Goal: Information Seeking & Learning: Learn about a topic

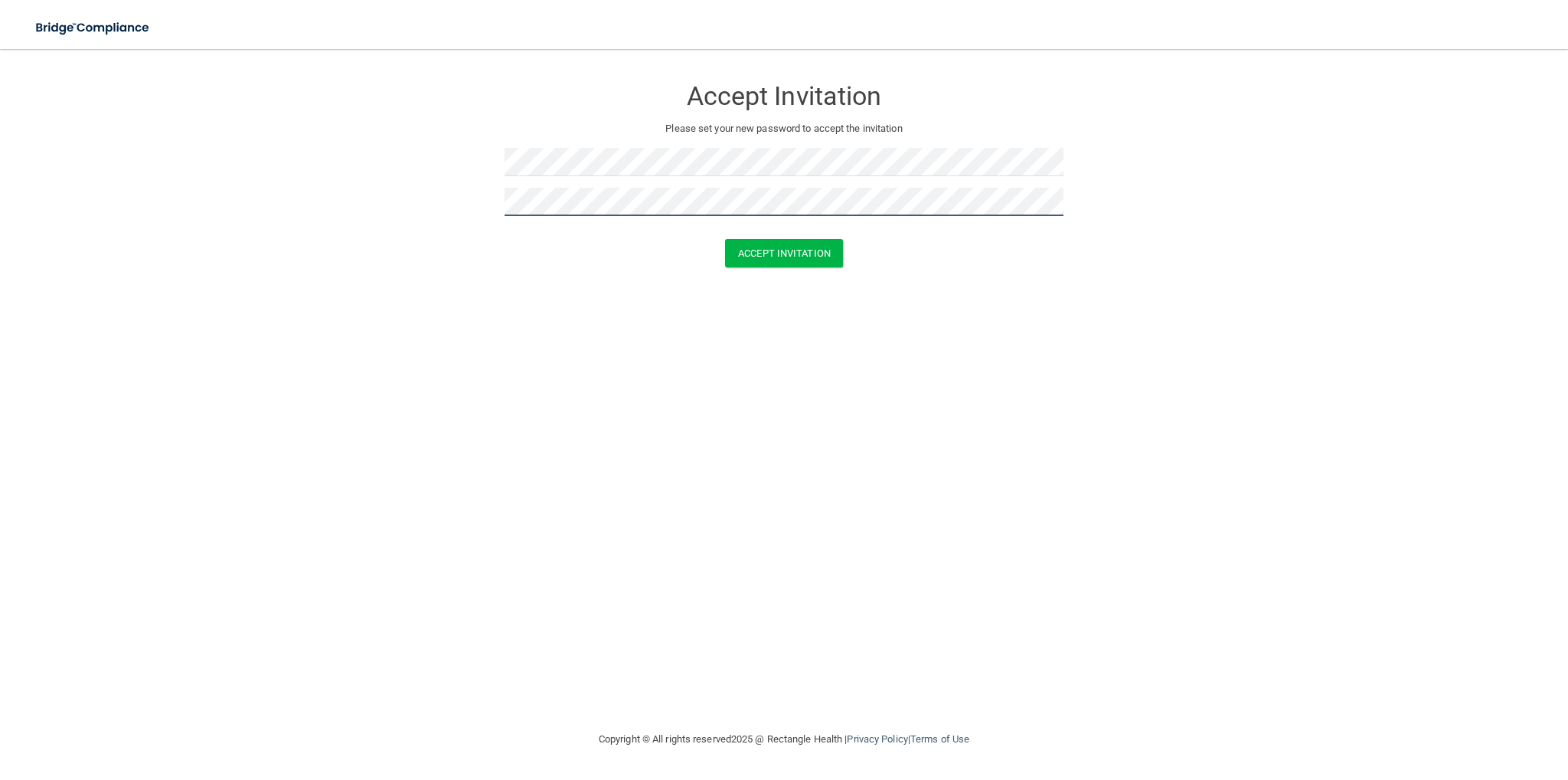
click at [726, 239] on button "Accept Invitation" at bounding box center [784, 253] width 118 height 28
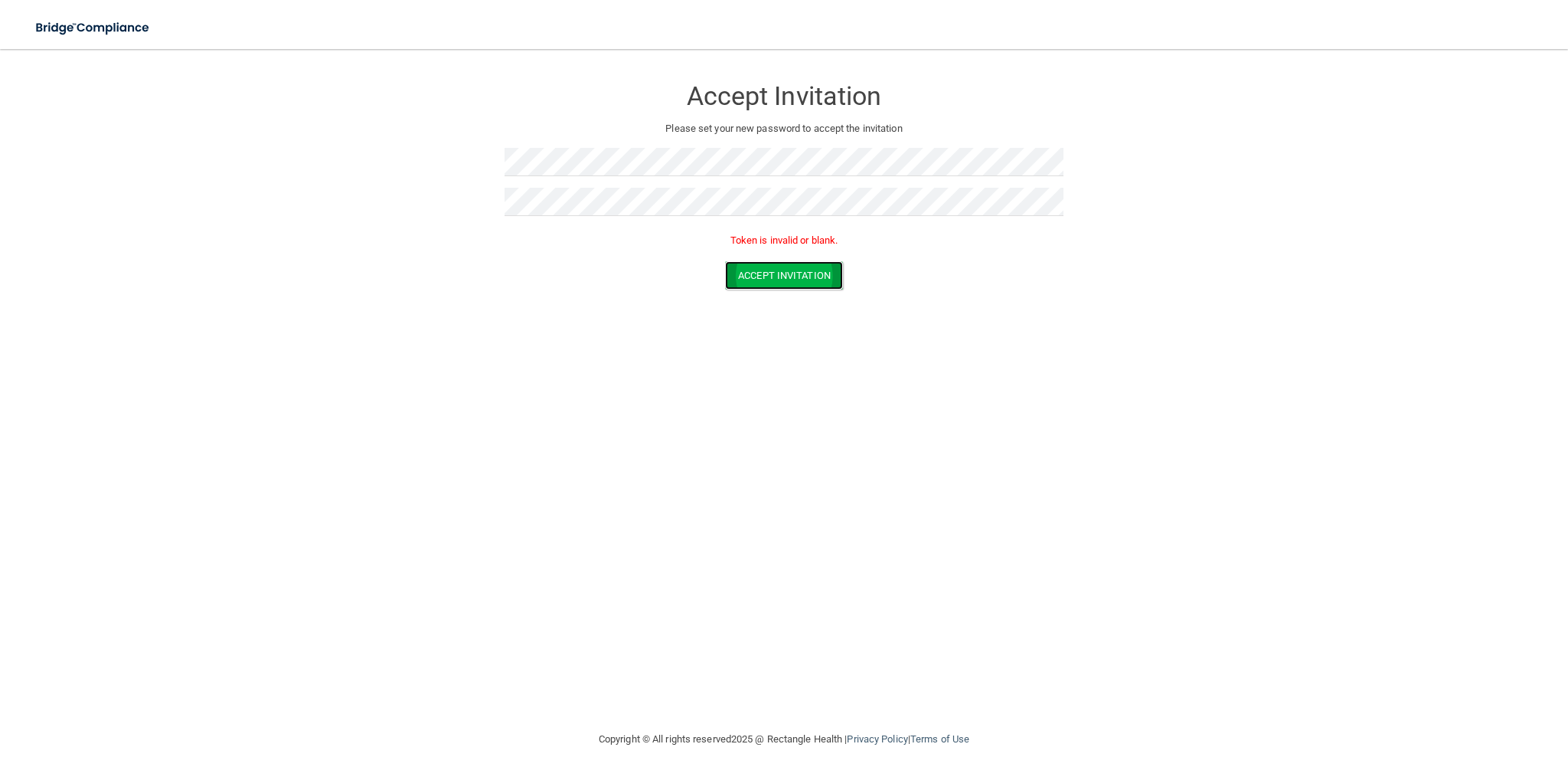
click at [750, 280] on button "Accept Invitation" at bounding box center [784, 276] width 118 height 28
click at [342, 169] on form "Accept Invitation Please set your new password to accept the invitation Token i…" at bounding box center [784, 186] width 1507 height 244
click at [726, 262] on button "Accept Invitation" at bounding box center [784, 276] width 118 height 28
click at [760, 279] on button "Accept Invitation" at bounding box center [784, 276] width 118 height 28
click at [416, 170] on form "Accept Invitation Please set your new password to accept the invitation Token i…" at bounding box center [784, 186] width 1507 height 244
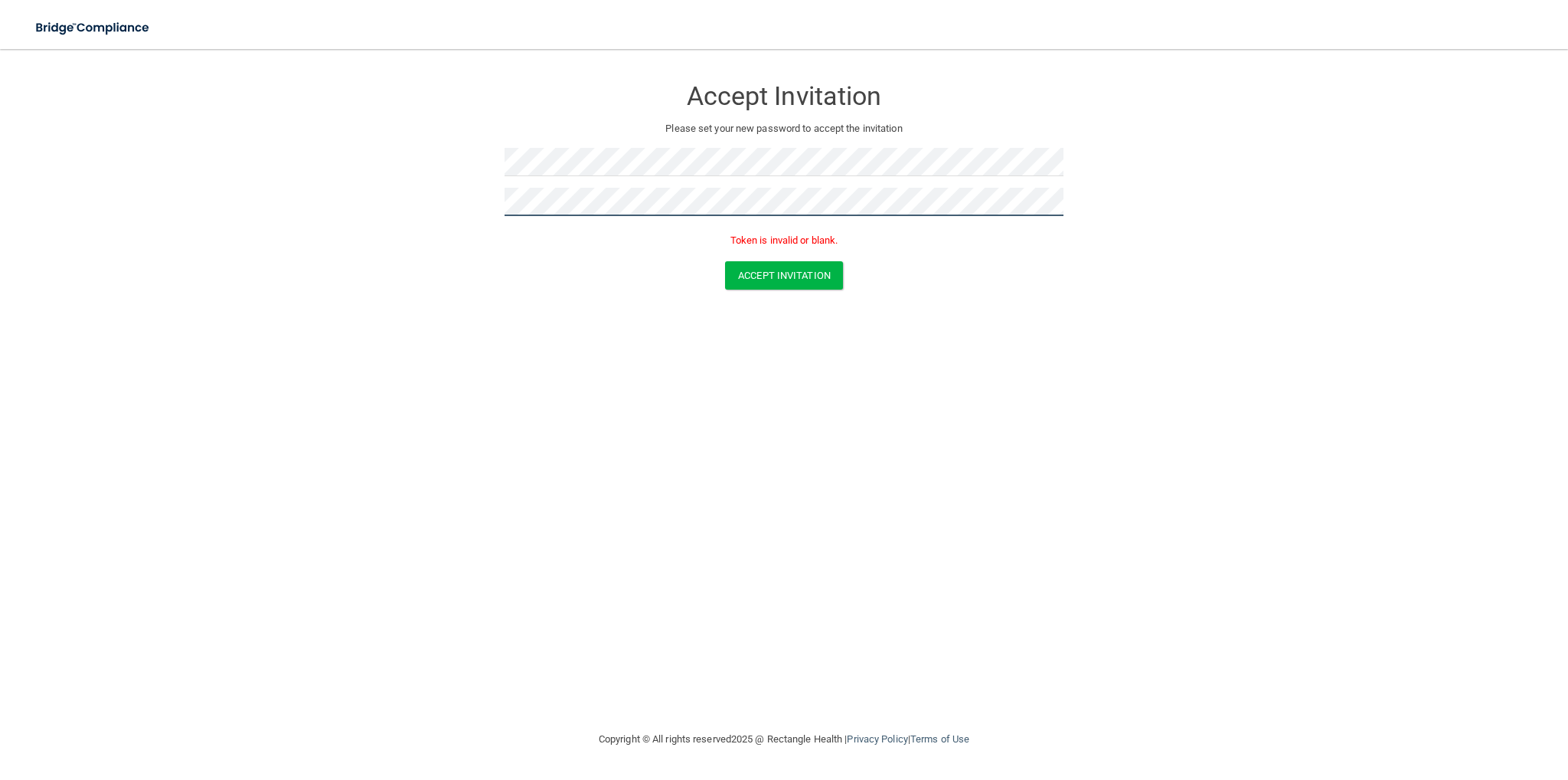
click at [726, 262] on button "Accept Invitation" at bounding box center [784, 276] width 118 height 28
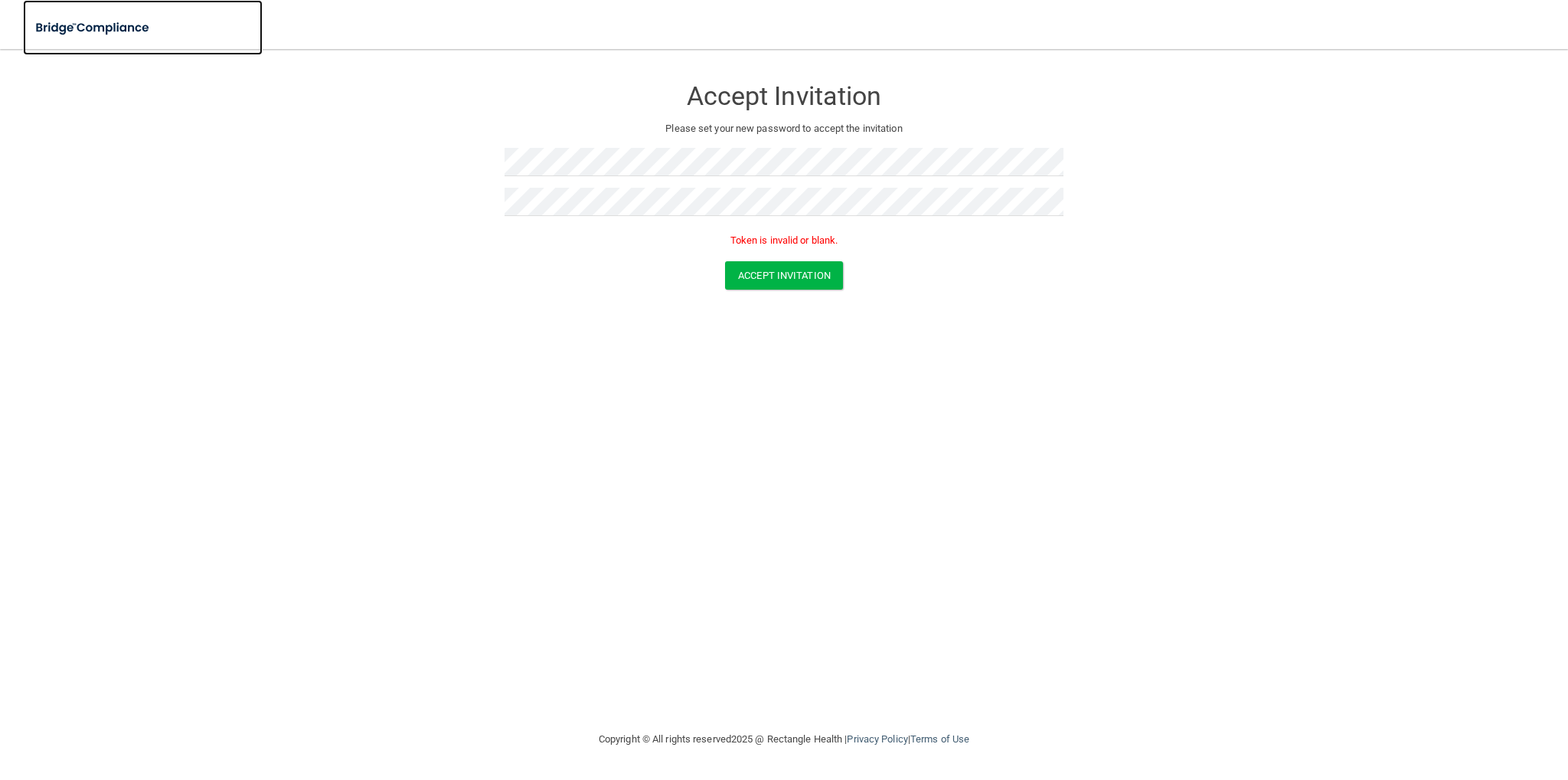
click at [95, 35] on img at bounding box center [93, 27] width 141 height 31
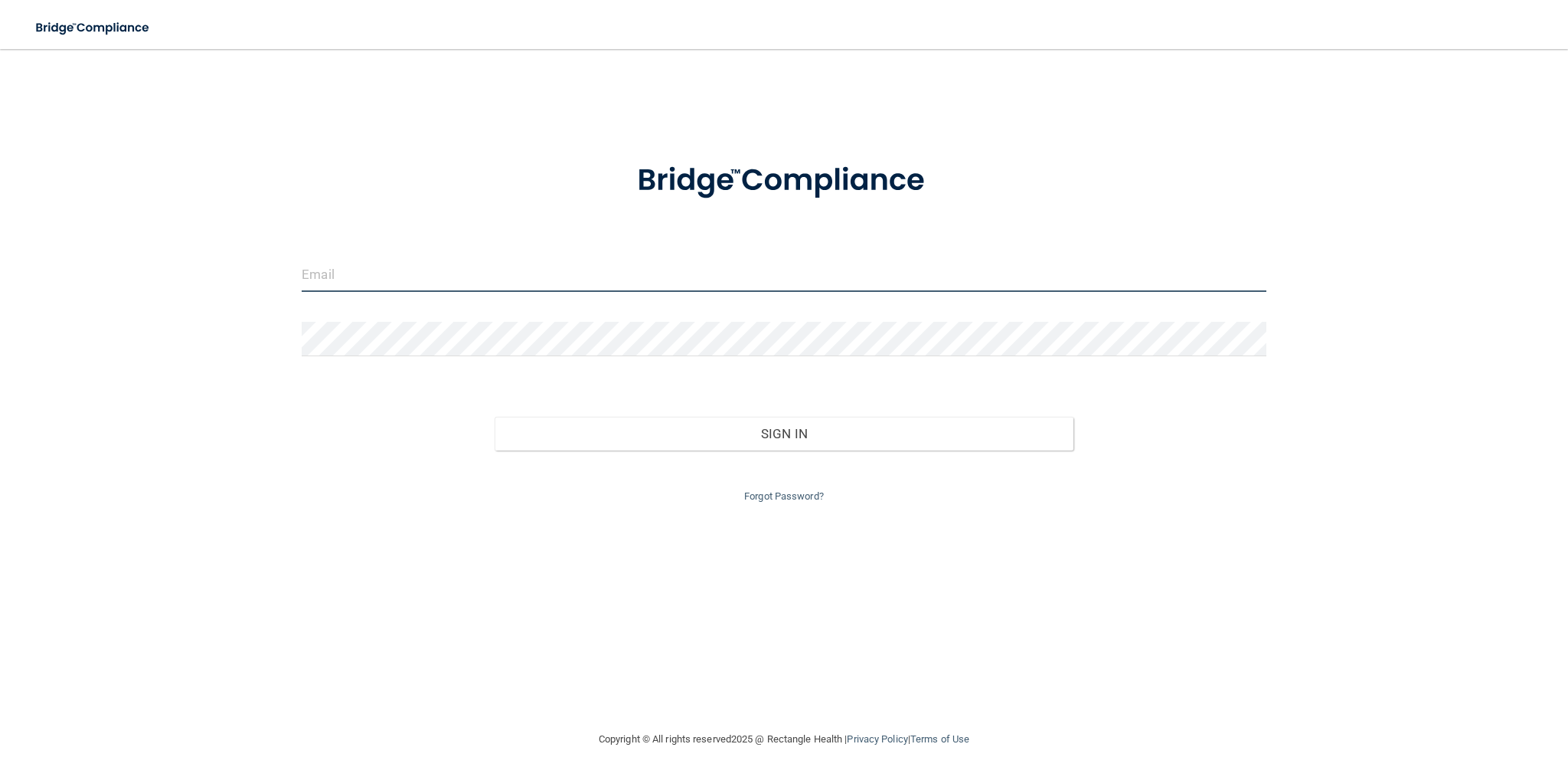
click at [448, 283] on input "email" at bounding box center [784, 275] width 965 height 35
type input "[EMAIL_ADDRESS][DOMAIN_NAME]"
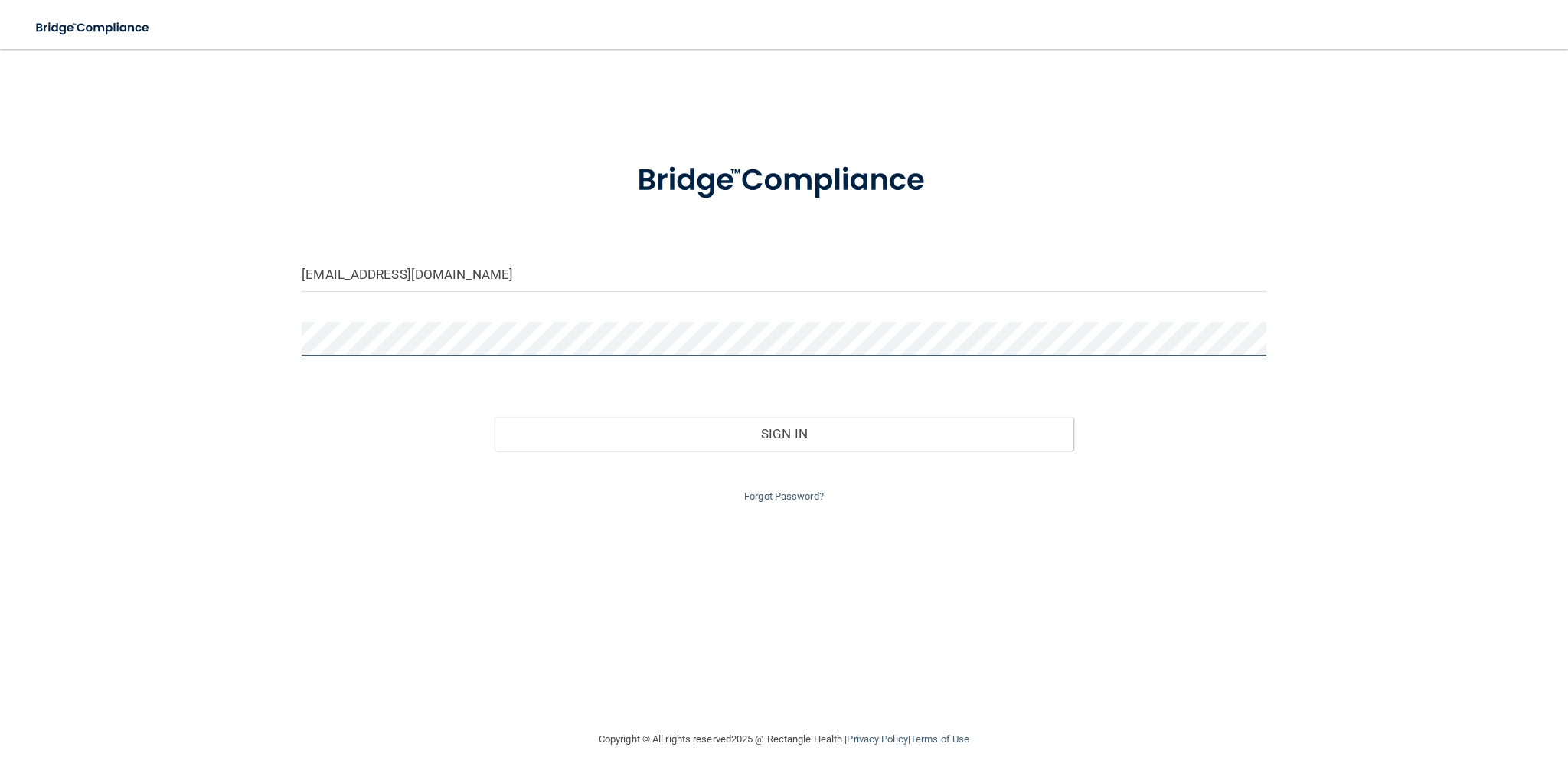
click at [495, 416] on button "Sign In" at bounding box center [784, 433] width 579 height 34
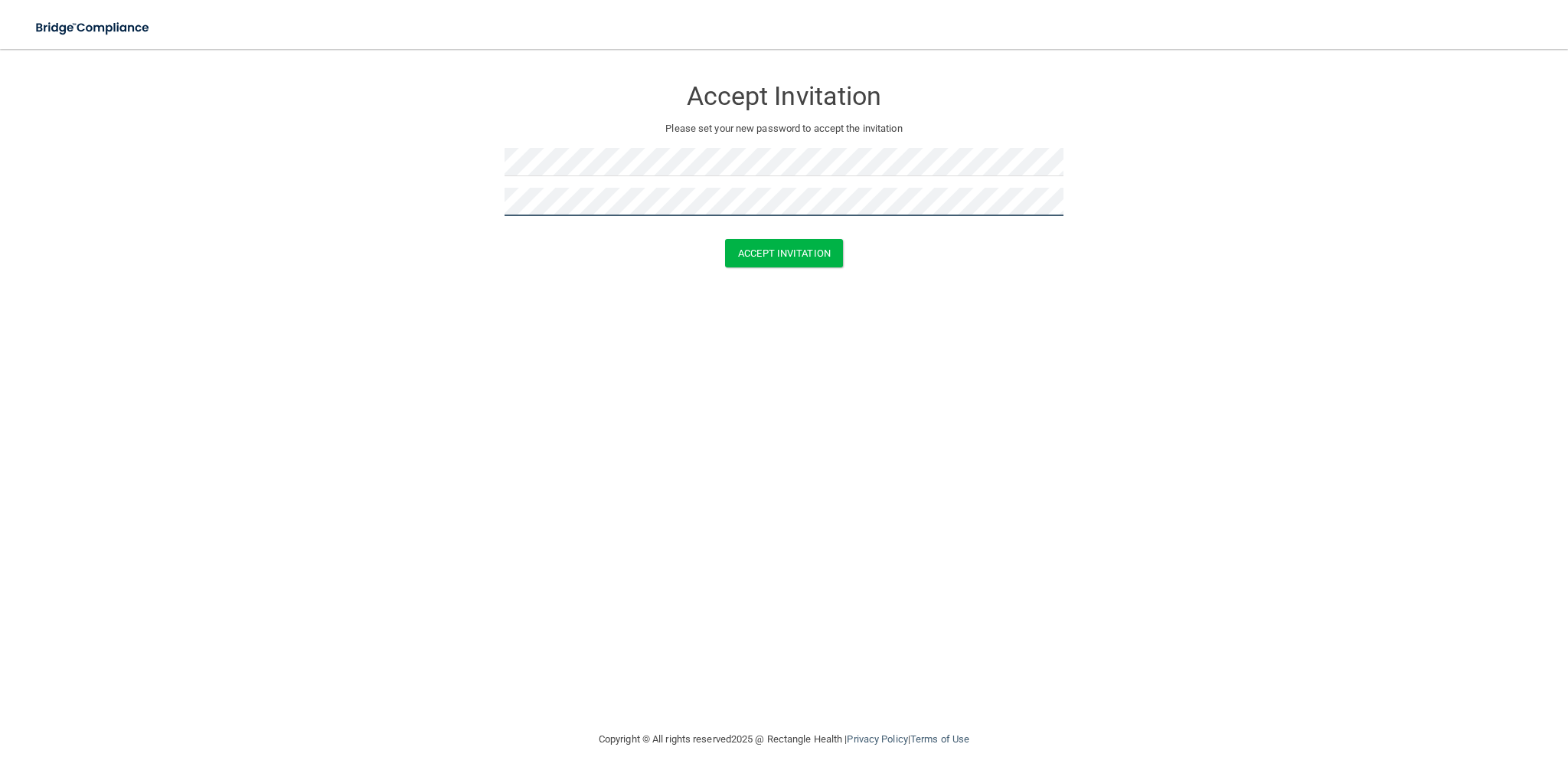
click at [726, 239] on button "Accept Invitation" at bounding box center [784, 253] width 118 height 28
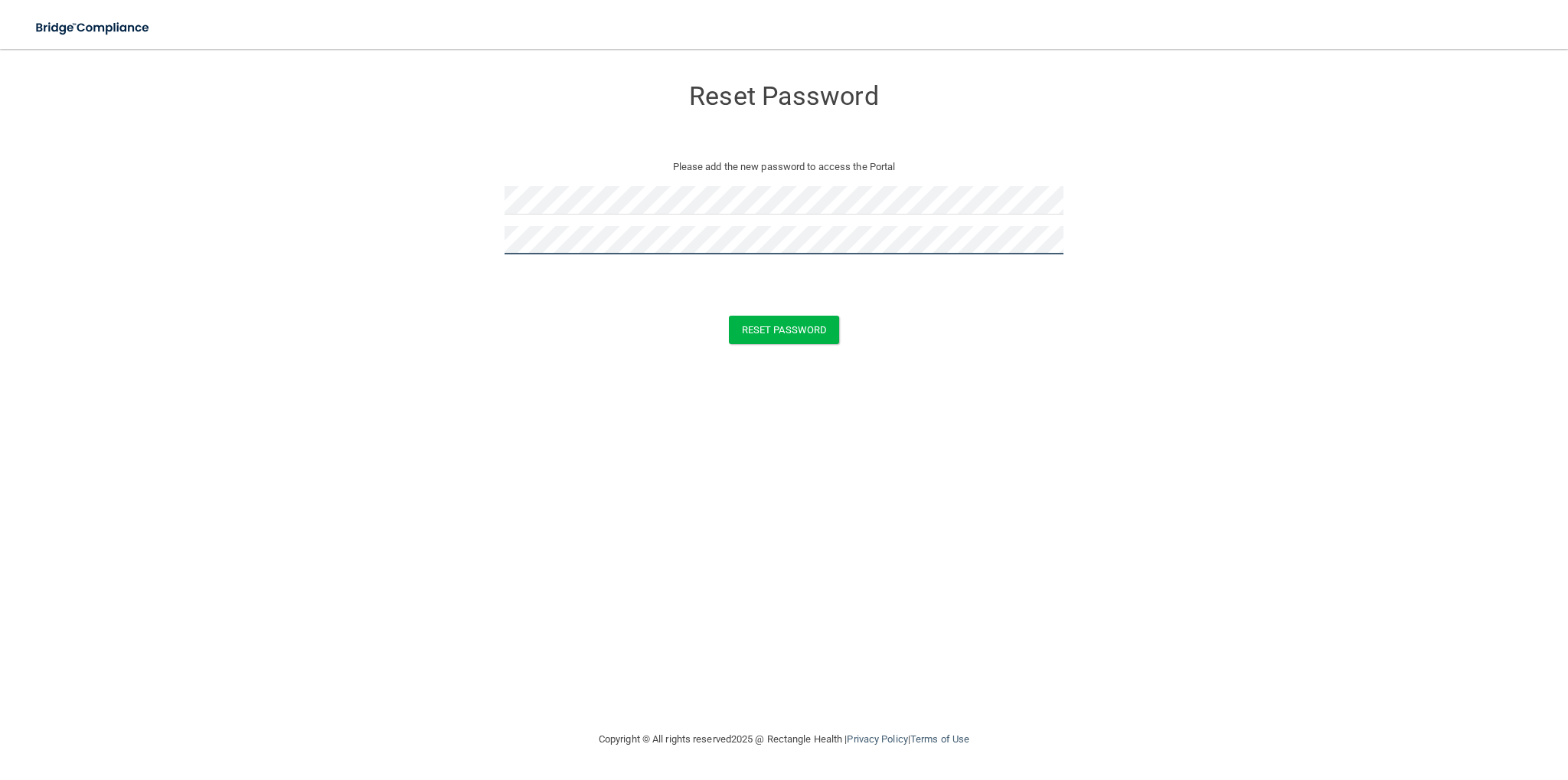
click at [729, 316] on button "Reset Password" at bounding box center [784, 330] width 110 height 28
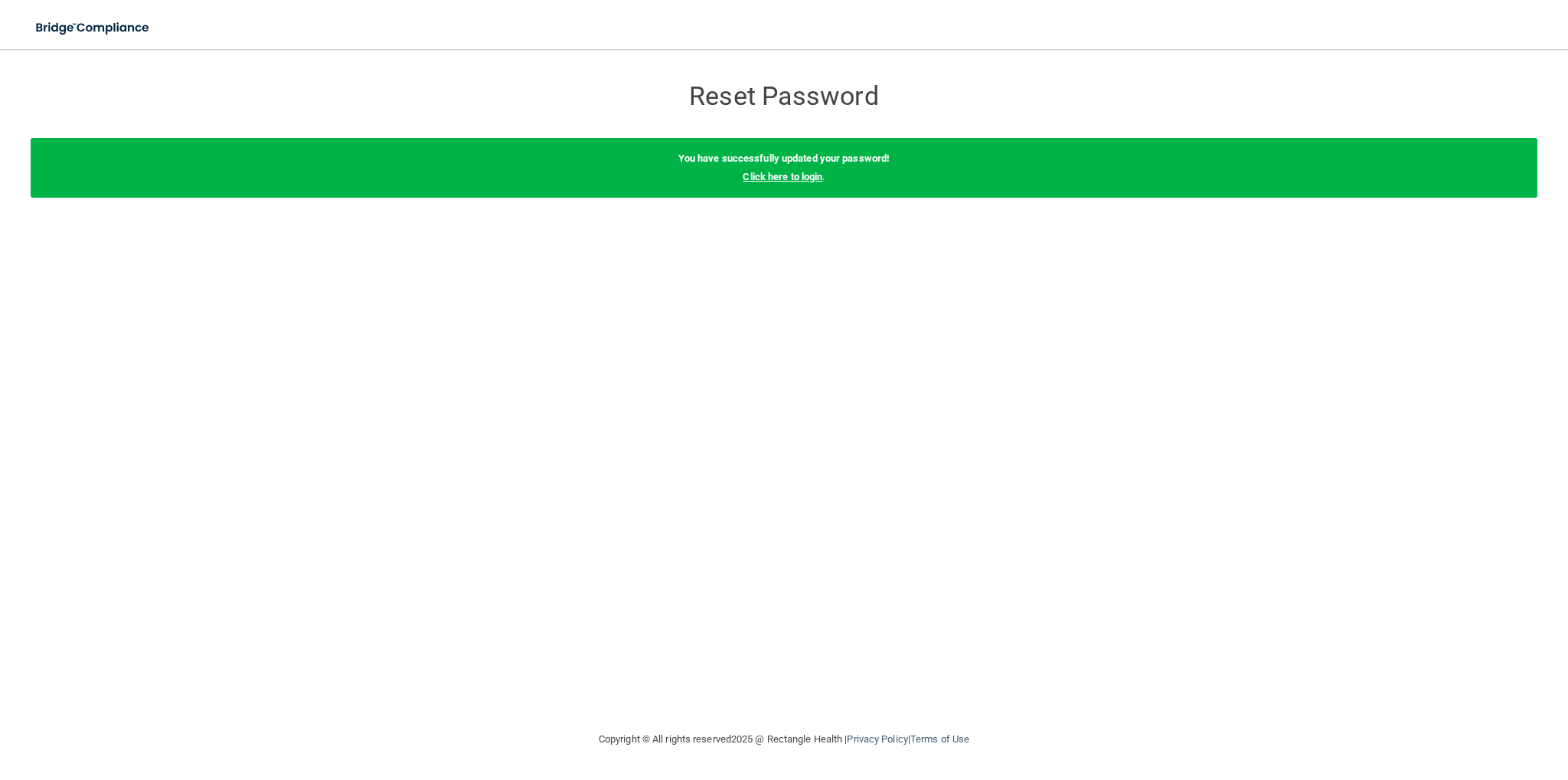
click at [787, 178] on link "Click here to login" at bounding box center [783, 177] width 80 height 12
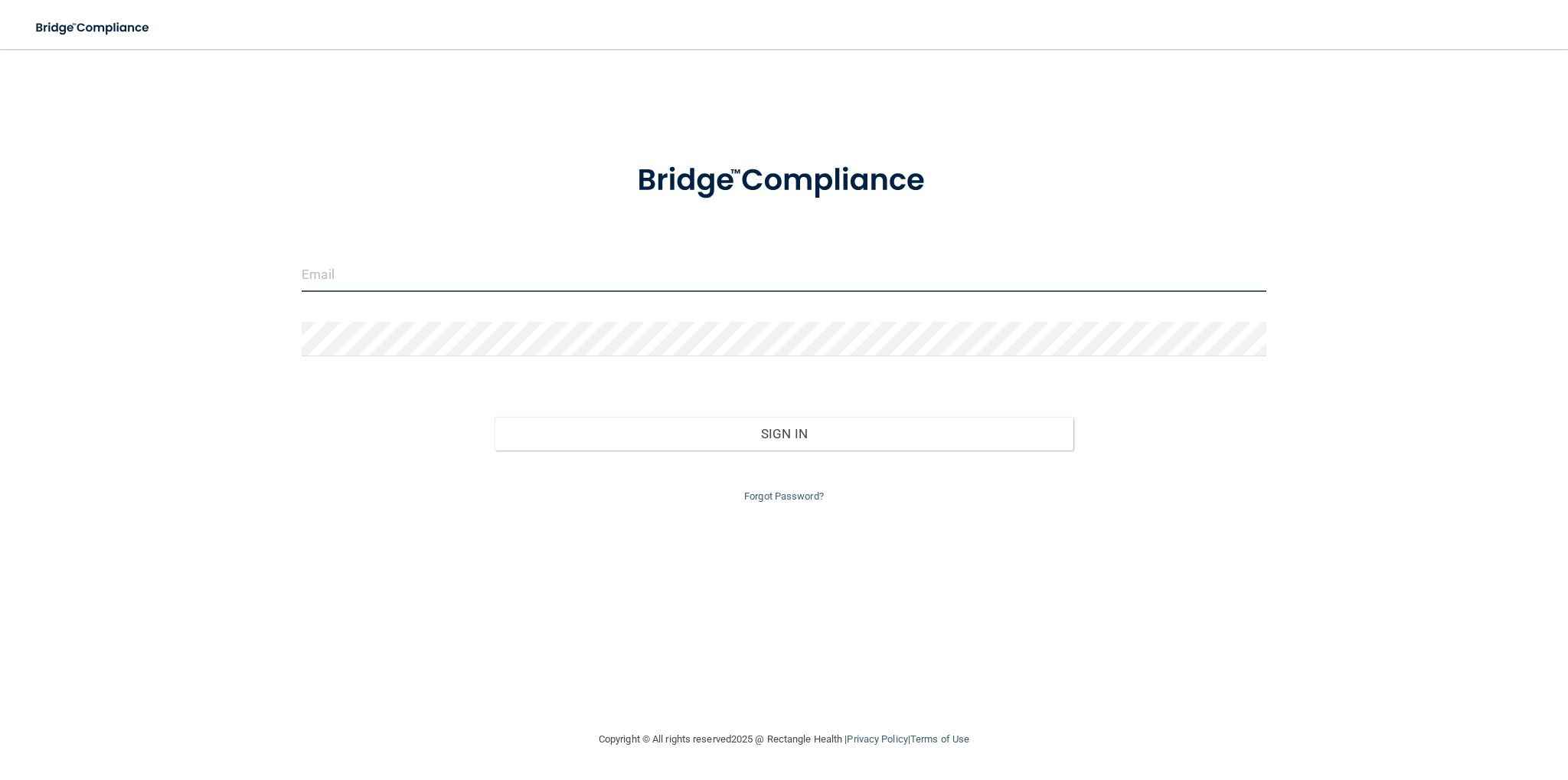
click at [647, 273] on input "email" at bounding box center [784, 275] width 965 height 35
type input "[EMAIL_ADDRESS][DOMAIN_NAME]"
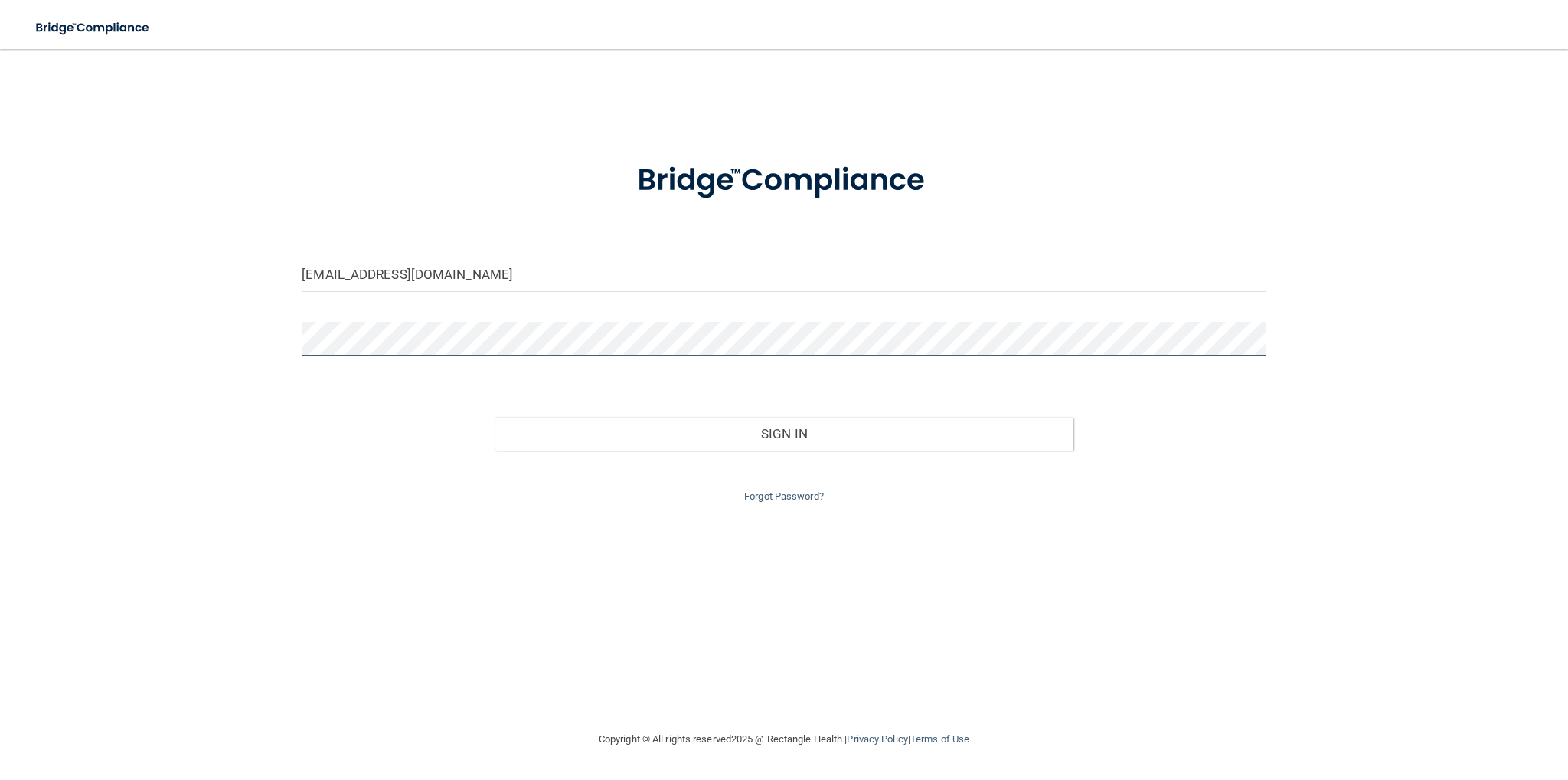
click at [495, 416] on button "Sign In" at bounding box center [784, 433] width 579 height 34
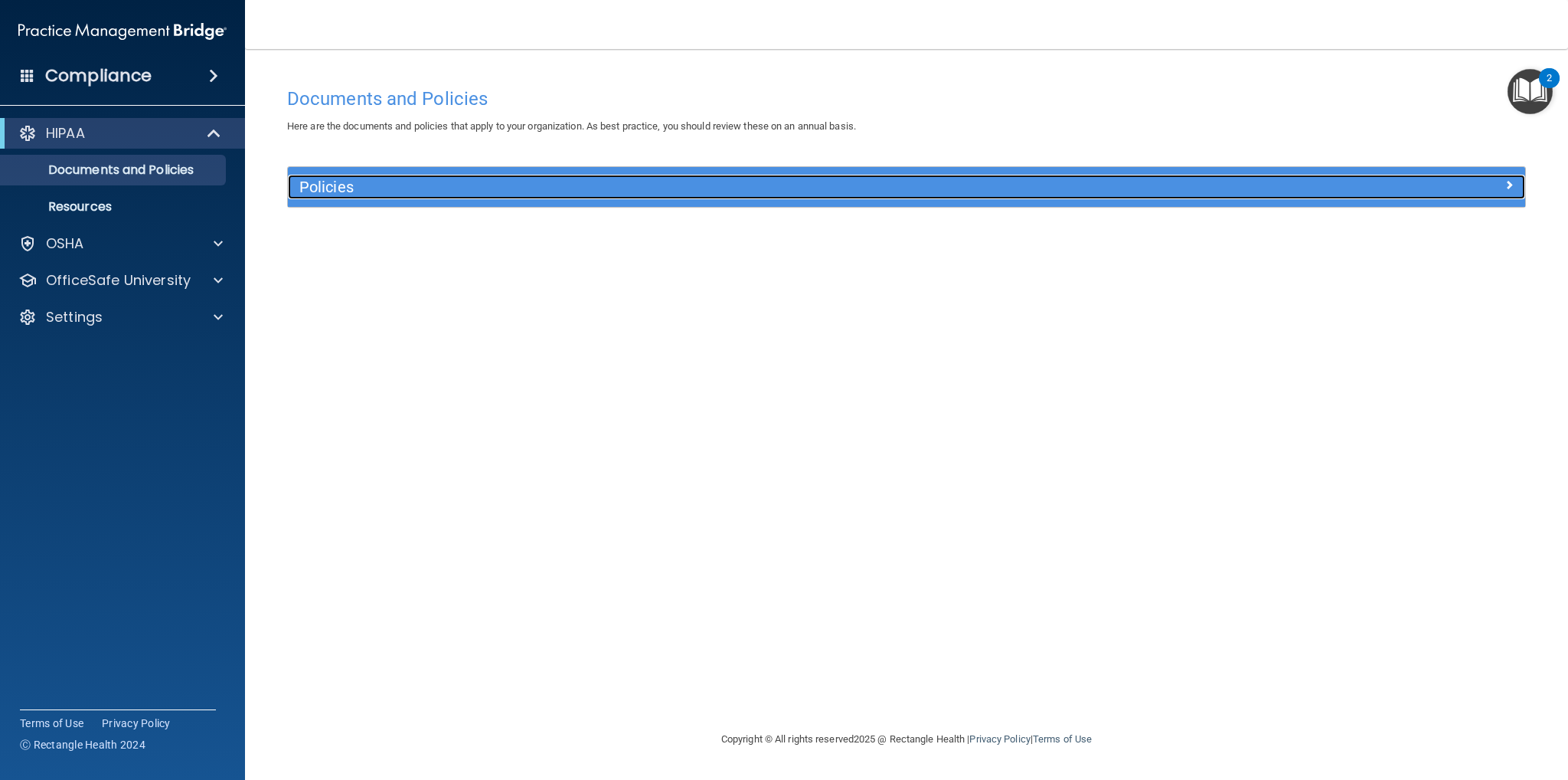
click at [347, 188] on h5 "Policies" at bounding box center [752, 187] width 905 height 17
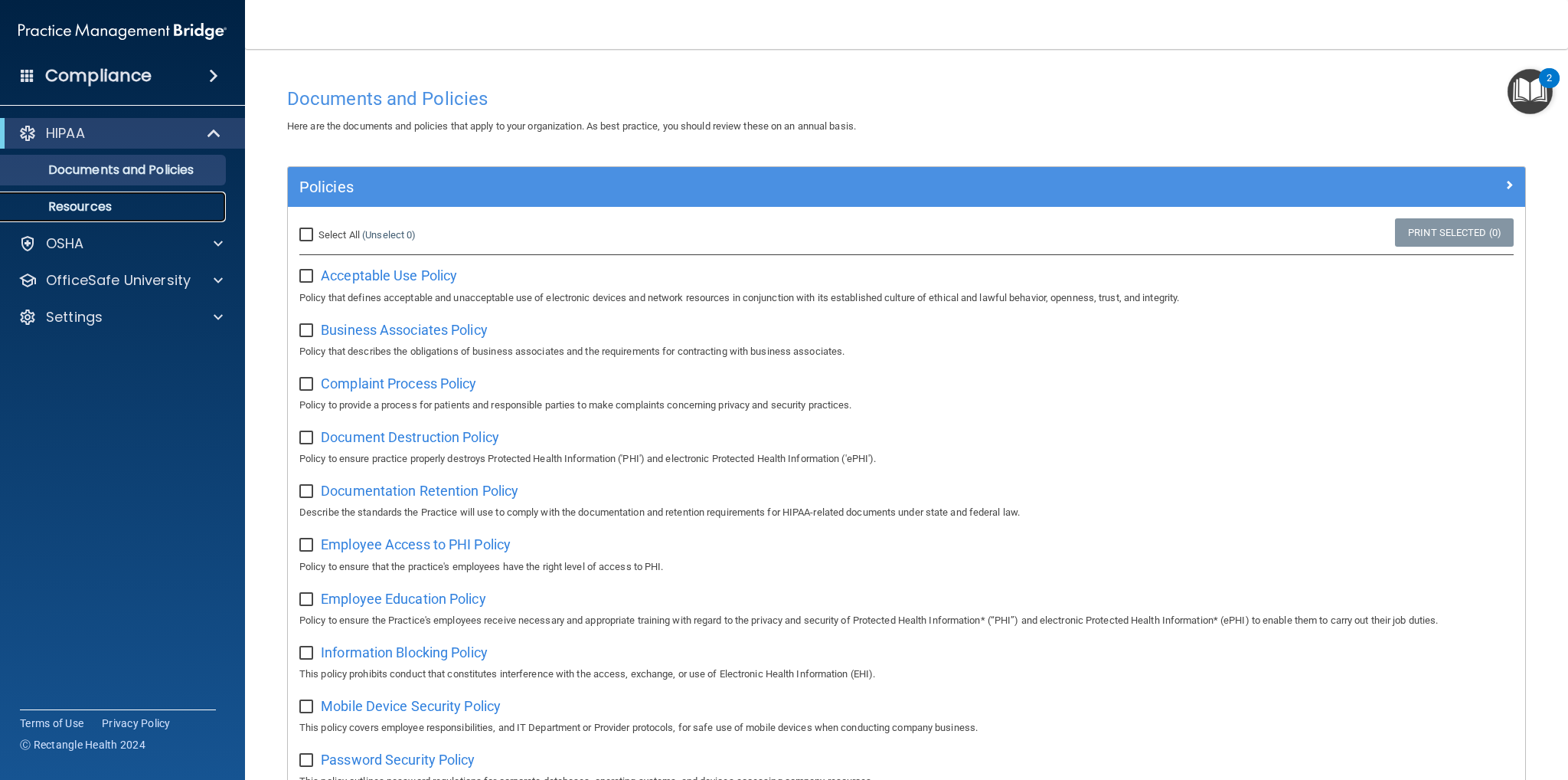
click at [116, 219] on link "Resources" at bounding box center [106, 207] width 242 height 31
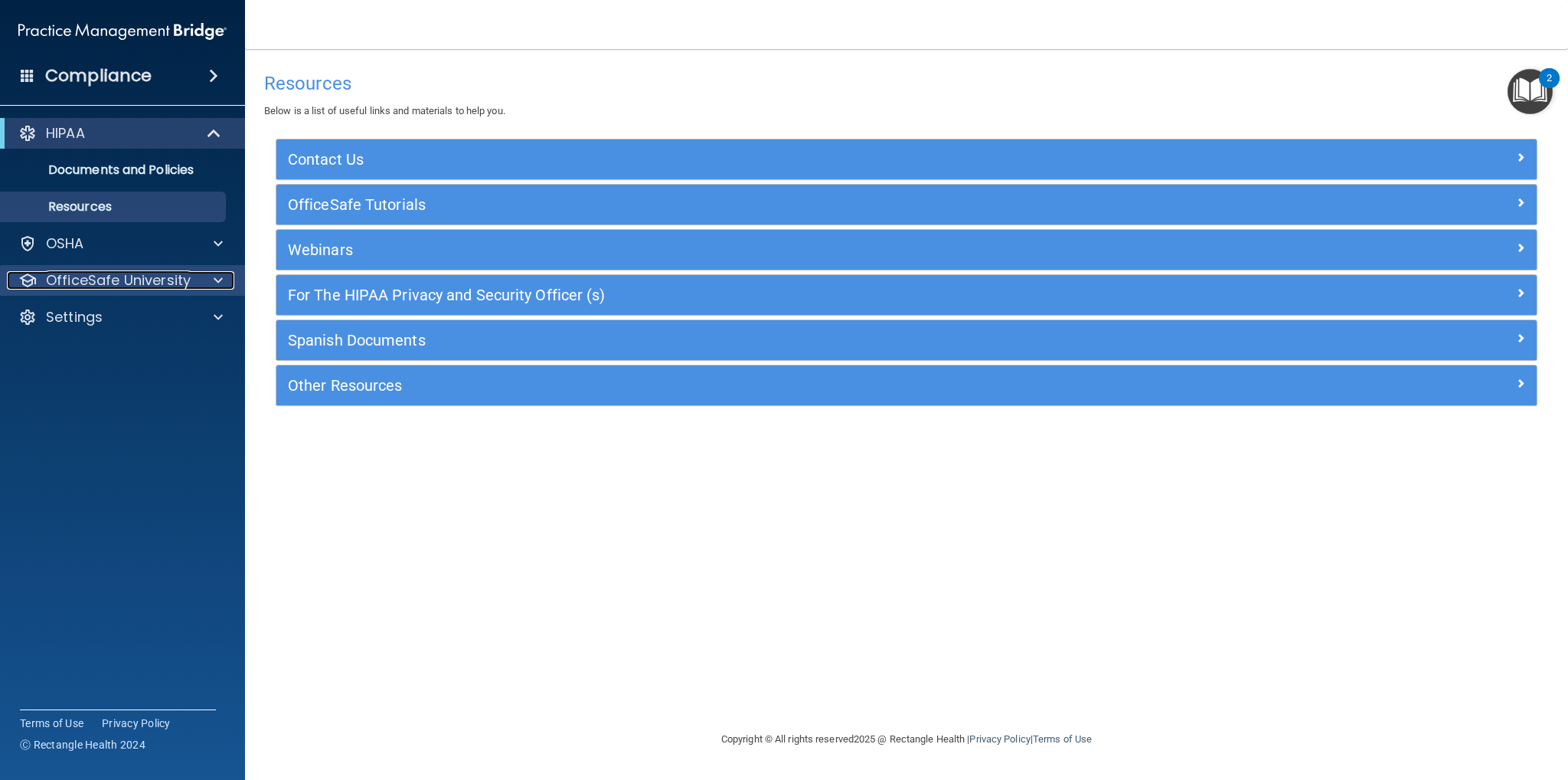
click at [141, 285] on p "OfficeSafe University" at bounding box center [118, 281] width 145 height 18
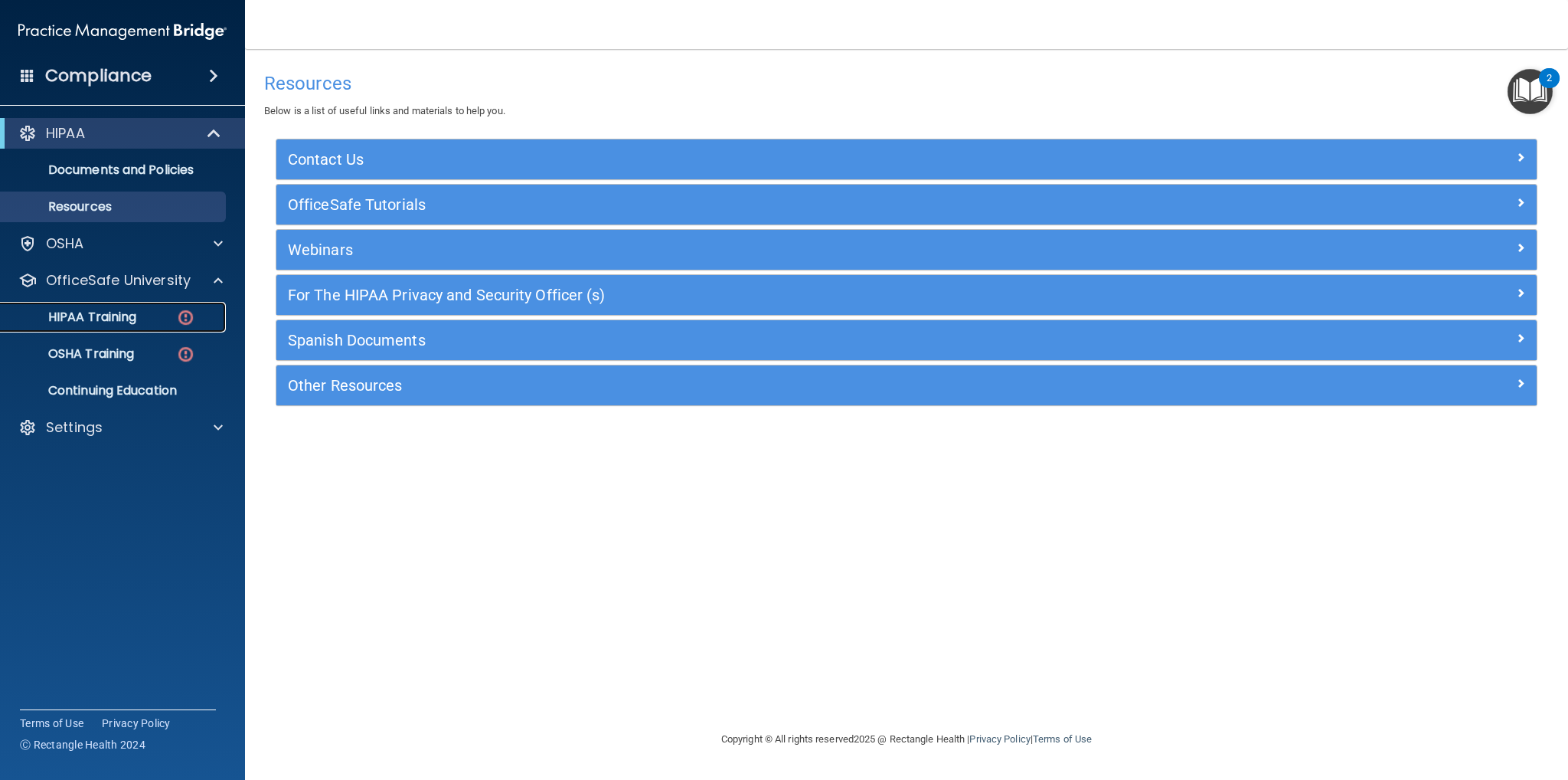
click at [133, 312] on p "HIPAA Training" at bounding box center [73, 317] width 127 height 15
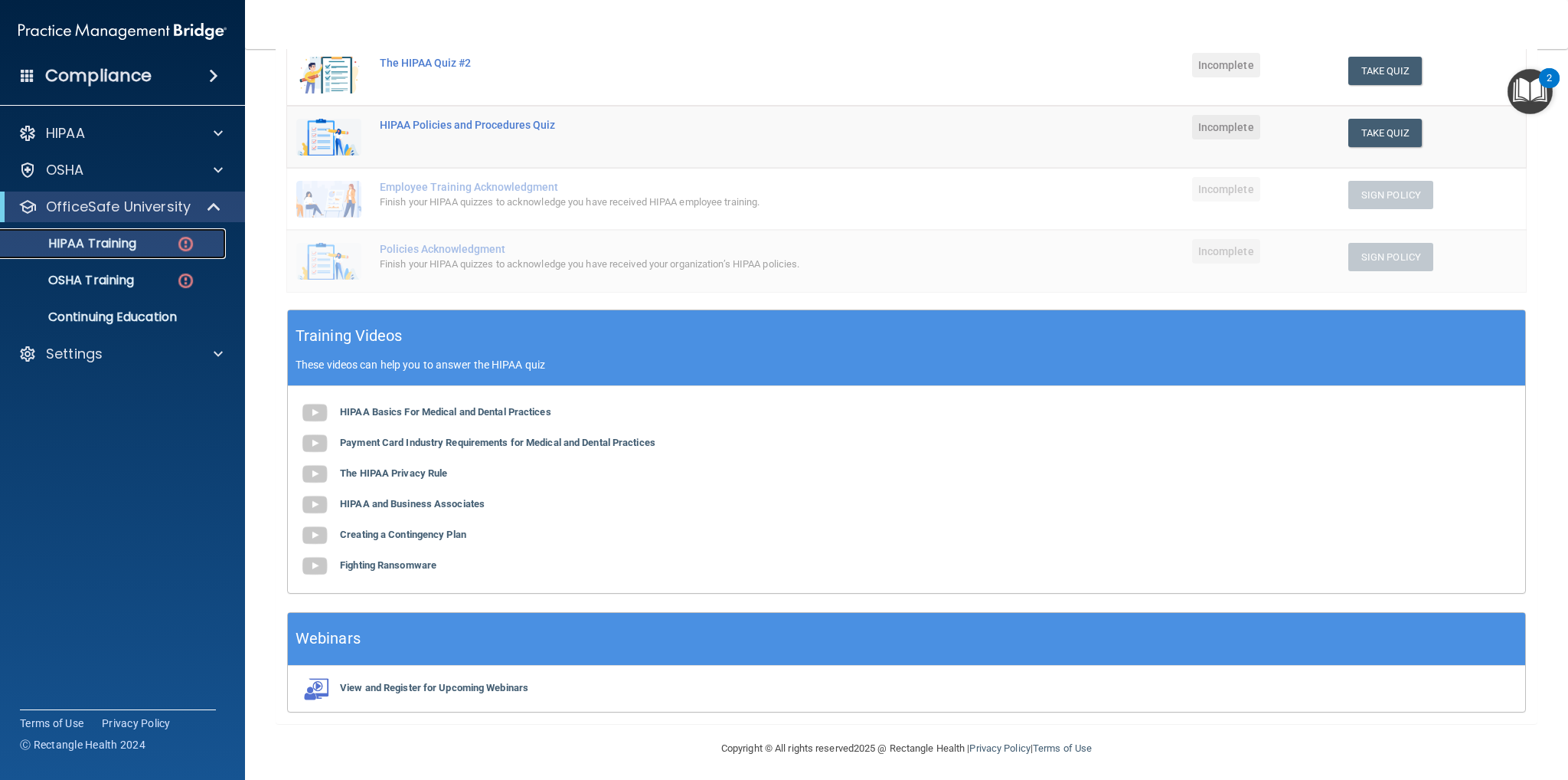
scroll to position [292, 0]
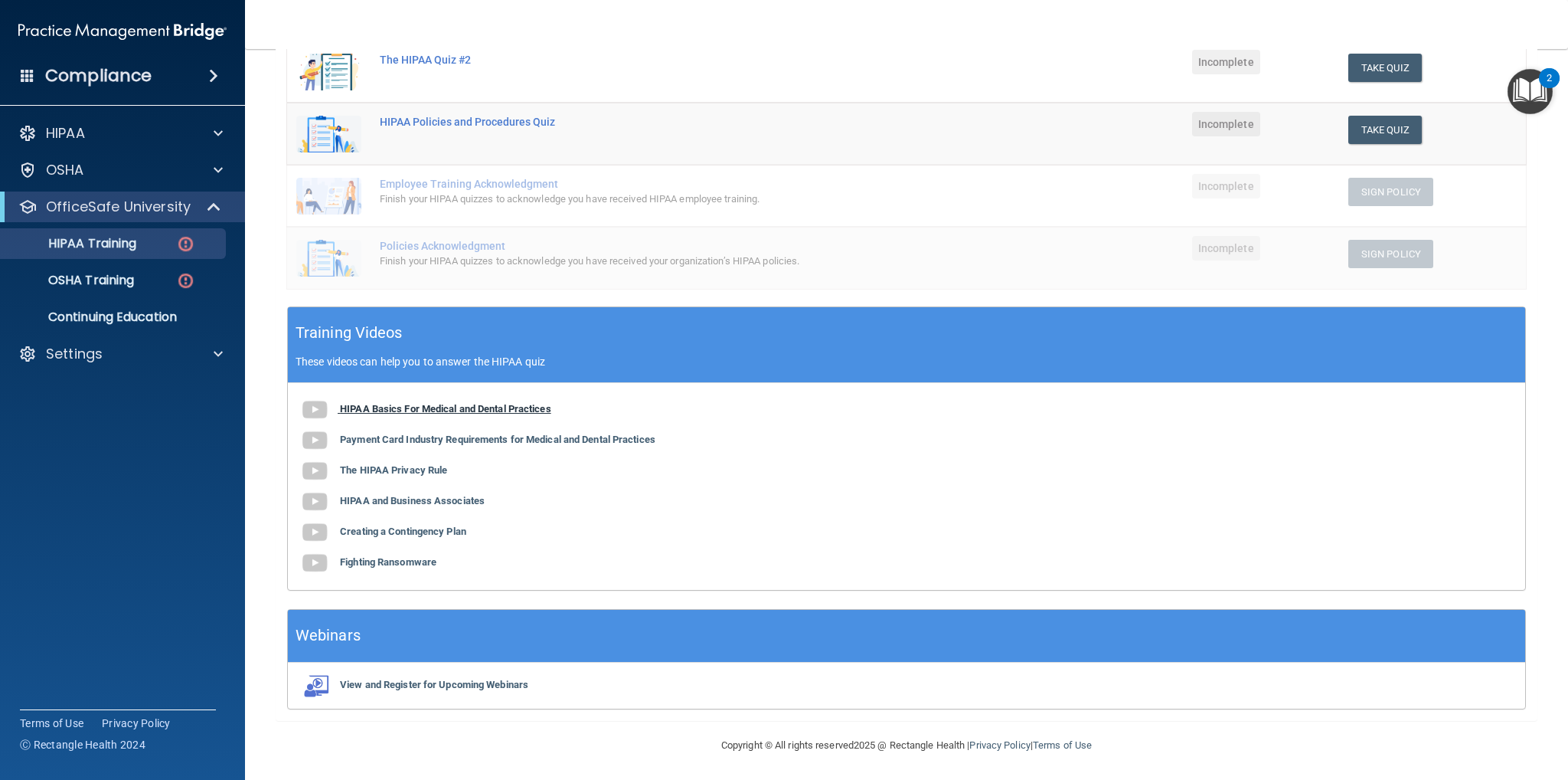
click at [386, 405] on b "HIPAA Basics For Medical and Dental Practices" at bounding box center [446, 409] width 212 height 12
click at [395, 438] on b "Payment Card Industry Requirements for Medical and Dental Practices" at bounding box center [498, 439] width 315 height 12
click at [383, 472] on b "The HIPAA Privacy Rule" at bounding box center [393, 470] width 107 height 12
click at [400, 495] on b "HIPAA and Business Associates" at bounding box center [412, 501] width 145 height 12
click at [420, 537] on div "HIPAA Basics For Medical and Dental Practices Payment Card Industry Requirement…" at bounding box center [906, 486] width 1238 height 207
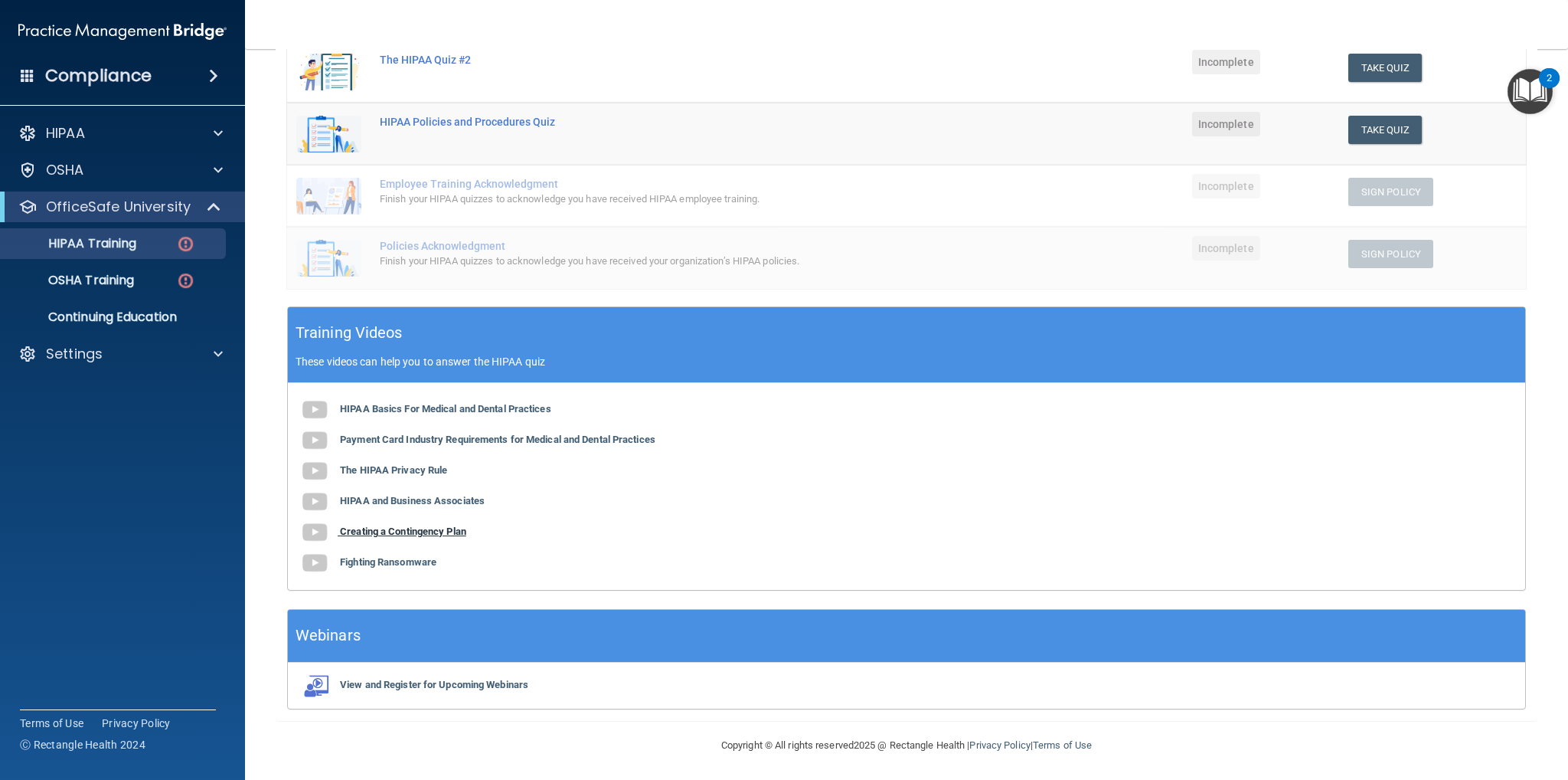
click at [432, 533] on b "Creating a Contingency Plan" at bounding box center [403, 531] width 127 height 12
click at [395, 562] on b "Fighting Ransomware" at bounding box center [388, 562] width 97 height 12
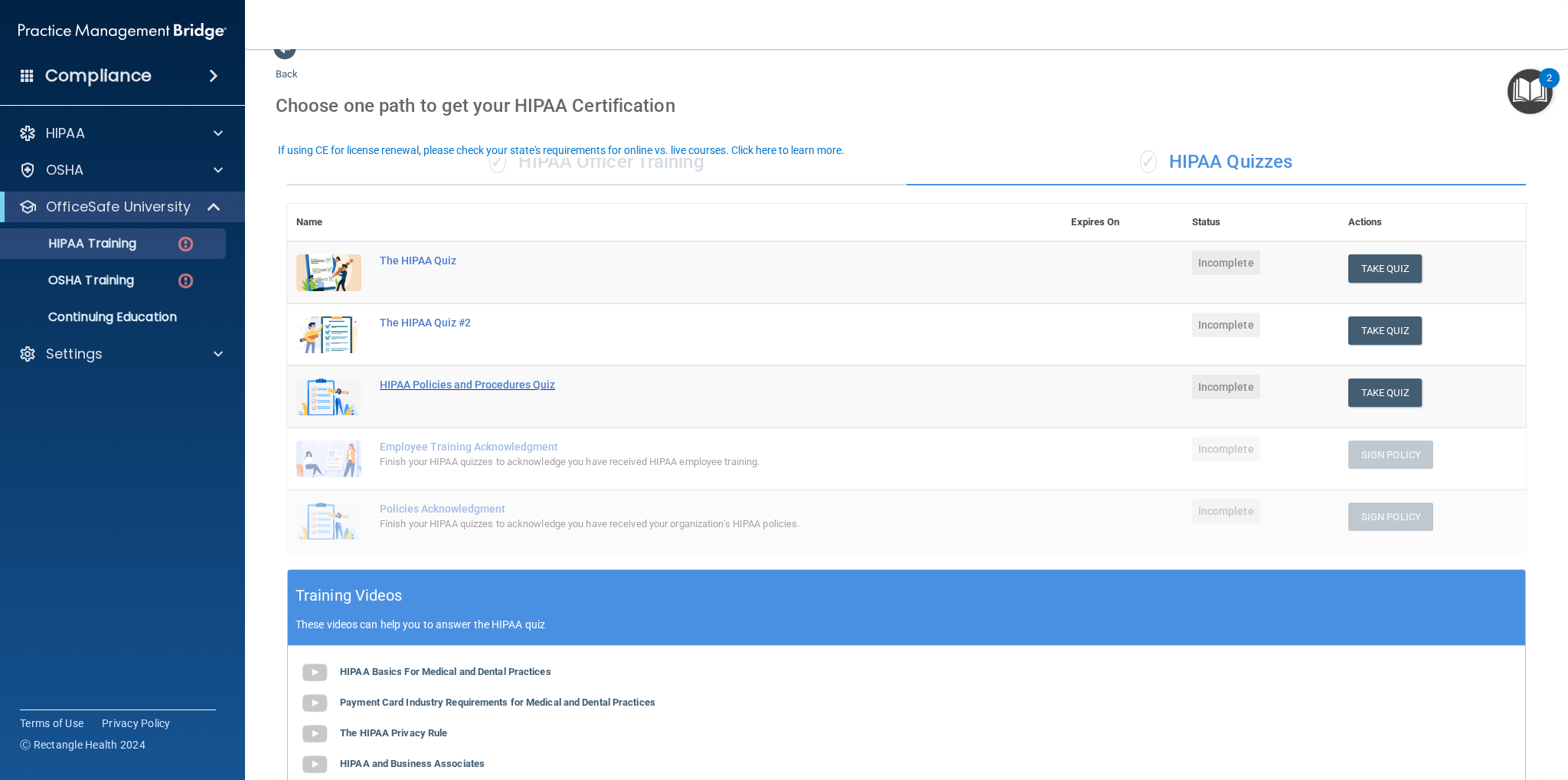
scroll to position [0, 0]
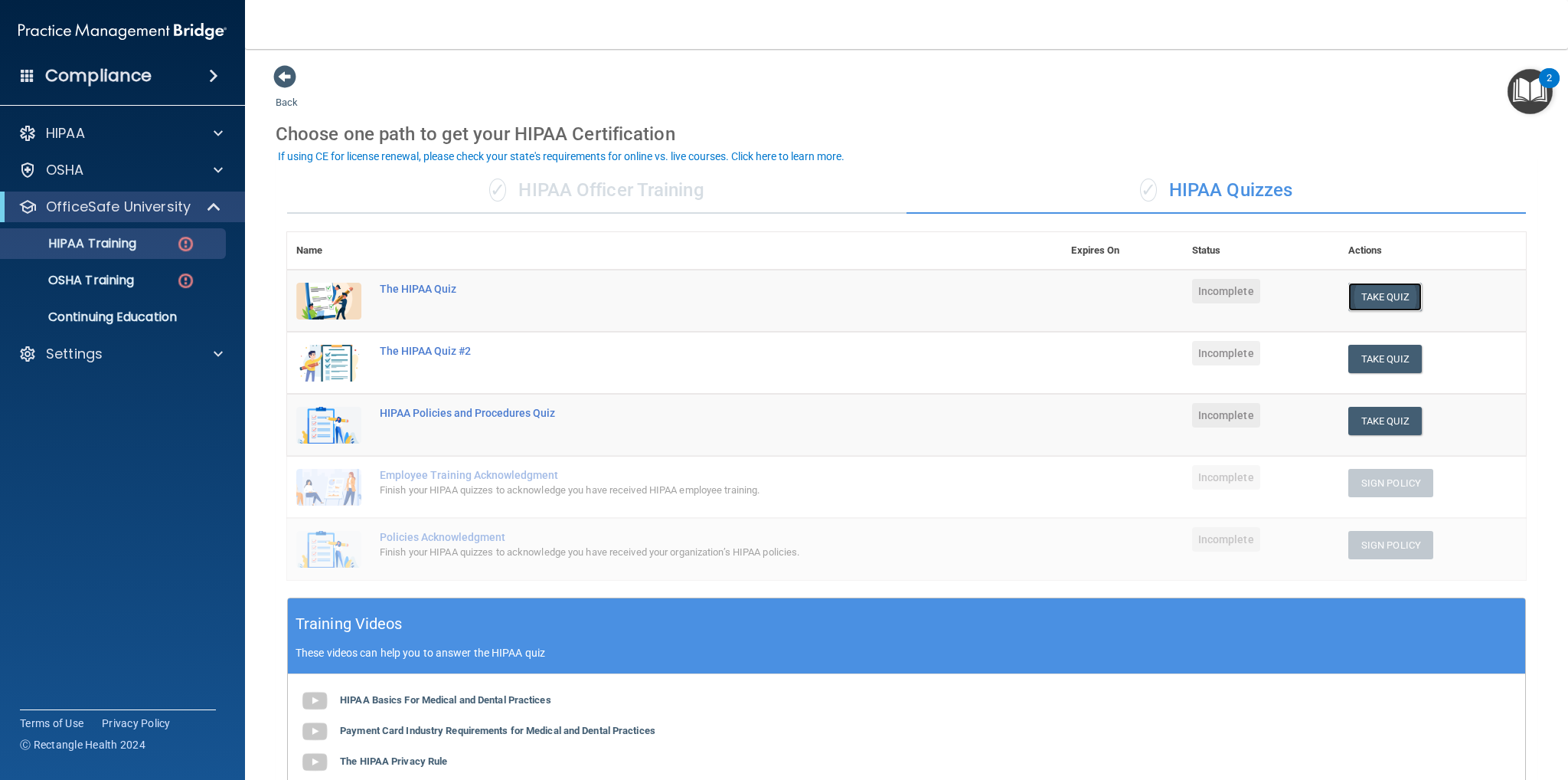
click at [1384, 293] on button "Take Quiz" at bounding box center [1385, 297] width 74 height 28
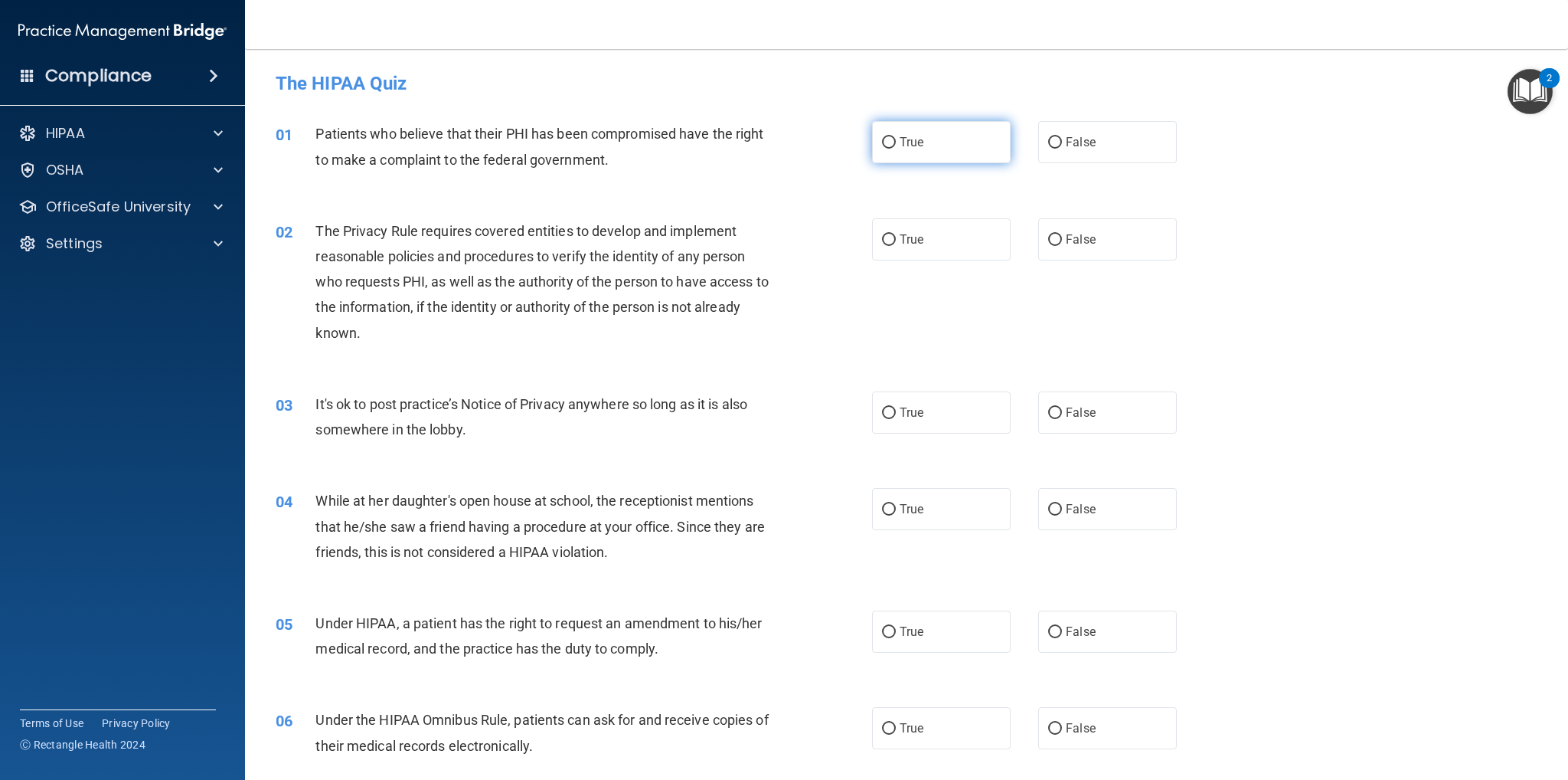
click at [963, 139] on label "True" at bounding box center [941, 142] width 139 height 42
click at [896, 139] on input "True" at bounding box center [889, 143] width 14 height 12
radio input "true"
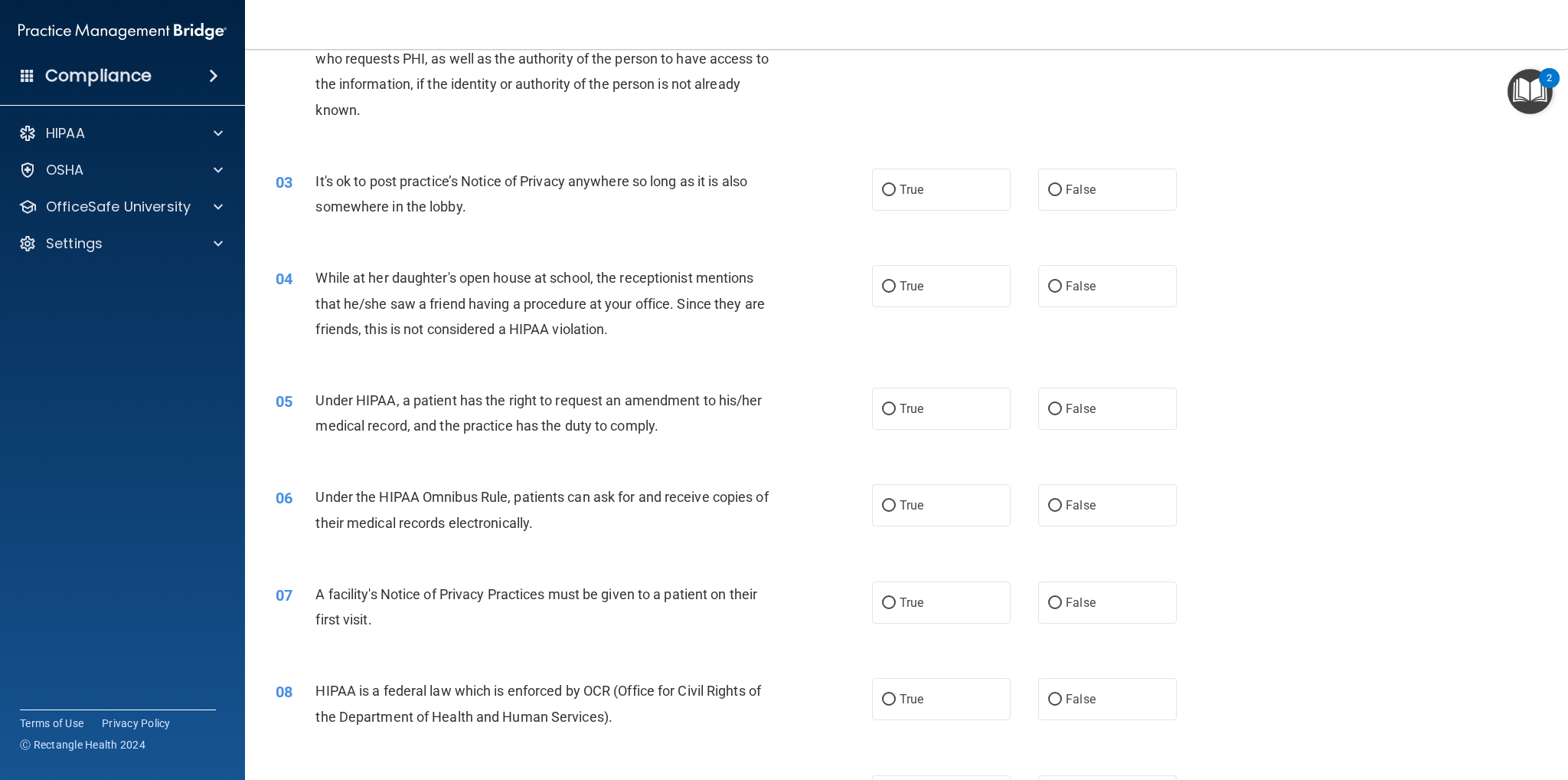
scroll to position [230, 0]
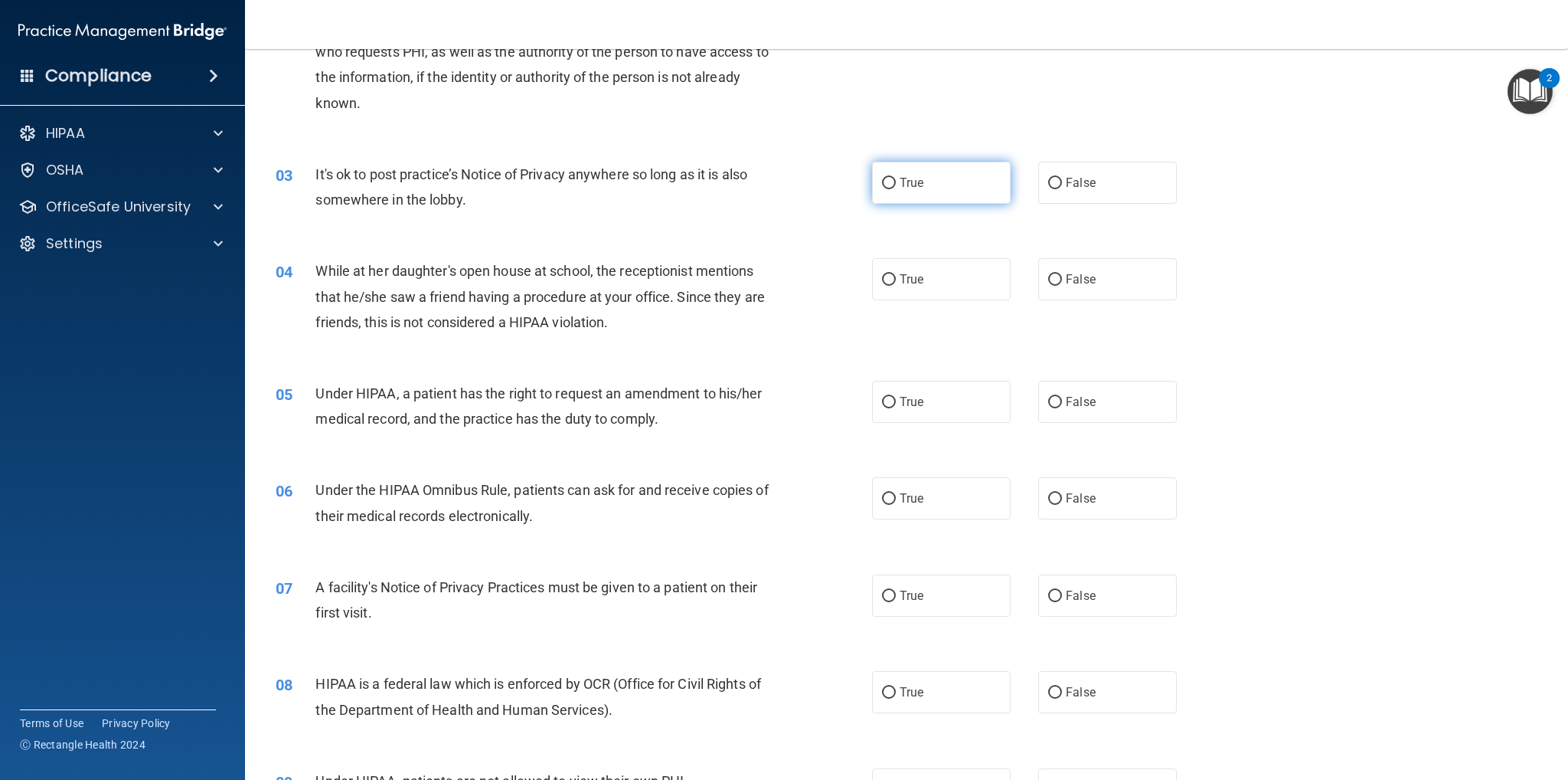
click at [962, 192] on label "True" at bounding box center [941, 183] width 139 height 42
click at [896, 190] on input "True" at bounding box center [889, 184] width 14 height 12
radio input "true"
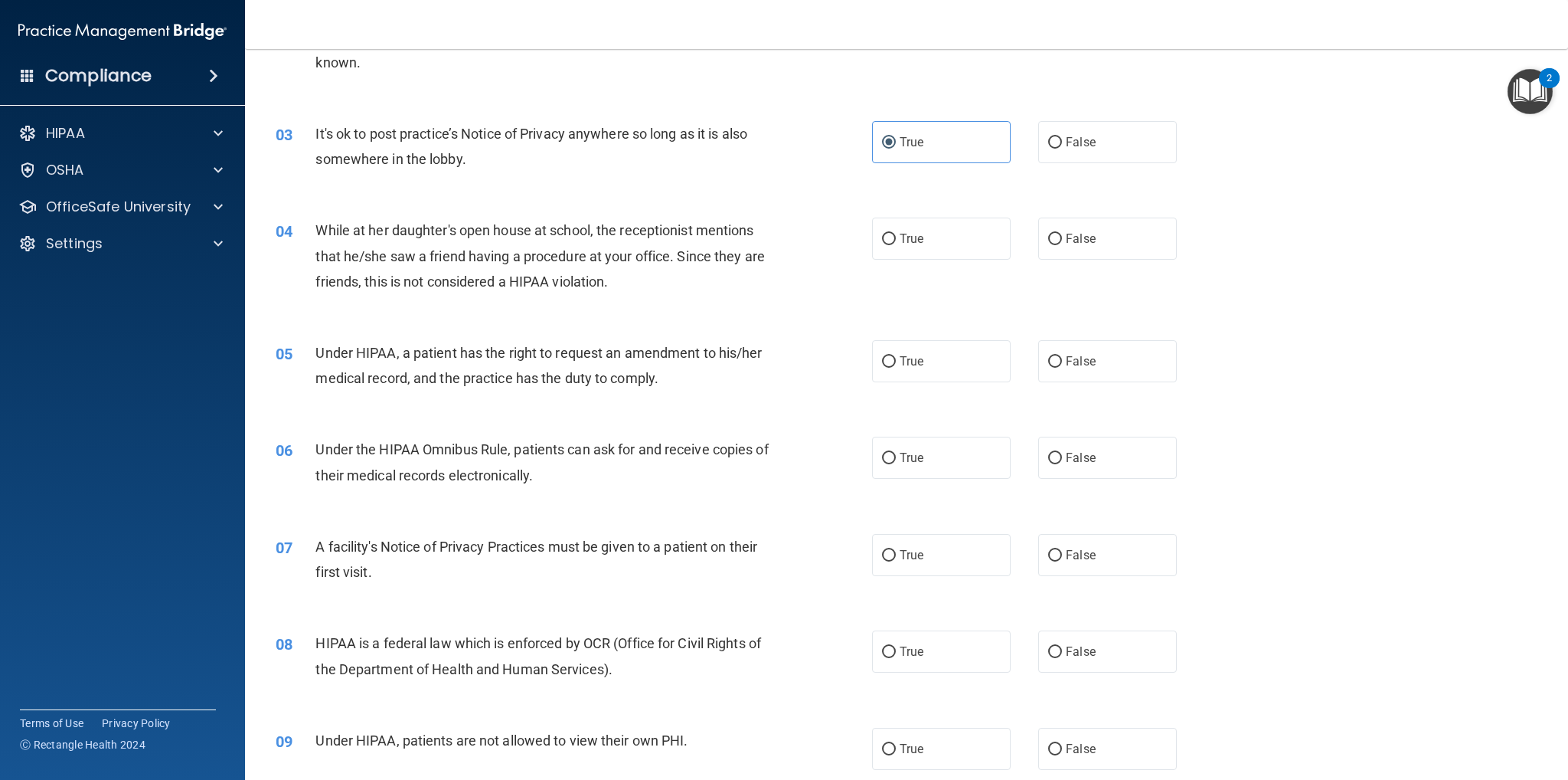
scroll to position [307, 0]
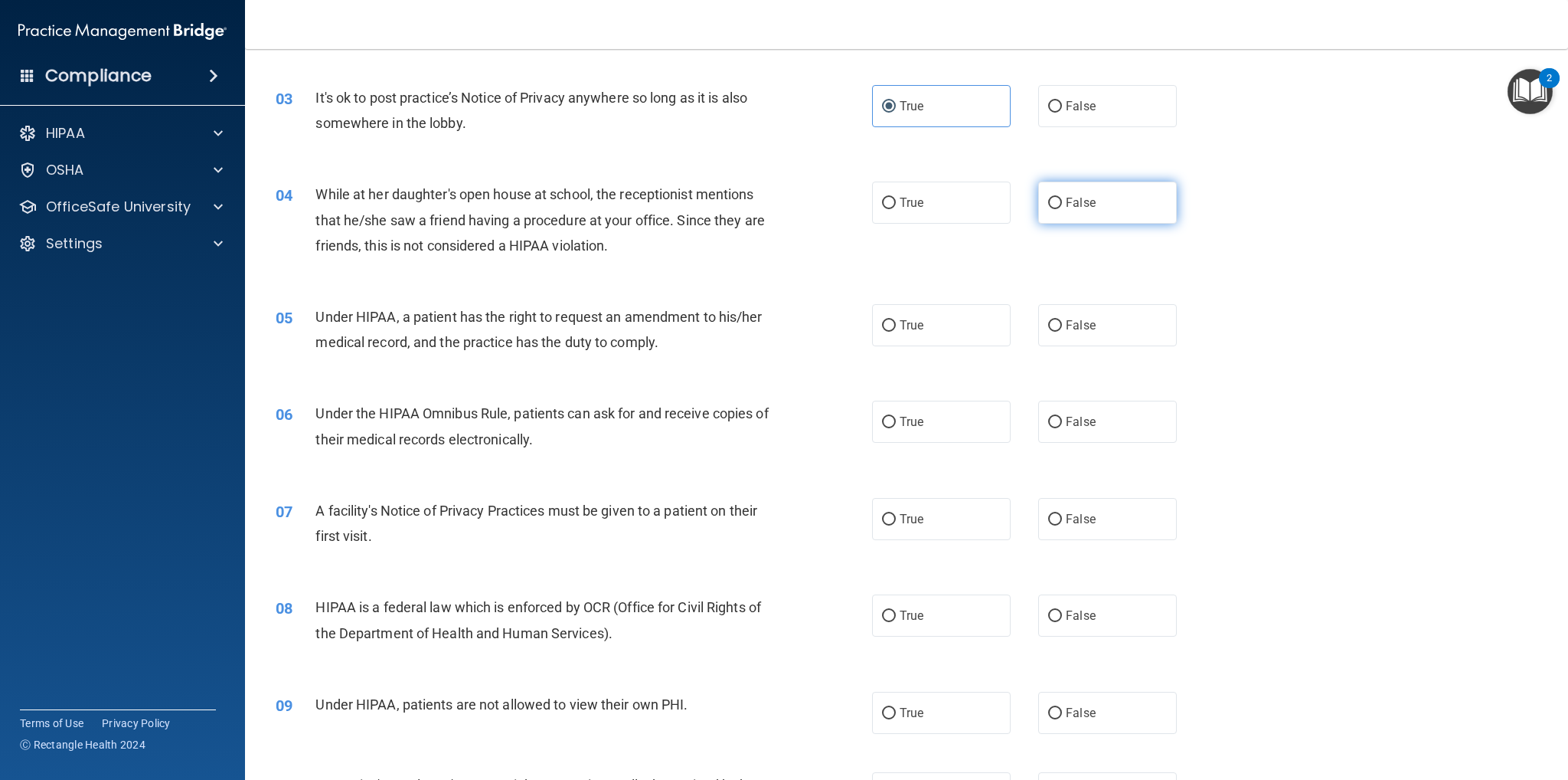
click at [1132, 215] on label "False" at bounding box center [1107, 203] width 139 height 42
click at [1062, 209] on input "False" at bounding box center [1055, 204] width 14 height 12
radio input "true"
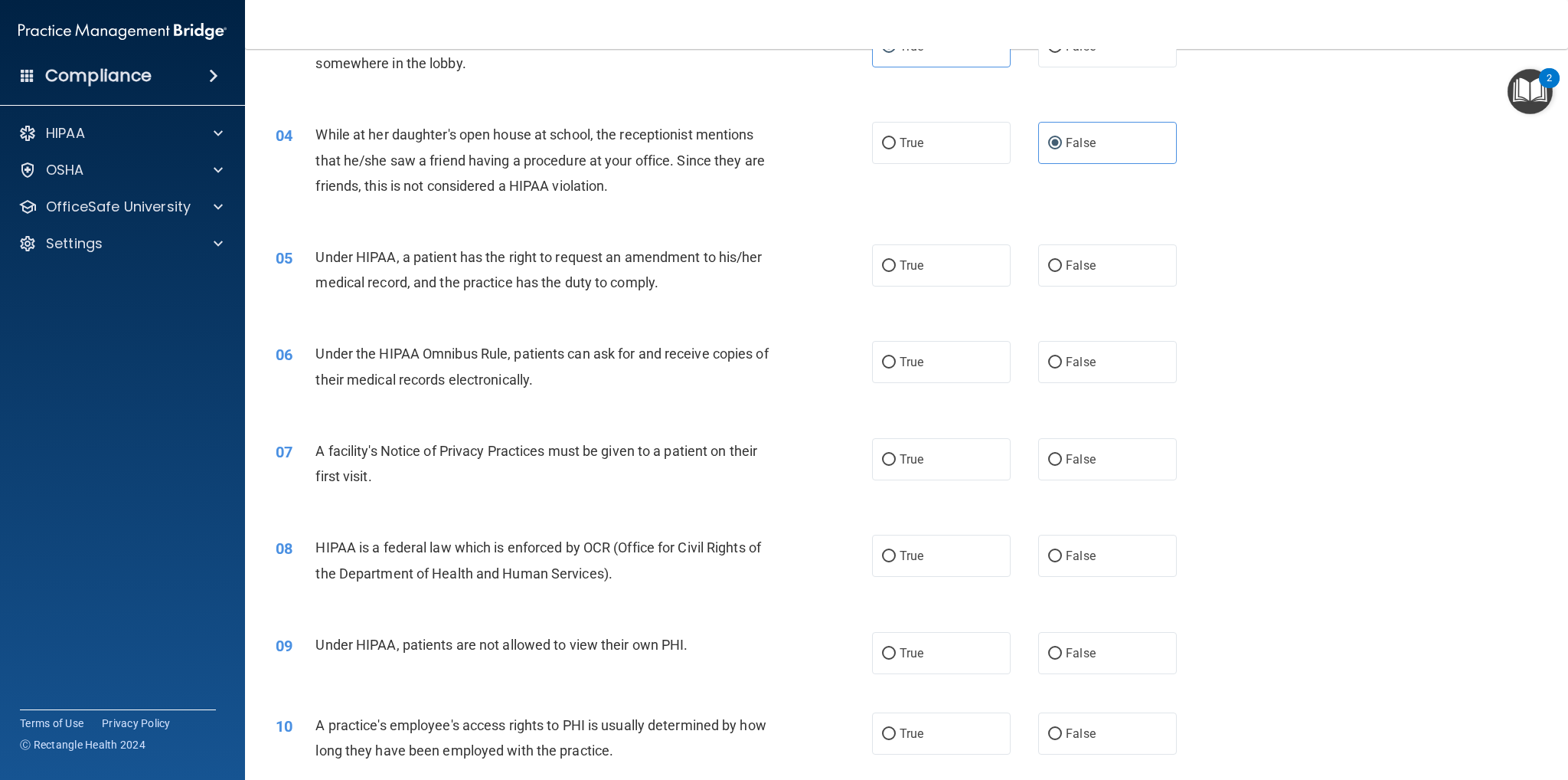
scroll to position [459, 0]
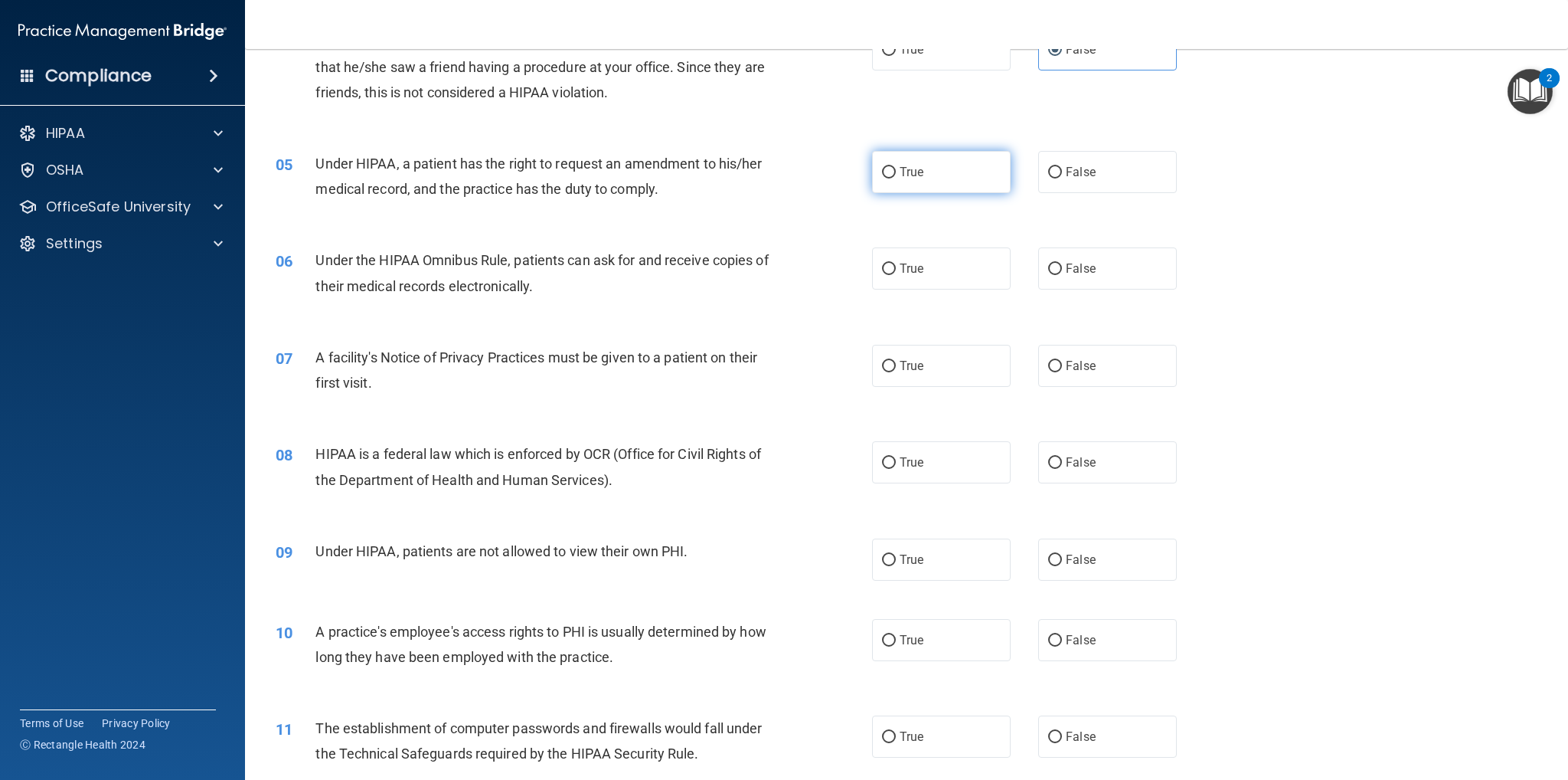
click at [932, 164] on label "True" at bounding box center [941, 172] width 139 height 42
click at [896, 167] on input "True" at bounding box center [889, 173] width 14 height 12
radio input "true"
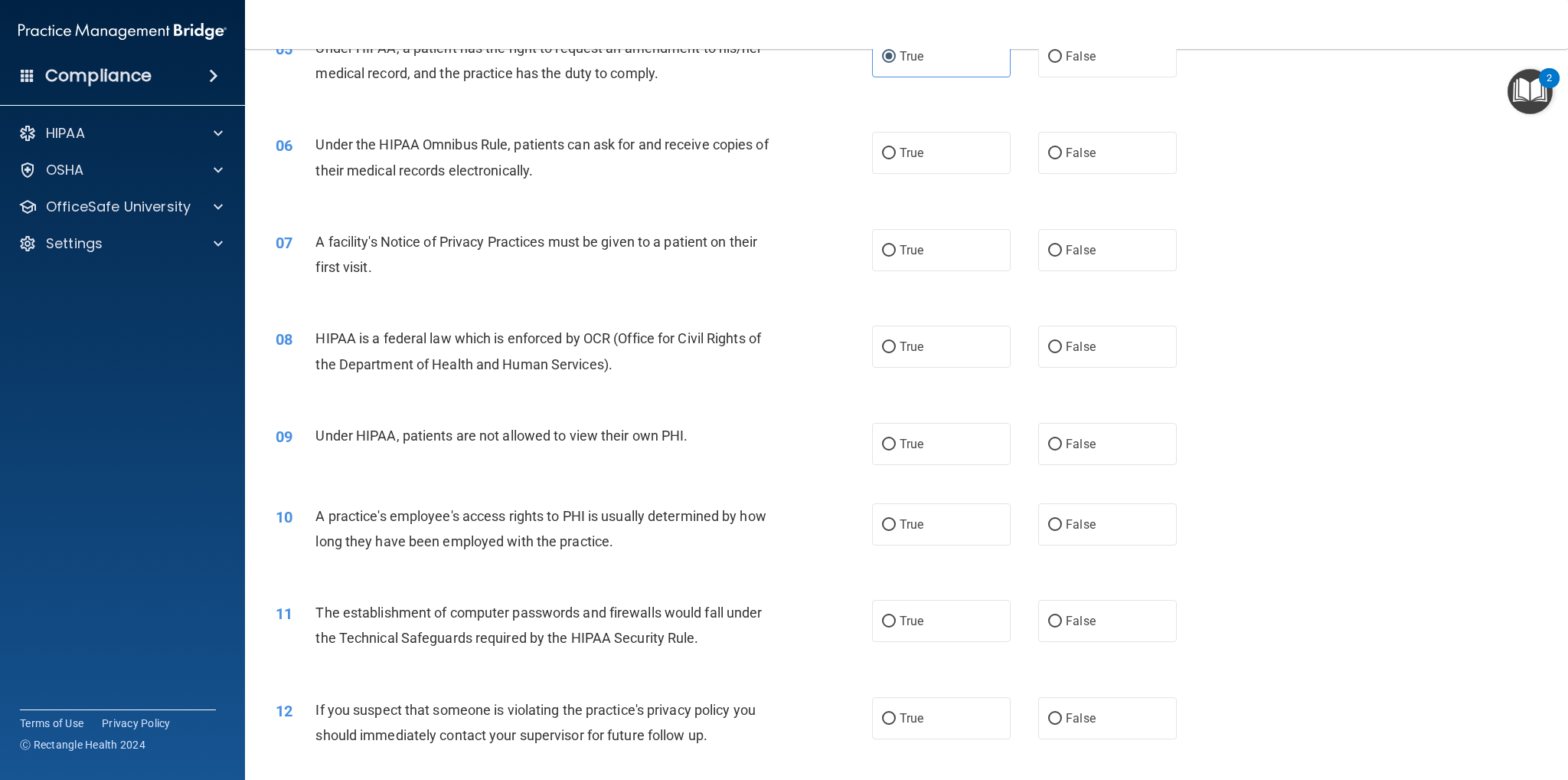
scroll to position [613, 0]
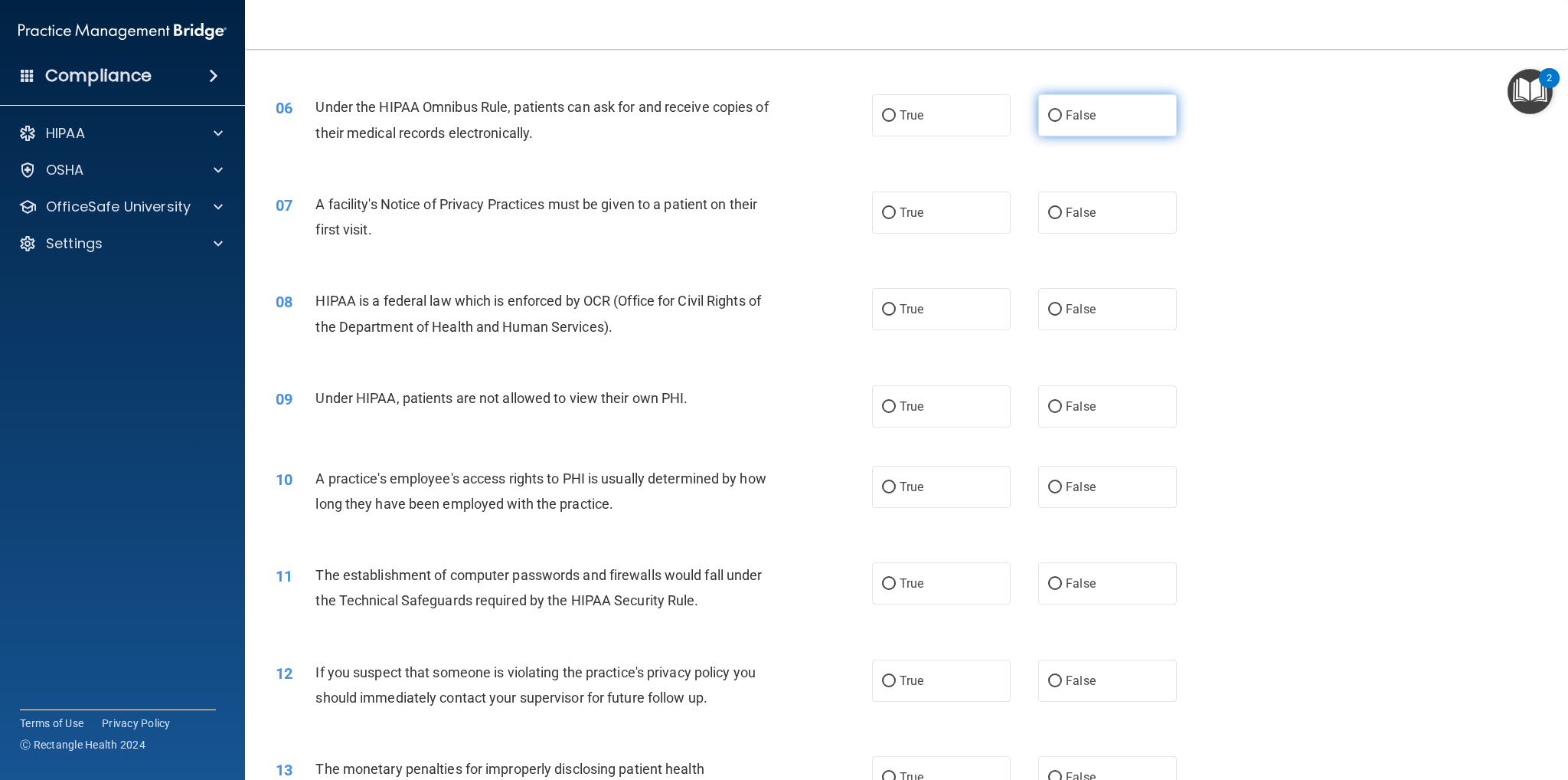
click at [1135, 117] on label "False" at bounding box center [1107, 115] width 139 height 42
click at [1062, 117] on input "False" at bounding box center [1055, 116] width 14 height 12
radio input "true"
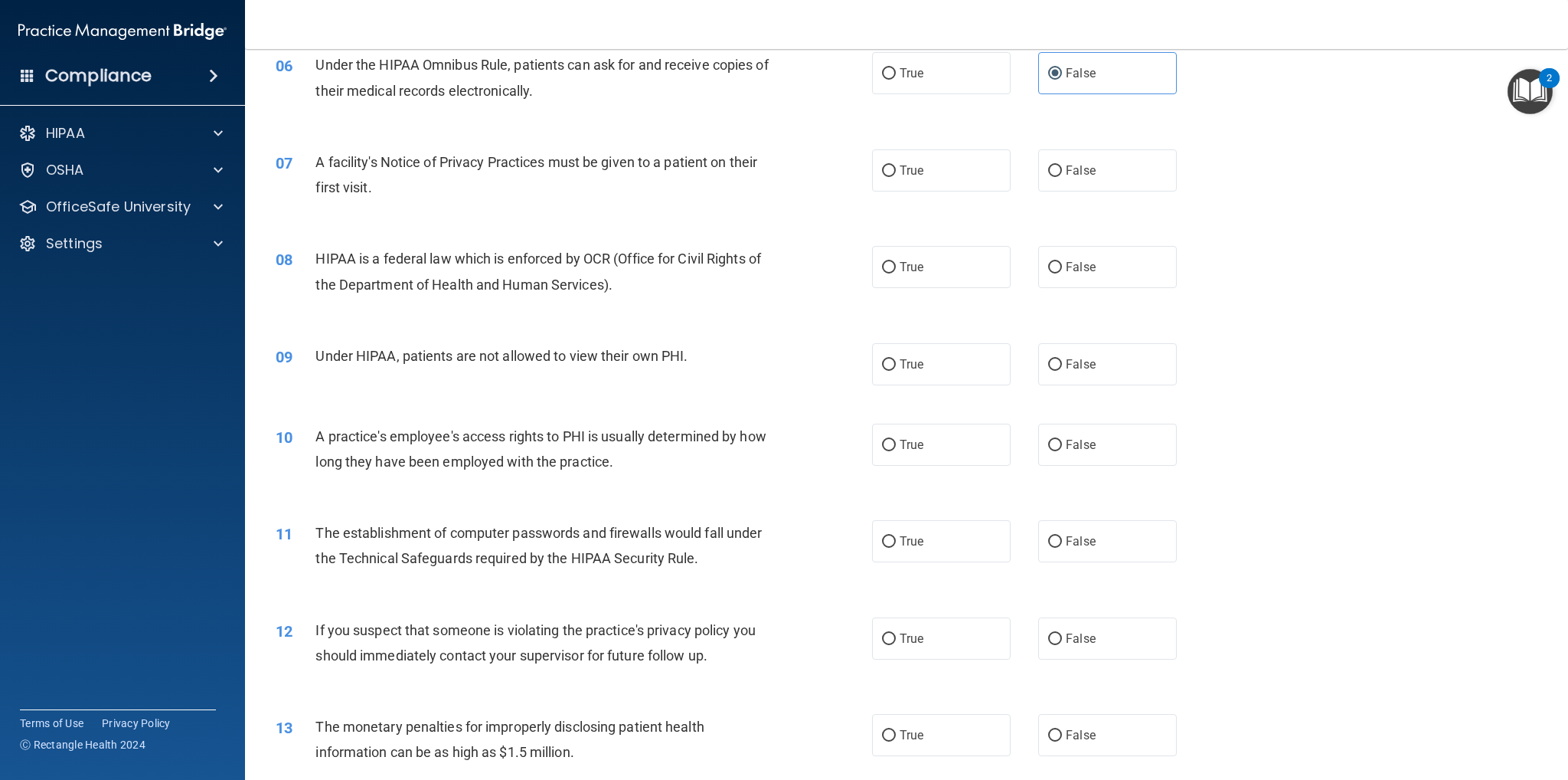
scroll to position [689, 0]
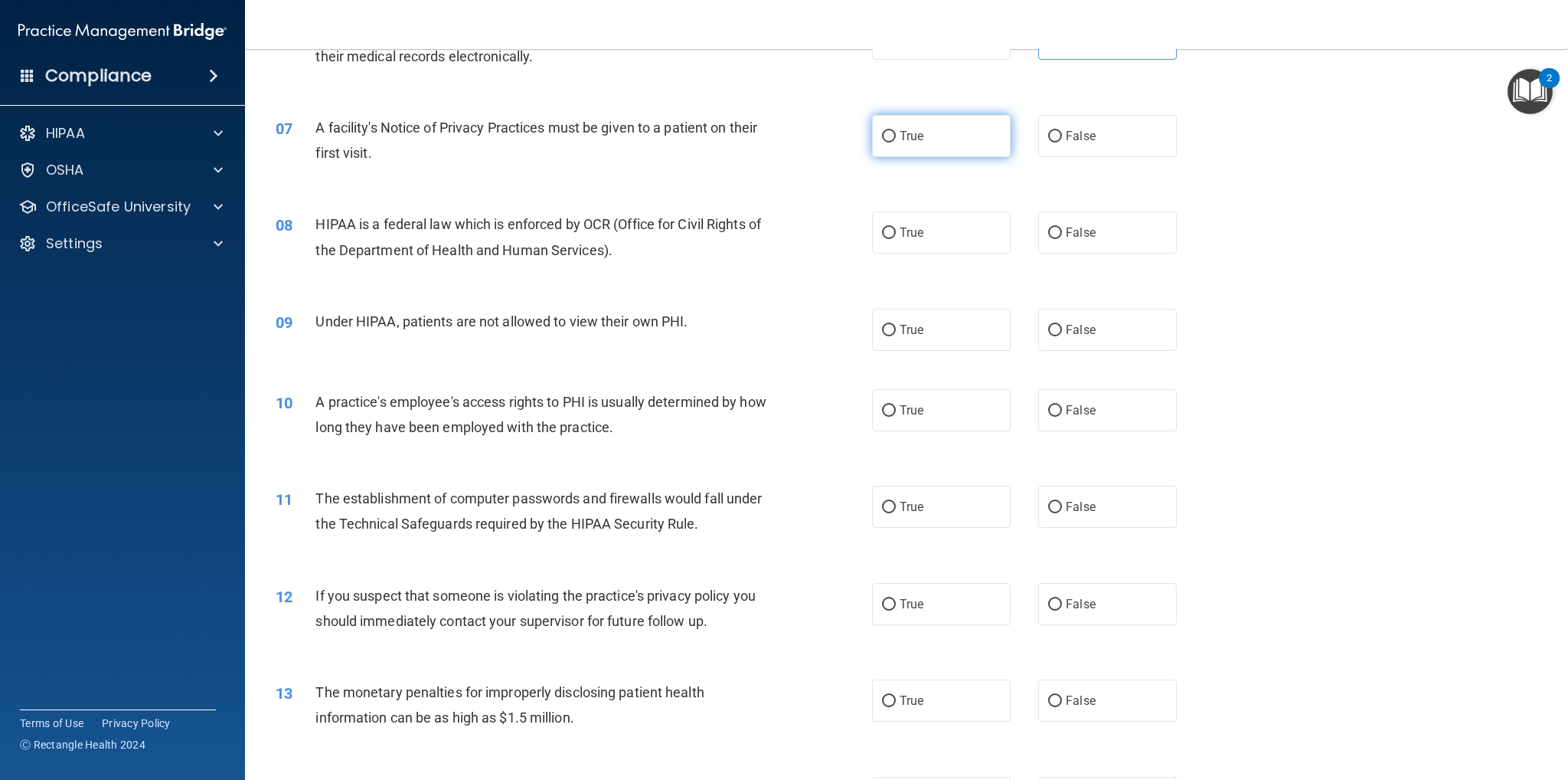
click at [932, 145] on label "True" at bounding box center [941, 136] width 139 height 42
click at [896, 143] on input "True" at bounding box center [889, 137] width 14 height 12
radio input "true"
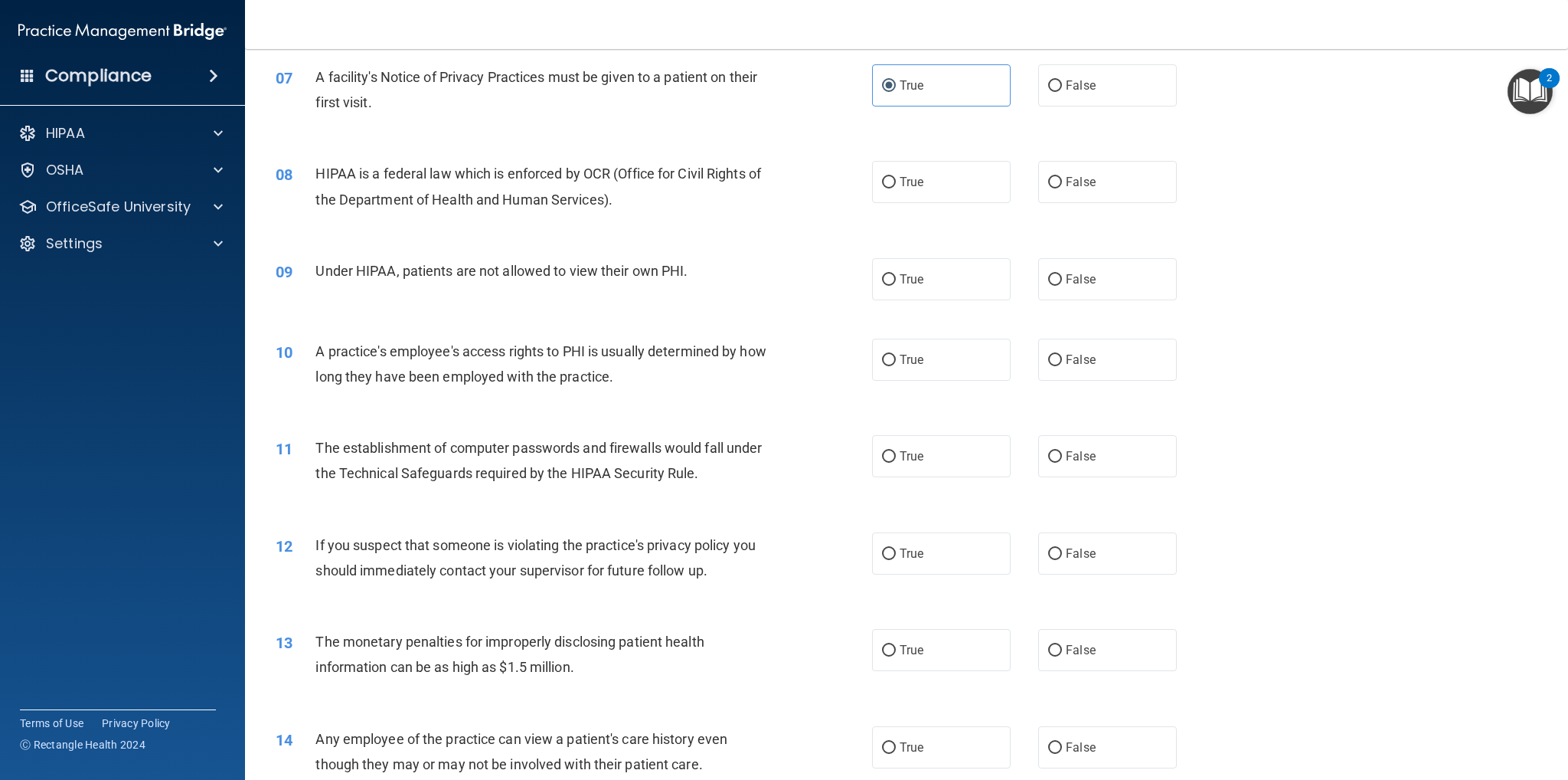
scroll to position [766, 0]
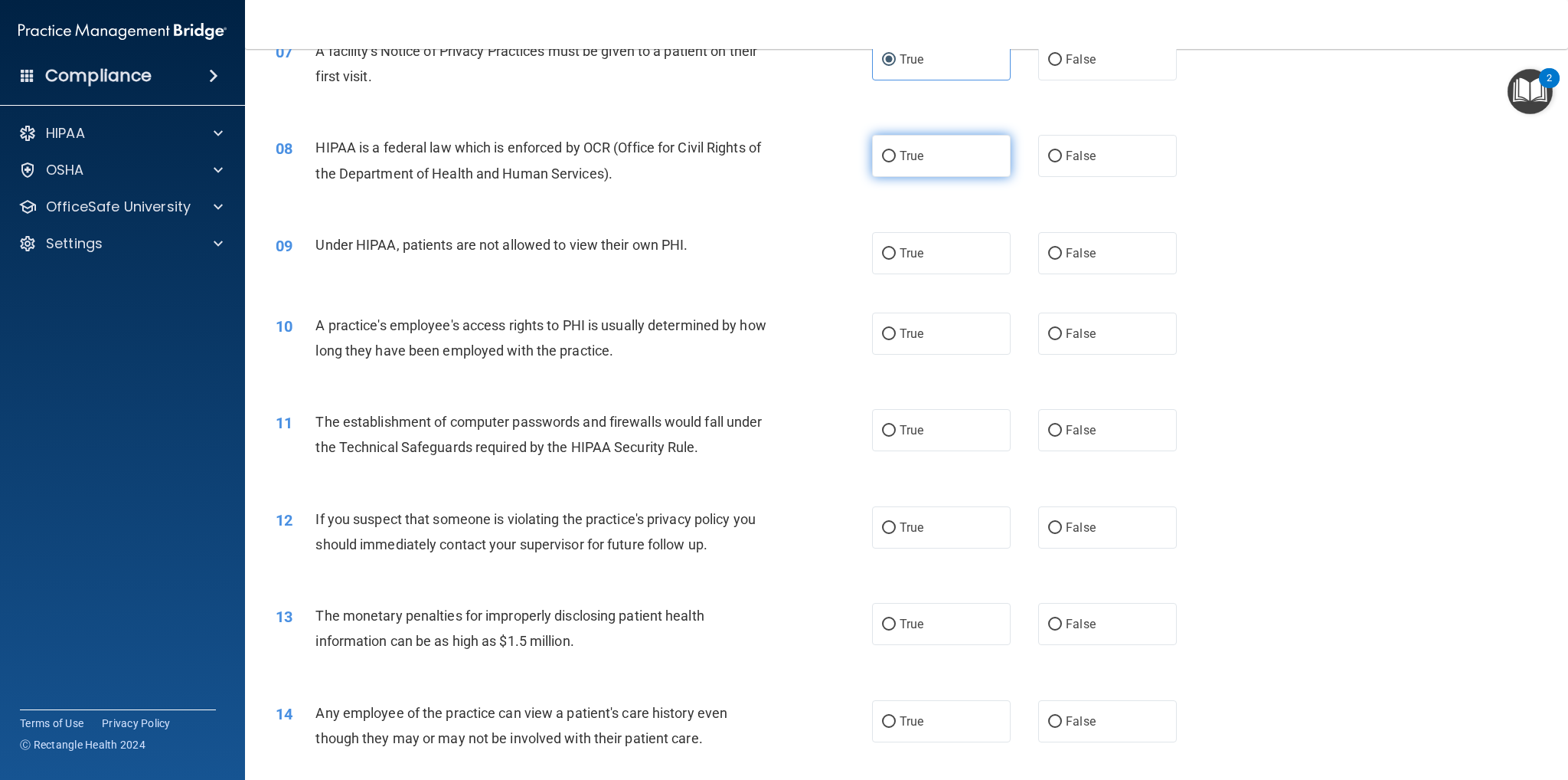
click at [904, 164] on label "True" at bounding box center [941, 156] width 139 height 42
click at [896, 163] on input "True" at bounding box center [889, 157] width 14 height 12
radio input "true"
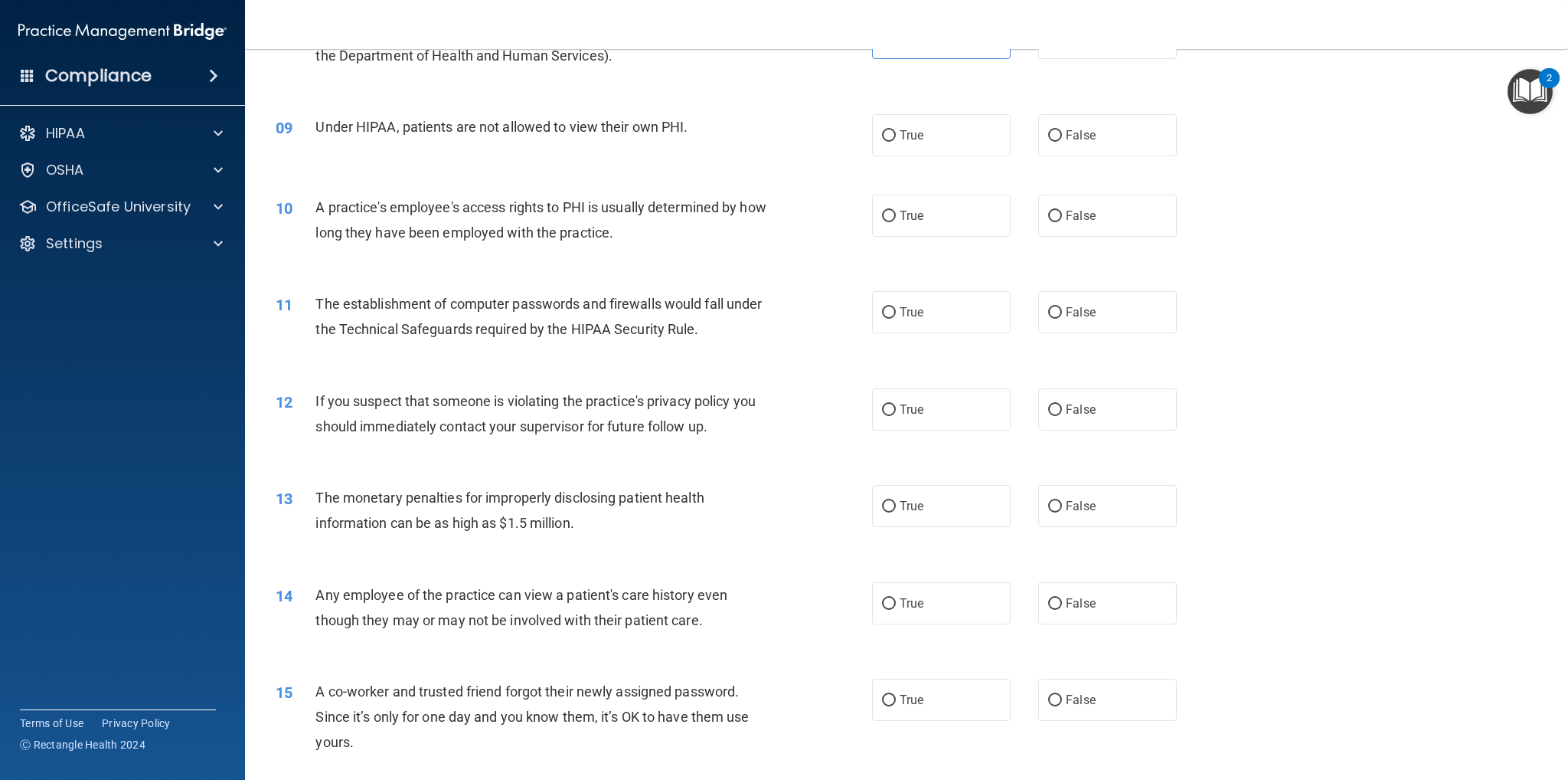
scroll to position [920, 0]
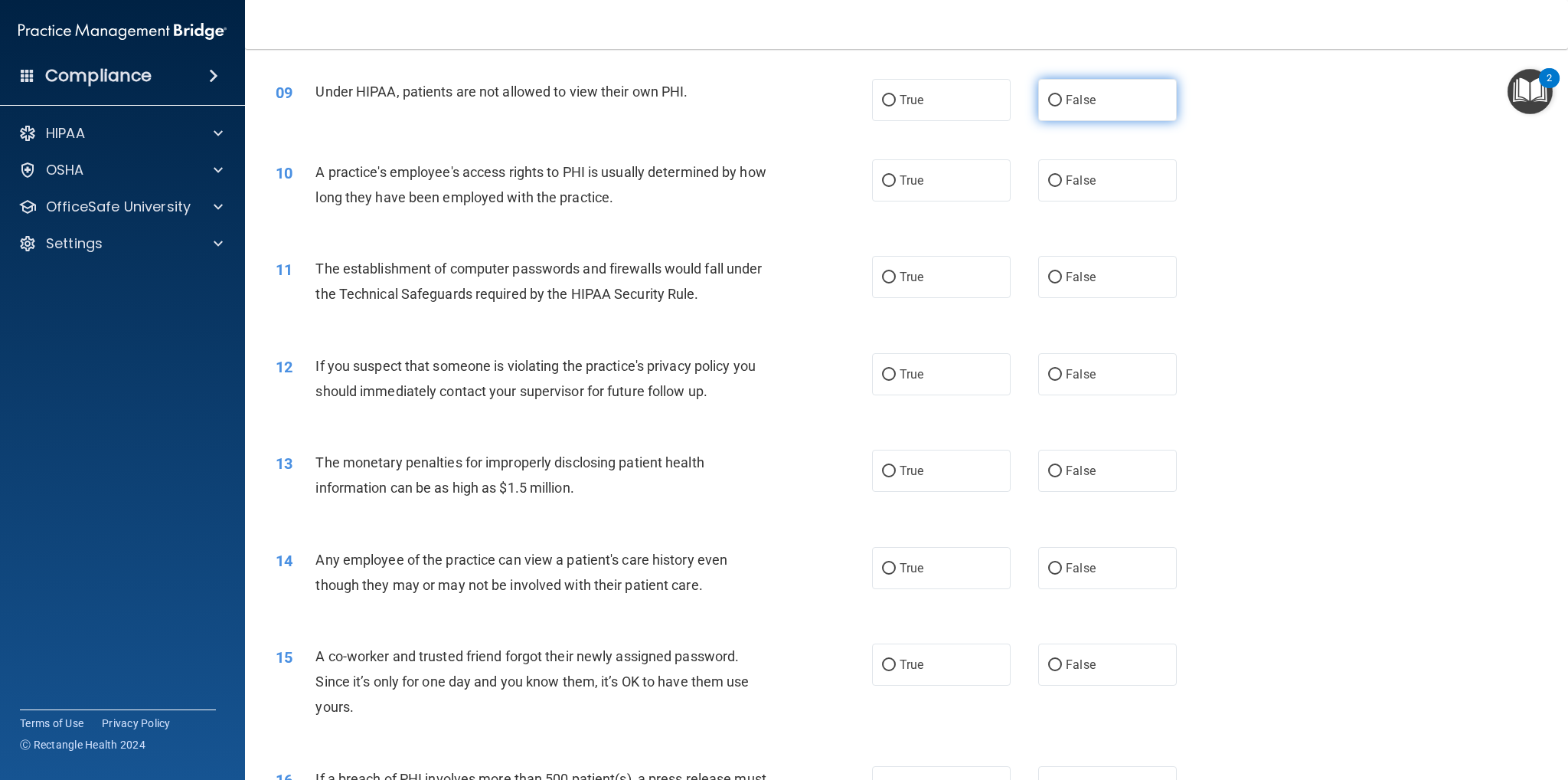
click at [1106, 103] on label "False" at bounding box center [1107, 100] width 139 height 42
click at [1062, 103] on input "False" at bounding box center [1055, 101] width 14 height 12
radio input "true"
click at [1048, 176] on input "False" at bounding box center [1055, 182] width 14 height 12
radio input "true"
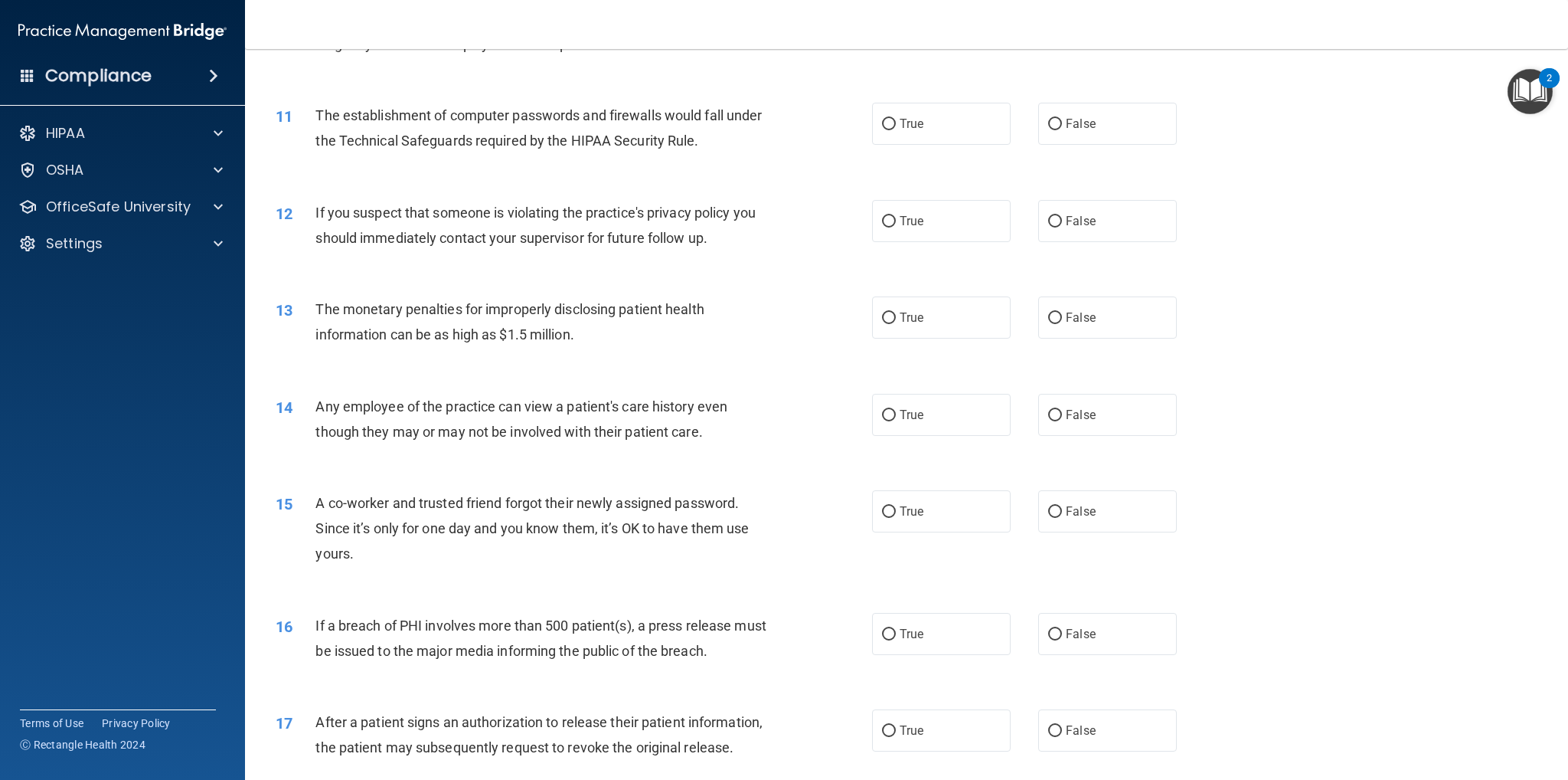
scroll to position [996, 0]
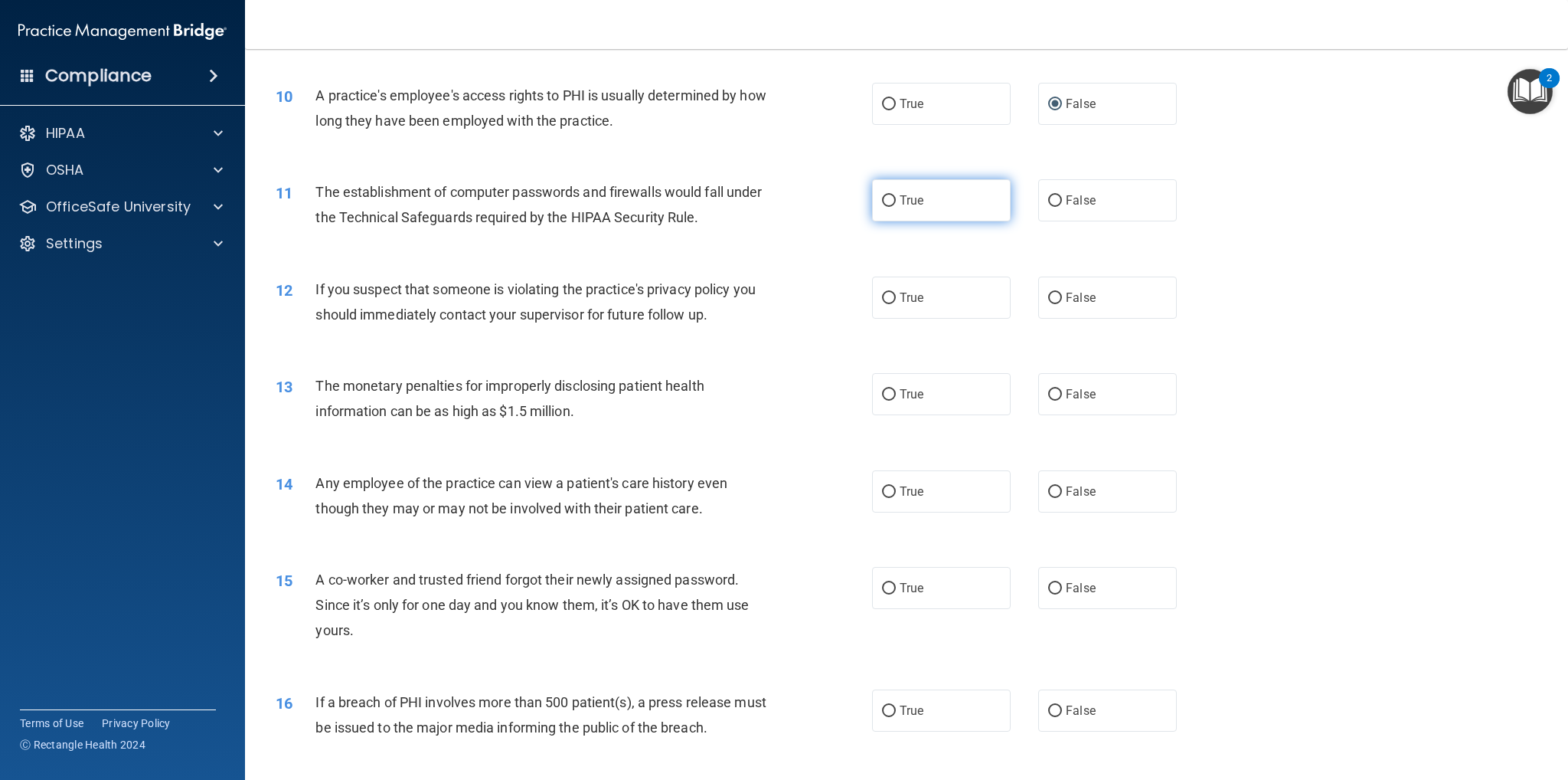
click at [970, 201] on label "True" at bounding box center [941, 201] width 139 height 42
click at [896, 201] on input "True" at bounding box center [889, 202] width 14 height 12
radio input "true"
click at [969, 289] on label "True" at bounding box center [941, 298] width 139 height 42
click at [896, 293] on input "True" at bounding box center [889, 299] width 14 height 12
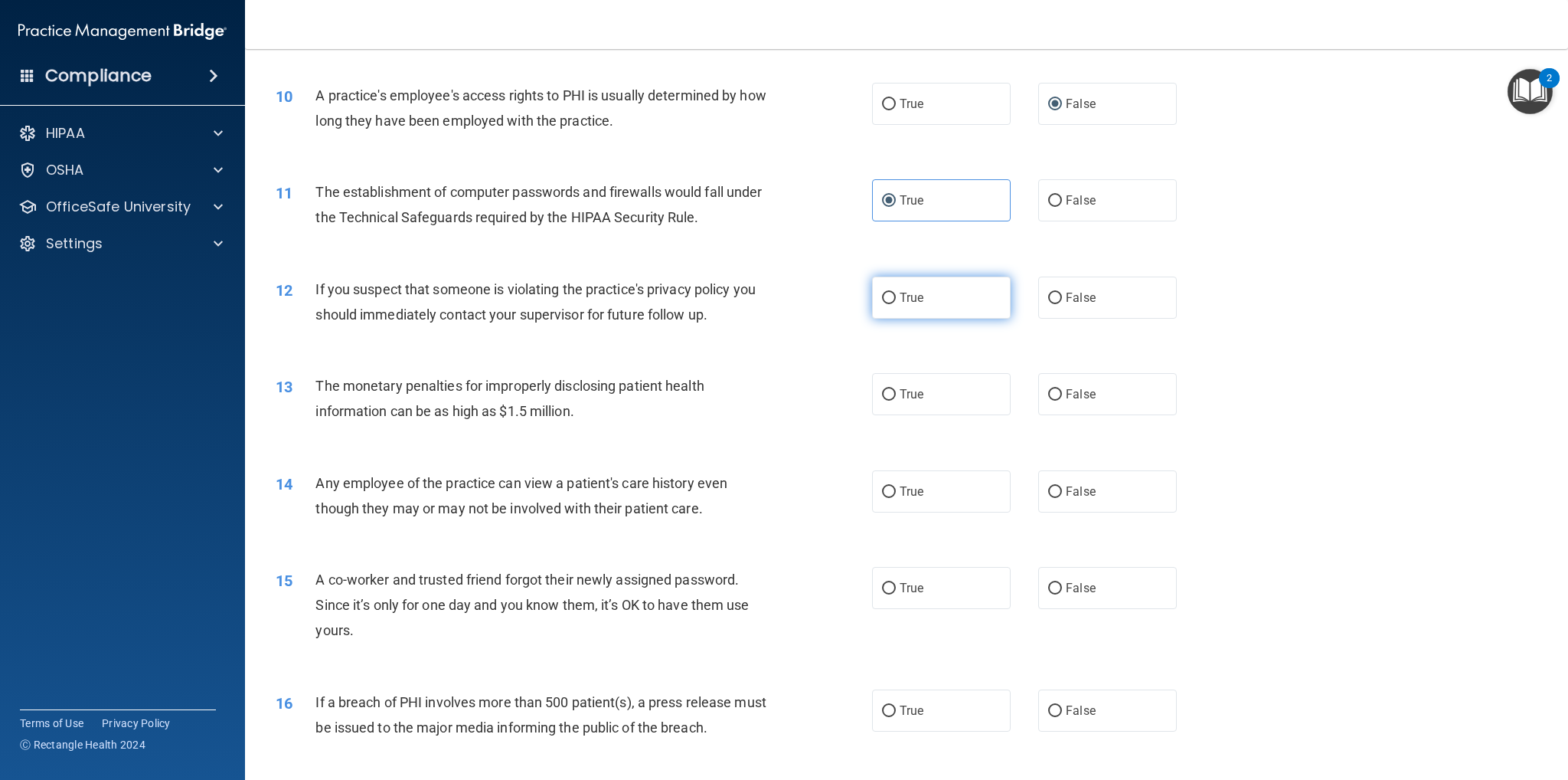
radio input "true"
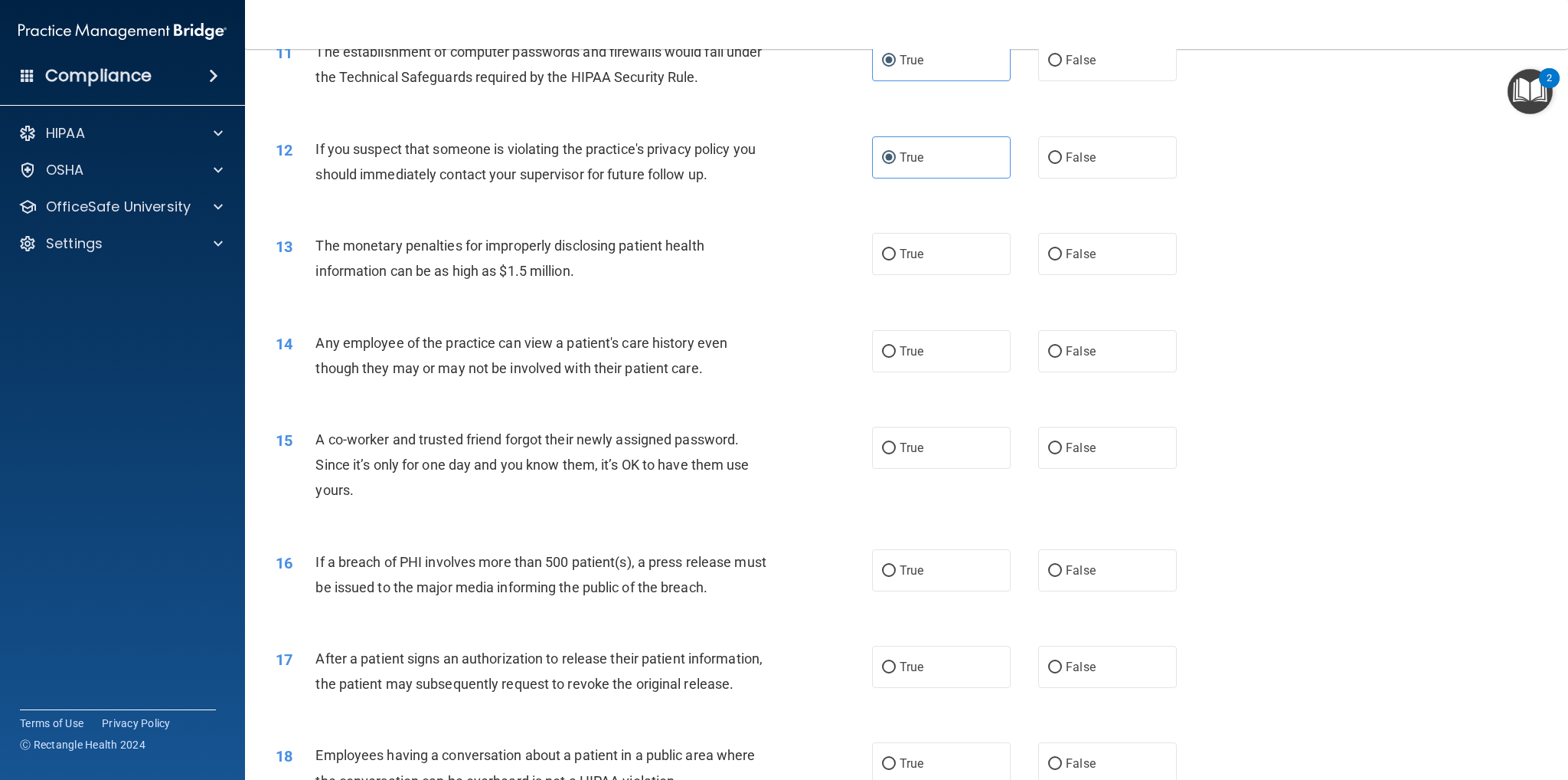
scroll to position [1150, 0]
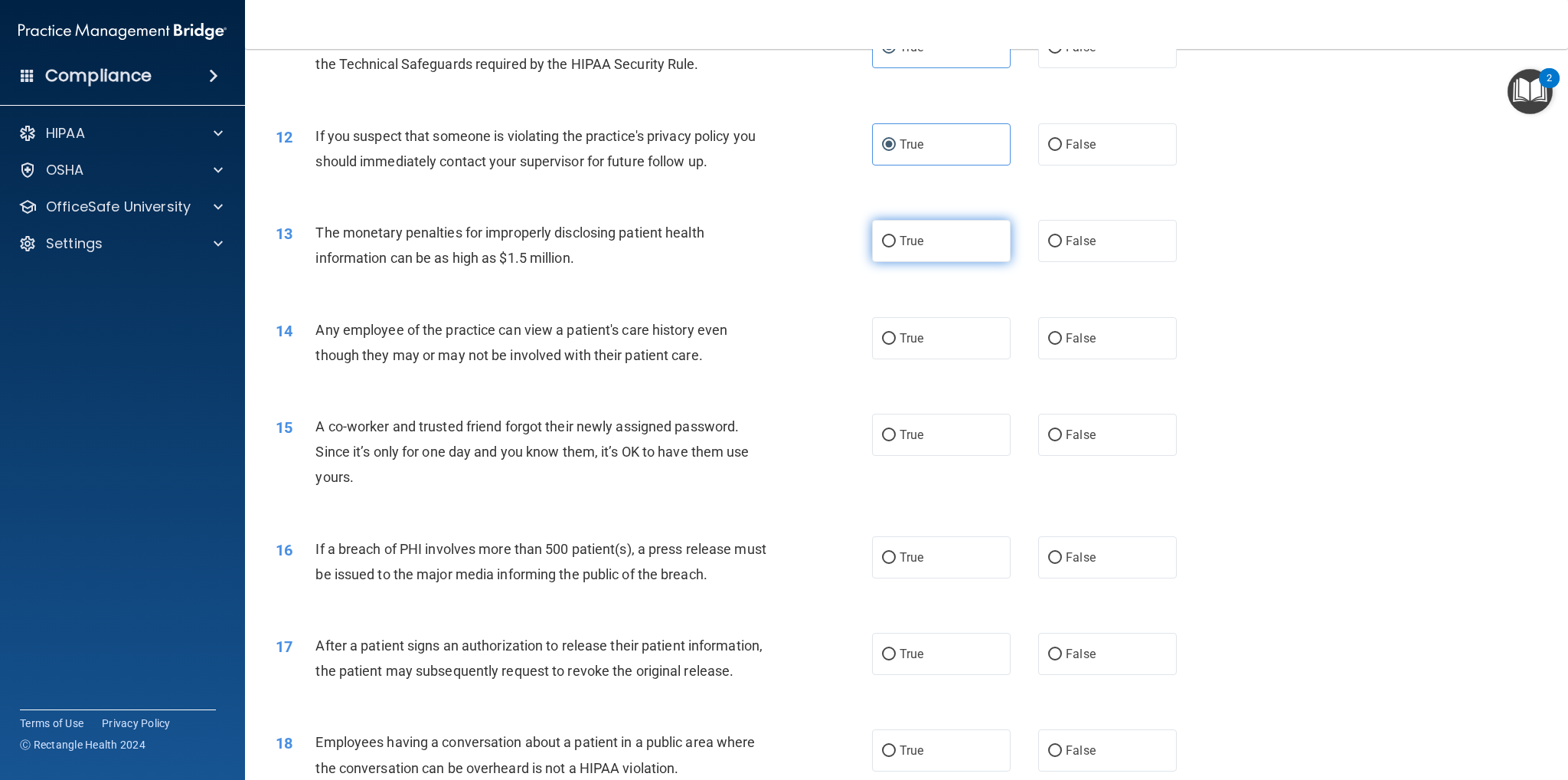
click at [955, 255] on label "True" at bounding box center [941, 241] width 139 height 42
click at [896, 248] on input "True" at bounding box center [889, 242] width 14 height 12
radio input "true"
click at [1076, 338] on span "False" at bounding box center [1081, 338] width 30 height 15
click at [1062, 338] on input "False" at bounding box center [1055, 340] width 14 height 12
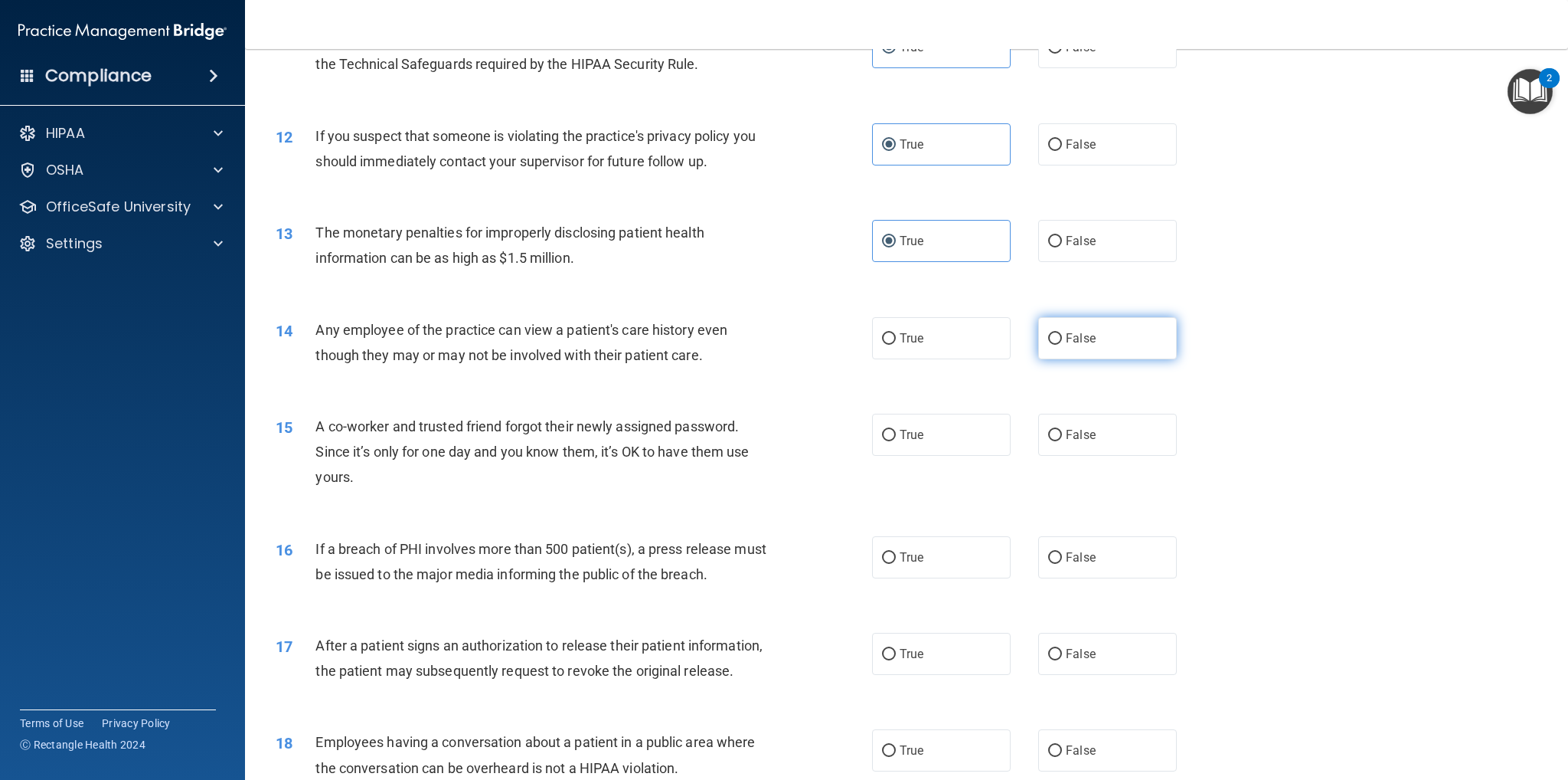
radio input "true"
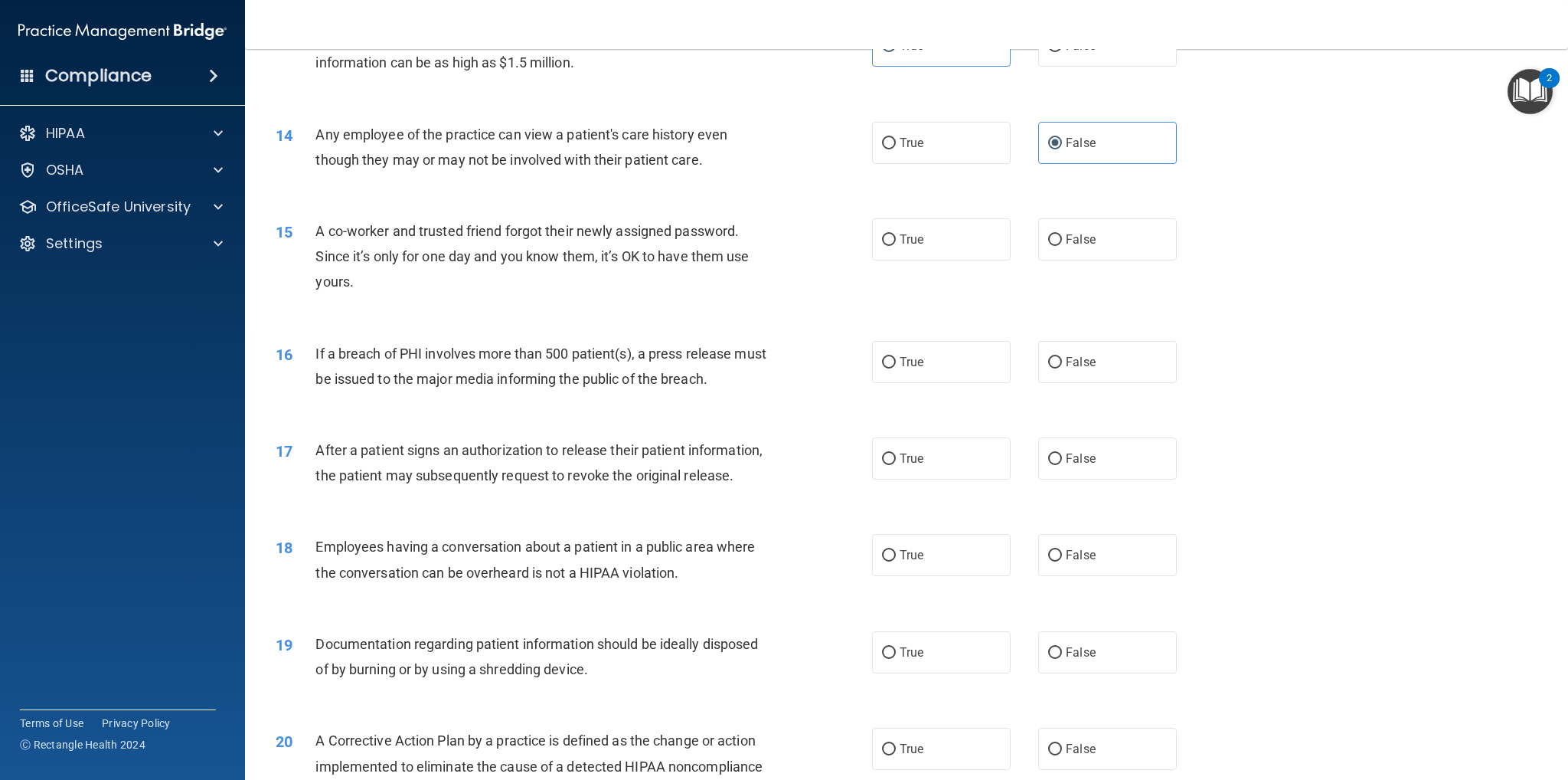
scroll to position [1379, 0]
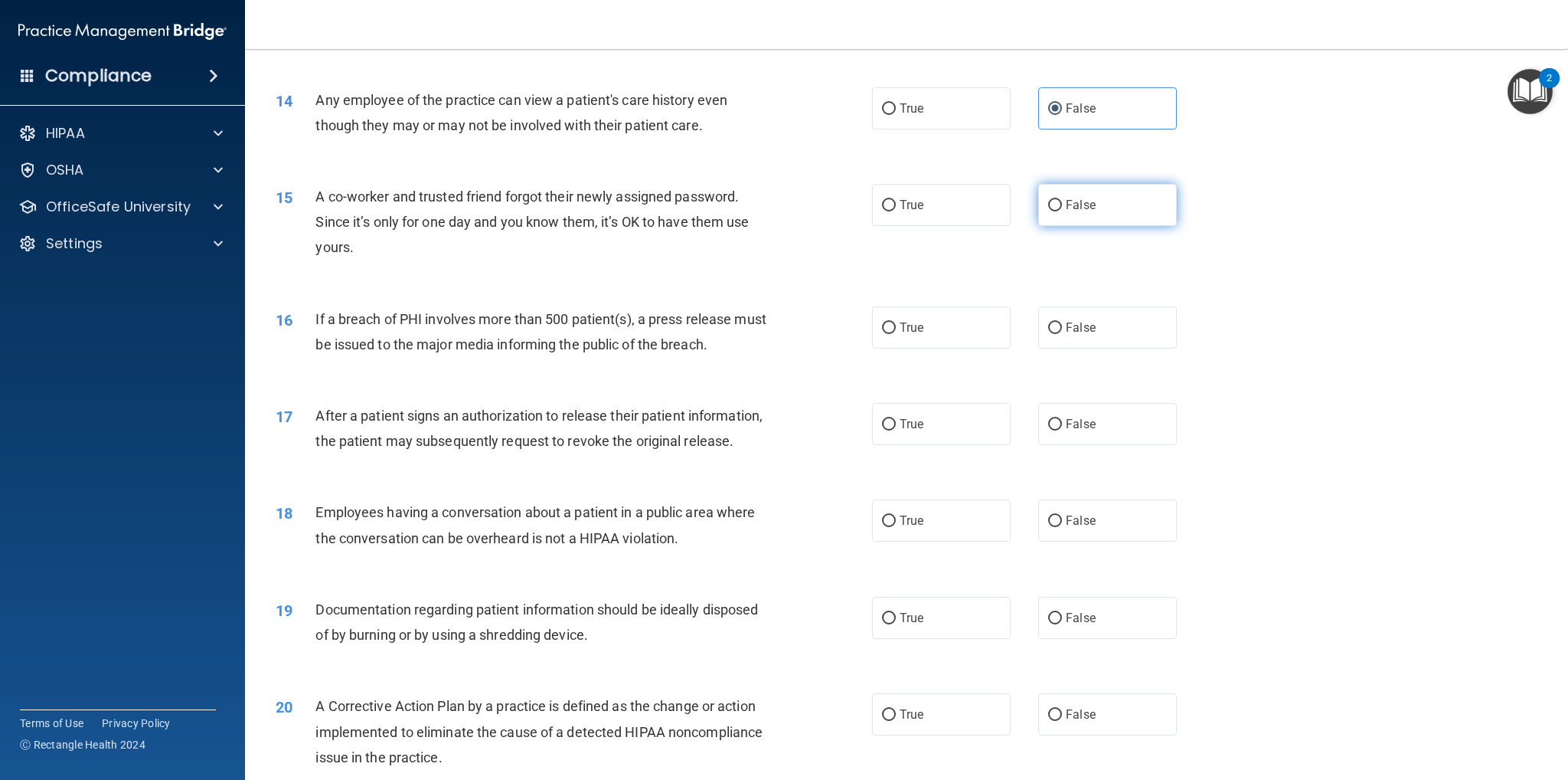
click at [1063, 216] on label "False" at bounding box center [1107, 205] width 139 height 42
click at [1062, 212] on input "False" at bounding box center [1055, 206] width 14 height 12
radio input "true"
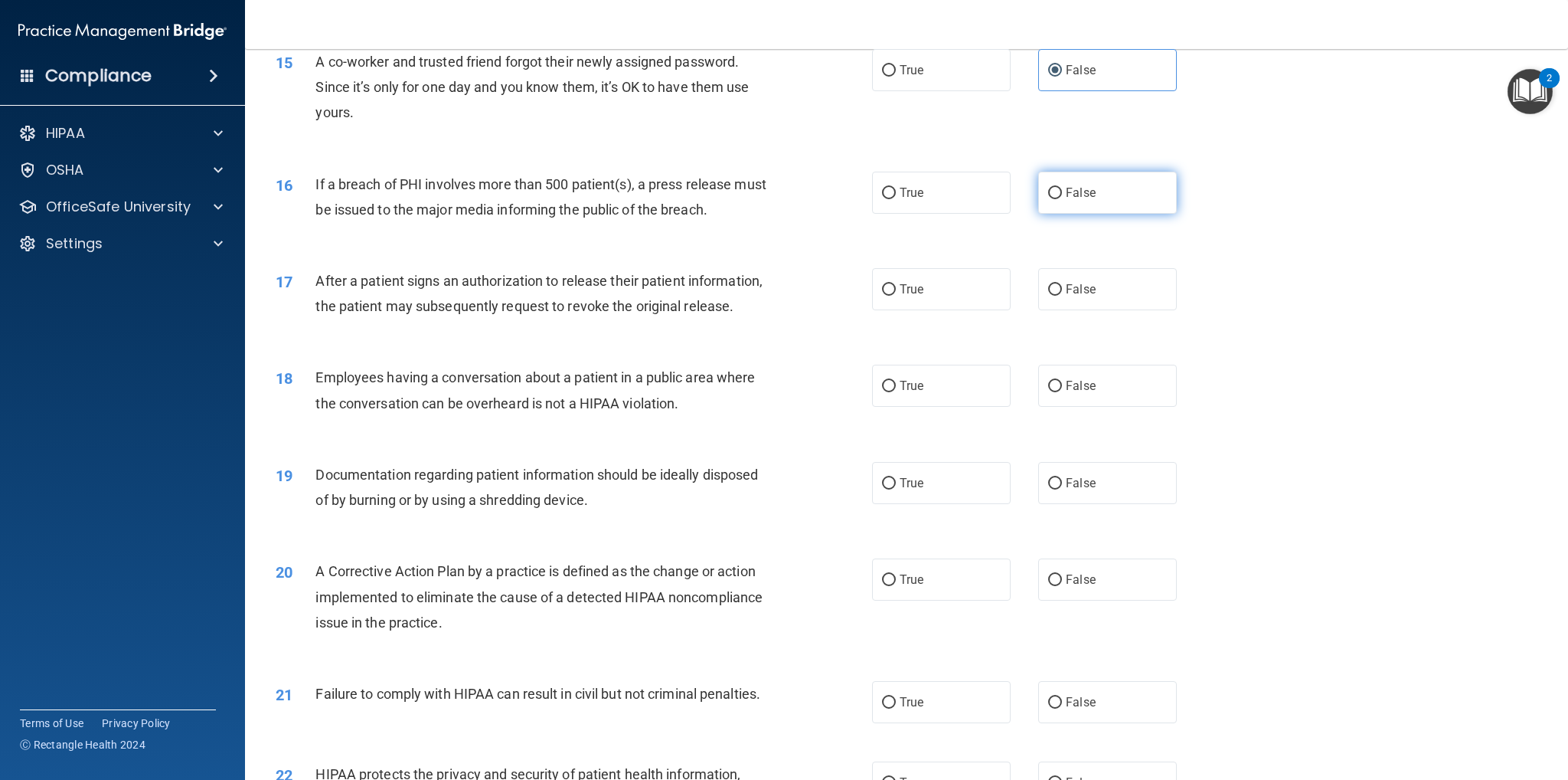
scroll to position [1532, 0]
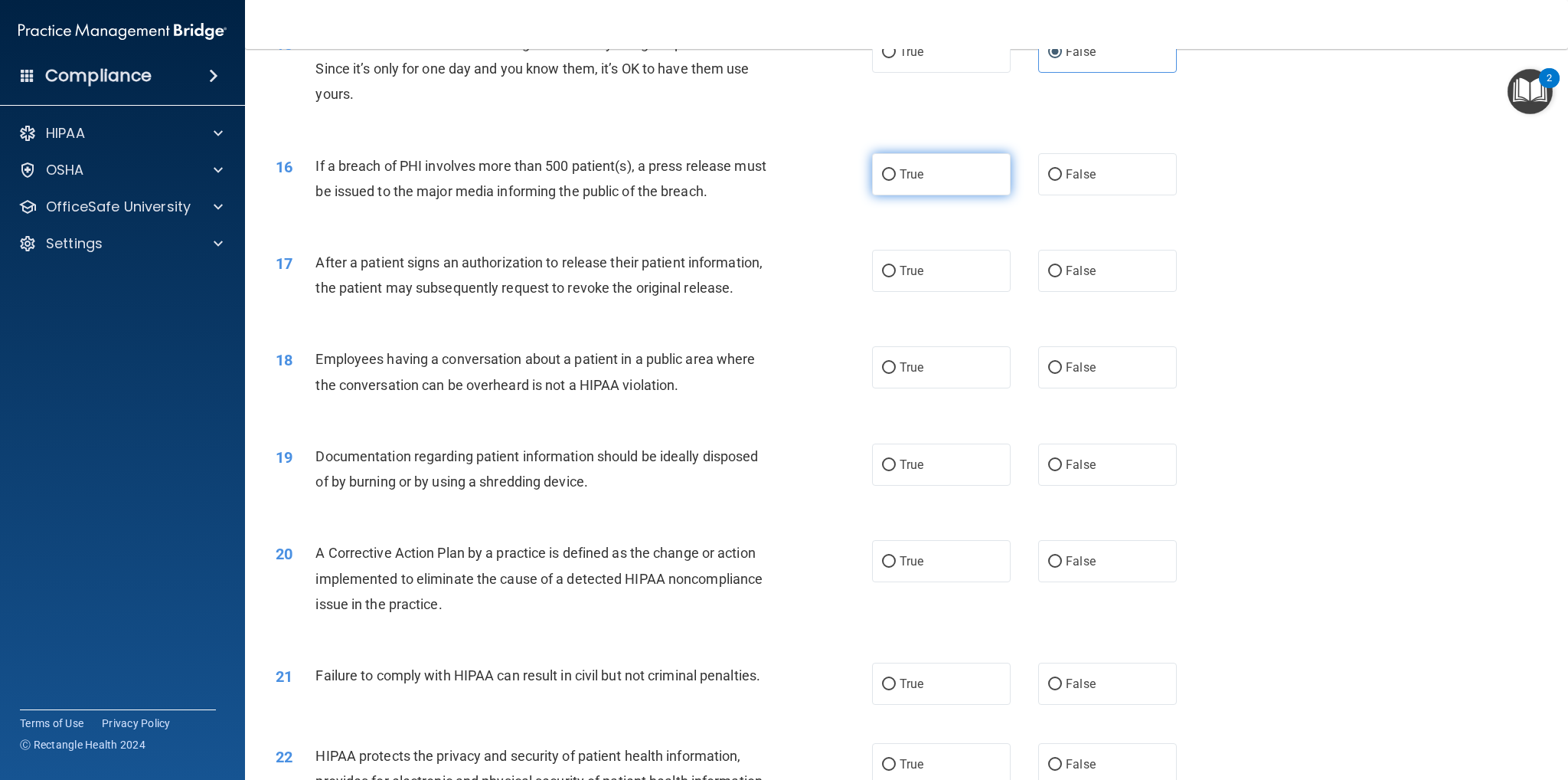
click at [948, 179] on label "True" at bounding box center [941, 174] width 139 height 42
click at [896, 179] on input "True" at bounding box center [889, 176] width 14 height 12
radio input "true"
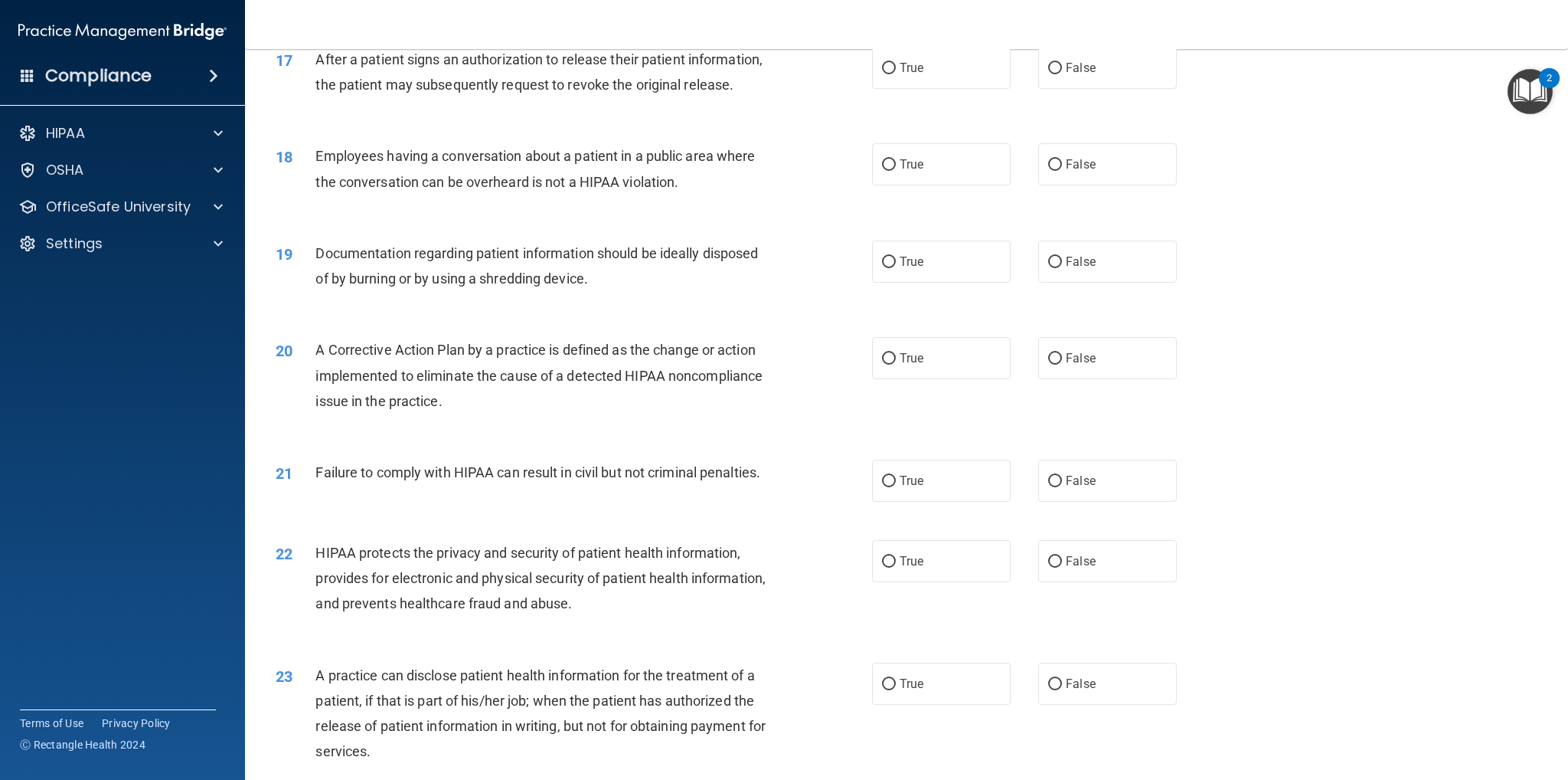
scroll to position [1763, 0]
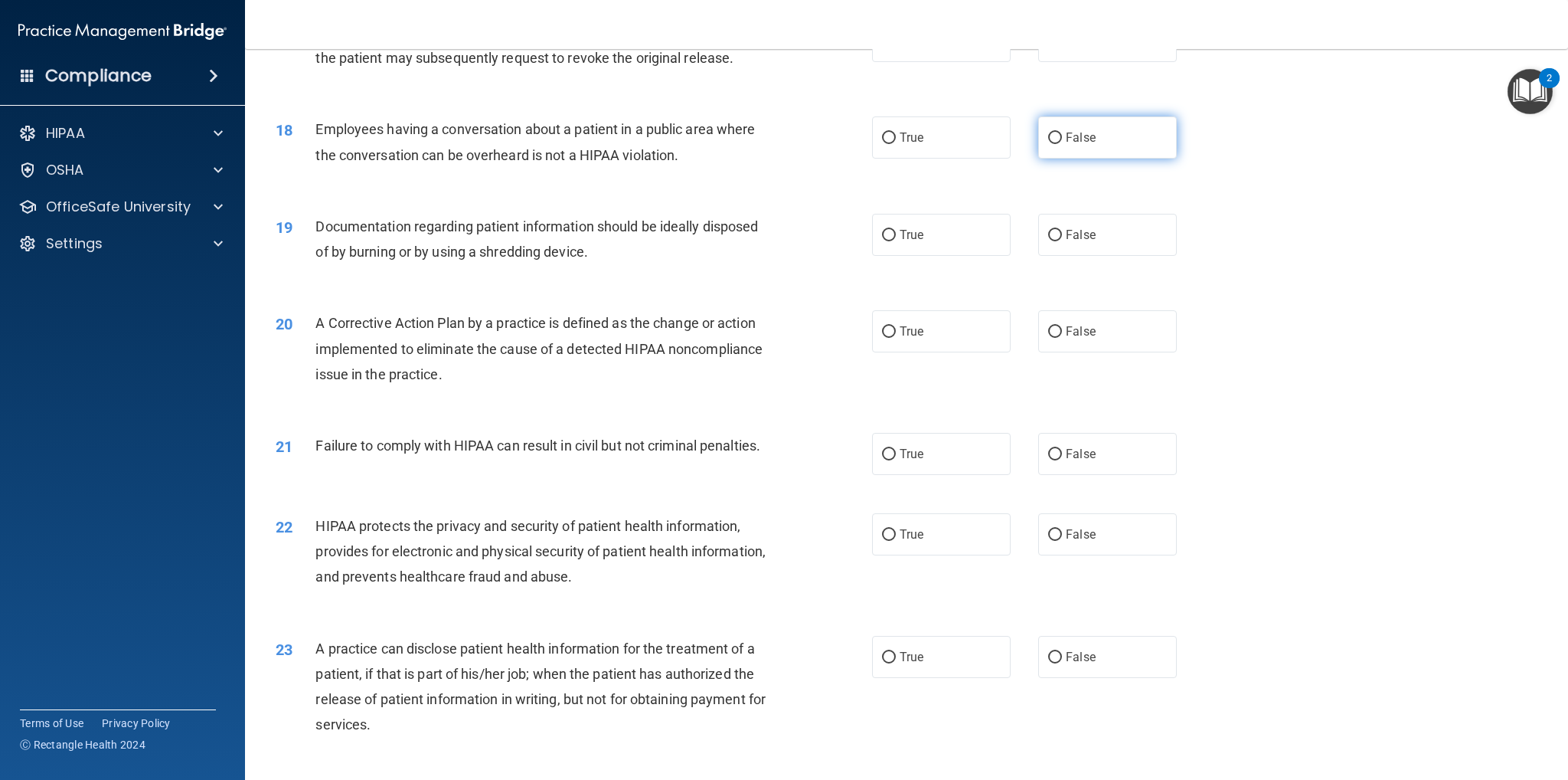
click at [1105, 159] on label "False" at bounding box center [1107, 138] width 139 height 42
click at [1062, 144] on input "False" at bounding box center [1055, 139] width 14 height 12
radio input "true"
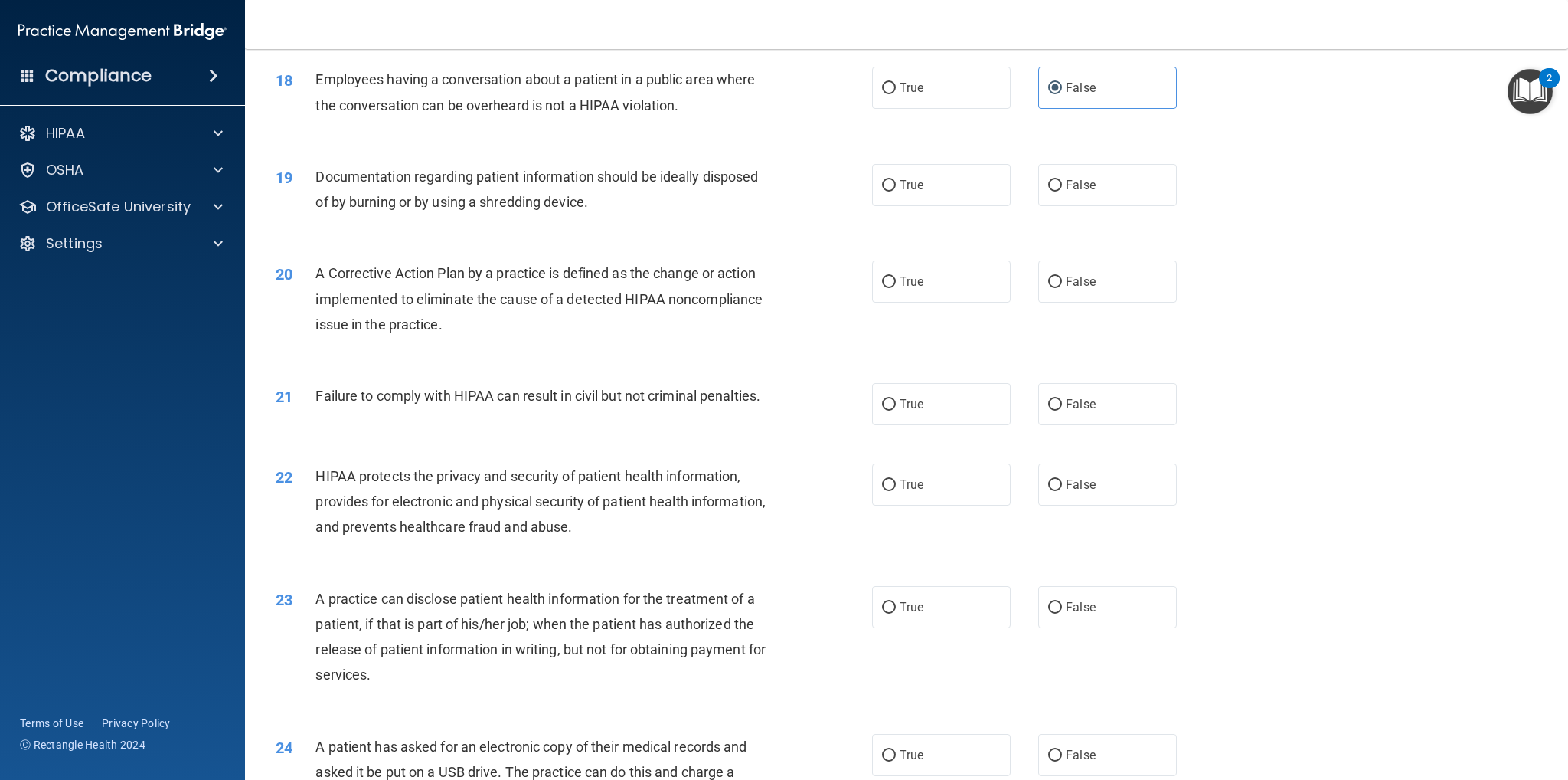
scroll to position [1839, 0]
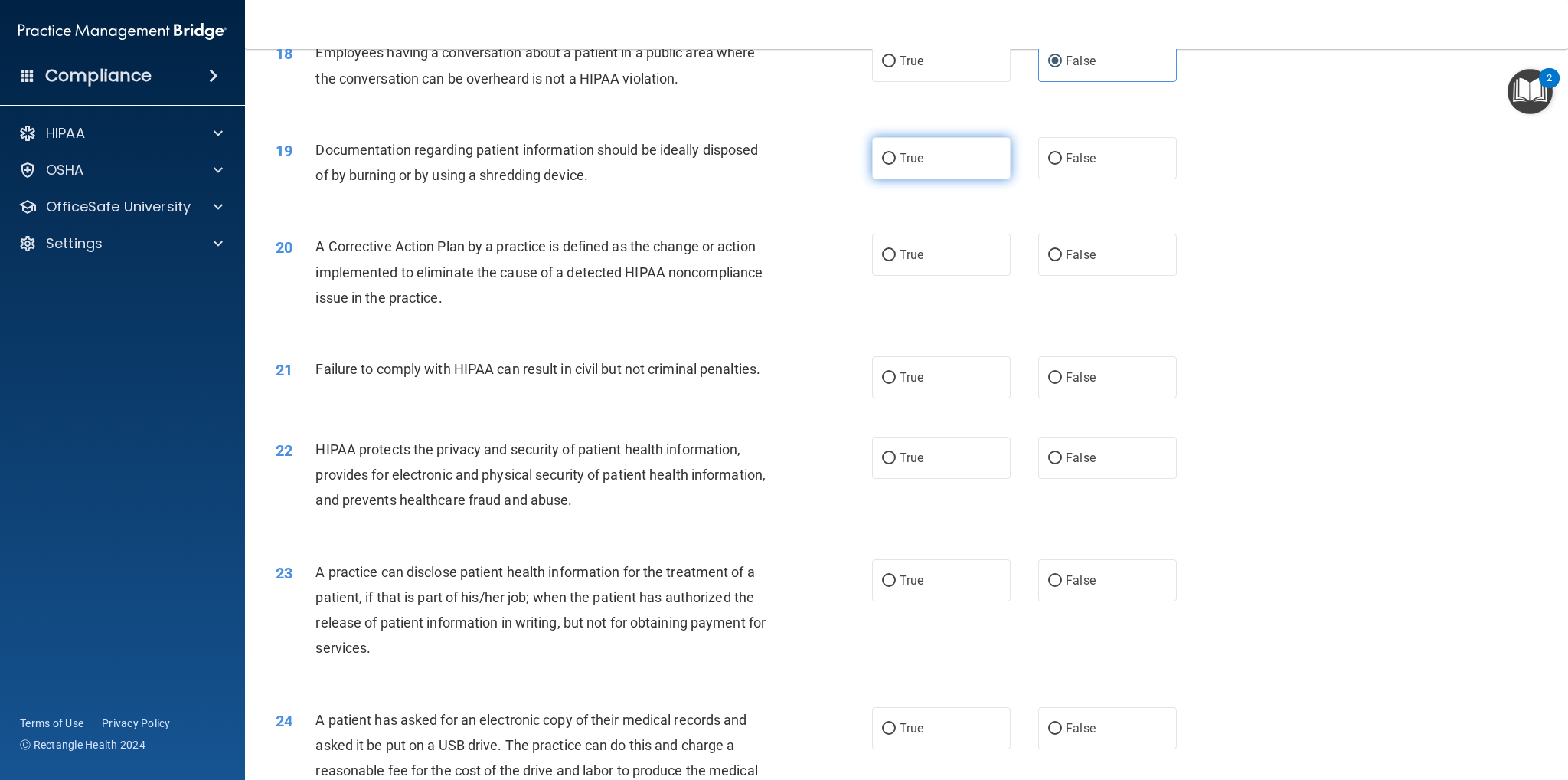
click at [958, 180] on label "True" at bounding box center [941, 158] width 139 height 42
click at [896, 165] on input "True" at bounding box center [889, 159] width 14 height 12
radio input "true"
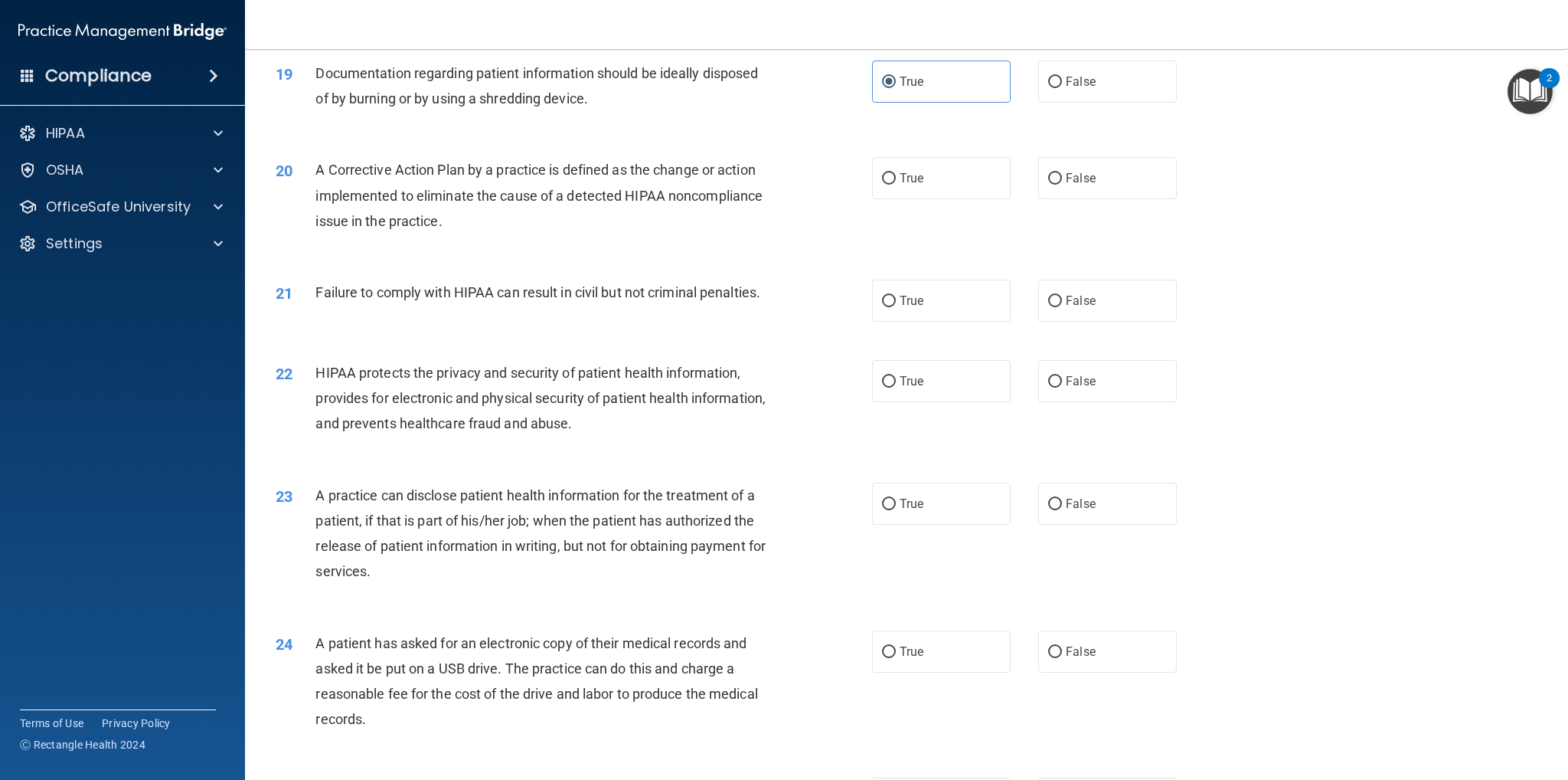
scroll to position [2068, 0]
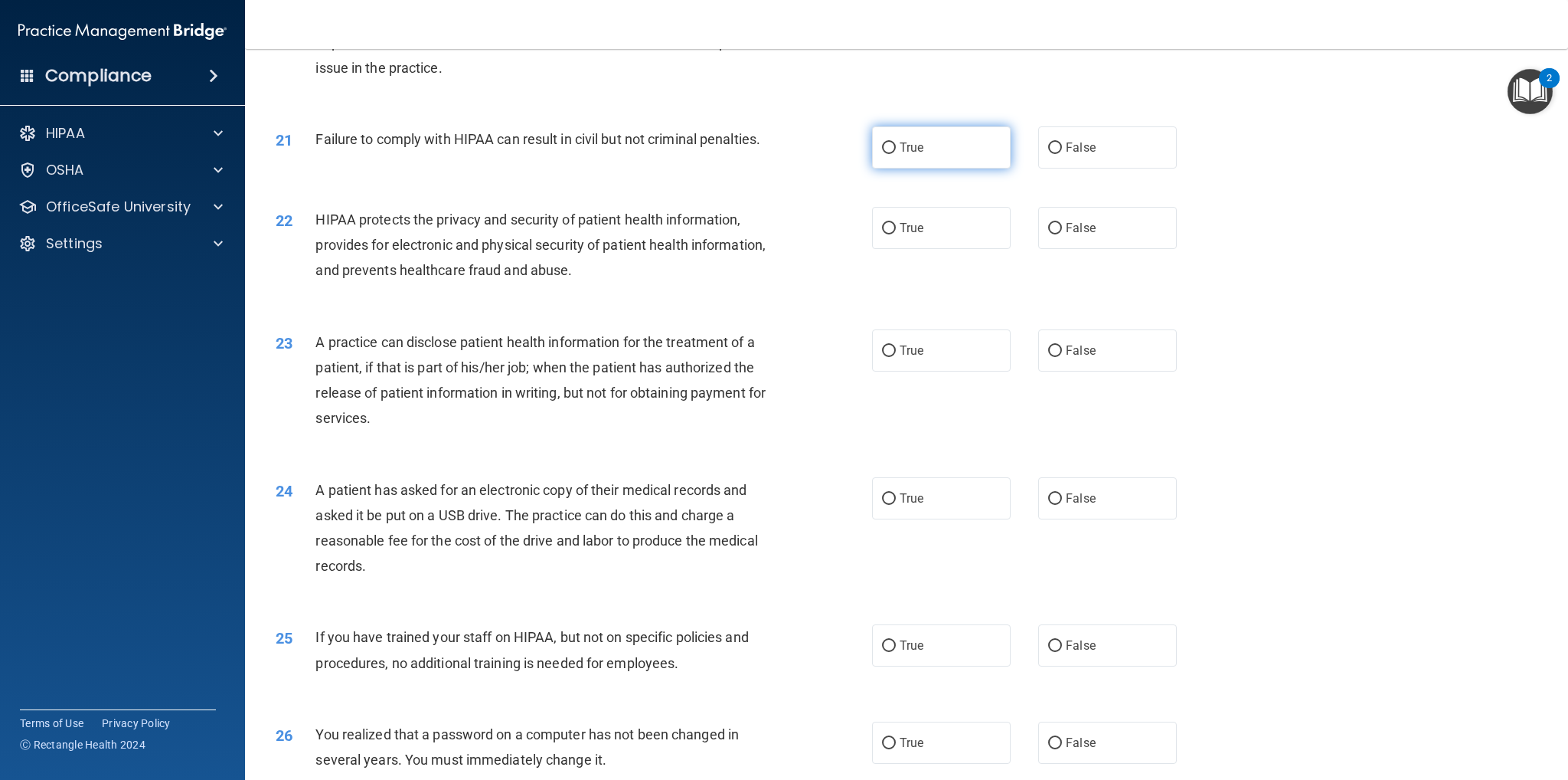
click at [932, 169] on label "True" at bounding box center [941, 148] width 139 height 42
click at [896, 154] on input "True" at bounding box center [889, 149] width 14 height 12
radio input "true"
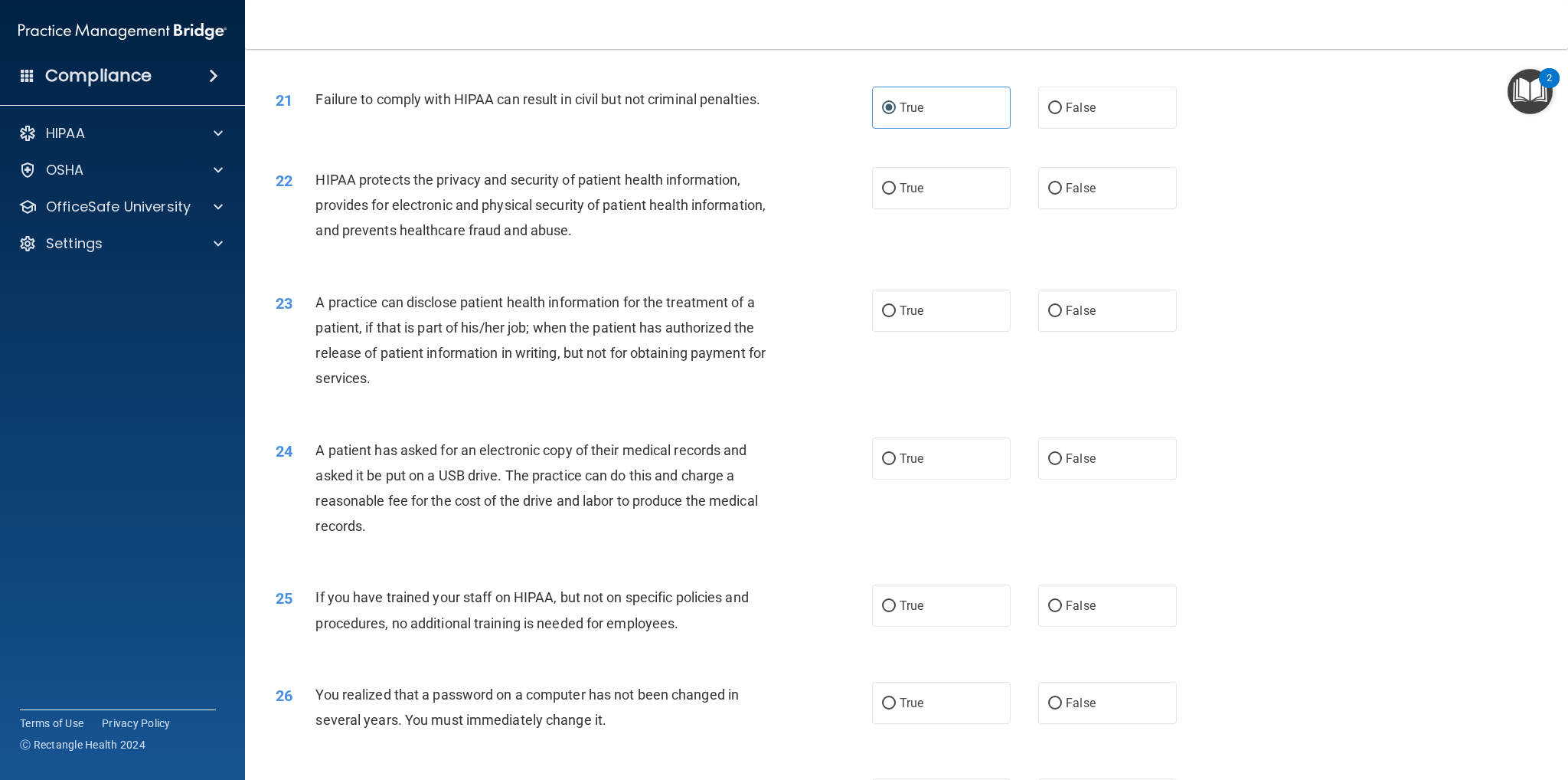
scroll to position [2145, 0]
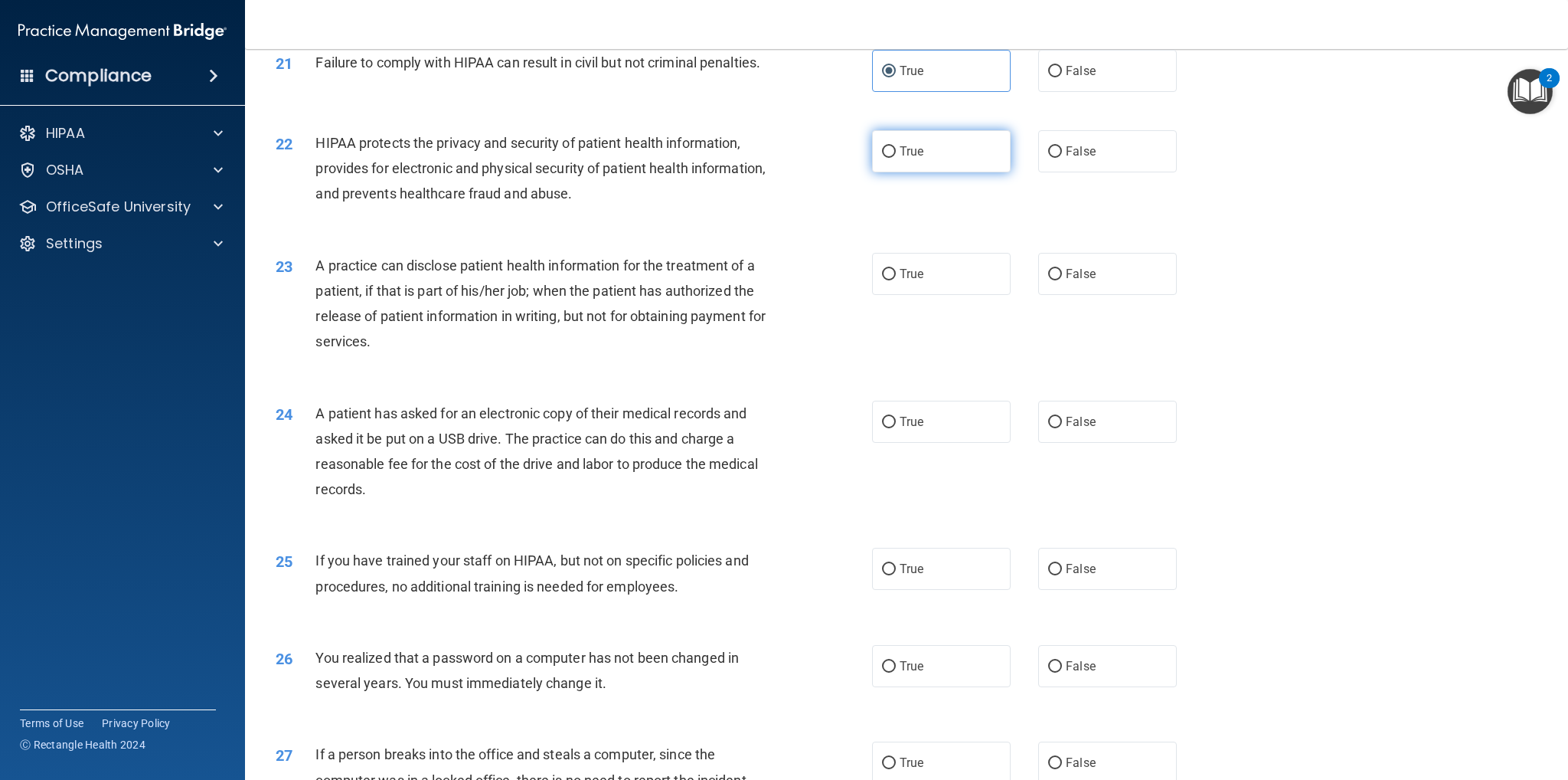
click at [954, 173] on label "True" at bounding box center [941, 151] width 139 height 42
click at [896, 158] on input "True" at bounding box center [889, 153] width 14 height 12
radio input "true"
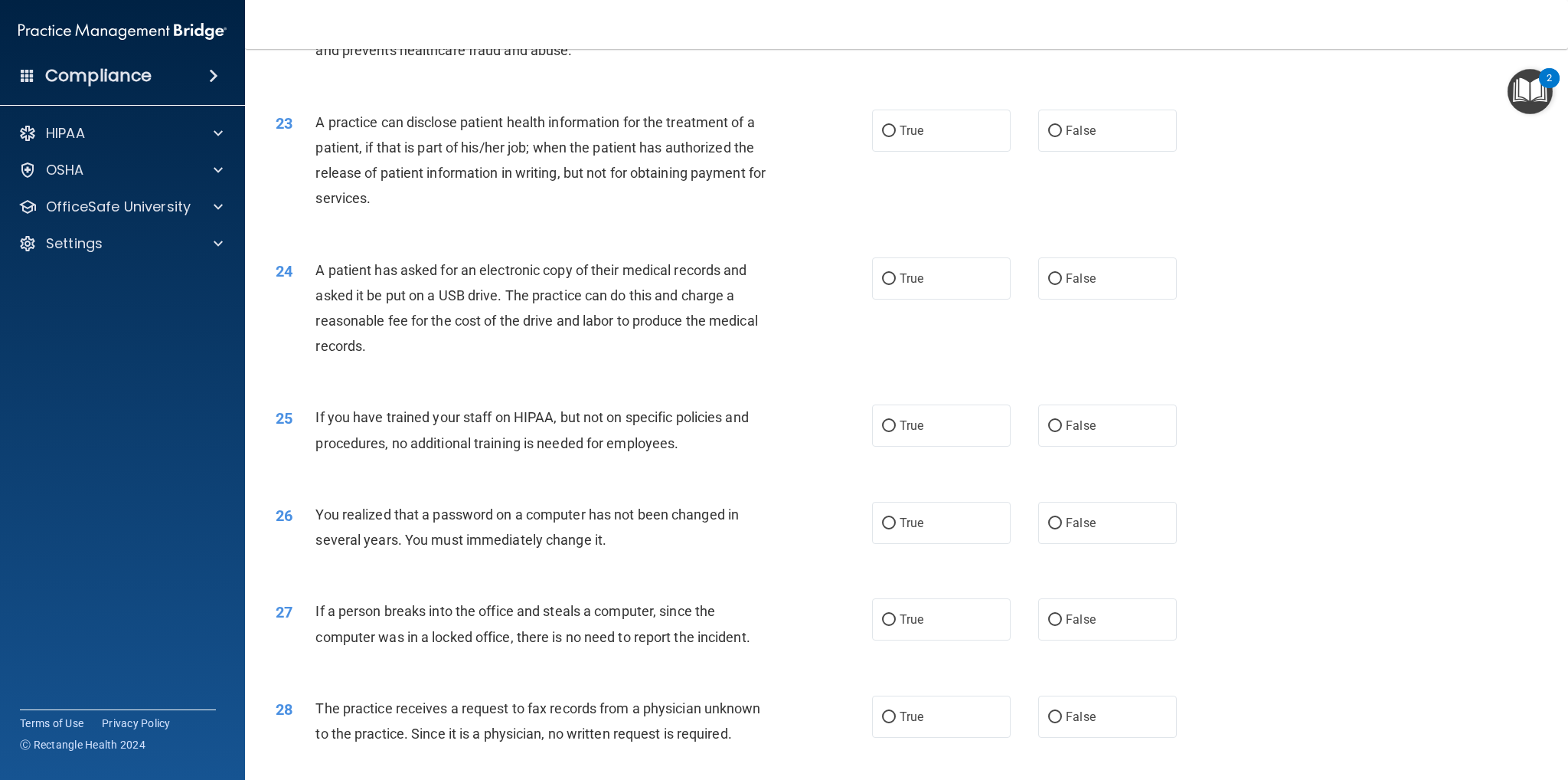
scroll to position [2299, 0]
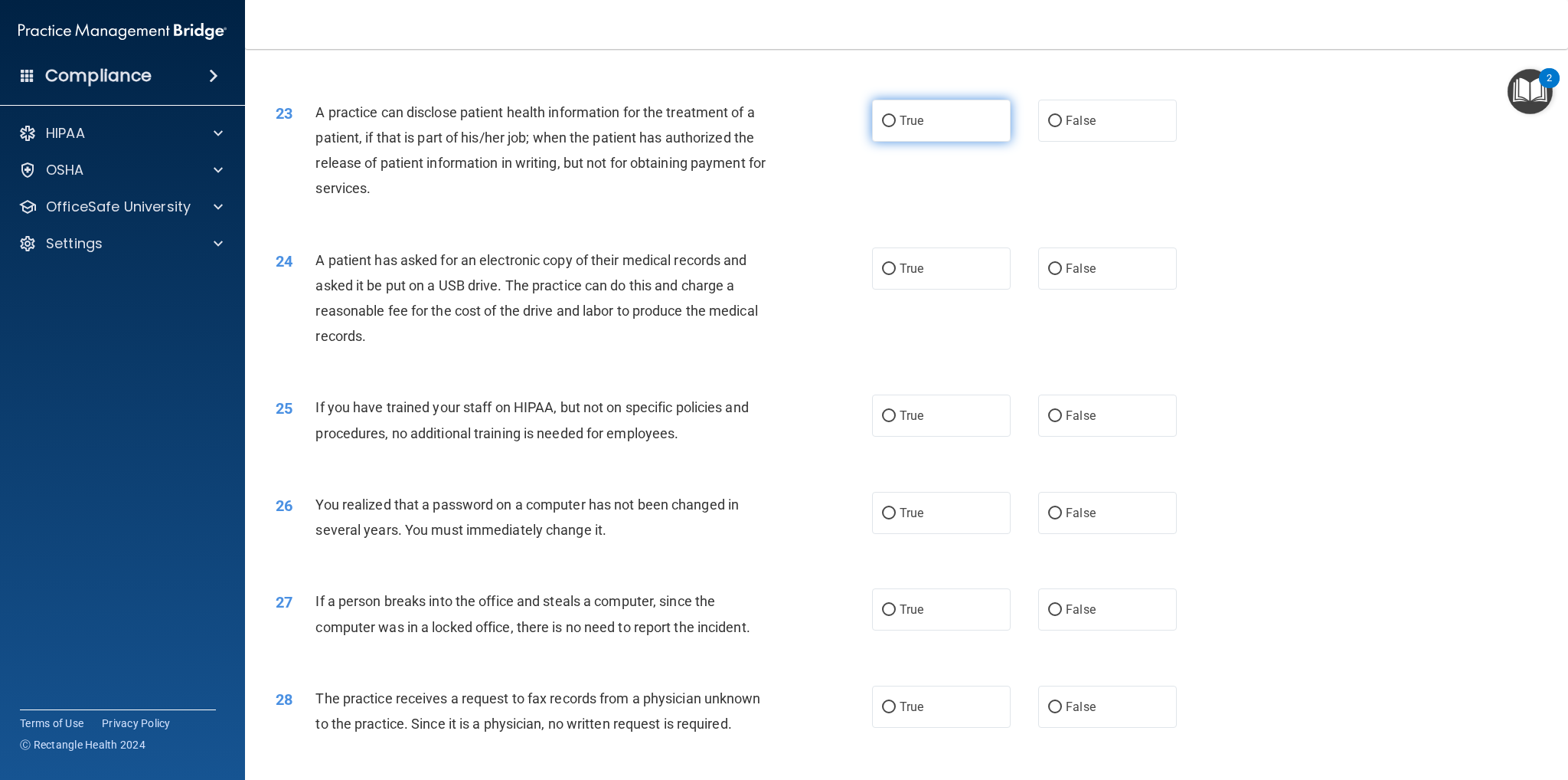
click at [938, 142] on label "True" at bounding box center [941, 121] width 139 height 42
click at [896, 127] on input "True" at bounding box center [889, 122] width 14 height 12
radio input "true"
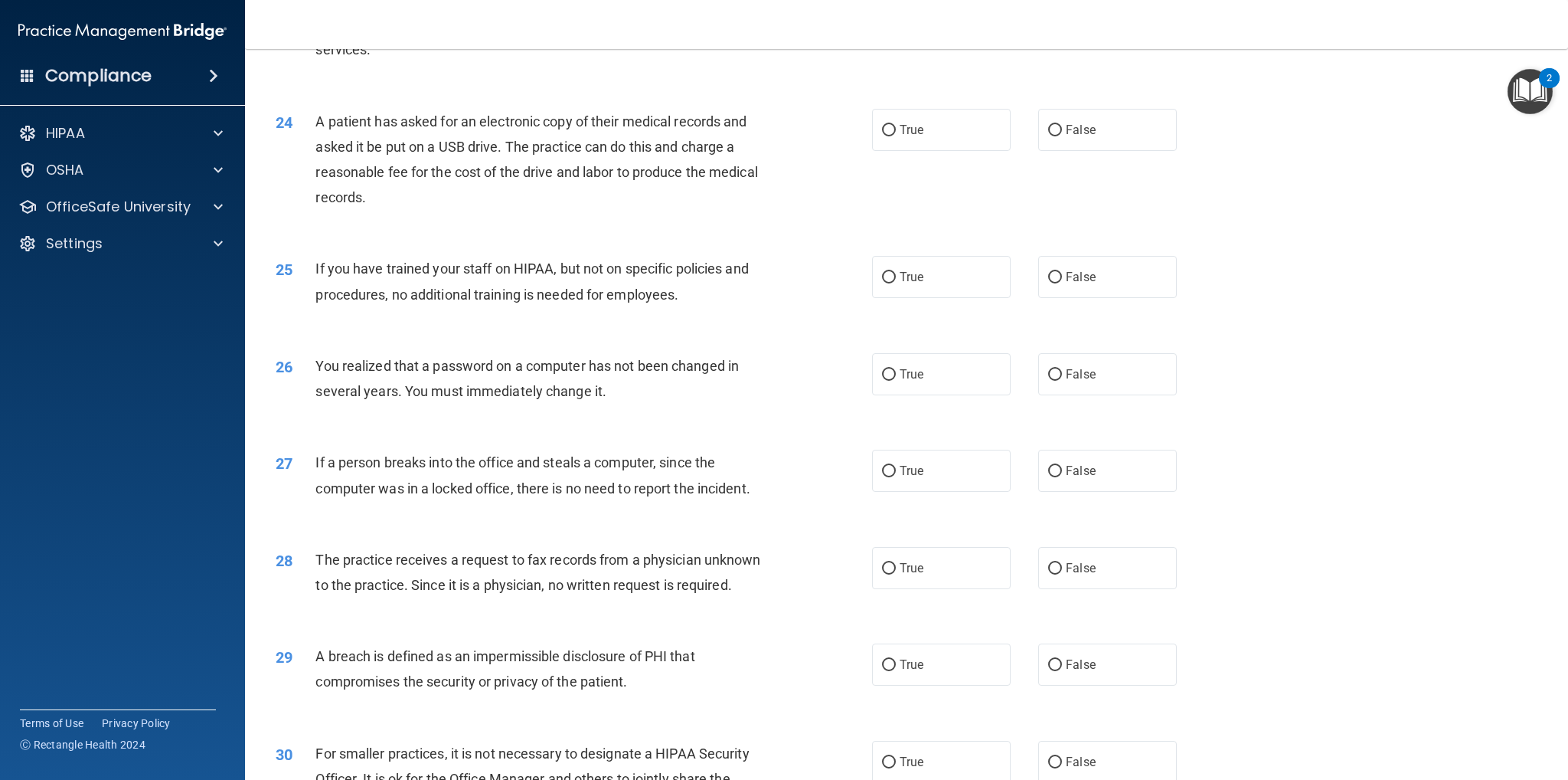
scroll to position [2452, 0]
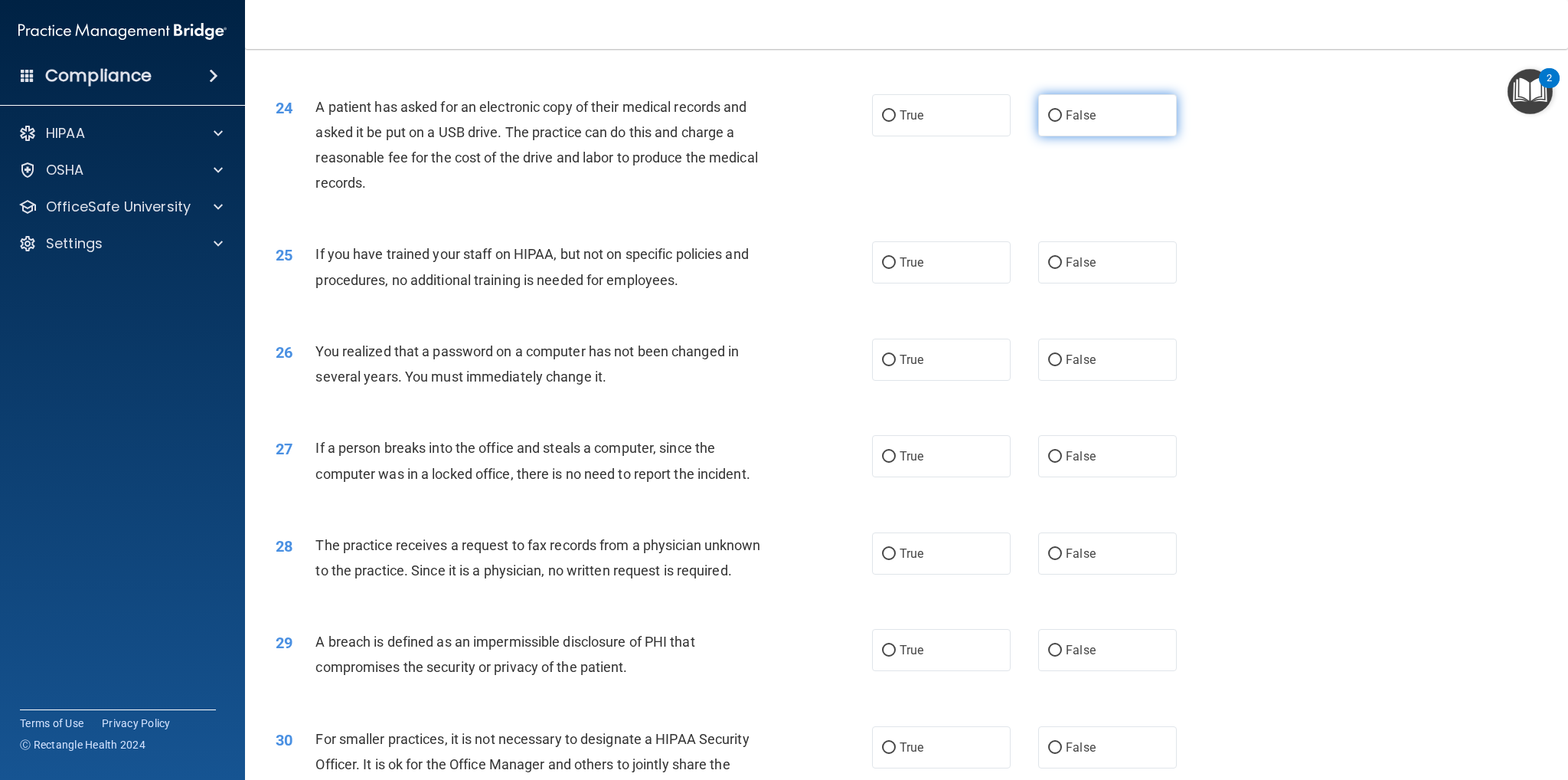
click at [1127, 137] on label "False" at bounding box center [1107, 115] width 139 height 42
click at [1062, 122] on input "False" at bounding box center [1055, 116] width 14 height 12
radio input "true"
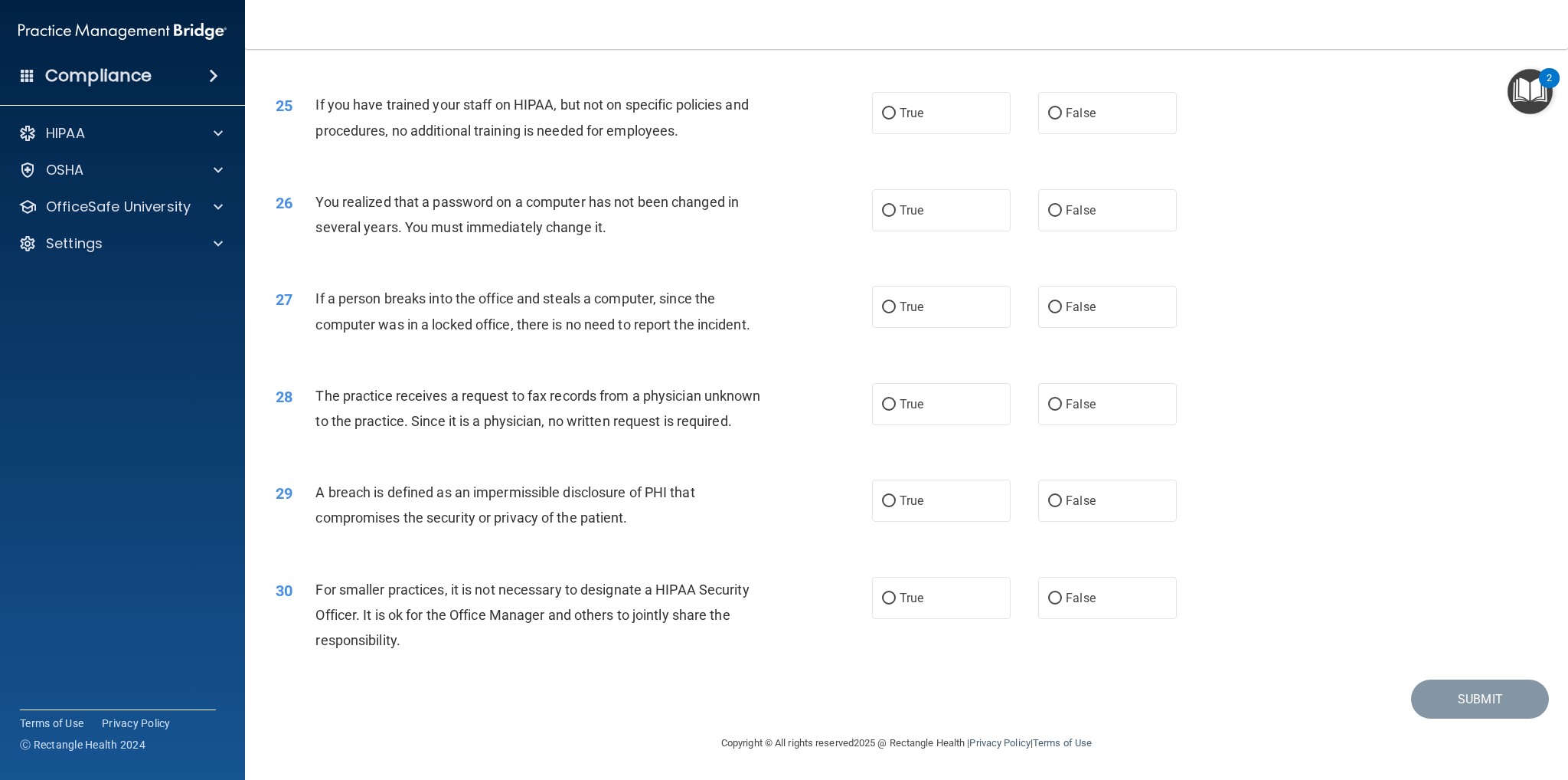
scroll to position [2644, 0]
click at [1117, 116] on label "False" at bounding box center [1107, 113] width 139 height 42
click at [1062, 116] on input "False" at bounding box center [1055, 114] width 14 height 12
radio input "true"
click at [1091, 203] on label "False" at bounding box center [1107, 211] width 139 height 42
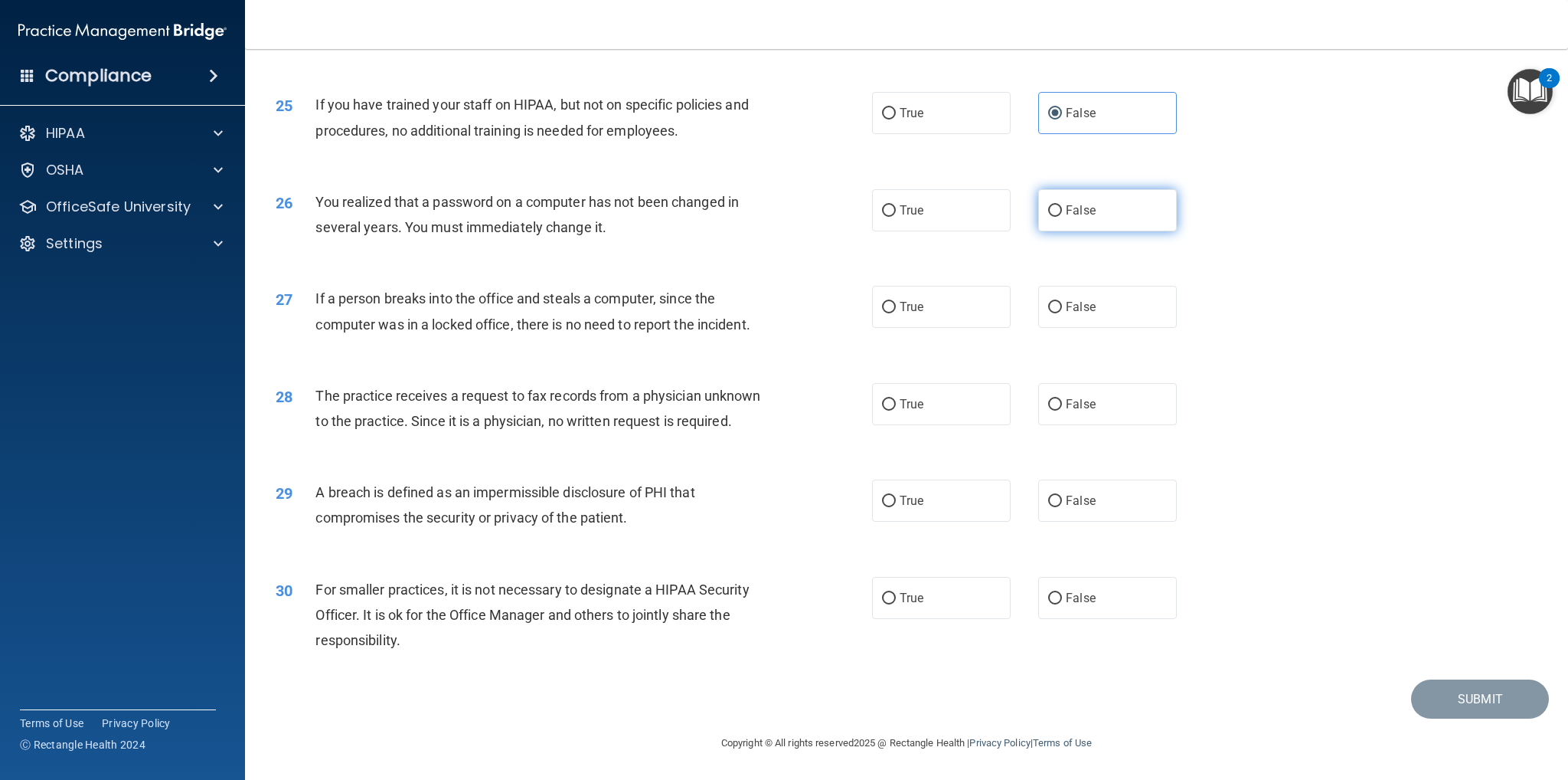
click at [1062, 206] on input "False" at bounding box center [1055, 212] width 14 height 12
radio input "true"
click at [1117, 309] on label "False" at bounding box center [1107, 307] width 139 height 42
click at [1062, 309] on input "False" at bounding box center [1055, 308] width 14 height 12
radio input "true"
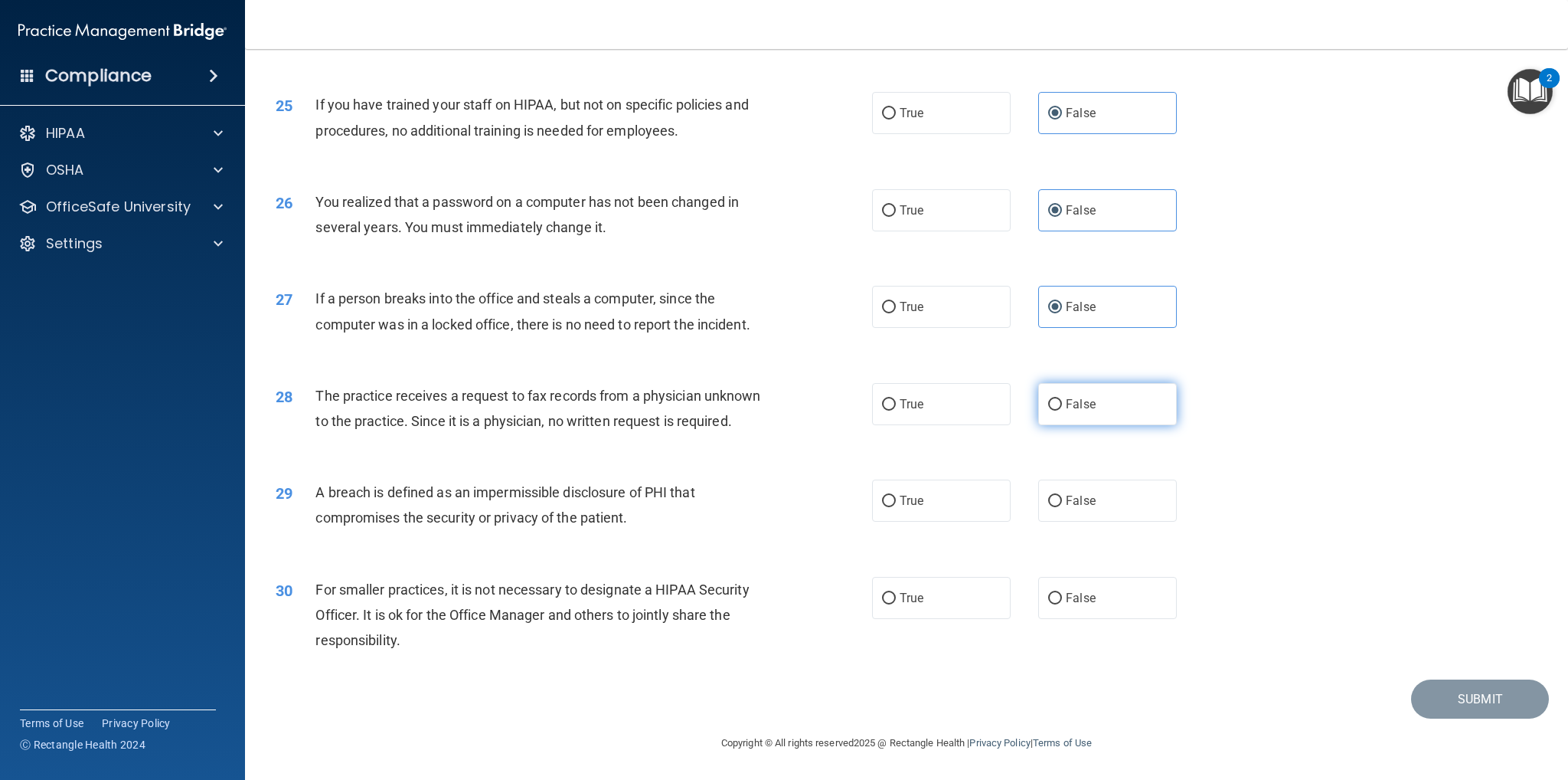
click at [1107, 399] on label "False" at bounding box center [1107, 404] width 139 height 42
click at [1062, 399] on input "False" at bounding box center [1055, 405] width 14 height 12
radio input "true"
click at [1090, 597] on label "False" at bounding box center [1107, 598] width 139 height 42
click at [1062, 597] on input "False" at bounding box center [1055, 599] width 14 height 12
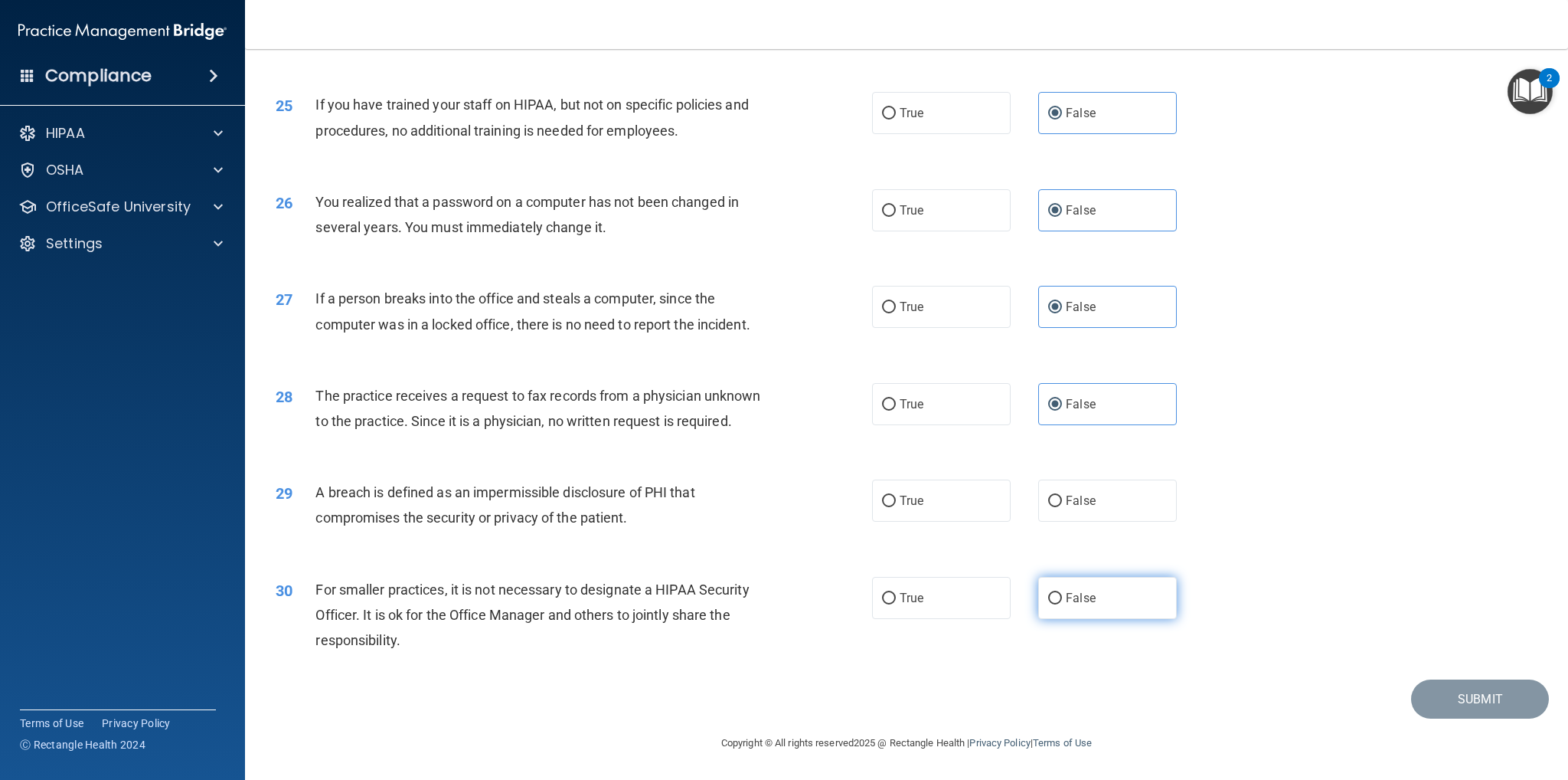
radio input "true"
click at [933, 498] on label "True" at bounding box center [941, 500] width 139 height 42
click at [896, 498] on input "True" at bounding box center [889, 501] width 14 height 12
radio input "true"
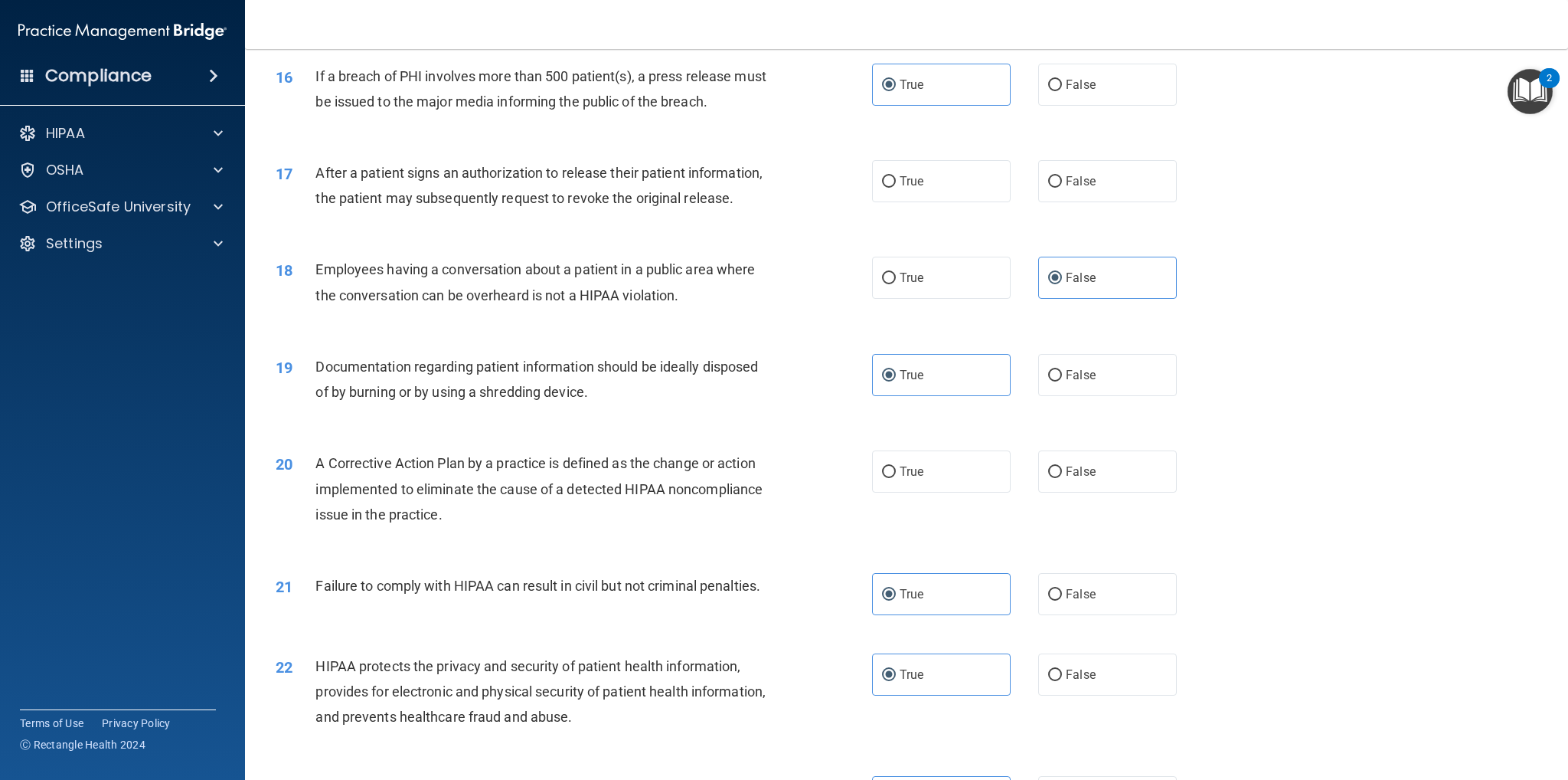
scroll to position [1571, 0]
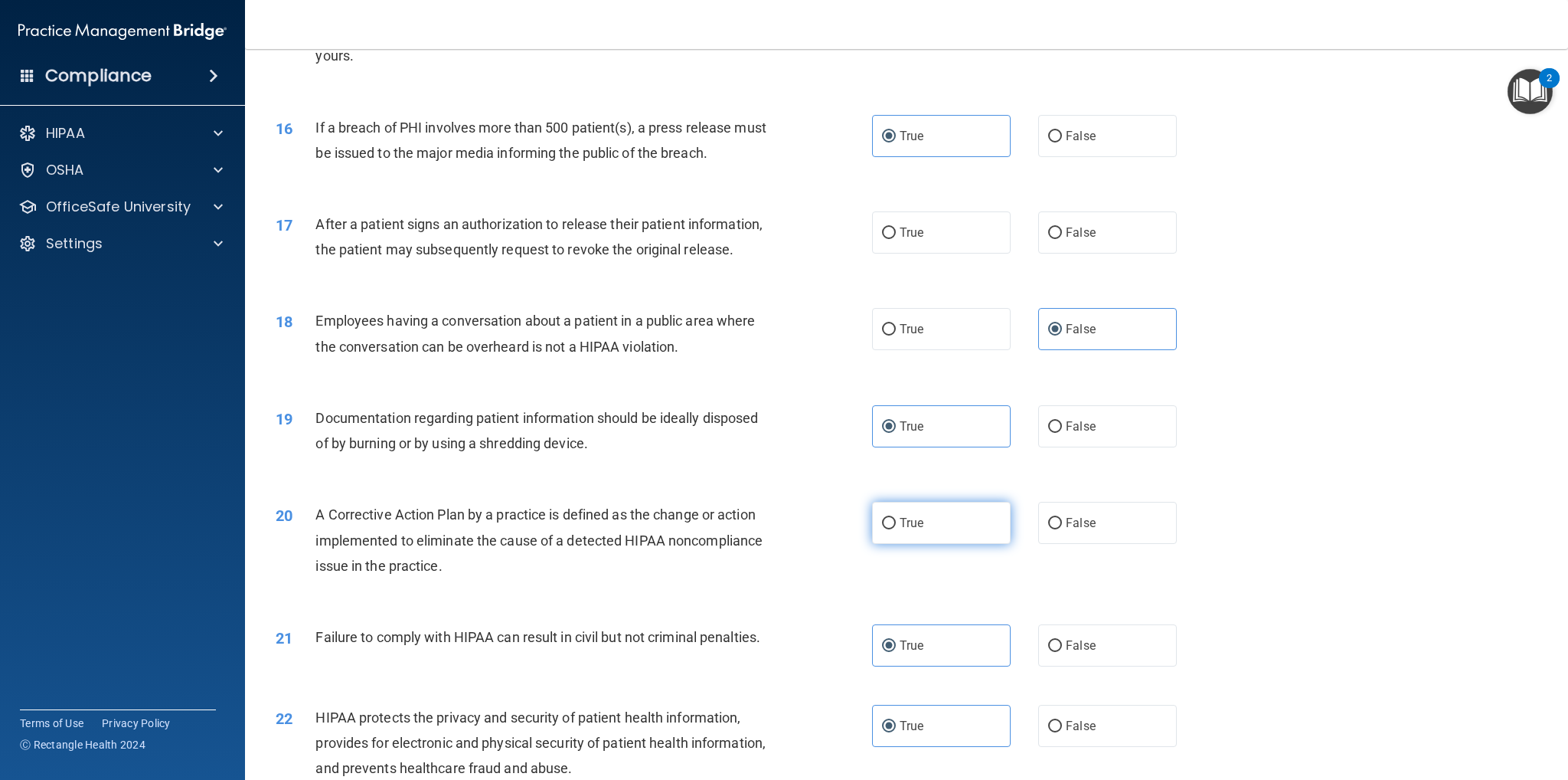
click at [919, 544] on label "True" at bounding box center [941, 523] width 139 height 42
click at [896, 529] on input "True" at bounding box center [889, 524] width 14 height 12
radio input "true"
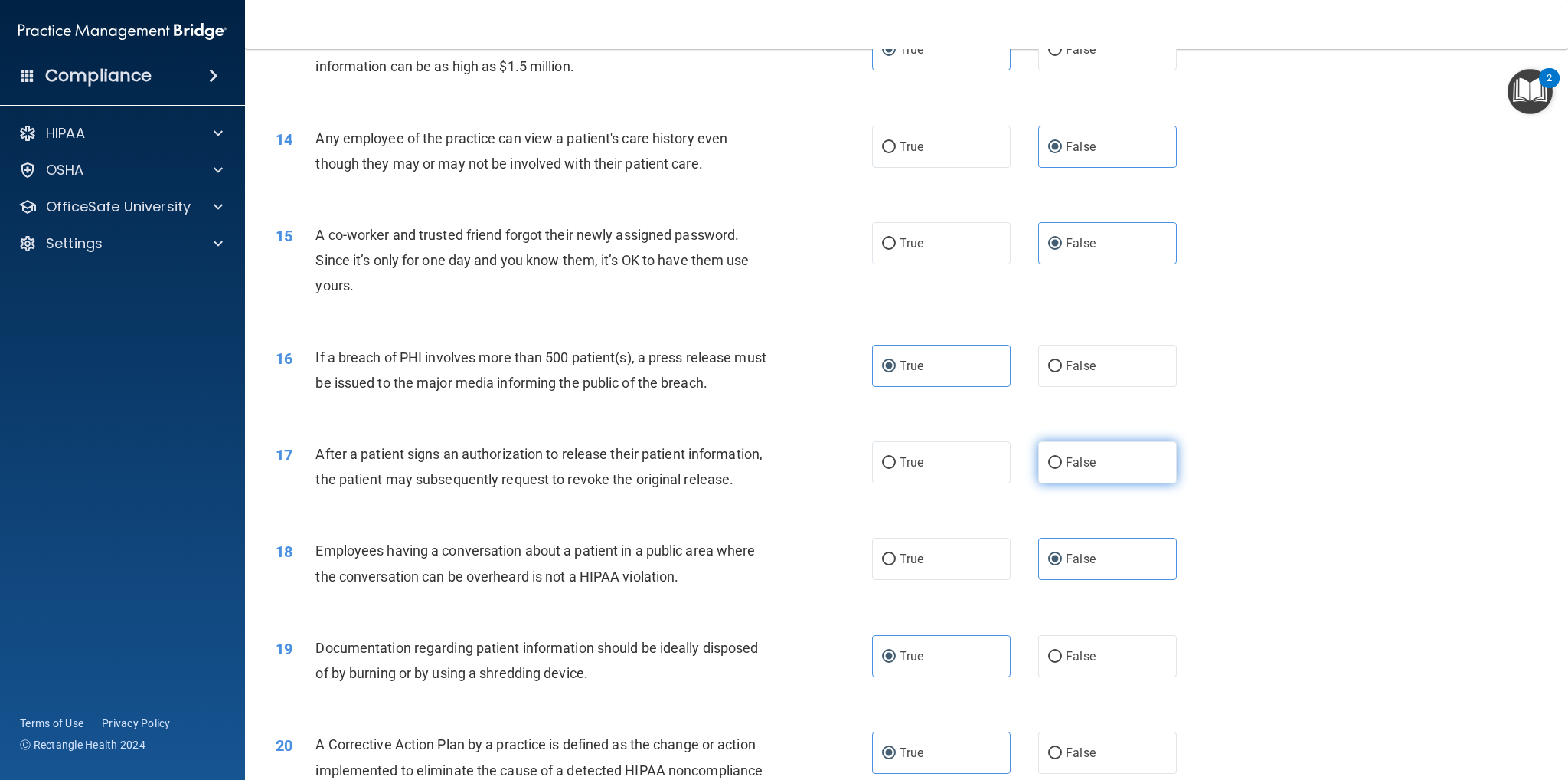
click at [1124, 469] on label "False" at bounding box center [1107, 462] width 139 height 42
click at [1062, 469] on input "False" at bounding box center [1055, 463] width 14 height 12
radio input "true"
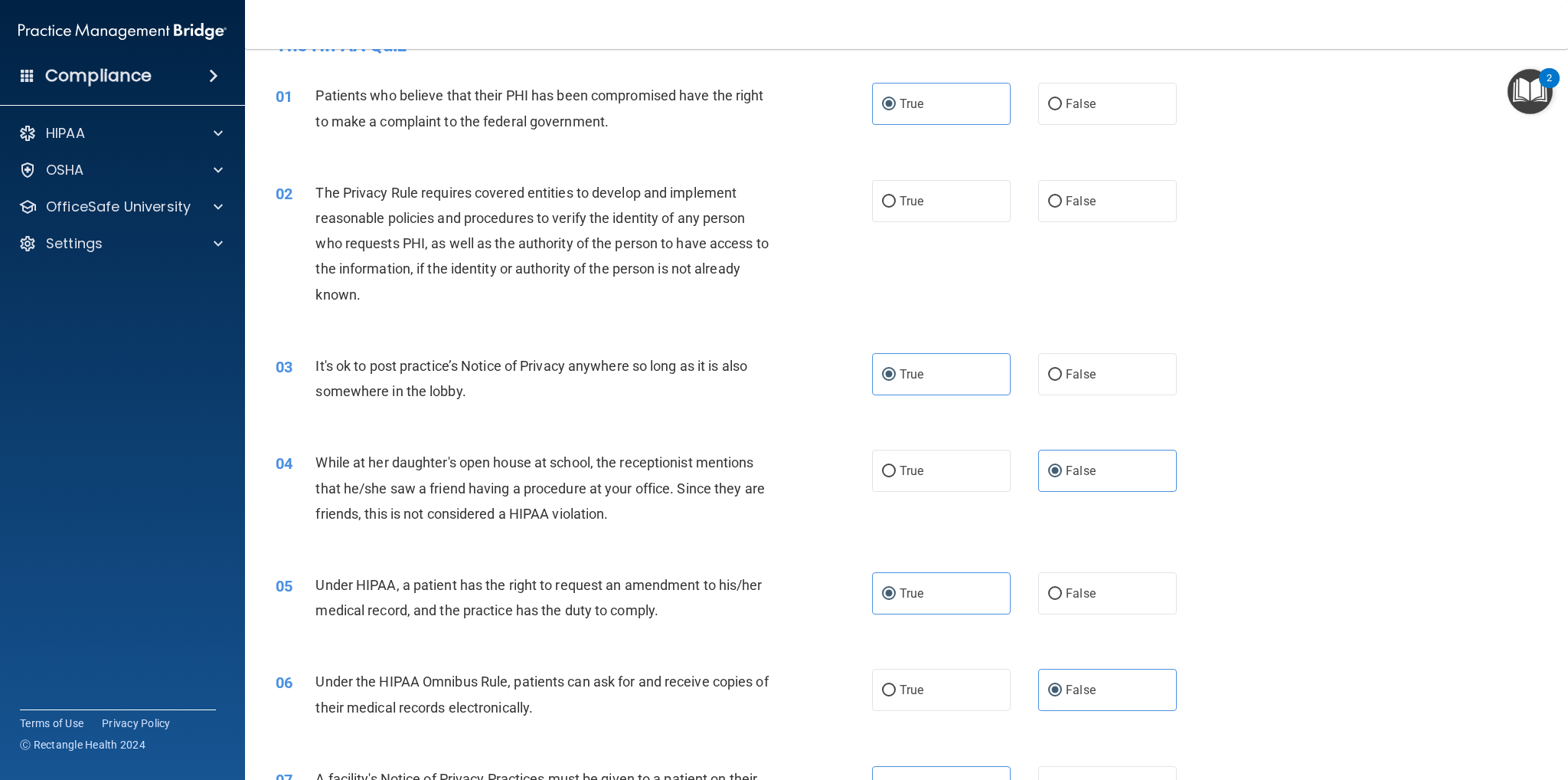
scroll to position [0, 0]
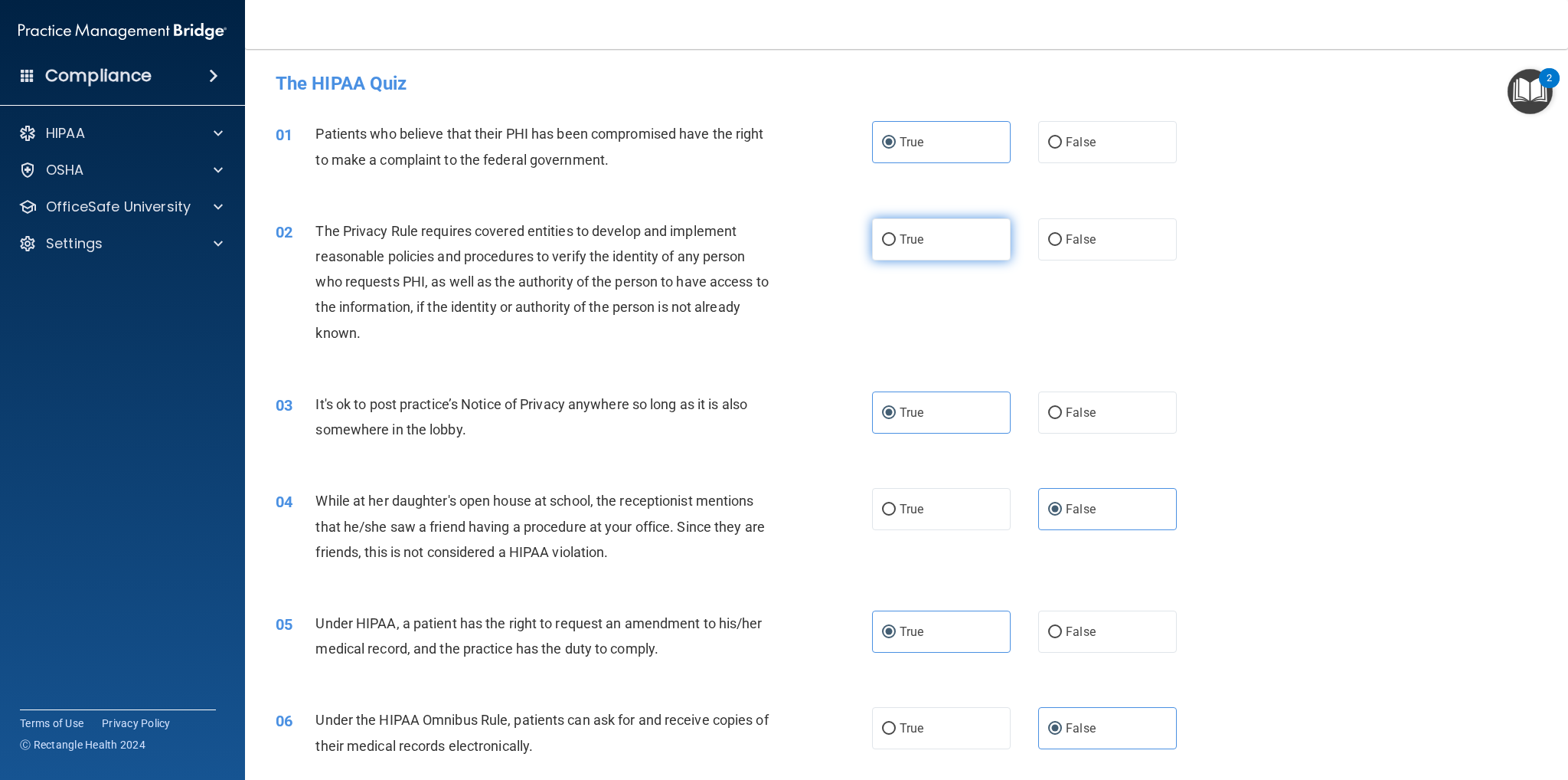
click at [903, 230] on label "True" at bounding box center [941, 240] width 139 height 42
click at [896, 235] on input "True" at bounding box center [889, 241] width 14 height 12
radio input "true"
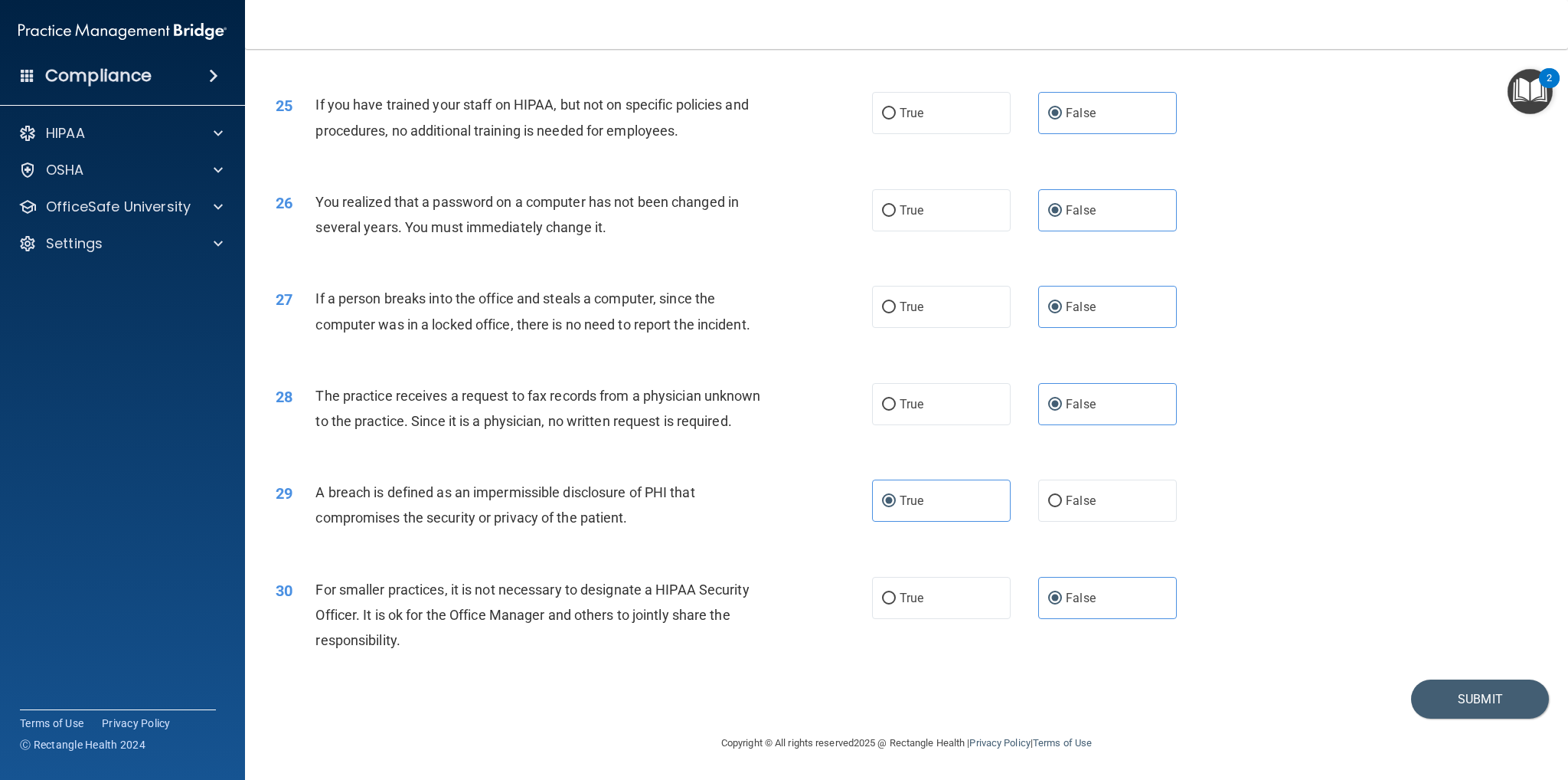
scroll to position [2644, 0]
click at [1491, 699] on button "Submit" at bounding box center [1480, 699] width 138 height 39
click at [1439, 706] on button "Submit" at bounding box center [1480, 699] width 138 height 39
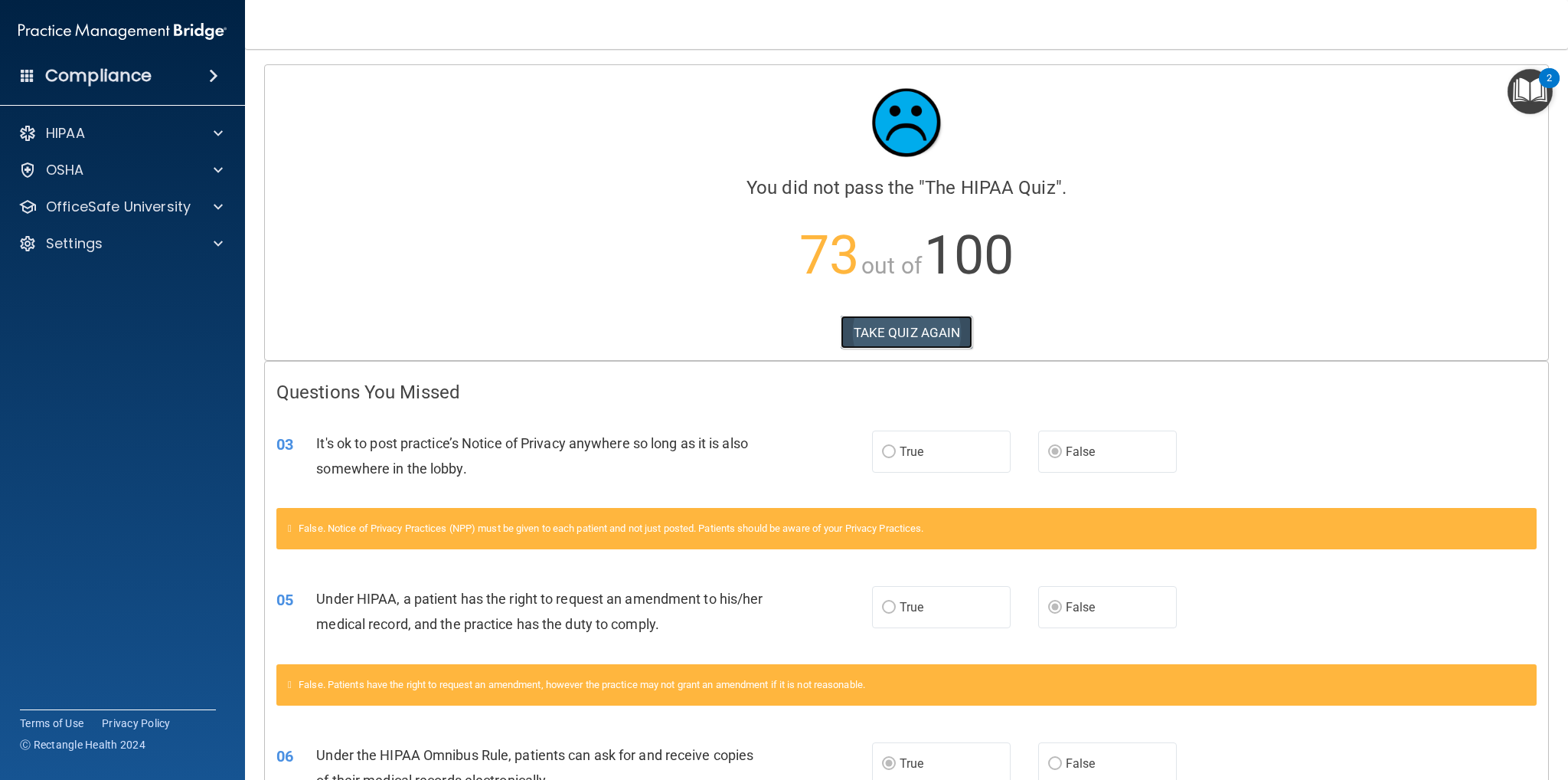
click at [890, 328] on button "TAKE QUIZ AGAIN" at bounding box center [906, 333] width 133 height 34
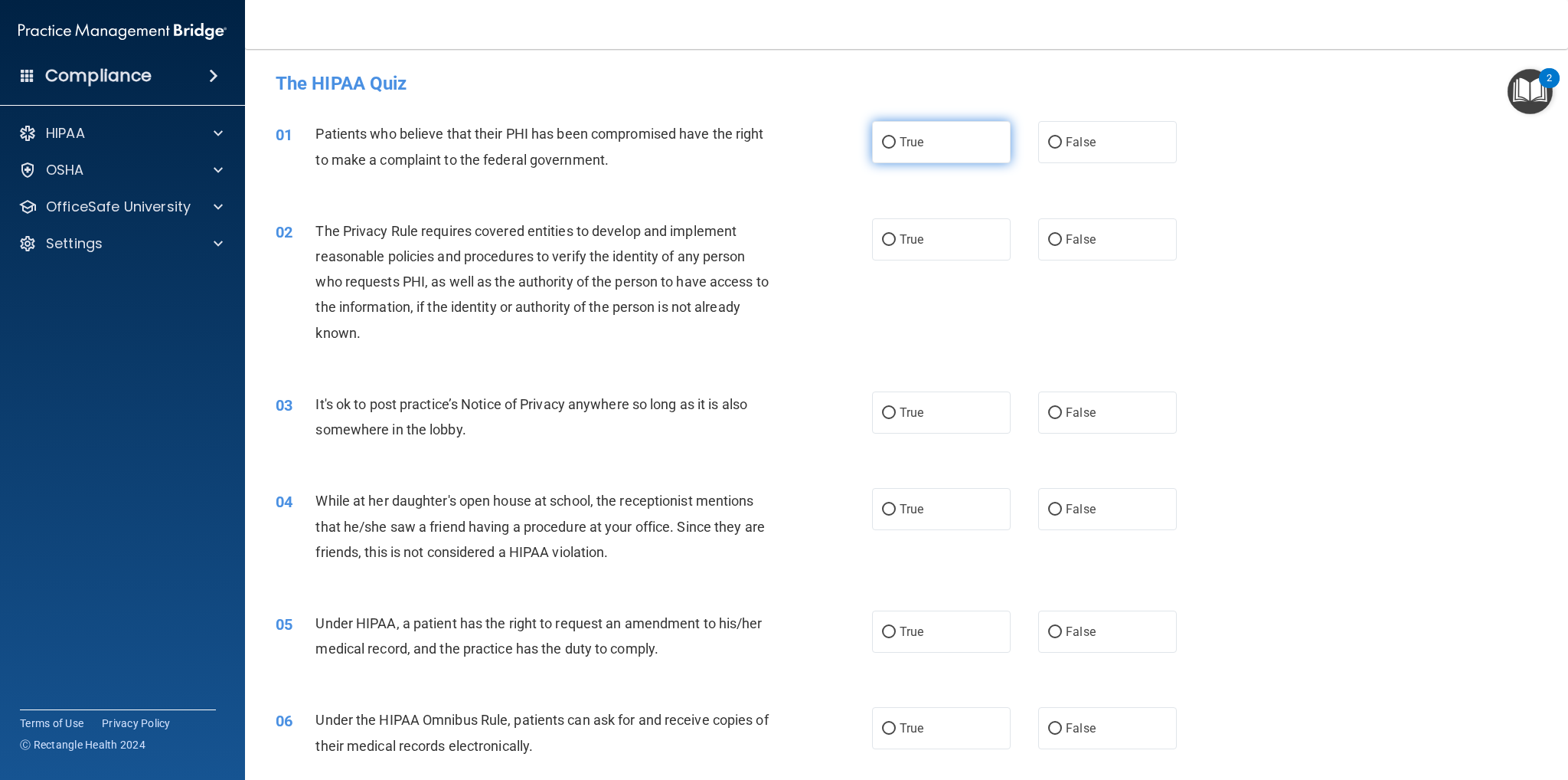
click at [949, 142] on label "True" at bounding box center [941, 142] width 139 height 42
click at [896, 142] on input "True" at bounding box center [889, 143] width 14 height 12
radio input "true"
click at [944, 236] on label "True" at bounding box center [941, 240] width 139 height 42
click at [896, 236] on input "True" at bounding box center [889, 241] width 14 height 12
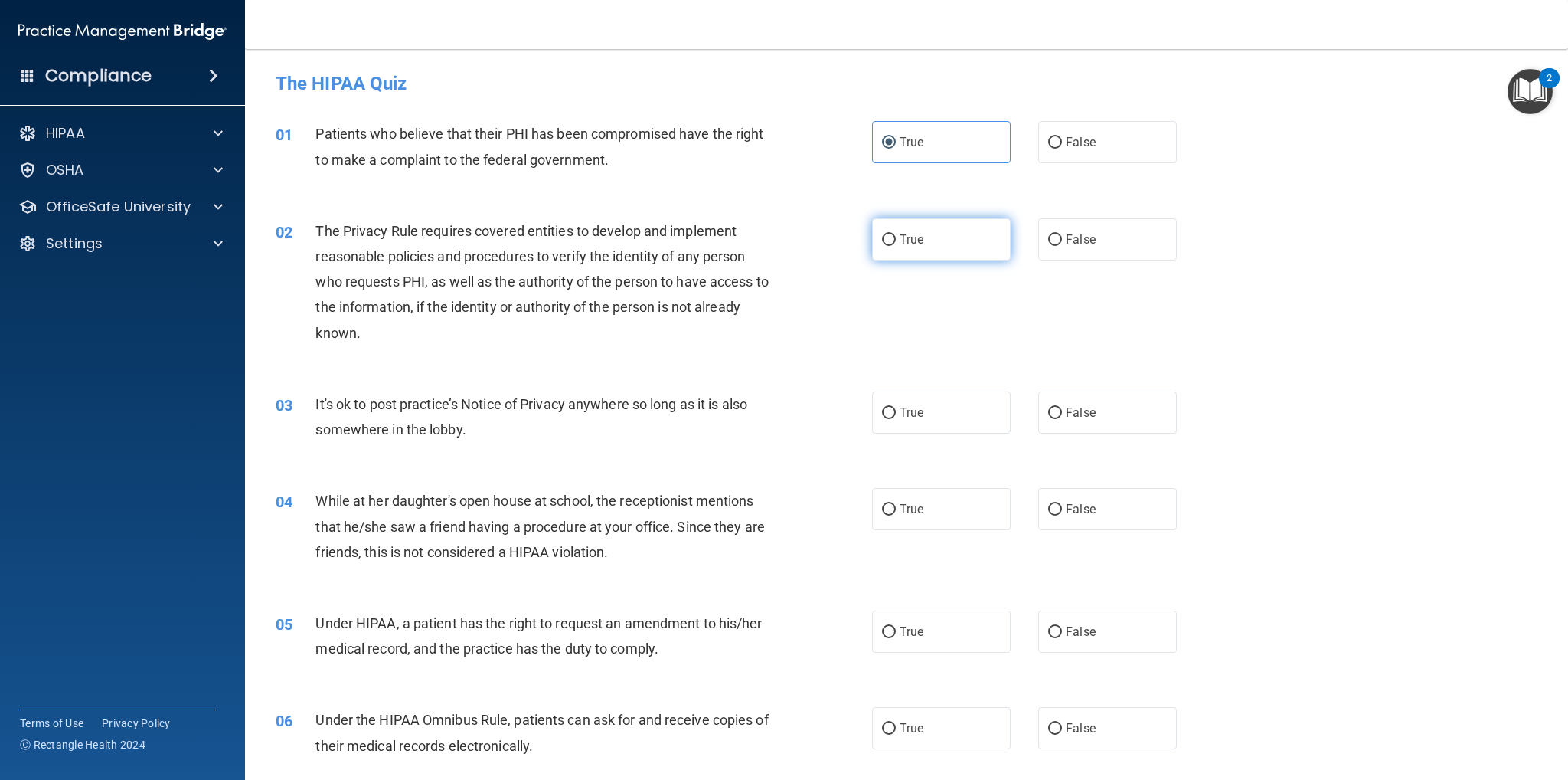
radio input "true"
click at [1051, 419] on label "False" at bounding box center [1107, 412] width 139 height 42
click at [1051, 419] on input "False" at bounding box center [1055, 413] width 14 height 12
radio input "true"
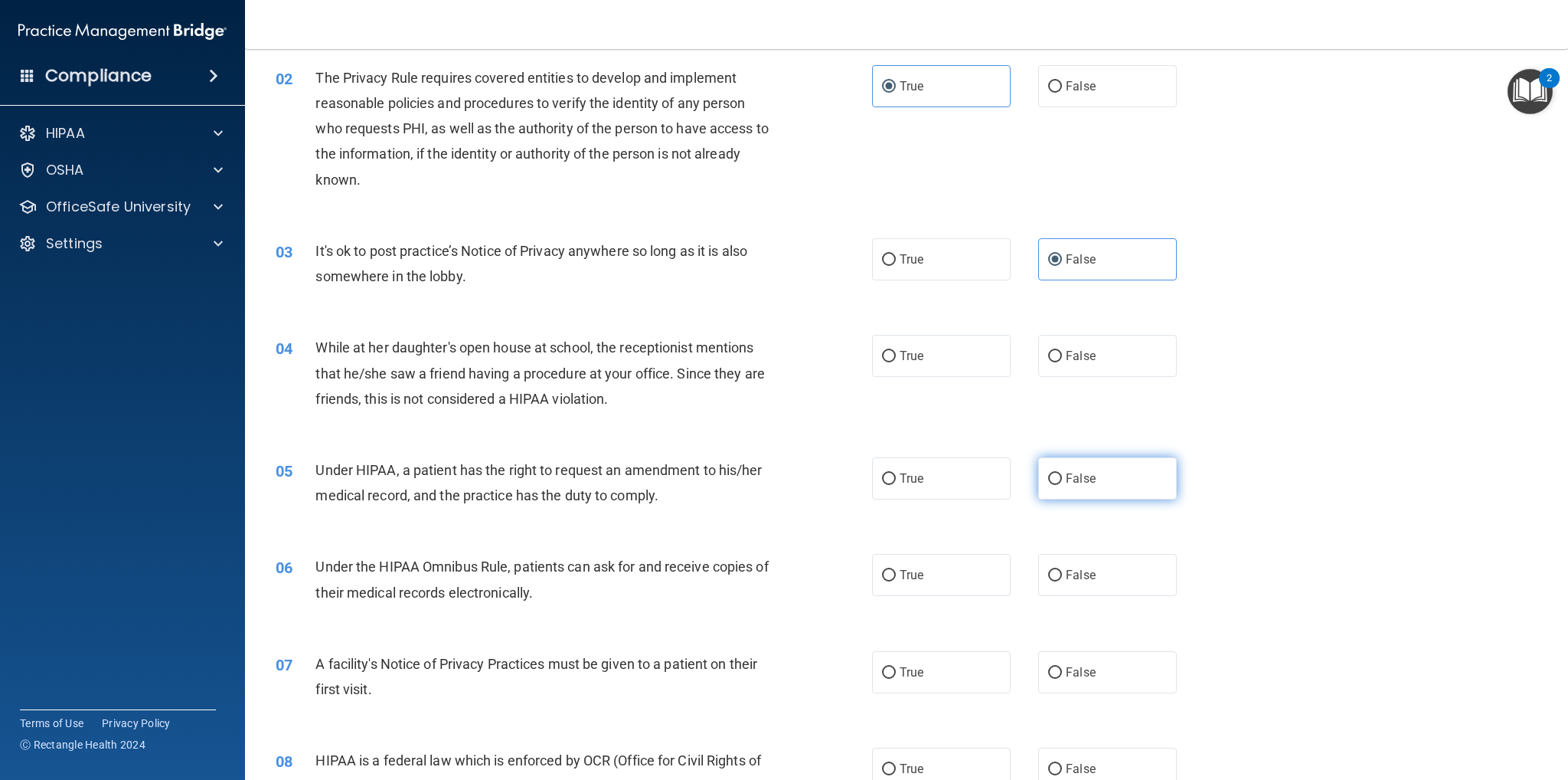
click at [1073, 476] on span "False" at bounding box center [1081, 478] width 30 height 15
click at [1062, 476] on input "False" at bounding box center [1055, 479] width 14 height 12
radio input "true"
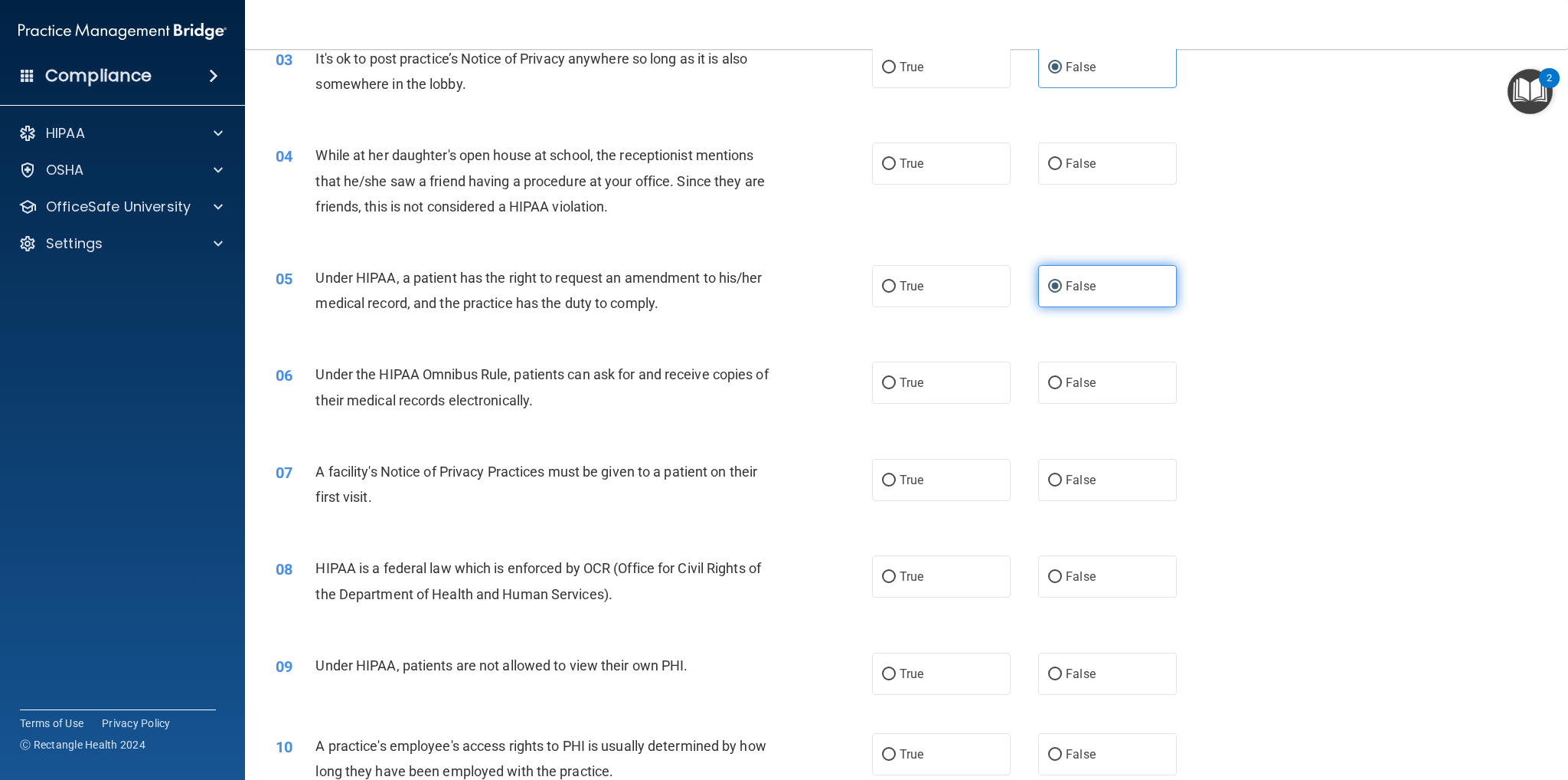
scroll to position [384, 0]
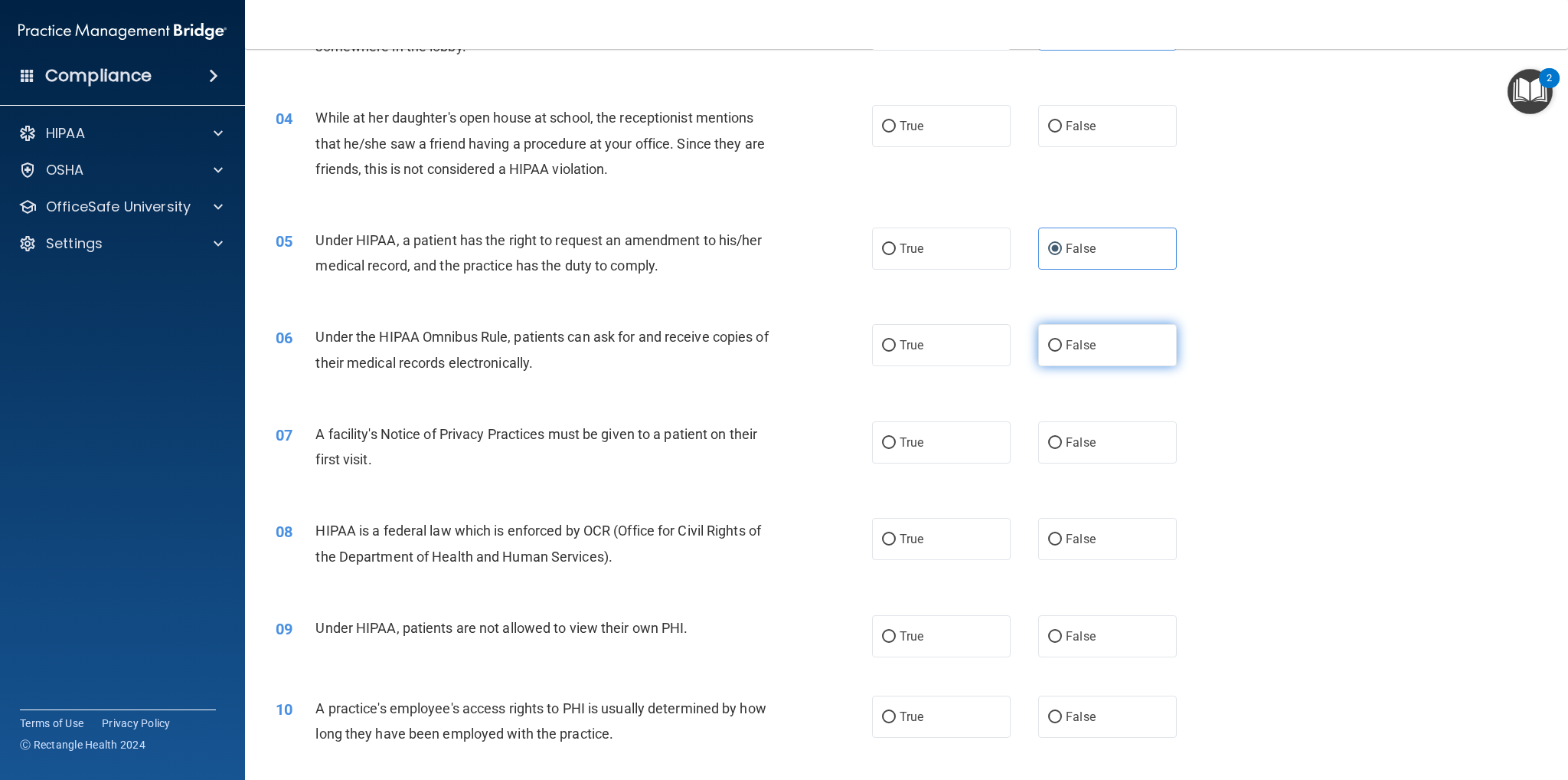
click at [1084, 344] on span "False" at bounding box center [1081, 345] width 30 height 15
click at [1062, 344] on input "False" at bounding box center [1055, 347] width 14 height 12
radio input "true"
click at [951, 360] on label "True" at bounding box center [941, 346] width 139 height 42
click at [896, 352] on input "True" at bounding box center [889, 347] width 14 height 12
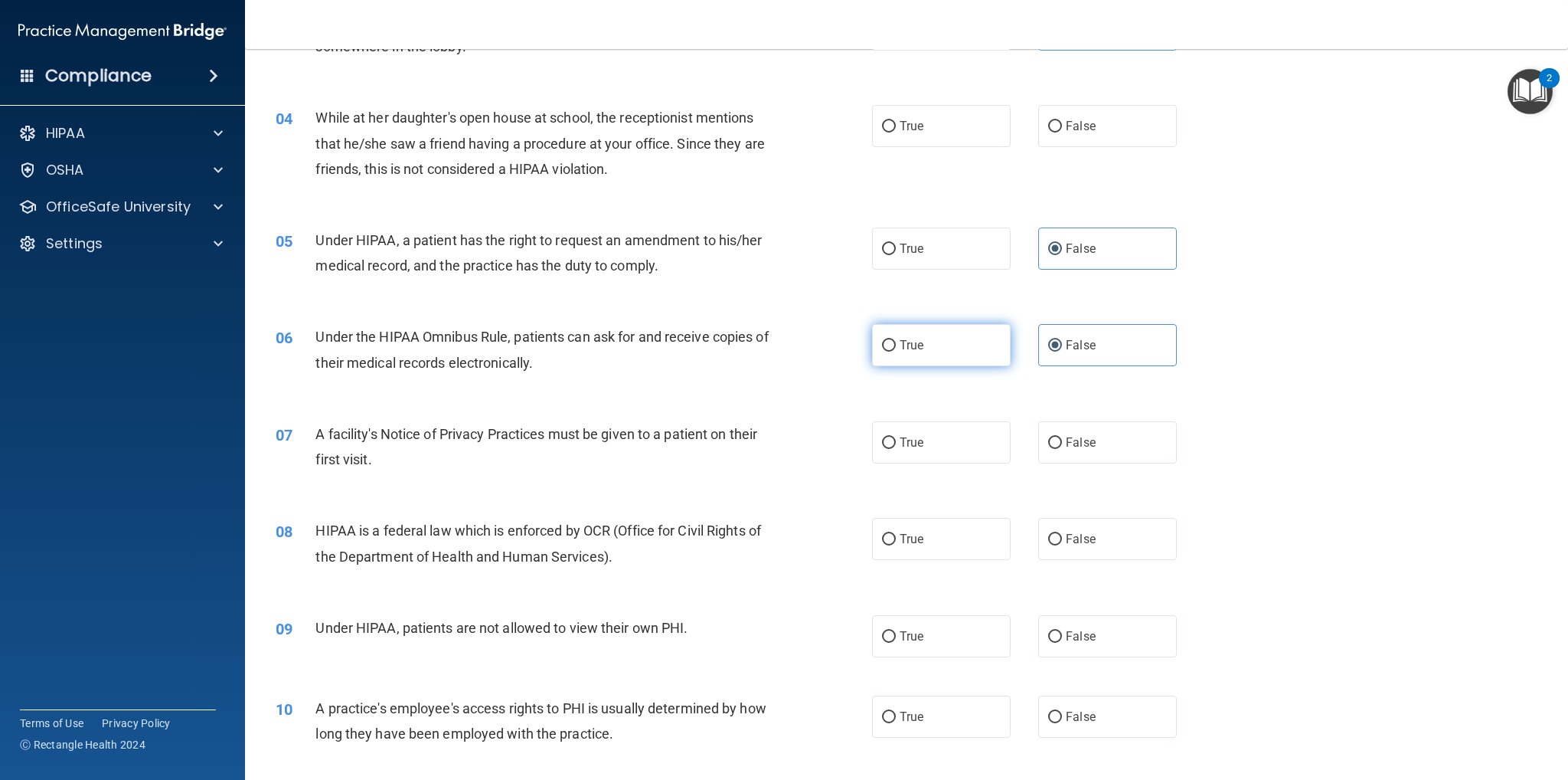
radio input "true"
radio input "false"
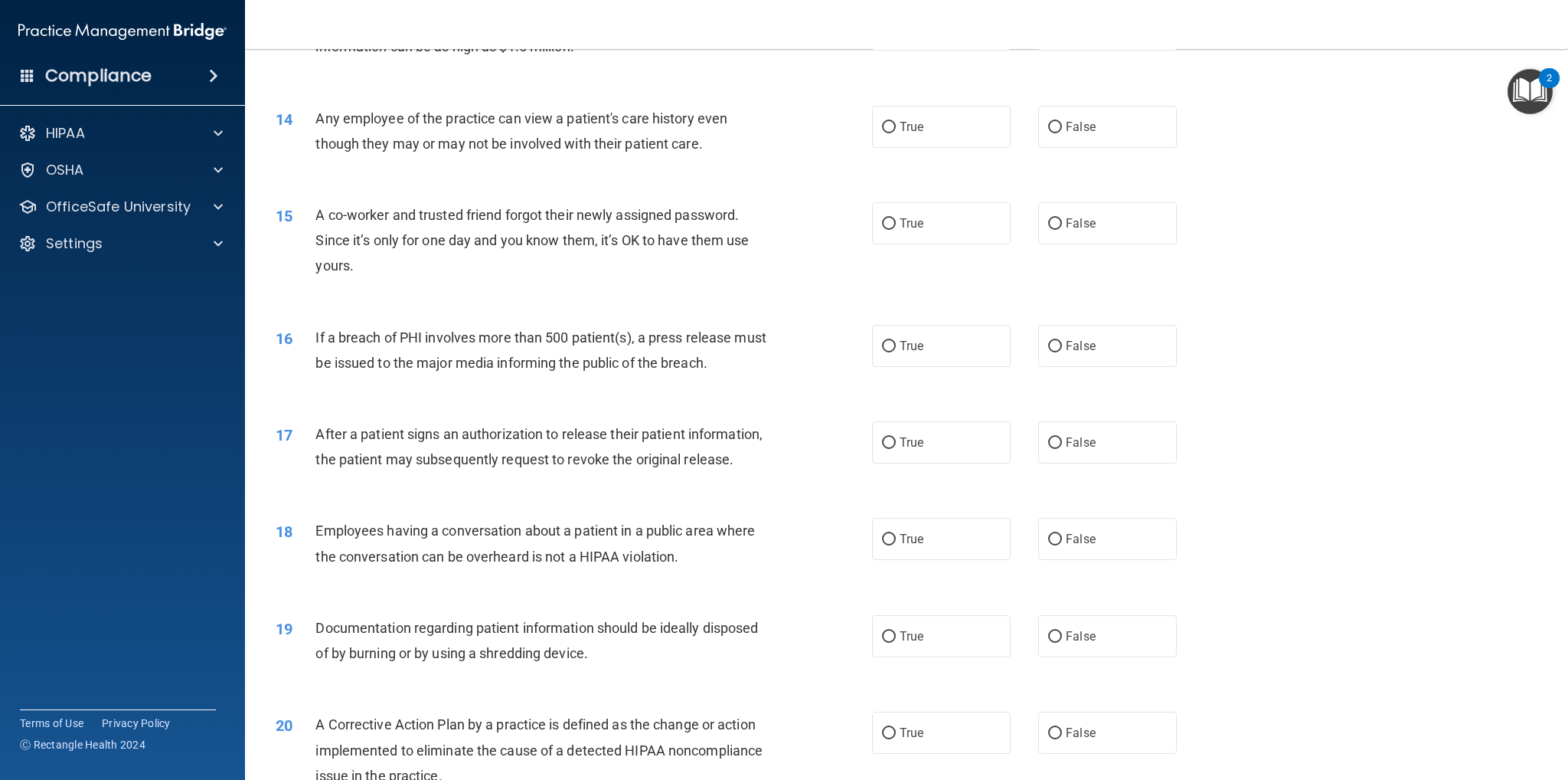
scroll to position [1456, 0]
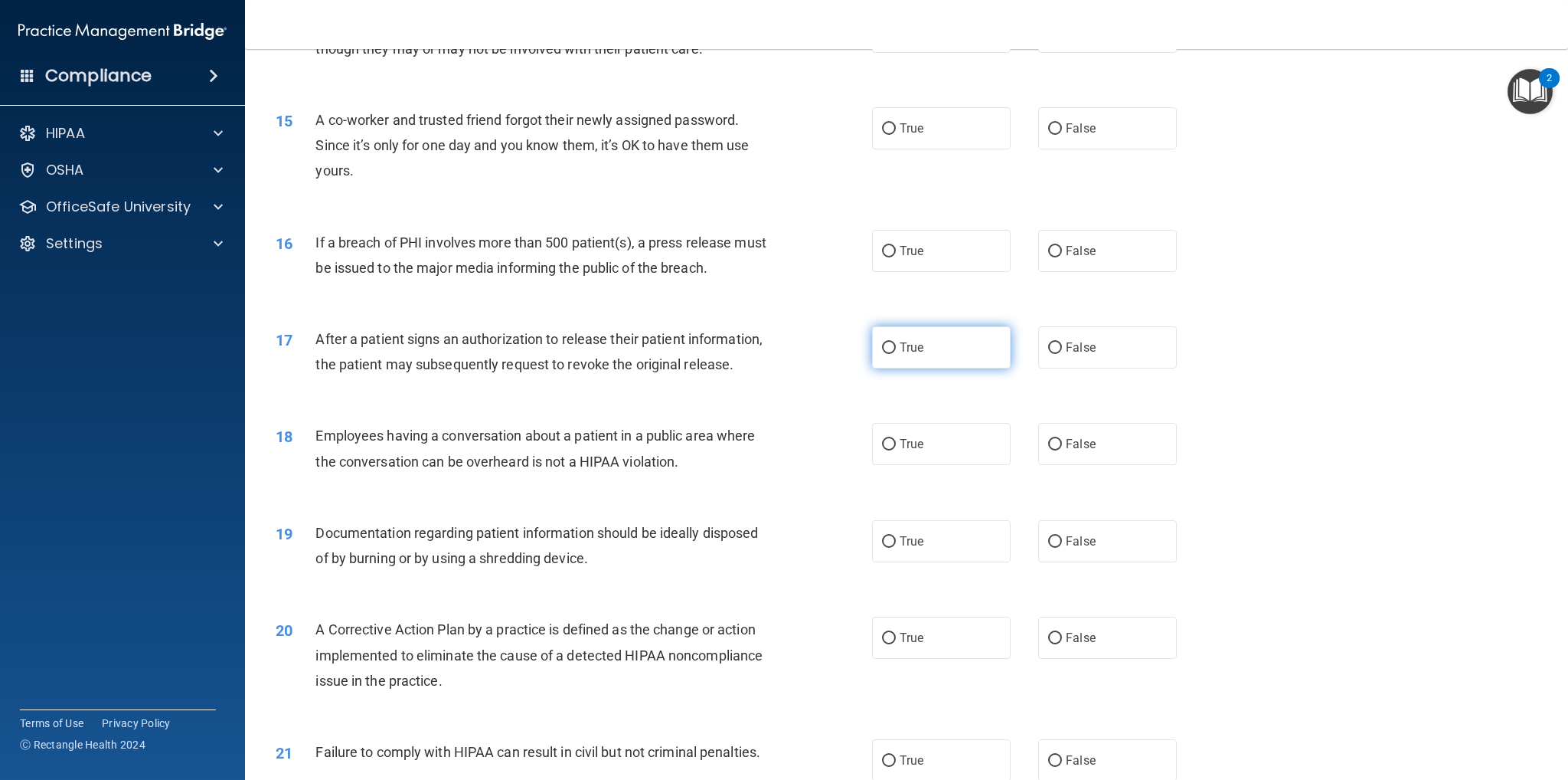
click at [959, 351] on label "True" at bounding box center [941, 348] width 139 height 42
click at [896, 351] on input "True" at bounding box center [889, 349] width 14 height 12
radio input "true"
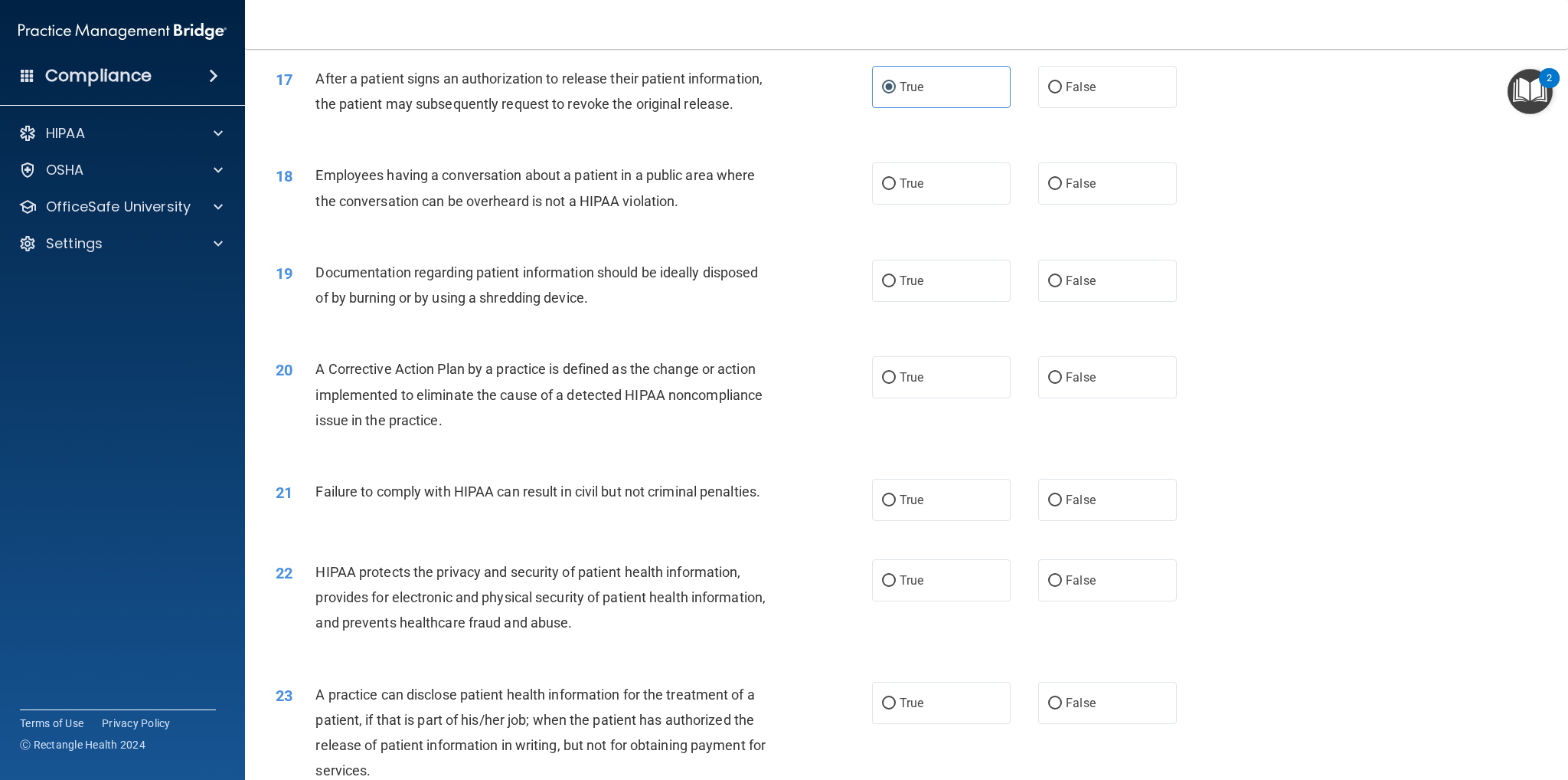
scroll to position [1763, 0]
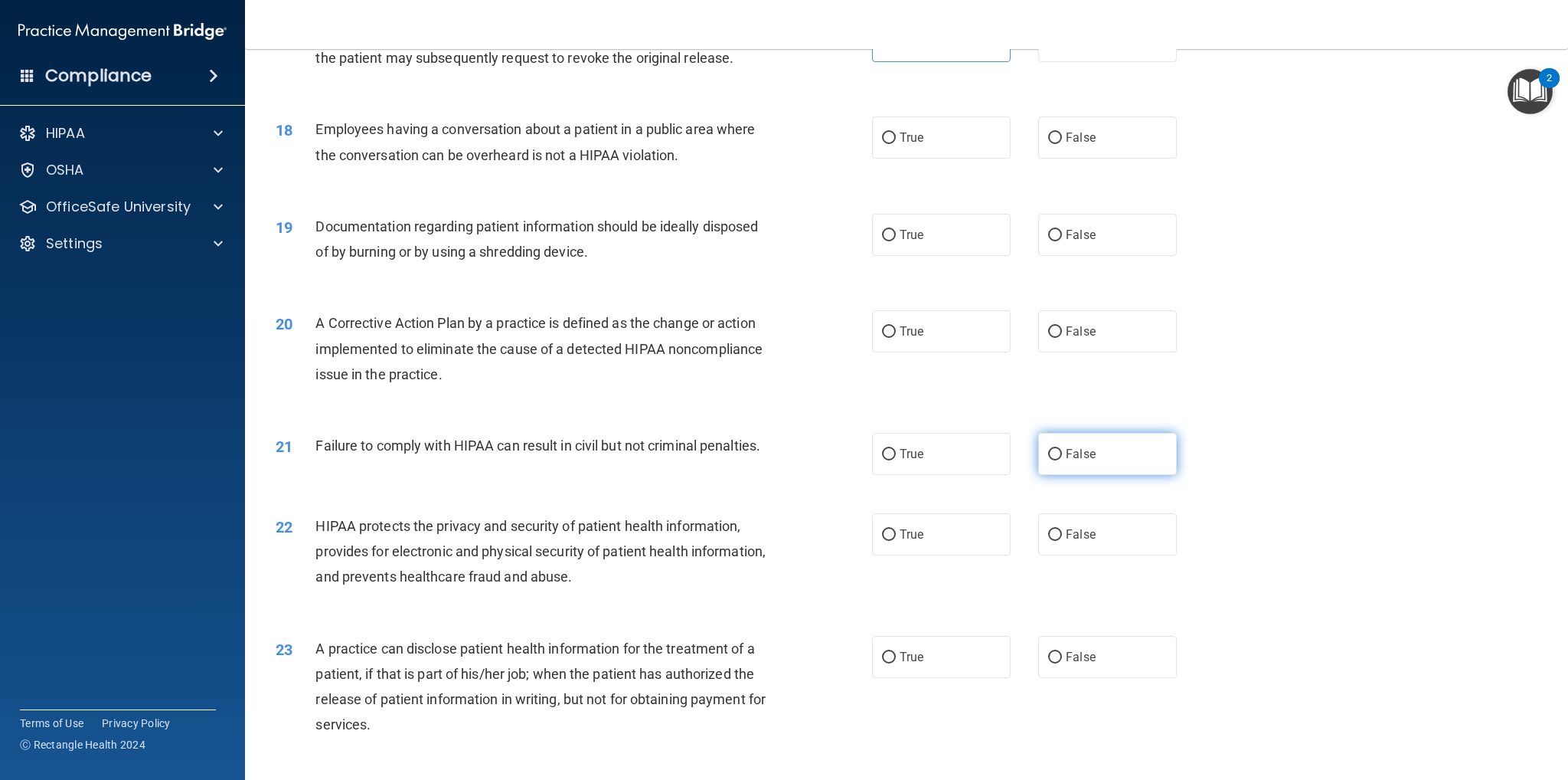
click at [1067, 461] on span "False" at bounding box center [1081, 453] width 30 height 15
click at [1062, 460] on input "False" at bounding box center [1055, 455] width 14 height 12
radio input "true"
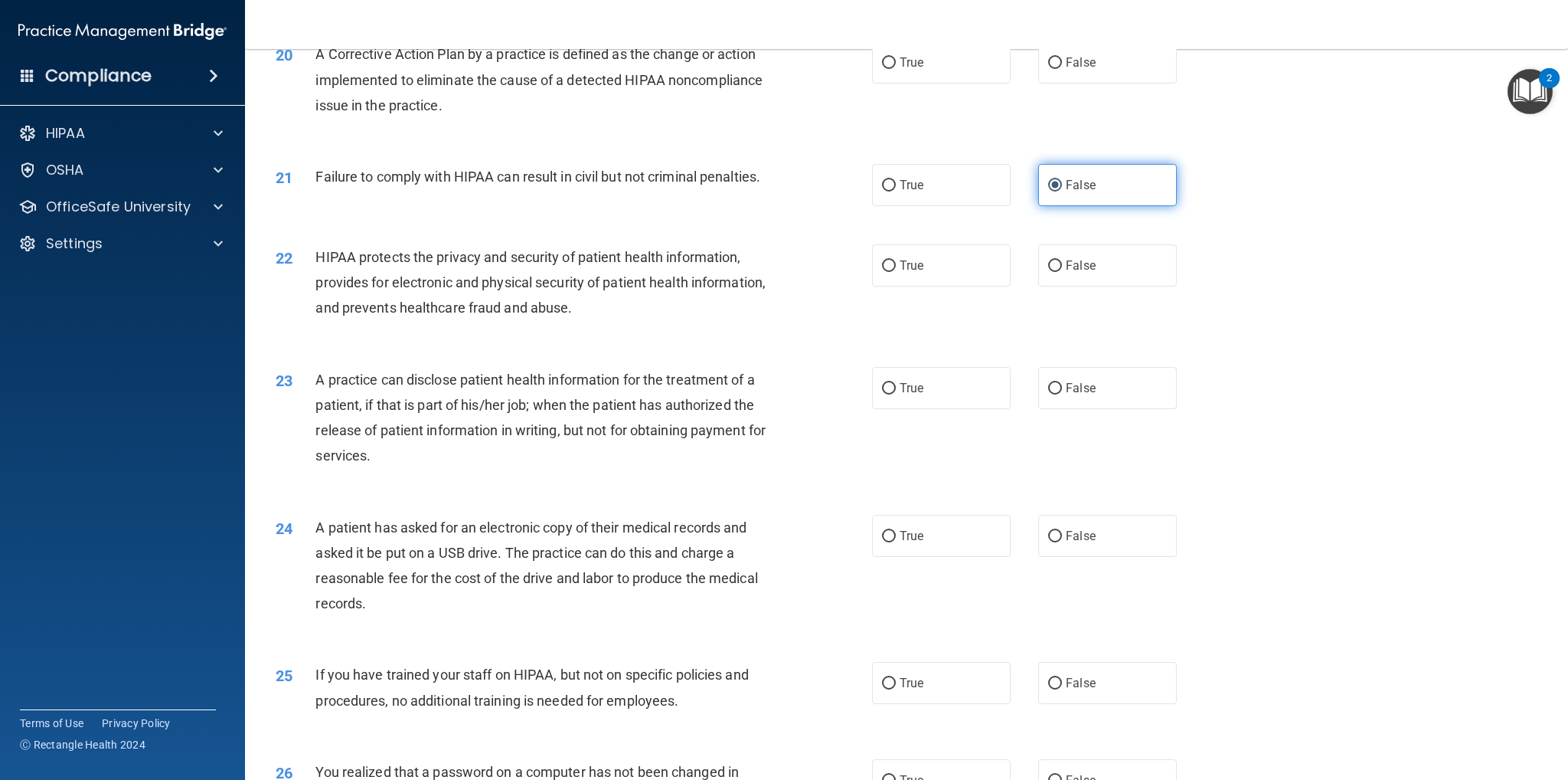
scroll to position [2068, 0]
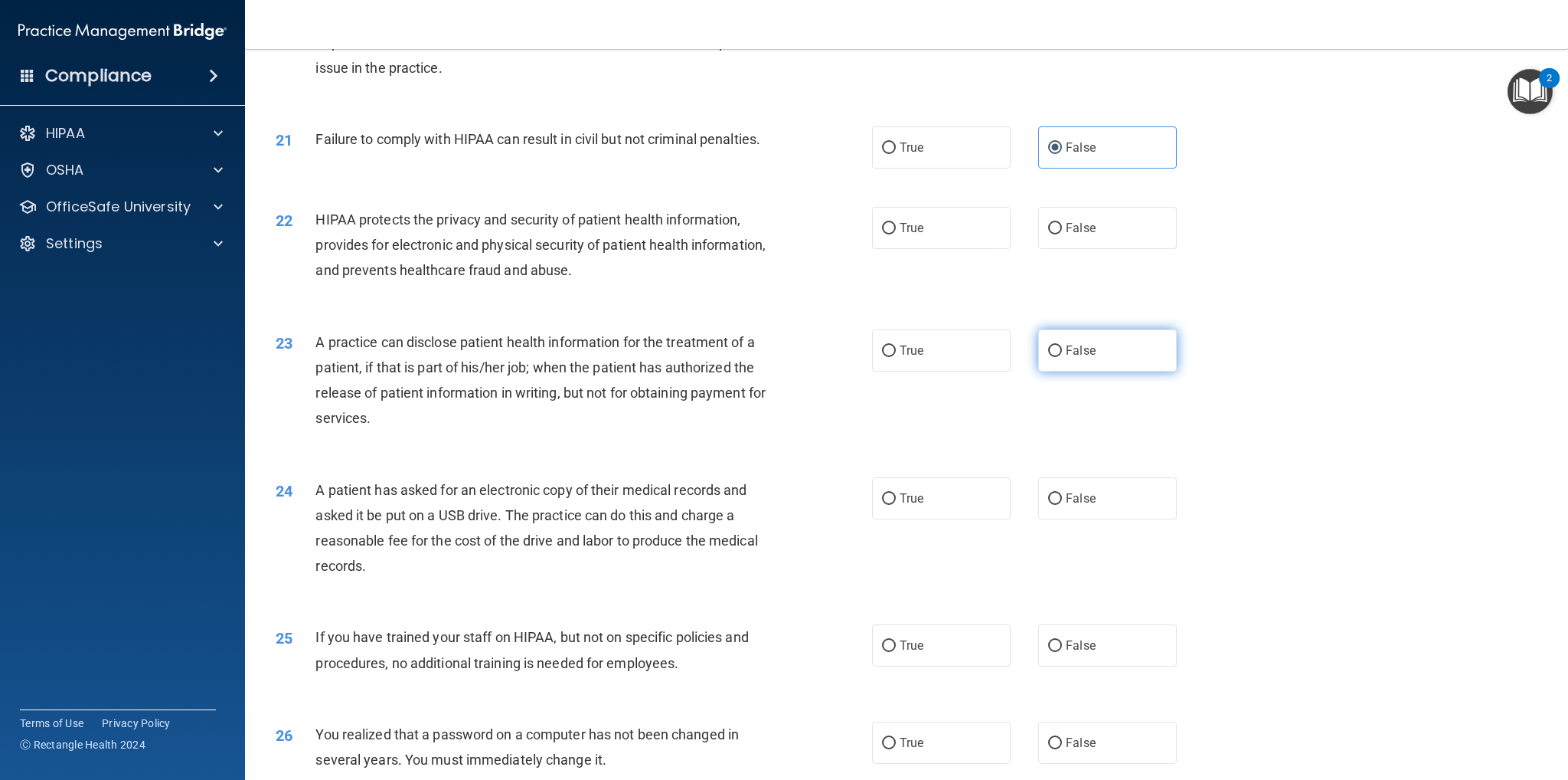
click at [1120, 372] on label "False" at bounding box center [1107, 351] width 139 height 42
click at [1062, 358] on input "False" at bounding box center [1055, 352] width 14 height 12
radio input "true"
click at [945, 519] on label "True" at bounding box center [941, 498] width 139 height 42
click at [896, 505] on input "True" at bounding box center [889, 499] width 14 height 12
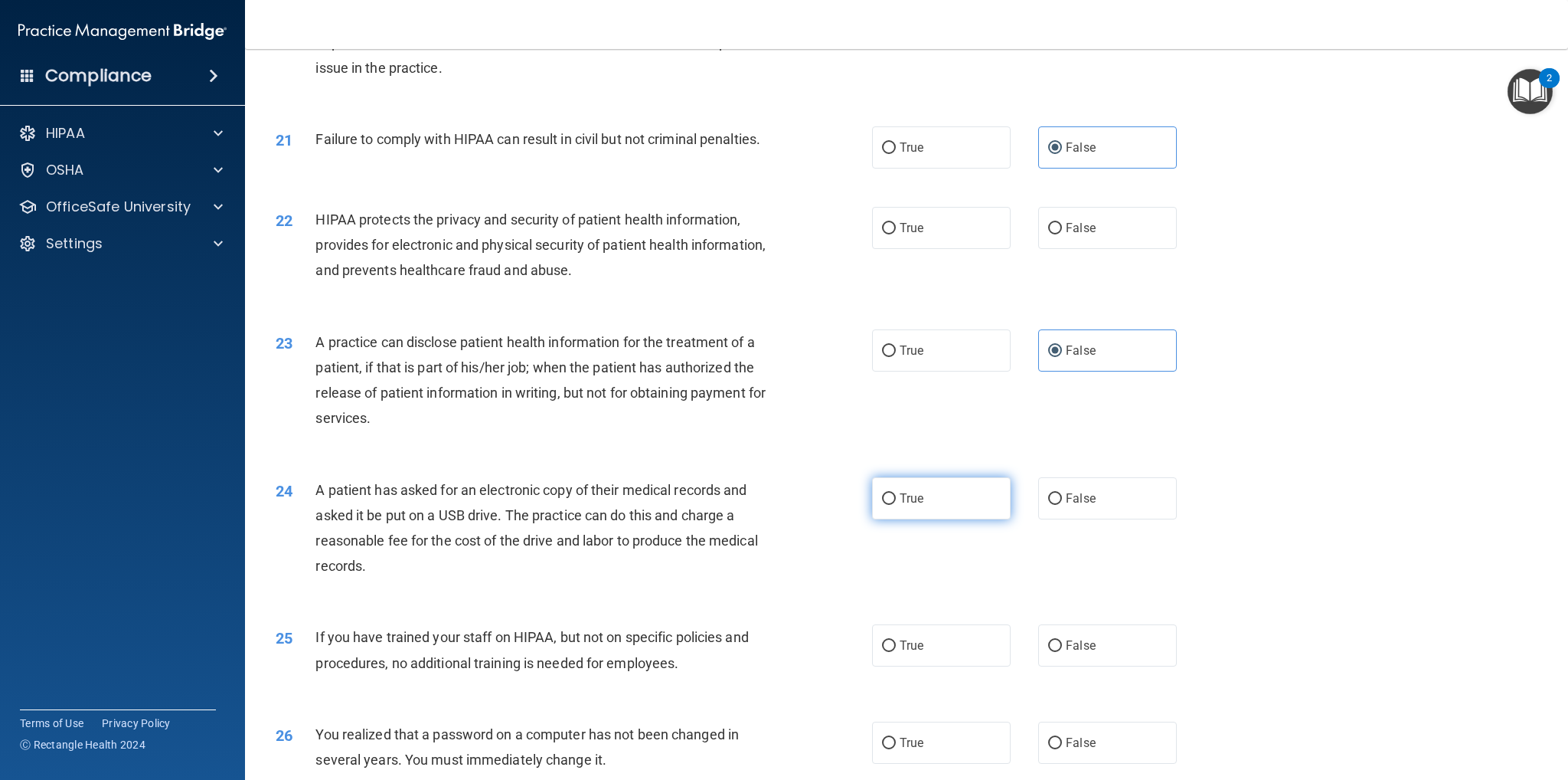
radio input "true"
click at [938, 666] on label "True" at bounding box center [941, 645] width 139 height 42
click at [896, 652] on input "True" at bounding box center [889, 646] width 14 height 12
radio input "true"
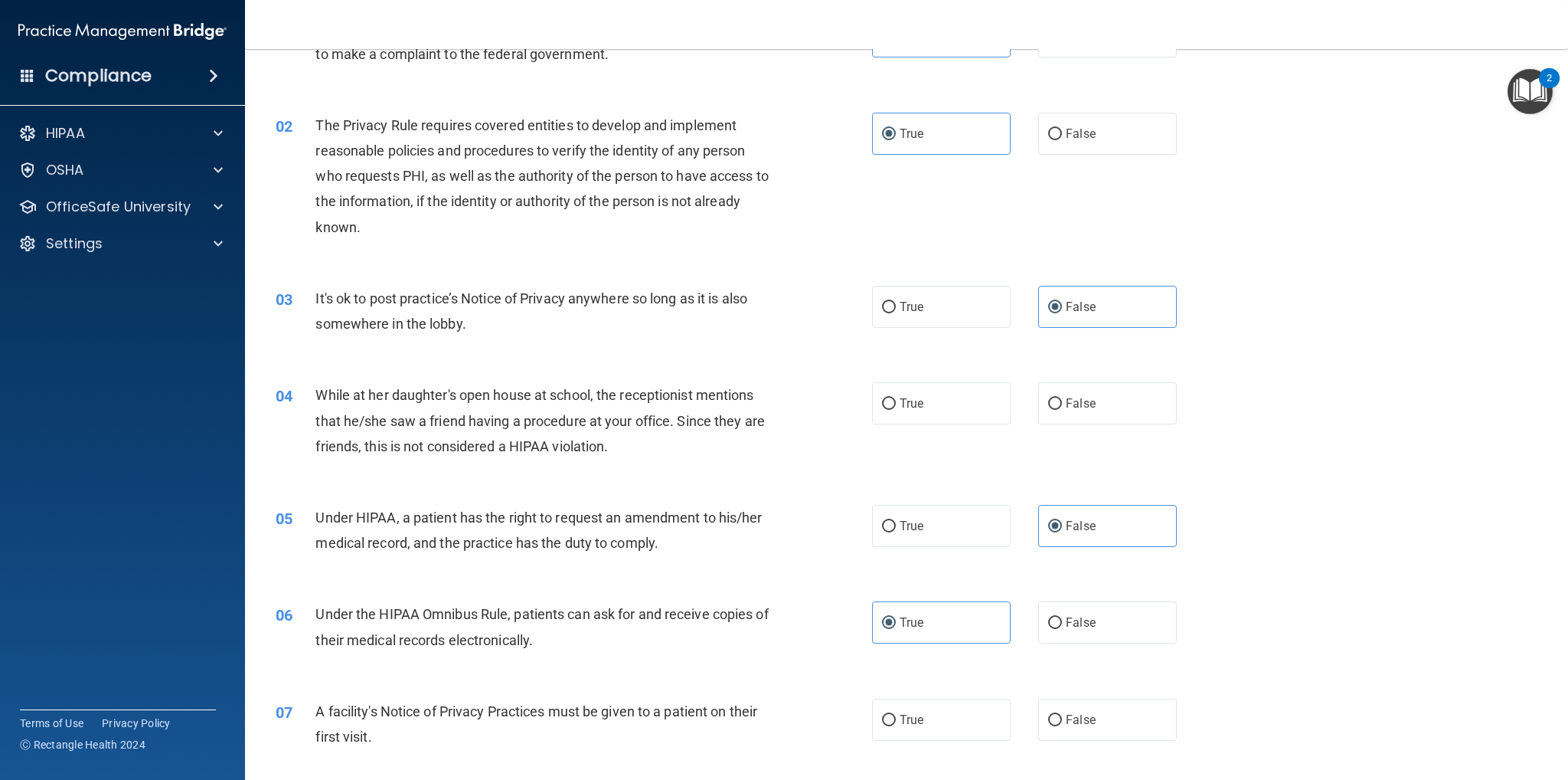
scroll to position [230, 0]
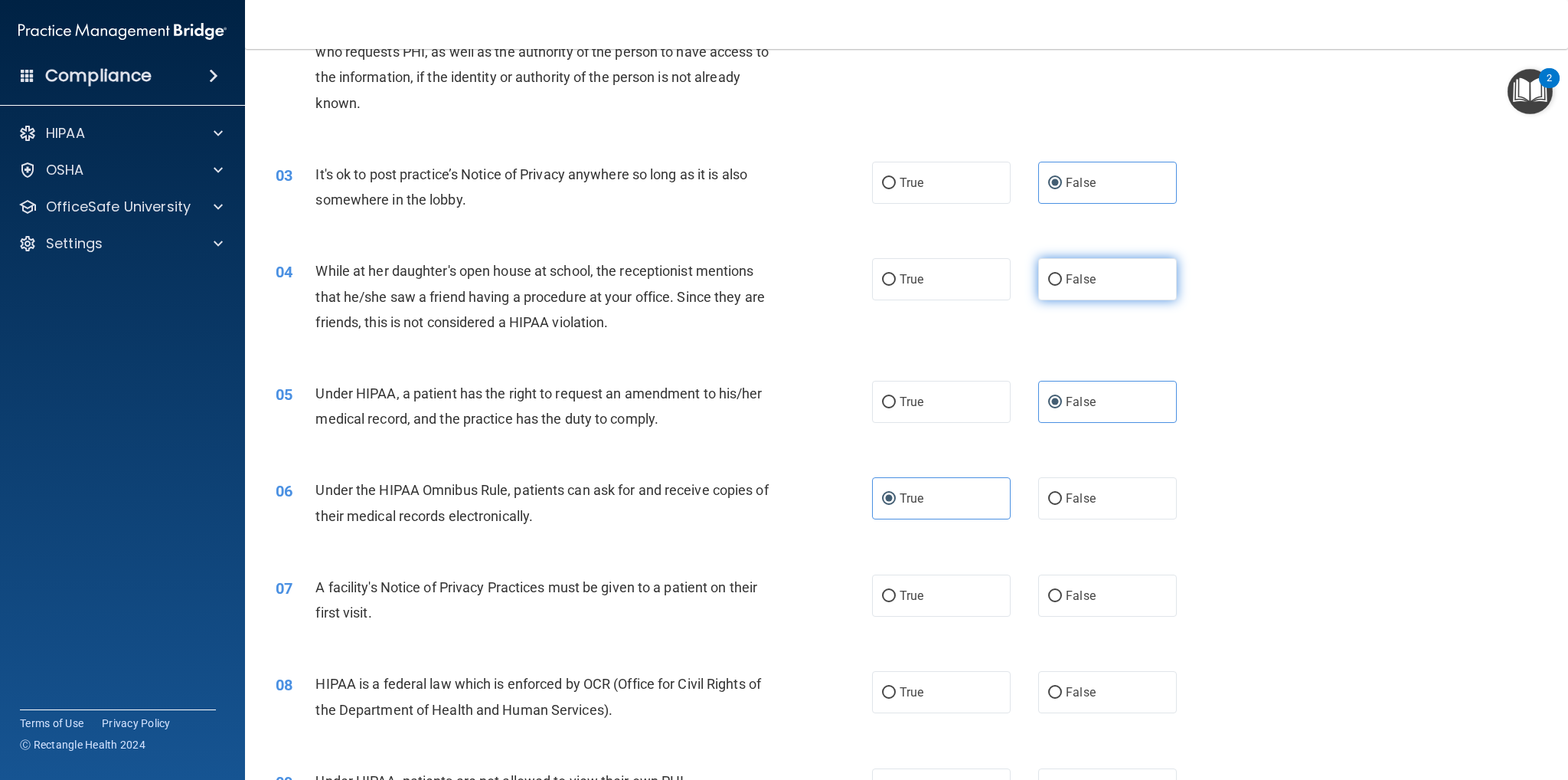
click at [1094, 272] on label "False" at bounding box center [1107, 280] width 139 height 42
click at [1062, 275] on input "False" at bounding box center [1055, 281] width 14 height 12
radio input "true"
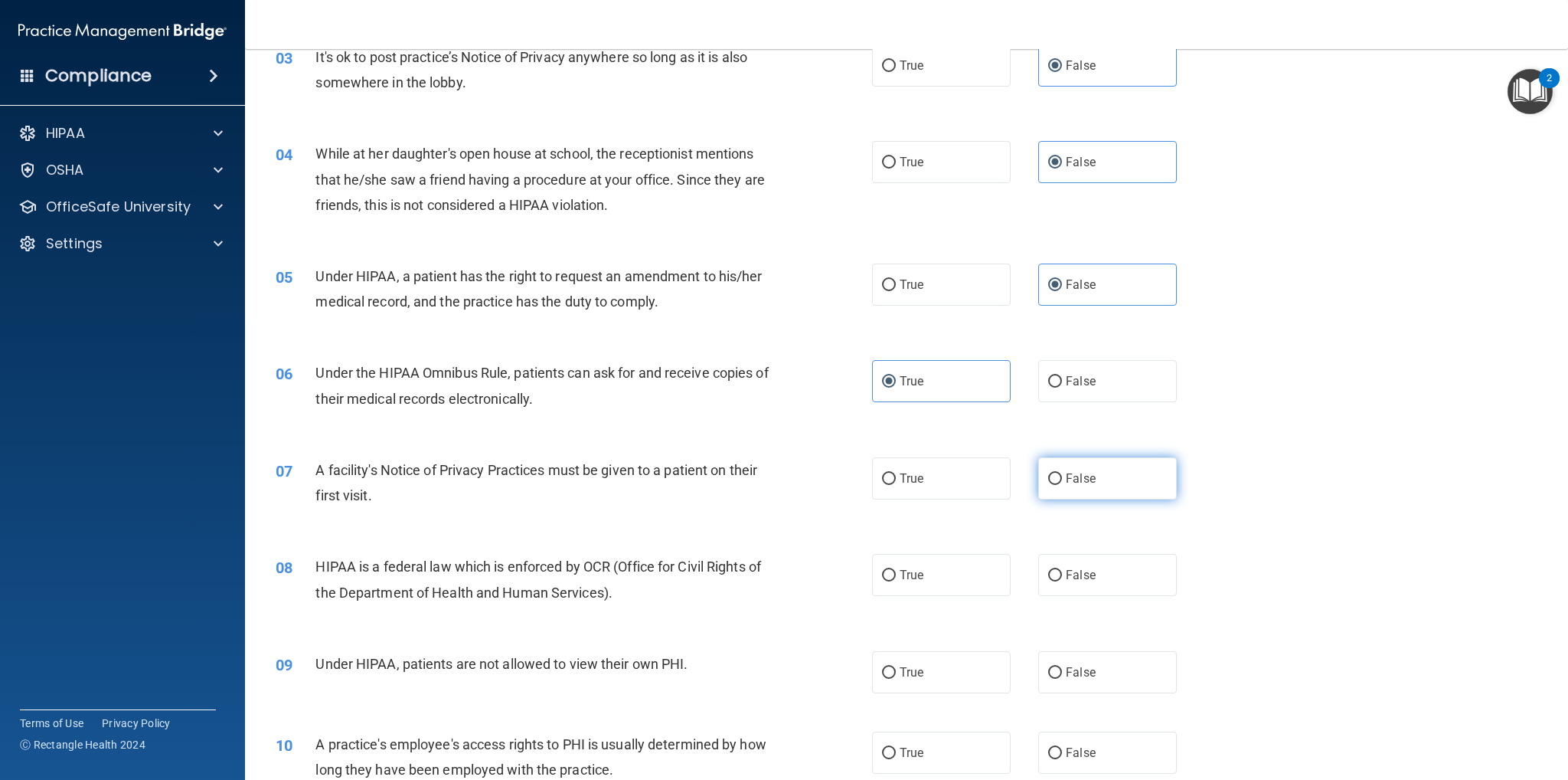
scroll to position [384, 0]
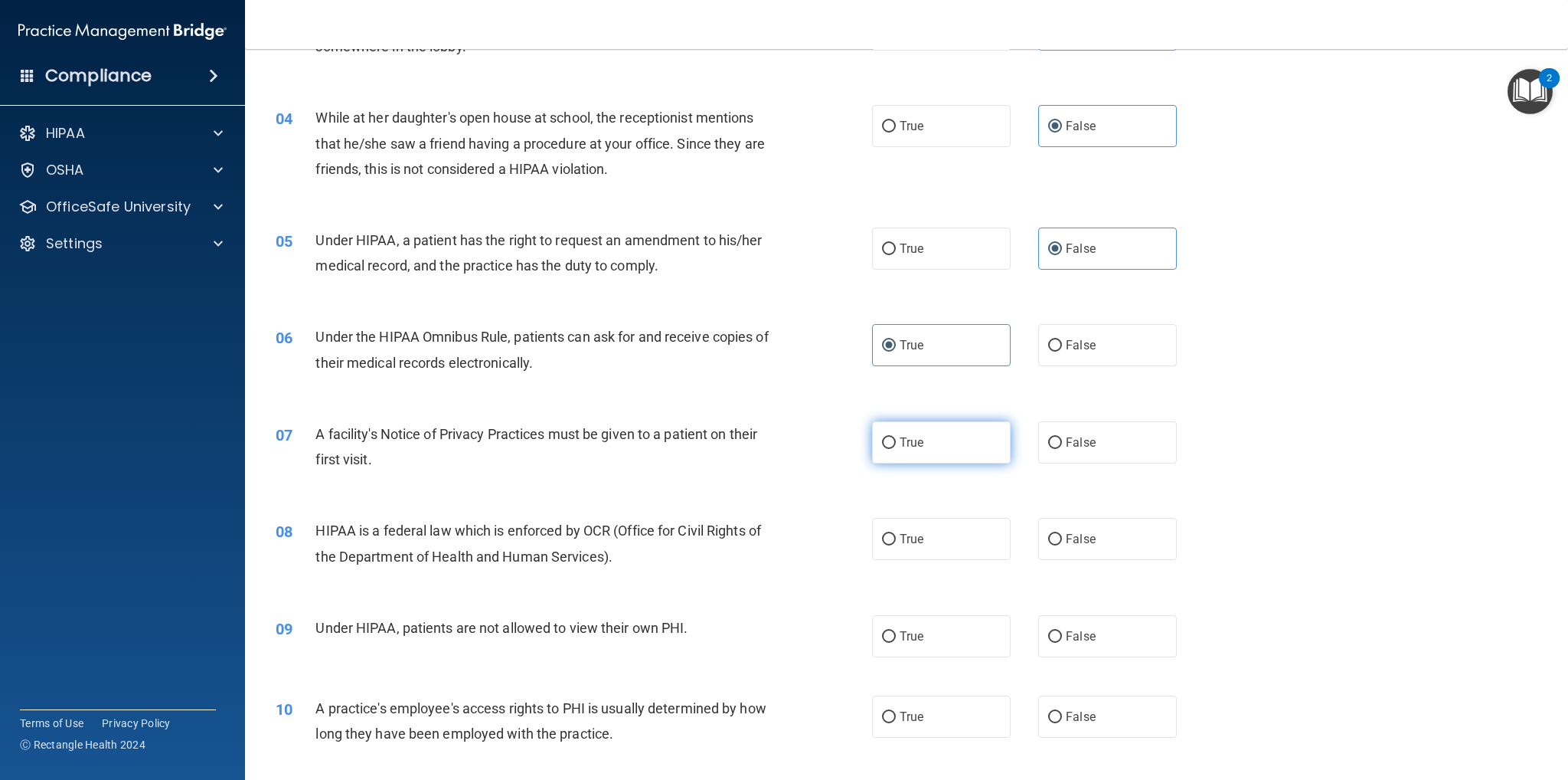
click at [998, 446] on label "True" at bounding box center [941, 442] width 139 height 42
click at [896, 446] on input "True" at bounding box center [889, 443] width 14 height 12
radio input "true"
click at [961, 548] on label "True" at bounding box center [941, 539] width 139 height 42
click at [896, 545] on input "True" at bounding box center [889, 540] width 14 height 12
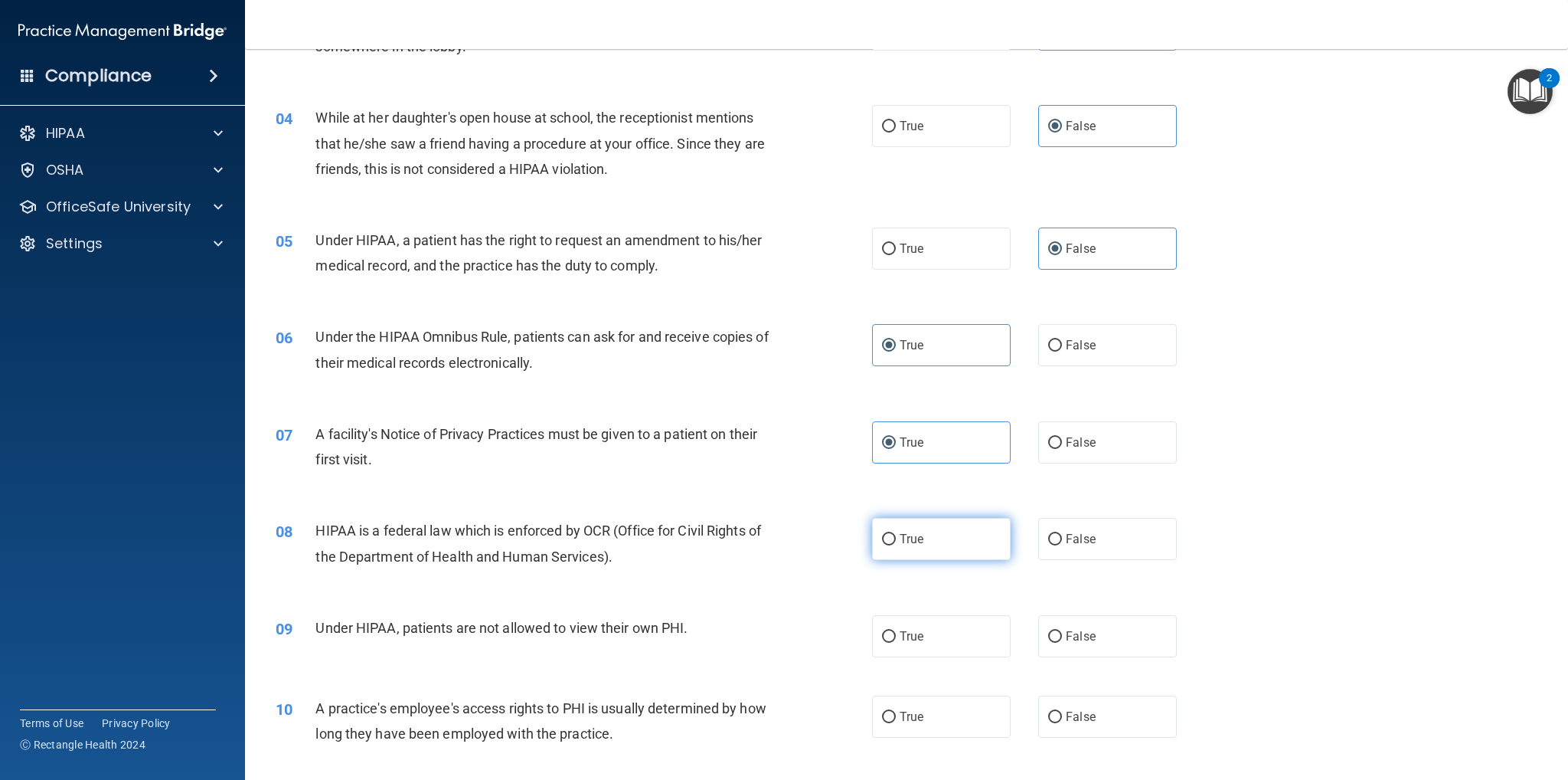
radio input "true"
click at [1066, 633] on span "False" at bounding box center [1081, 636] width 30 height 15
click at [1062, 633] on input "False" at bounding box center [1055, 637] width 14 height 12
radio input "true"
click at [1066, 709] on span "False" at bounding box center [1081, 716] width 30 height 15
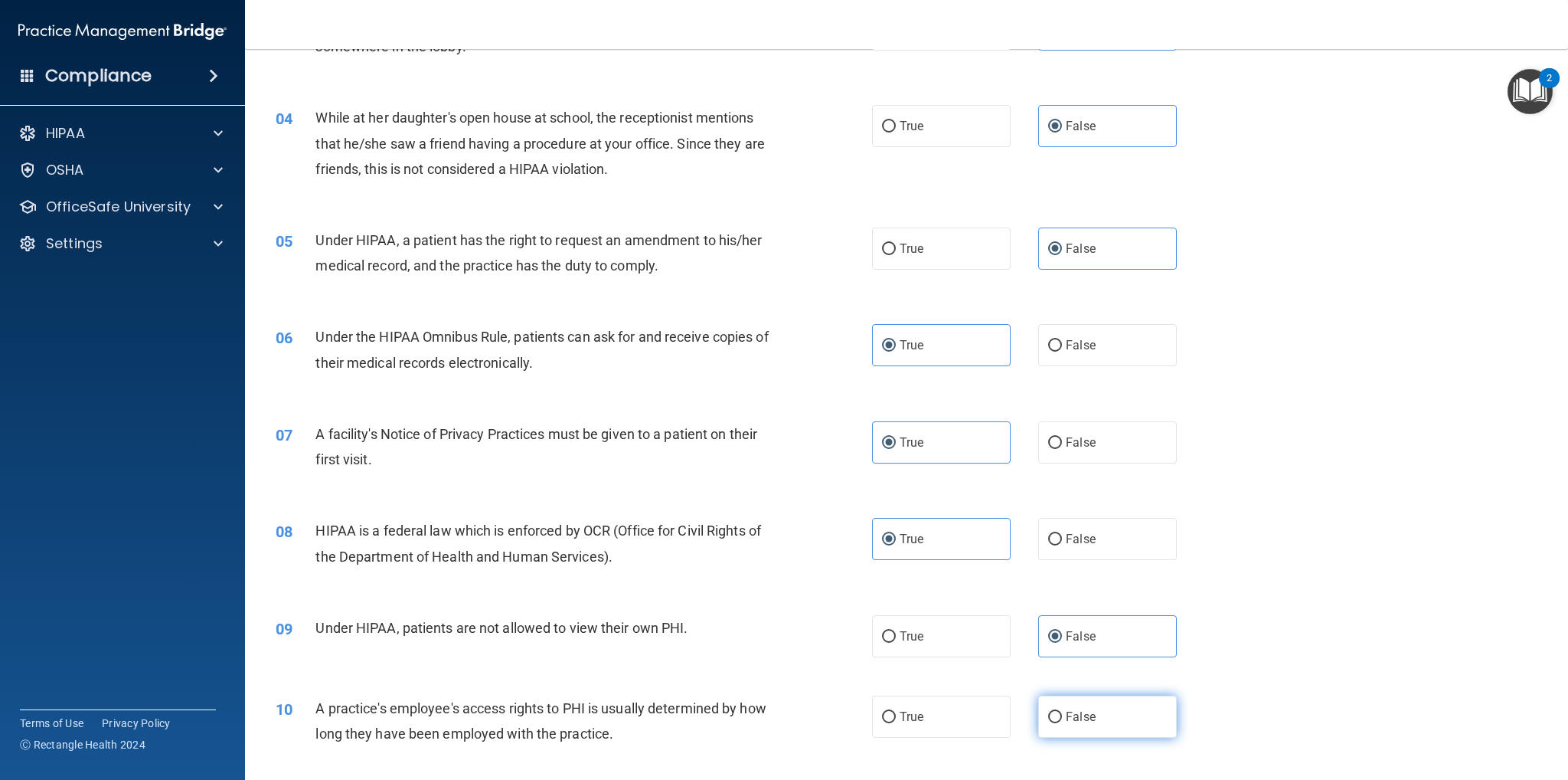
click at [1062, 712] on input "False" at bounding box center [1055, 718] width 14 height 12
radio input "true"
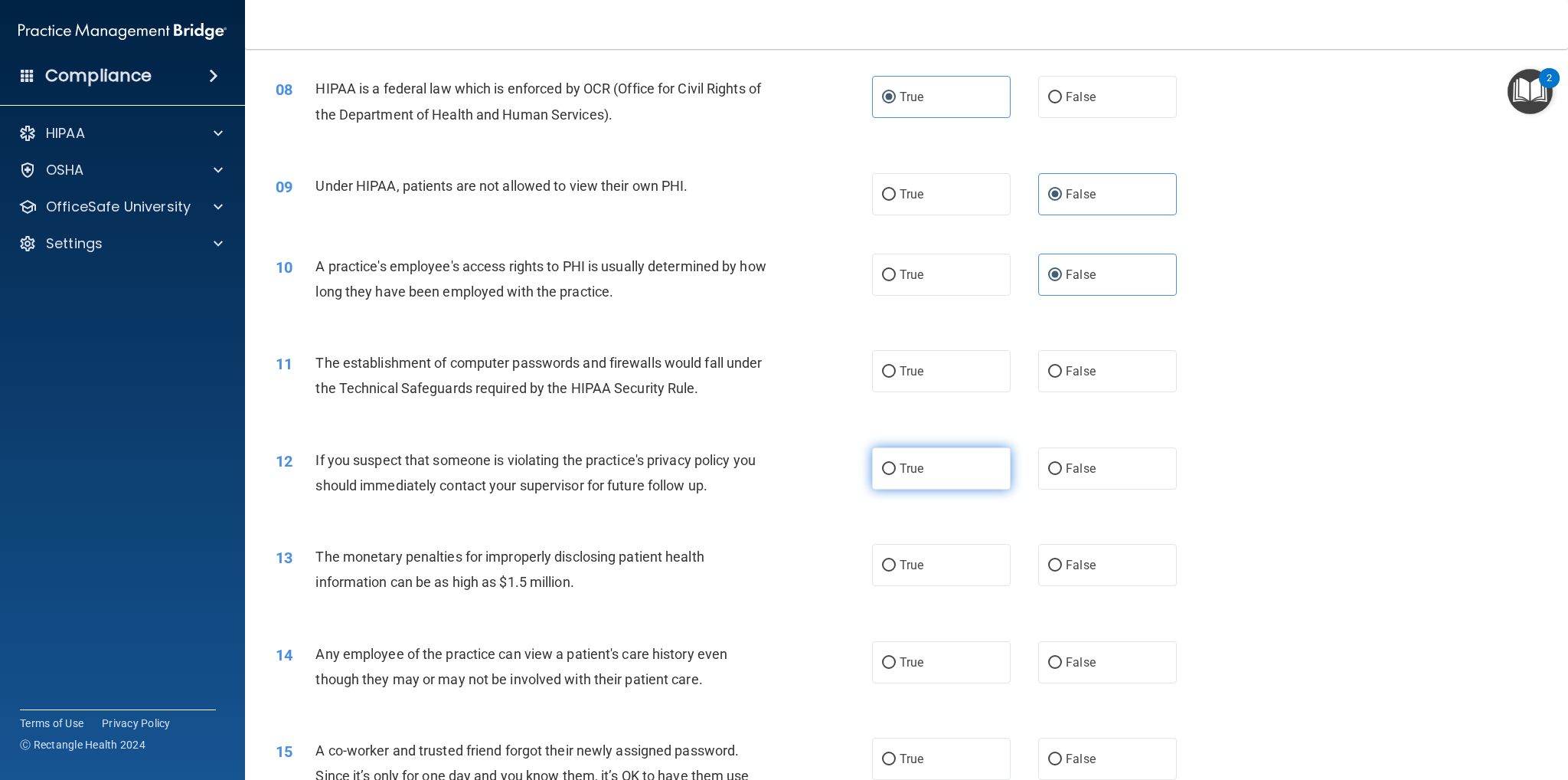
scroll to position [843, 0]
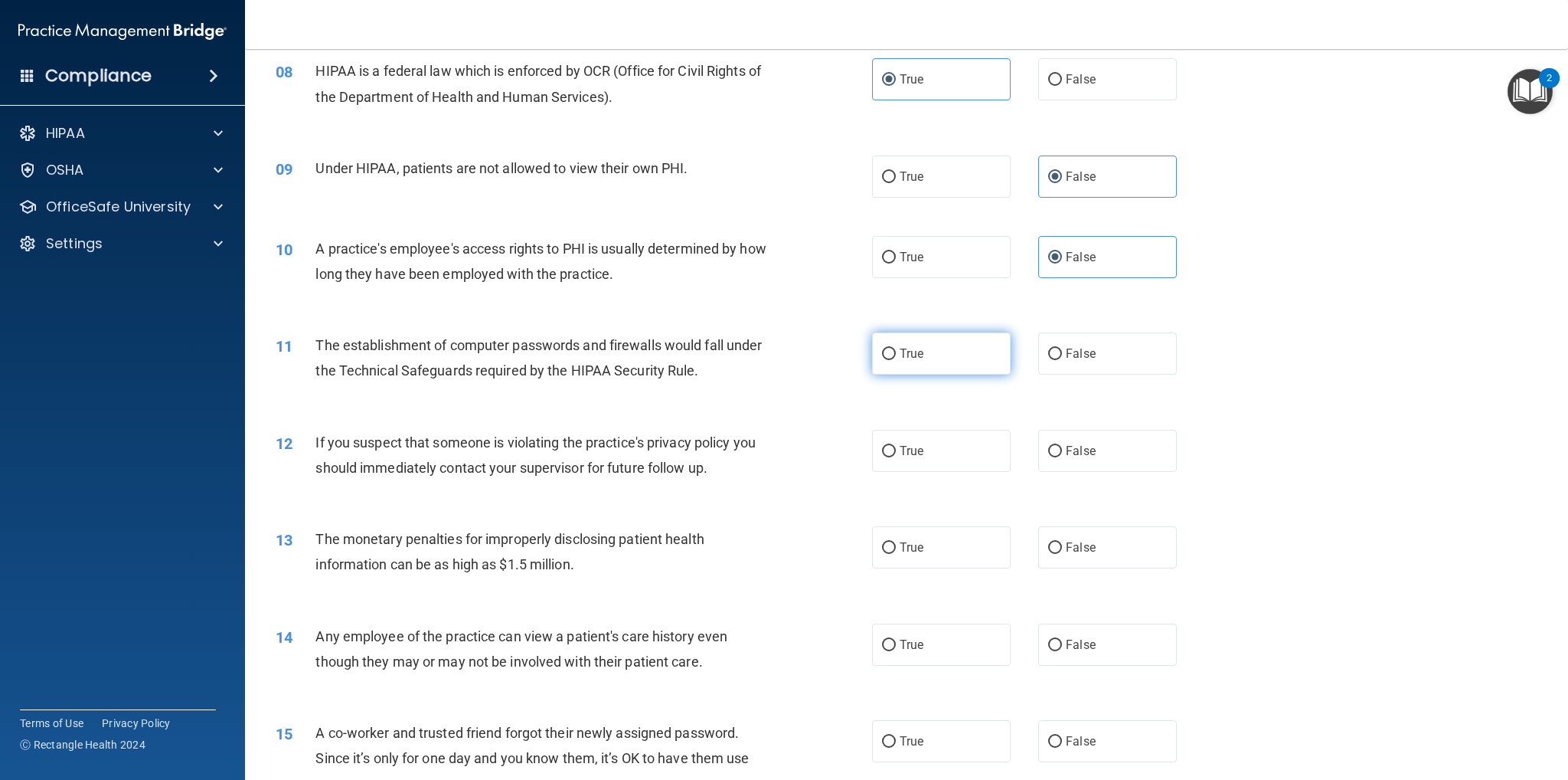
click at [901, 348] on span "True" at bounding box center [911, 354] width 24 height 15
click at [896, 349] on input "True" at bounding box center [889, 355] width 14 height 12
radio input "true"
click at [916, 443] on span "True" at bounding box center [911, 450] width 24 height 15
click at [896, 446] on input "True" at bounding box center [889, 452] width 14 height 12
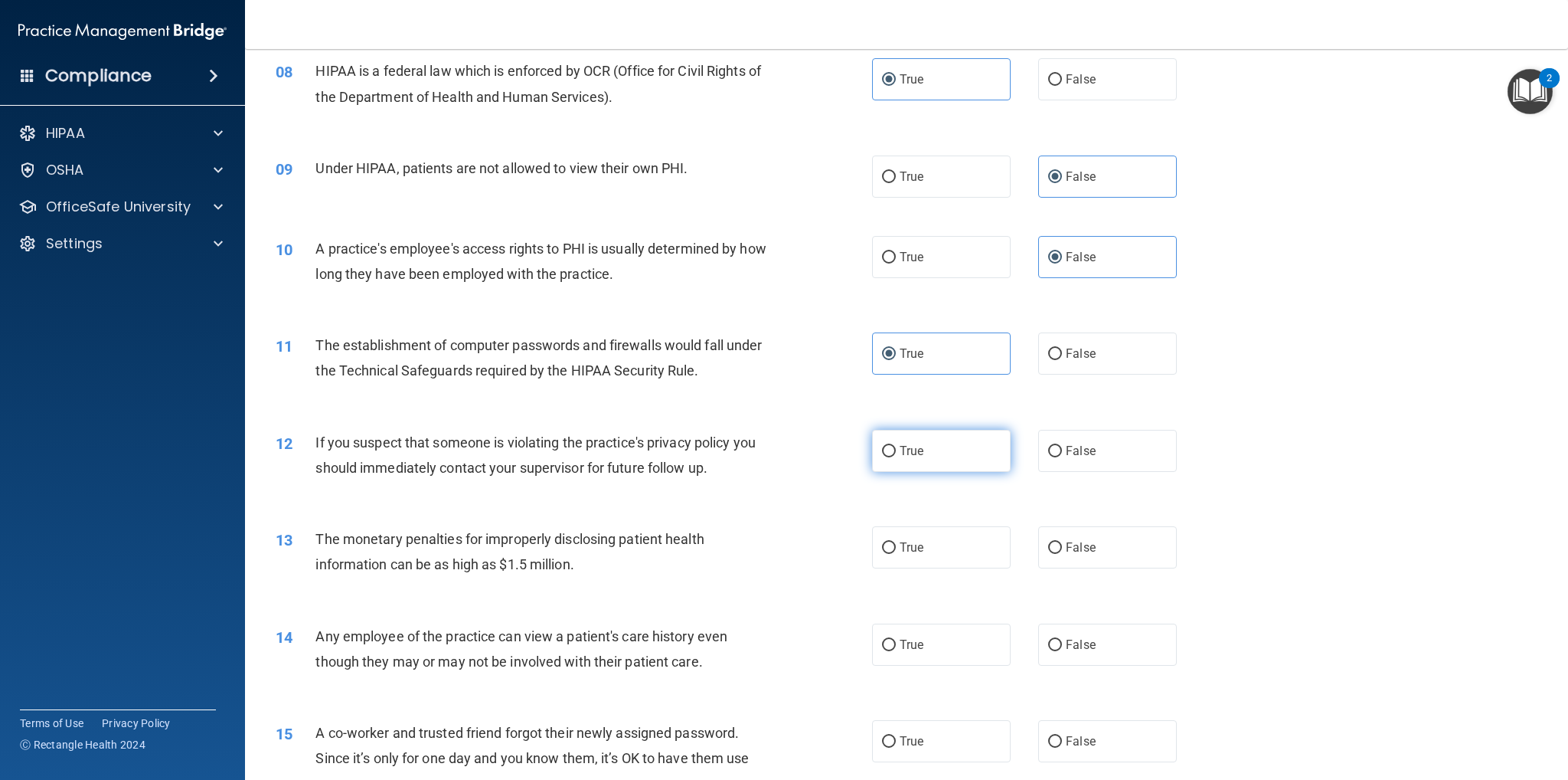
radio input "true"
click at [930, 546] on label "True" at bounding box center [941, 547] width 139 height 42
click at [896, 546] on input "True" at bounding box center [889, 548] width 14 height 12
radio input "true"
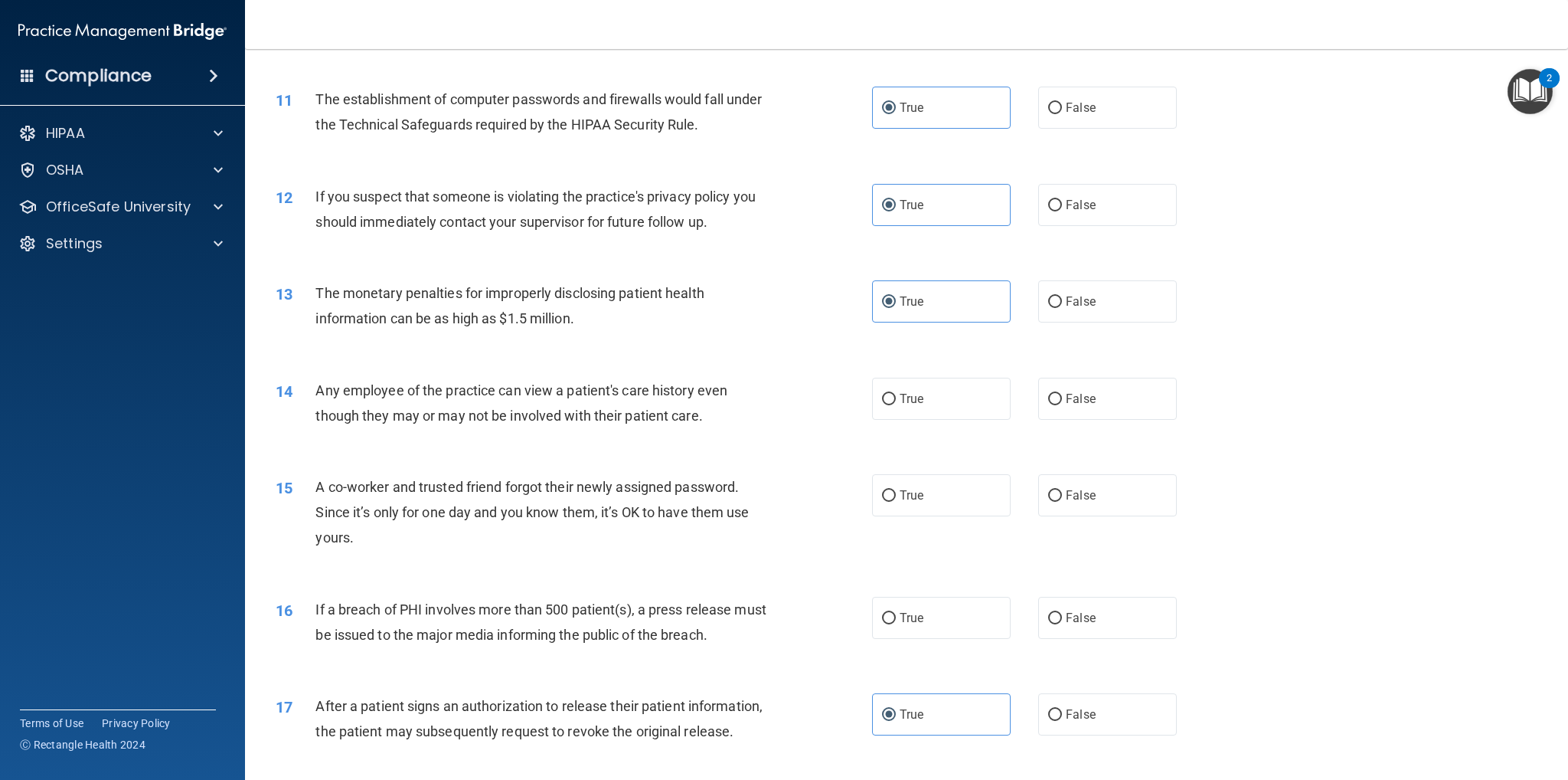
scroll to position [1150, 0]
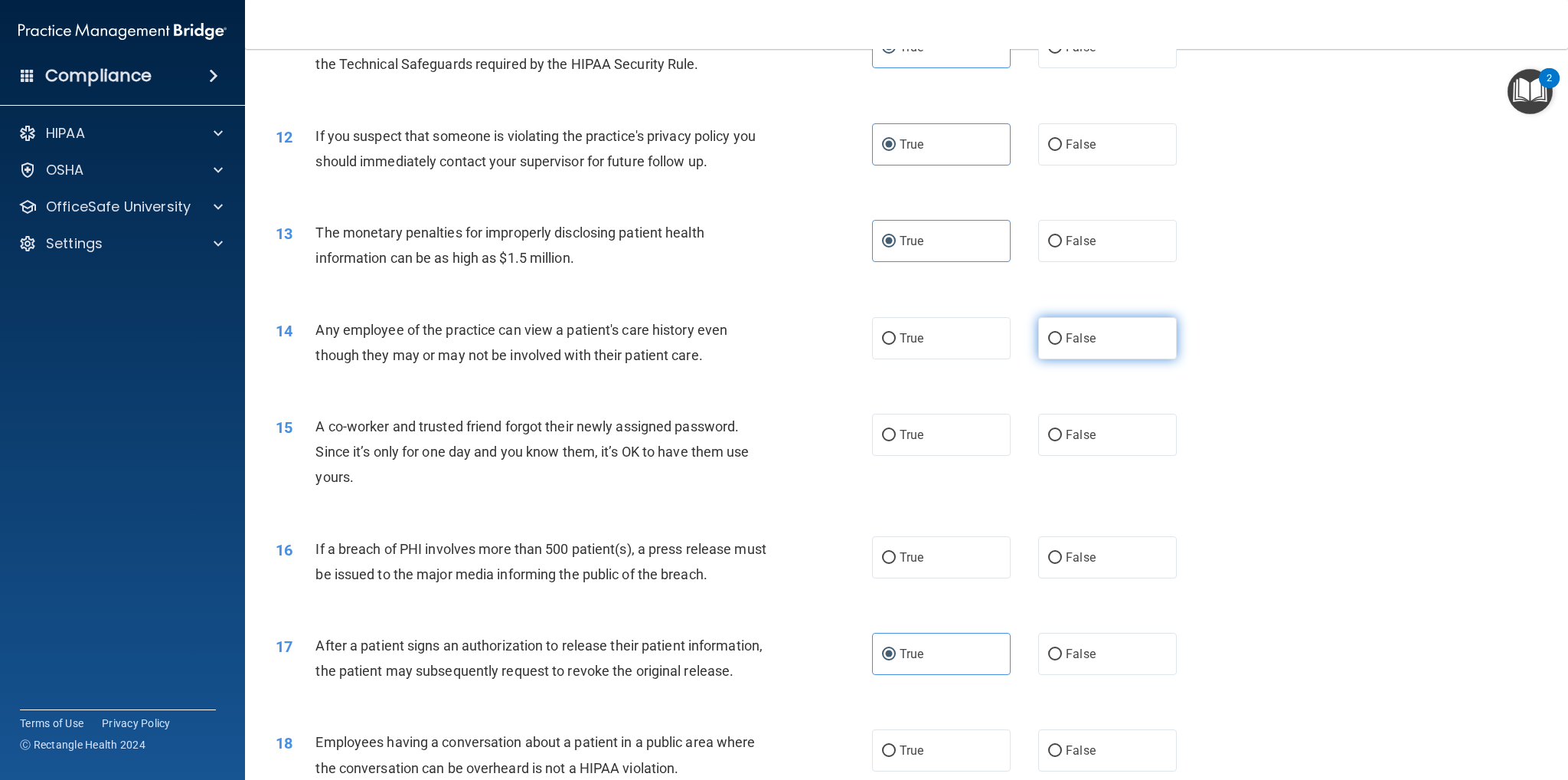
click at [1091, 356] on label "False" at bounding box center [1107, 339] width 139 height 42
click at [1062, 345] on input "False" at bounding box center [1055, 340] width 14 height 12
radio input "true"
click at [1071, 447] on label "False" at bounding box center [1107, 434] width 139 height 42
click at [1062, 441] on input "False" at bounding box center [1055, 435] width 14 height 12
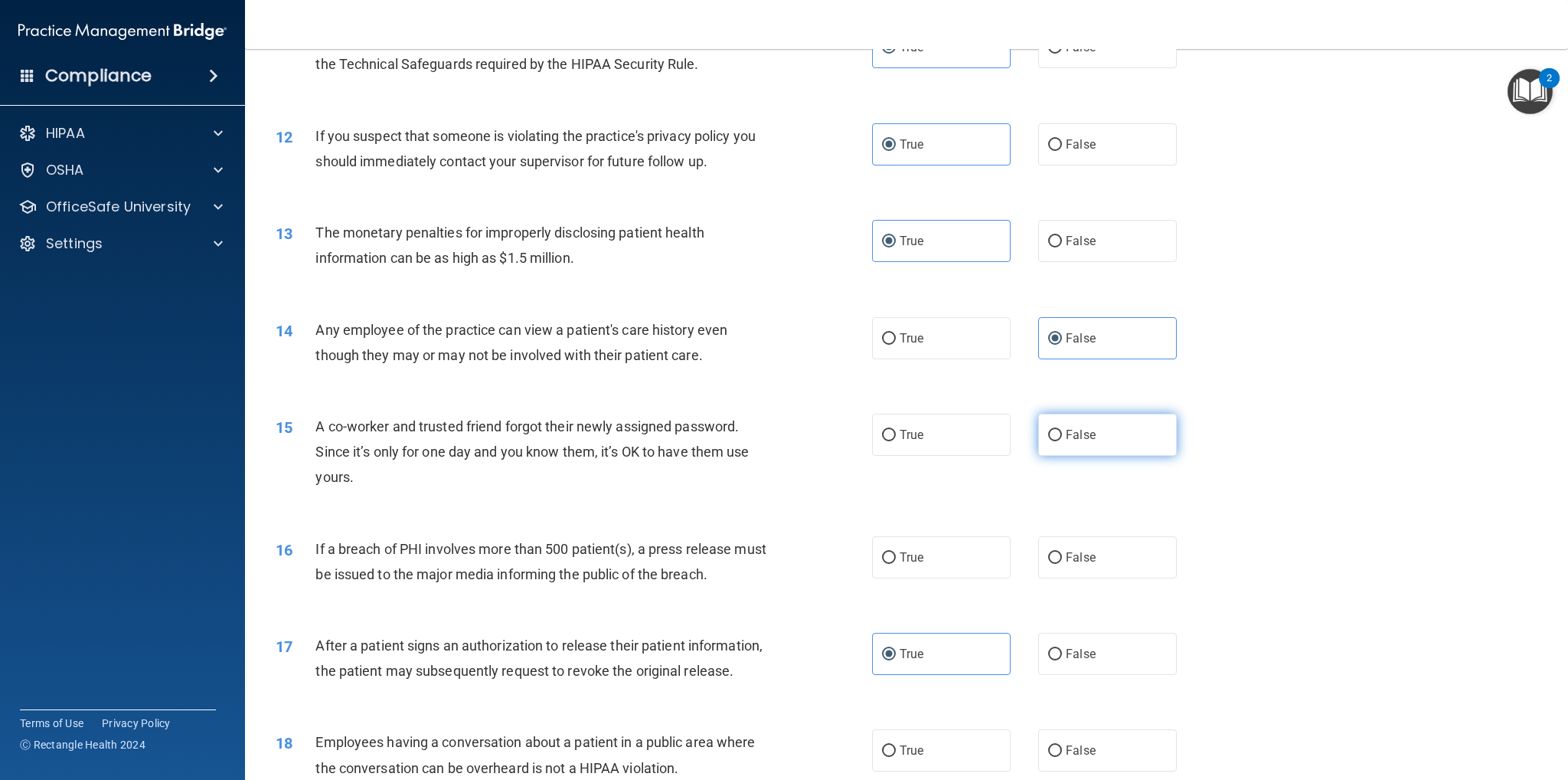
radio input "true"
click at [952, 546] on label "True" at bounding box center [941, 557] width 139 height 42
click at [896, 552] on input "True" at bounding box center [889, 558] width 14 height 12
radio input "true"
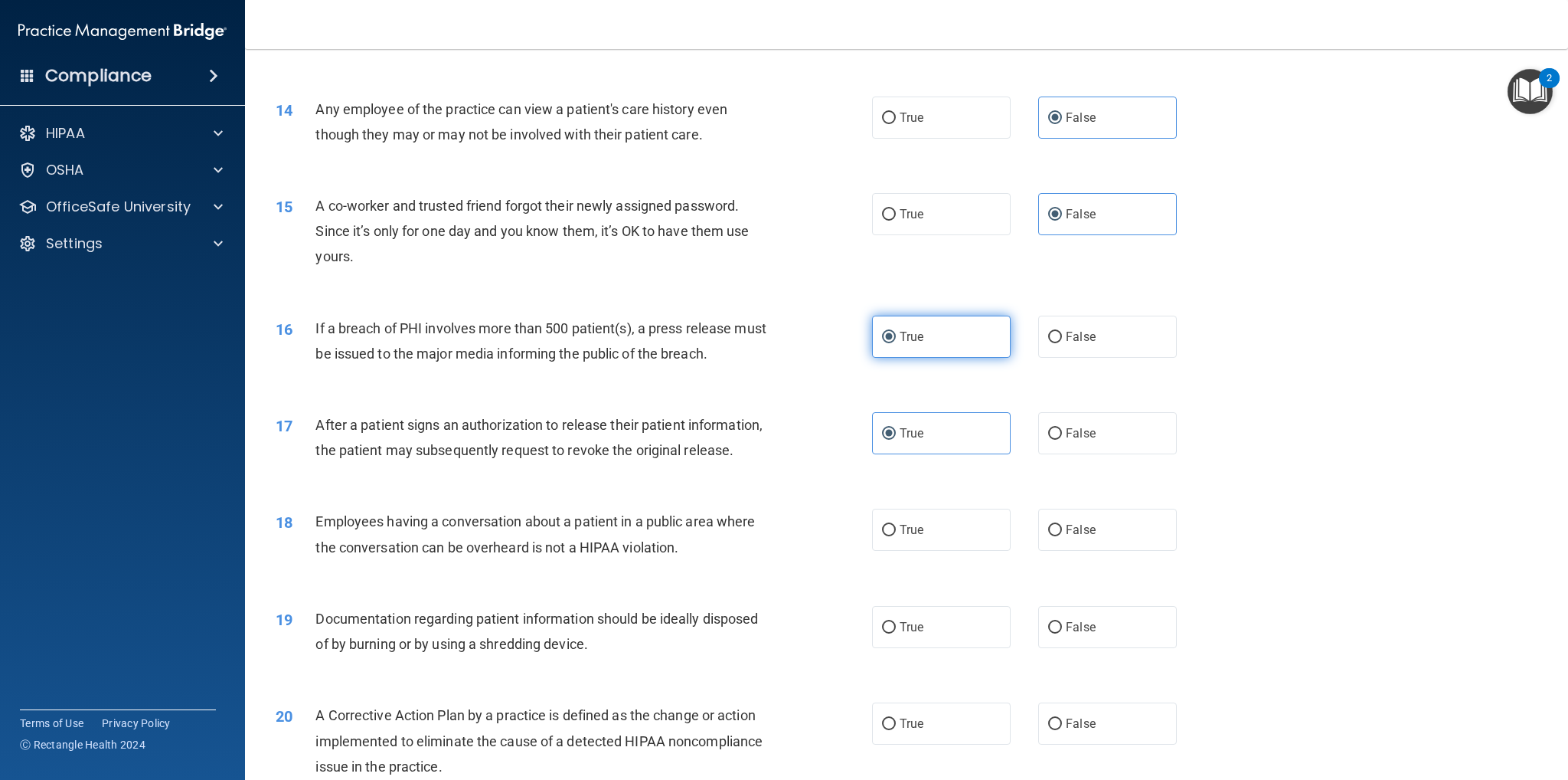
scroll to position [1379, 0]
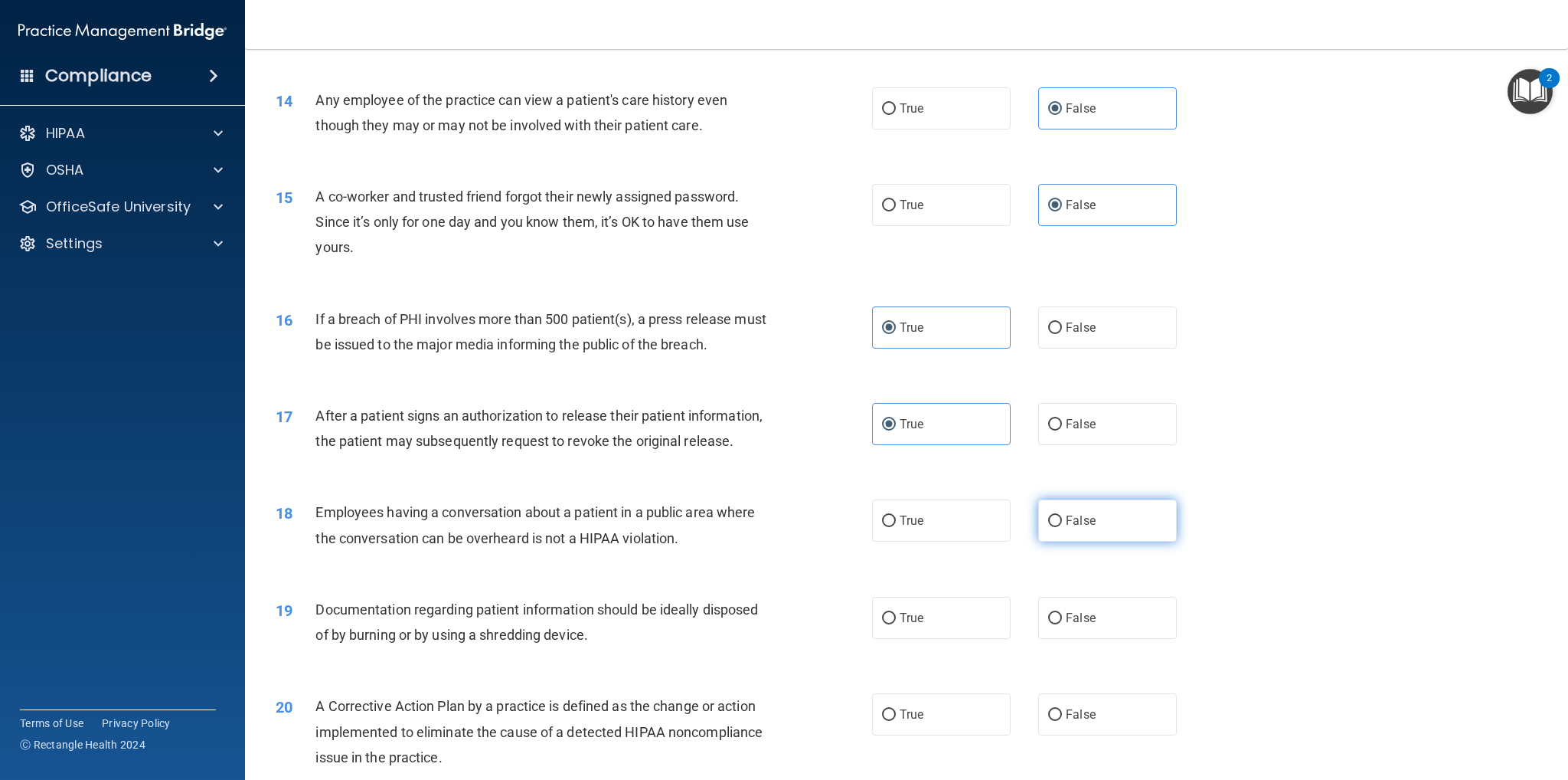
click at [1088, 541] on label "False" at bounding box center [1107, 520] width 139 height 42
click at [1062, 527] on input "False" at bounding box center [1055, 521] width 14 height 12
radio input "true"
click at [963, 636] on label "True" at bounding box center [941, 618] width 139 height 42
click at [896, 624] on input "True" at bounding box center [889, 619] width 14 height 12
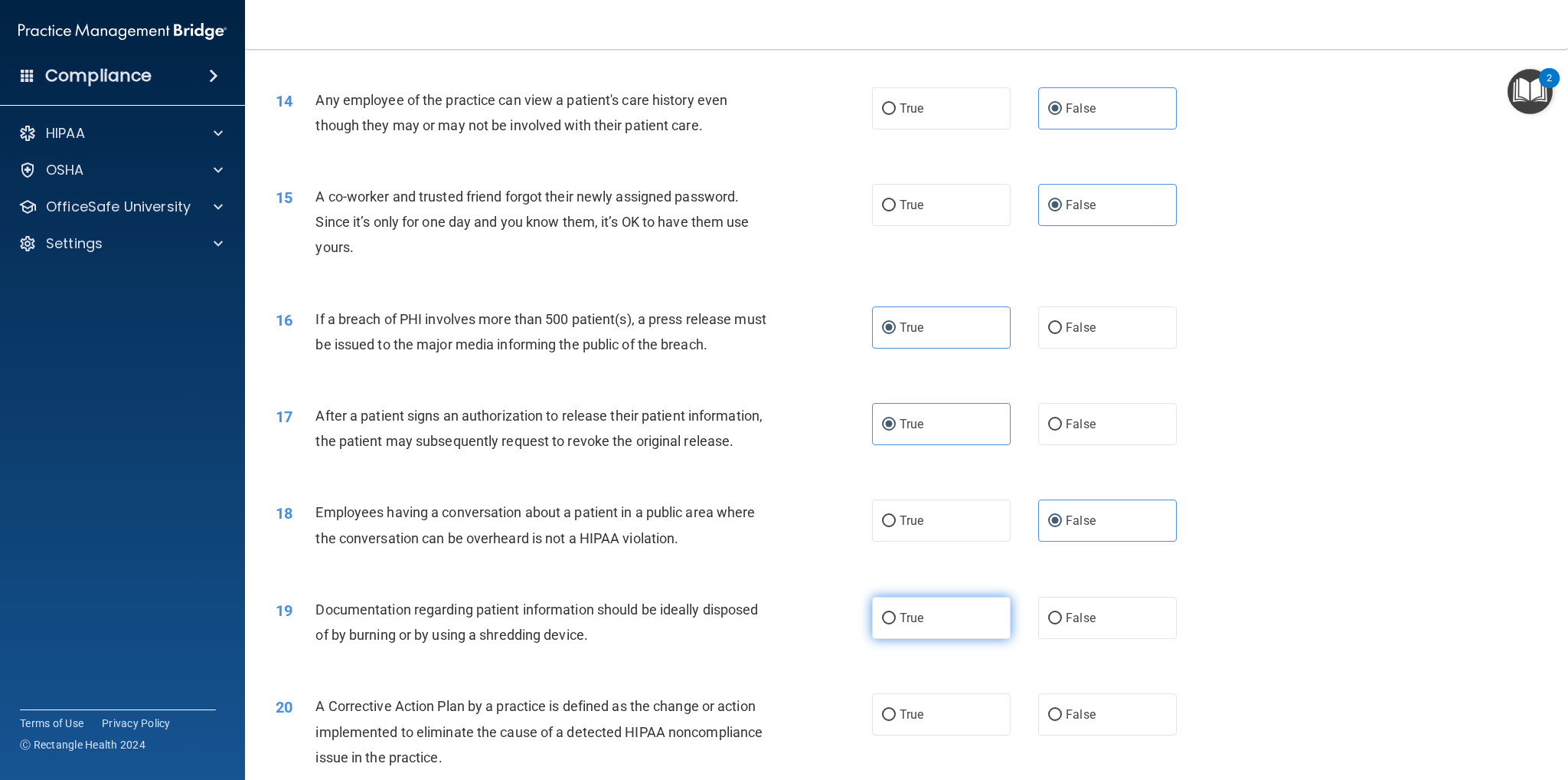
radio input "true"
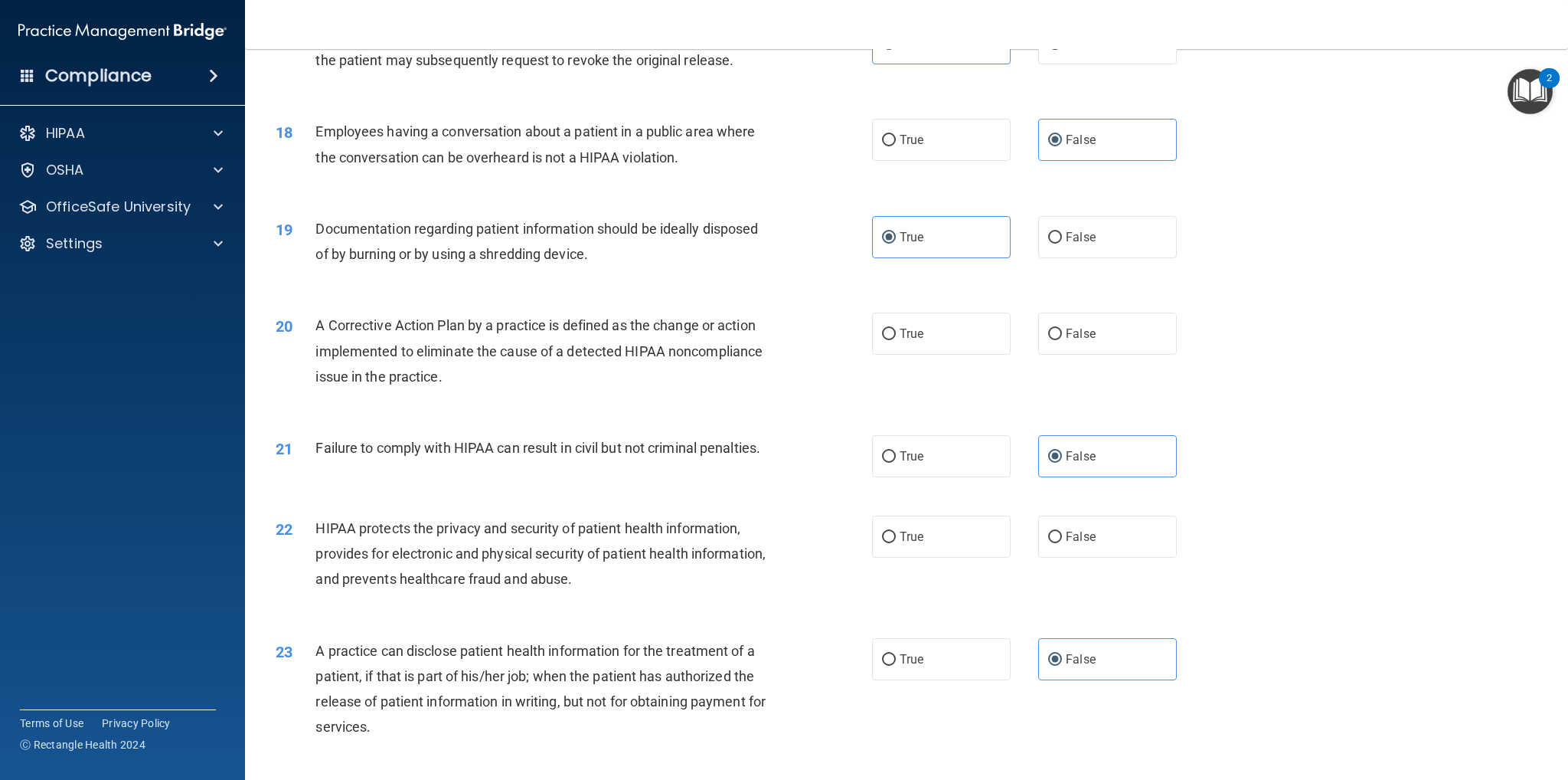
scroll to position [1763, 0]
click at [952, 353] on label "True" at bounding box center [941, 332] width 139 height 42
click at [896, 338] on input "True" at bounding box center [889, 333] width 14 height 12
radio input "true"
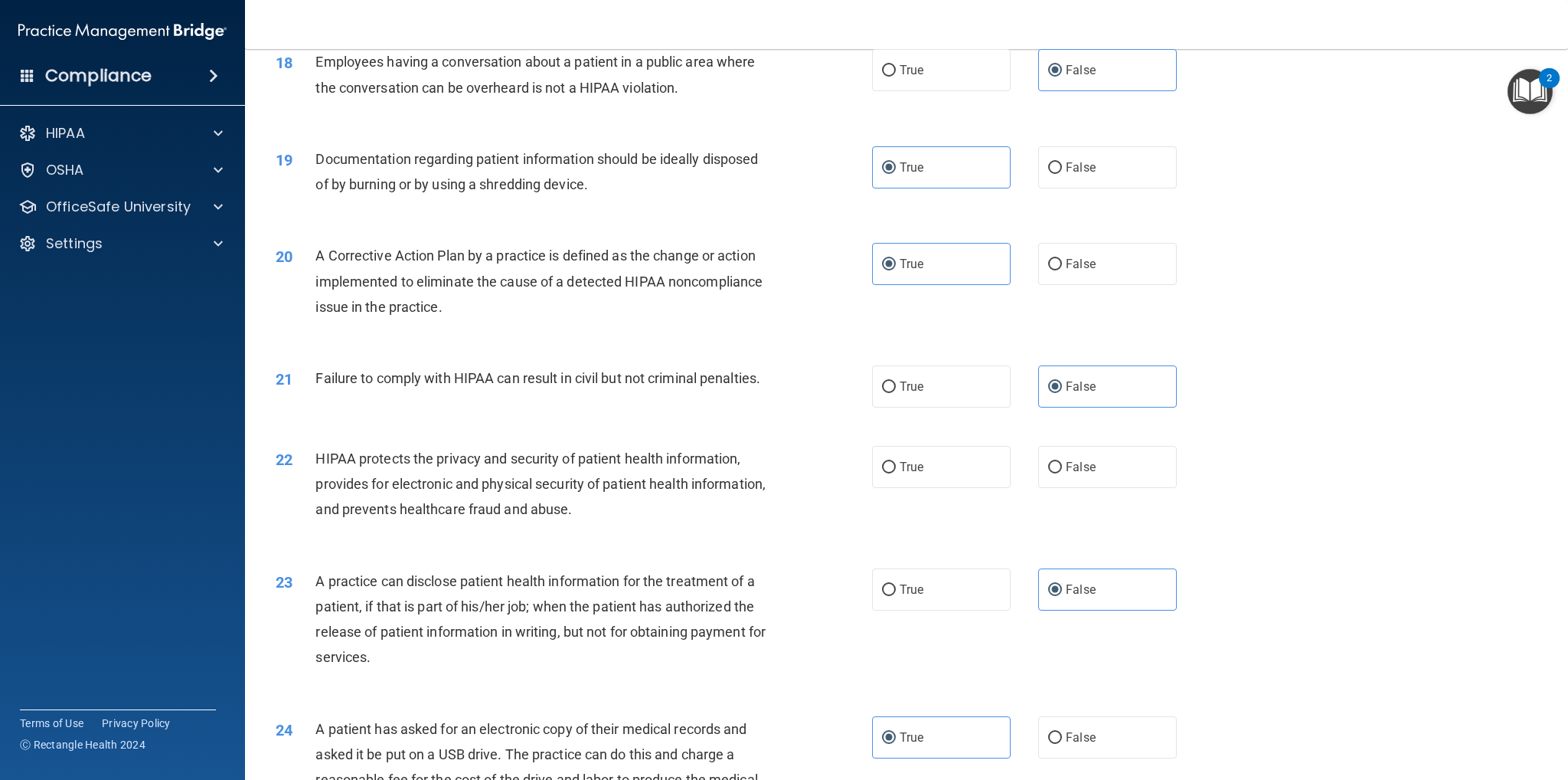
scroll to position [1916, 0]
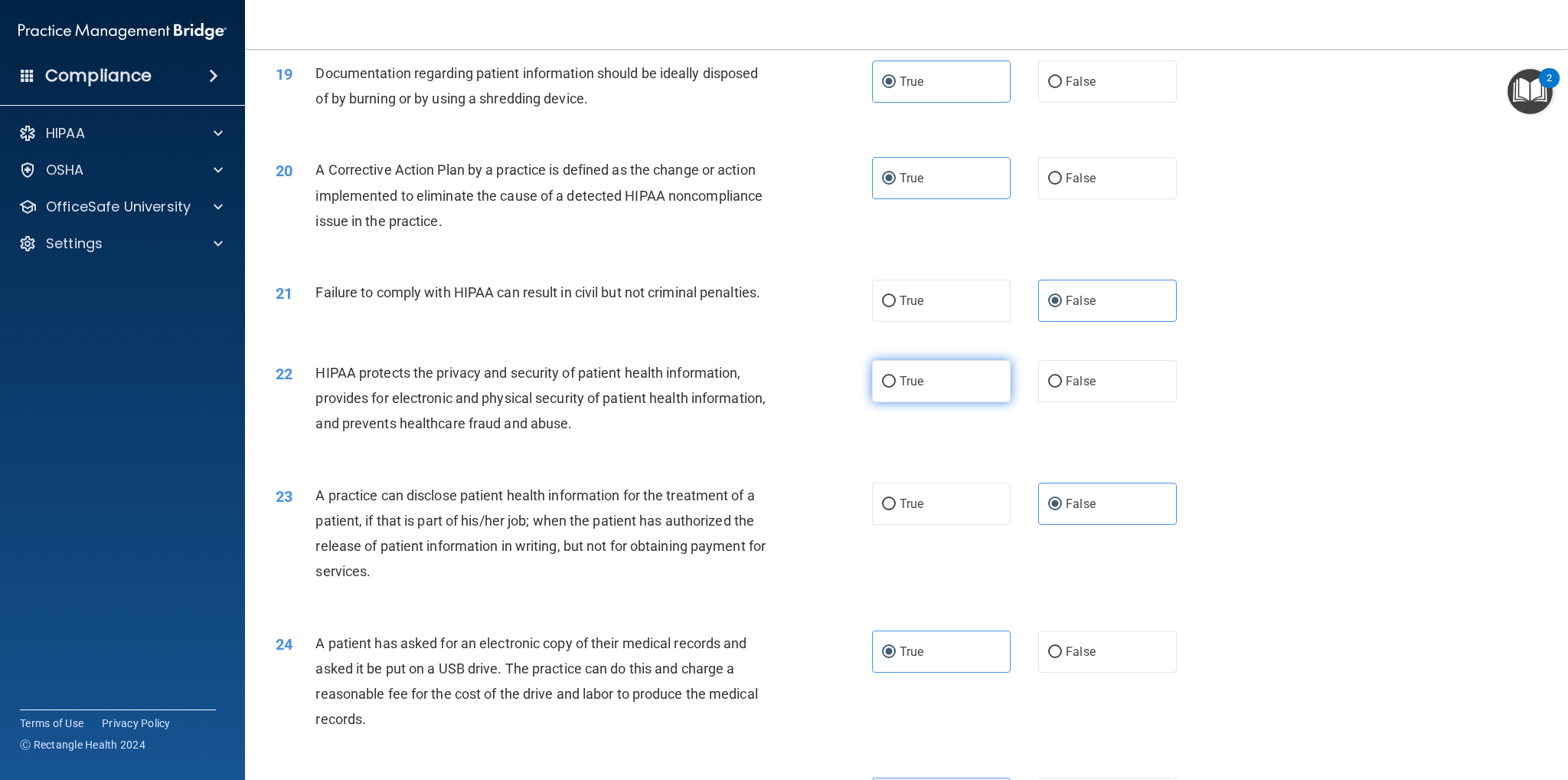
click at [930, 402] on label "True" at bounding box center [941, 382] width 139 height 42
click at [896, 388] on input "True" at bounding box center [889, 383] width 14 height 12
radio input "true"
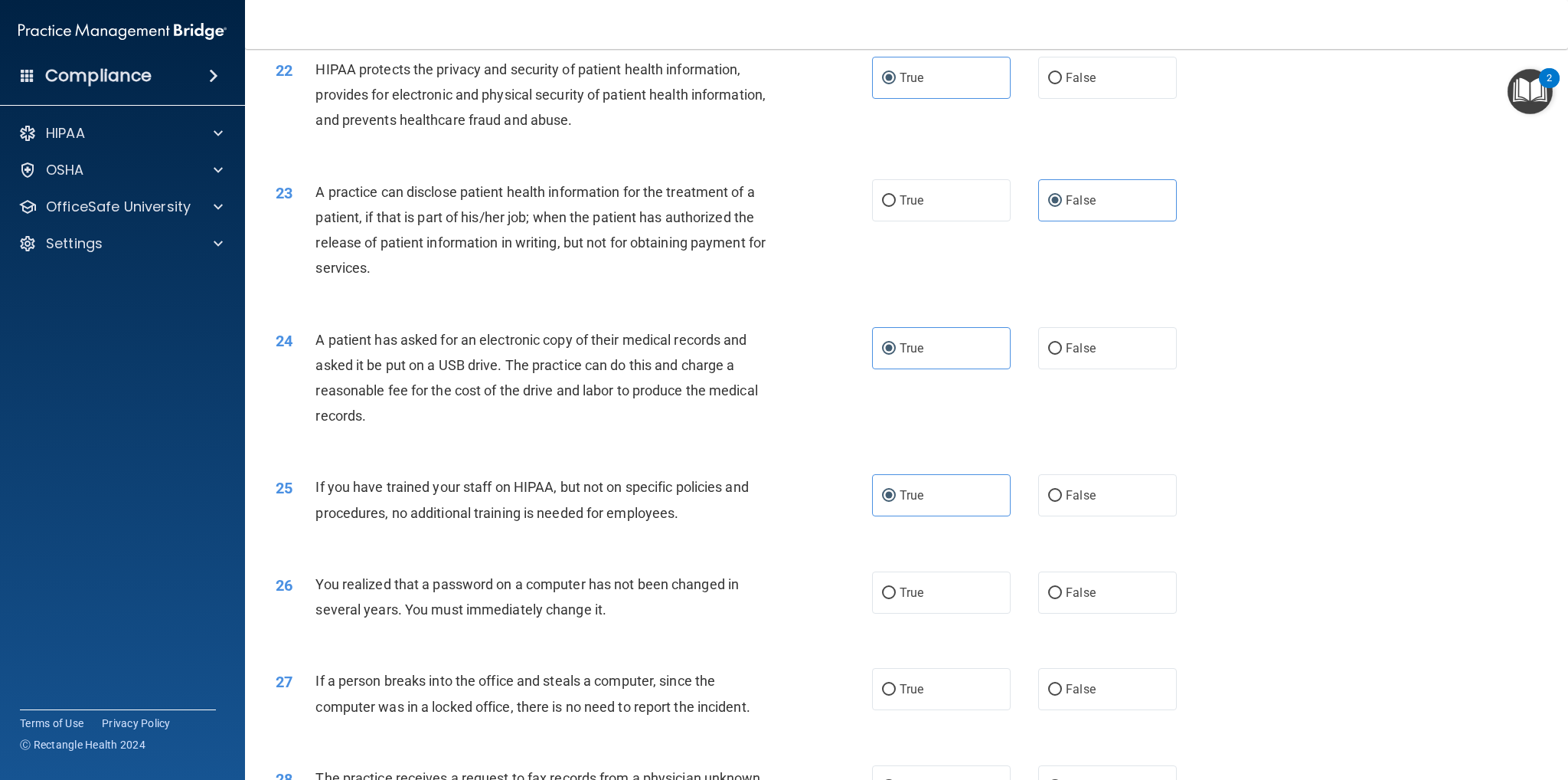
scroll to position [2375, 0]
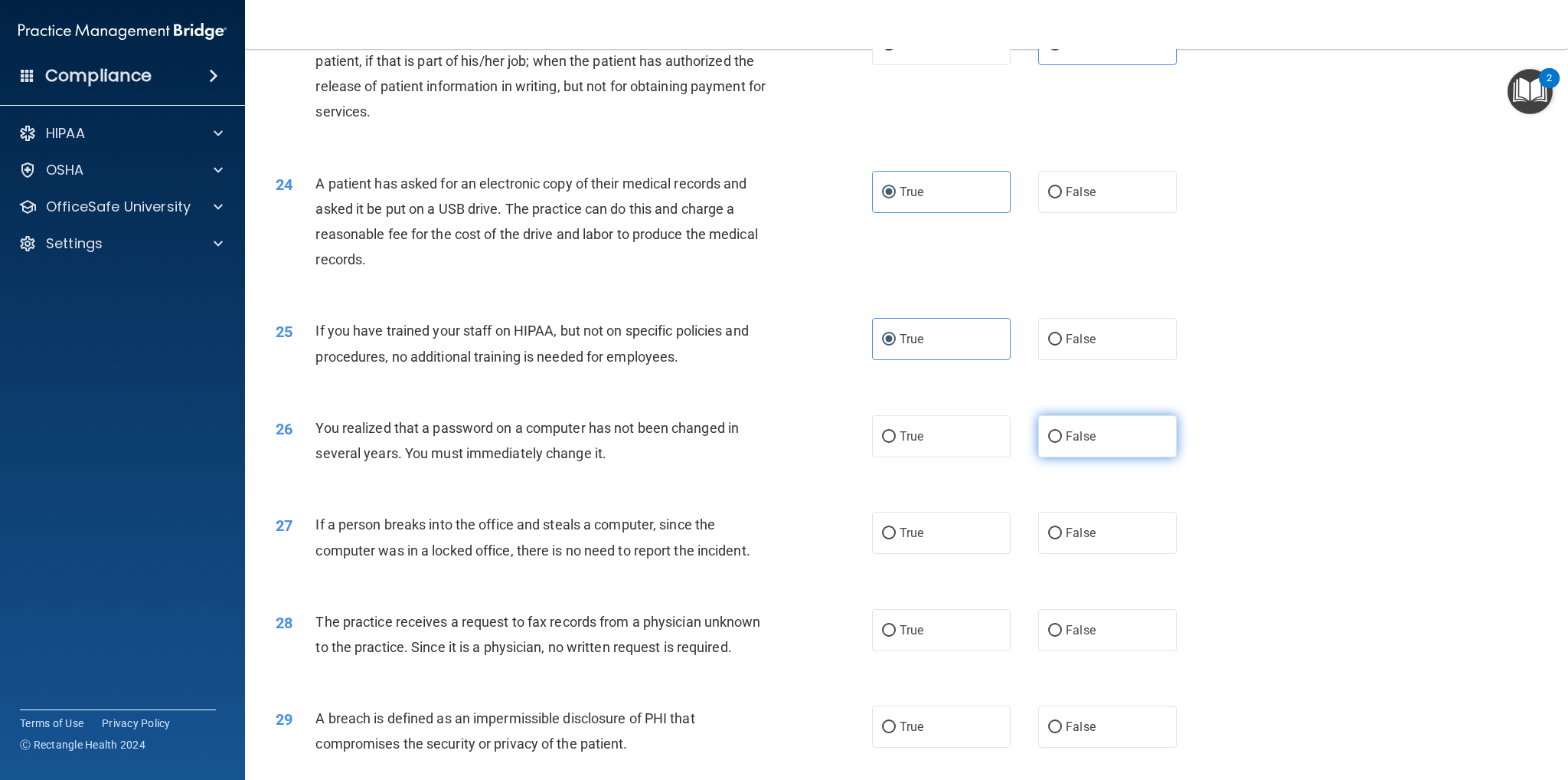
click at [1078, 443] on span "False" at bounding box center [1081, 436] width 30 height 15
click at [1062, 442] on input "False" at bounding box center [1055, 437] width 14 height 12
radio input "true"
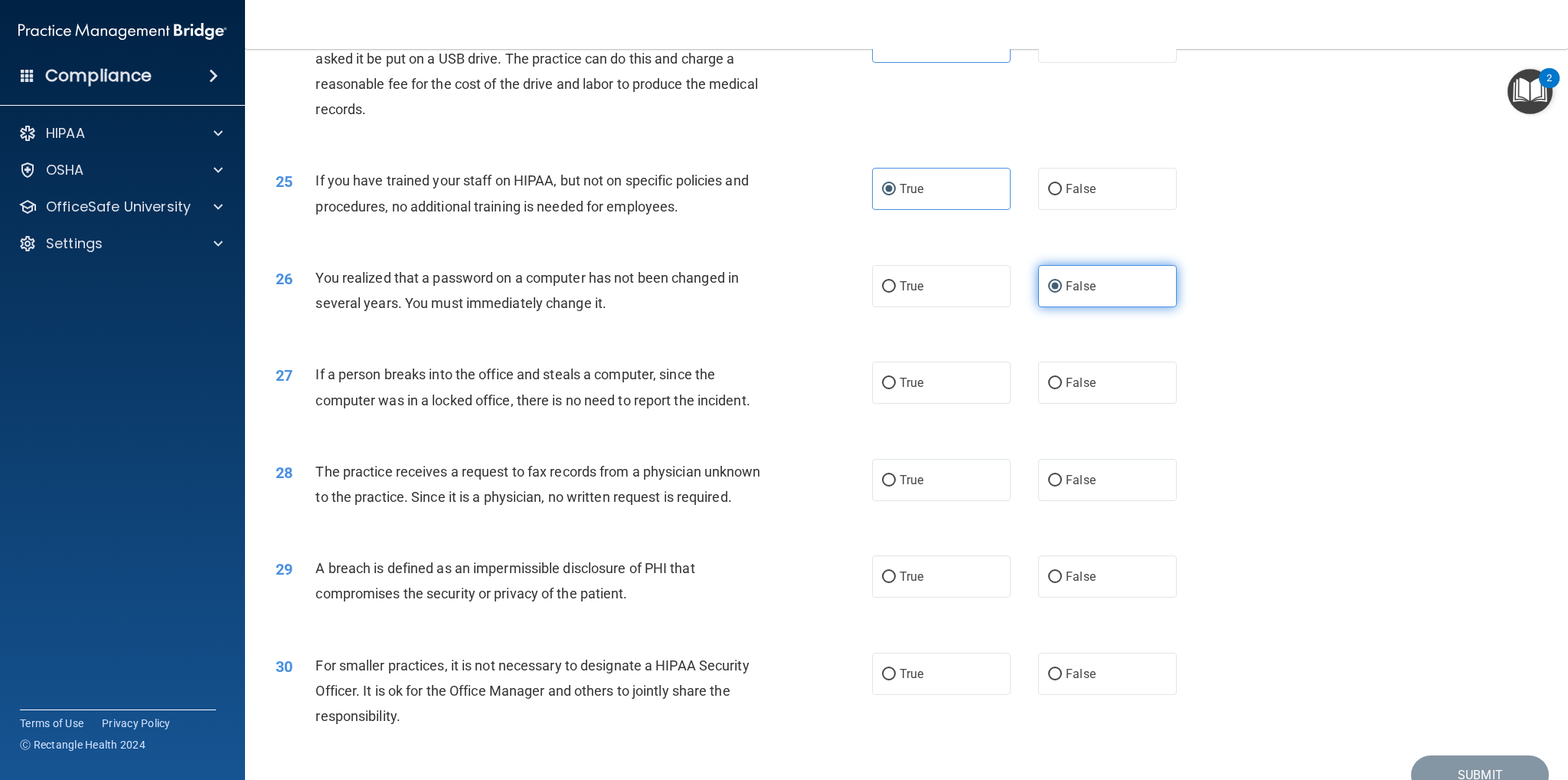
scroll to position [2606, 0]
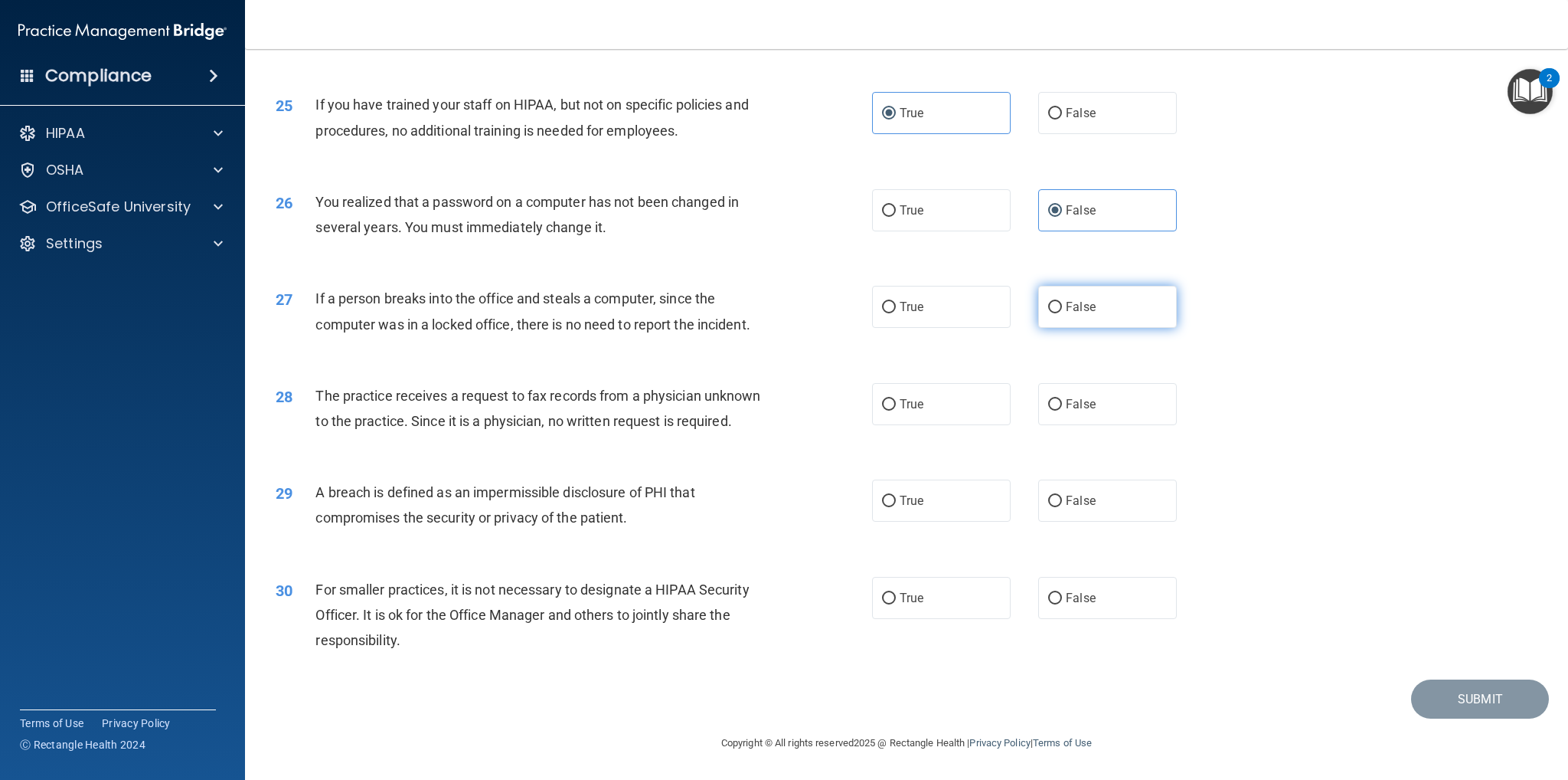
click at [1091, 328] on label "False" at bounding box center [1107, 307] width 139 height 42
click at [1062, 314] on input "False" at bounding box center [1055, 308] width 14 height 12
radio input "true"
click at [1091, 425] on label "False" at bounding box center [1107, 404] width 139 height 42
click at [1062, 410] on input "False" at bounding box center [1055, 405] width 14 height 12
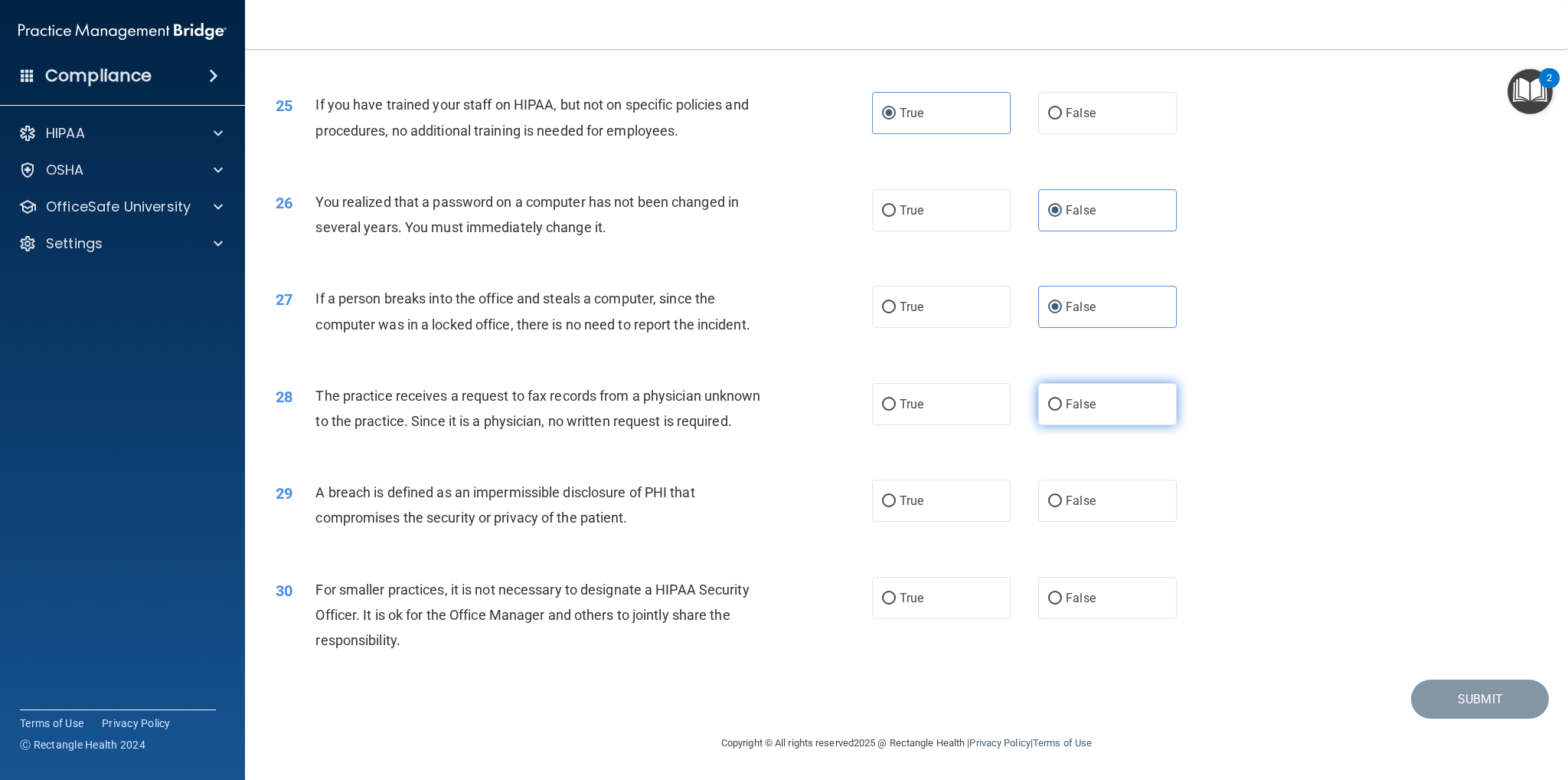
radio input "true"
click at [1088, 521] on label "False" at bounding box center [1107, 500] width 139 height 42
click at [1062, 507] on input "False" at bounding box center [1055, 501] width 14 height 12
radio input "true"
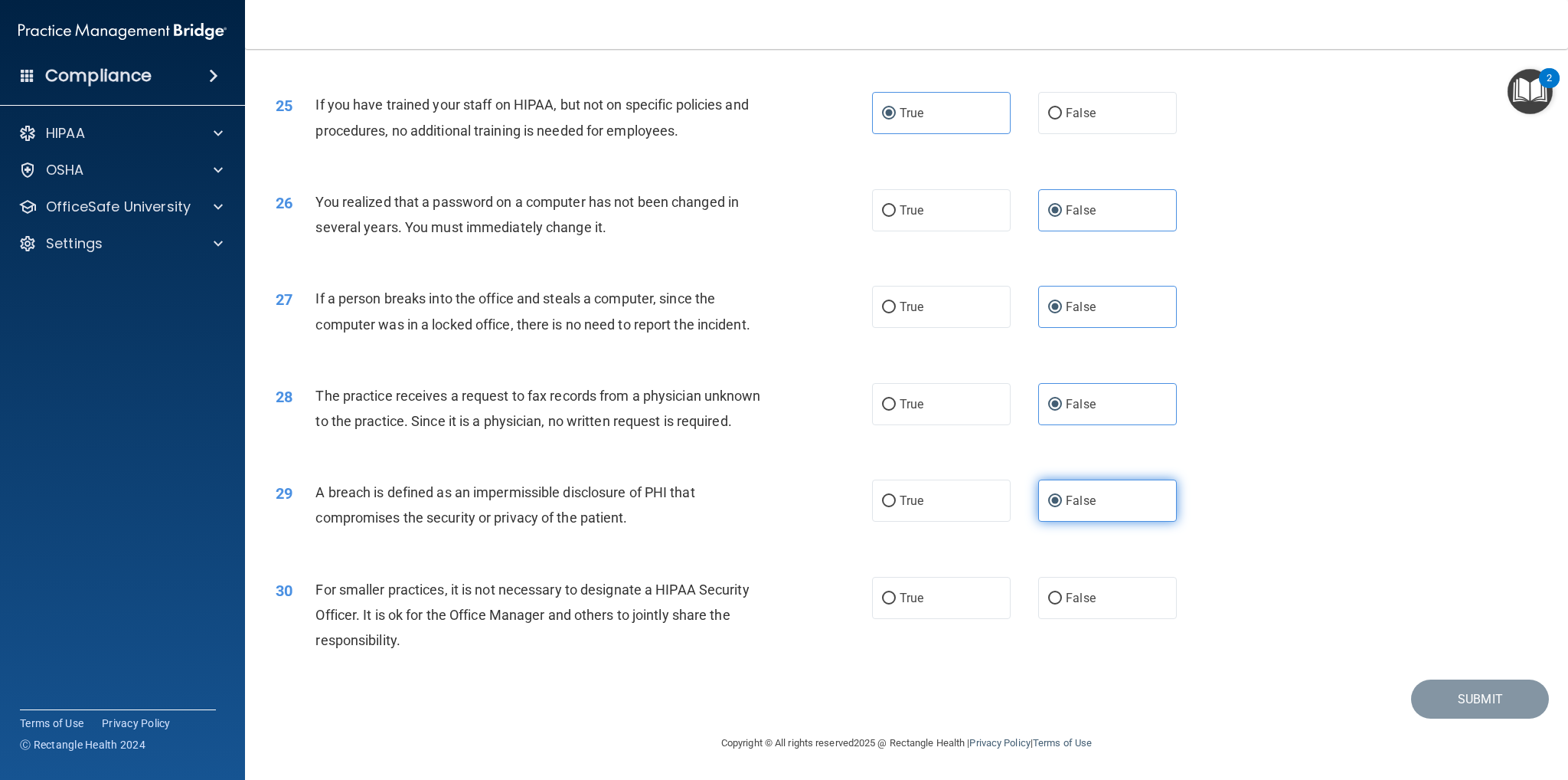
click at [1054, 500] on input "False" at bounding box center [1055, 501] width 14 height 12
click at [890, 484] on label "True" at bounding box center [941, 500] width 139 height 42
click at [890, 495] on input "True" at bounding box center [889, 501] width 14 height 12
radio input "true"
radio input "false"
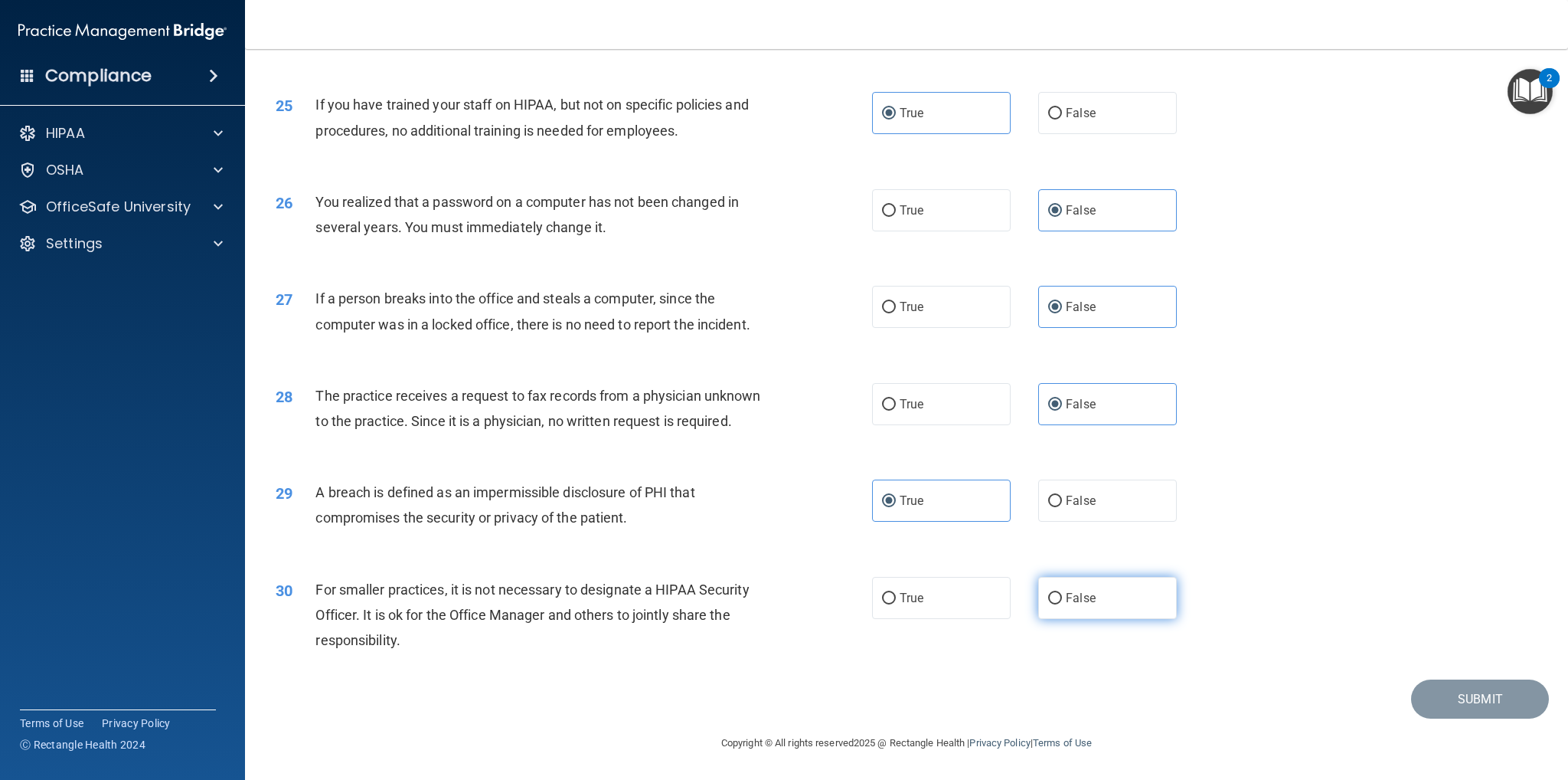
click at [1092, 600] on label "False" at bounding box center [1107, 598] width 139 height 42
click at [1062, 600] on input "False" at bounding box center [1055, 599] width 14 height 12
radio input "true"
click at [1439, 693] on button "Submit" at bounding box center [1480, 699] width 138 height 39
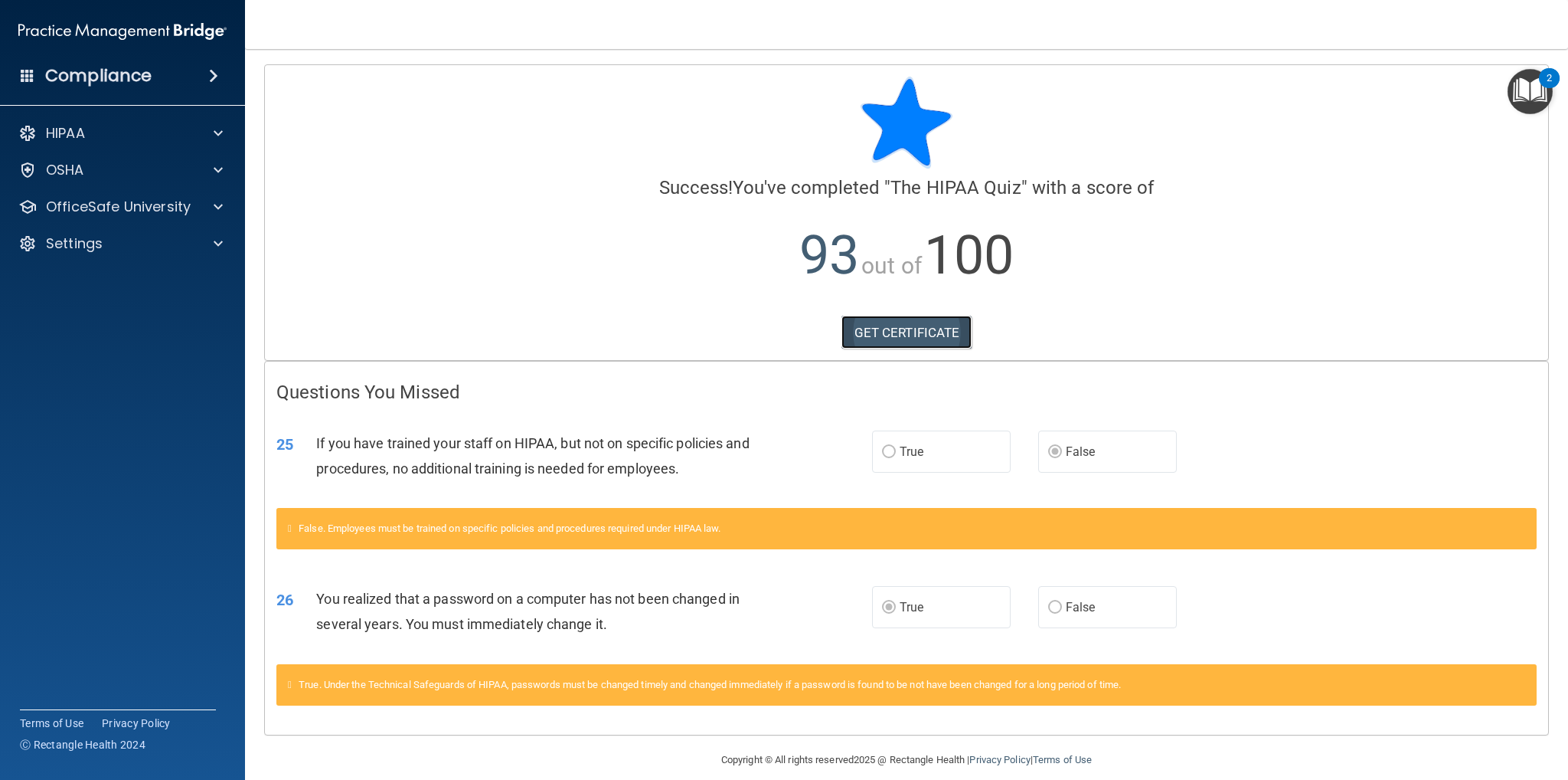
click at [928, 318] on link "GET CERTIFICATE" at bounding box center [906, 333] width 131 height 34
click at [116, 112] on div "HIPAA Documents and Policies Report an Incident Business Associates Emergency P…" at bounding box center [123, 192] width 246 height 160
click at [118, 123] on div "HIPAA" at bounding box center [123, 133] width 246 height 31
click at [220, 213] on span at bounding box center [218, 207] width 9 height 18
click at [179, 233] on link "HIPAA Training" at bounding box center [106, 244] width 242 height 31
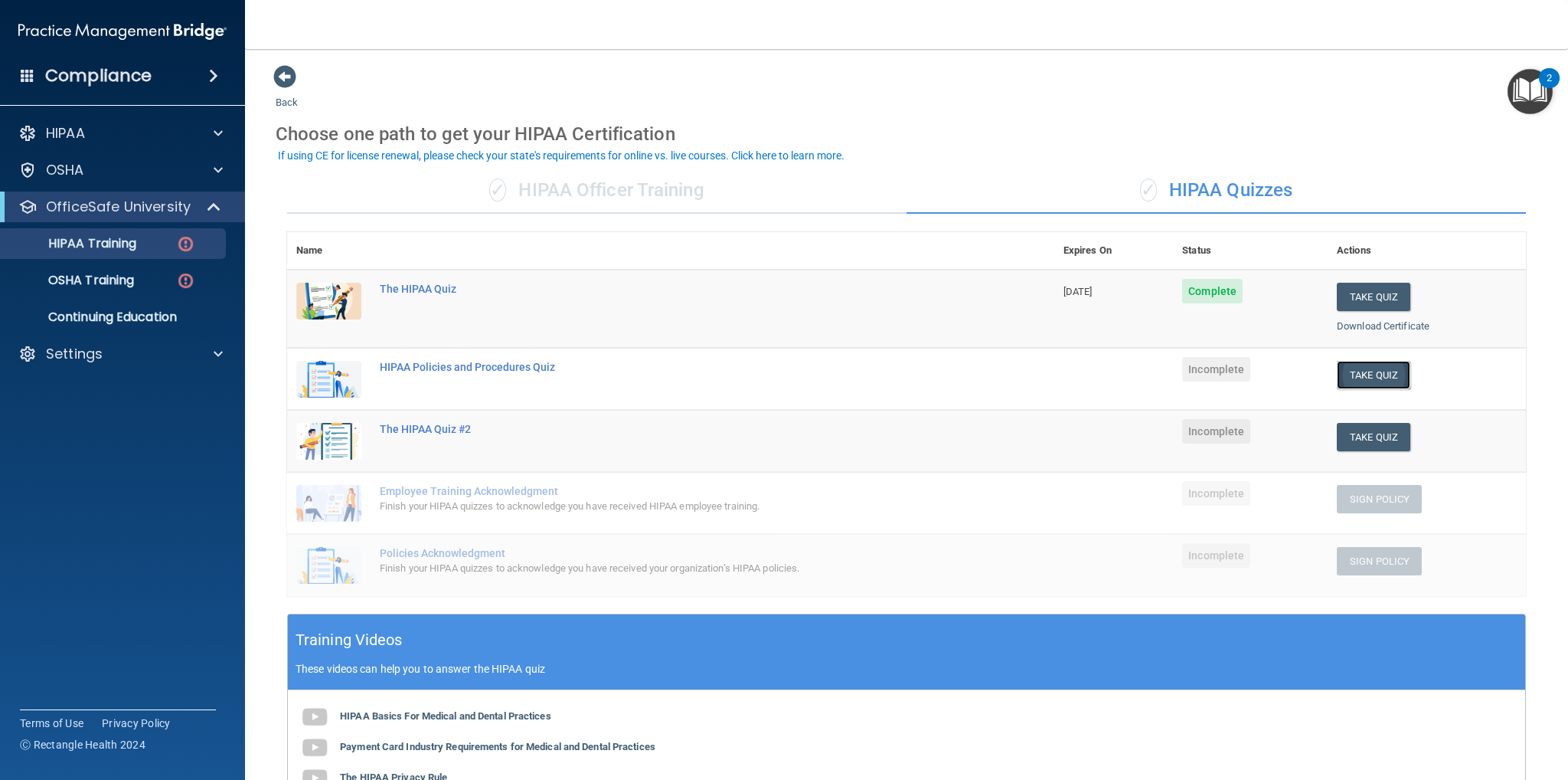
click at [1369, 377] on button "Take Quiz" at bounding box center [1374, 375] width 74 height 28
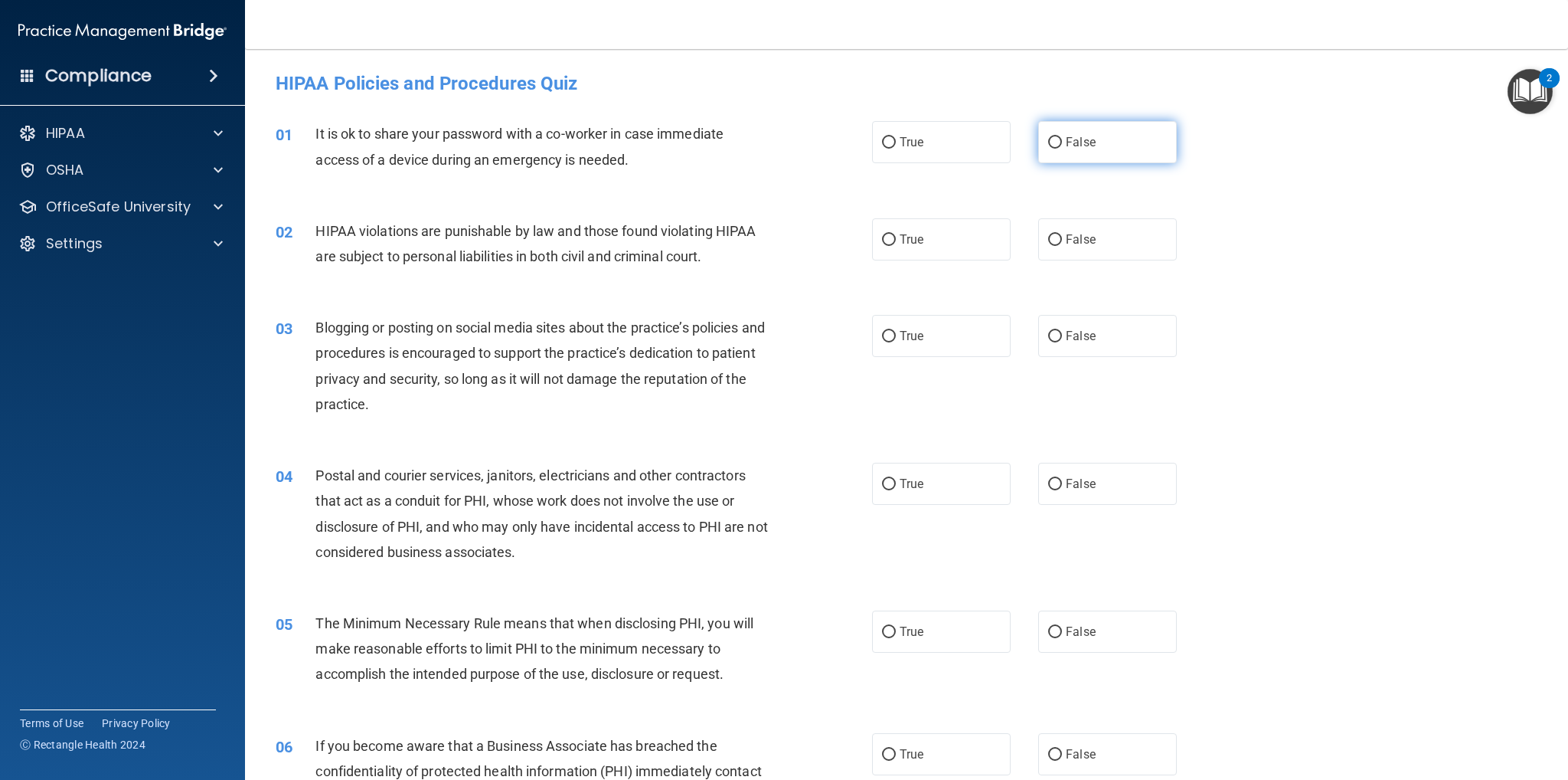
click at [1081, 142] on span "False" at bounding box center [1081, 142] width 30 height 15
click at [1062, 142] on input "False" at bounding box center [1055, 143] width 14 height 12
radio input "true"
click at [1051, 235] on input "False" at bounding box center [1055, 241] width 14 height 12
radio input "true"
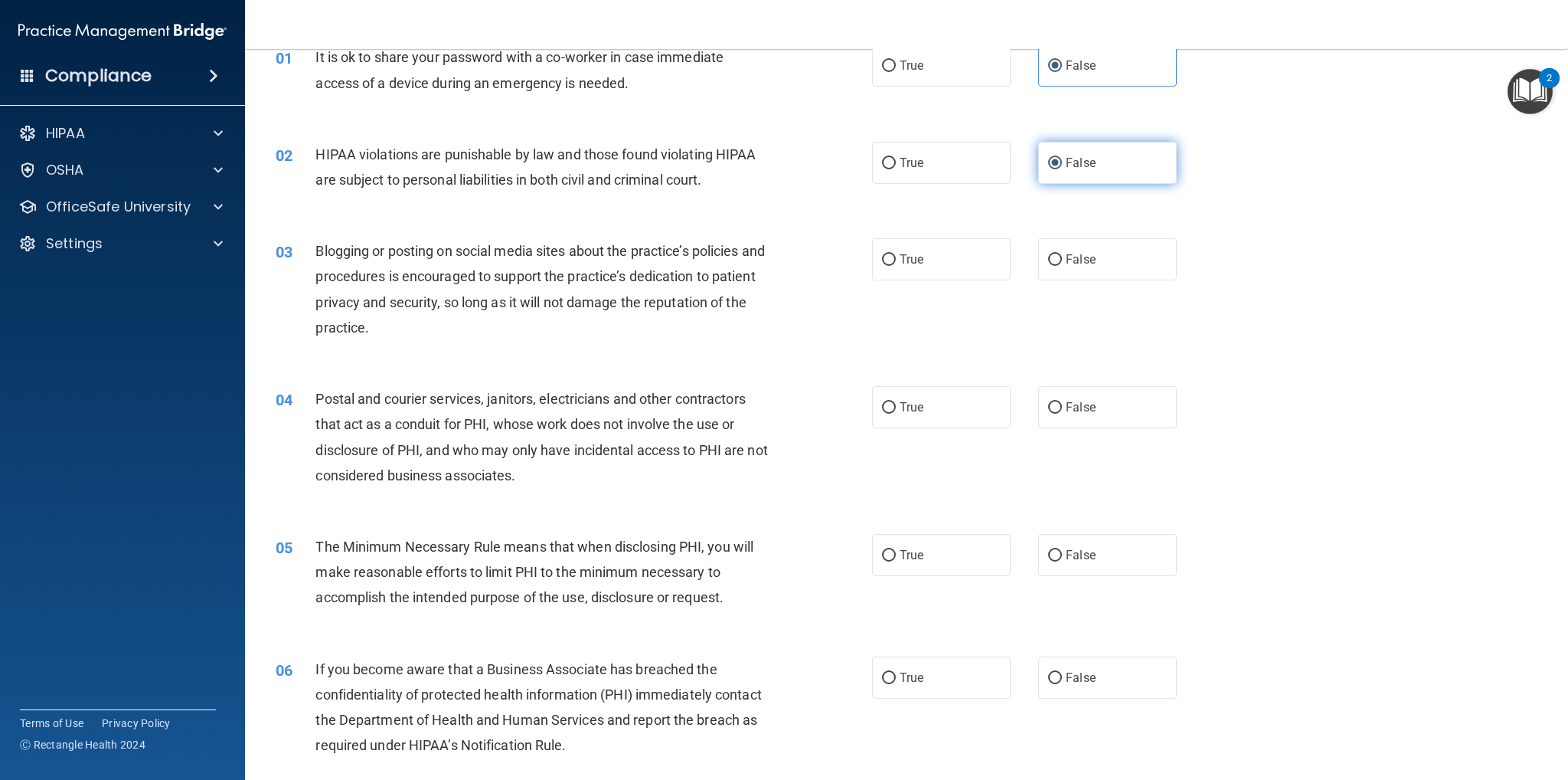
scroll to position [153, 0]
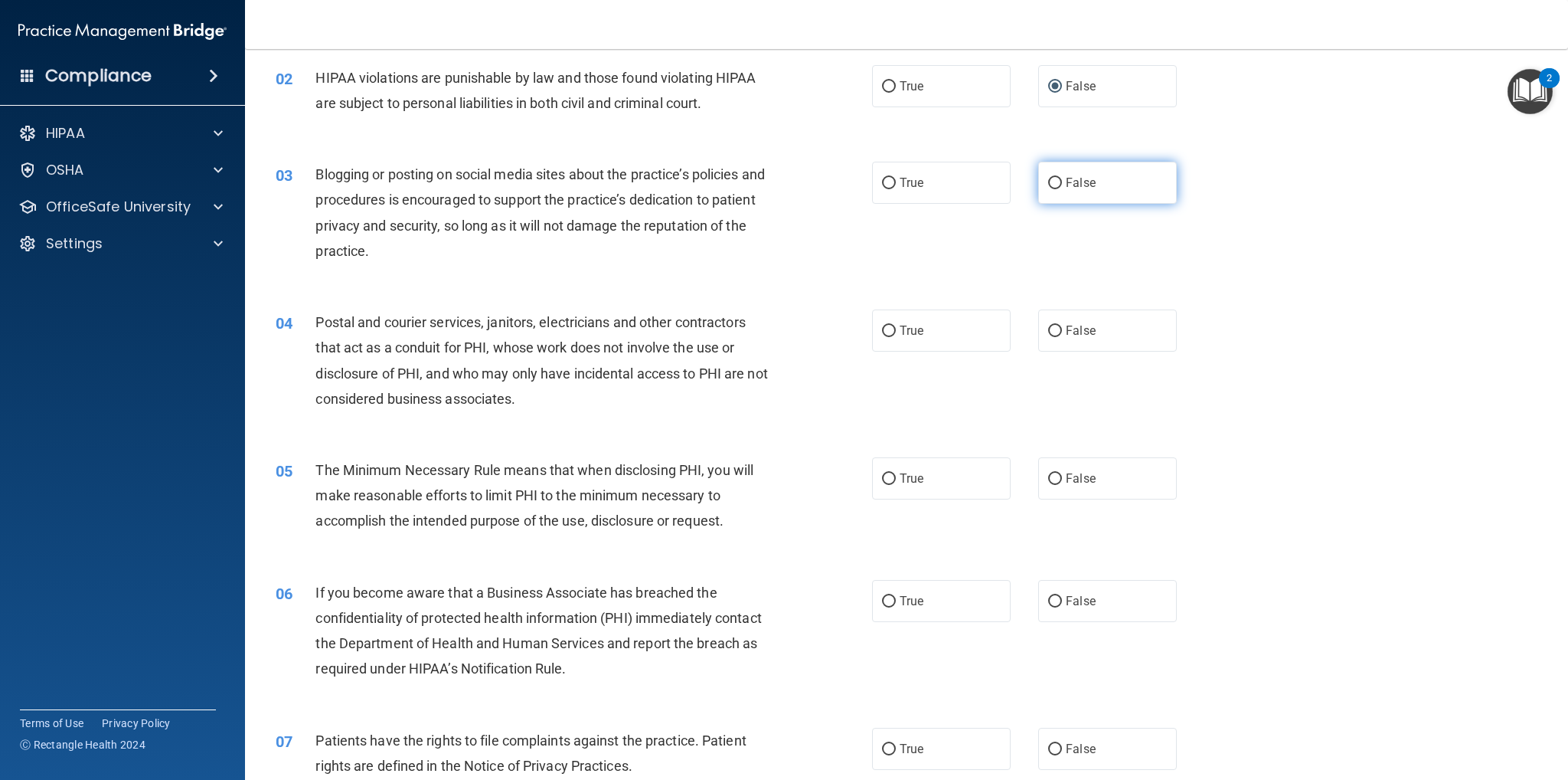
click at [1048, 189] on label "False" at bounding box center [1107, 183] width 139 height 42
click at [1048, 189] on input "False" at bounding box center [1055, 184] width 14 height 12
radio input "true"
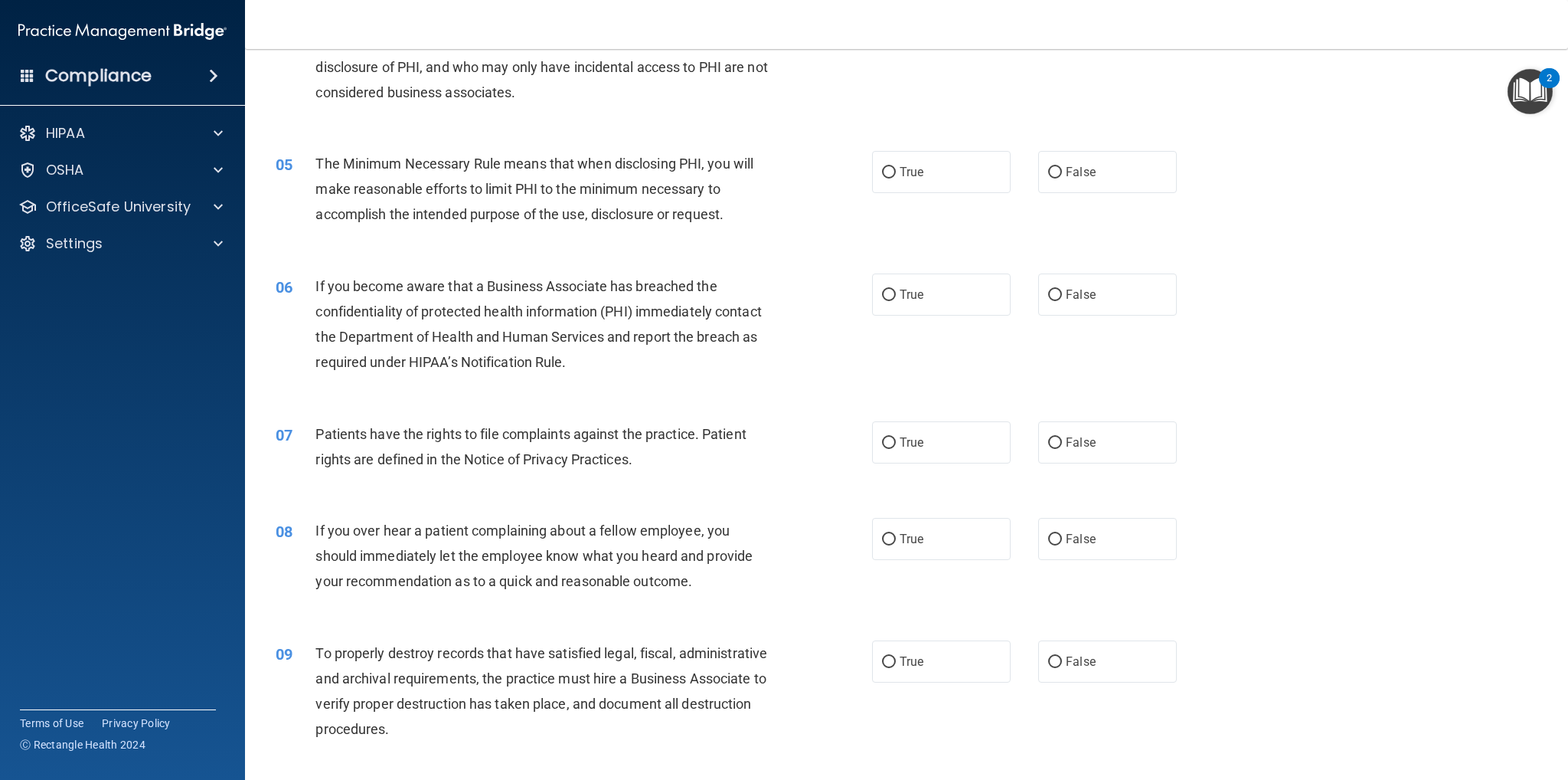
scroll to position [536, 0]
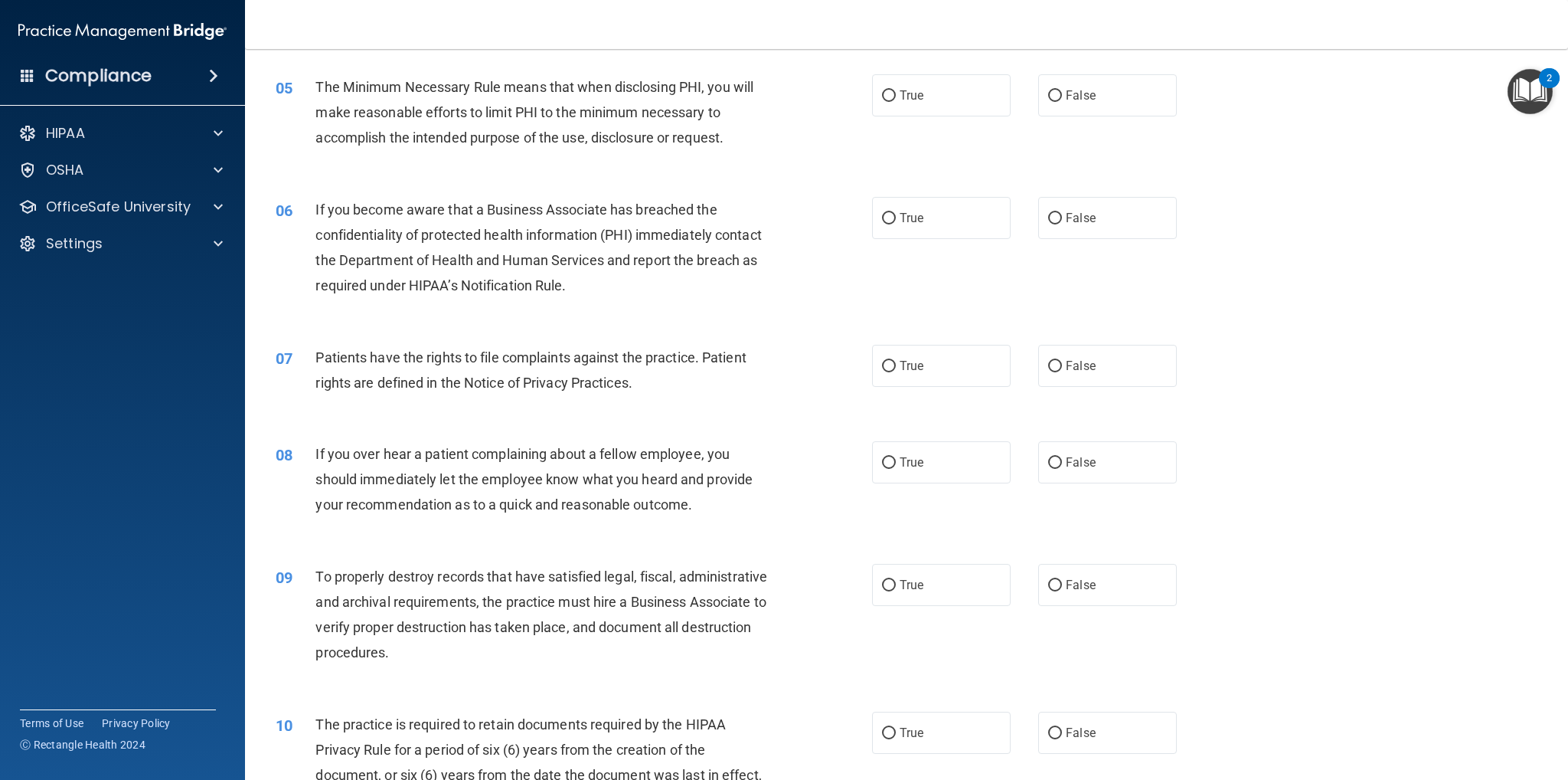
click at [900, 208] on label "True" at bounding box center [941, 218] width 139 height 42
click at [896, 213] on input "True" at bounding box center [889, 219] width 14 height 12
radio input "true"
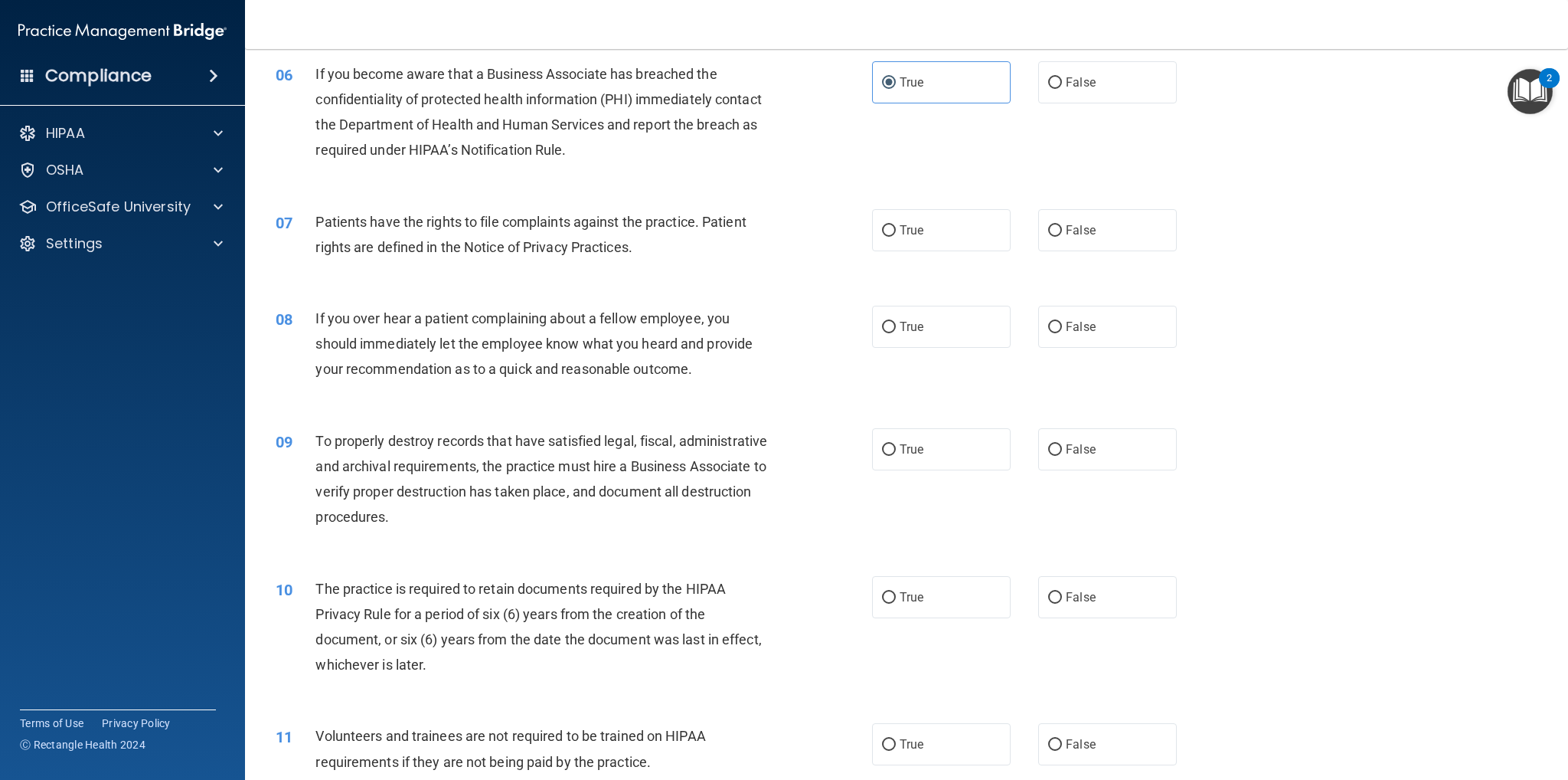
scroll to position [689, 0]
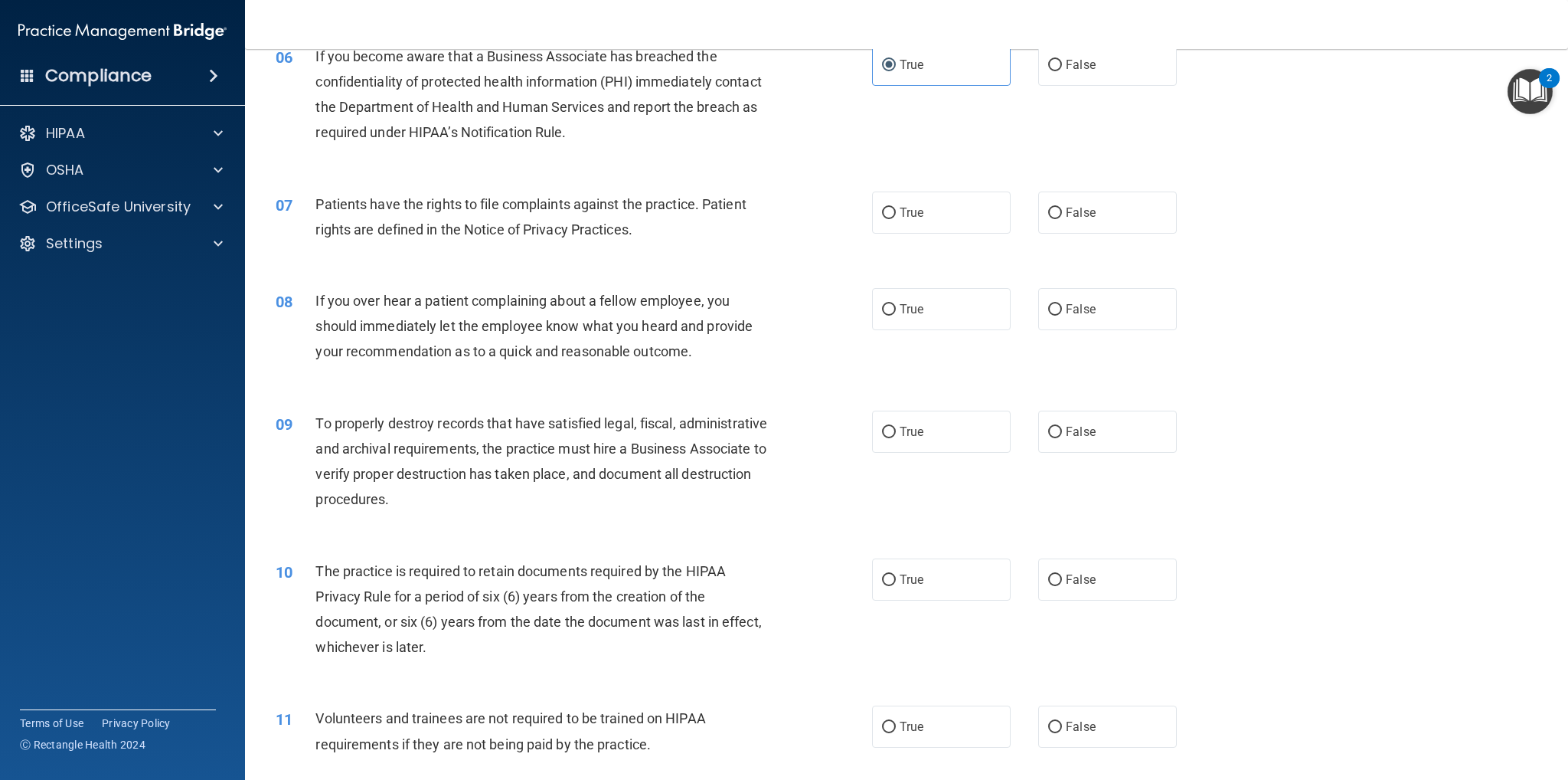
click at [900, 208] on span "True" at bounding box center [911, 213] width 24 height 15
click at [896, 208] on input "True" at bounding box center [889, 214] width 14 height 12
radio input "true"
click at [1074, 306] on span "False" at bounding box center [1081, 309] width 30 height 15
click at [1062, 306] on input "False" at bounding box center [1055, 311] width 14 height 12
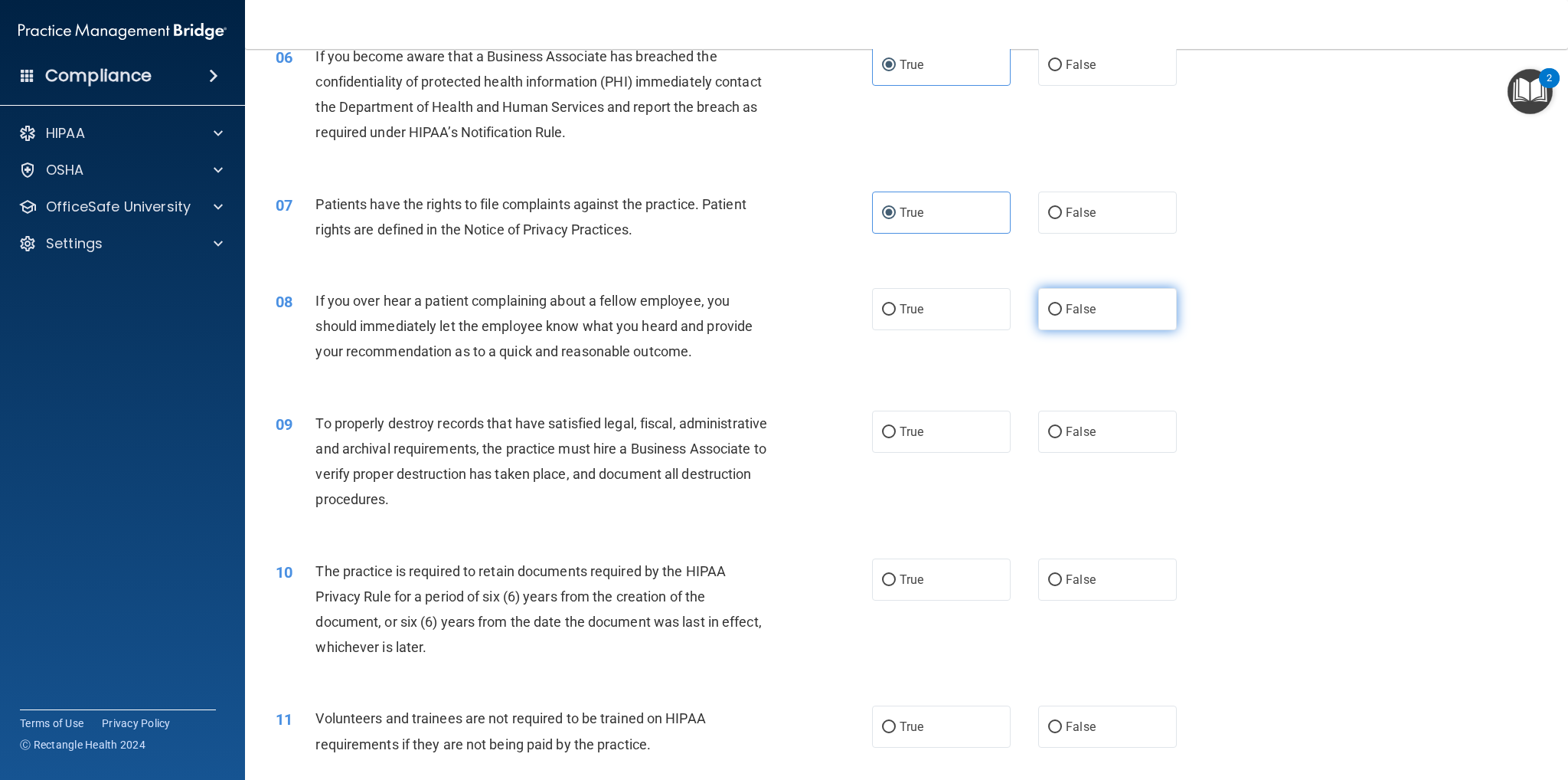
radio input "true"
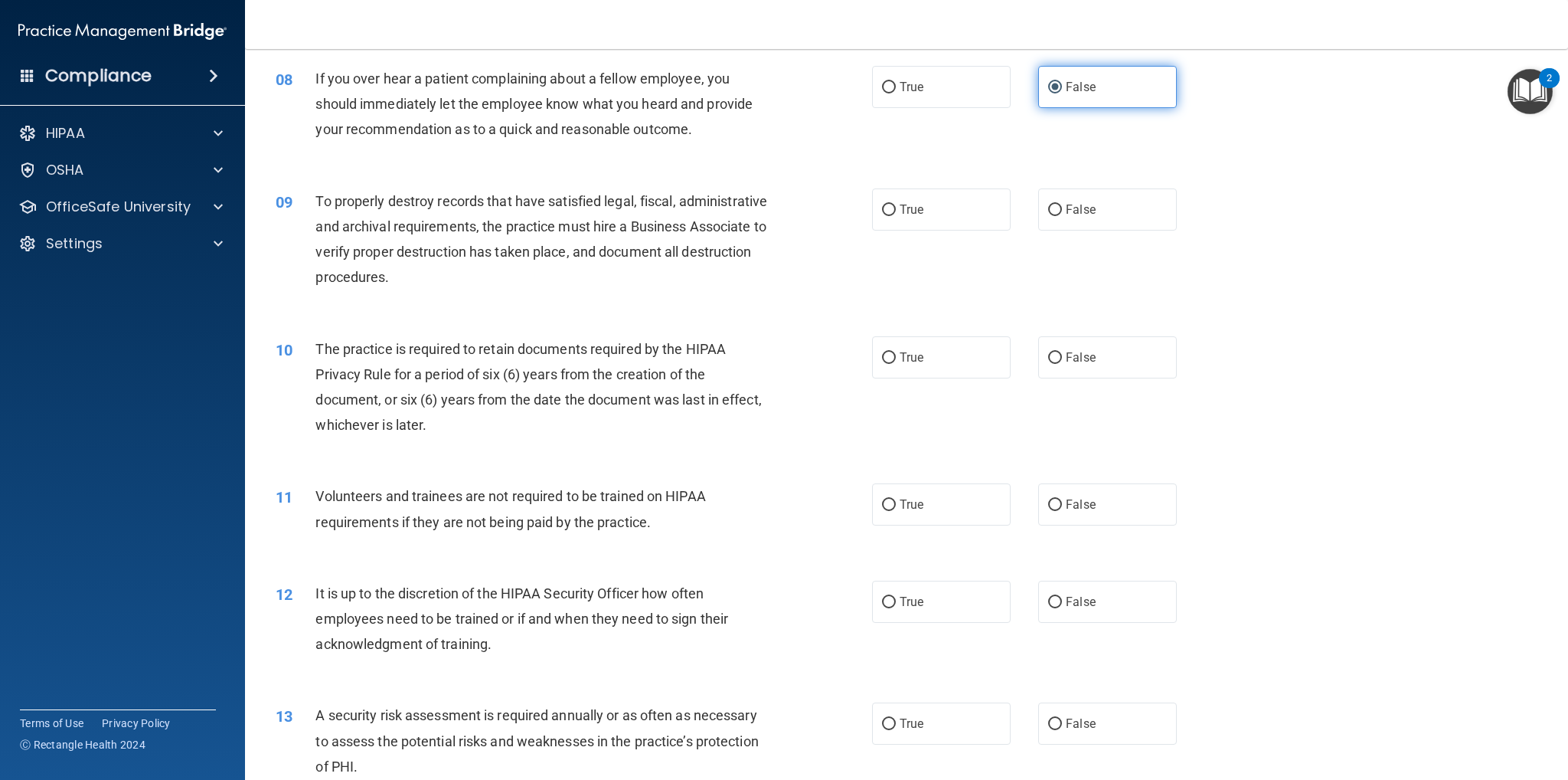
scroll to position [920, 0]
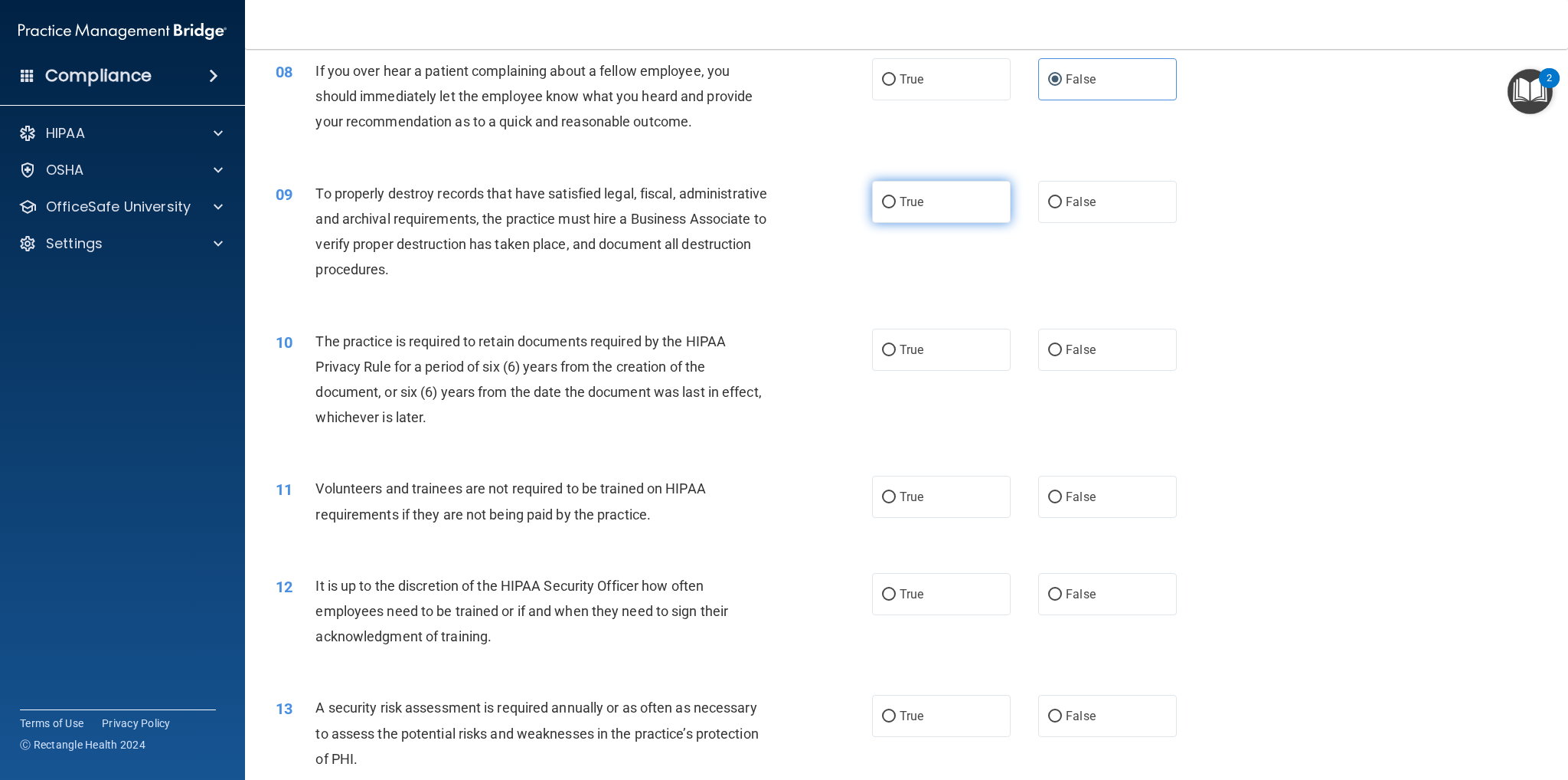
click at [934, 206] on label "True" at bounding box center [941, 202] width 139 height 42
click at [896, 206] on input "True" at bounding box center [889, 203] width 14 height 12
radio input "true"
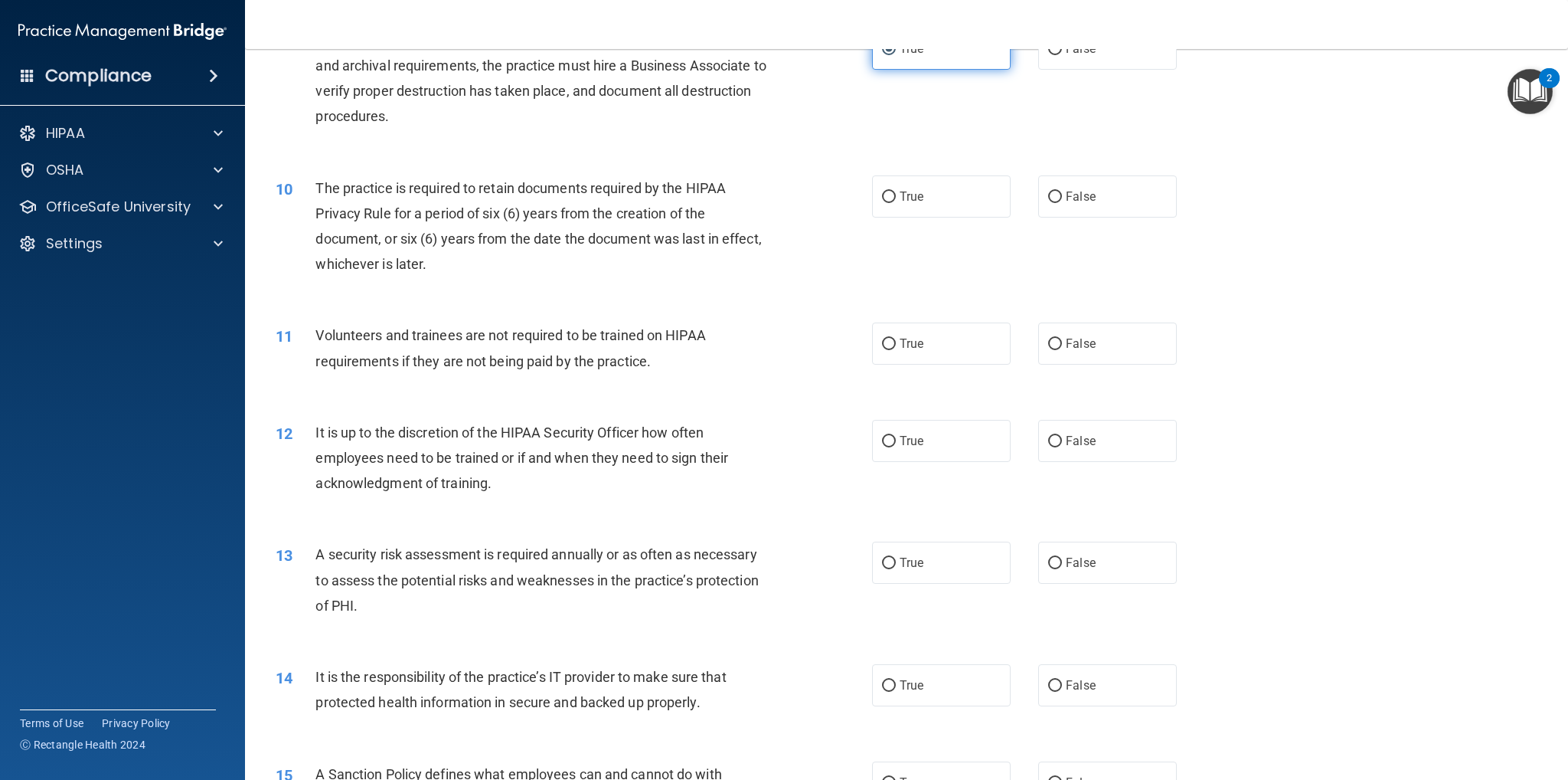
click at [934, 206] on label "True" at bounding box center [941, 197] width 139 height 42
click at [896, 203] on input "True" at bounding box center [889, 198] width 14 height 12
radio input "true"
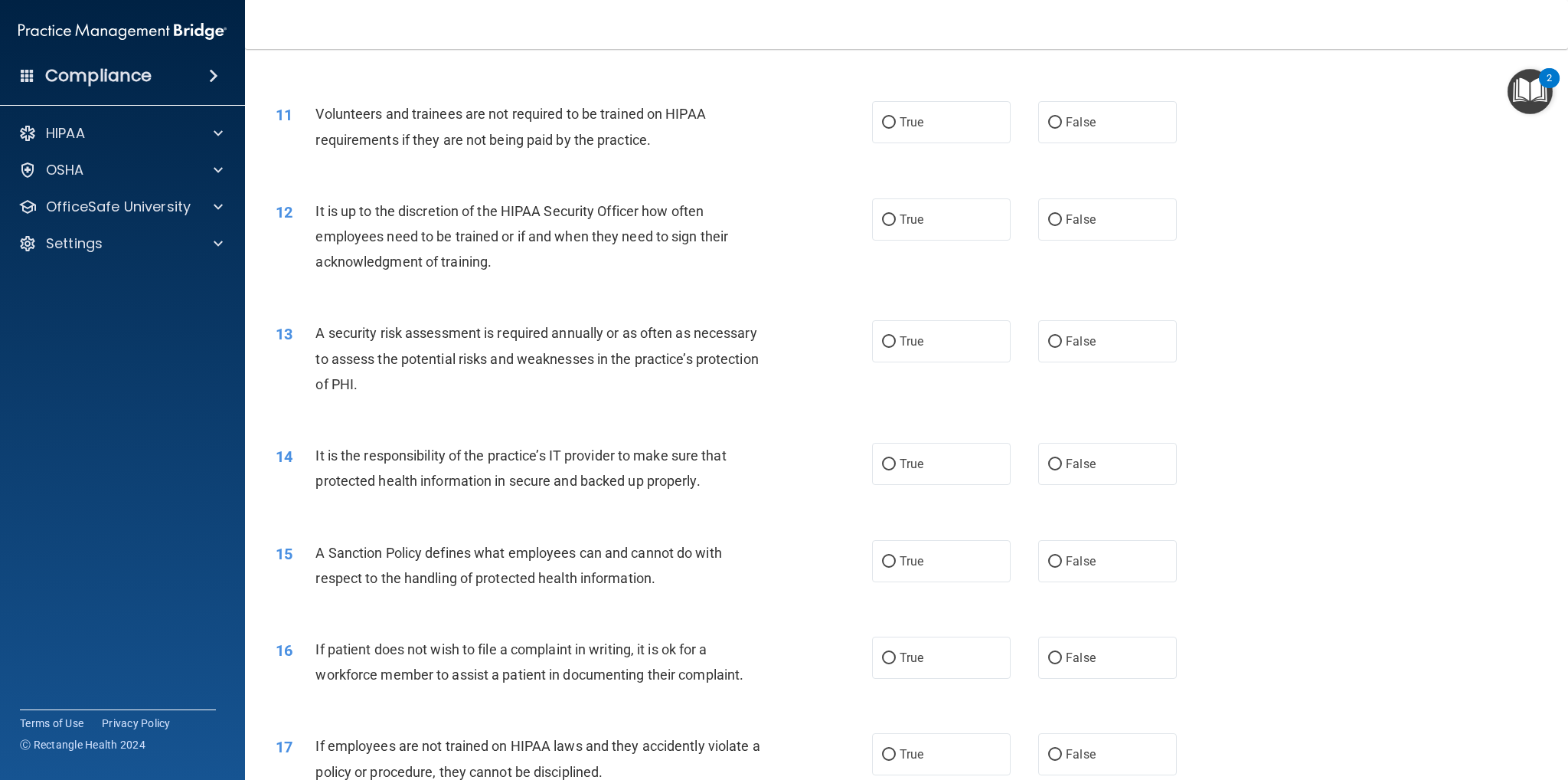
scroll to position [1302, 0]
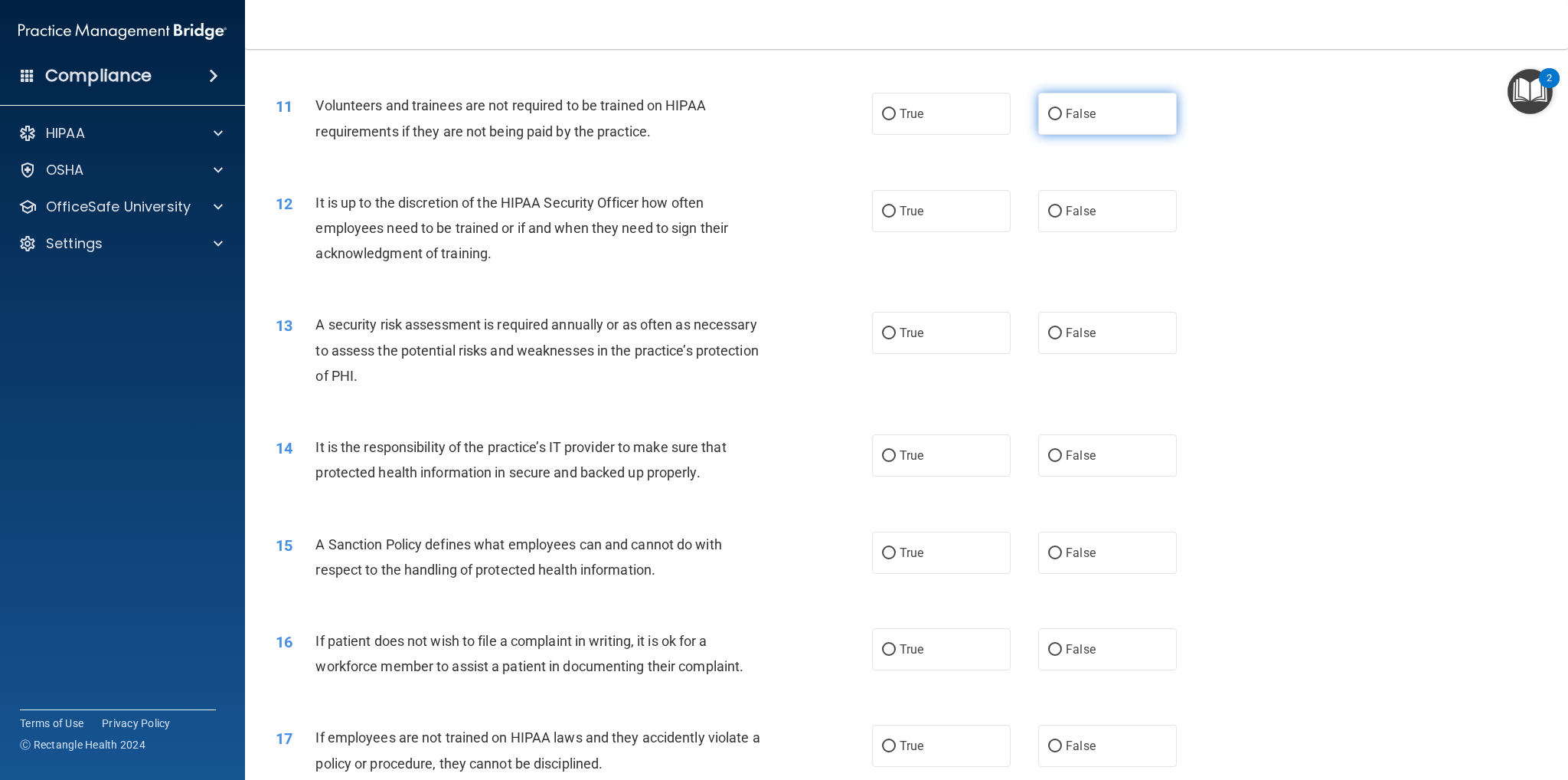
click at [1089, 102] on label "False" at bounding box center [1107, 114] width 139 height 42
click at [1062, 109] on input "False" at bounding box center [1055, 115] width 14 height 12
radio input "true"
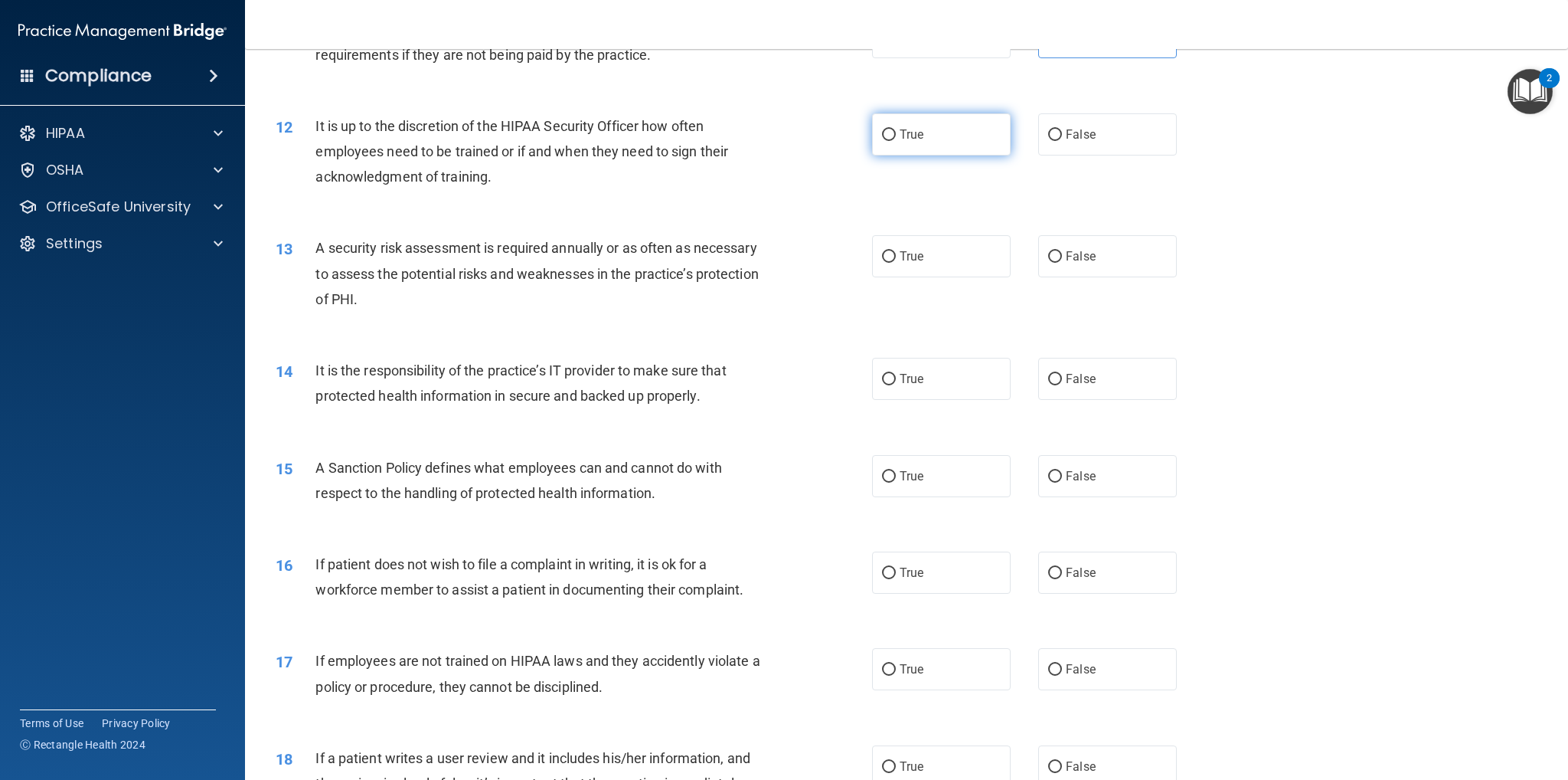
click at [946, 138] on label "True" at bounding box center [941, 135] width 139 height 42
click at [896, 138] on input "True" at bounding box center [889, 136] width 14 height 12
radio input "true"
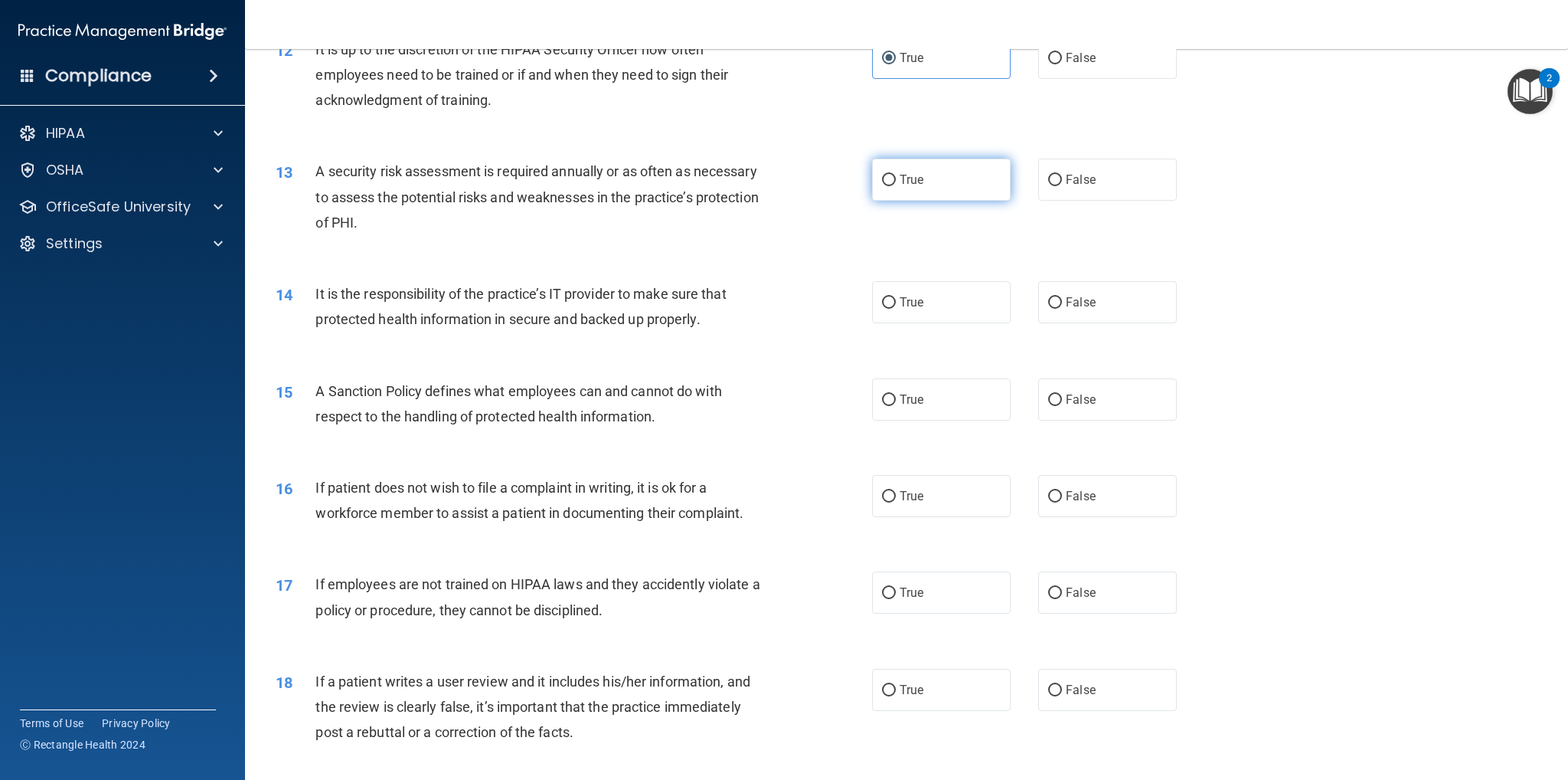
click at [947, 190] on label "True" at bounding box center [941, 180] width 139 height 42
click at [896, 186] on input "True" at bounding box center [889, 181] width 14 height 12
radio input "true"
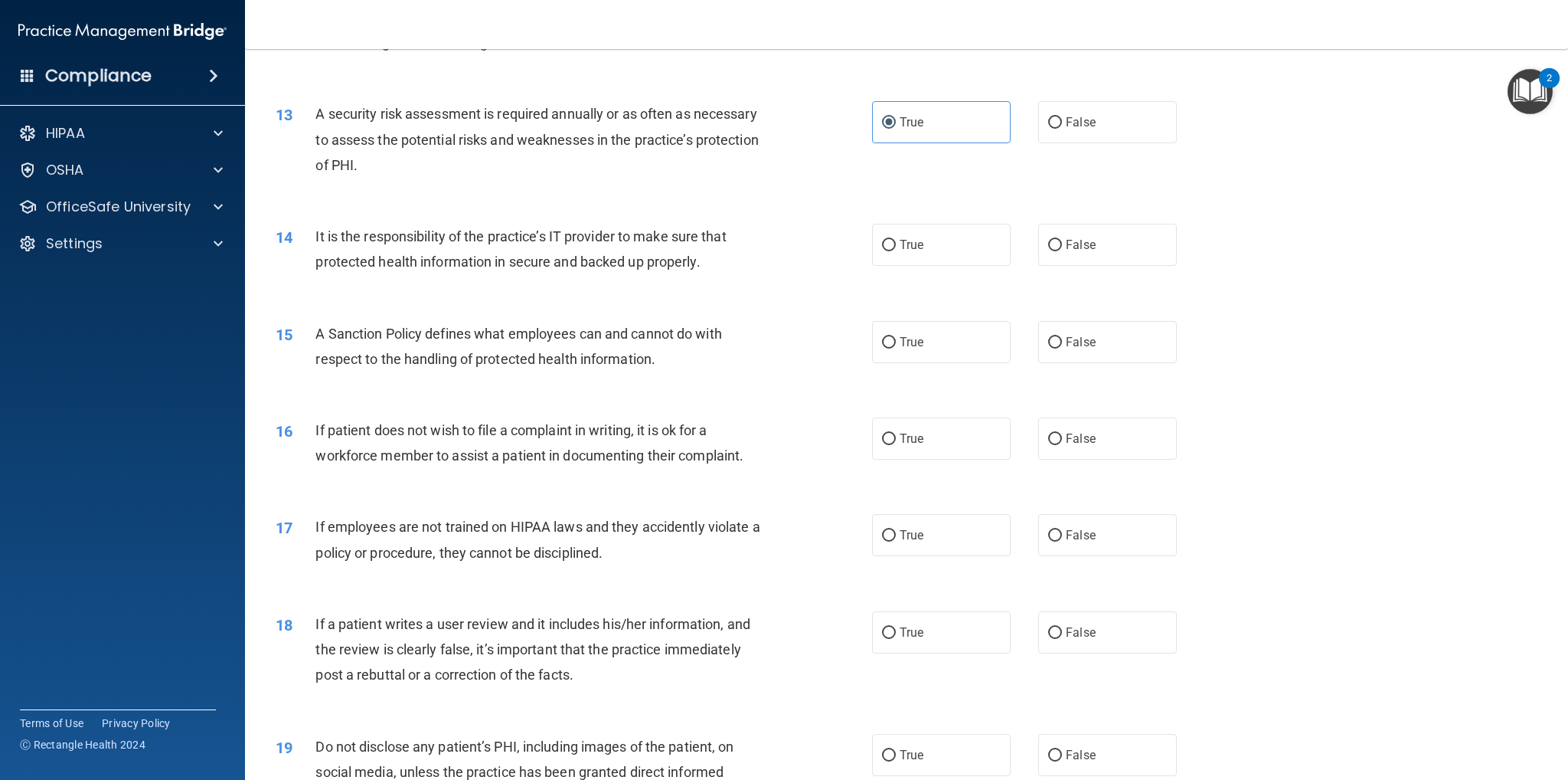
scroll to position [1609, 0]
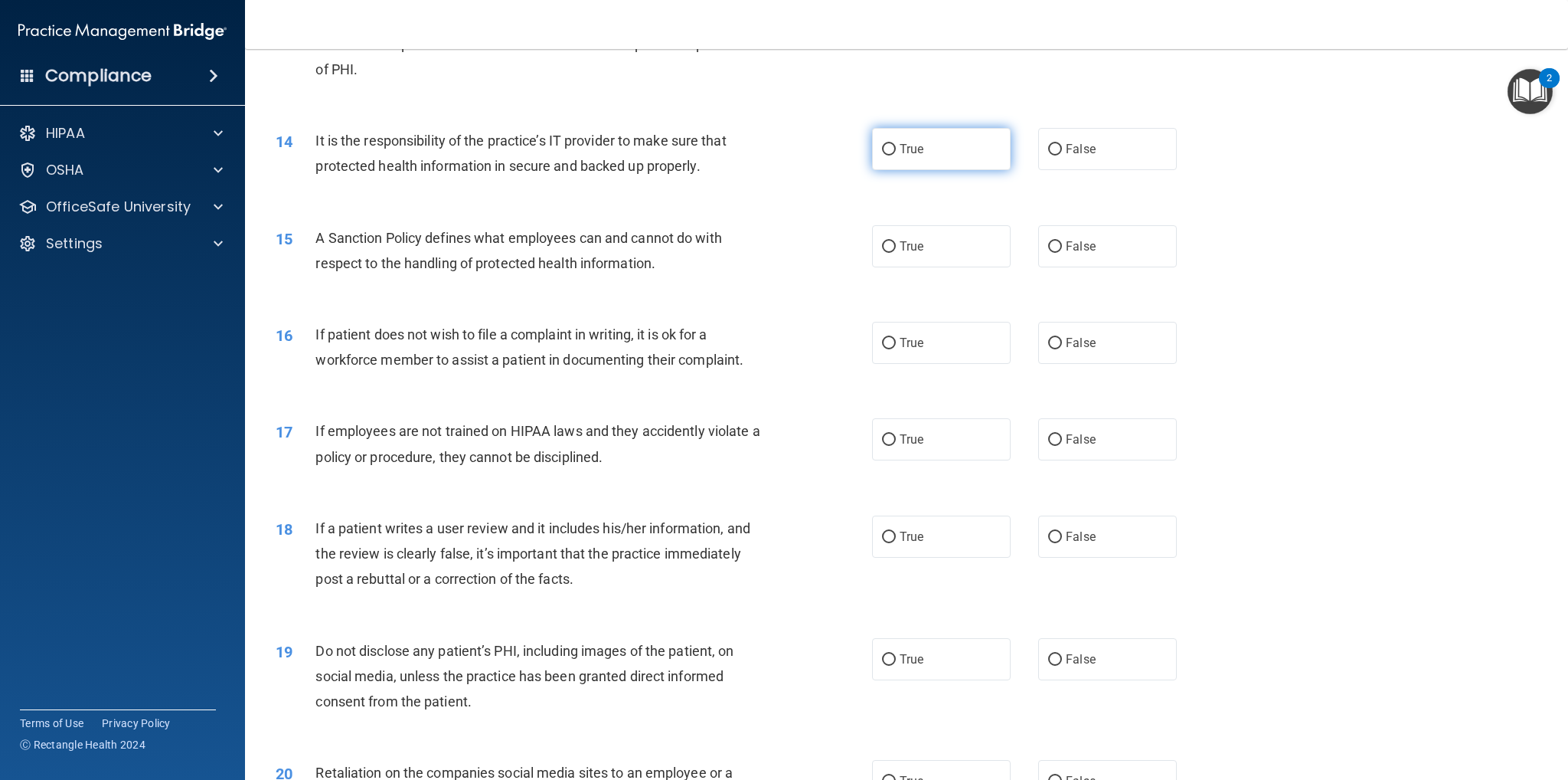
click at [920, 147] on label "True" at bounding box center [941, 149] width 139 height 42
click at [896, 147] on input "True" at bounding box center [889, 150] width 14 height 12
radio input "true"
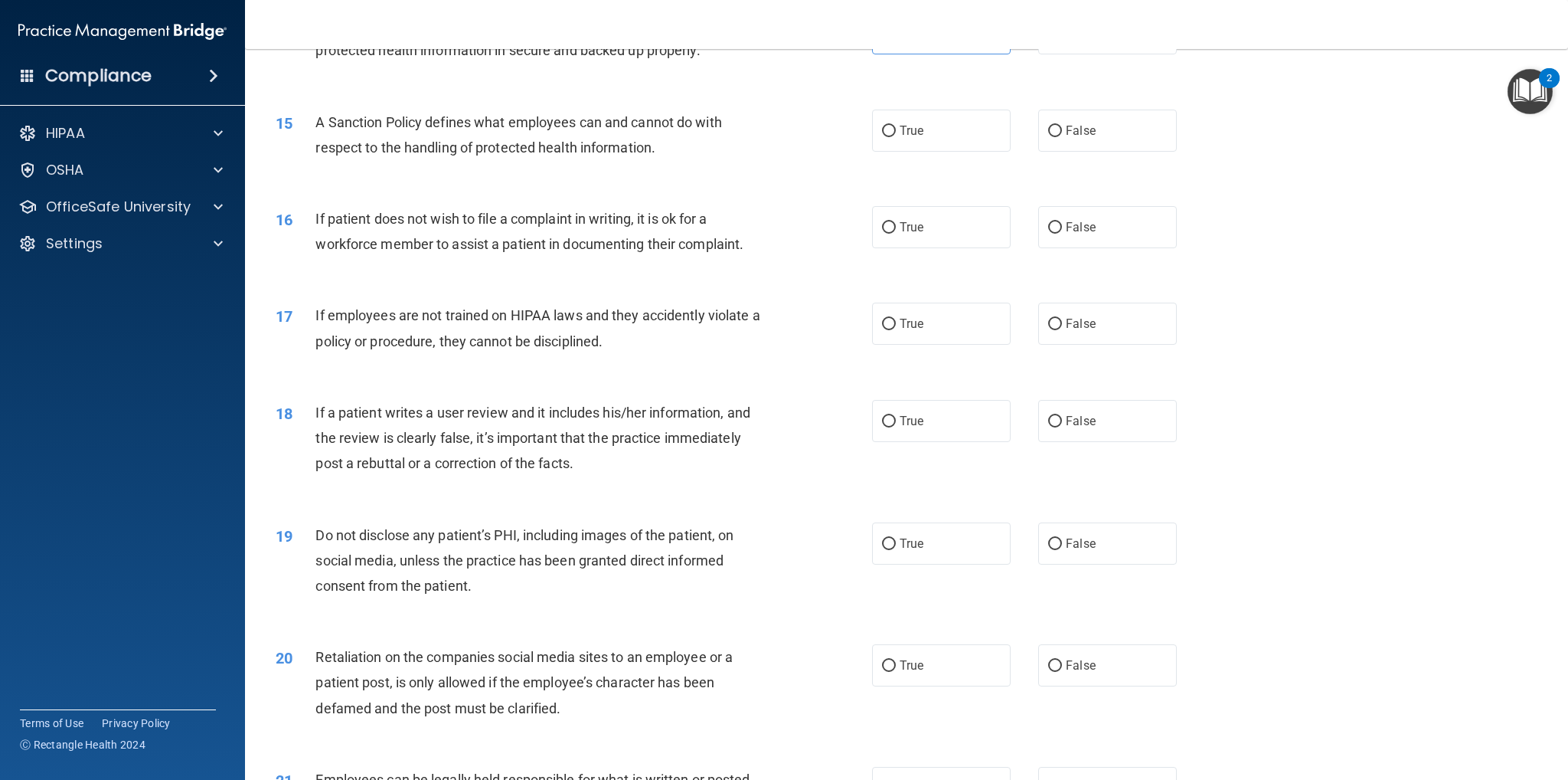
scroll to position [1763, 0]
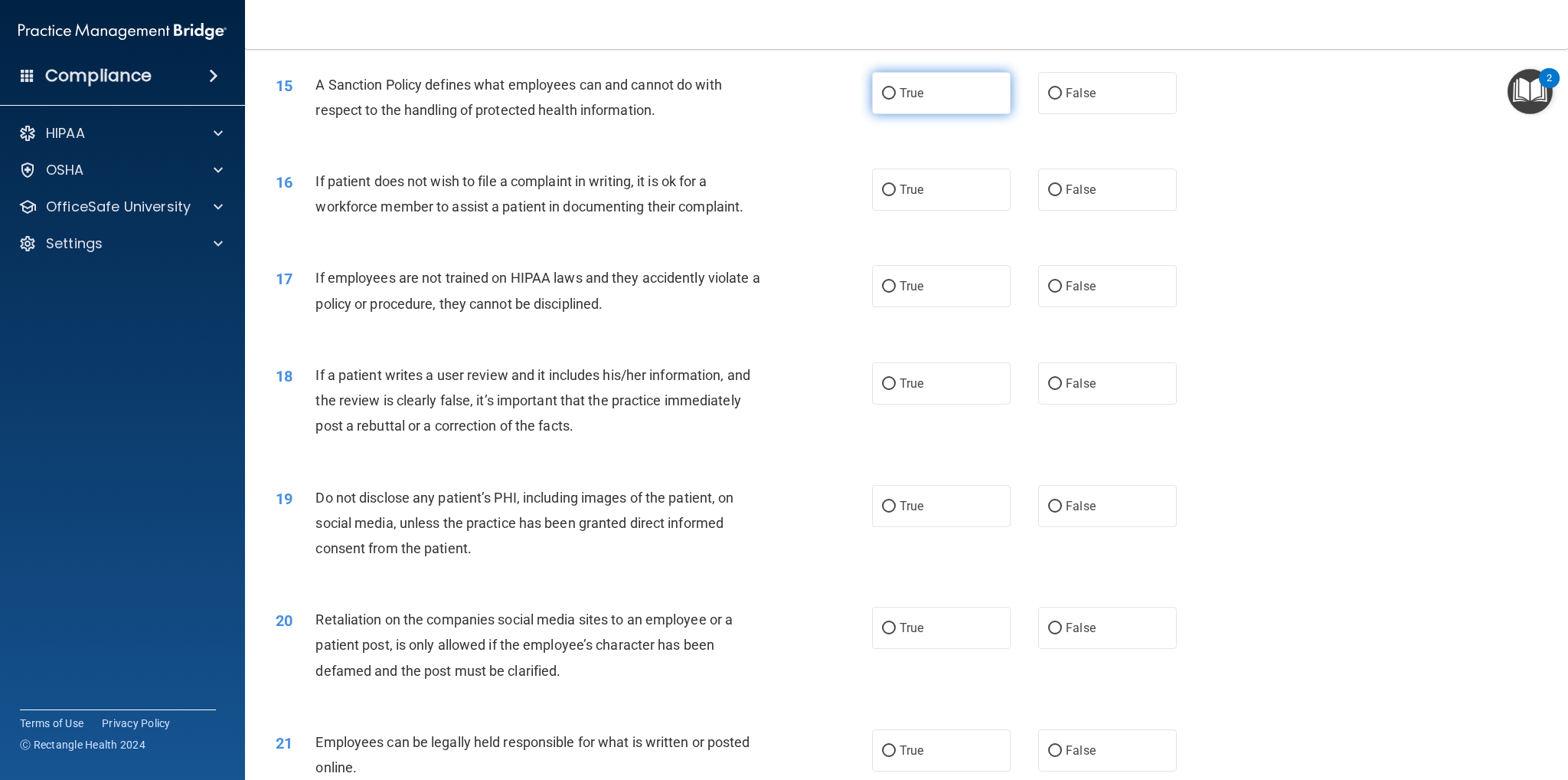
click at [906, 100] on label "True" at bounding box center [941, 93] width 139 height 42
click at [896, 100] on input "True" at bounding box center [889, 94] width 14 height 12
radio input "true"
click at [1113, 183] on label "False" at bounding box center [1107, 190] width 139 height 42
click at [1062, 185] on input "False" at bounding box center [1055, 191] width 14 height 12
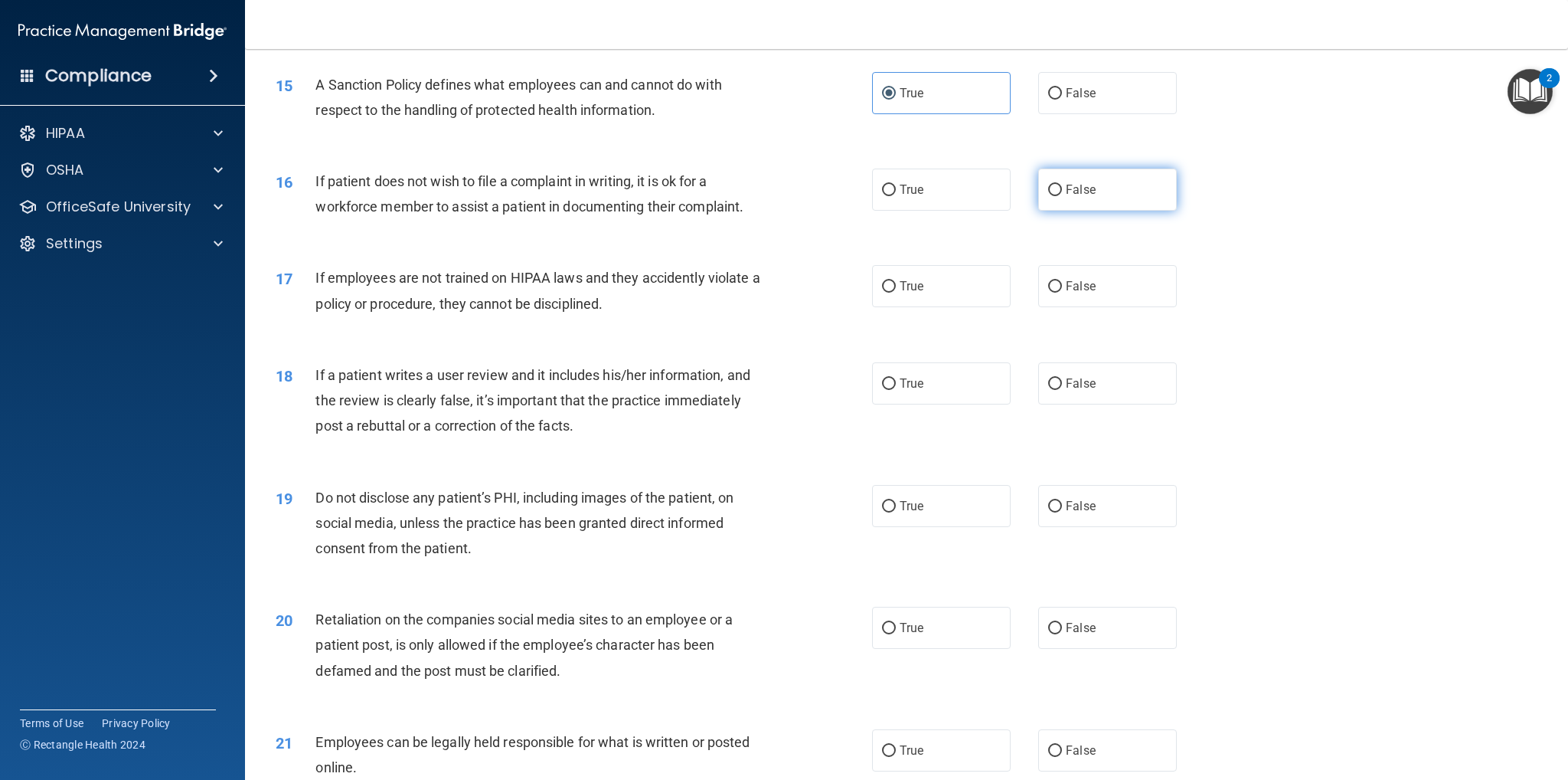
radio input "true"
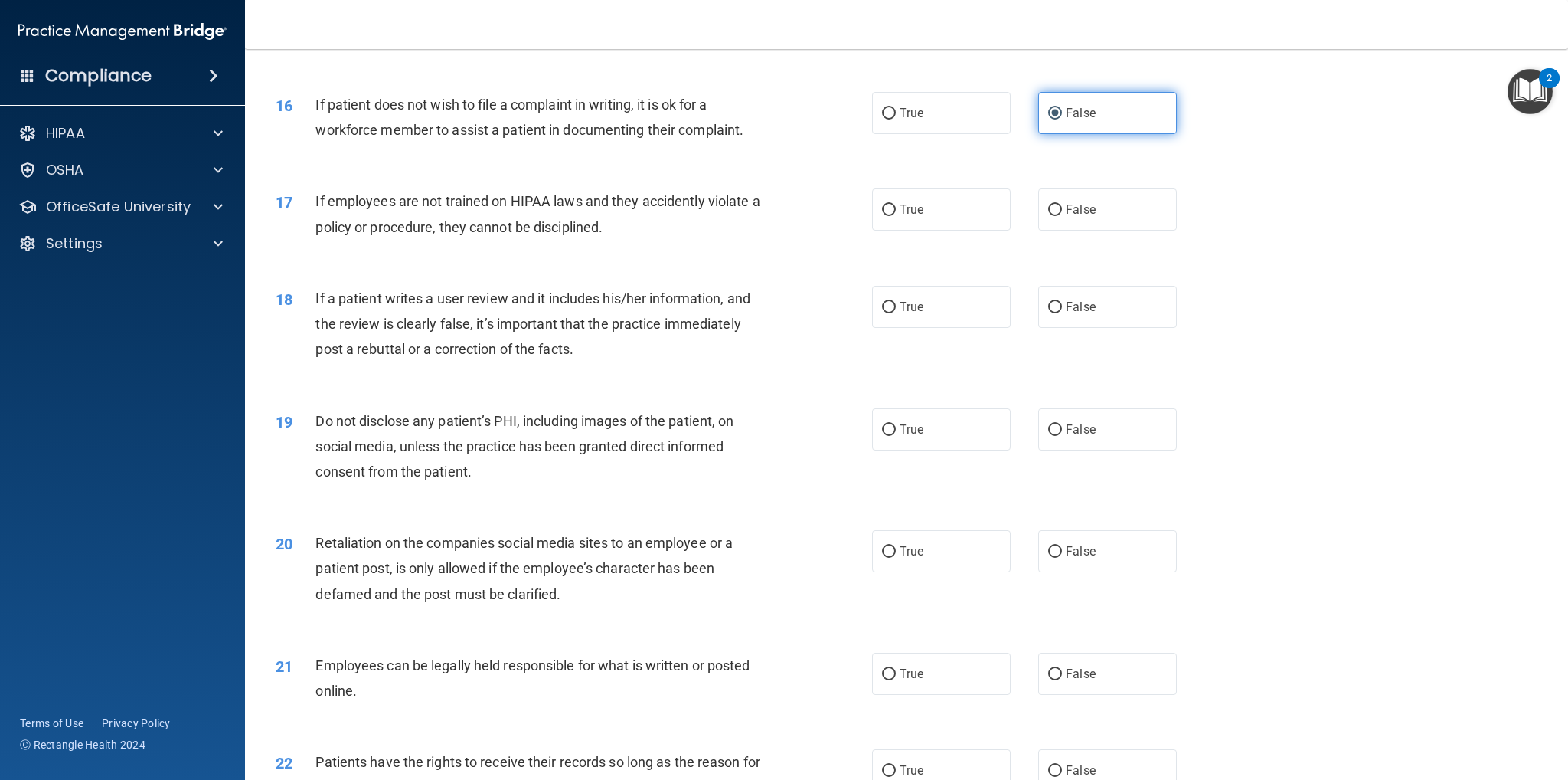
scroll to position [1916, 0]
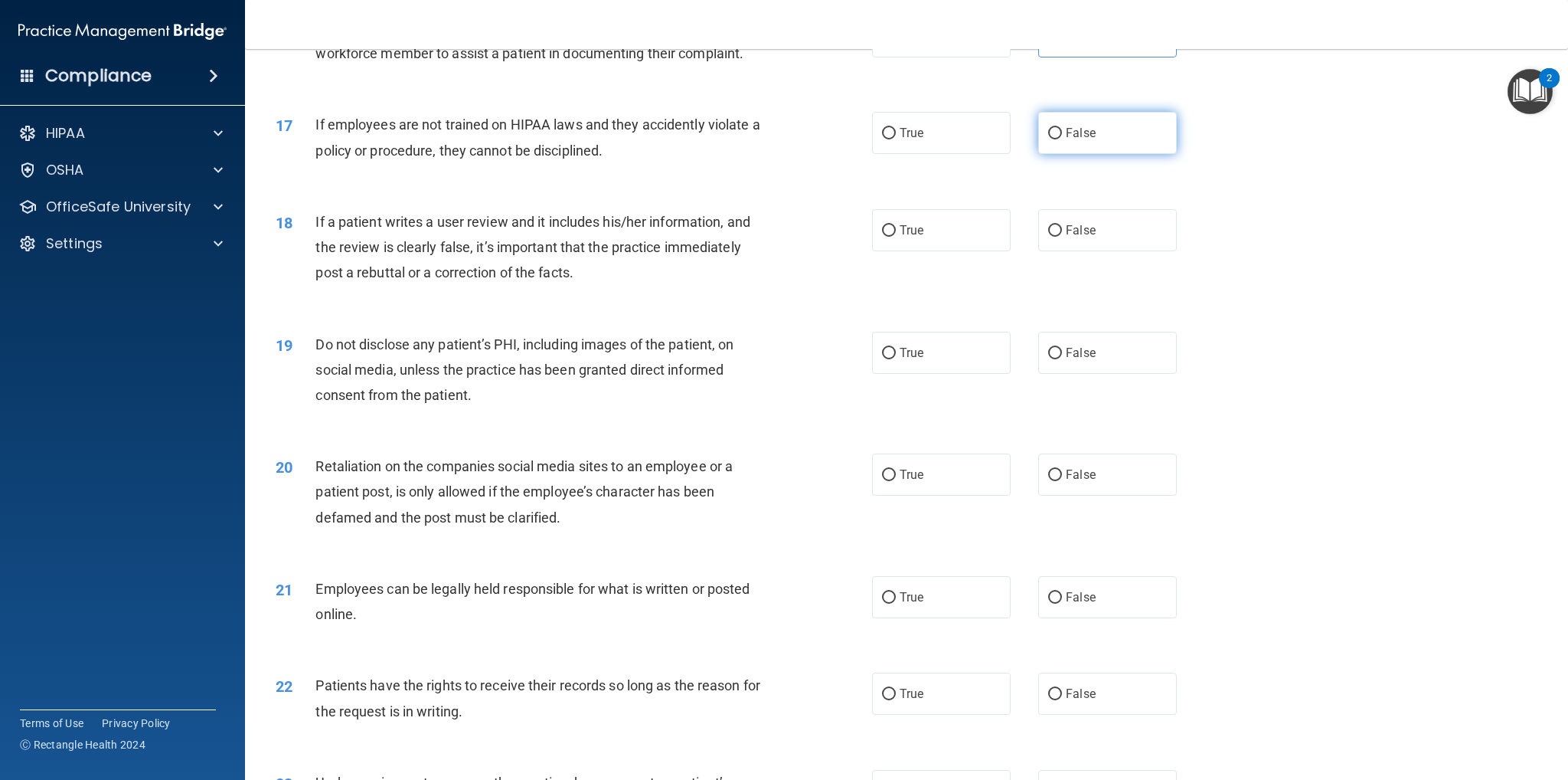
click at [1102, 148] on label "False" at bounding box center [1107, 133] width 139 height 42
click at [1062, 140] on input "False" at bounding box center [1055, 134] width 14 height 12
radio input "true"
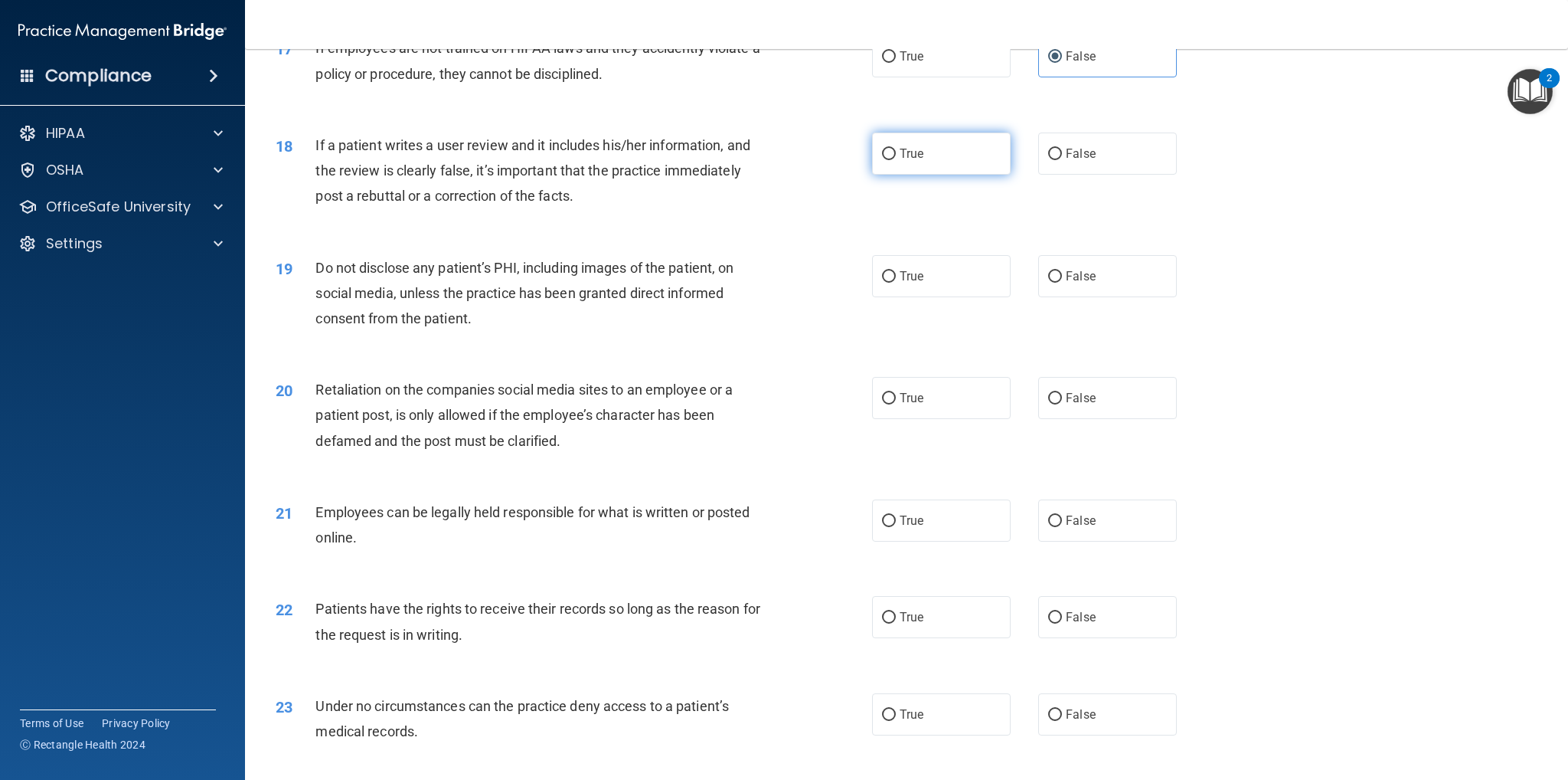
click at [943, 137] on label "True" at bounding box center [941, 154] width 139 height 42
click at [896, 149] on input "True" at bounding box center [889, 155] width 14 height 12
radio input "true"
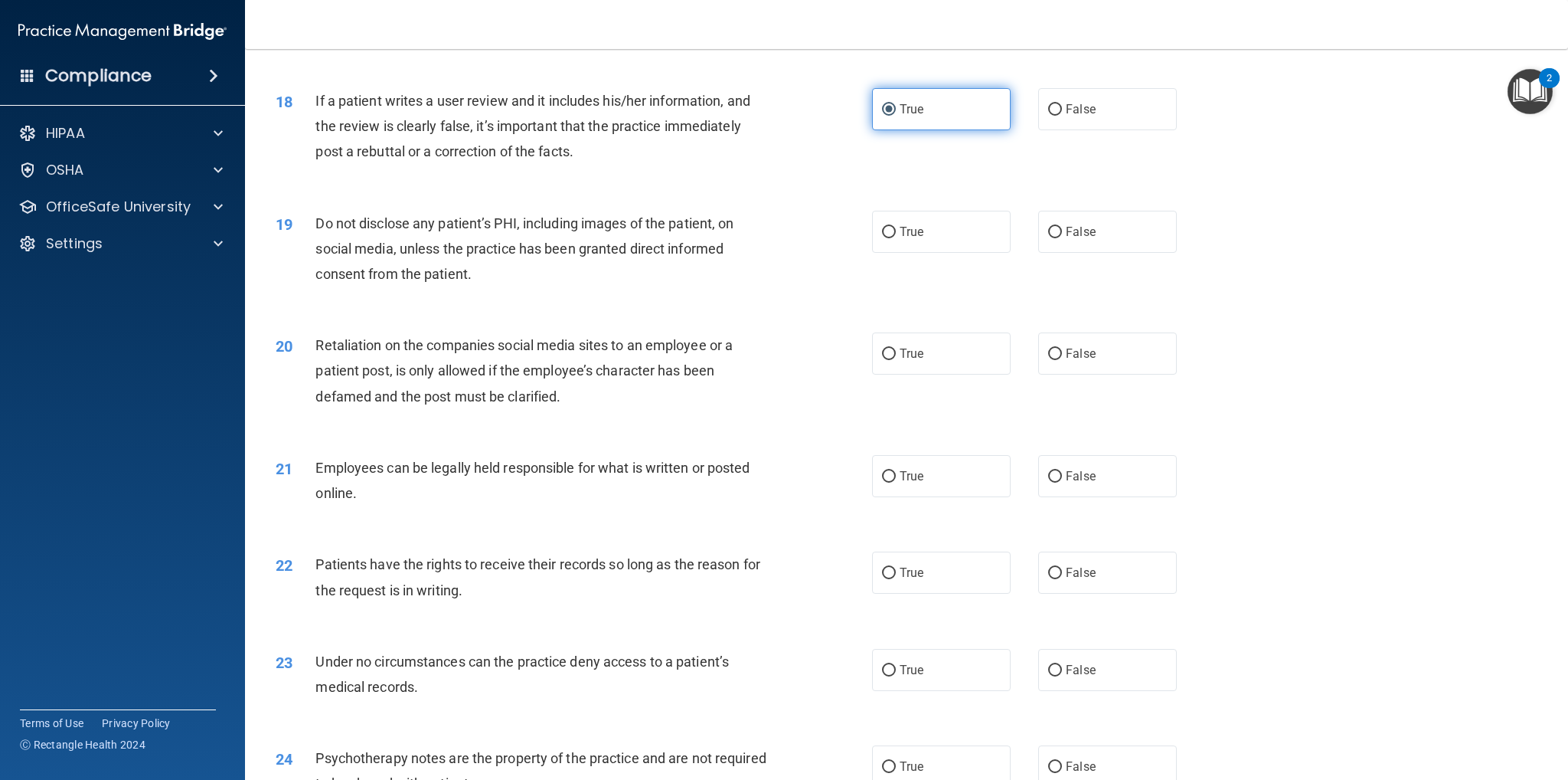
scroll to position [2068, 0]
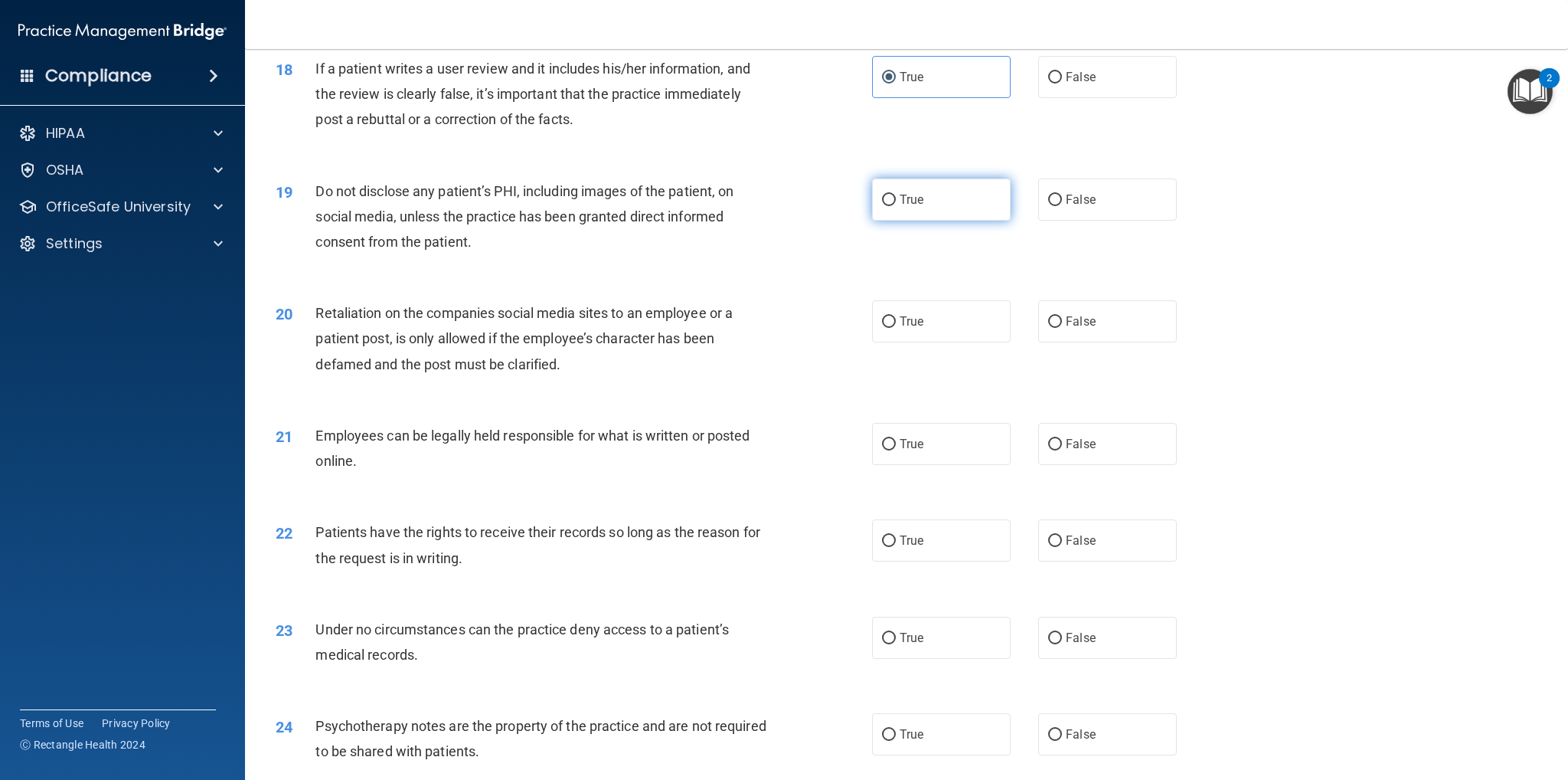
click at [920, 197] on label "True" at bounding box center [941, 200] width 139 height 42
click at [896, 197] on input "True" at bounding box center [889, 201] width 14 height 12
radio input "true"
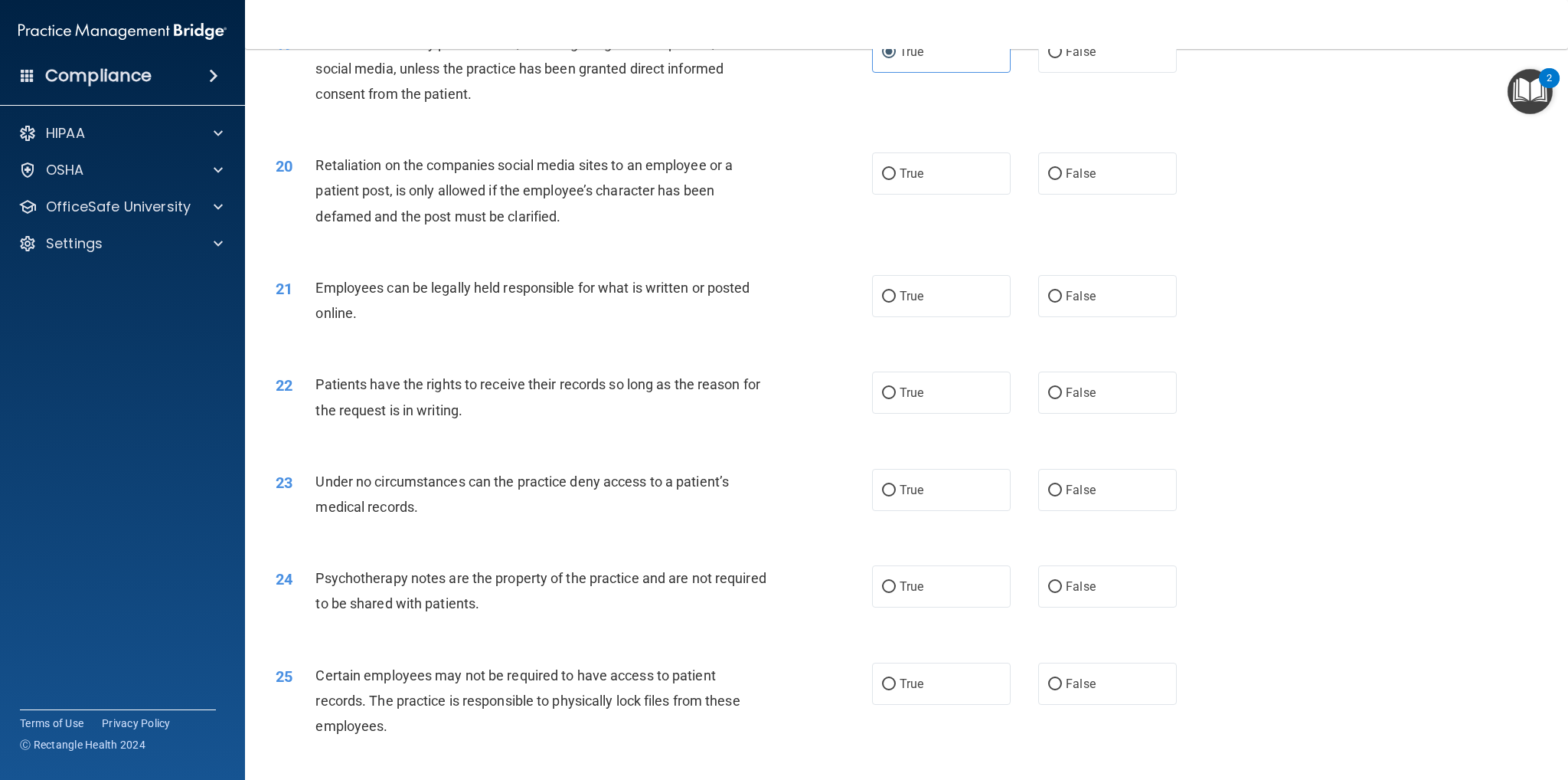
scroll to position [2222, 0]
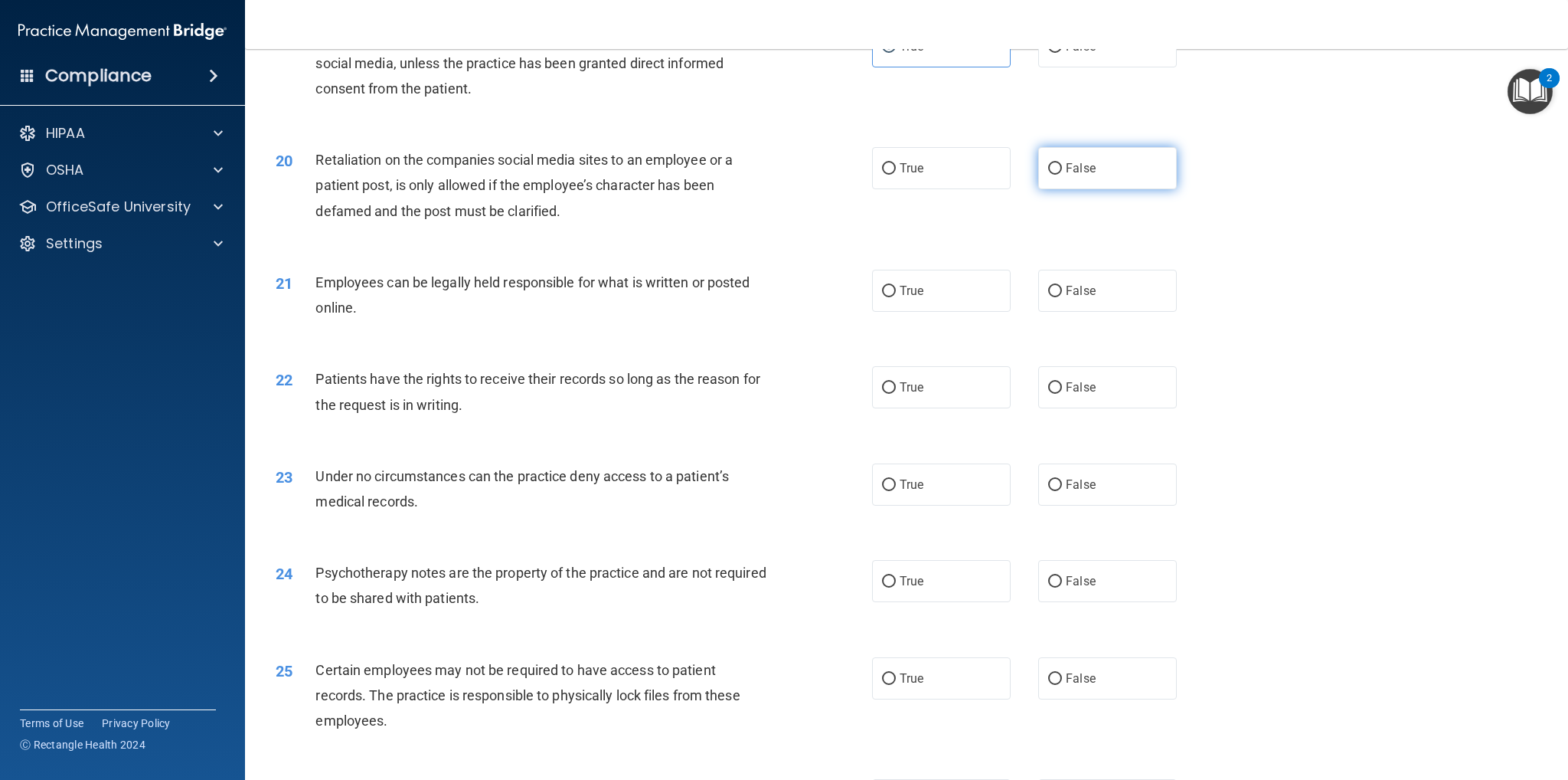
click at [1052, 164] on input "False" at bounding box center [1055, 169] width 14 height 12
radio input "true"
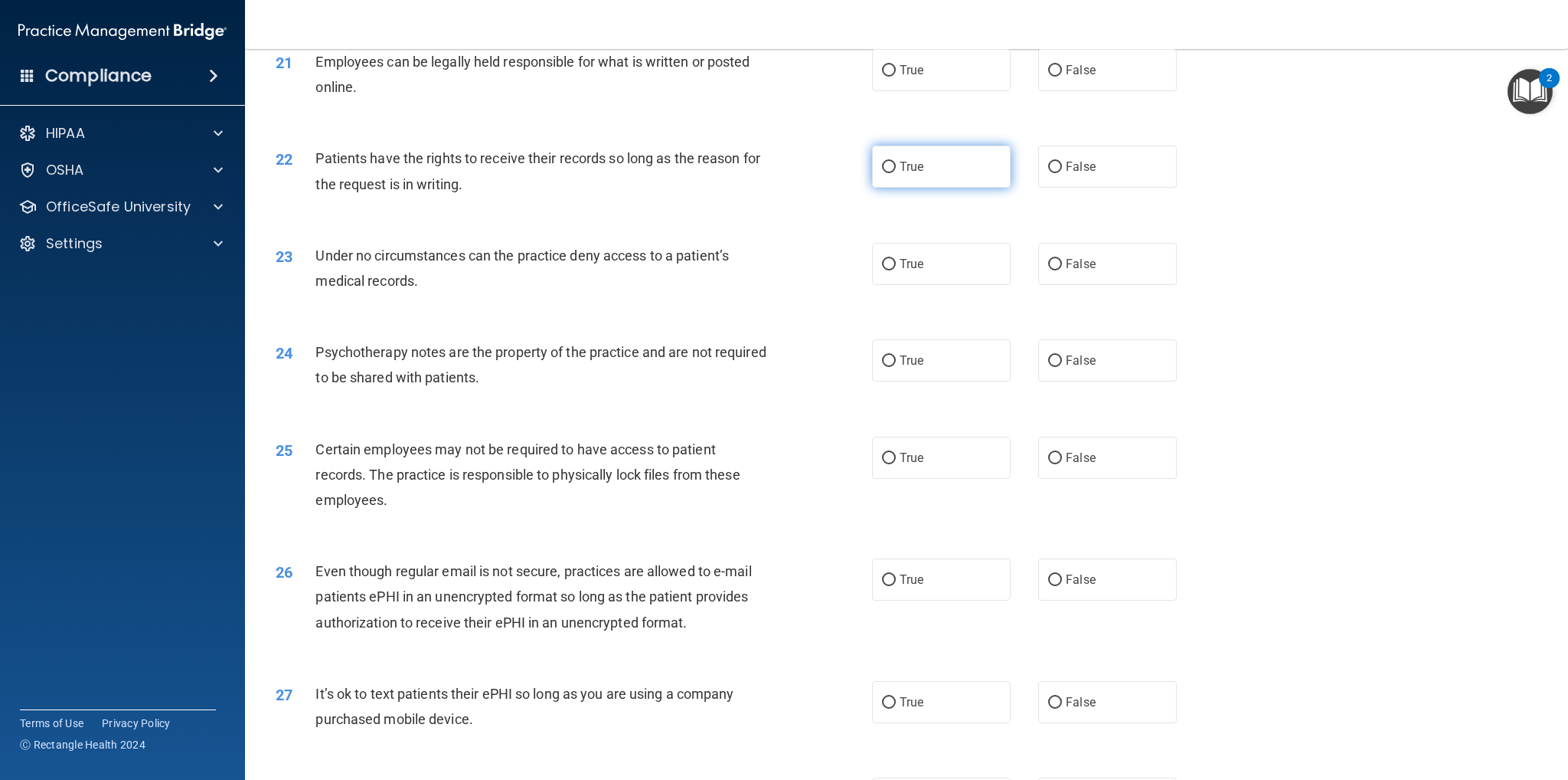
scroll to position [2452, 0]
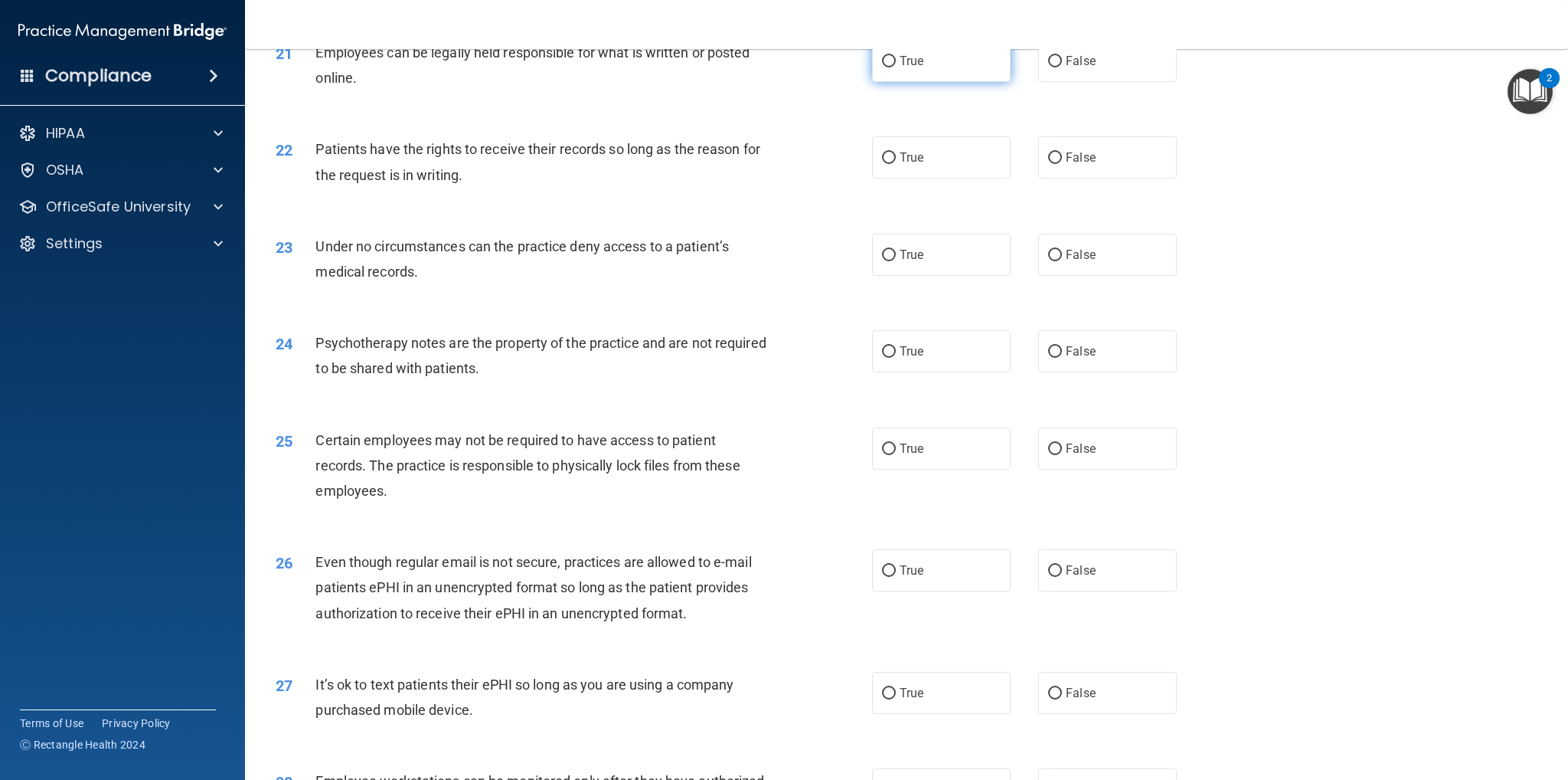
click at [971, 58] on label "True" at bounding box center [941, 61] width 139 height 42
click at [896, 58] on input "True" at bounding box center [889, 62] width 14 height 12
radio input "true"
click at [909, 173] on label "True" at bounding box center [941, 158] width 139 height 42
click at [896, 164] on input "True" at bounding box center [889, 159] width 14 height 12
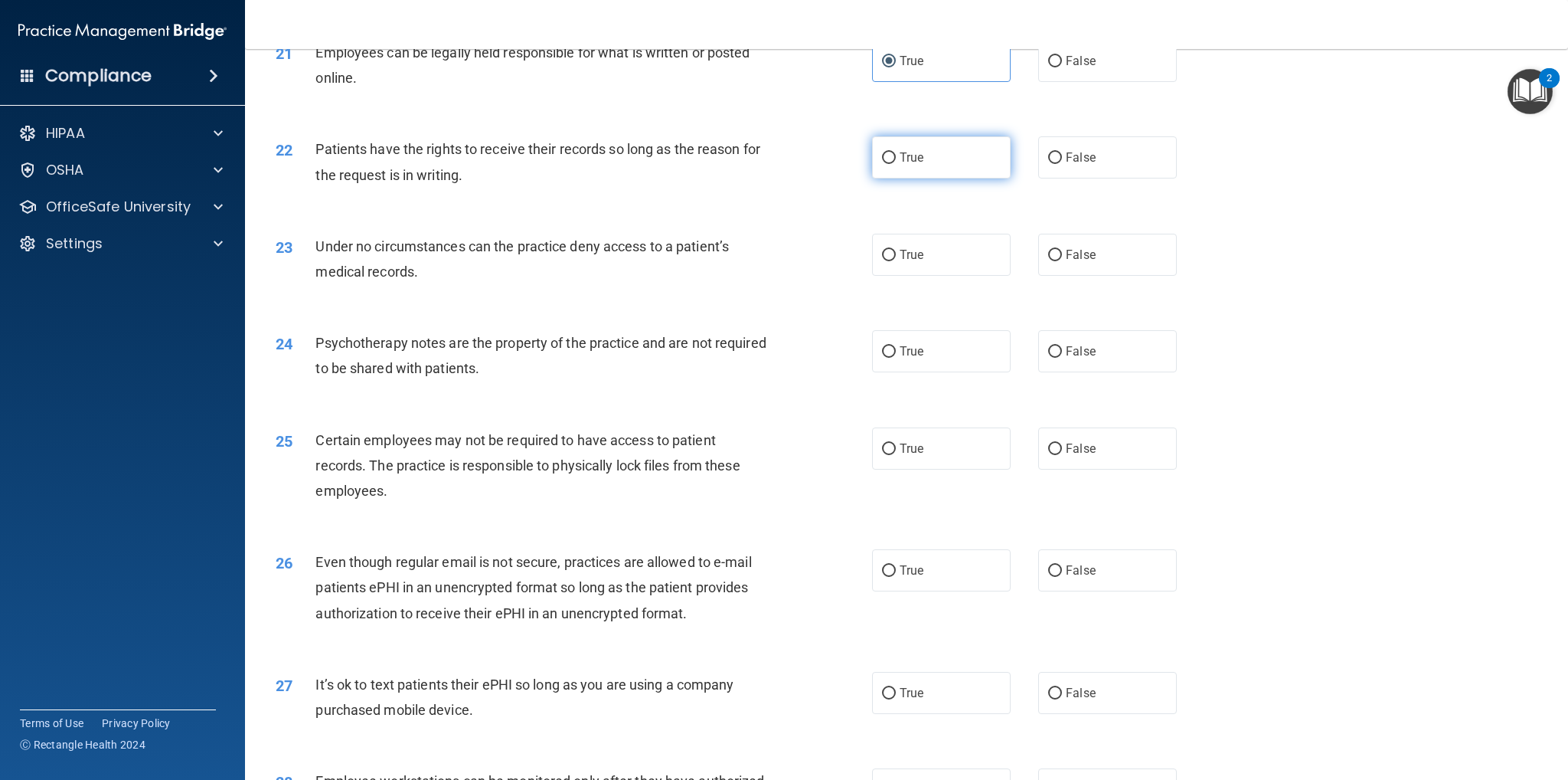
radio input "true"
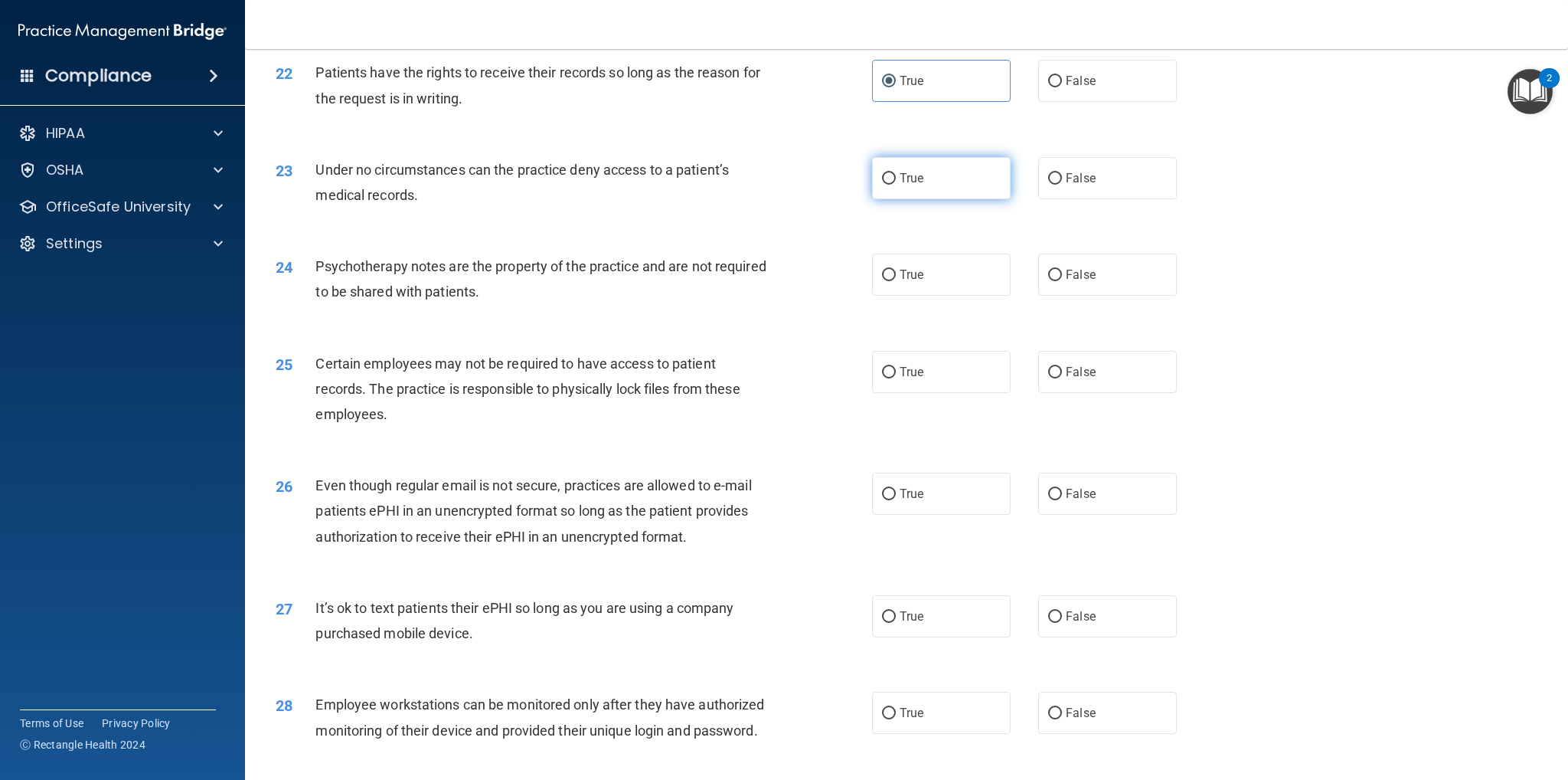
click at [903, 191] on label "True" at bounding box center [941, 178] width 139 height 42
click at [896, 185] on input "True" at bounding box center [889, 179] width 14 height 12
radio input "true"
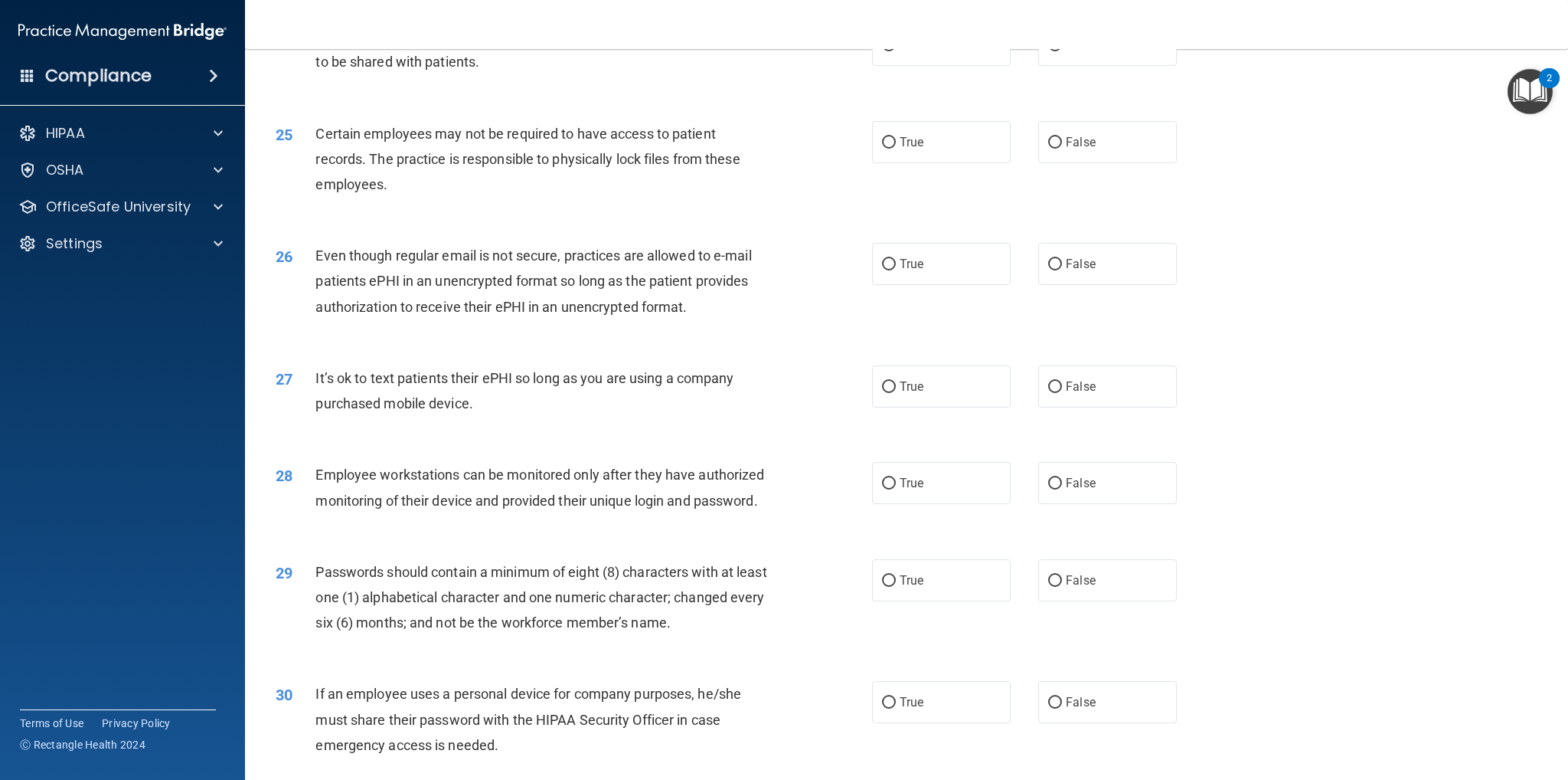
scroll to position [2682, 0]
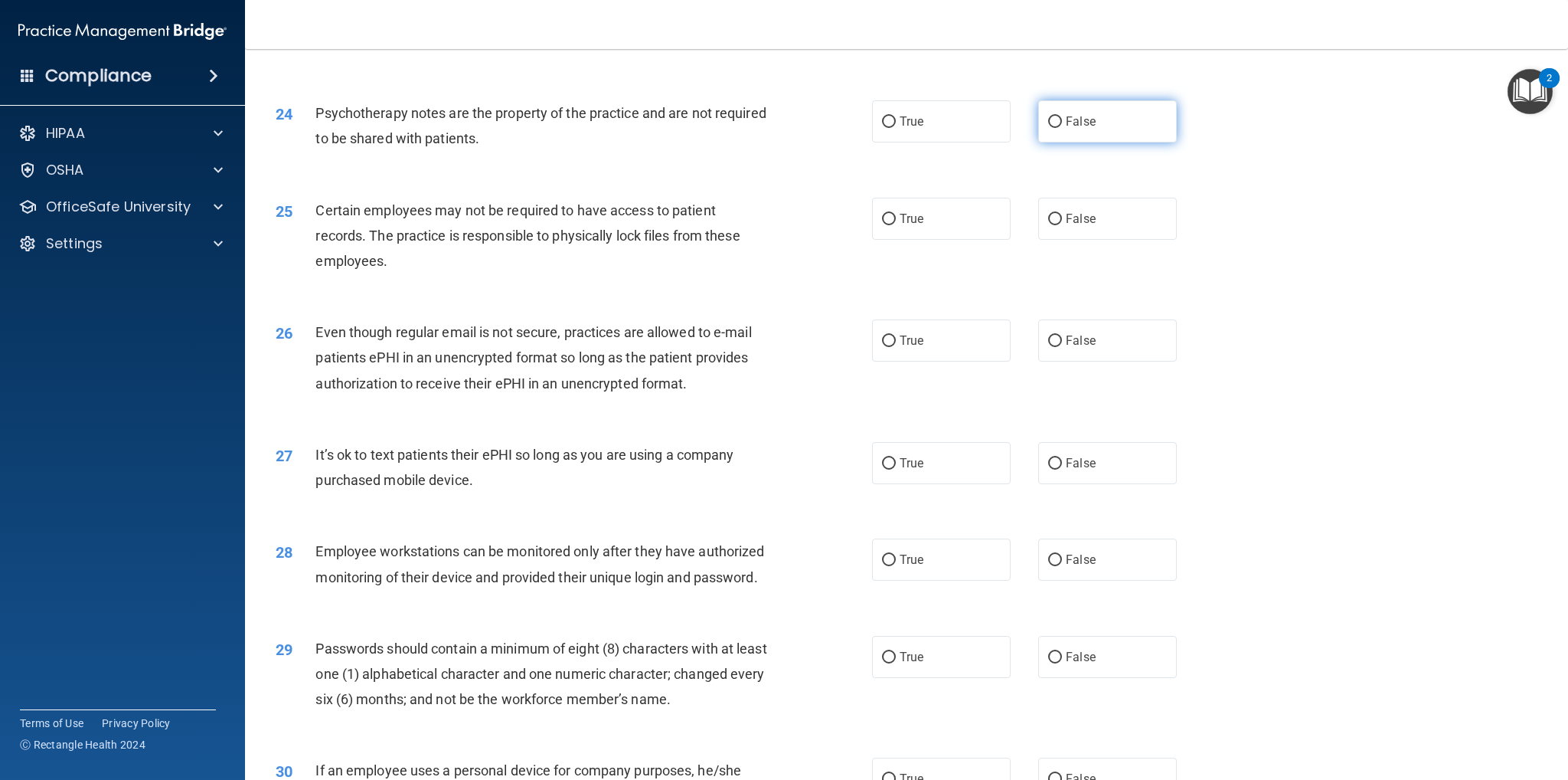
click at [1138, 127] on label "False" at bounding box center [1107, 122] width 139 height 42
click at [1062, 127] on input "False" at bounding box center [1055, 123] width 14 height 12
radio input "true"
click at [1113, 224] on label "False" at bounding box center [1107, 219] width 139 height 42
click at [1062, 224] on input "False" at bounding box center [1055, 220] width 14 height 12
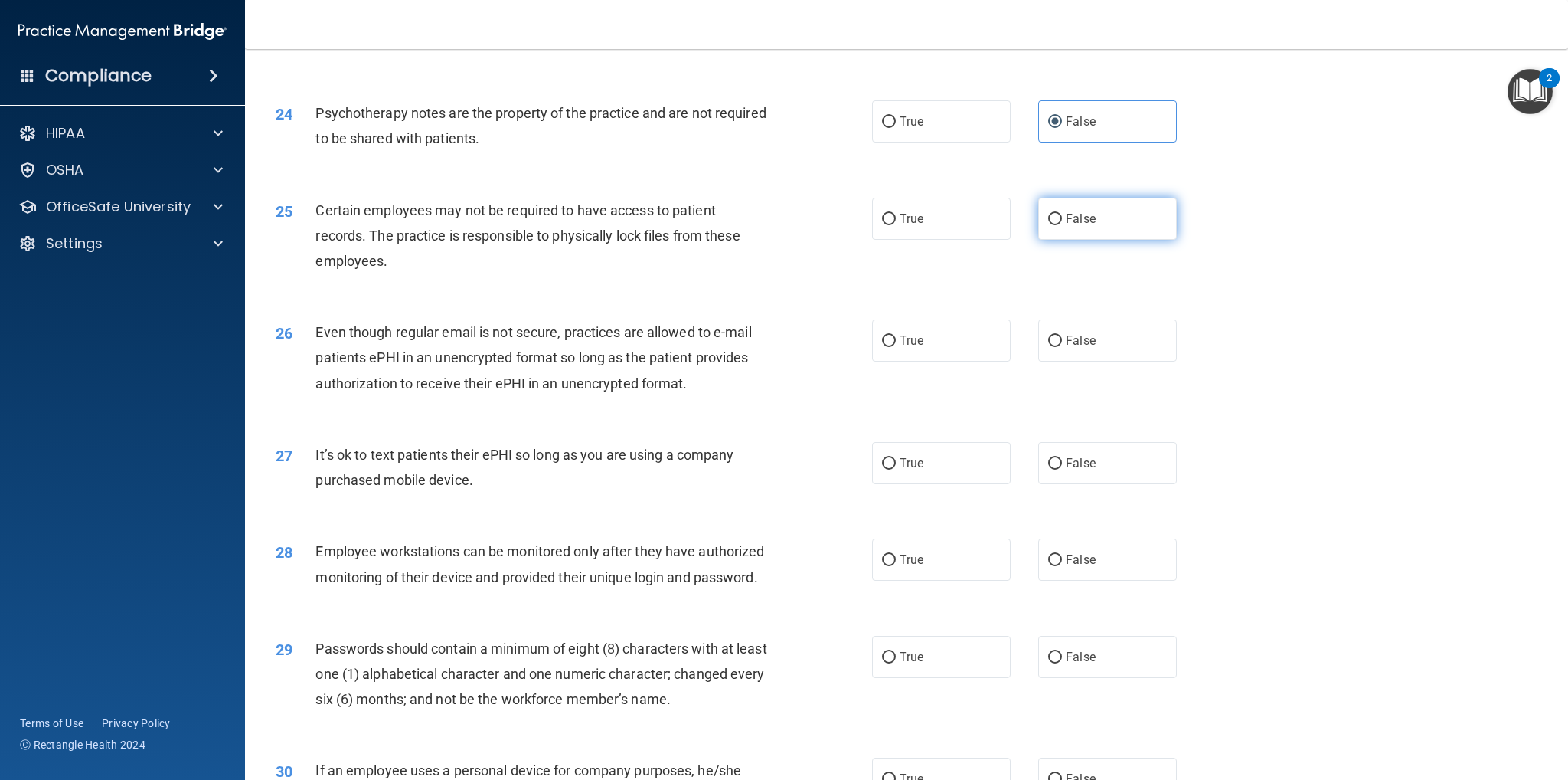
radio input "true"
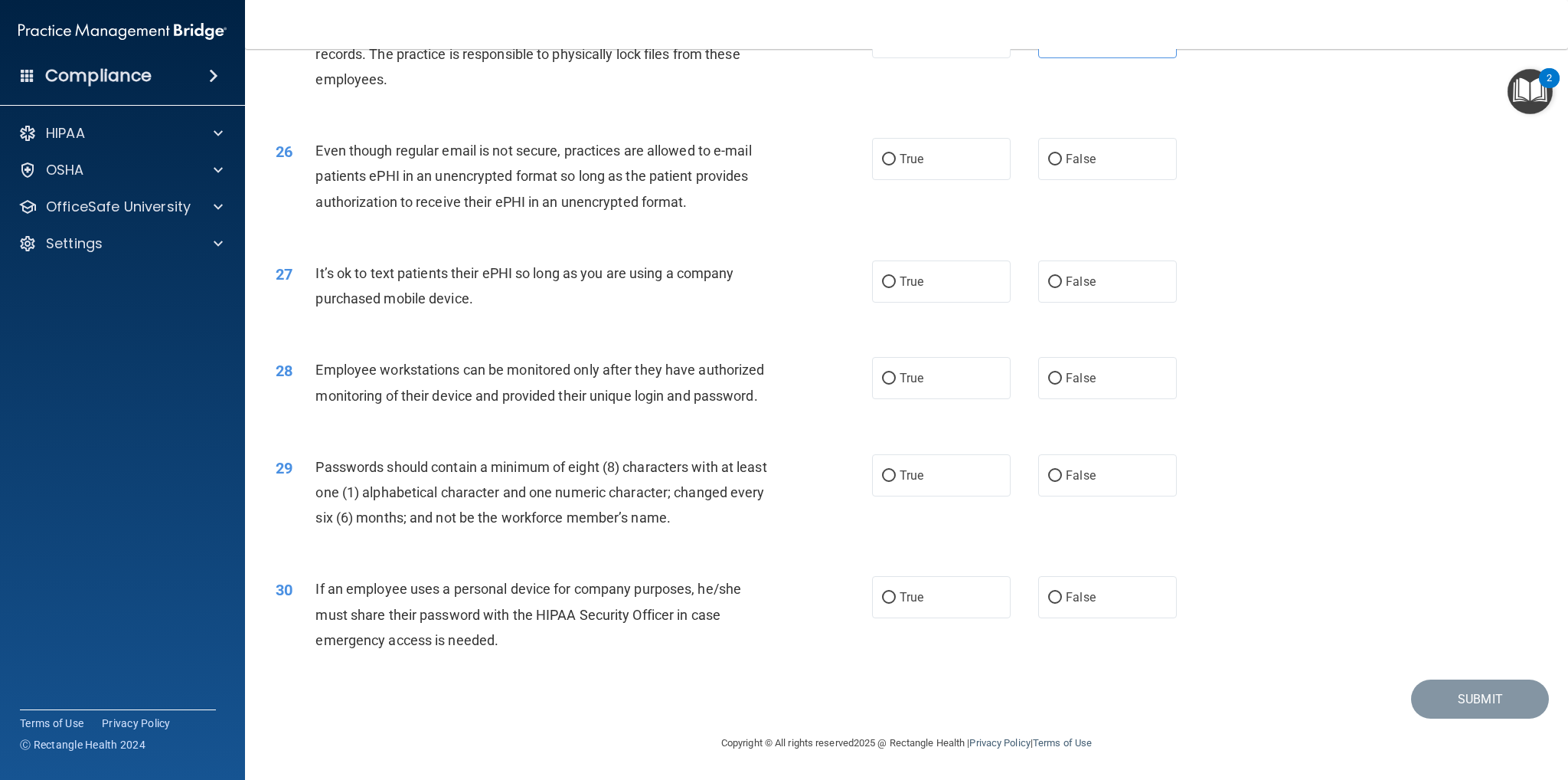
scroll to position [2888, 0]
click at [942, 271] on label "True" at bounding box center [941, 282] width 139 height 42
click at [896, 277] on input "True" at bounding box center [889, 283] width 14 height 12
radio input "true"
click at [1100, 138] on label "False" at bounding box center [1107, 159] width 139 height 42
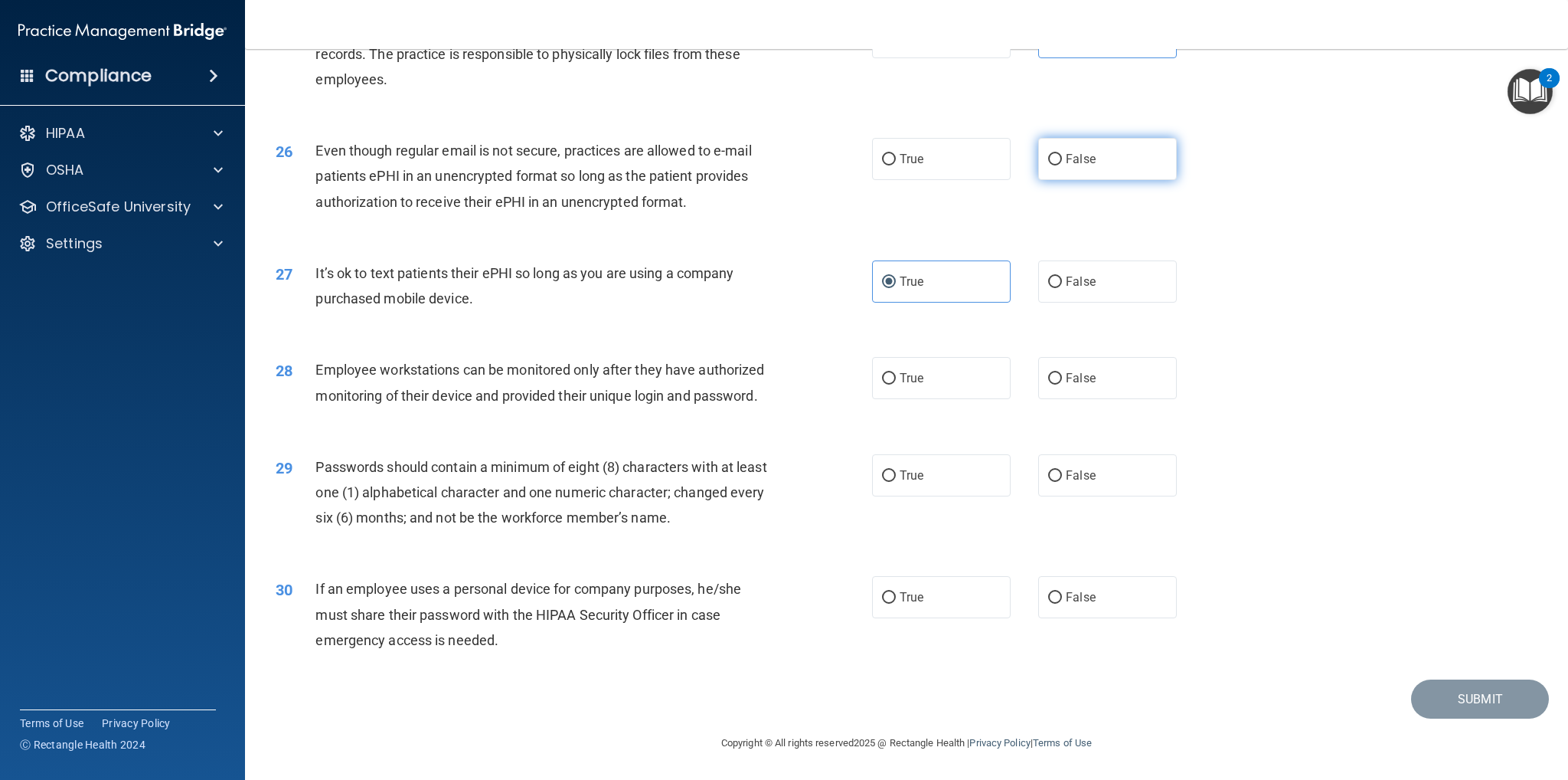
click at [1062, 154] on input "False" at bounding box center [1055, 160] width 14 height 12
radio input "true"
click at [930, 360] on label "True" at bounding box center [941, 379] width 139 height 42
click at [896, 374] on input "True" at bounding box center [889, 380] width 14 height 12
radio input "true"
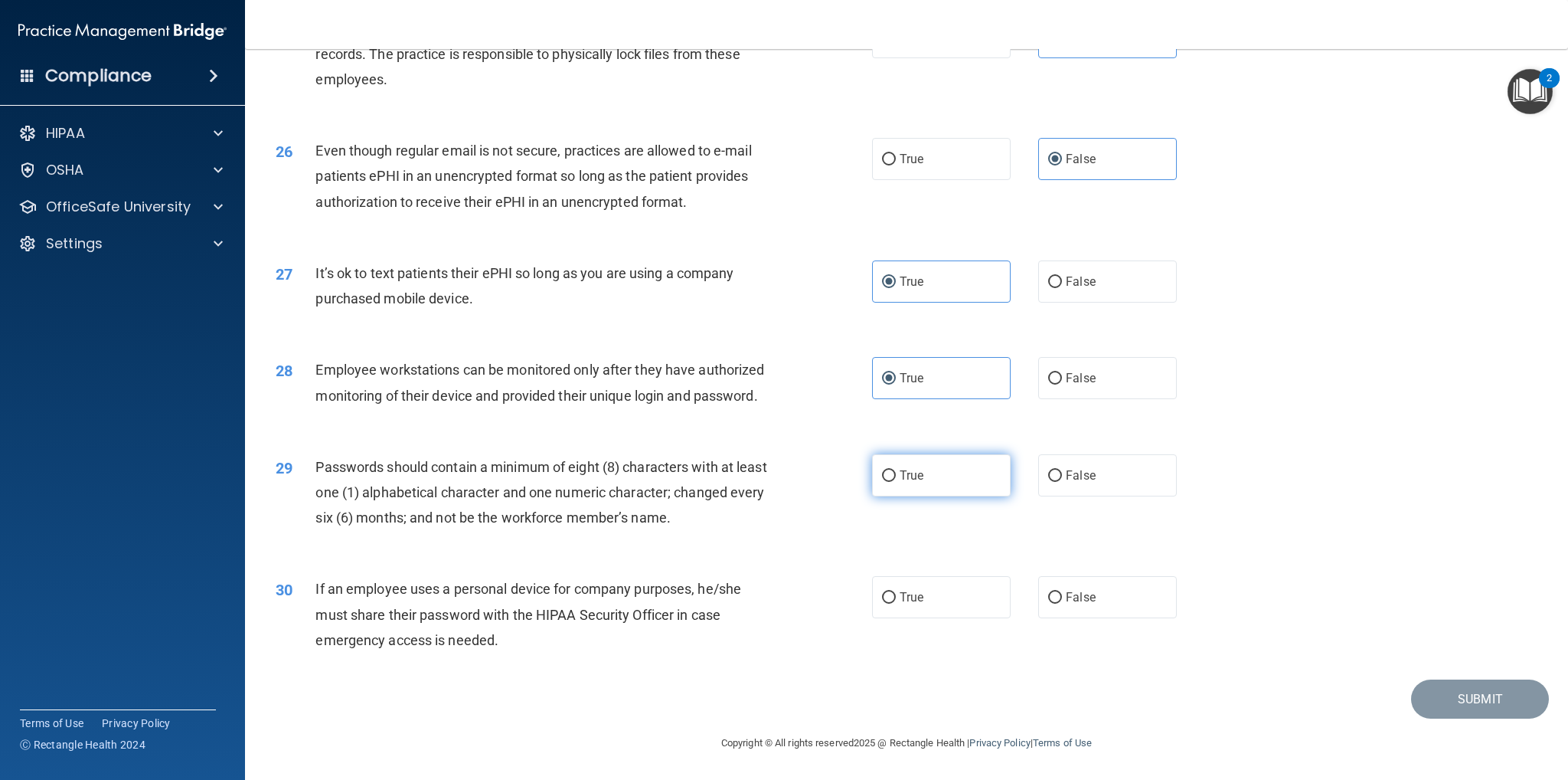
click at [921, 479] on label "True" at bounding box center [941, 475] width 139 height 42
click at [896, 479] on input "True" at bounding box center [889, 476] width 14 height 12
radio input "true"
click at [1091, 614] on label "False" at bounding box center [1107, 597] width 139 height 42
click at [1062, 604] on input "False" at bounding box center [1055, 598] width 14 height 12
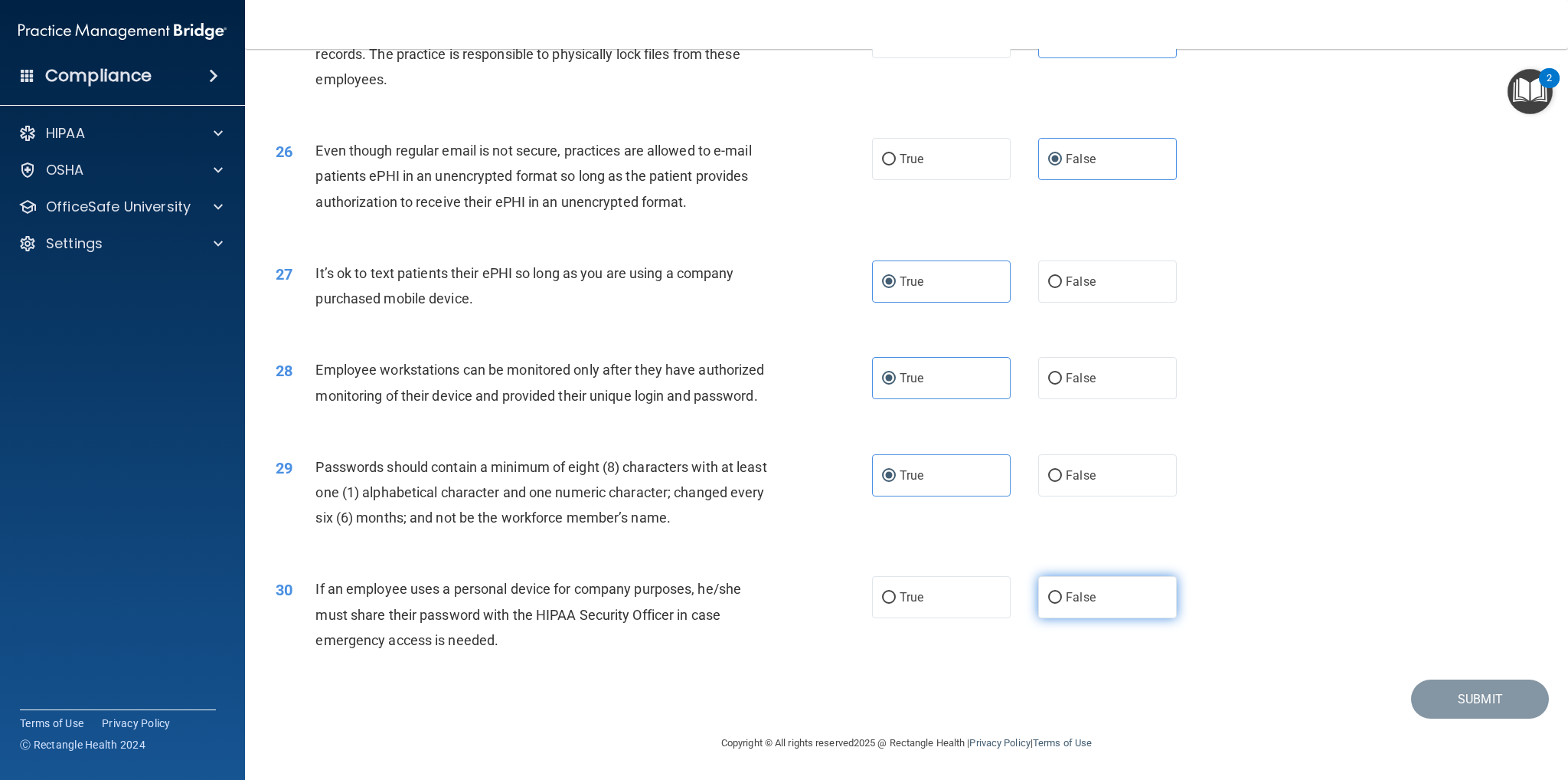
radio input "true"
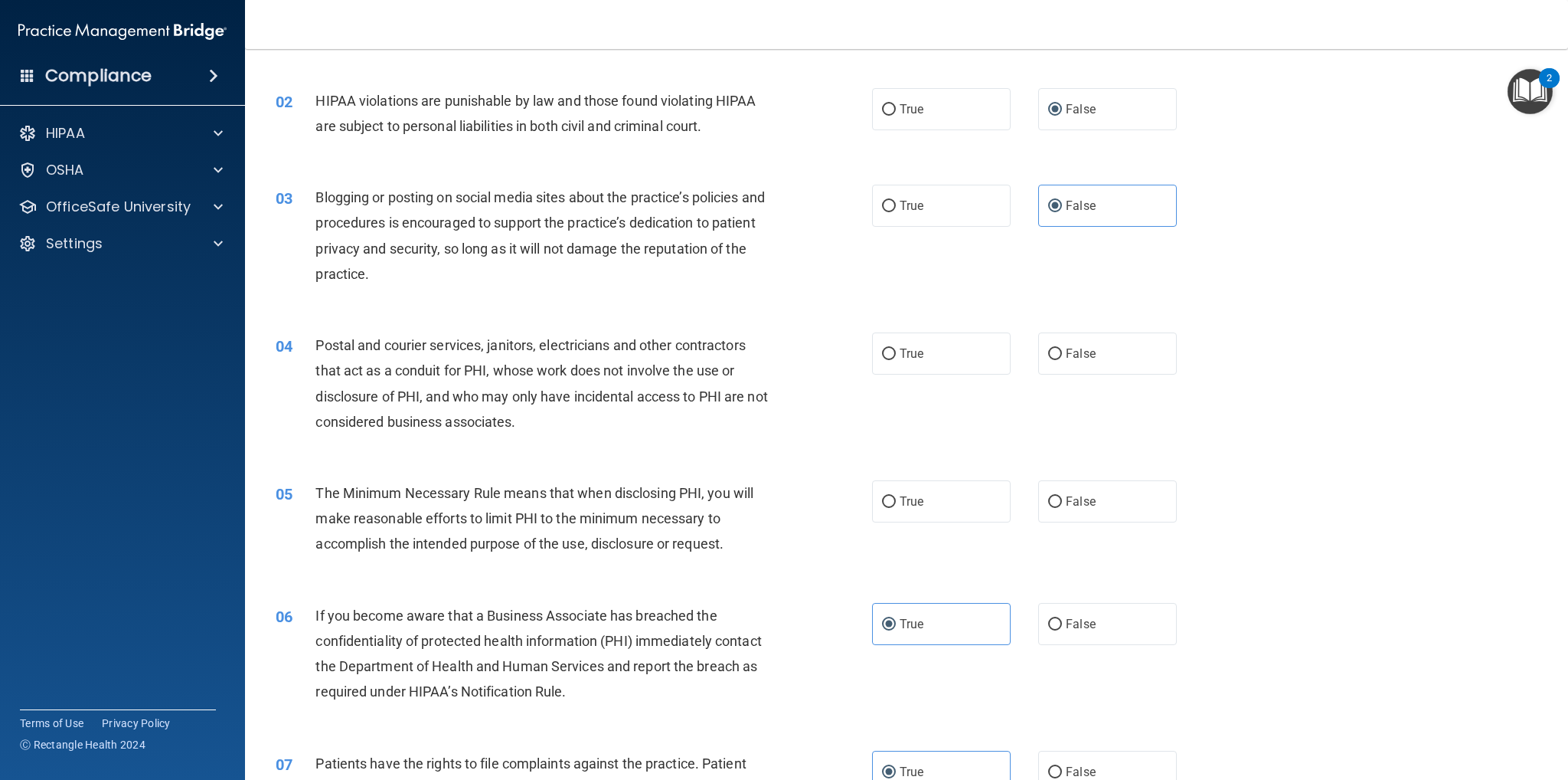
scroll to position [0, 0]
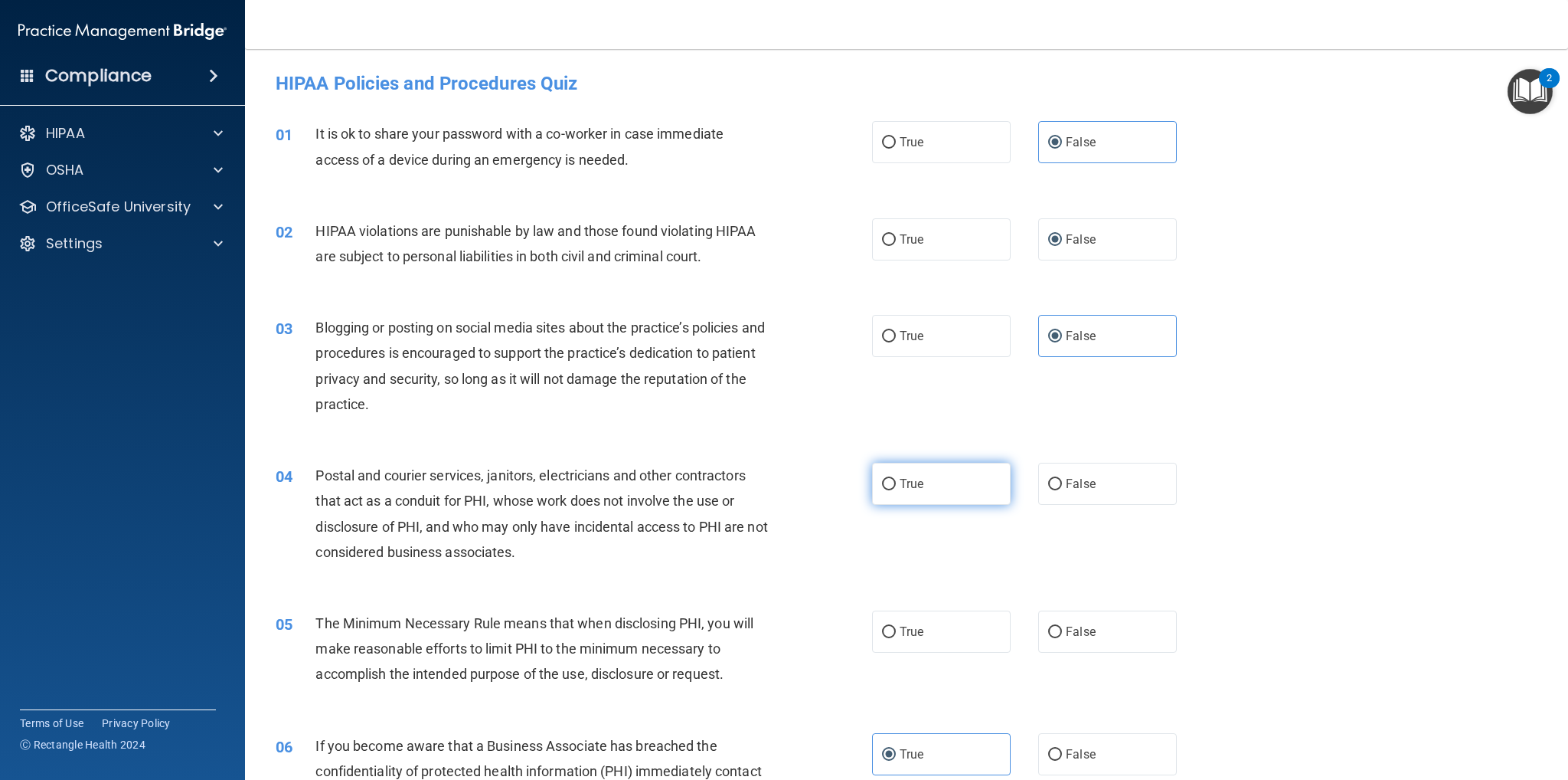
click at [899, 498] on label "True" at bounding box center [941, 483] width 139 height 42
click at [896, 490] on input "True" at bounding box center [889, 485] width 14 height 12
radio input "true"
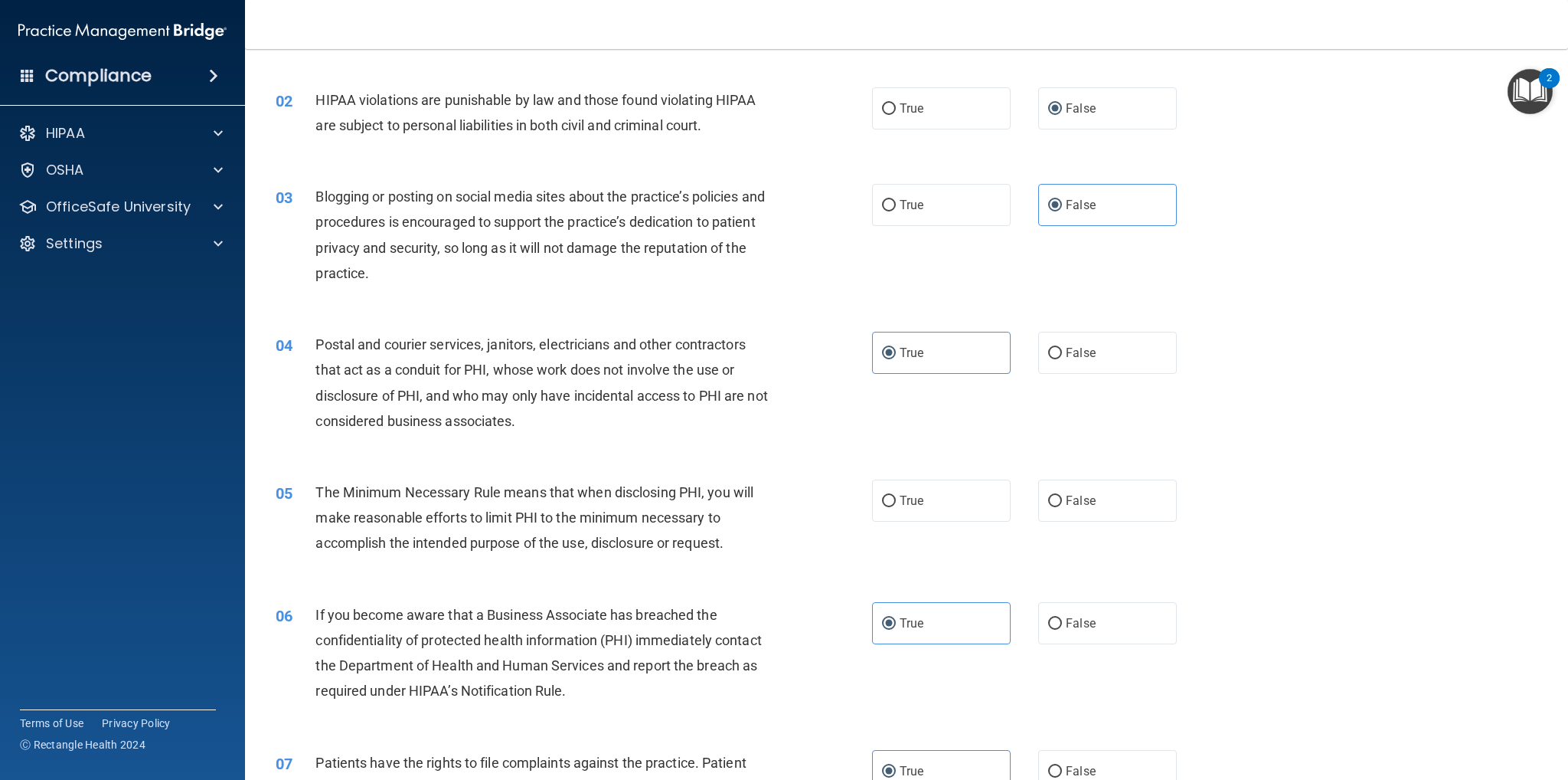
scroll to position [130, 0]
click at [1102, 505] on label "False" at bounding box center [1107, 501] width 139 height 42
click at [1062, 505] on input "False" at bounding box center [1055, 502] width 14 height 12
radio input "true"
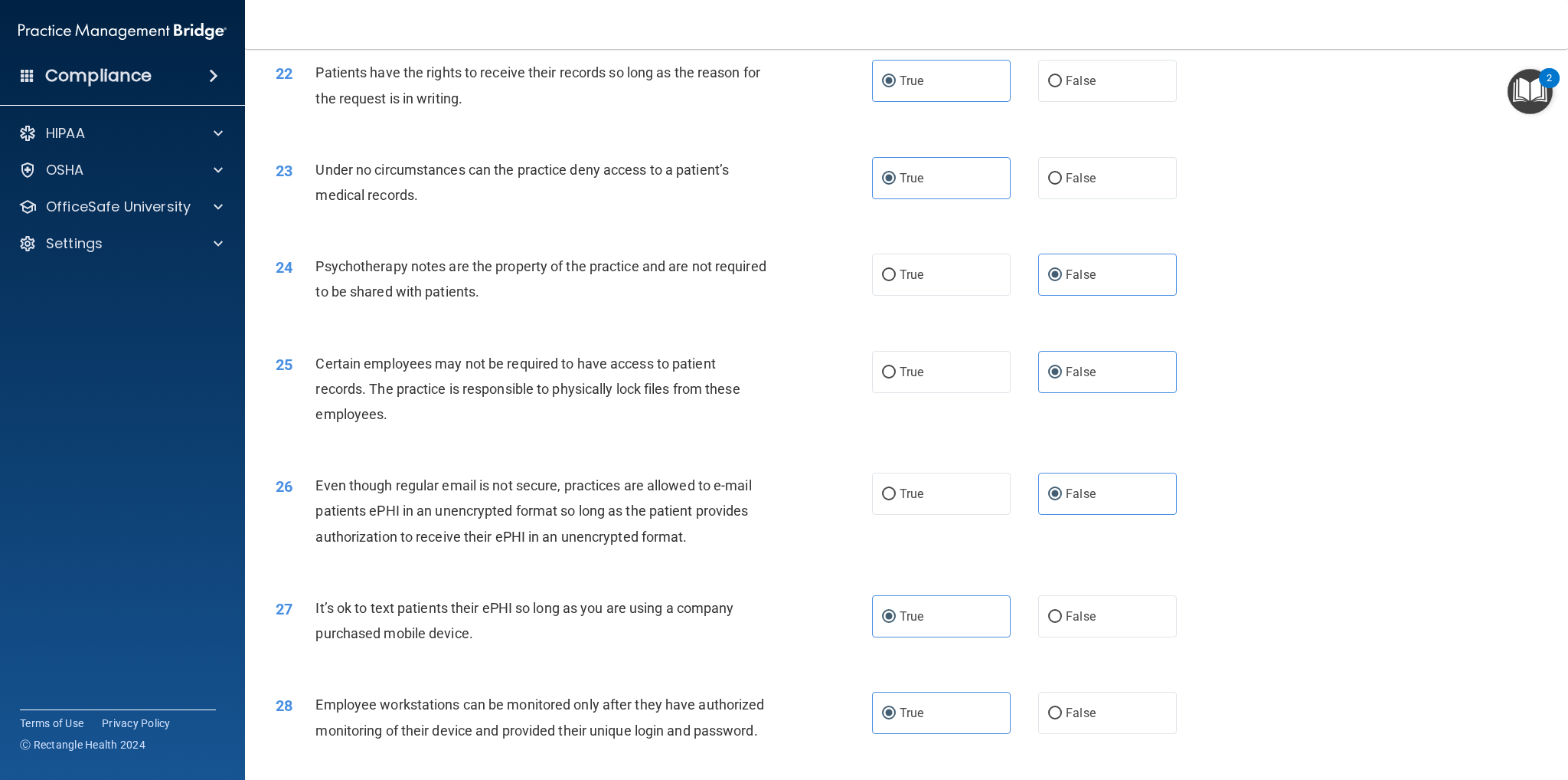
scroll to position [2888, 0]
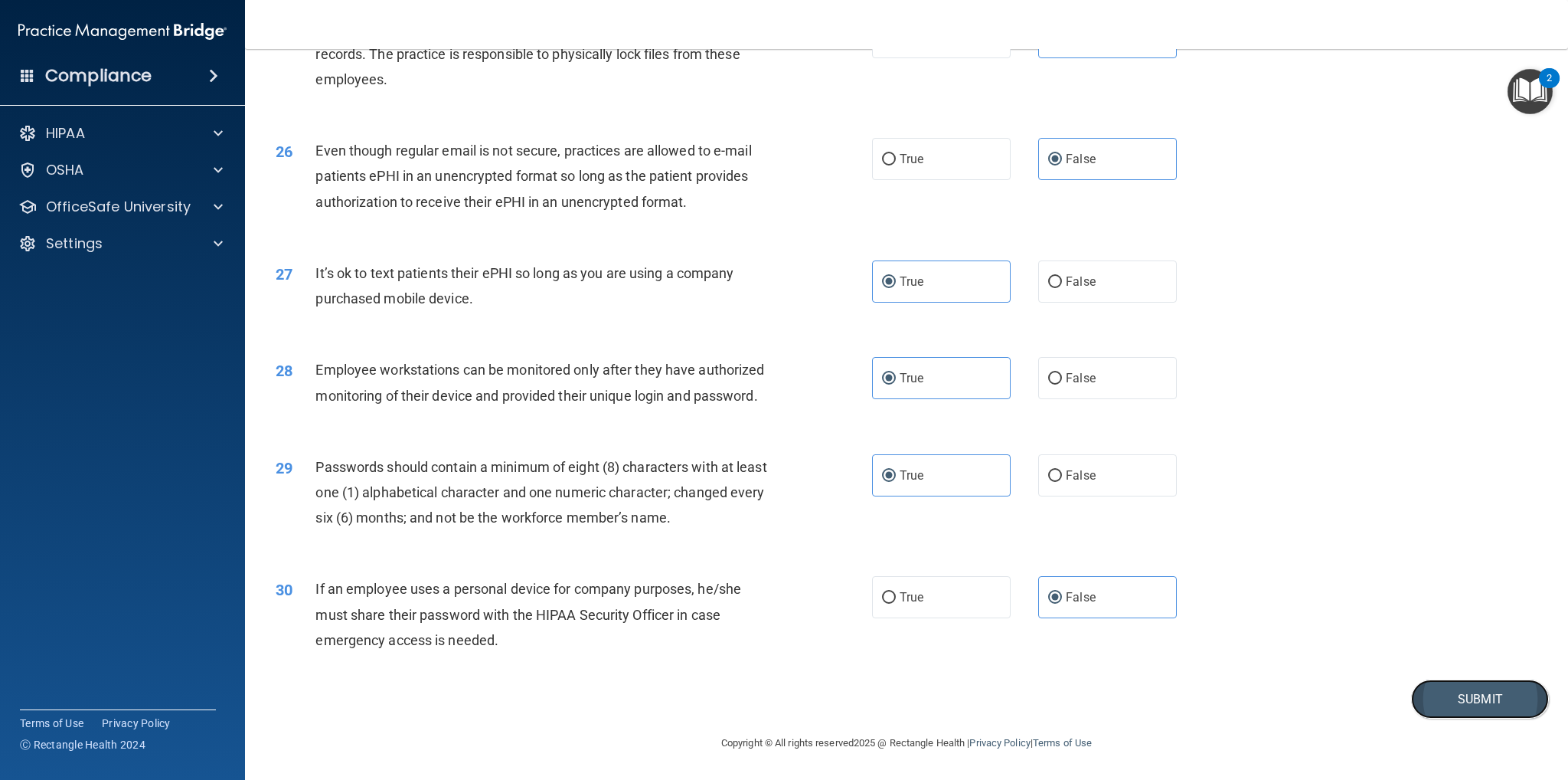
click at [1432, 697] on button "Submit" at bounding box center [1480, 699] width 138 height 39
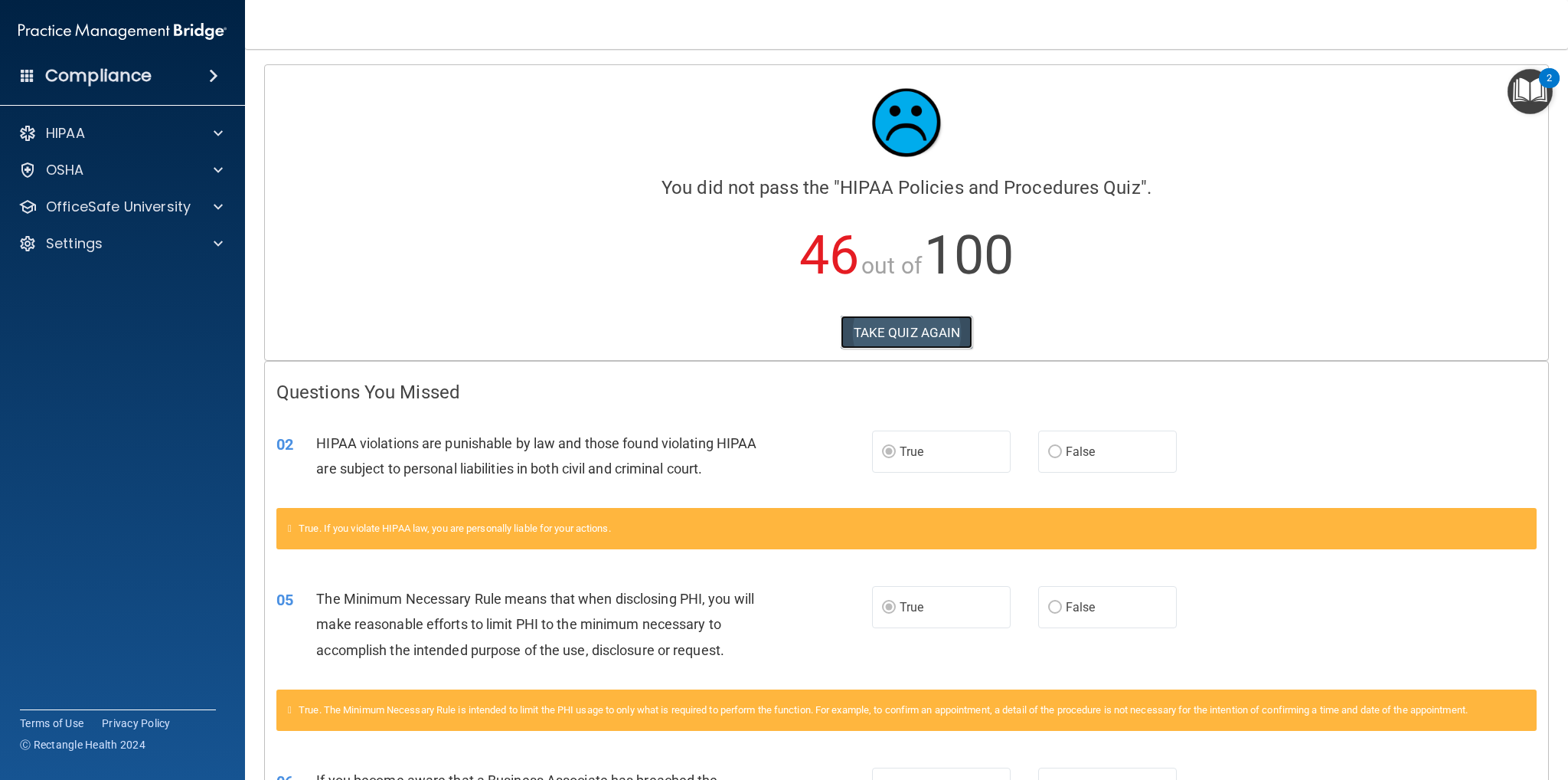
click at [922, 326] on button "TAKE QUIZ AGAIN" at bounding box center [906, 333] width 133 height 34
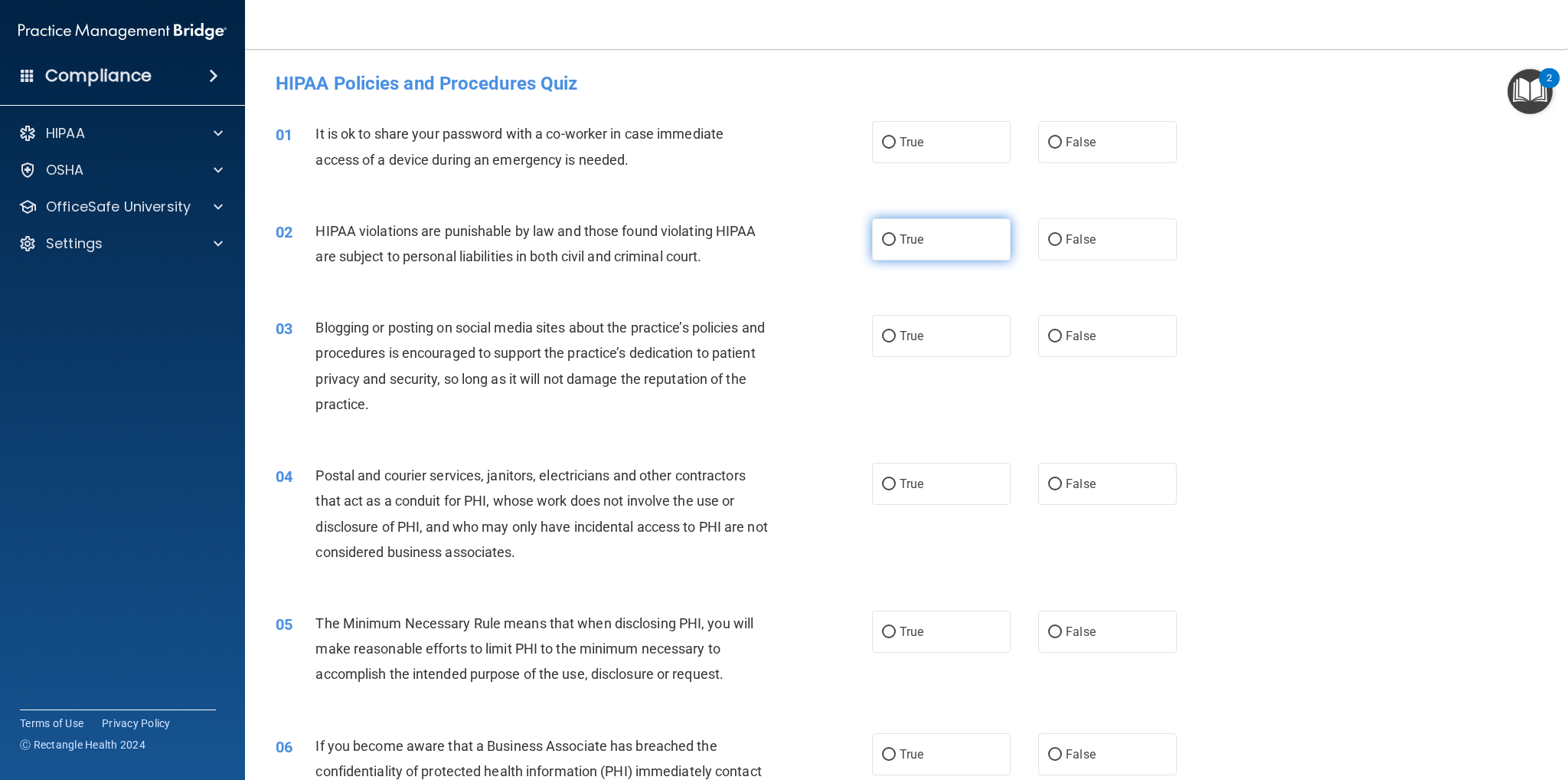
click at [915, 234] on span "True" at bounding box center [911, 239] width 24 height 15
click at [896, 235] on input "True" at bounding box center [889, 241] width 14 height 12
radio input "true"
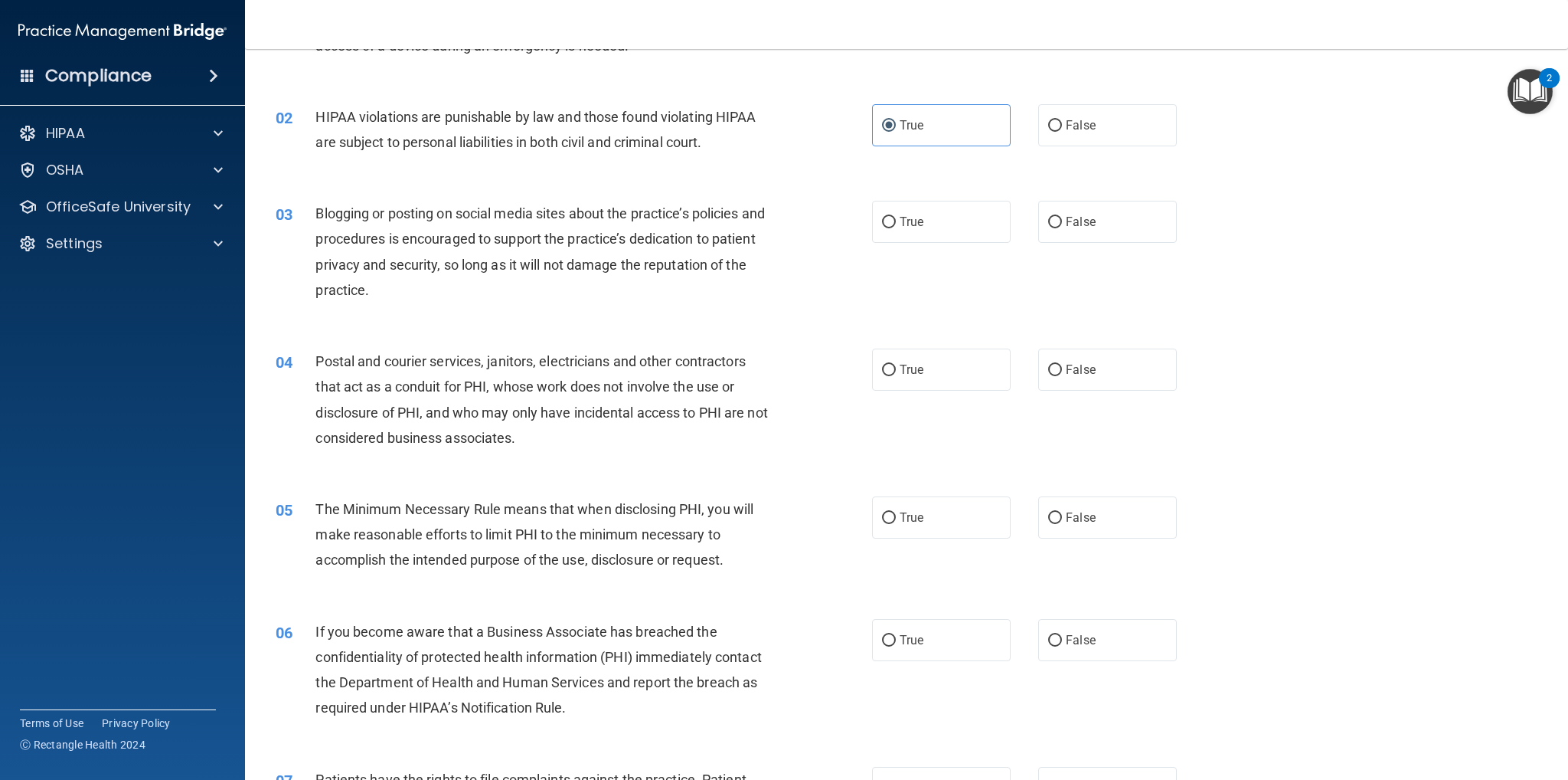
scroll to position [153, 0]
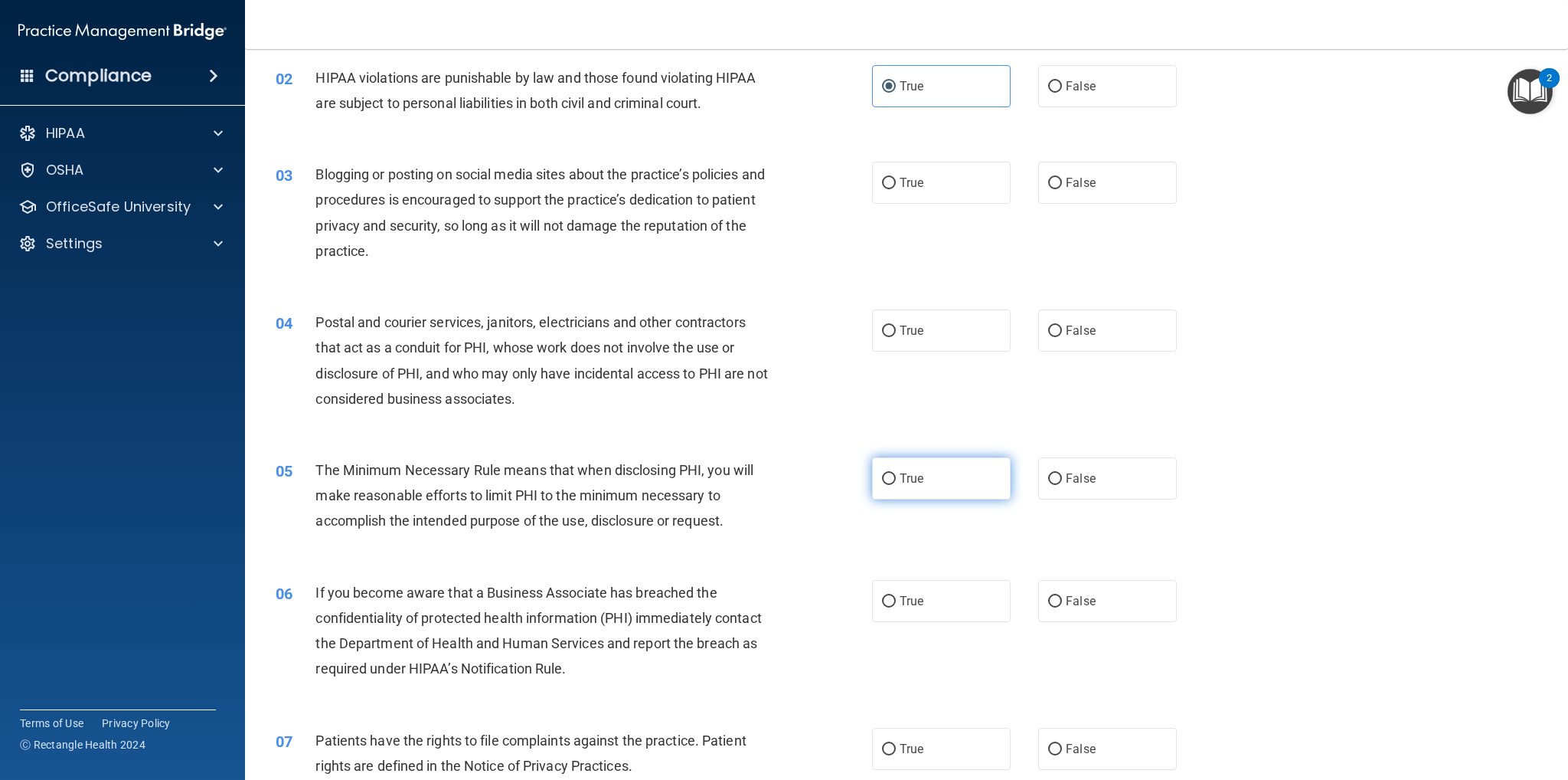
click at [932, 473] on label "True" at bounding box center [941, 478] width 139 height 42
click at [896, 473] on input "True" at bounding box center [889, 479] width 14 height 12
radio input "true"
click at [1084, 604] on span "False" at bounding box center [1081, 601] width 30 height 15
click at [1062, 604] on input "False" at bounding box center [1055, 602] width 14 height 12
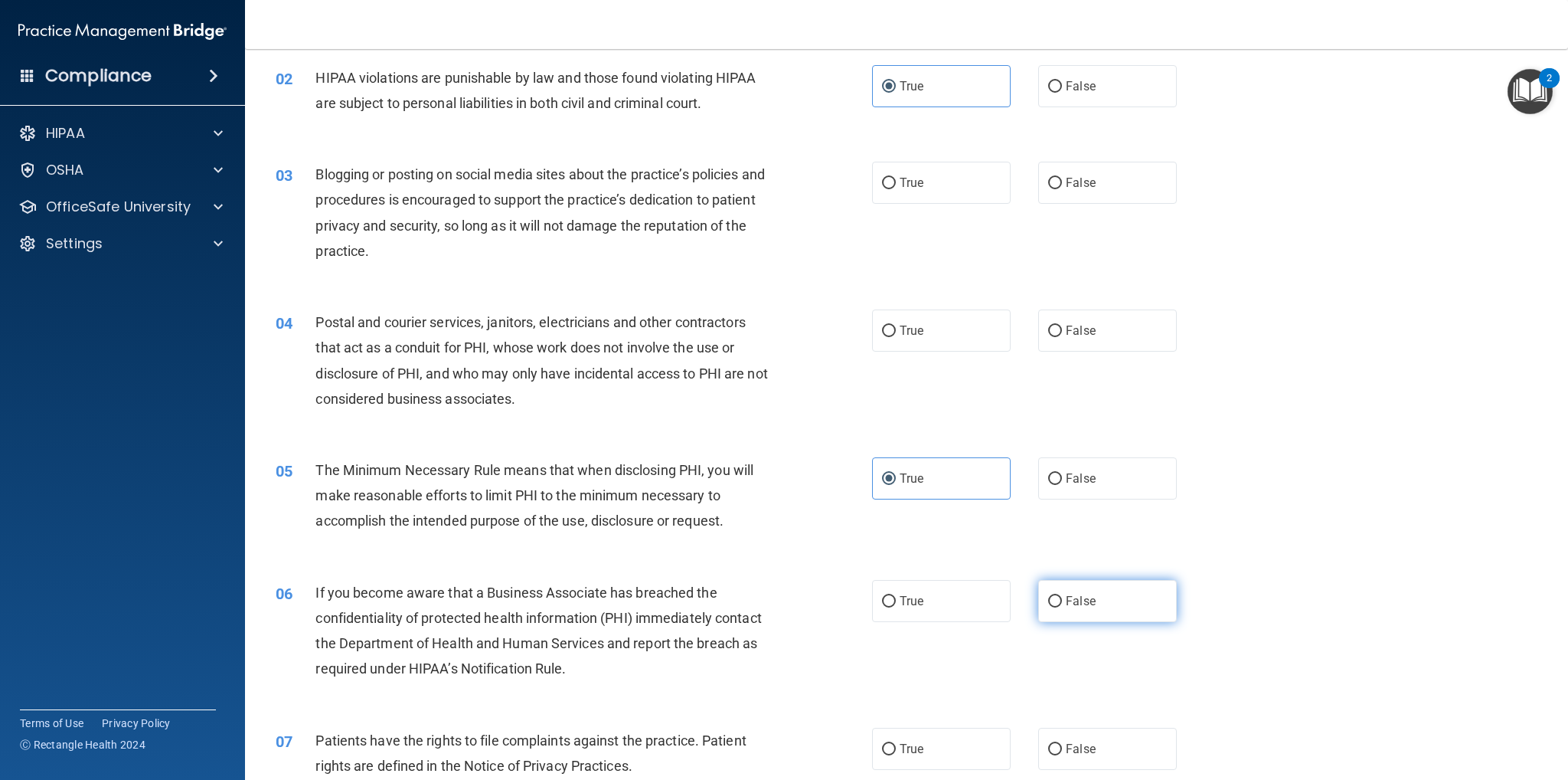
radio input "true"
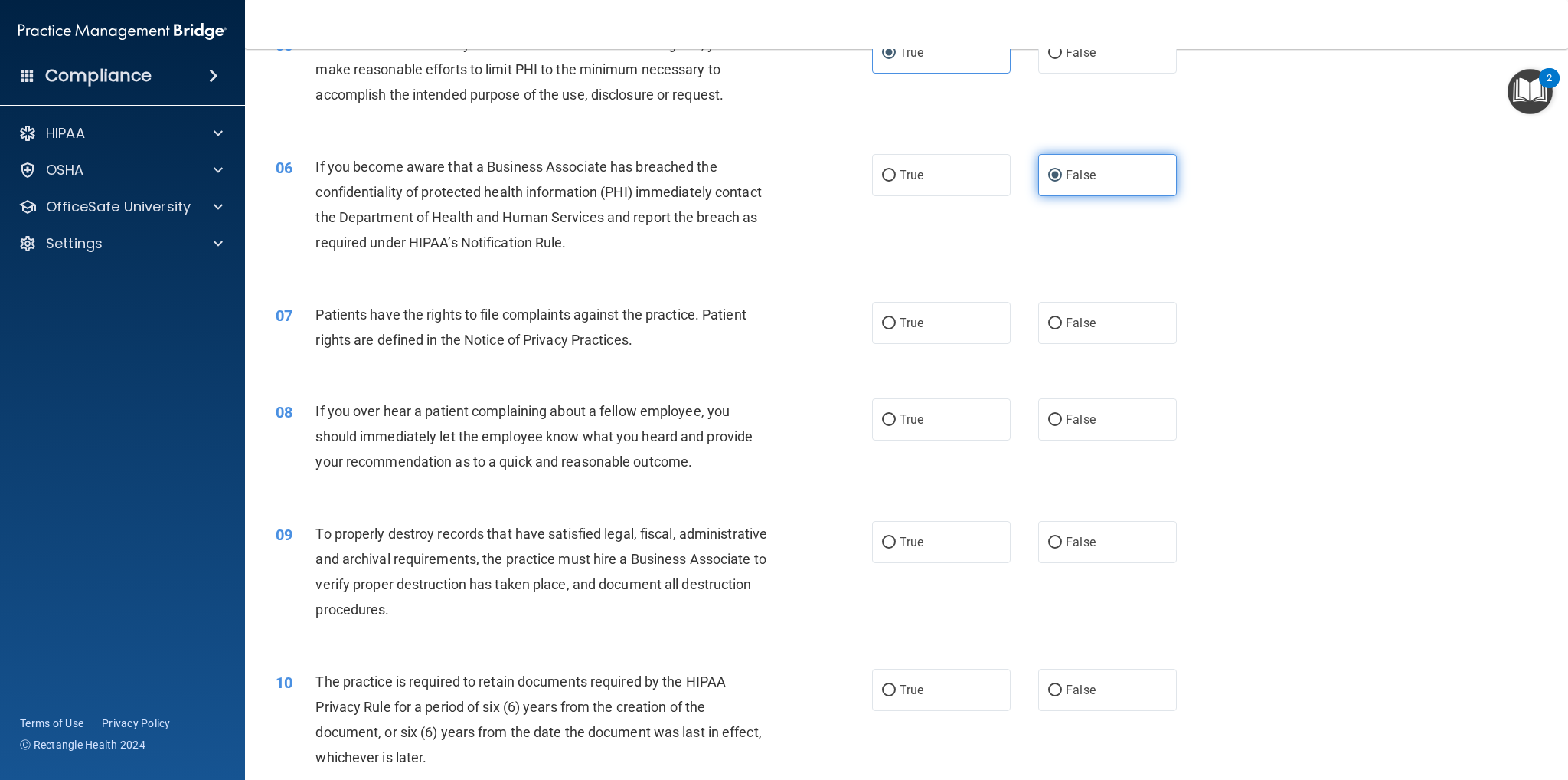
scroll to position [613, 0]
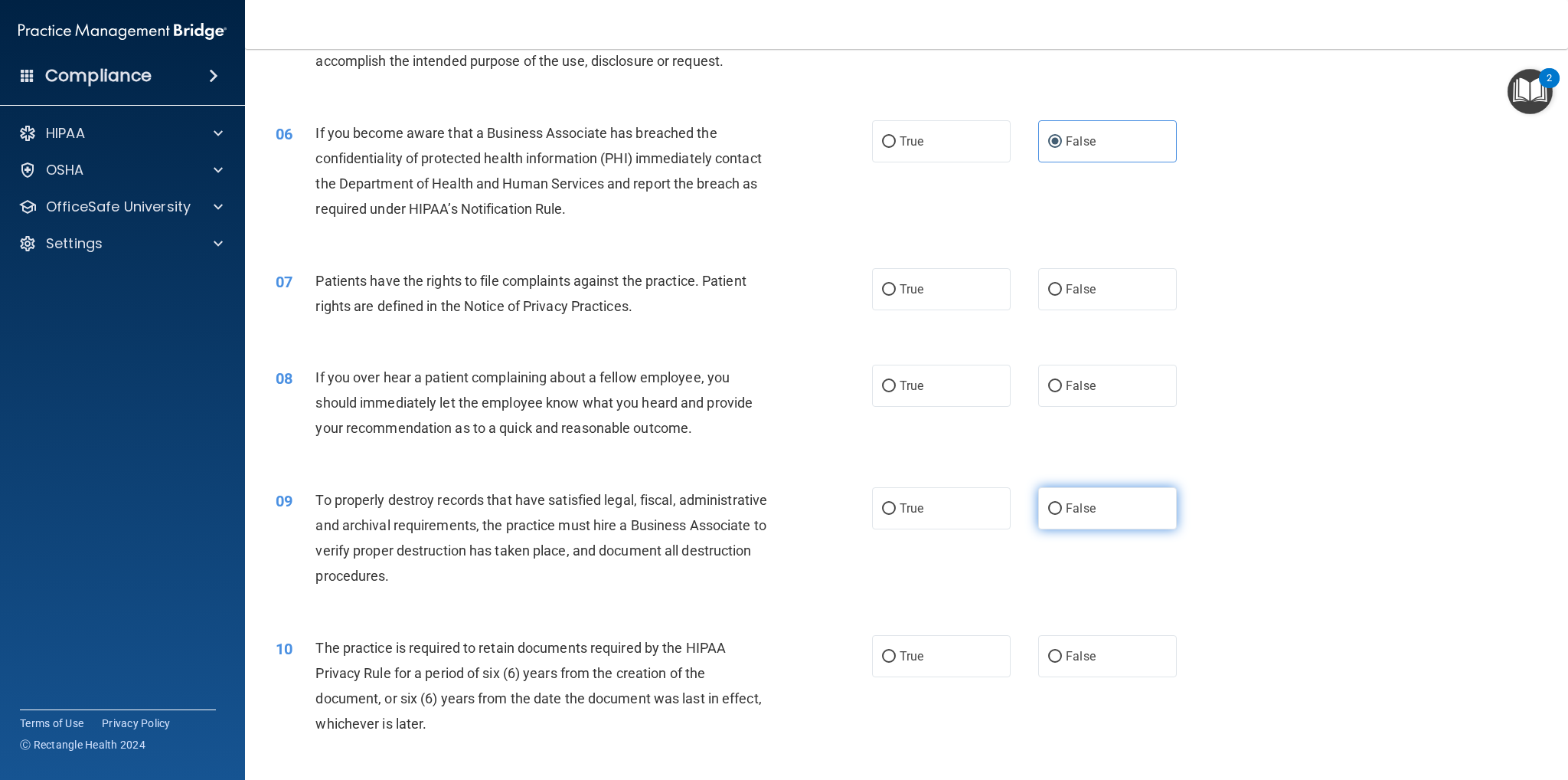
click at [1078, 505] on span "False" at bounding box center [1081, 508] width 30 height 15
click at [1062, 505] on input "False" at bounding box center [1055, 509] width 14 height 12
radio input "true"
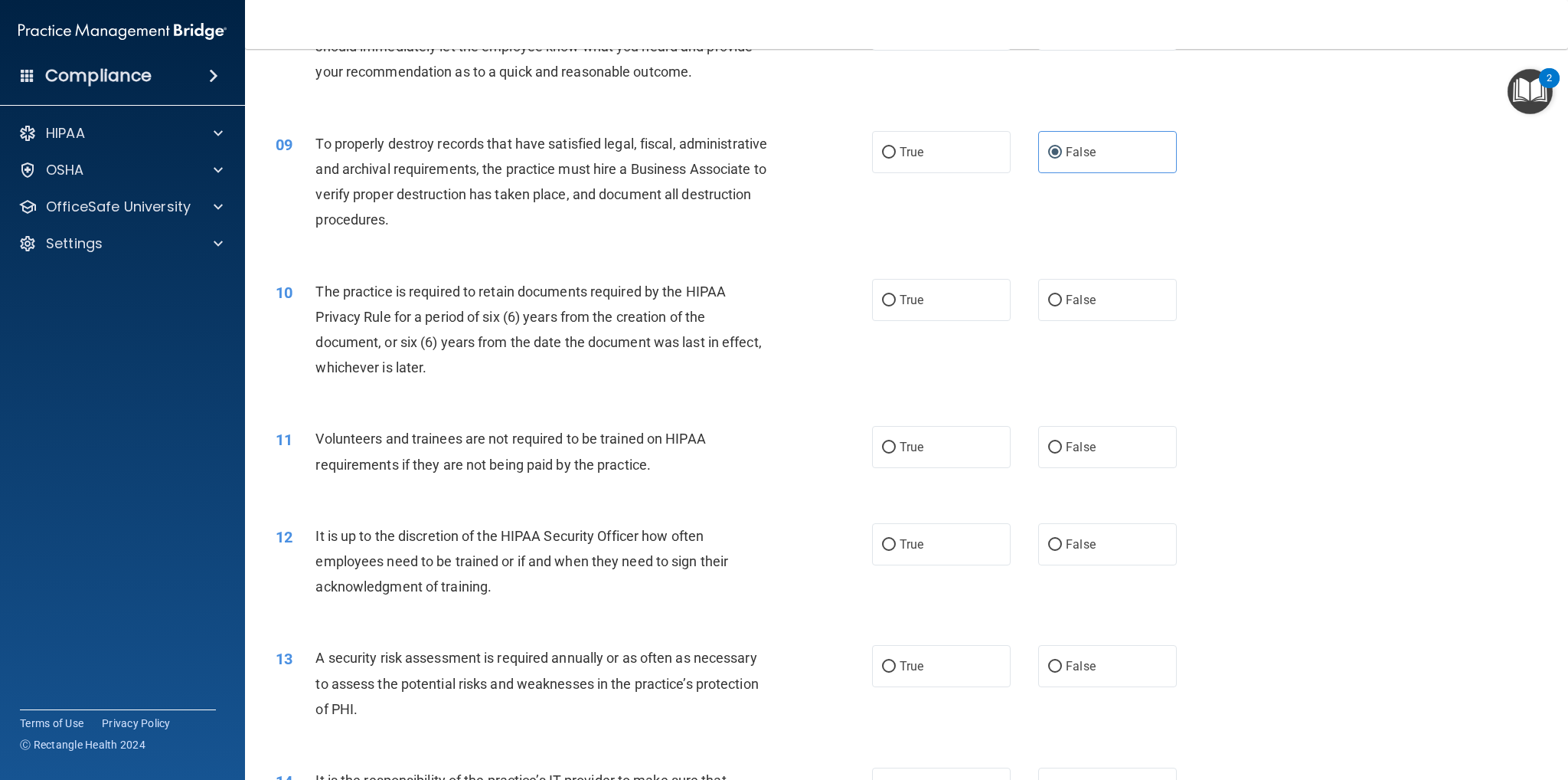
scroll to position [996, 0]
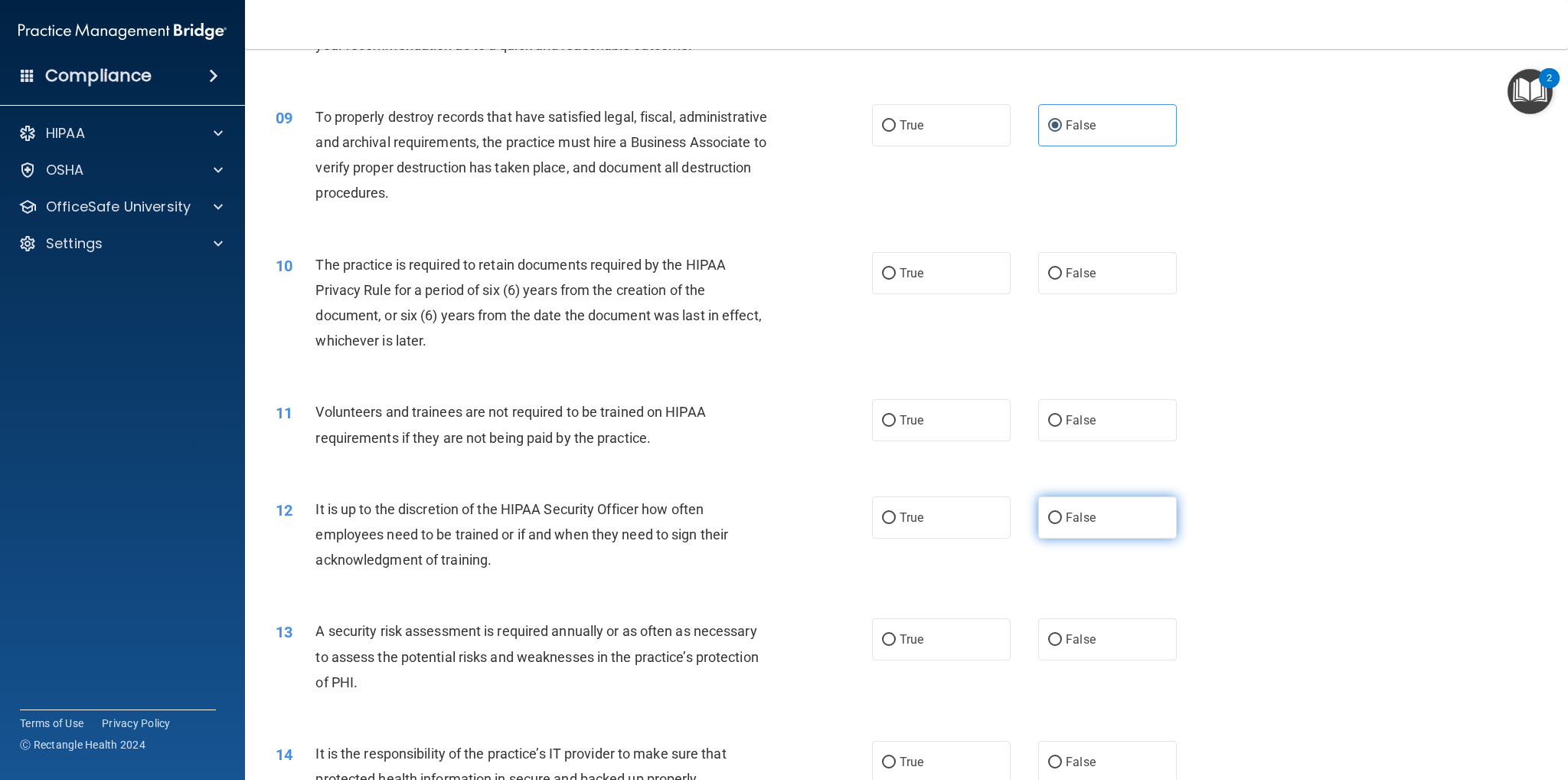
click at [1071, 516] on span "False" at bounding box center [1081, 517] width 30 height 15
click at [1062, 516] on input "False" at bounding box center [1055, 518] width 14 height 12
radio input "true"
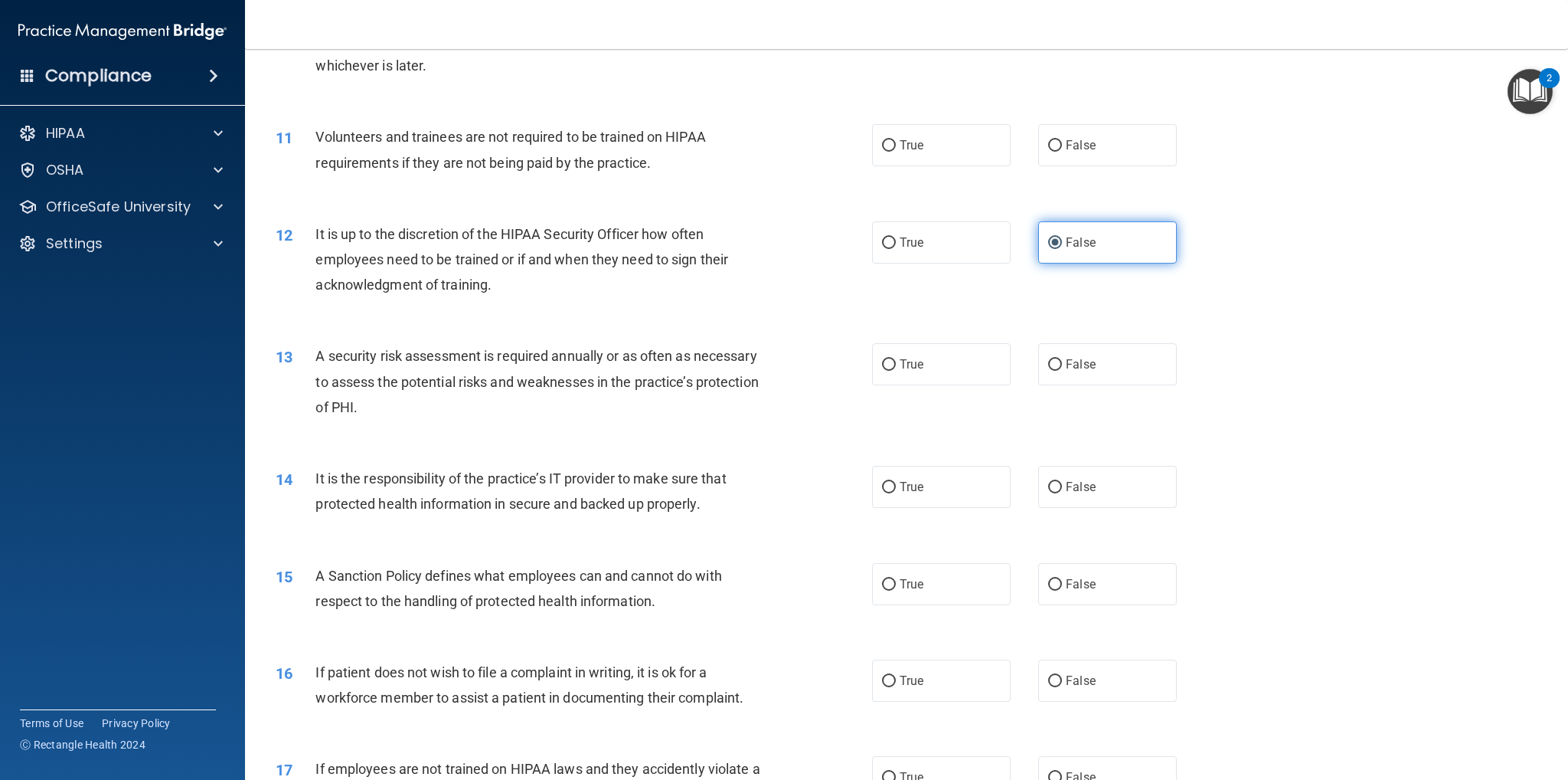
scroll to position [1302, 0]
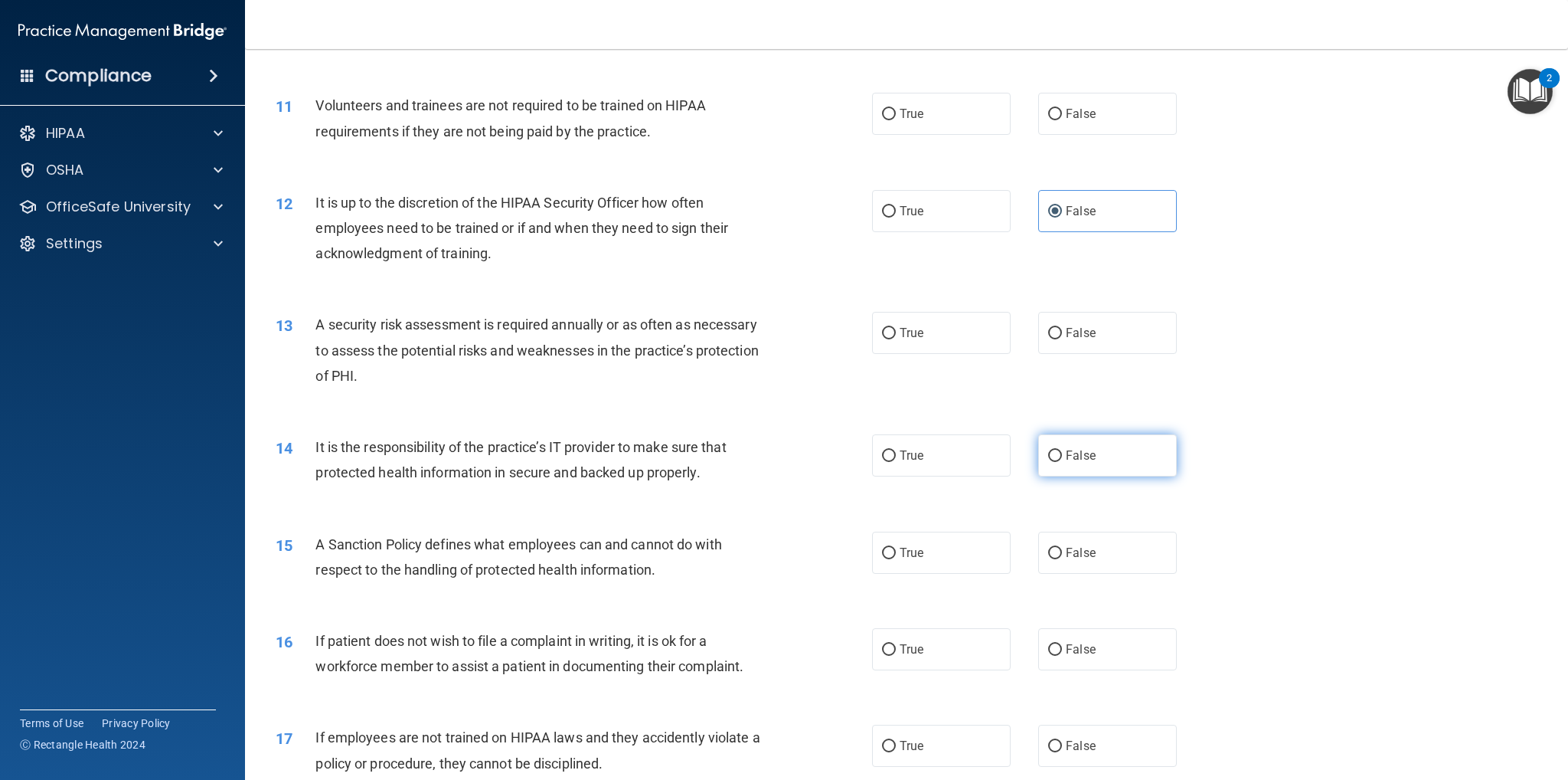
click at [1095, 462] on label "False" at bounding box center [1107, 455] width 139 height 42
click at [1062, 462] on input "False" at bounding box center [1055, 456] width 14 height 12
radio input "true"
click at [1094, 550] on label "False" at bounding box center [1107, 552] width 139 height 42
click at [1062, 550] on input "False" at bounding box center [1055, 554] width 14 height 12
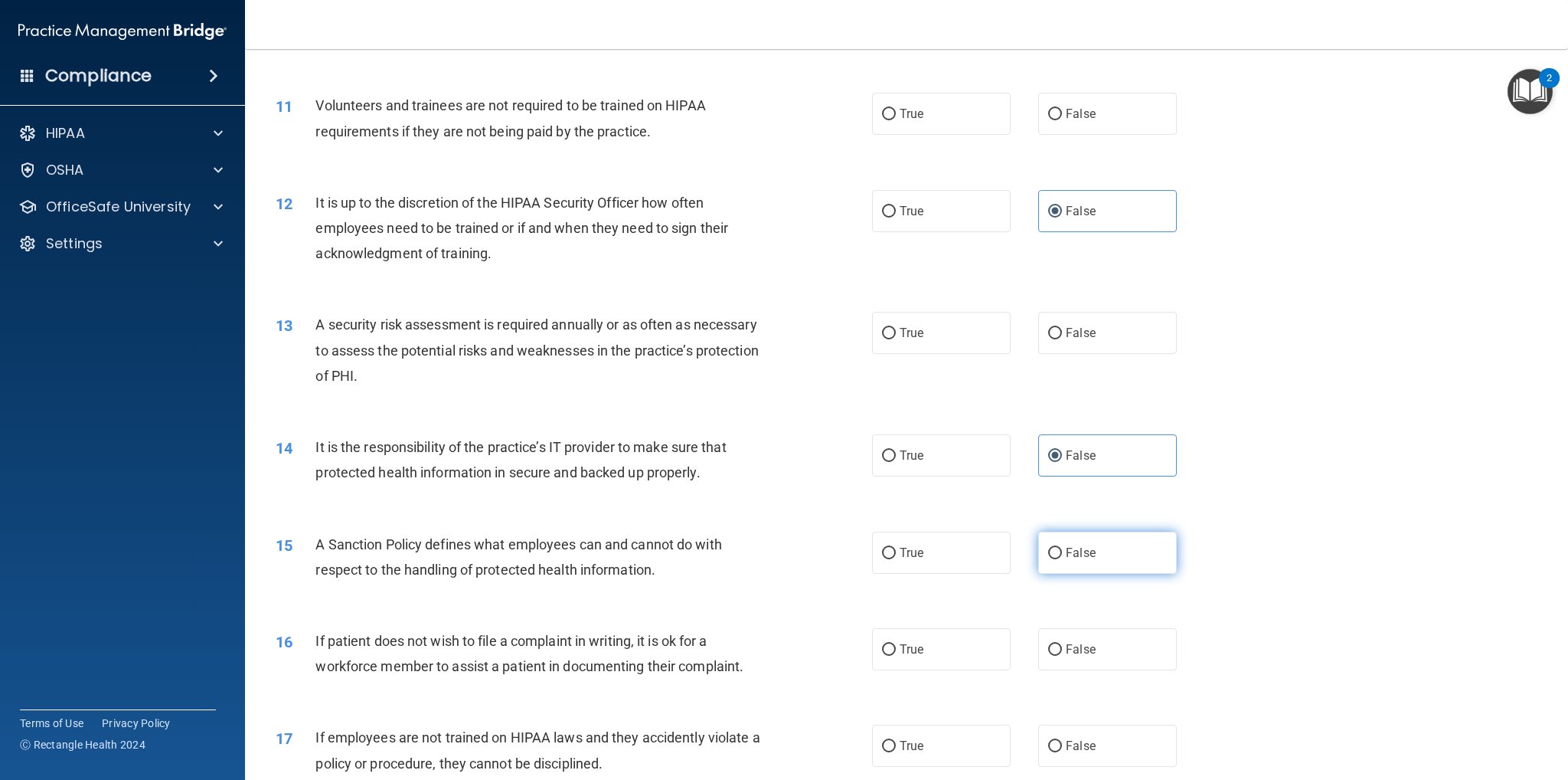
radio input "true"
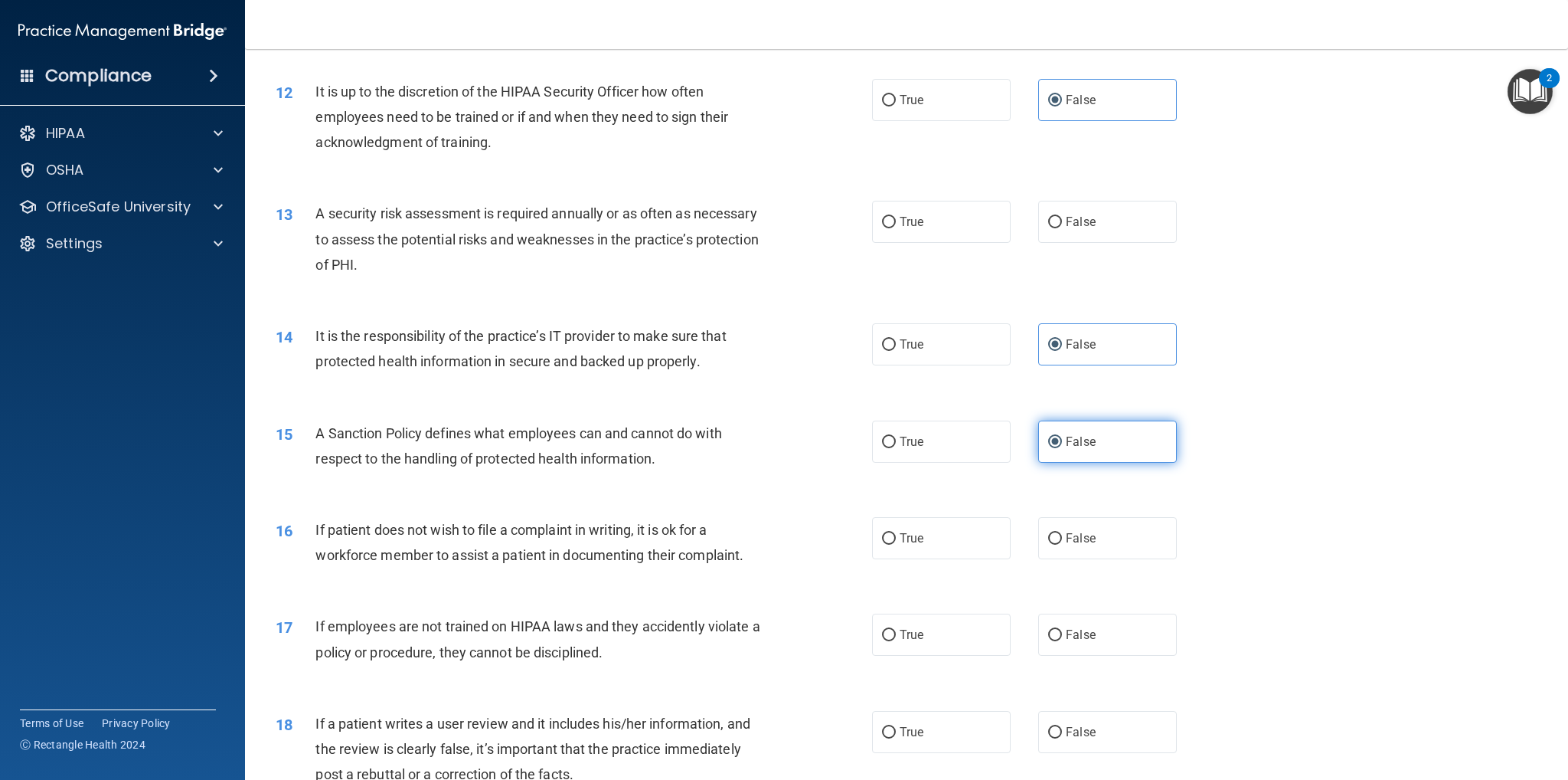
scroll to position [1456, 0]
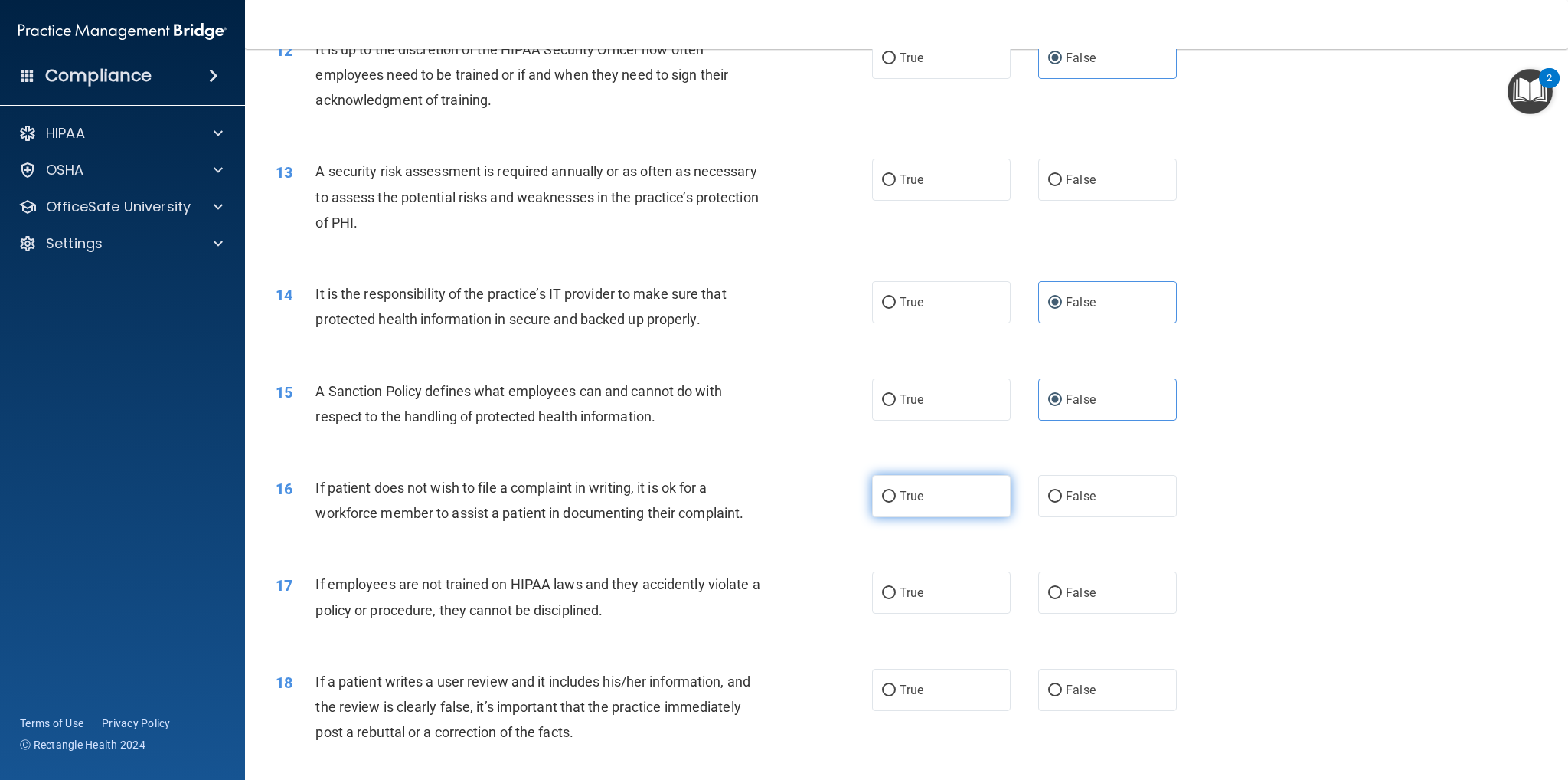
click at [939, 498] on label "True" at bounding box center [941, 496] width 139 height 42
click at [896, 498] on input "True" at bounding box center [889, 497] width 14 height 12
radio input "true"
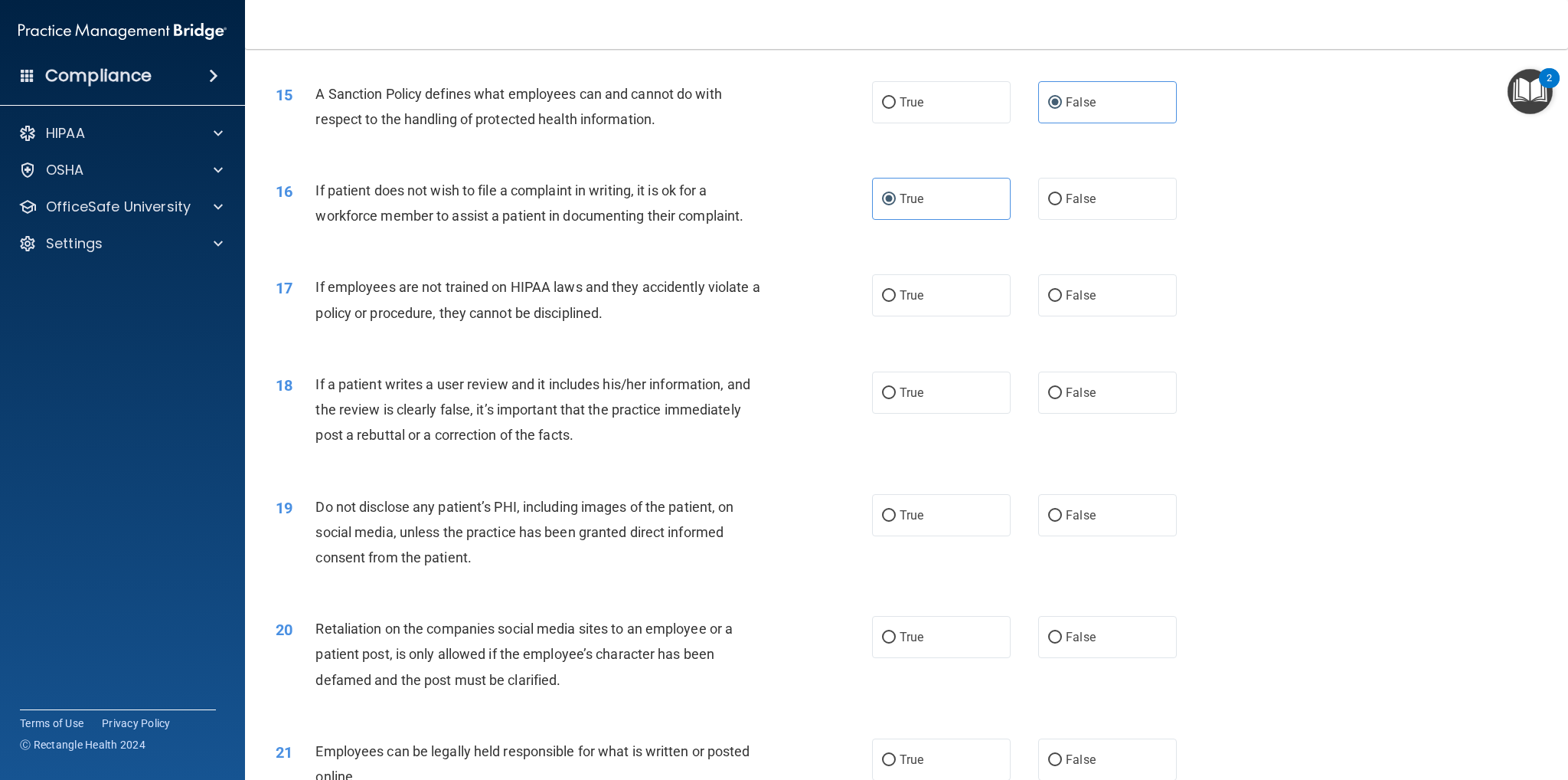
scroll to position [1763, 0]
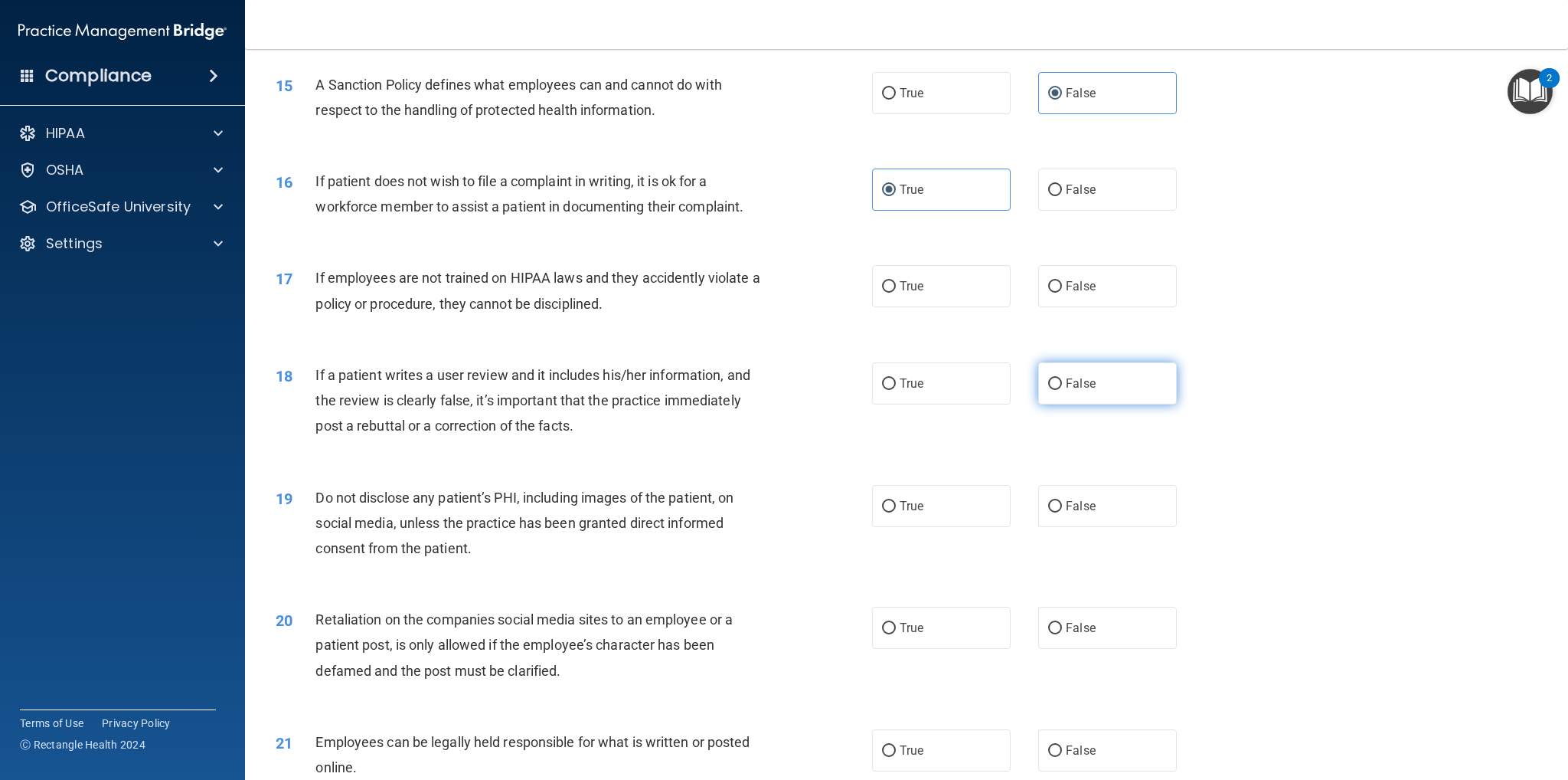
click at [1091, 381] on label "False" at bounding box center [1107, 384] width 139 height 42
click at [1062, 381] on input "False" at bounding box center [1055, 385] width 14 height 12
radio input "true"
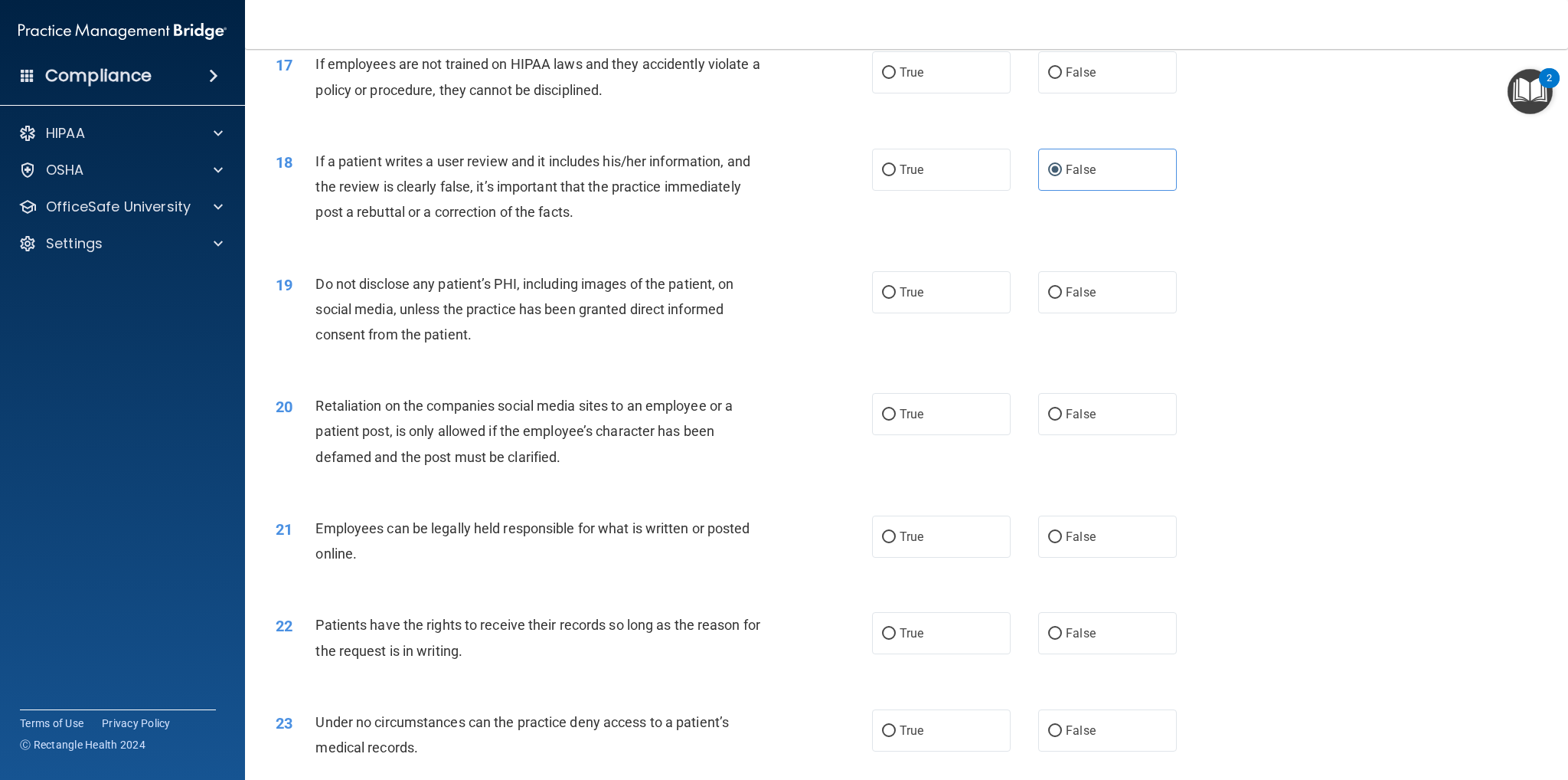
scroll to position [2068, 0]
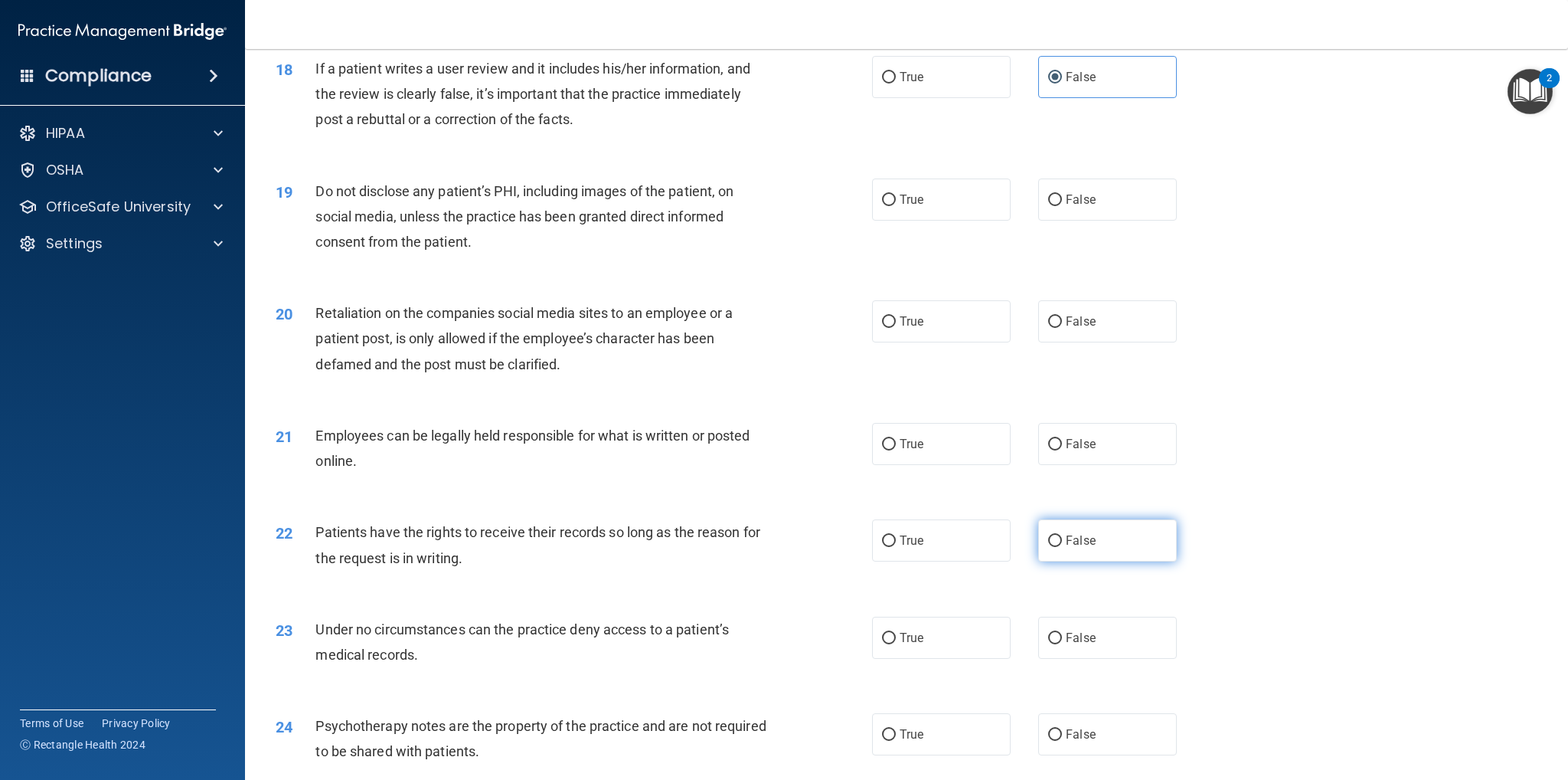
click at [1084, 540] on span "False" at bounding box center [1081, 540] width 30 height 15
click at [1062, 540] on input "False" at bounding box center [1055, 541] width 14 height 12
radio input "true"
click at [1078, 642] on span "False" at bounding box center [1081, 637] width 30 height 15
click at [1062, 642] on input "False" at bounding box center [1055, 639] width 14 height 12
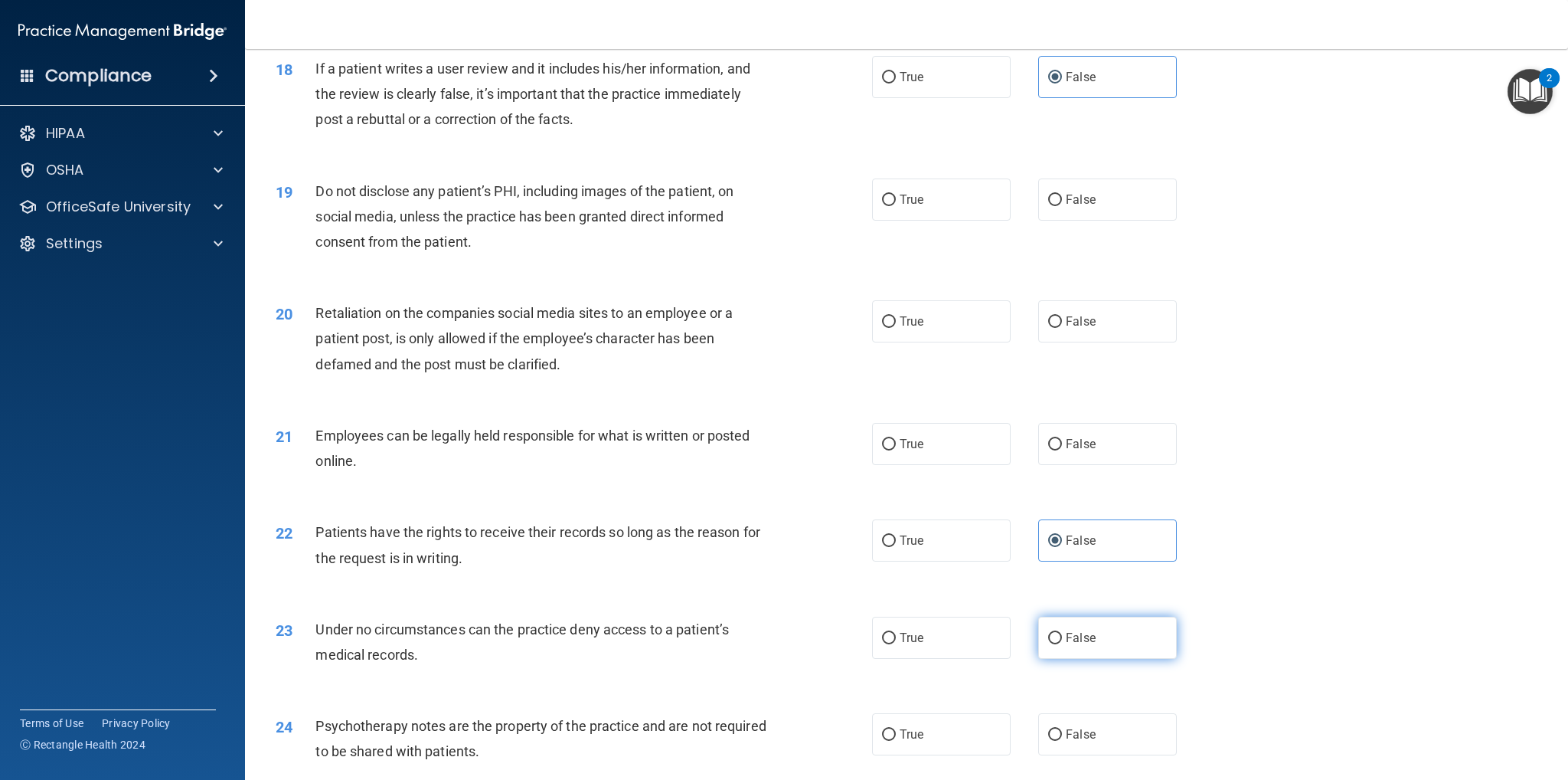
radio input "true"
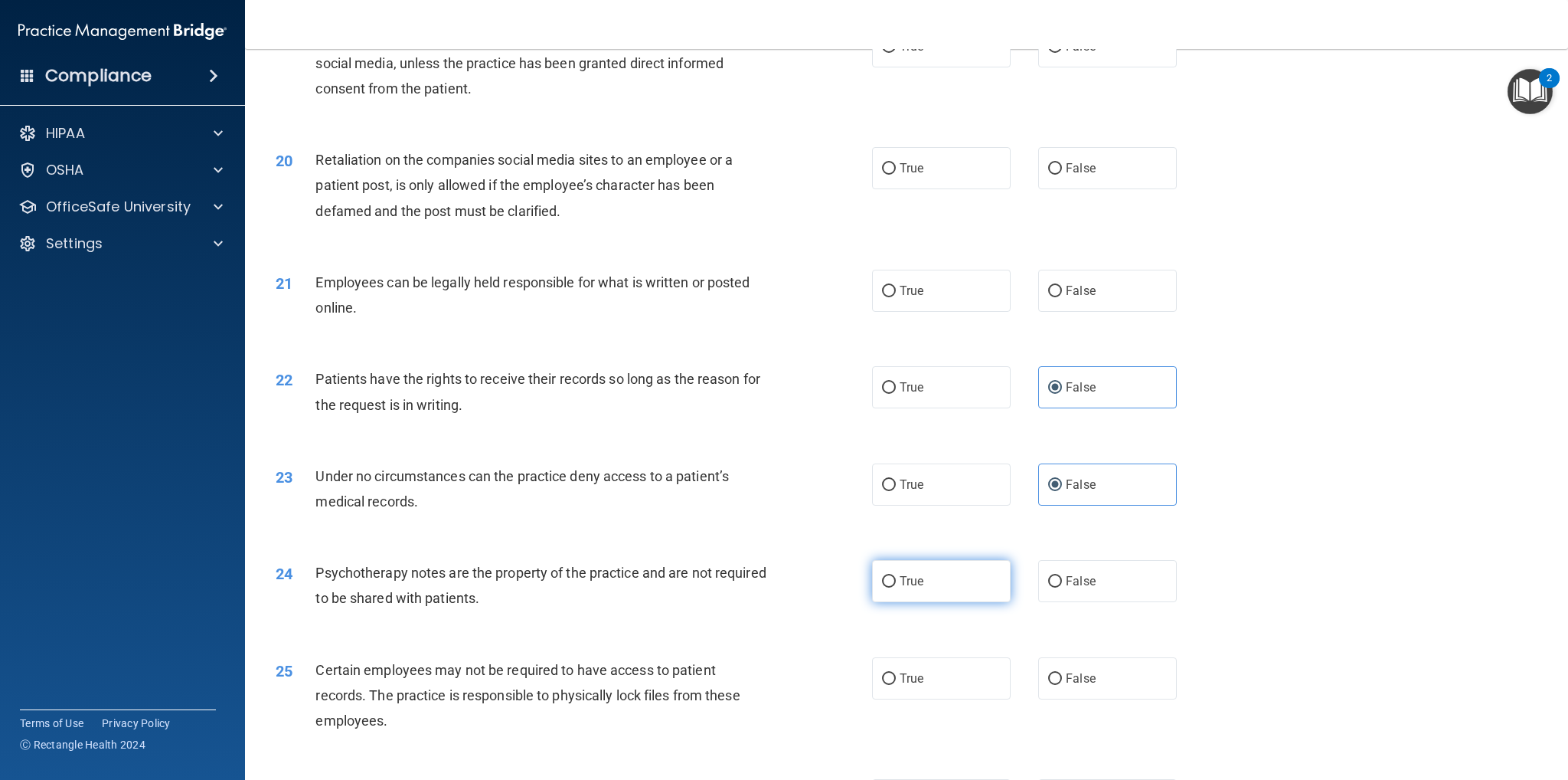
click at [968, 586] on label "True" at bounding box center [941, 581] width 139 height 42
click at [896, 586] on input "True" at bounding box center [889, 582] width 14 height 12
radio input "true"
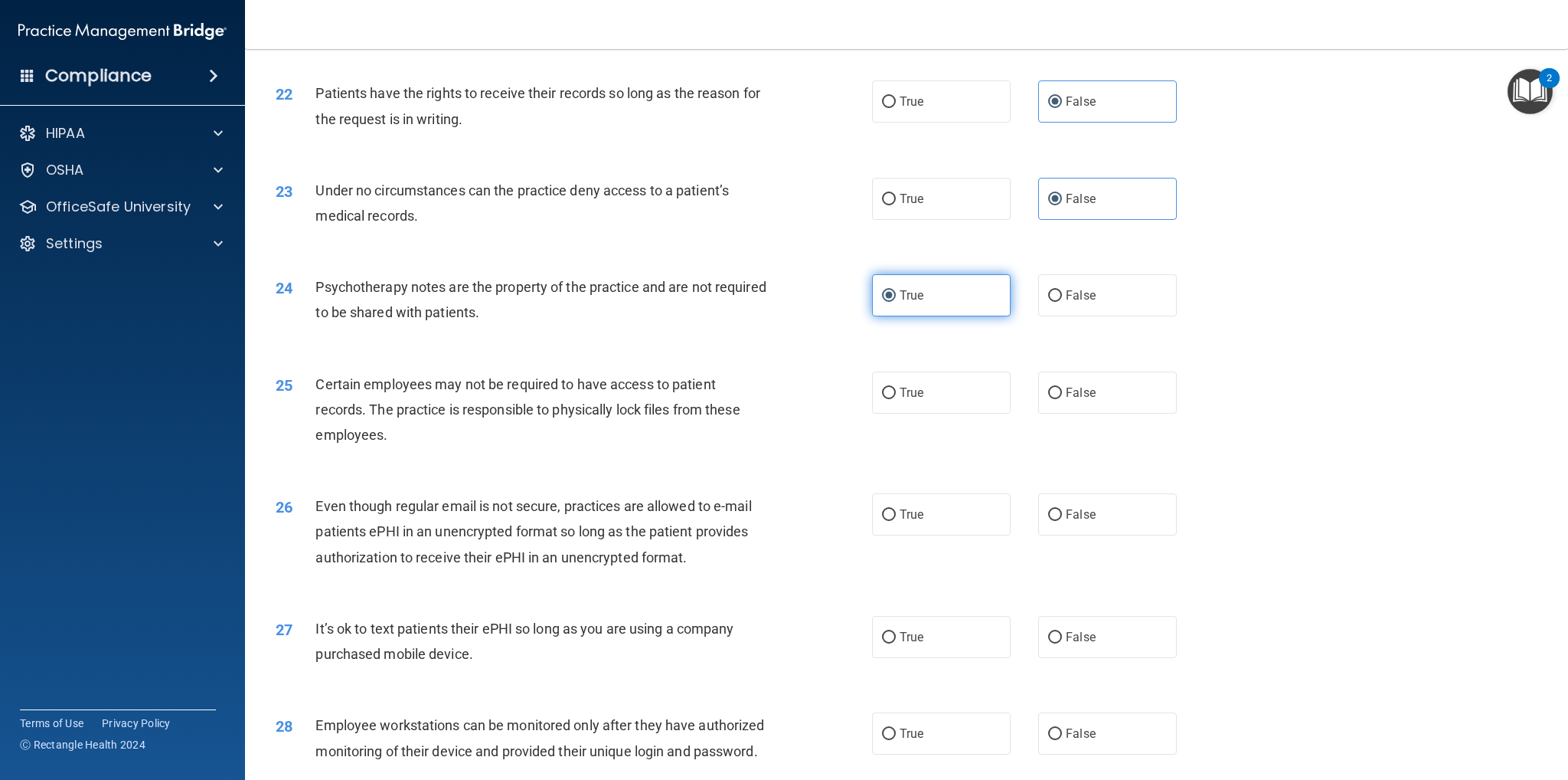
scroll to position [2529, 0]
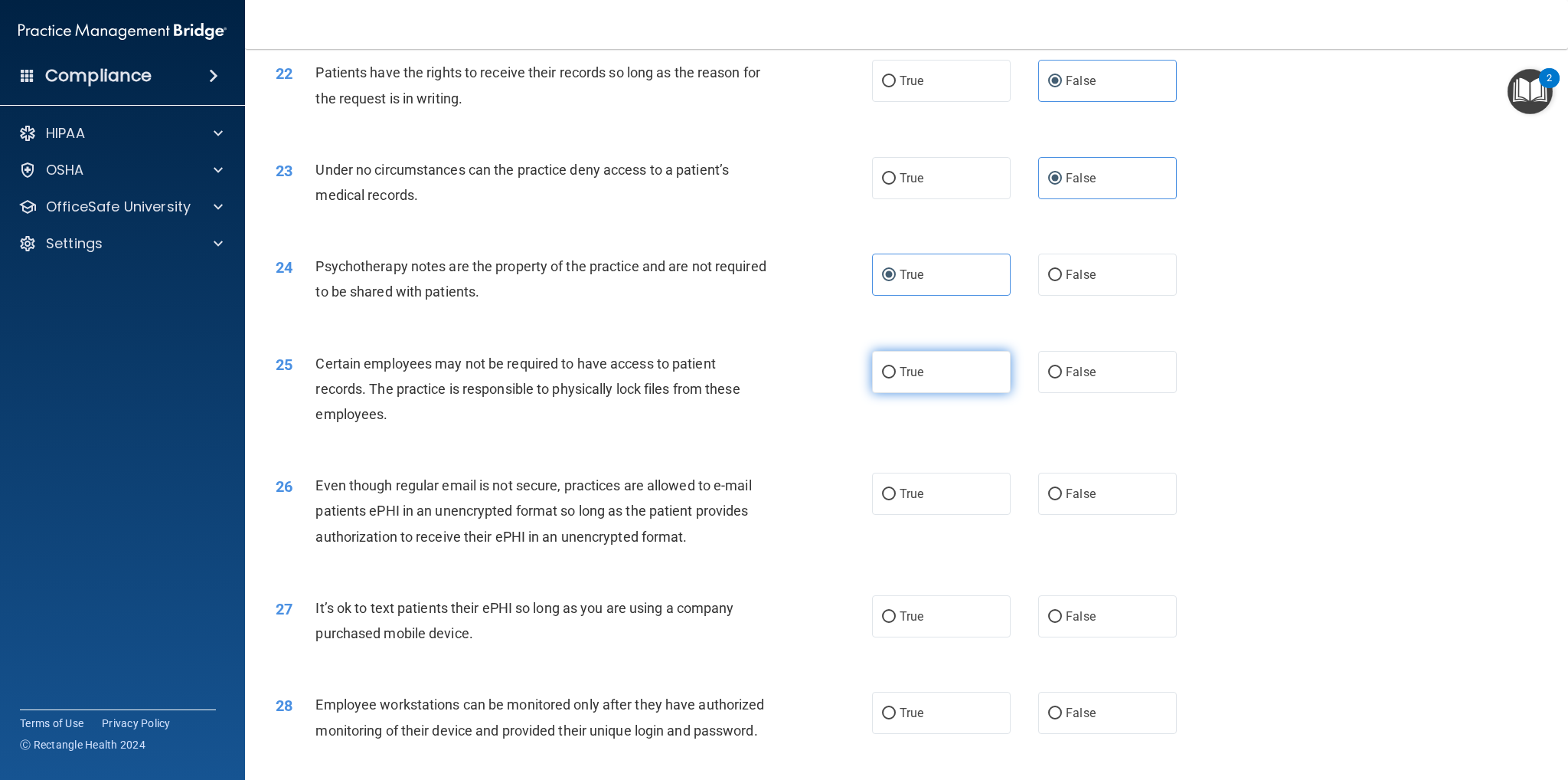
click at [940, 375] on label "True" at bounding box center [941, 372] width 139 height 42
click at [896, 375] on input "True" at bounding box center [889, 373] width 14 height 12
radio input "true"
click at [937, 503] on label "True" at bounding box center [941, 493] width 139 height 42
click at [896, 500] on input "True" at bounding box center [889, 494] width 14 height 12
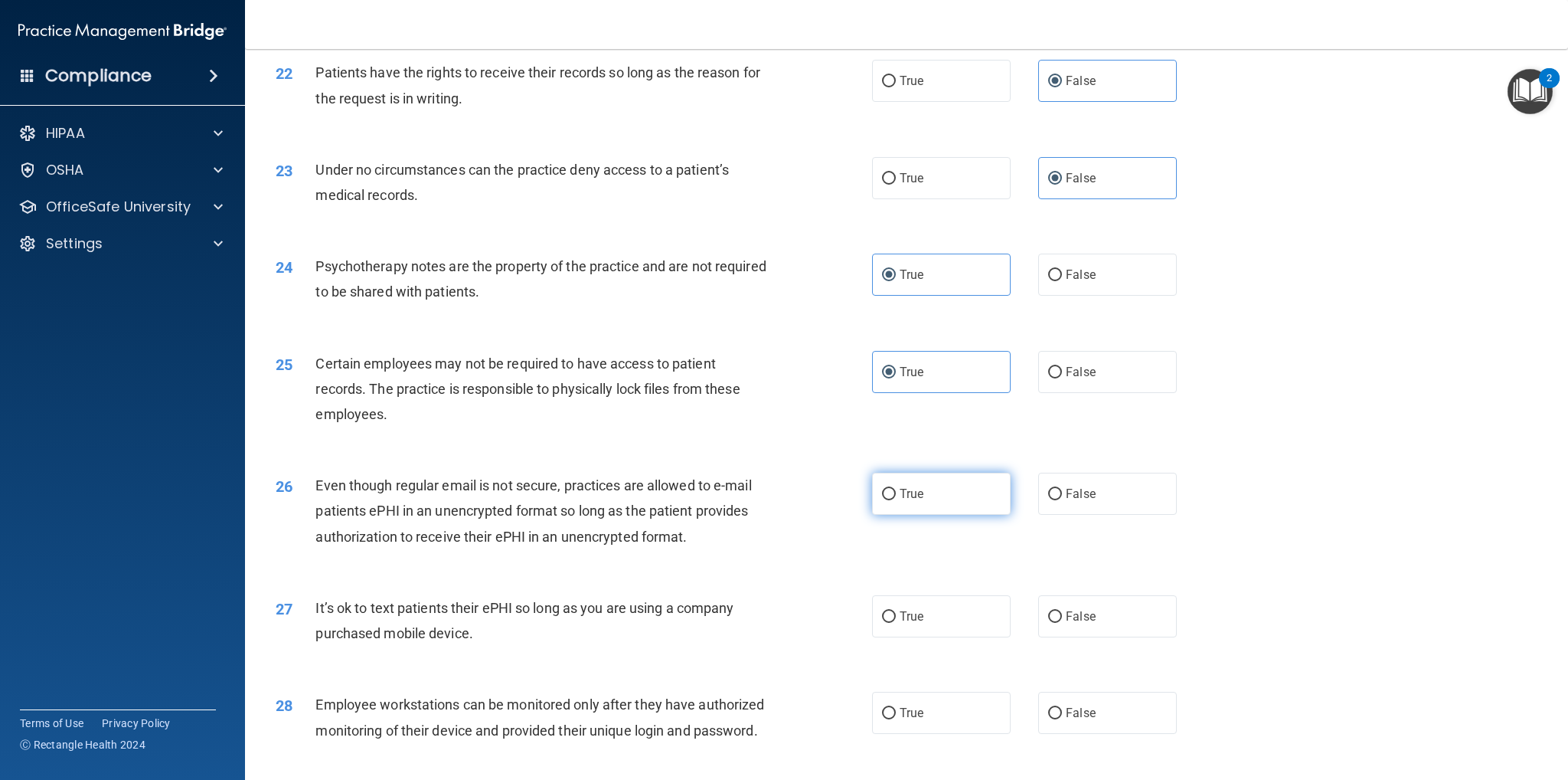
radio input "true"
click at [1057, 618] on label "False" at bounding box center [1107, 616] width 139 height 42
click at [1057, 618] on input "False" at bounding box center [1055, 617] width 14 height 12
radio input "true"
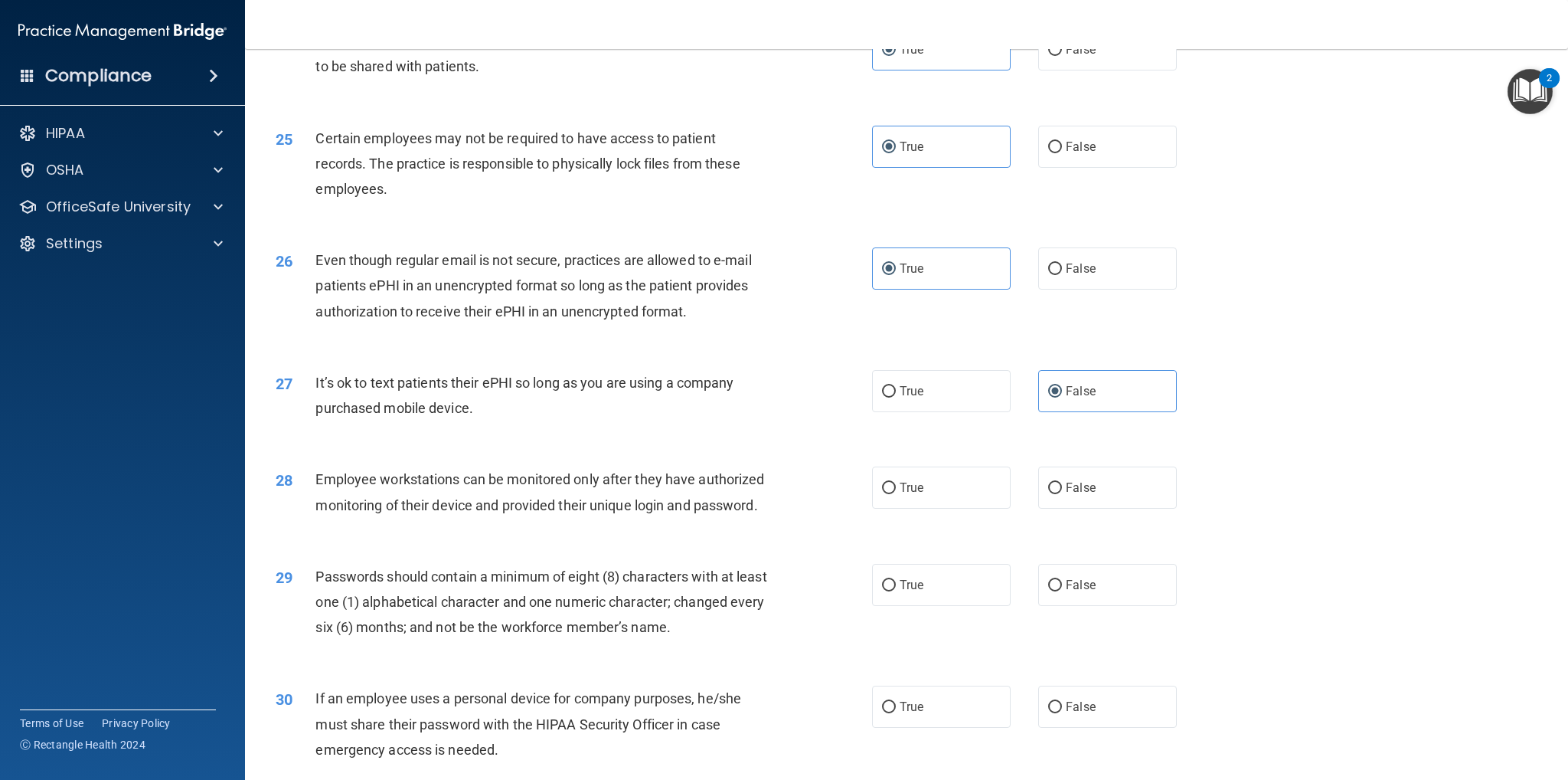
scroll to position [2758, 0]
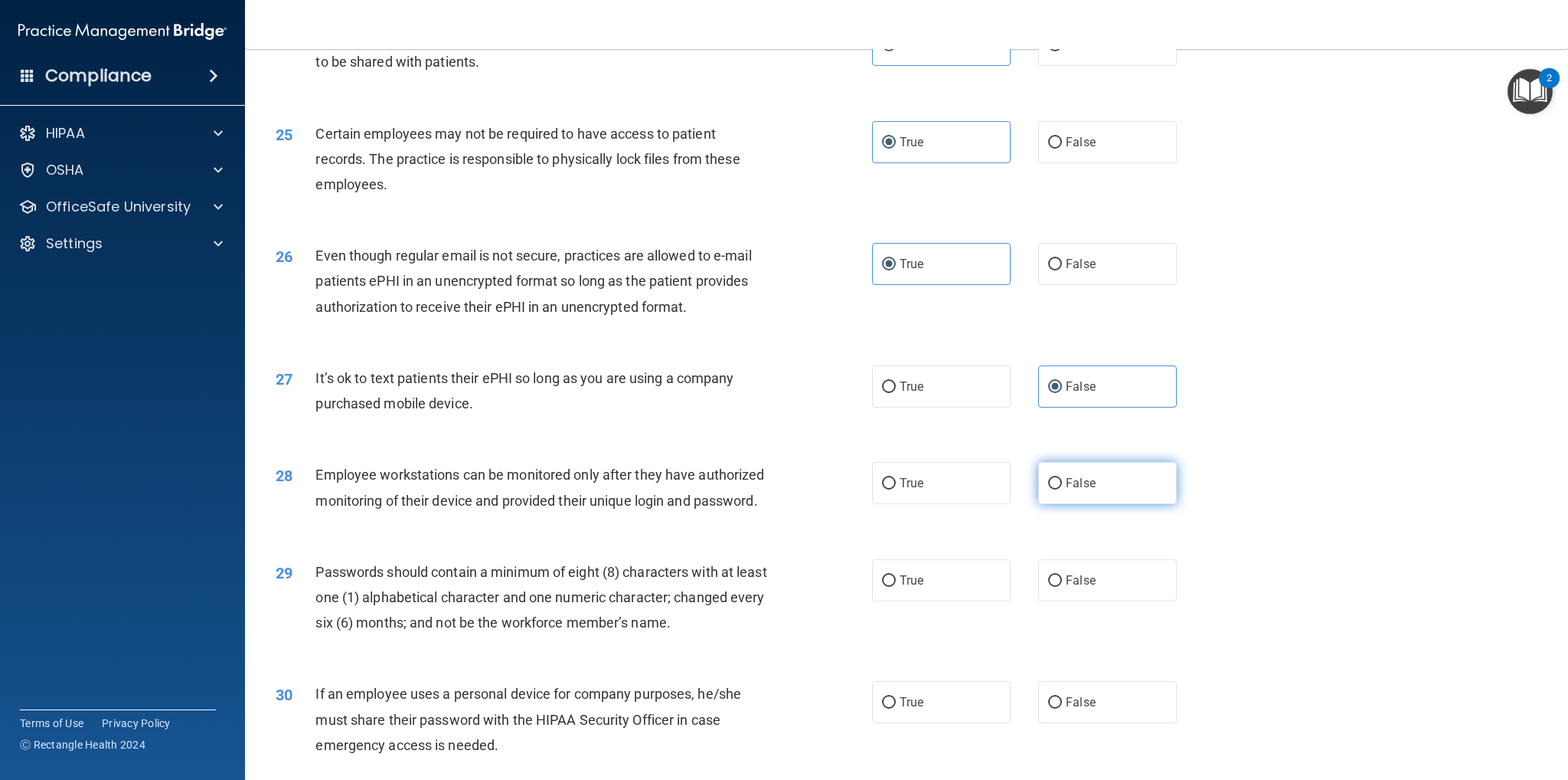
click at [1117, 482] on label "False" at bounding box center [1107, 483] width 139 height 42
click at [1062, 482] on input "False" at bounding box center [1055, 484] width 14 height 12
radio input "true"
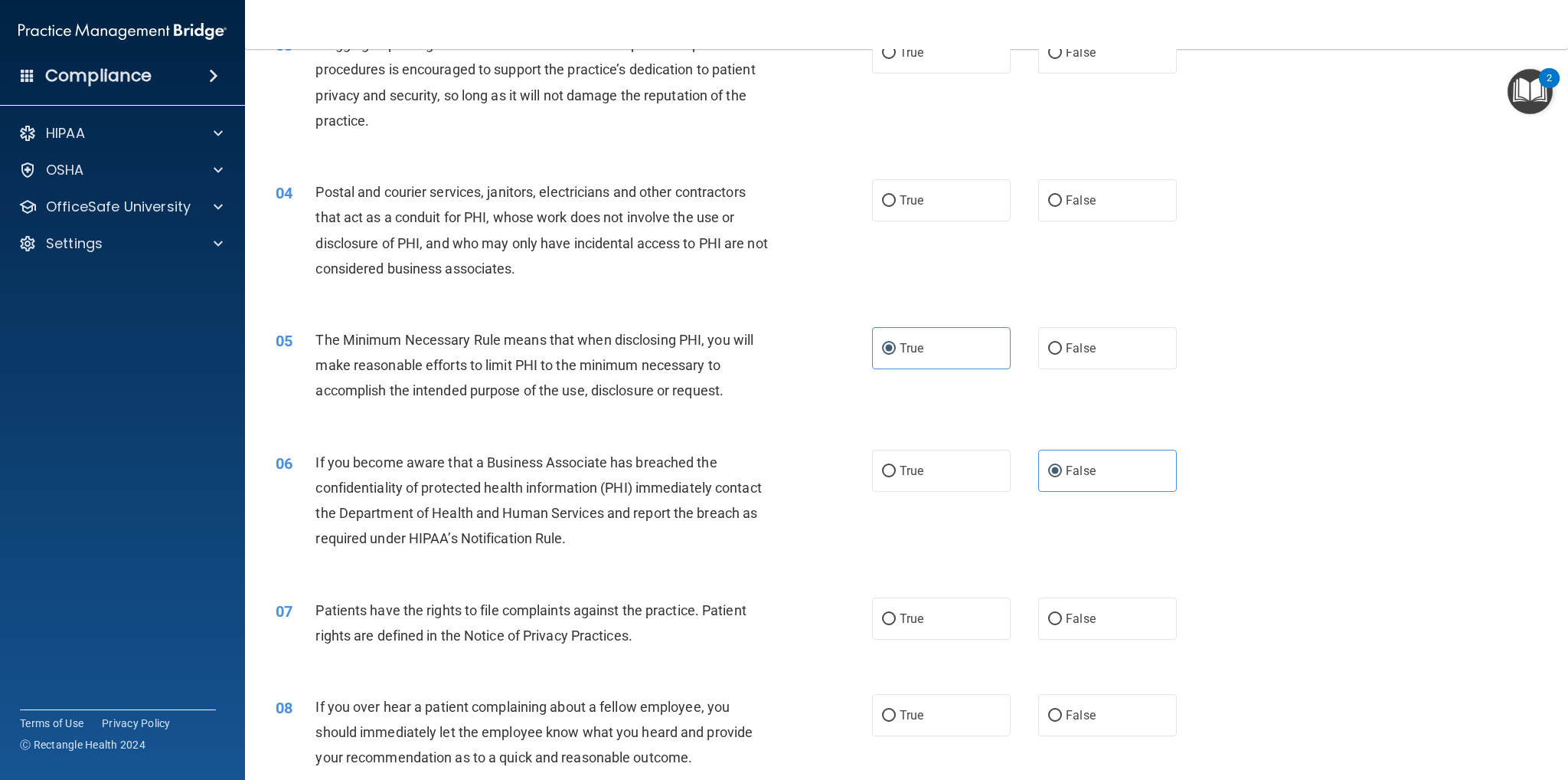
scroll to position [0, 0]
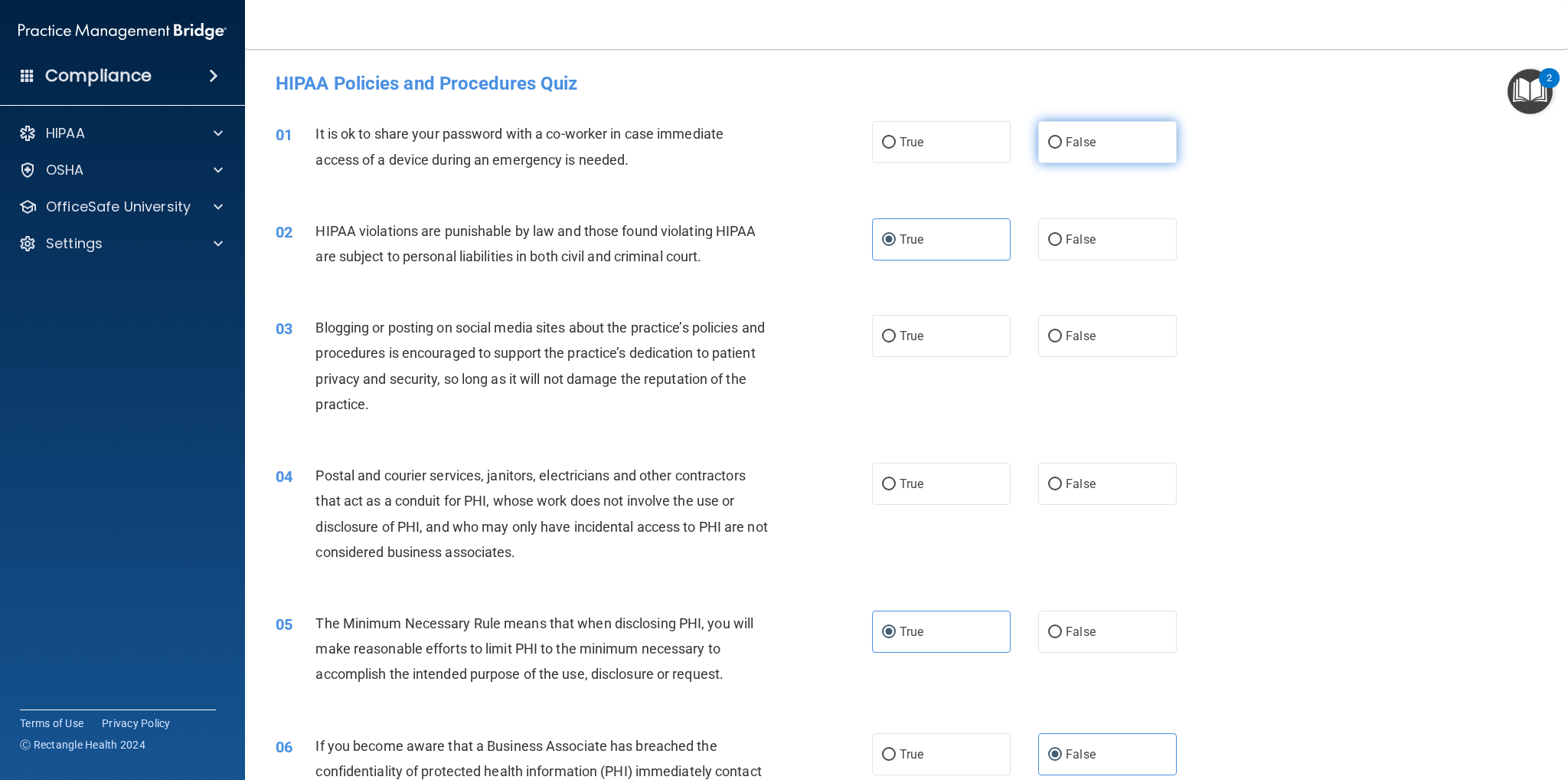
click at [1086, 153] on label "False" at bounding box center [1107, 142] width 139 height 42
click at [1062, 149] on input "False" at bounding box center [1055, 143] width 14 height 12
radio input "true"
click at [1074, 331] on span "False" at bounding box center [1081, 336] width 30 height 15
click at [1062, 331] on input "False" at bounding box center [1055, 337] width 14 height 12
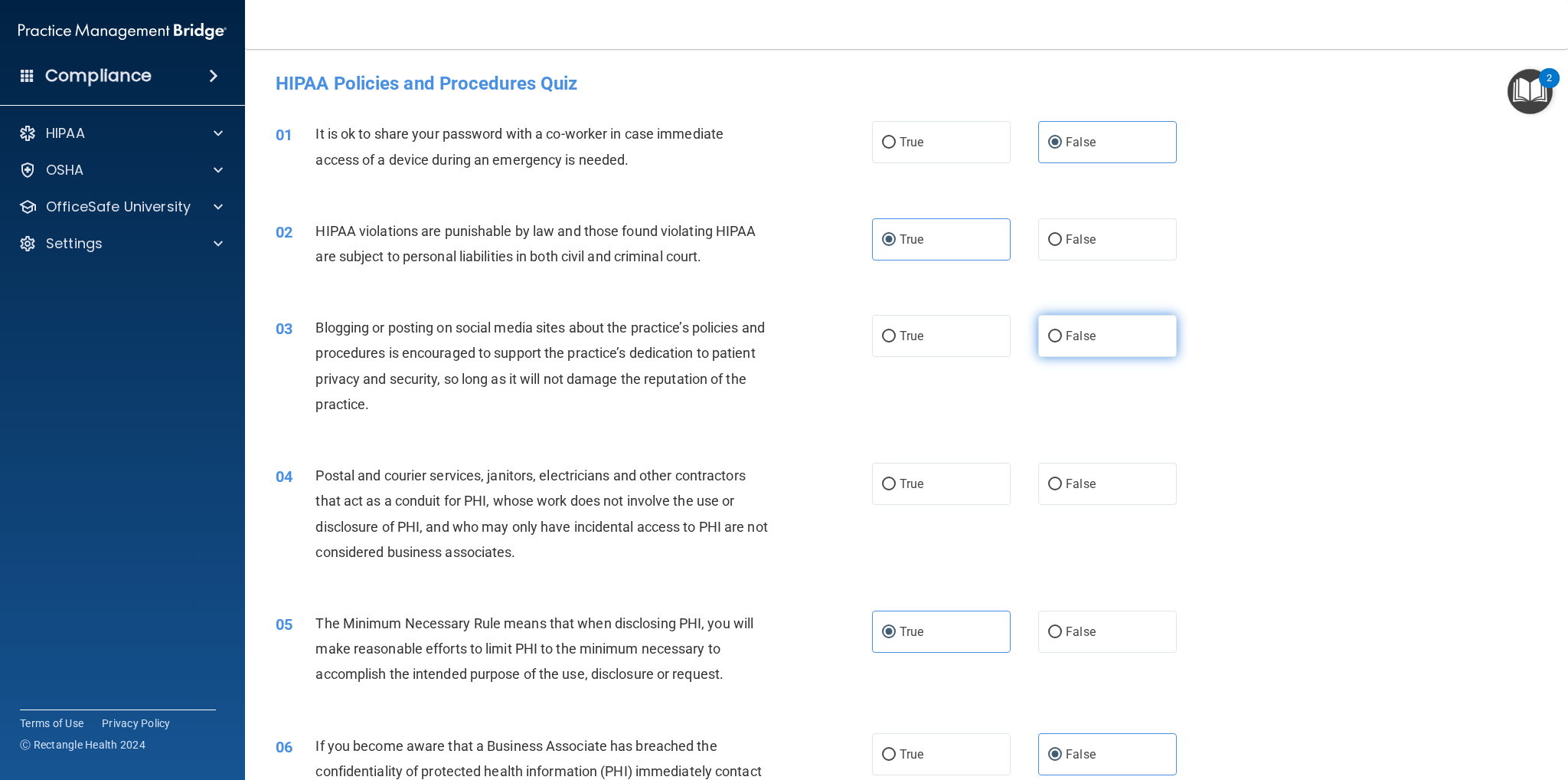
radio input "true"
click at [961, 484] on label "True" at bounding box center [941, 483] width 139 height 42
click at [896, 484] on input "True" at bounding box center [889, 485] width 14 height 12
radio input "true"
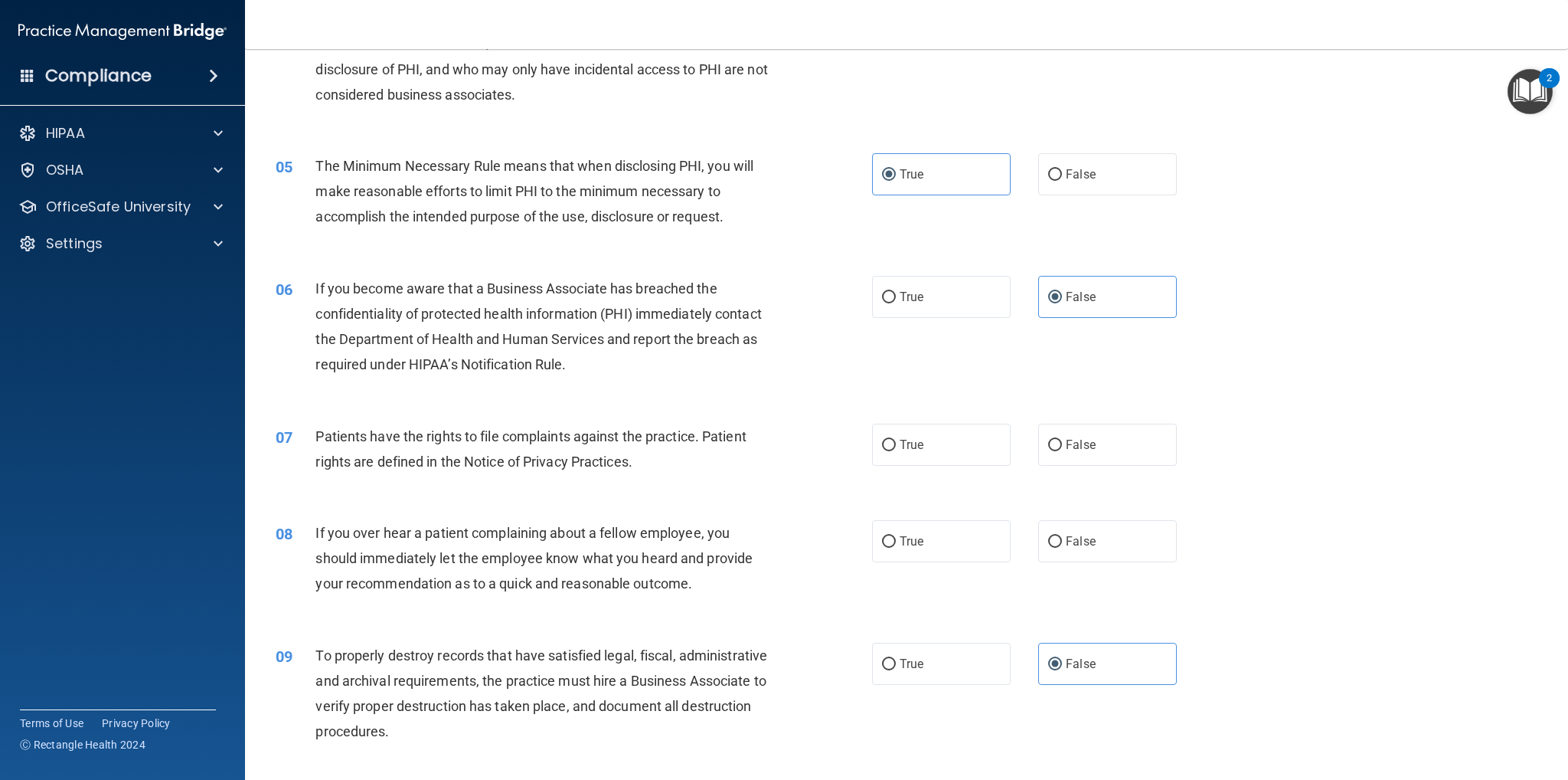
scroll to position [459, 0]
click at [947, 447] on label "True" at bounding box center [941, 442] width 139 height 42
click at [896, 447] on input "True" at bounding box center [889, 443] width 14 height 12
radio input "true"
click at [1055, 534] on label "False" at bounding box center [1107, 539] width 139 height 42
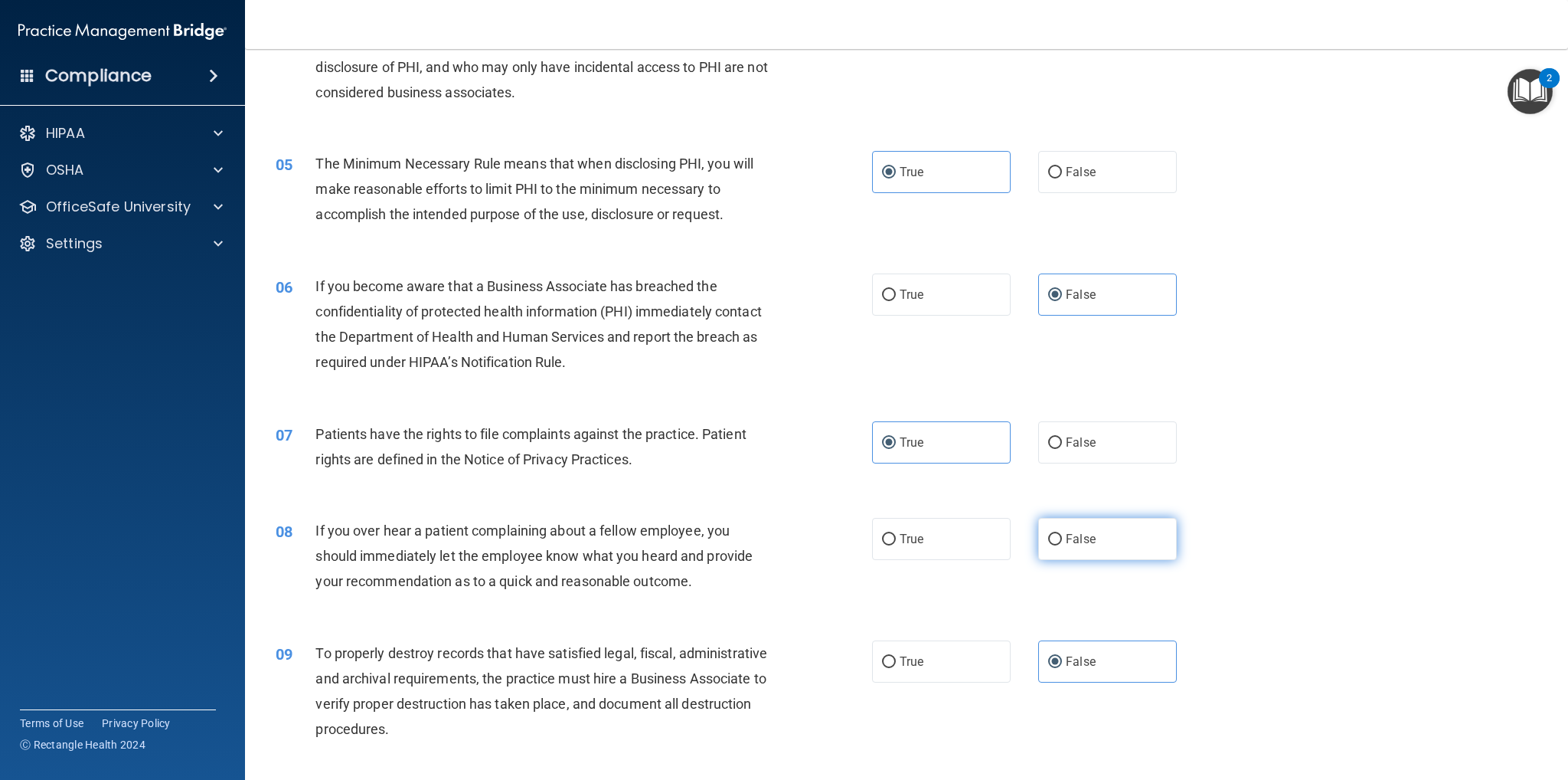
click at [1055, 534] on input "False" at bounding box center [1055, 540] width 14 height 12
radio input "true"
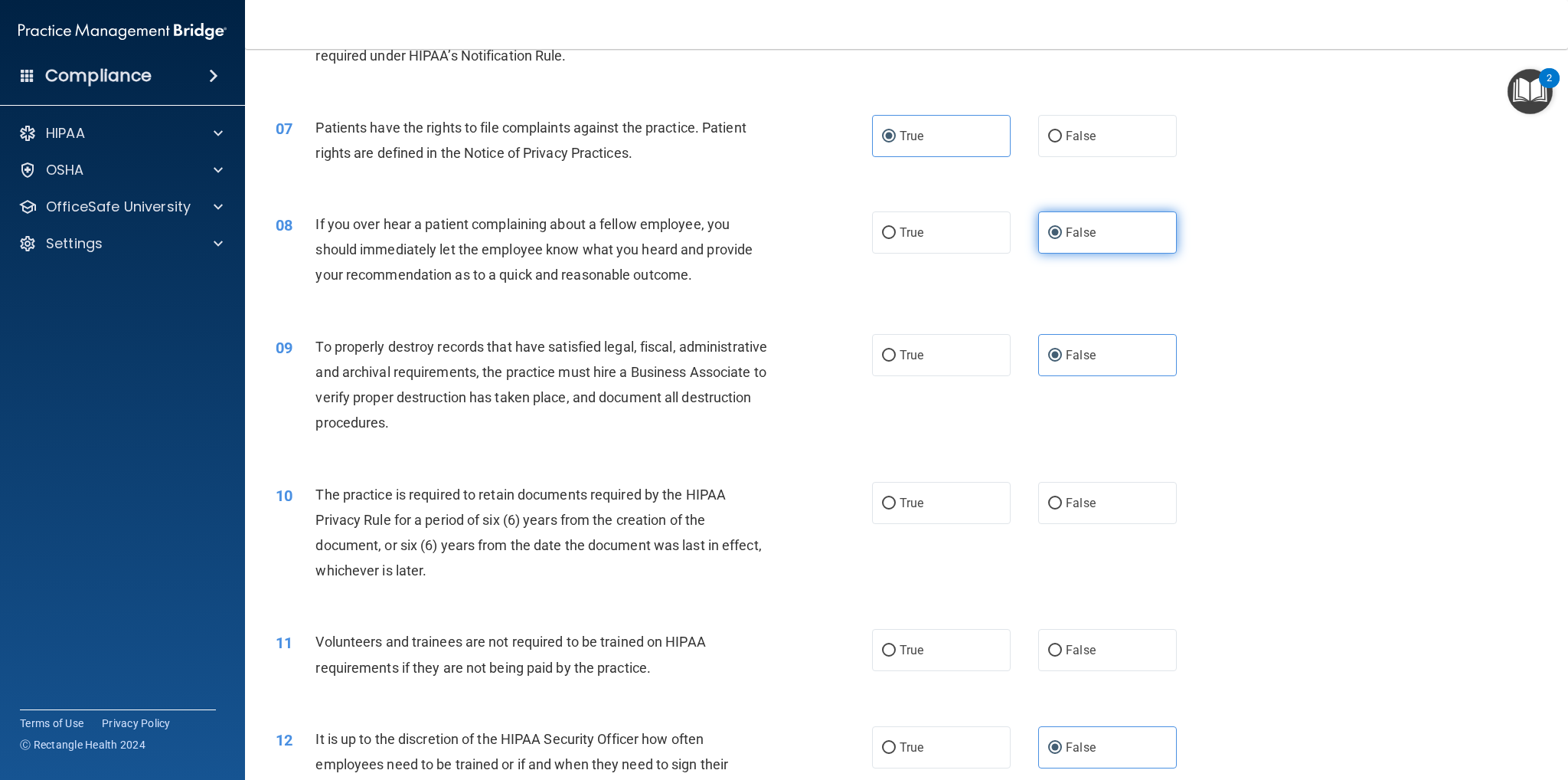
scroll to position [843, 0]
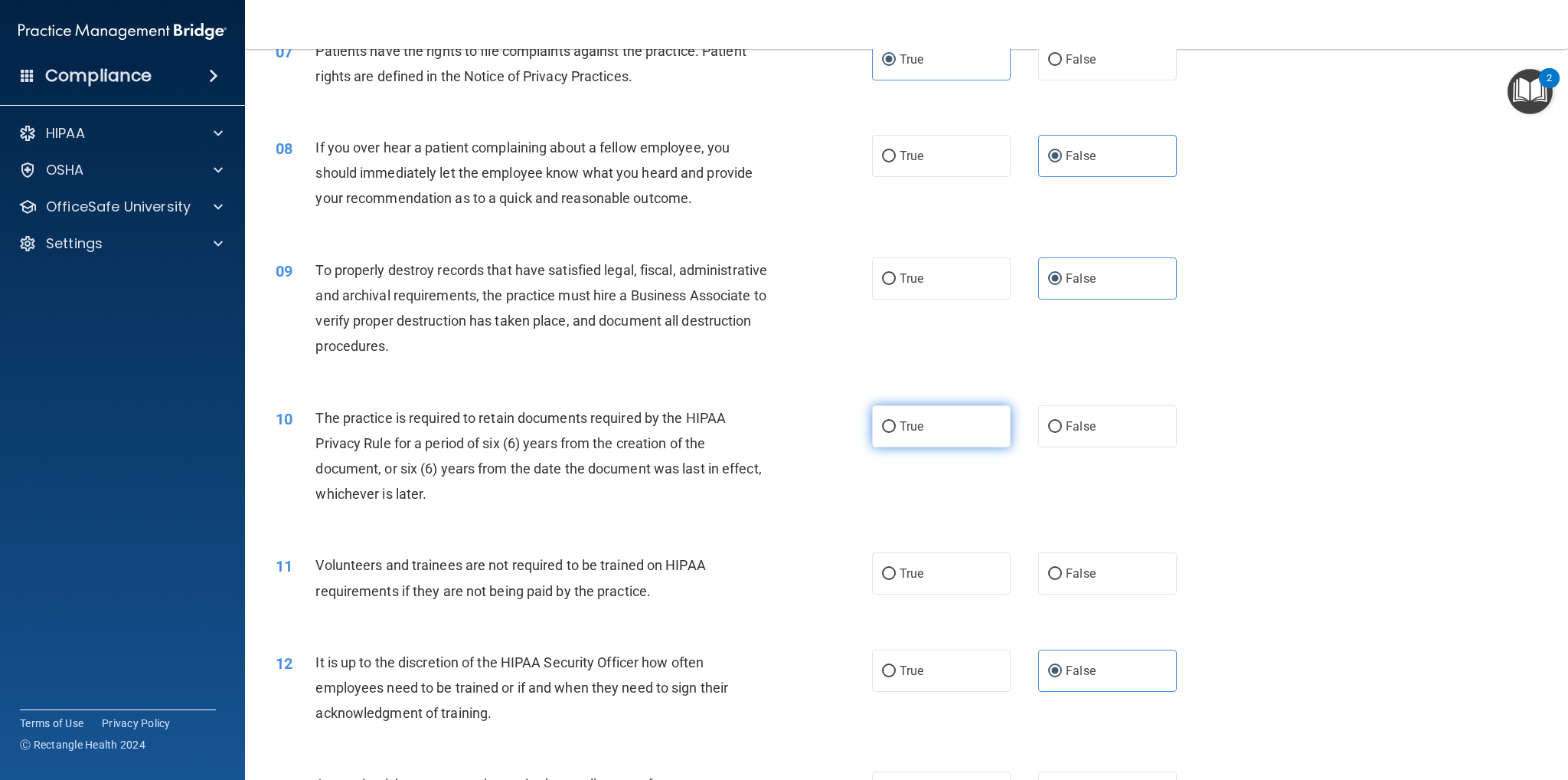
click at [943, 436] on label "True" at bounding box center [941, 426] width 139 height 42
click at [896, 432] on input "True" at bounding box center [889, 427] width 14 height 12
radio input "true"
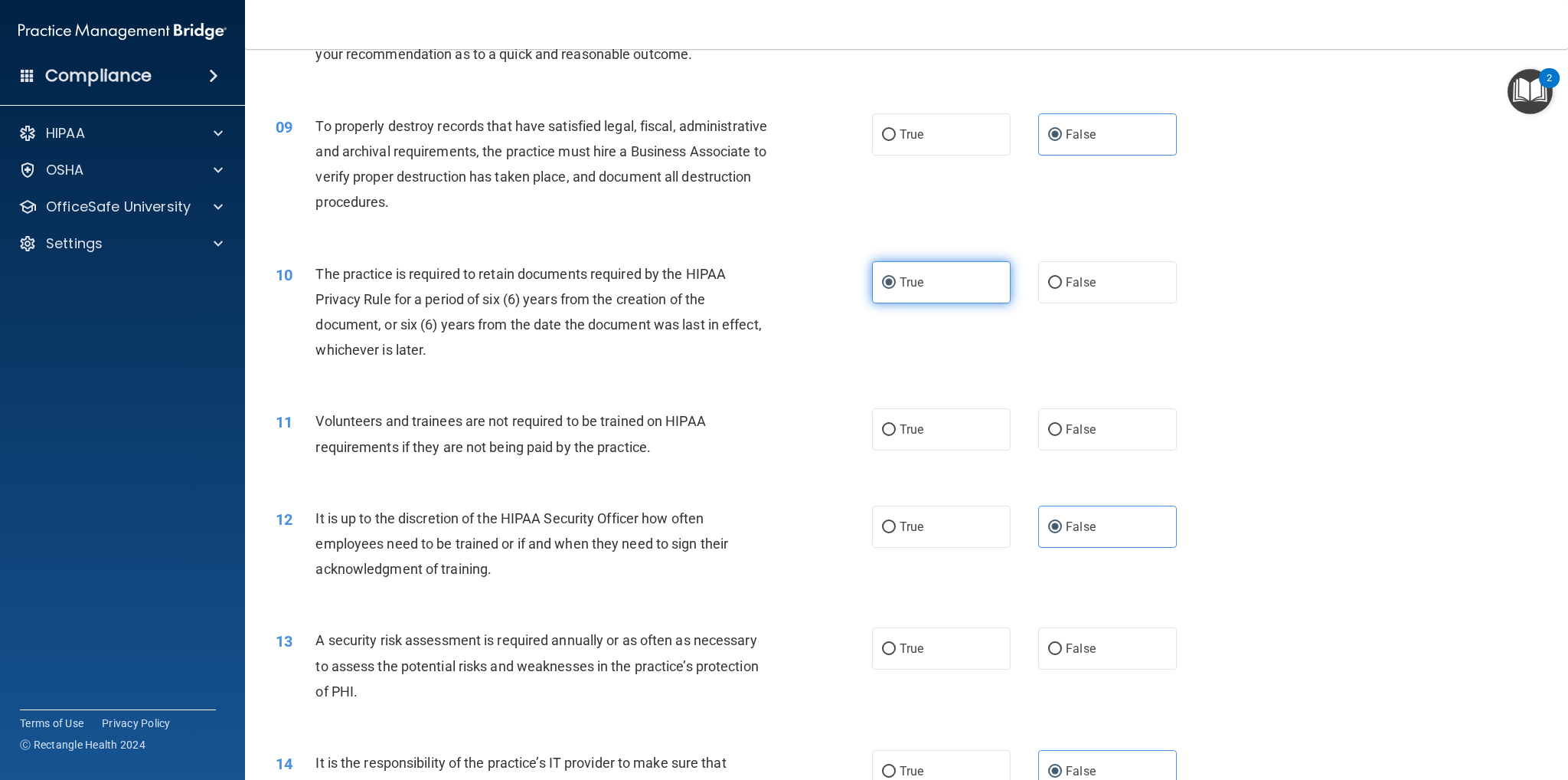
scroll to position [996, 0]
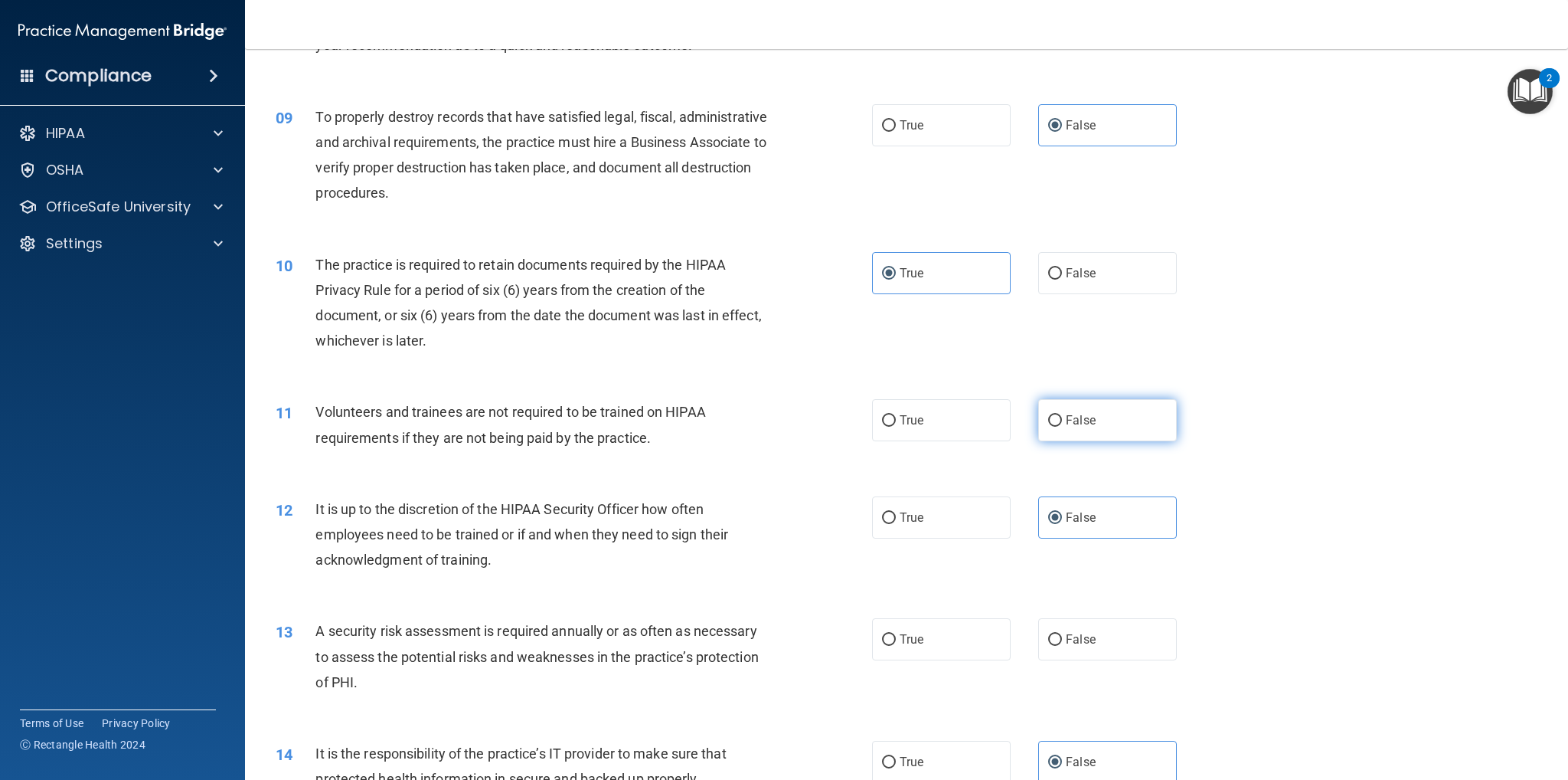
click at [1056, 436] on label "False" at bounding box center [1107, 420] width 139 height 42
click at [1056, 426] on input "False" at bounding box center [1055, 421] width 14 height 12
radio input "true"
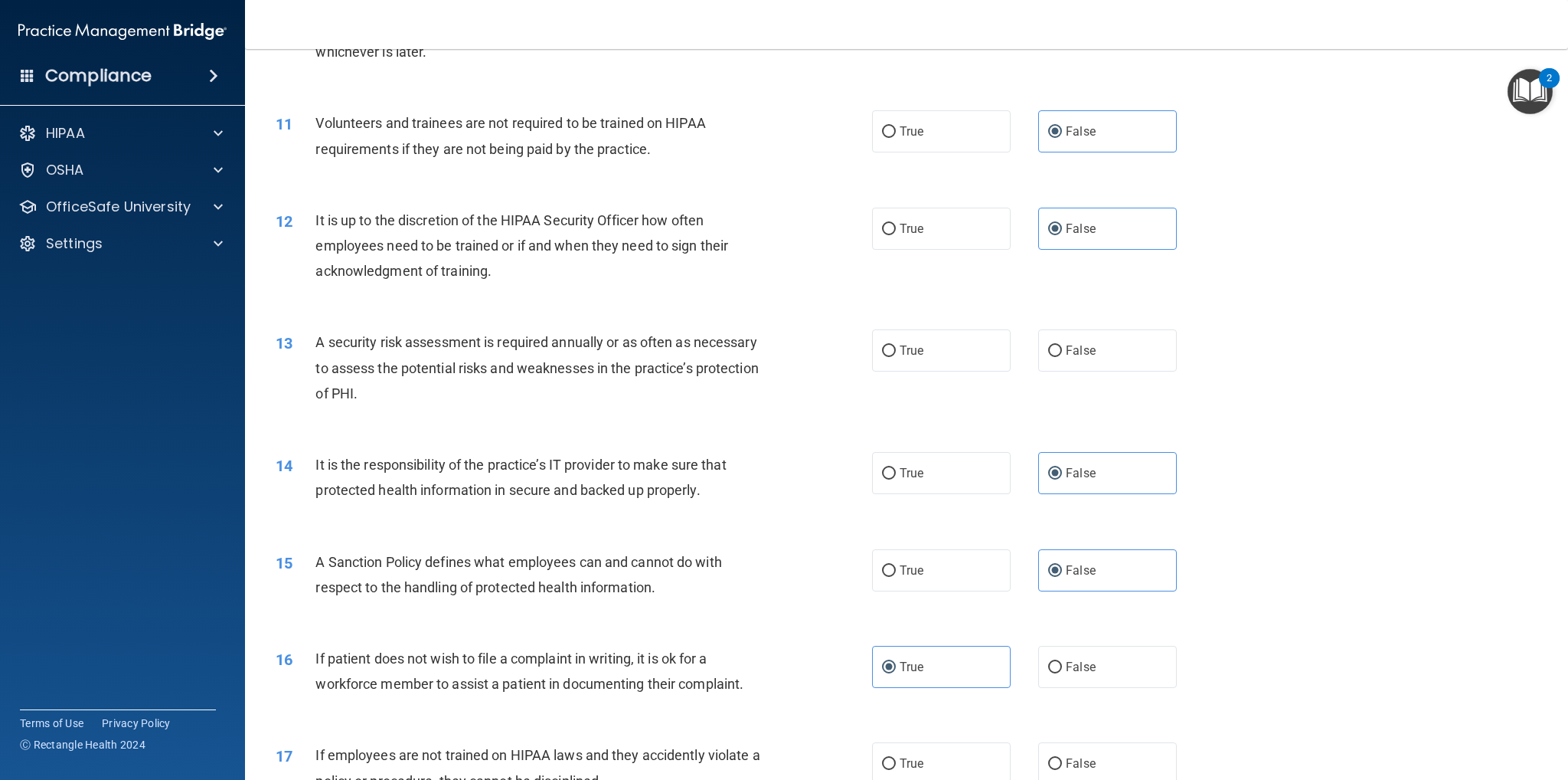
scroll to position [1302, 0]
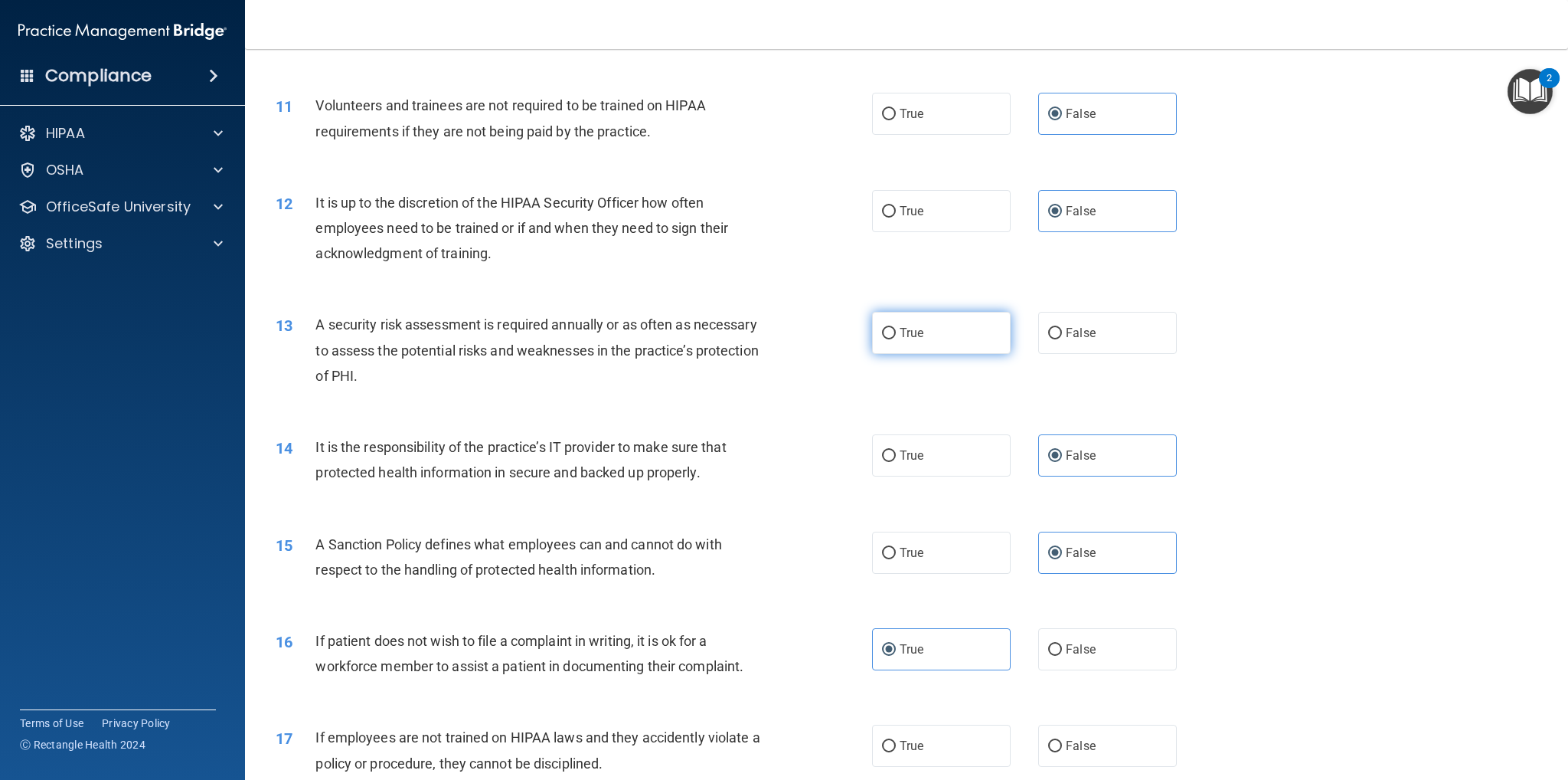
click at [951, 339] on label "True" at bounding box center [941, 333] width 139 height 42
click at [896, 339] on input "True" at bounding box center [889, 334] width 14 height 12
radio input "true"
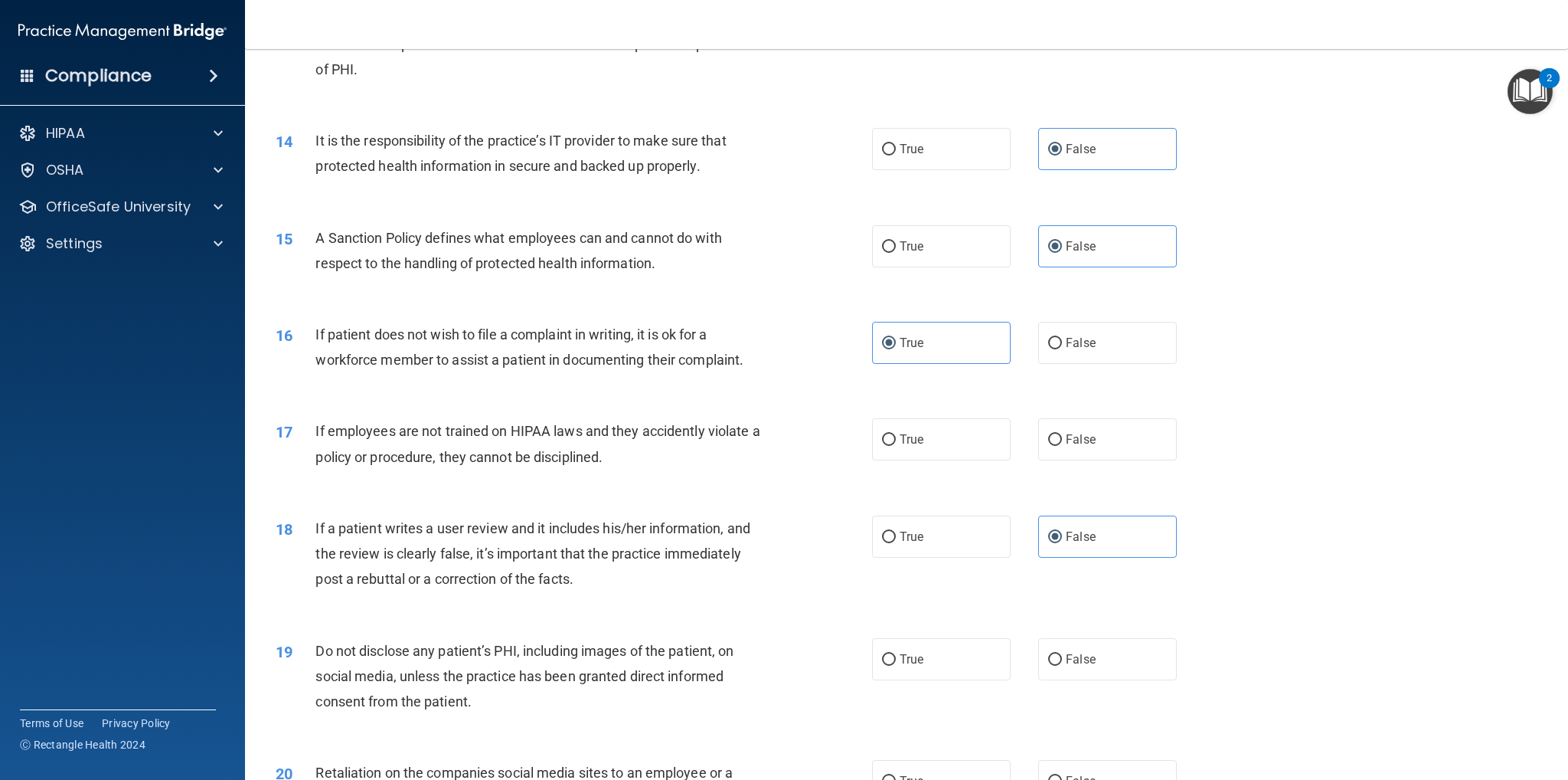
scroll to position [1686, 0]
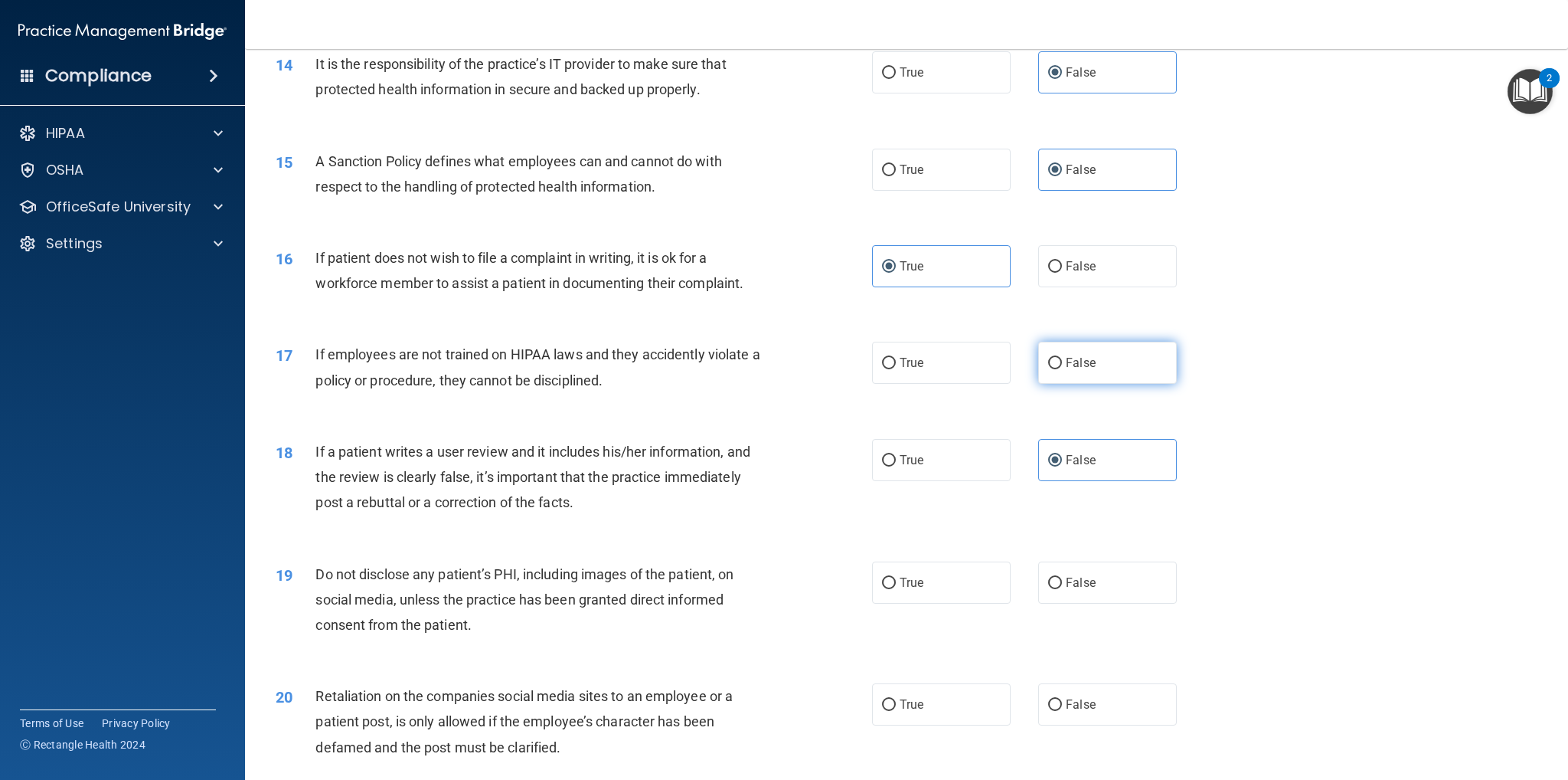
click at [1087, 366] on span "False" at bounding box center [1081, 363] width 30 height 15
click at [1062, 366] on input "False" at bounding box center [1055, 364] width 14 height 12
radio input "true"
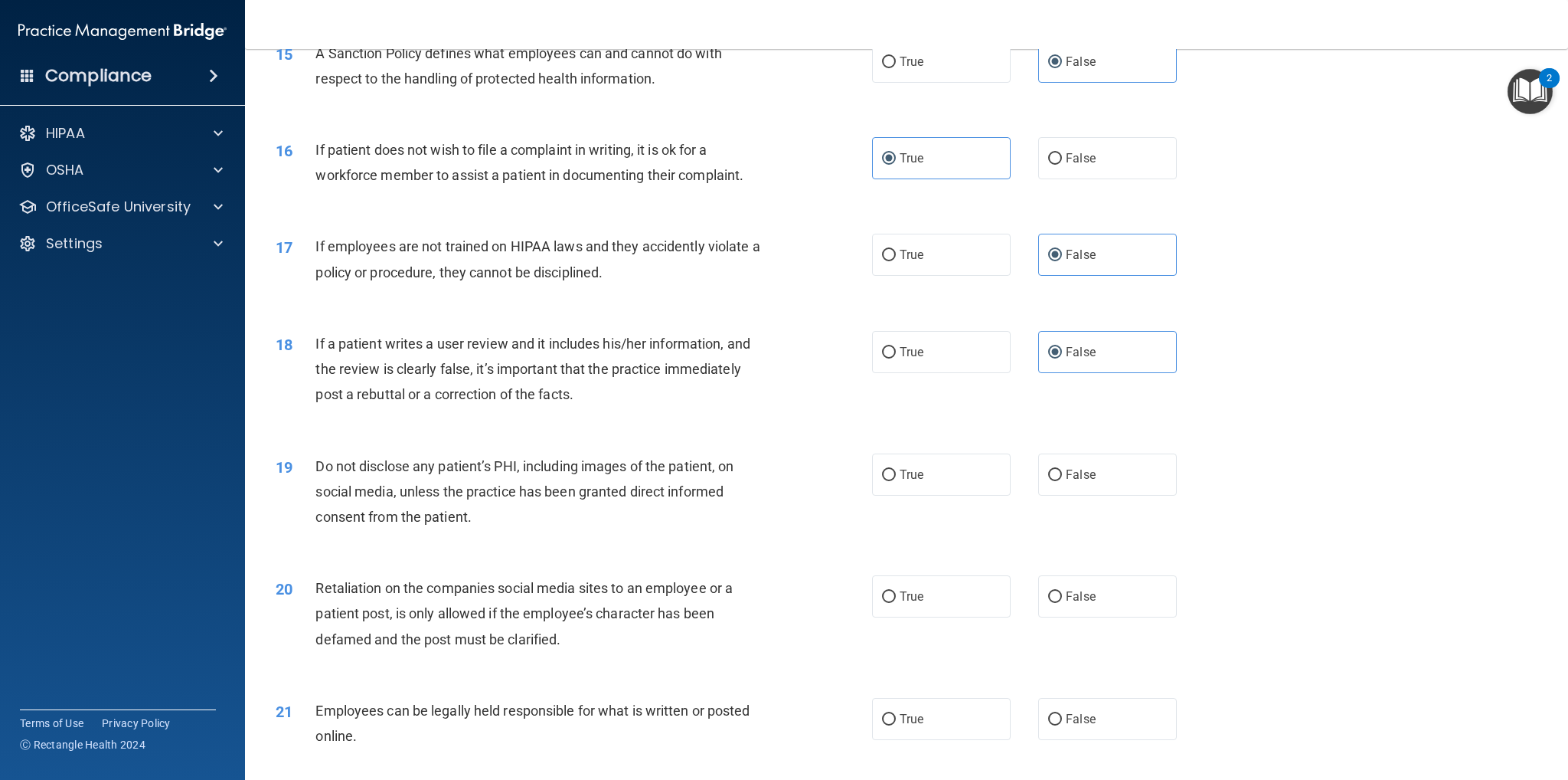
scroll to position [1916, 0]
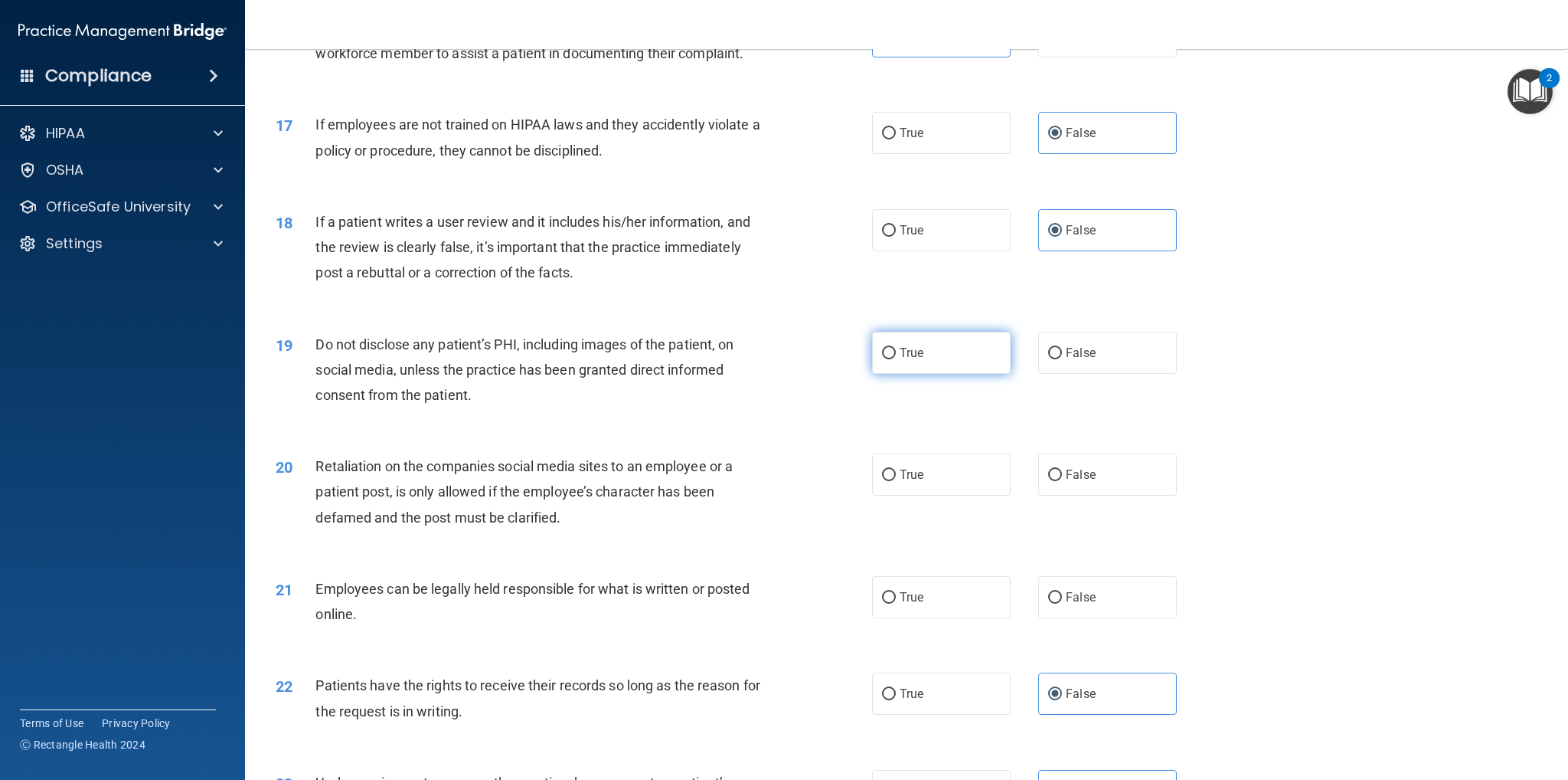
click at [946, 355] on label "True" at bounding box center [941, 353] width 139 height 42
click at [896, 355] on input "True" at bounding box center [889, 354] width 14 height 12
radio input "true"
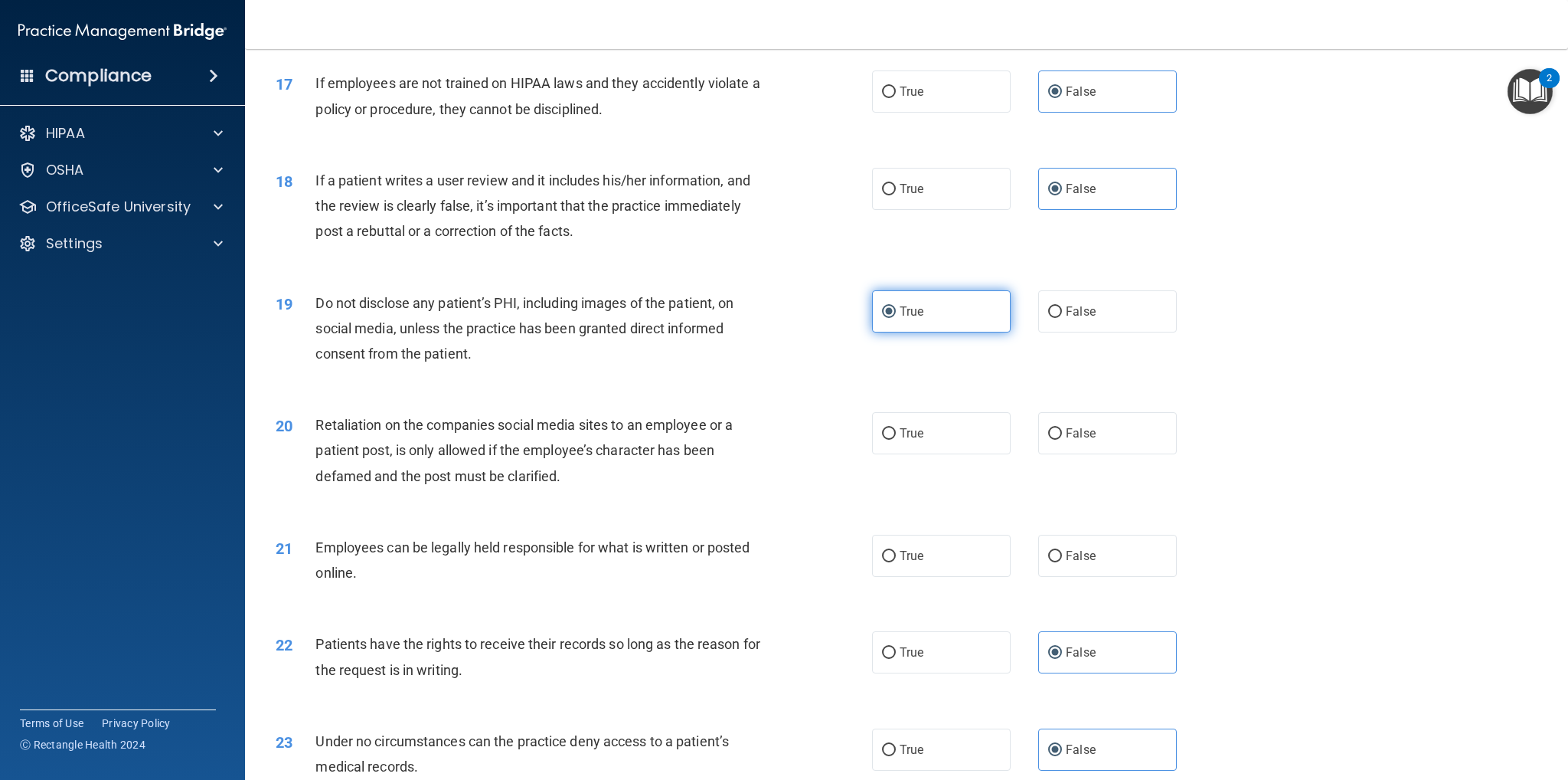
scroll to position [1992, 0]
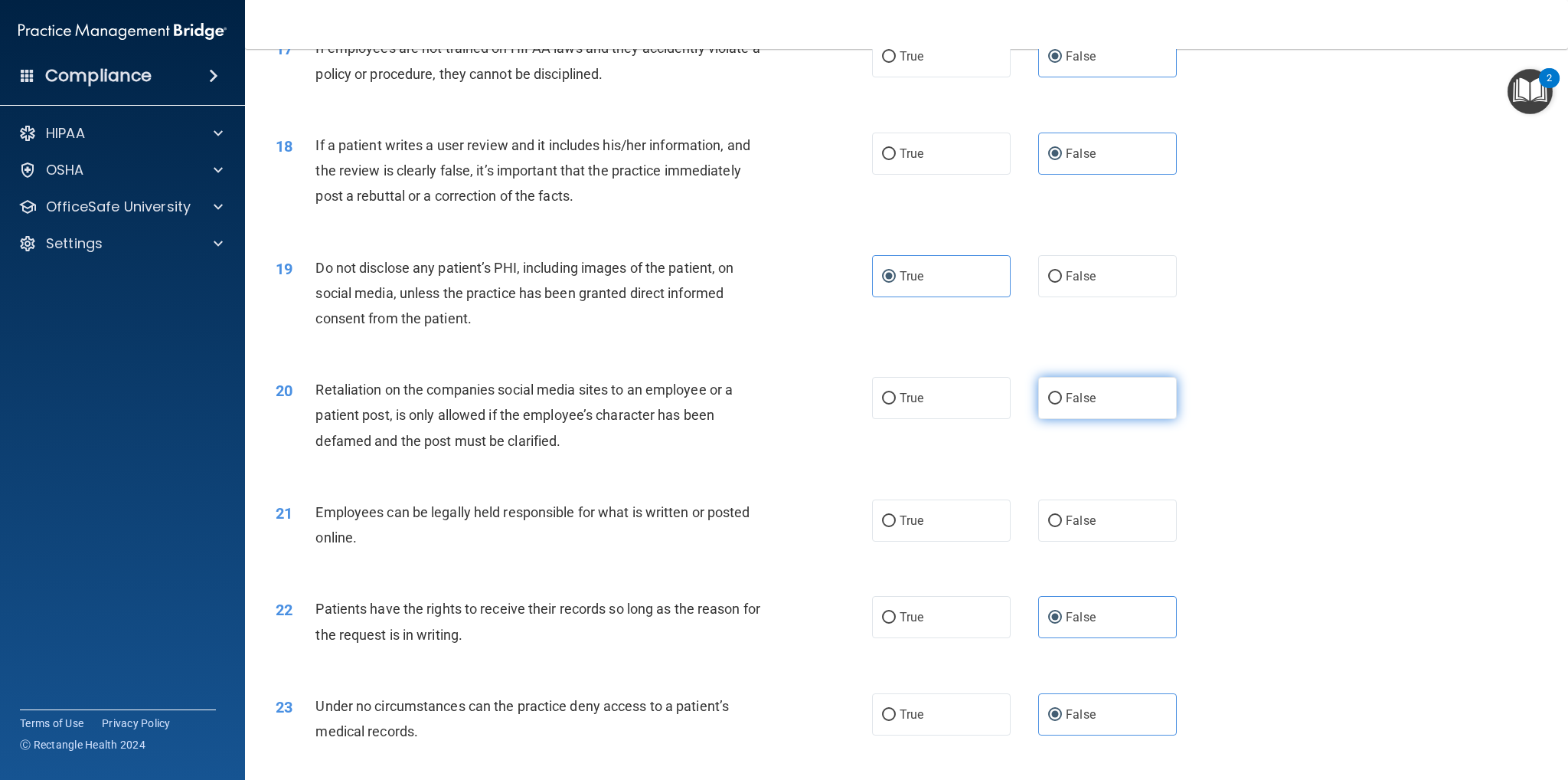
click at [1071, 403] on span "False" at bounding box center [1081, 397] width 30 height 15
click at [1062, 403] on input "False" at bounding box center [1055, 399] width 14 height 12
radio input "true"
click at [892, 520] on label "True" at bounding box center [941, 520] width 139 height 42
click at [892, 520] on input "True" at bounding box center [889, 521] width 14 height 12
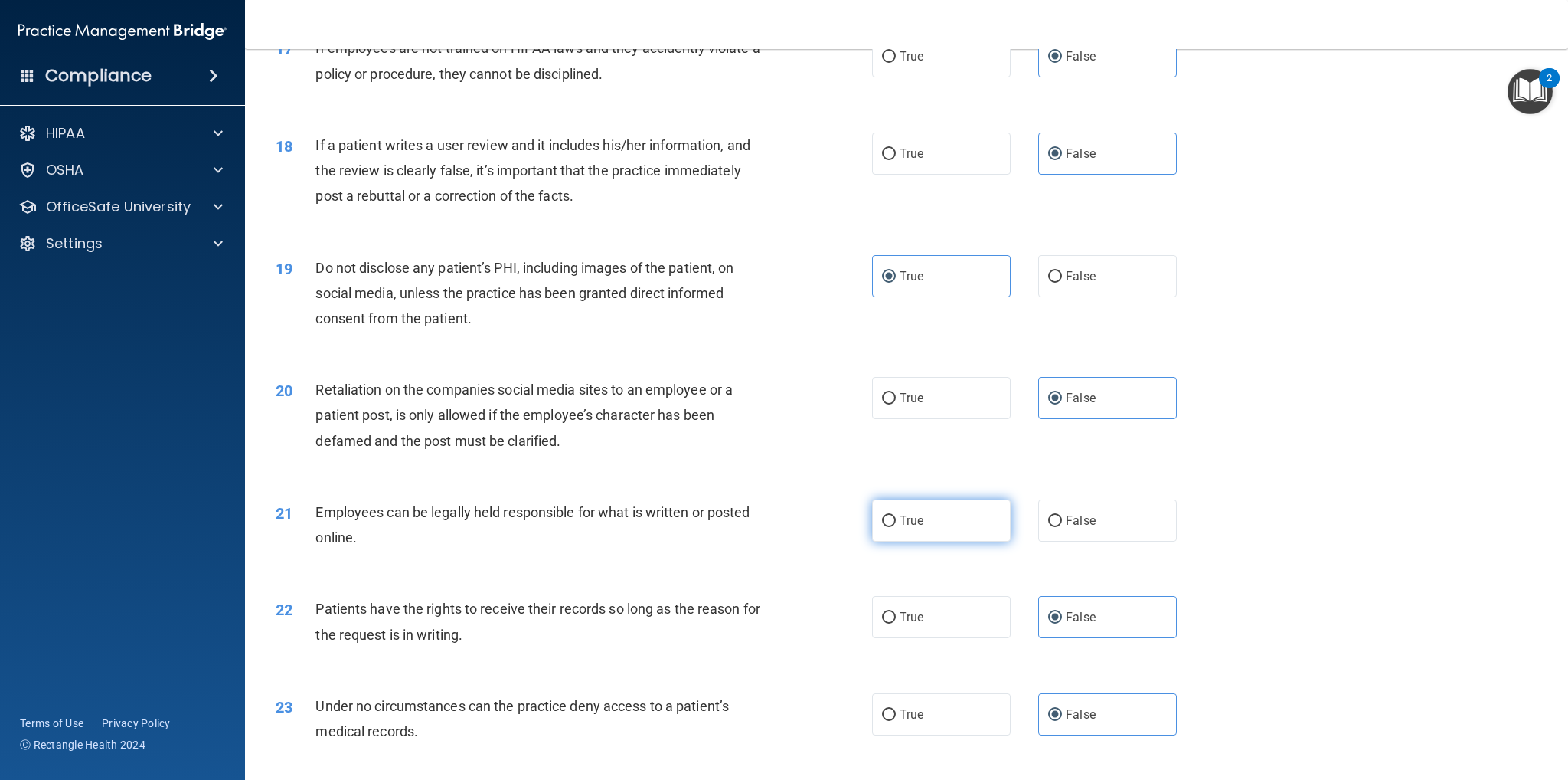
radio input "true"
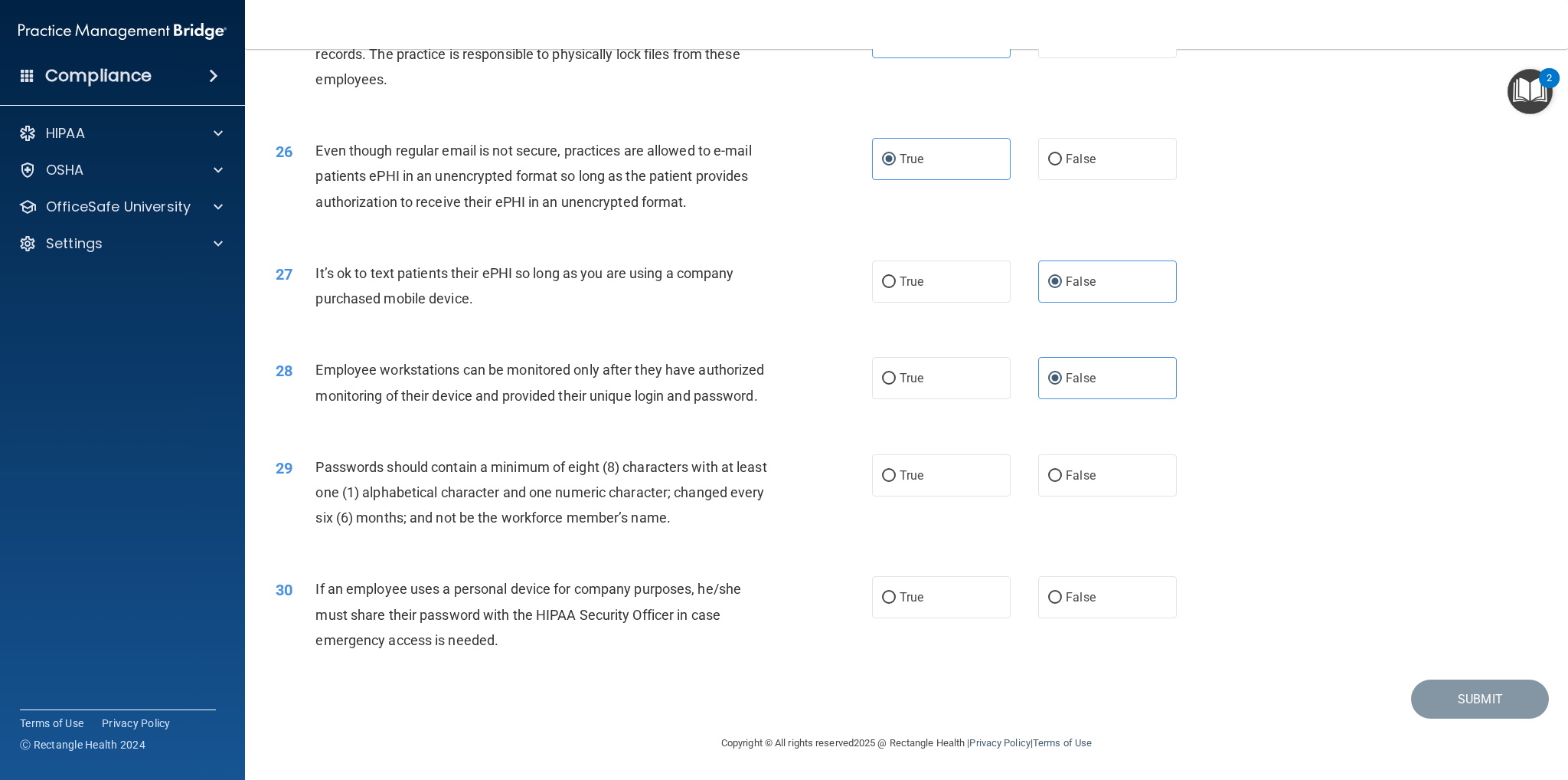
scroll to position [2888, 0]
click at [922, 479] on label "True" at bounding box center [941, 475] width 139 height 42
click at [896, 479] on input "True" at bounding box center [889, 476] width 14 height 12
radio input "true"
click at [1127, 618] on label "False" at bounding box center [1107, 597] width 139 height 42
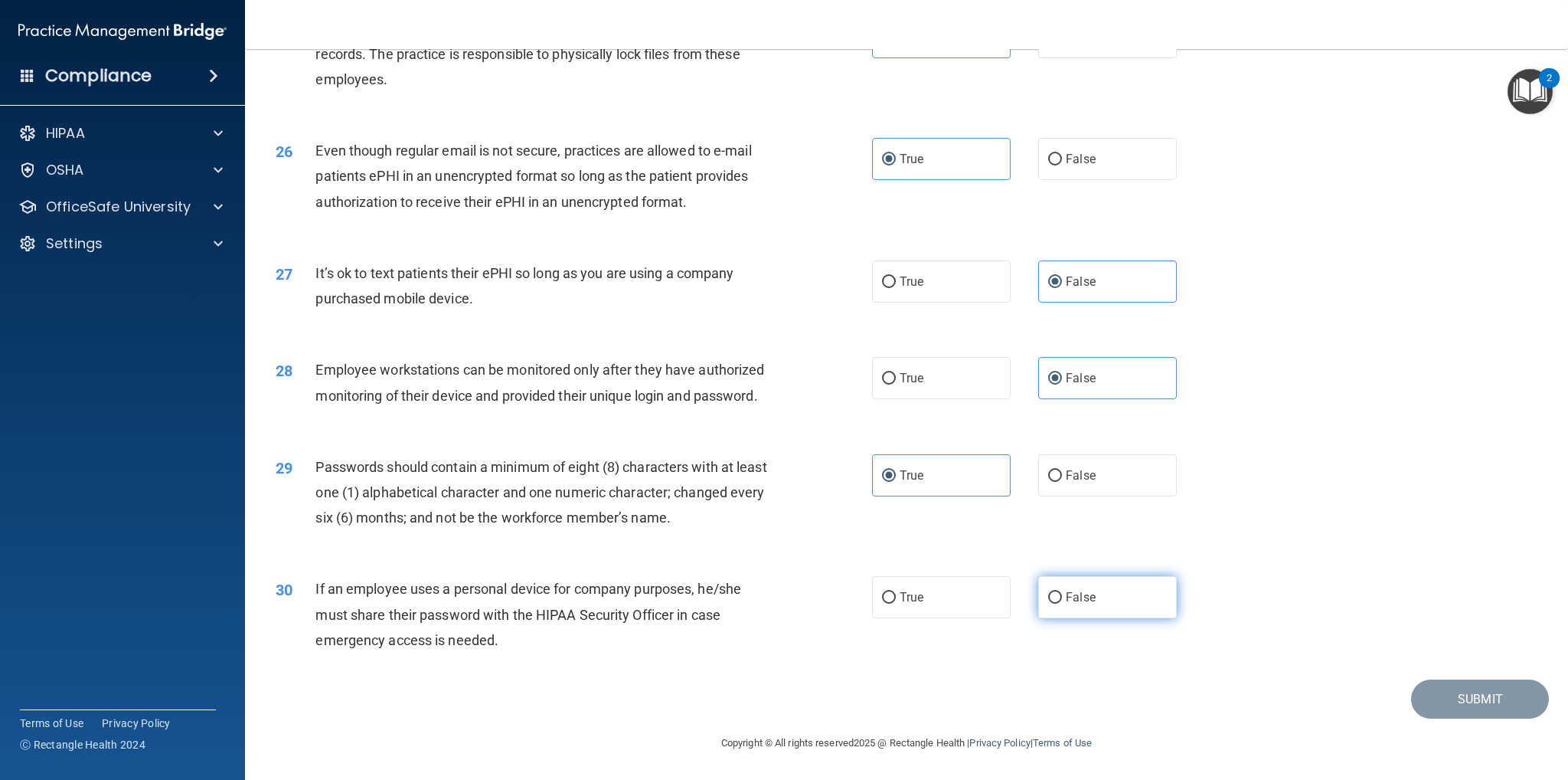
click at [1062, 604] on input "False" at bounding box center [1055, 598] width 14 height 12
radio input "true"
click at [1439, 693] on button "Submit" at bounding box center [1480, 699] width 138 height 39
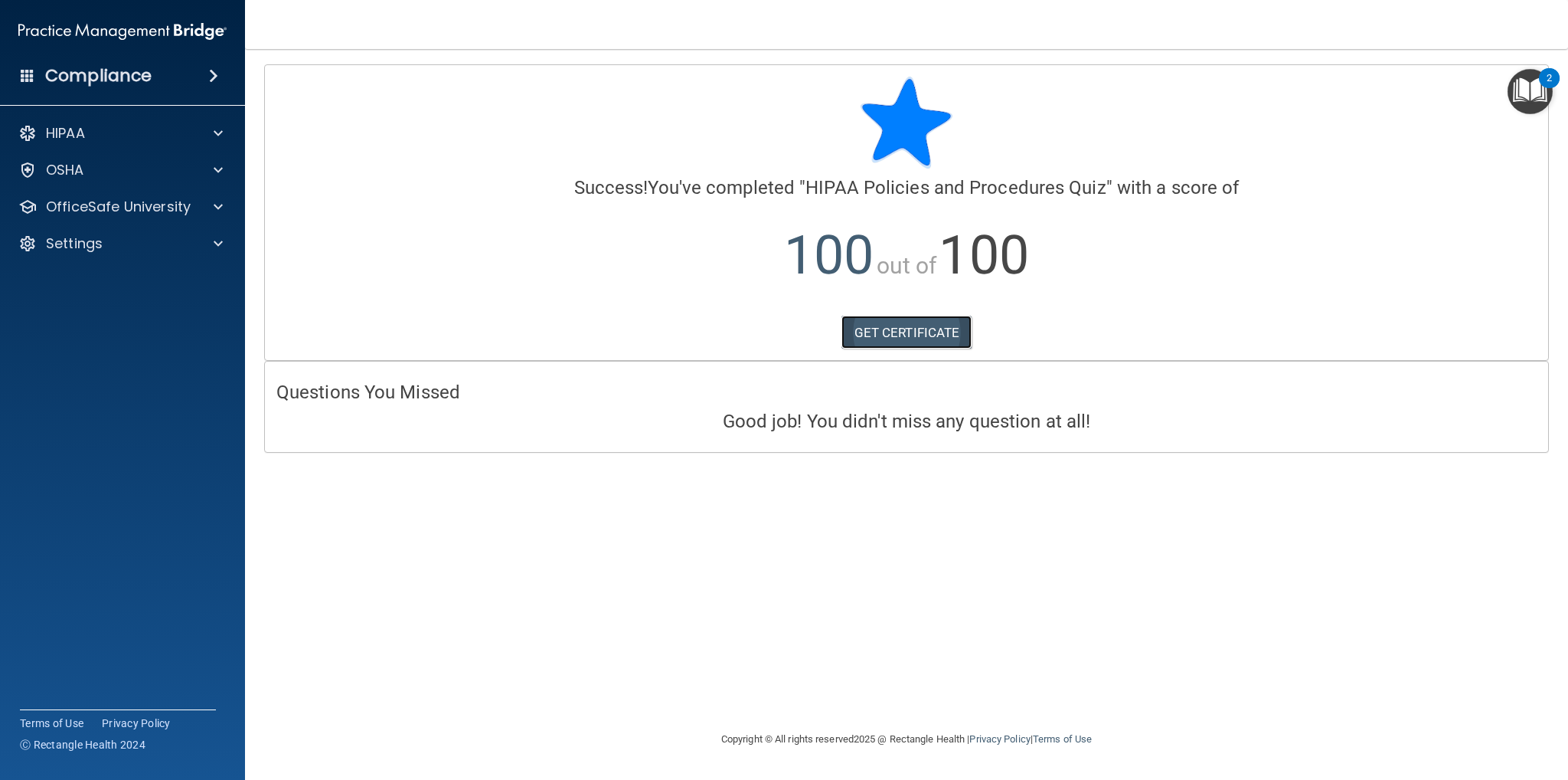
click at [900, 331] on link "GET CERTIFICATE" at bounding box center [906, 333] width 131 height 34
click at [219, 206] on span at bounding box center [218, 207] width 9 height 18
click at [186, 239] on img at bounding box center [185, 244] width 19 height 19
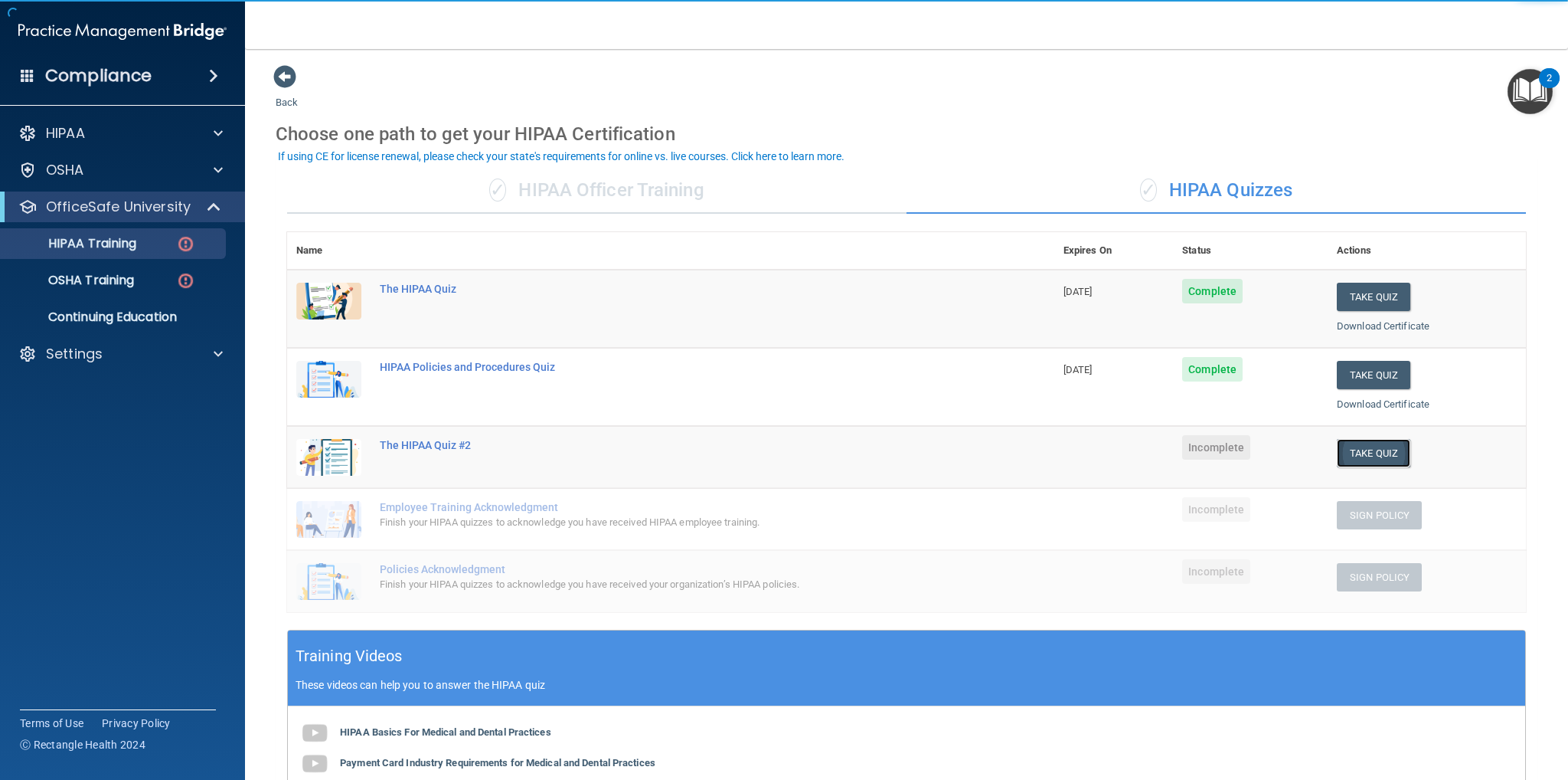
click at [1347, 450] on button "Take Quiz" at bounding box center [1374, 453] width 74 height 28
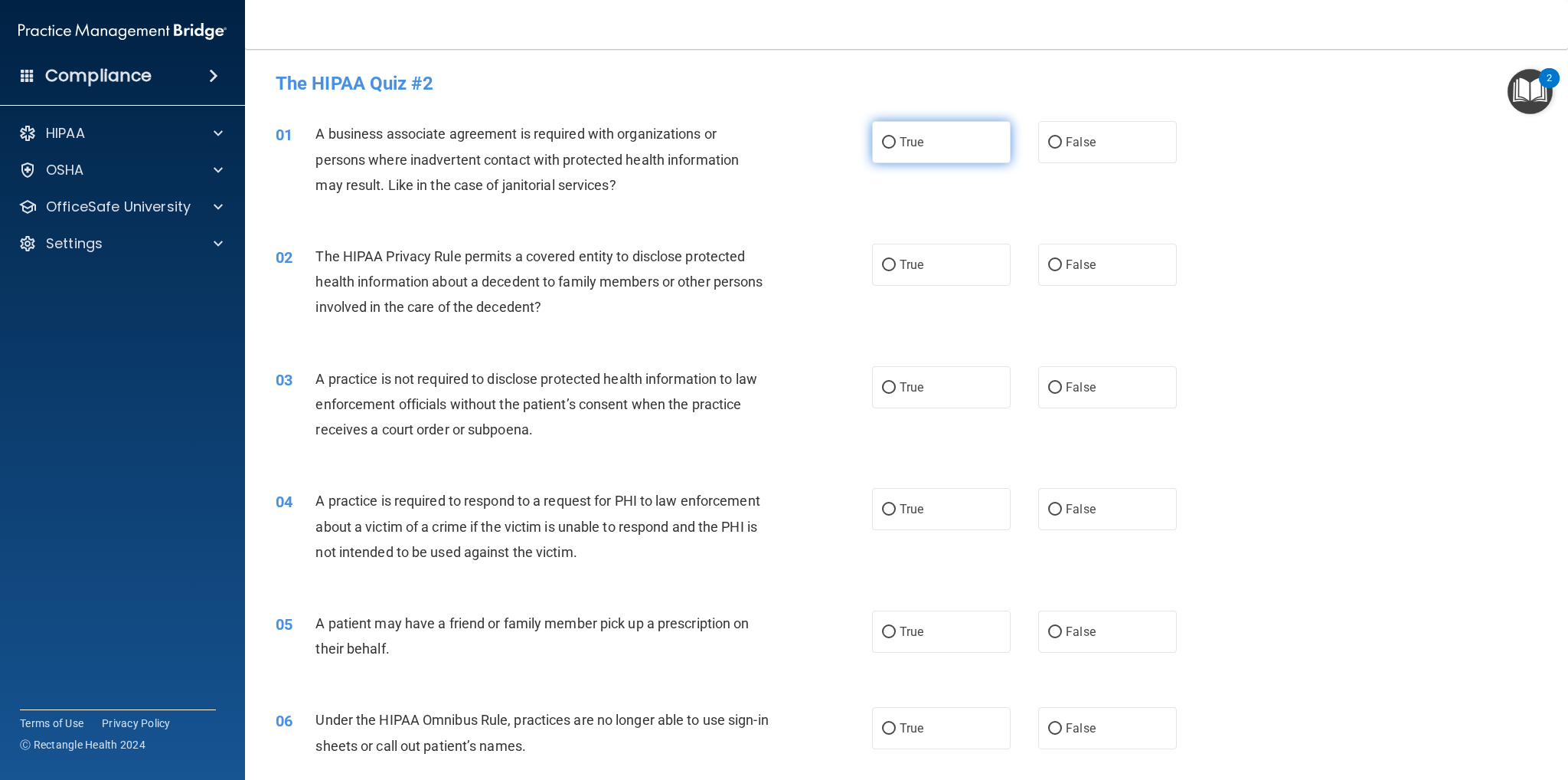
click at [949, 156] on label "True" at bounding box center [941, 142] width 139 height 42
click at [896, 149] on input "True" at bounding box center [889, 143] width 14 height 12
radio input "true"
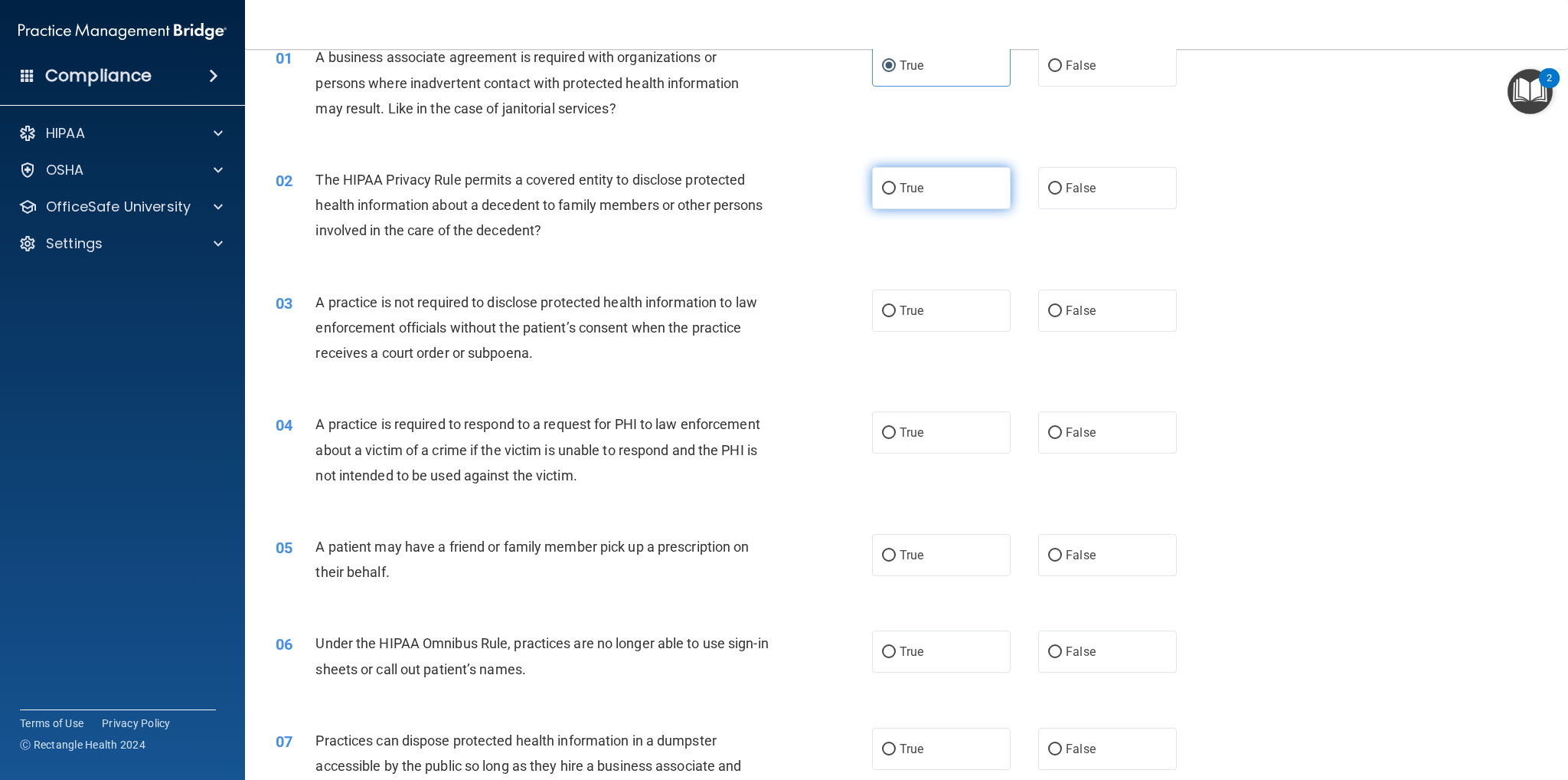
click at [966, 187] on label "True" at bounding box center [941, 188] width 139 height 42
click at [896, 187] on input "True" at bounding box center [889, 189] width 14 height 12
radio input "true"
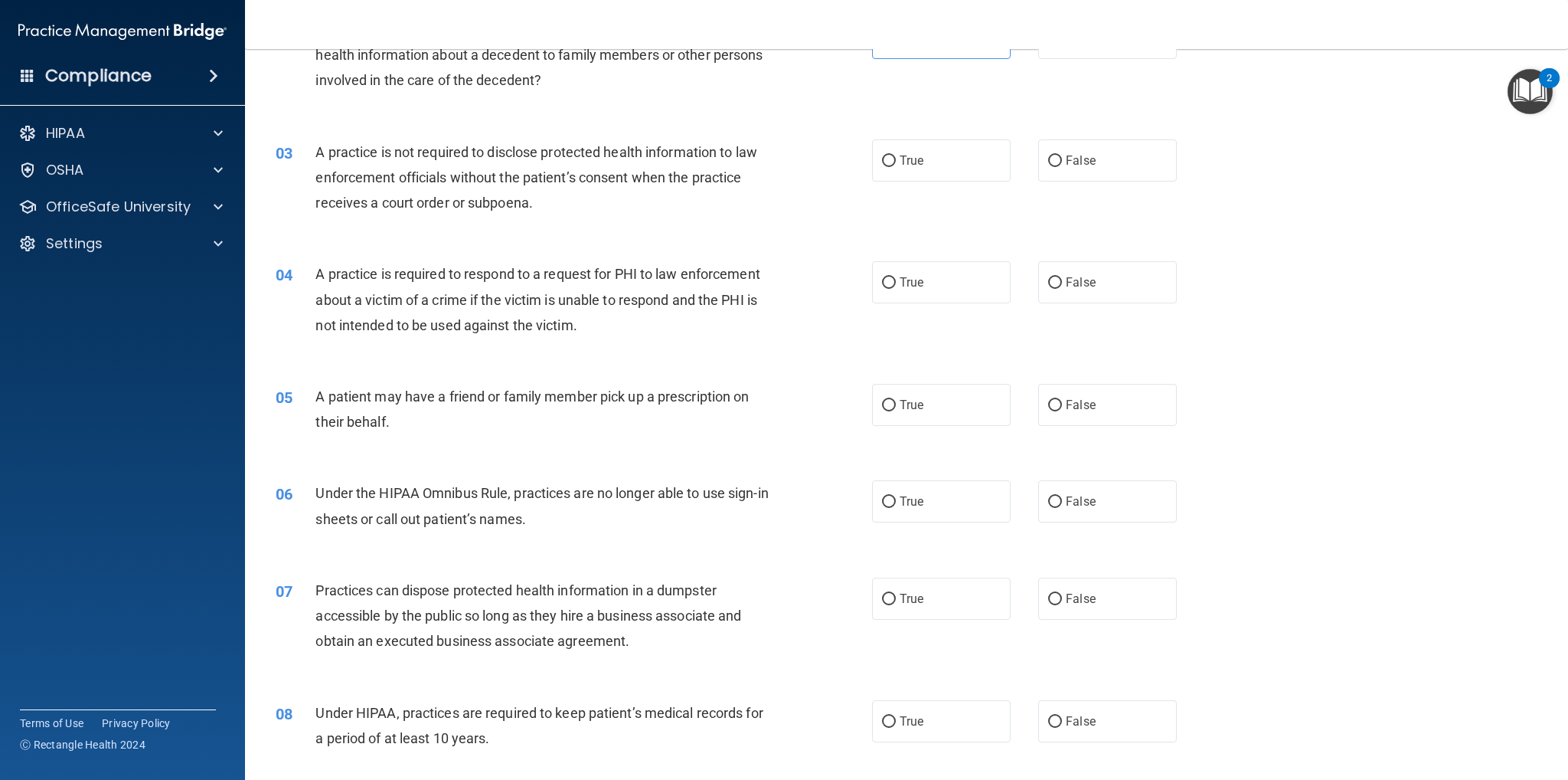
scroll to position [230, 0]
click at [940, 154] on label "True" at bounding box center [941, 158] width 139 height 42
click at [896, 154] on input "True" at bounding box center [889, 159] width 14 height 12
radio input "true"
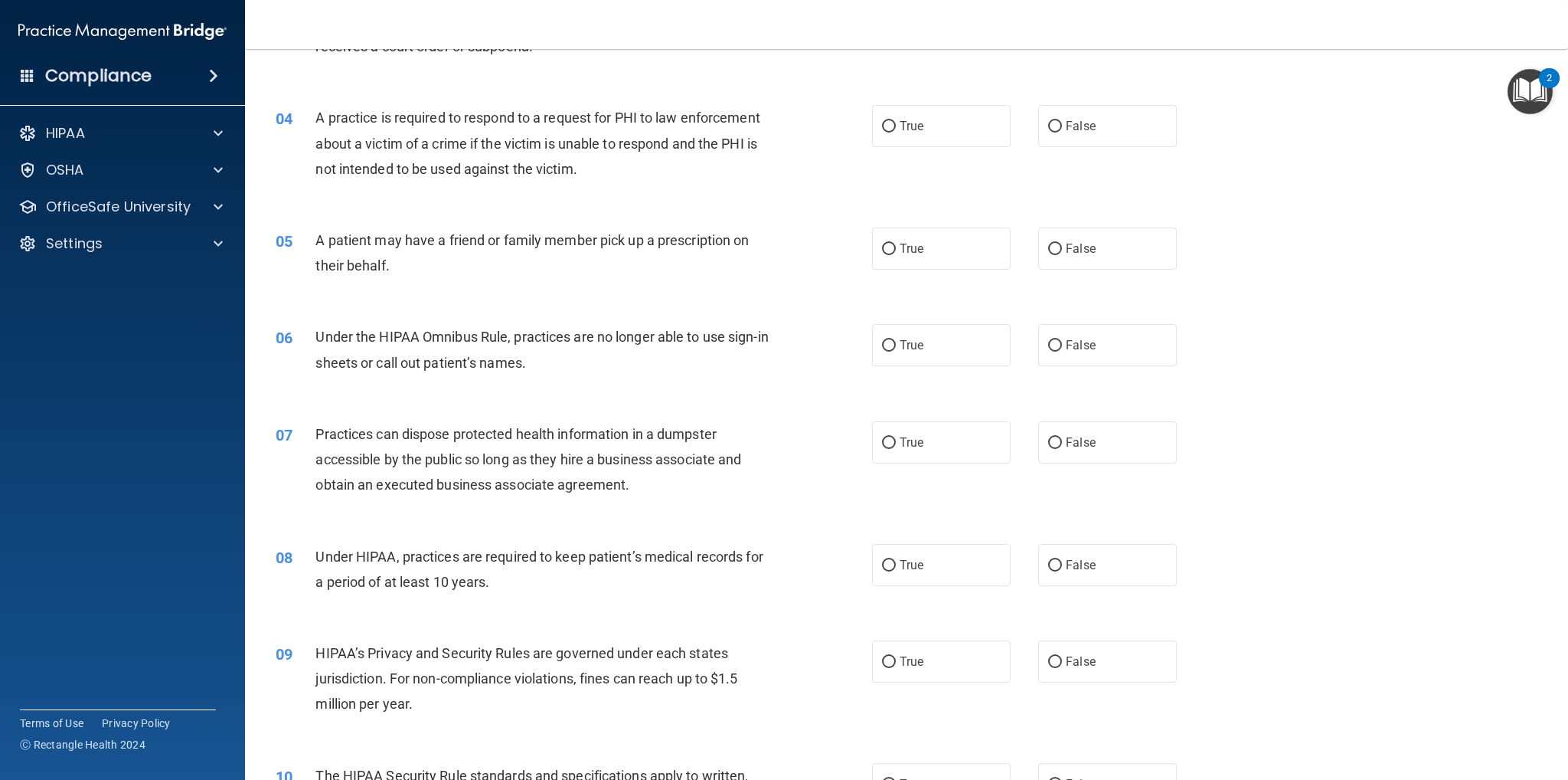
click at [1100, 150] on div "04 A practice is required to respond to a request for PHI to law enforcement ab…" at bounding box center [906, 147] width 1285 height 123
click at [1111, 135] on label "False" at bounding box center [1107, 126] width 139 height 42
click at [1062, 133] on input "False" at bounding box center [1055, 127] width 14 height 12
radio input "true"
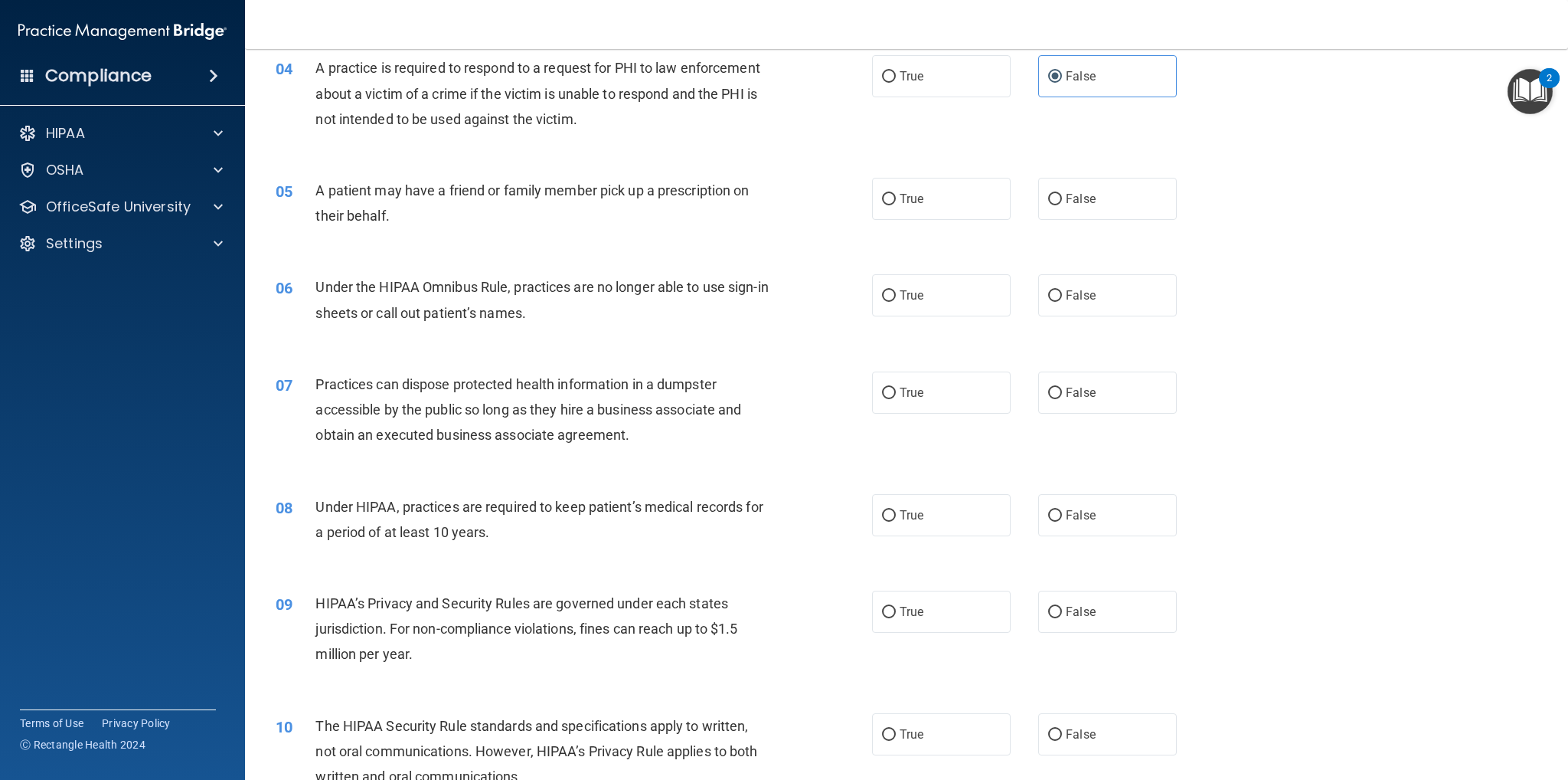
scroll to position [459, 0]
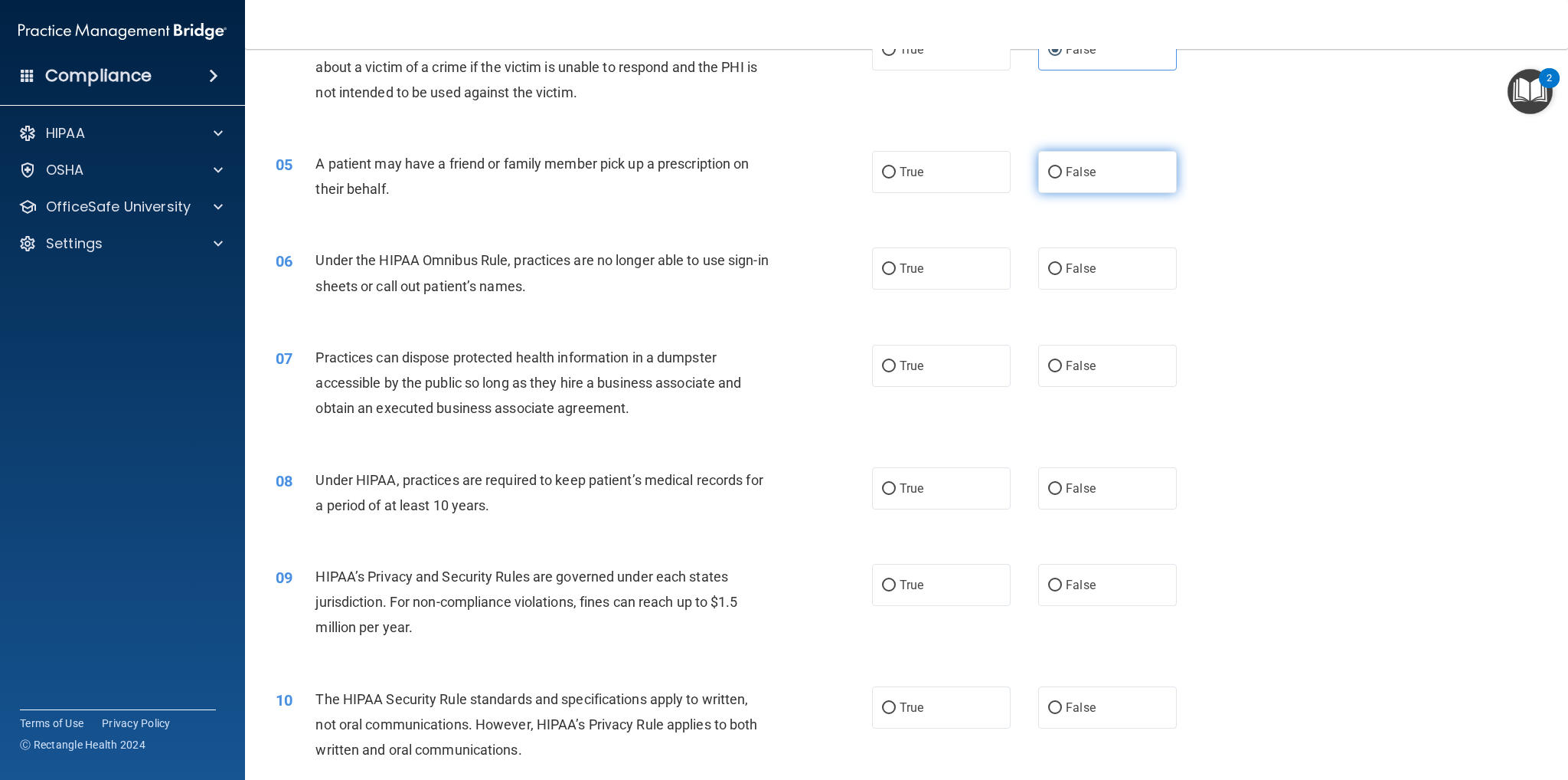
click at [1084, 175] on span "False" at bounding box center [1081, 172] width 30 height 15
click at [1062, 175] on input "False" at bounding box center [1055, 173] width 14 height 12
radio input "true"
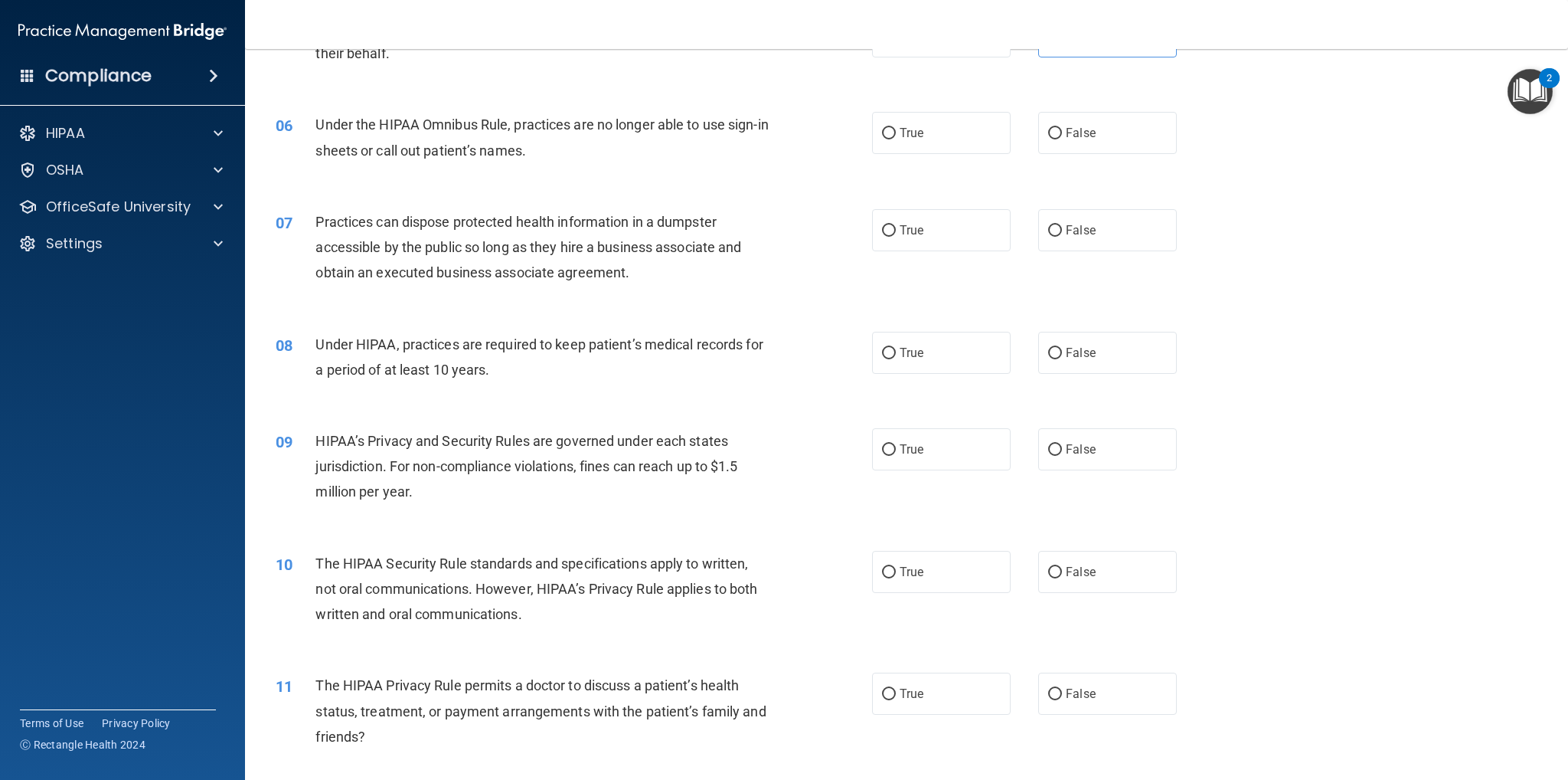
scroll to position [613, 0]
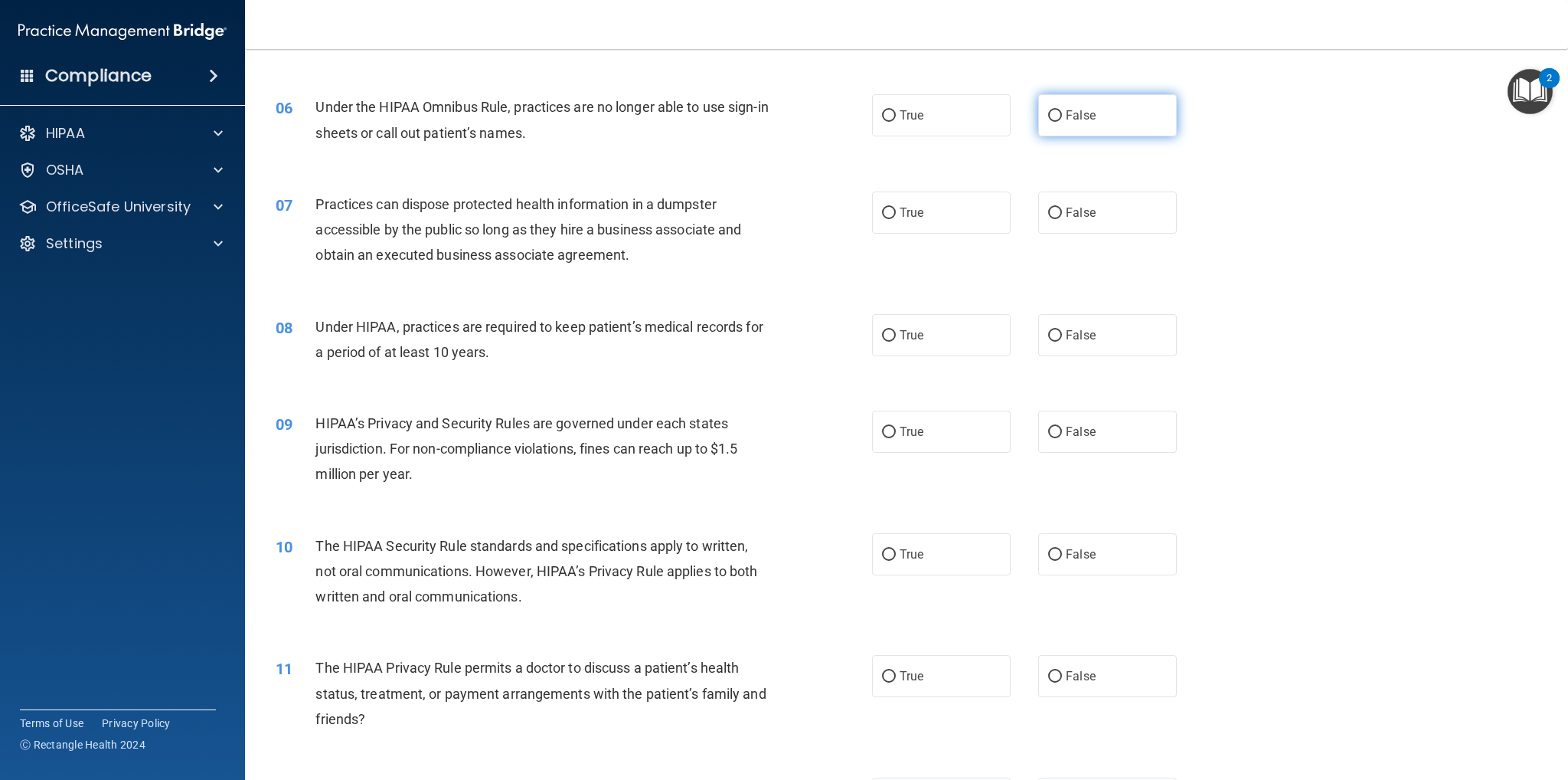
click at [1066, 117] on span "False" at bounding box center [1081, 115] width 30 height 15
click at [1062, 117] on input "False" at bounding box center [1055, 116] width 14 height 12
radio input "true"
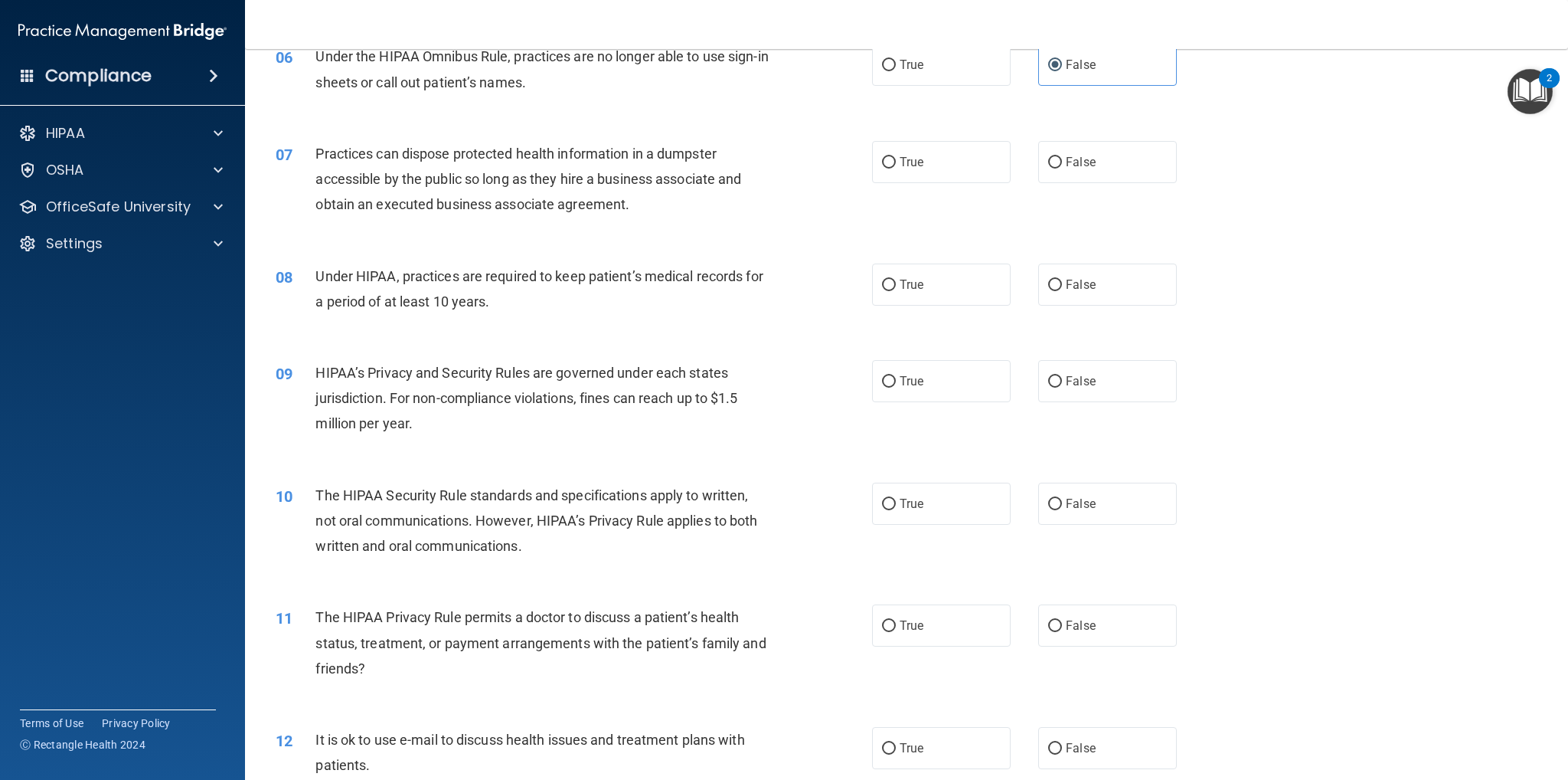
scroll to position [689, 0]
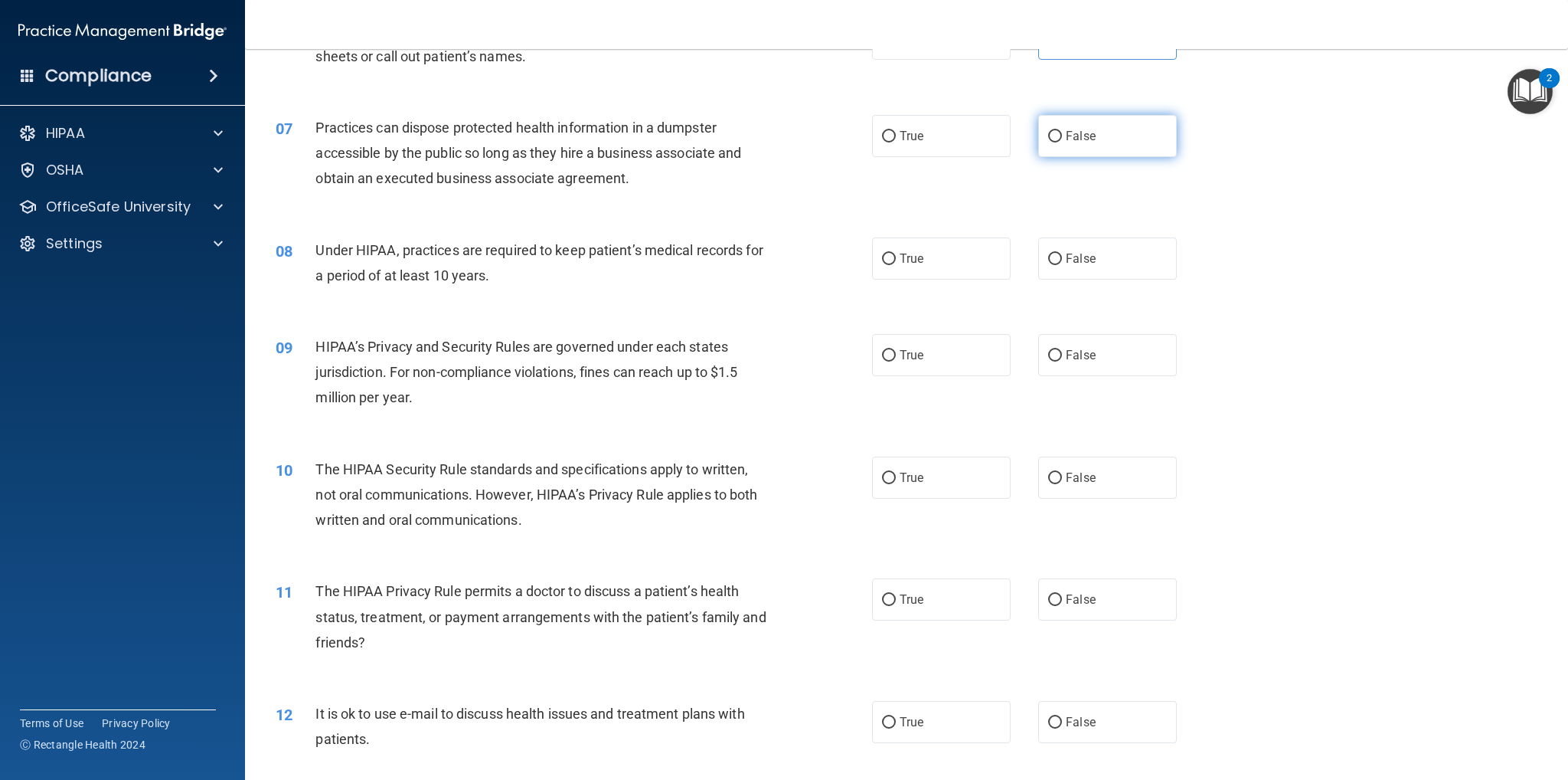
click at [1067, 137] on span "False" at bounding box center [1081, 136] width 30 height 15
click at [1062, 137] on input "False" at bounding box center [1055, 137] width 14 height 12
radio input "true"
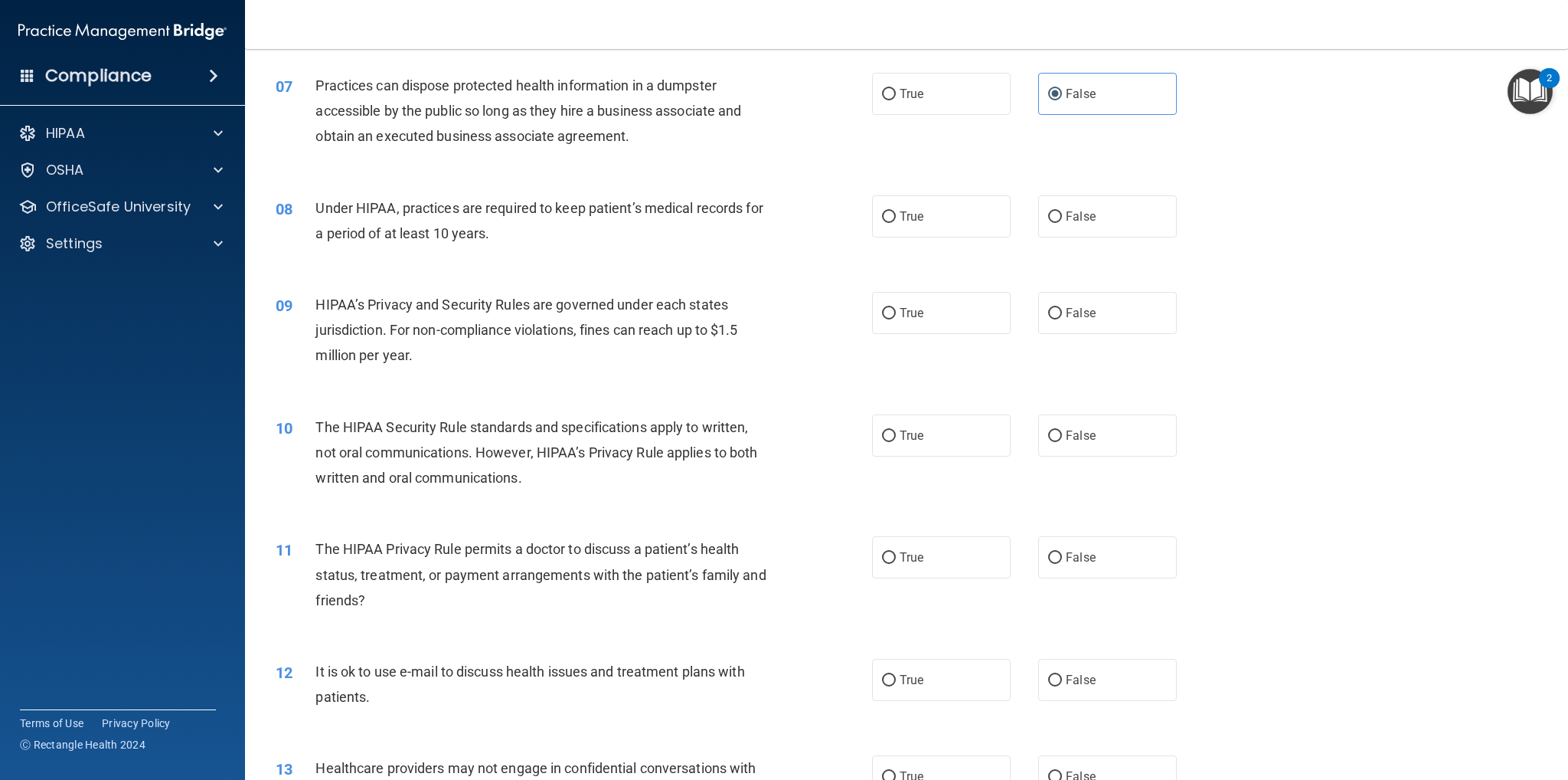
scroll to position [766, 0]
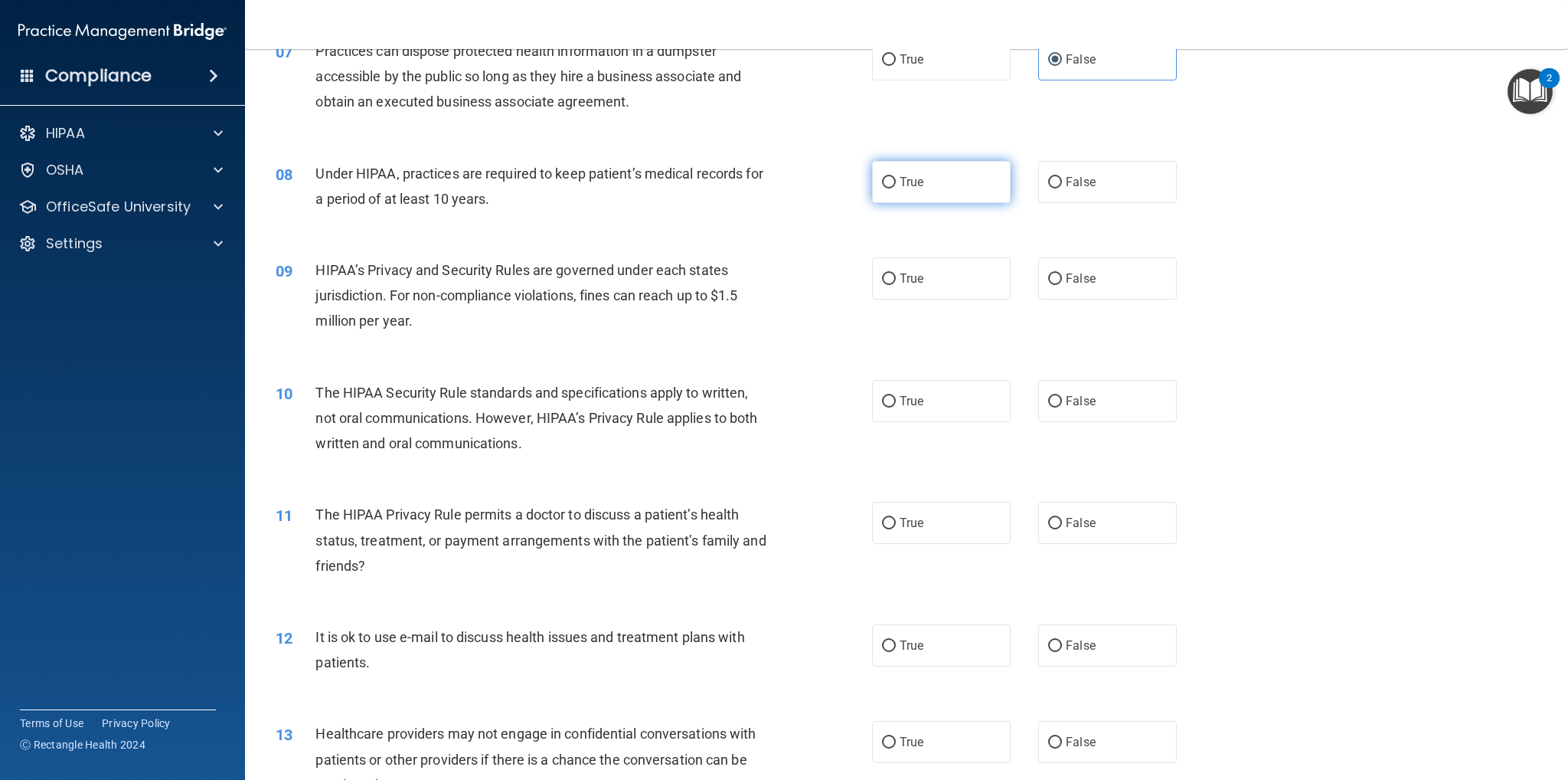
click at [916, 167] on label "True" at bounding box center [941, 182] width 139 height 42
click at [896, 177] on input "True" at bounding box center [889, 183] width 14 height 12
radio input "true"
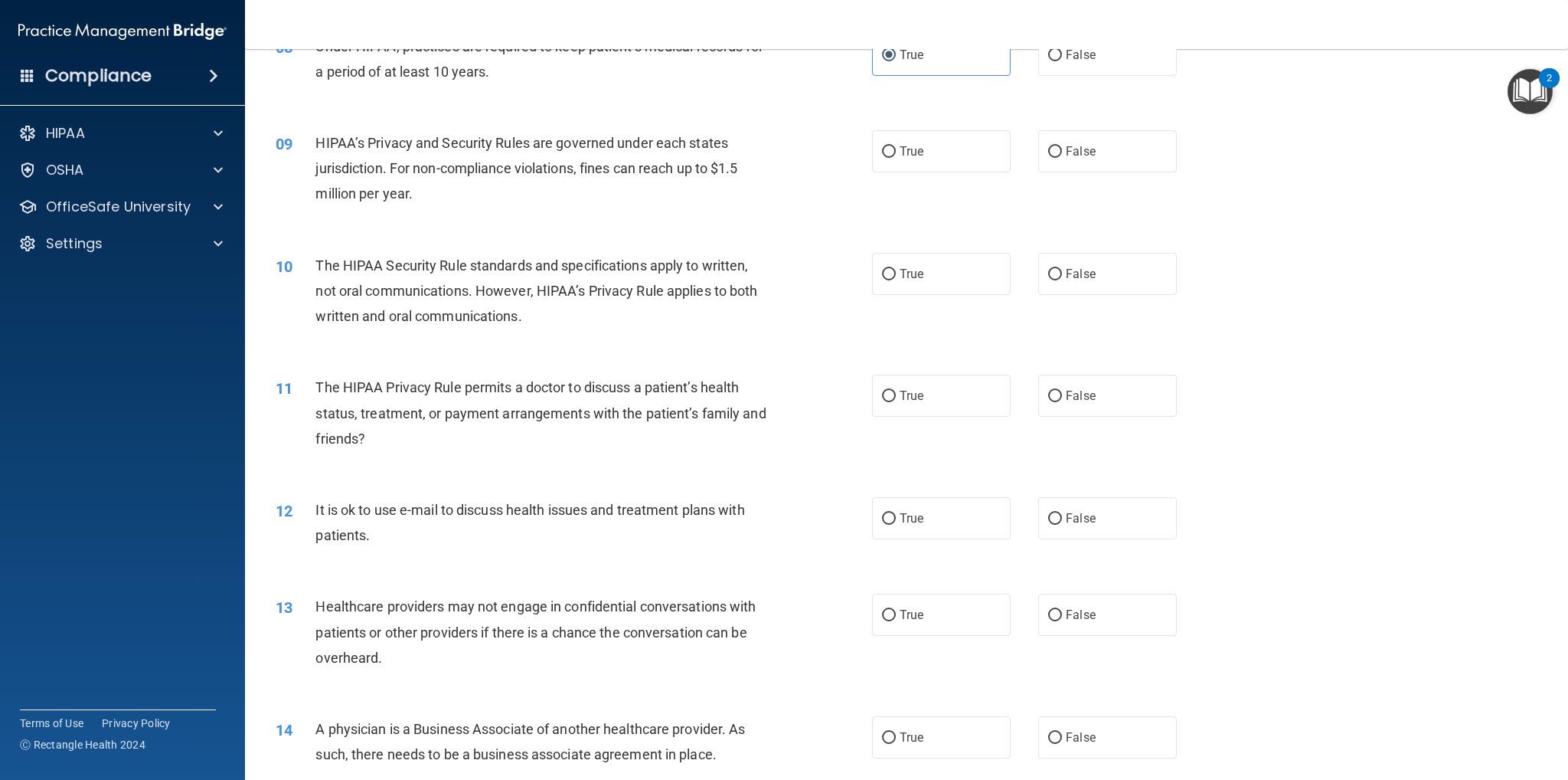
scroll to position [920, 0]
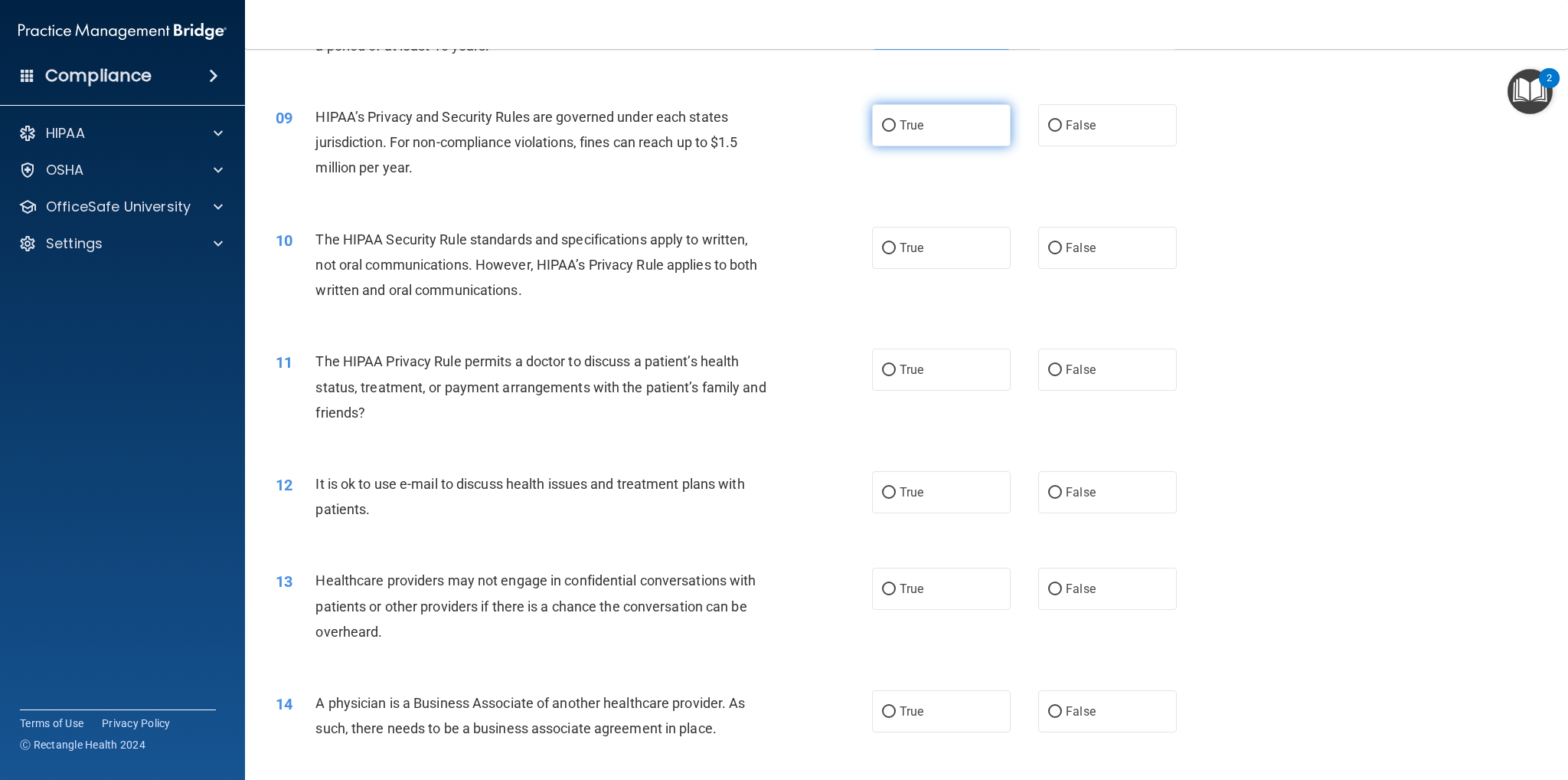
click at [916, 138] on label "True" at bounding box center [941, 125] width 139 height 42
click at [896, 132] on input "True" at bounding box center [889, 126] width 14 height 12
radio input "true"
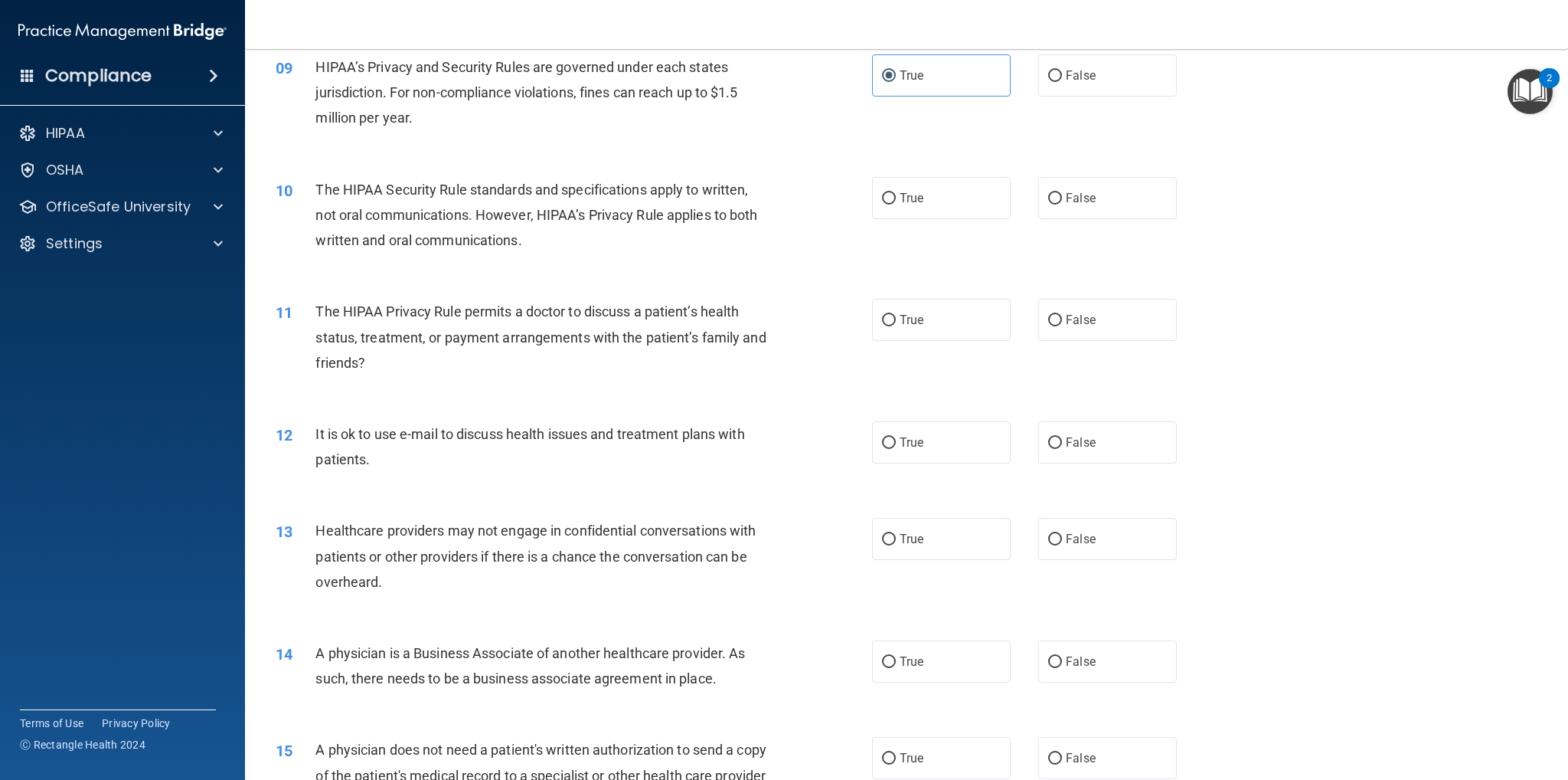
scroll to position [996, 0]
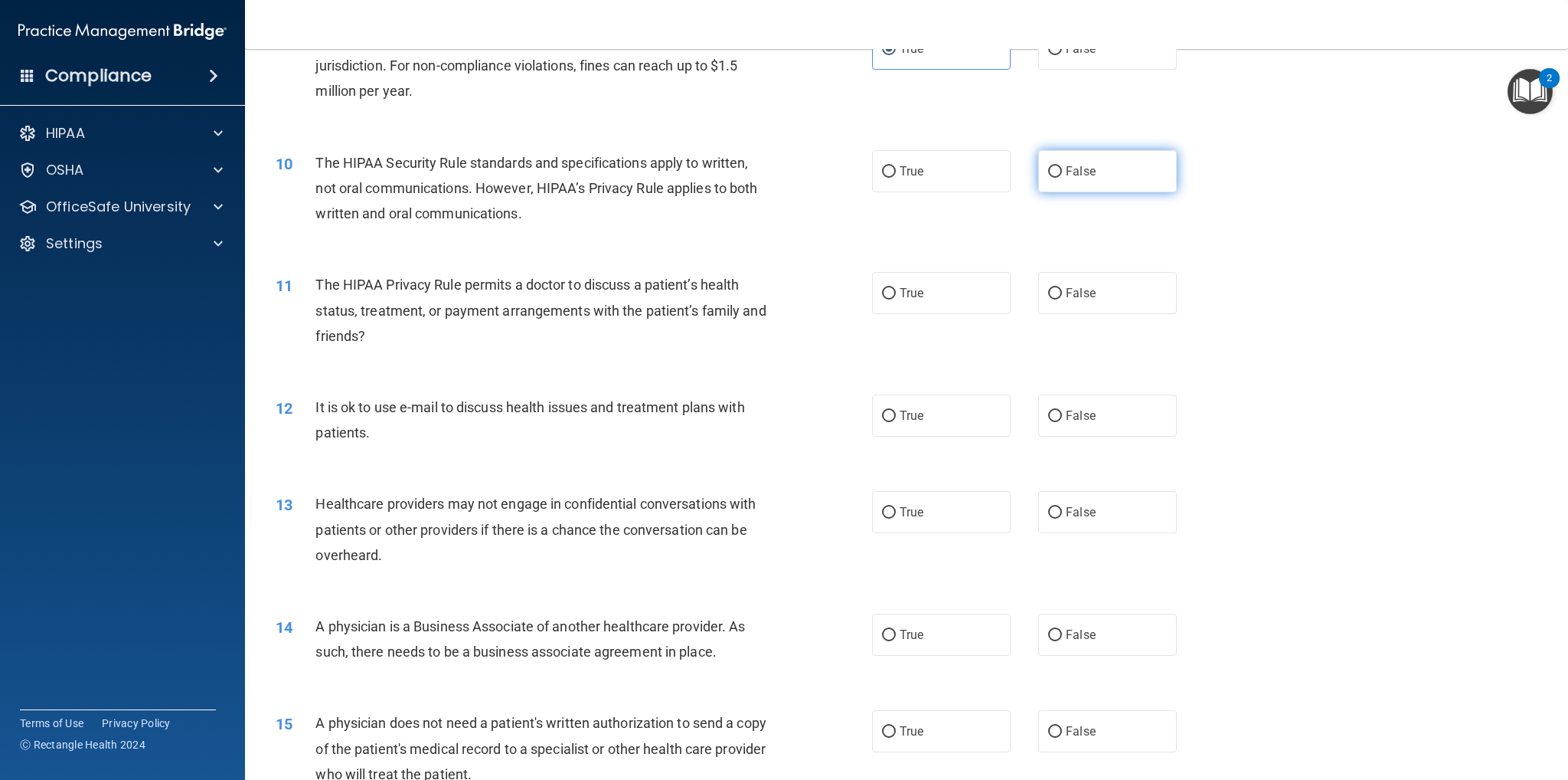
click at [1118, 163] on label "False" at bounding box center [1107, 171] width 139 height 42
click at [1062, 166] on input "False" at bounding box center [1055, 172] width 14 height 12
radio input "true"
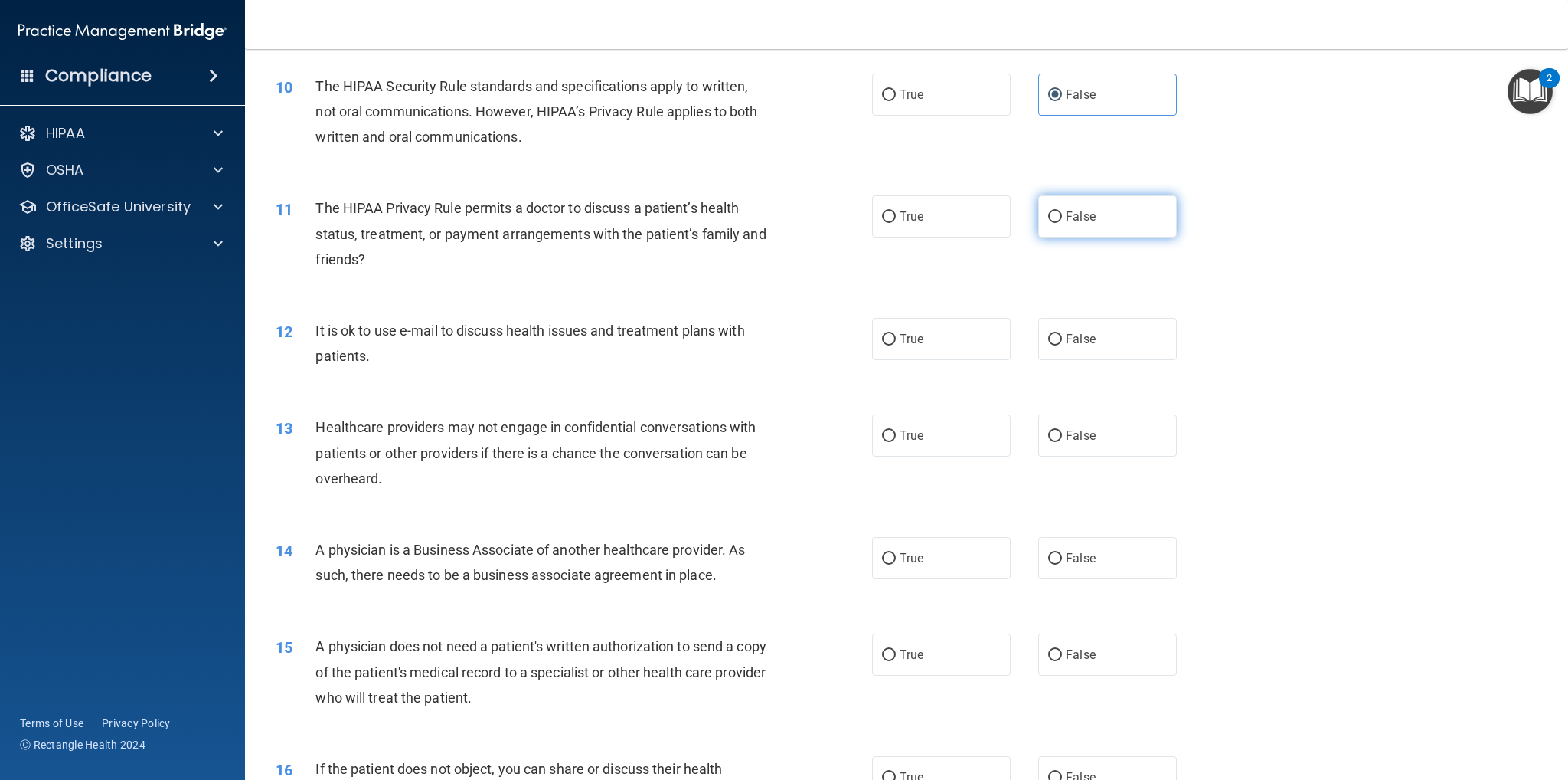
click at [1082, 228] on label "False" at bounding box center [1107, 217] width 139 height 42
click at [1062, 223] on input "False" at bounding box center [1055, 218] width 14 height 12
radio input "true"
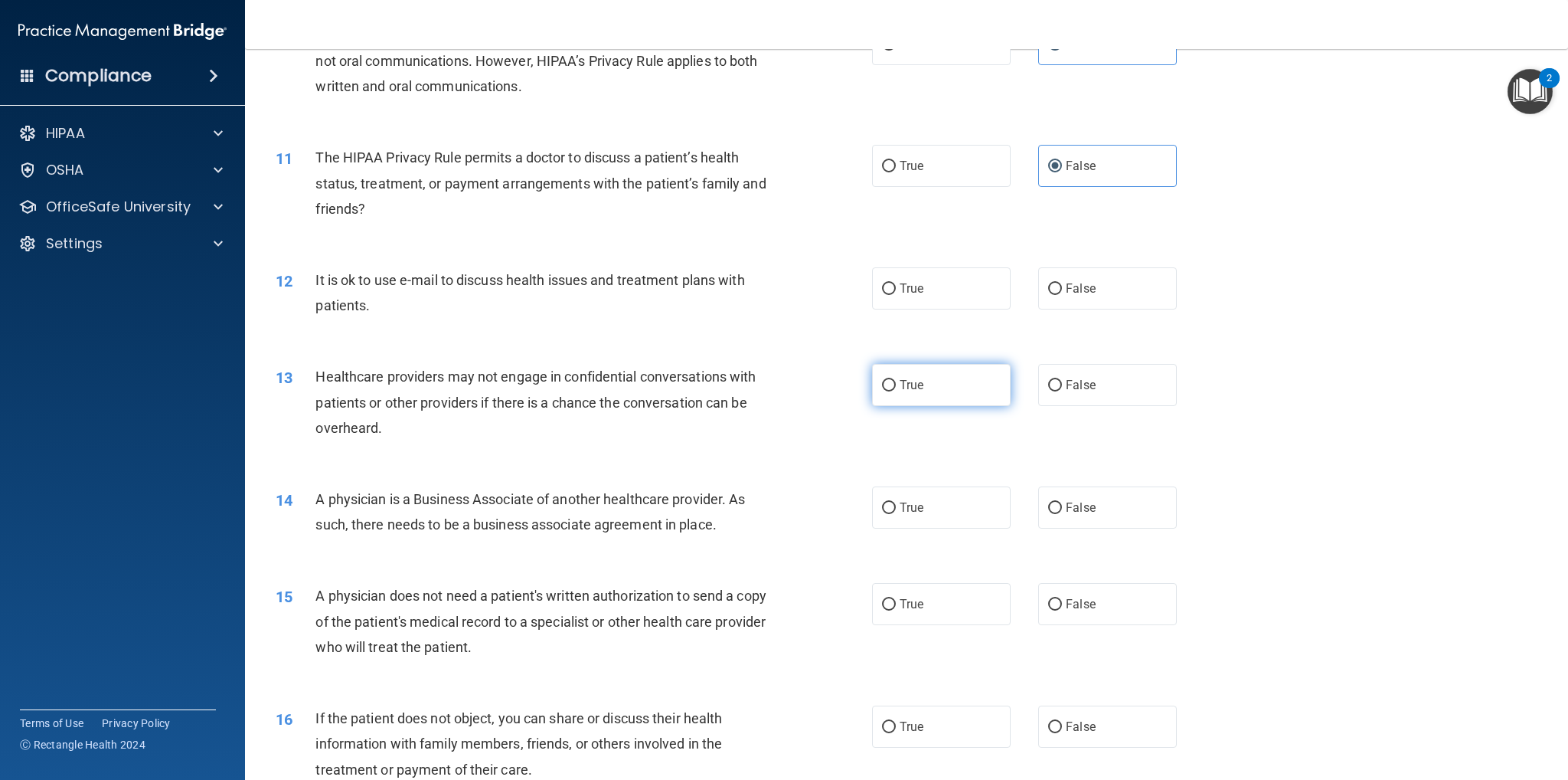
scroll to position [1226, 0]
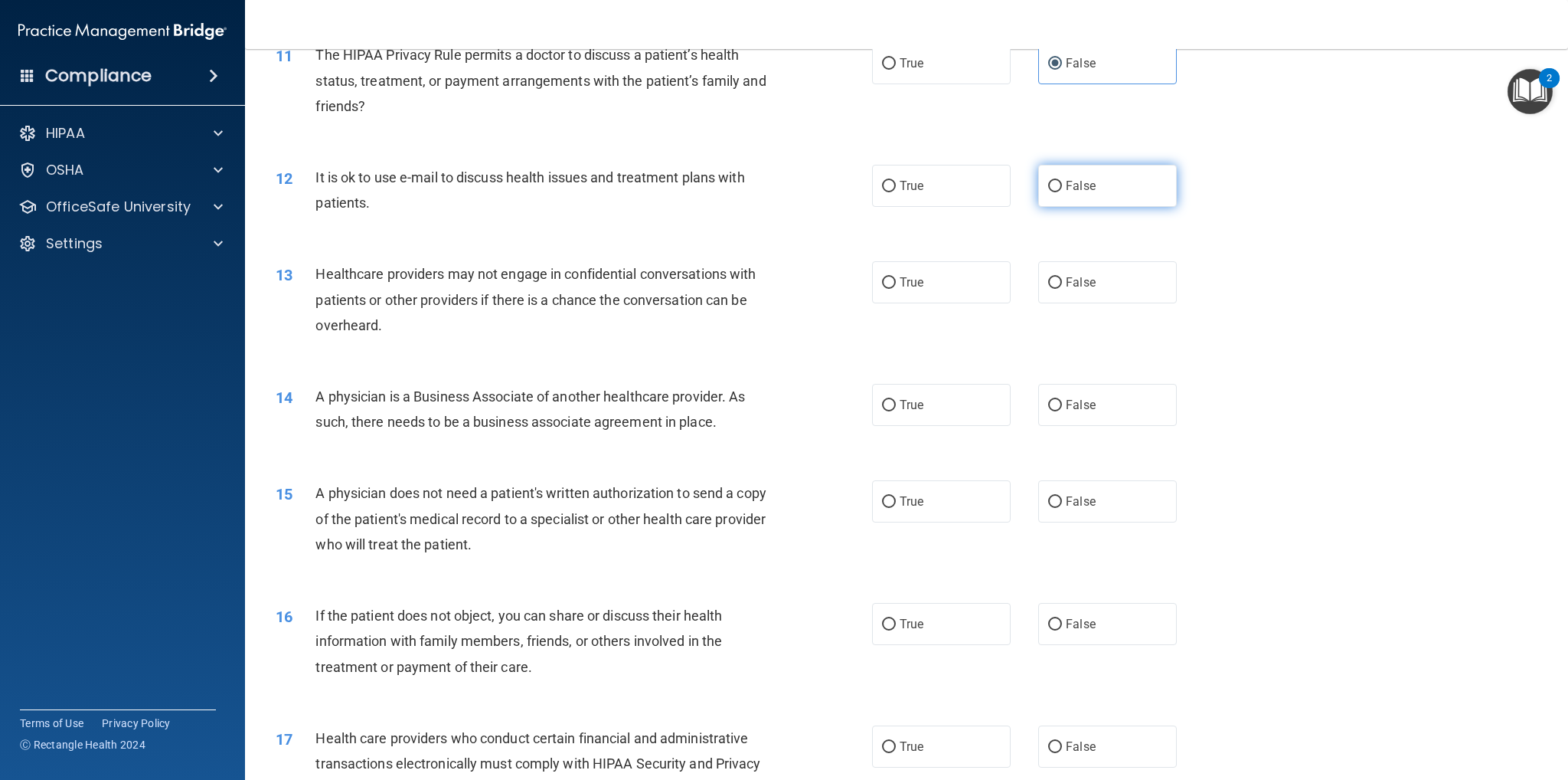
click at [1106, 200] on label "False" at bounding box center [1107, 186] width 139 height 42
click at [1062, 193] on input "False" at bounding box center [1055, 187] width 14 height 12
radio input "true"
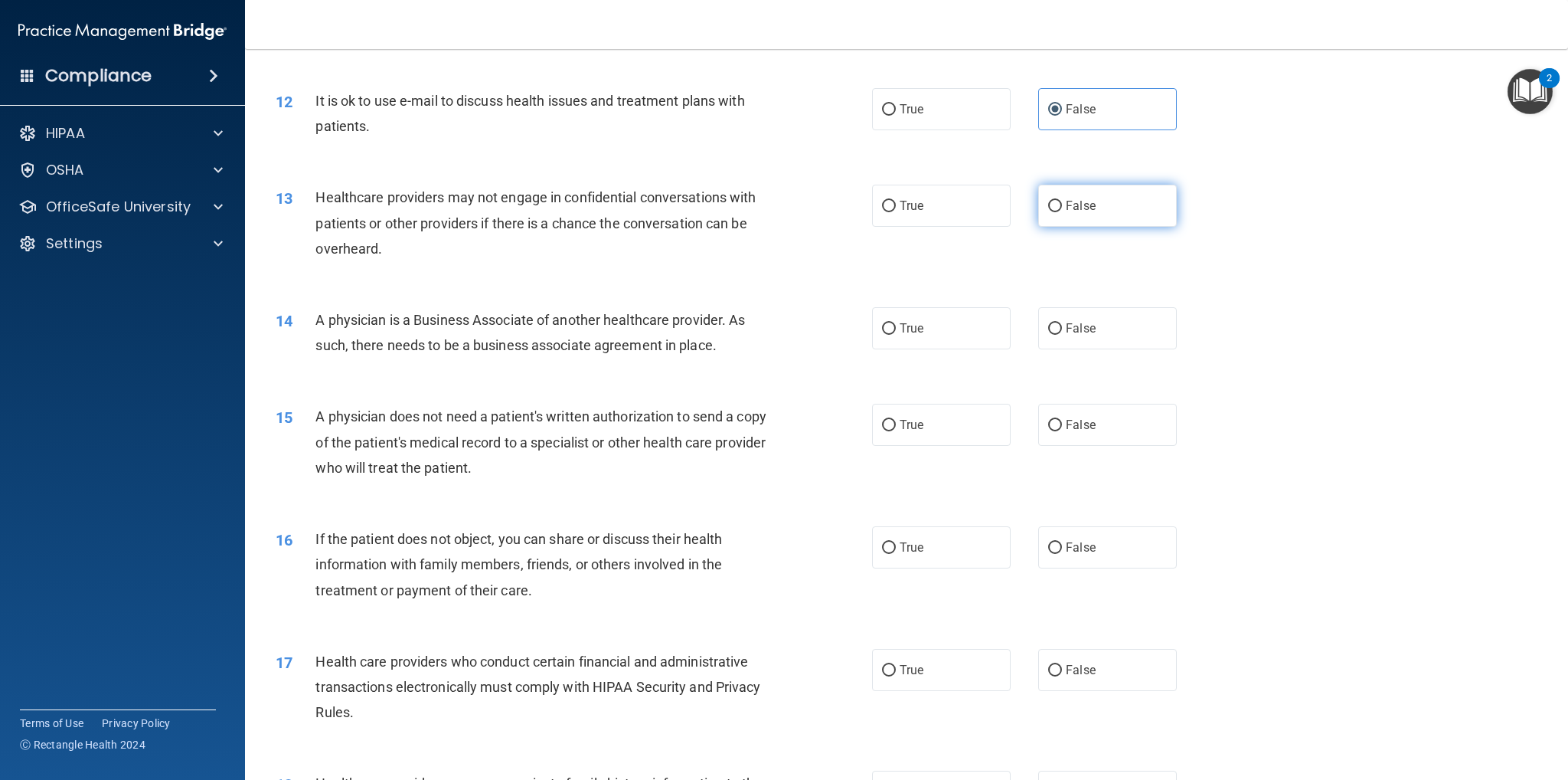
click at [1072, 216] on label "False" at bounding box center [1107, 206] width 139 height 42
click at [1062, 213] on input "False" at bounding box center [1055, 207] width 14 height 12
radio input "true"
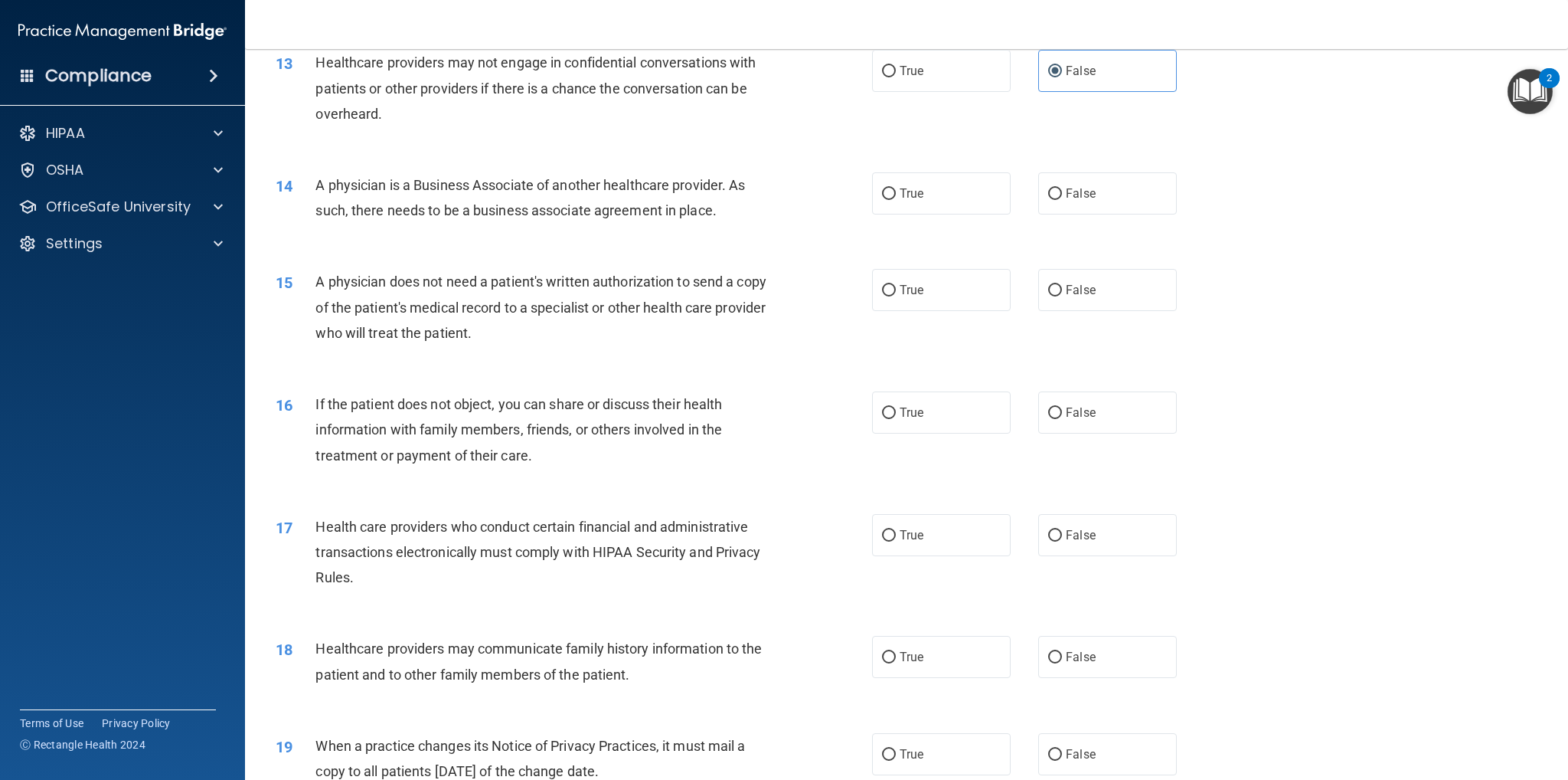
scroll to position [1456, 0]
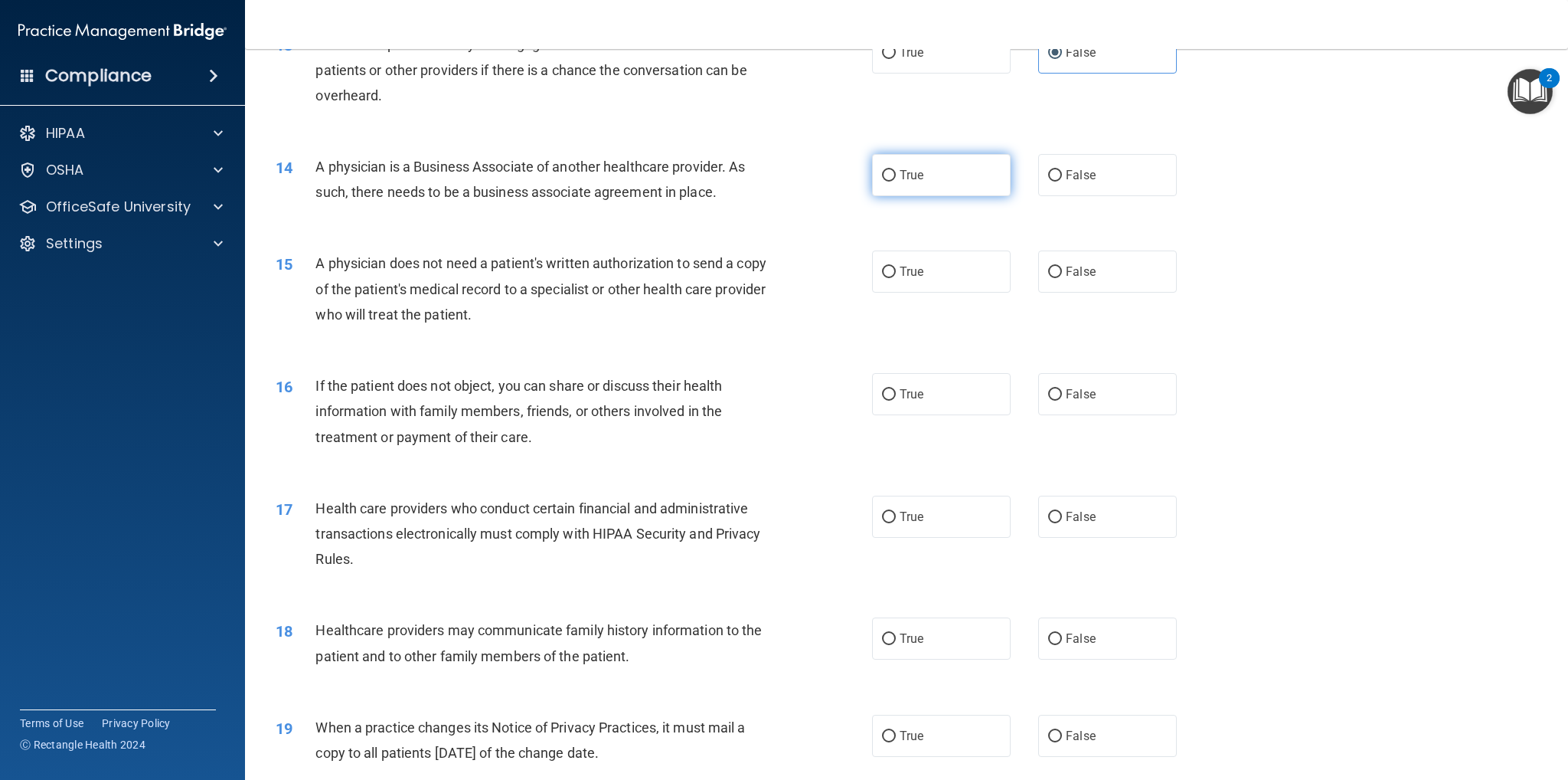
click at [957, 163] on label "True" at bounding box center [941, 175] width 139 height 42
click at [896, 170] on input "True" at bounding box center [889, 176] width 14 height 12
radio input "true"
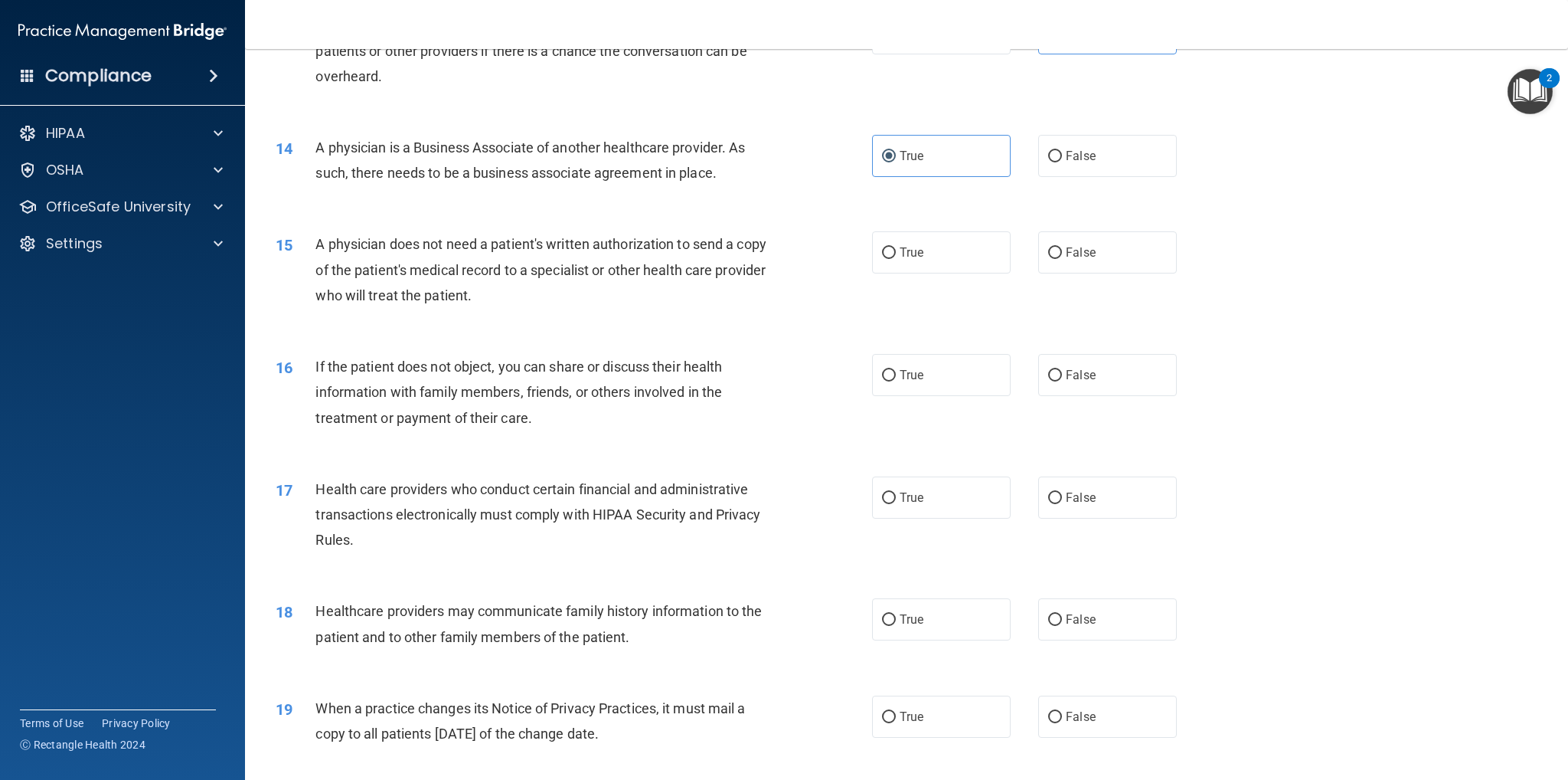
scroll to position [1532, 0]
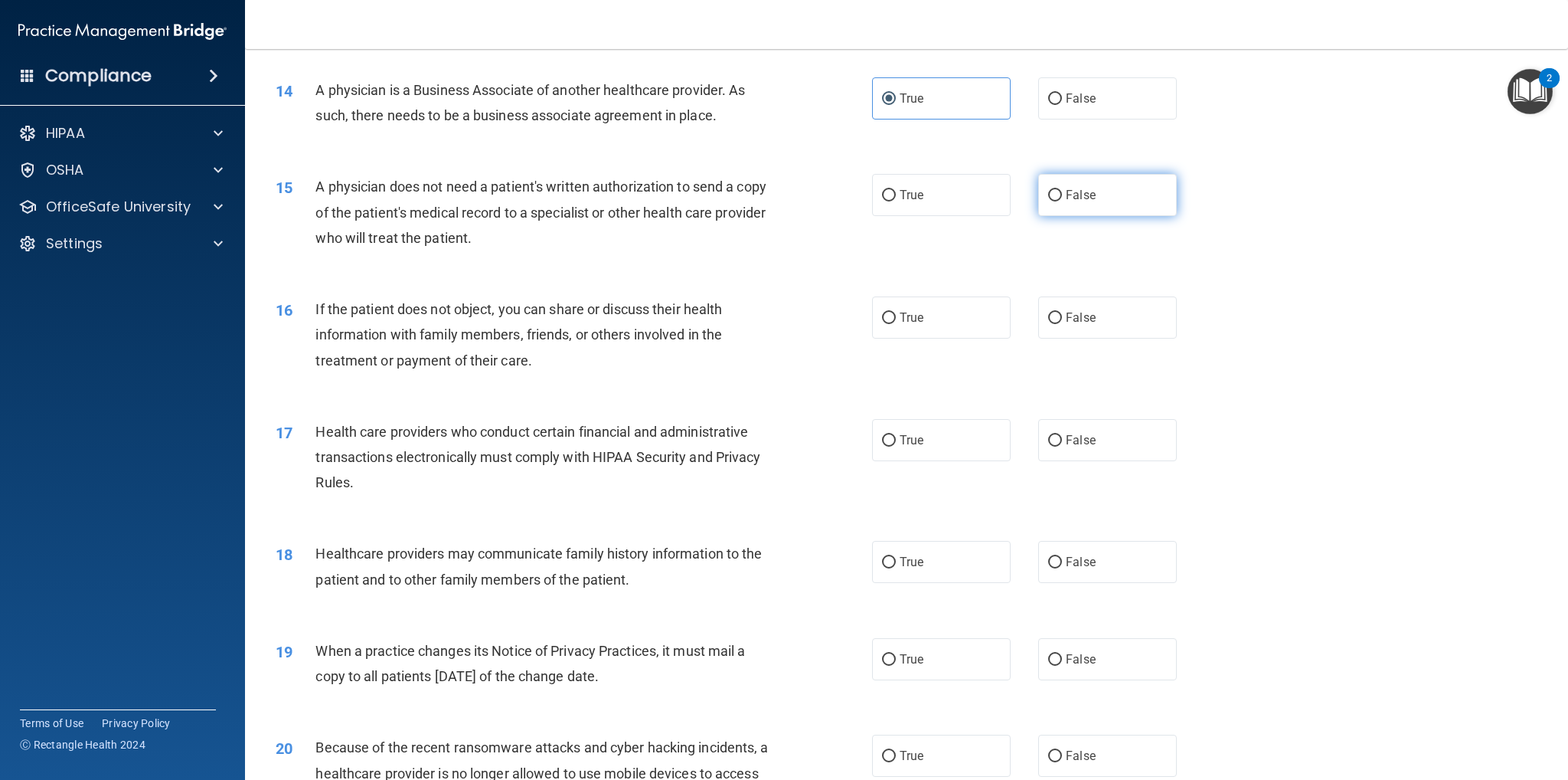
click at [1133, 179] on label "False" at bounding box center [1107, 195] width 139 height 42
click at [1062, 190] on input "False" at bounding box center [1055, 196] width 14 height 12
radio input "true"
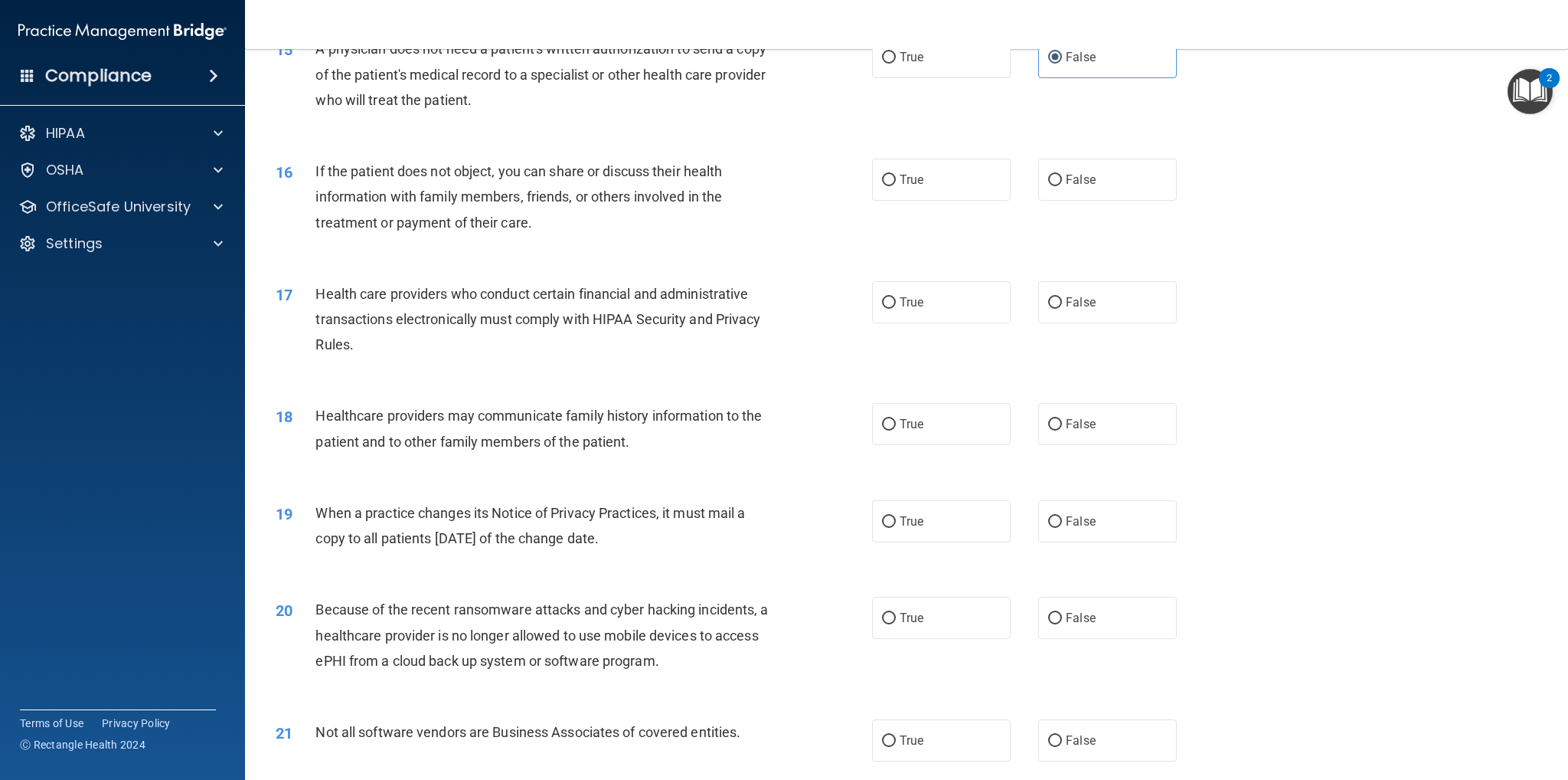
scroll to position [1686, 0]
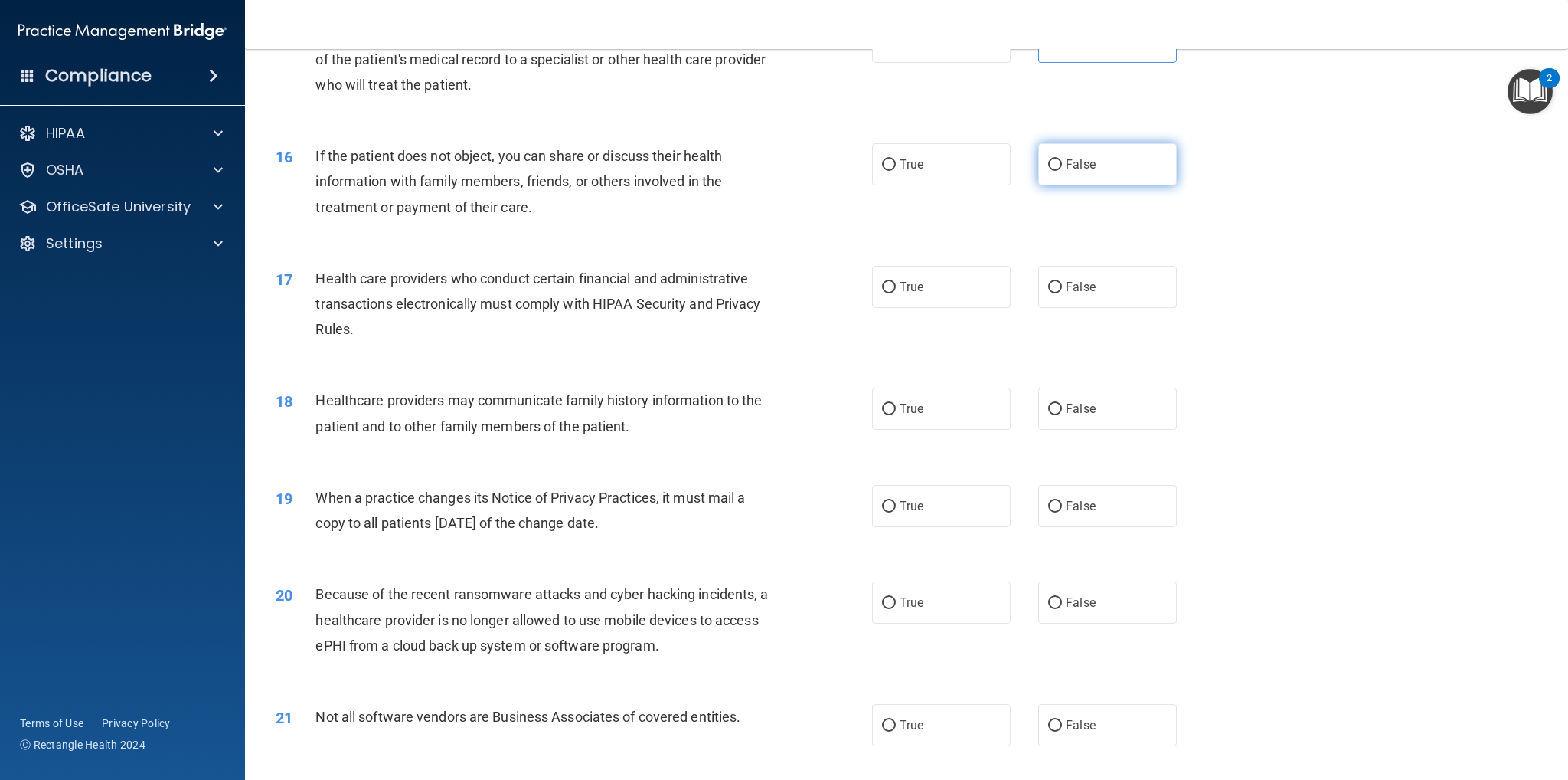
click at [1114, 160] on label "False" at bounding box center [1107, 164] width 139 height 42
click at [1062, 160] on input "False" at bounding box center [1055, 166] width 14 height 12
radio input "true"
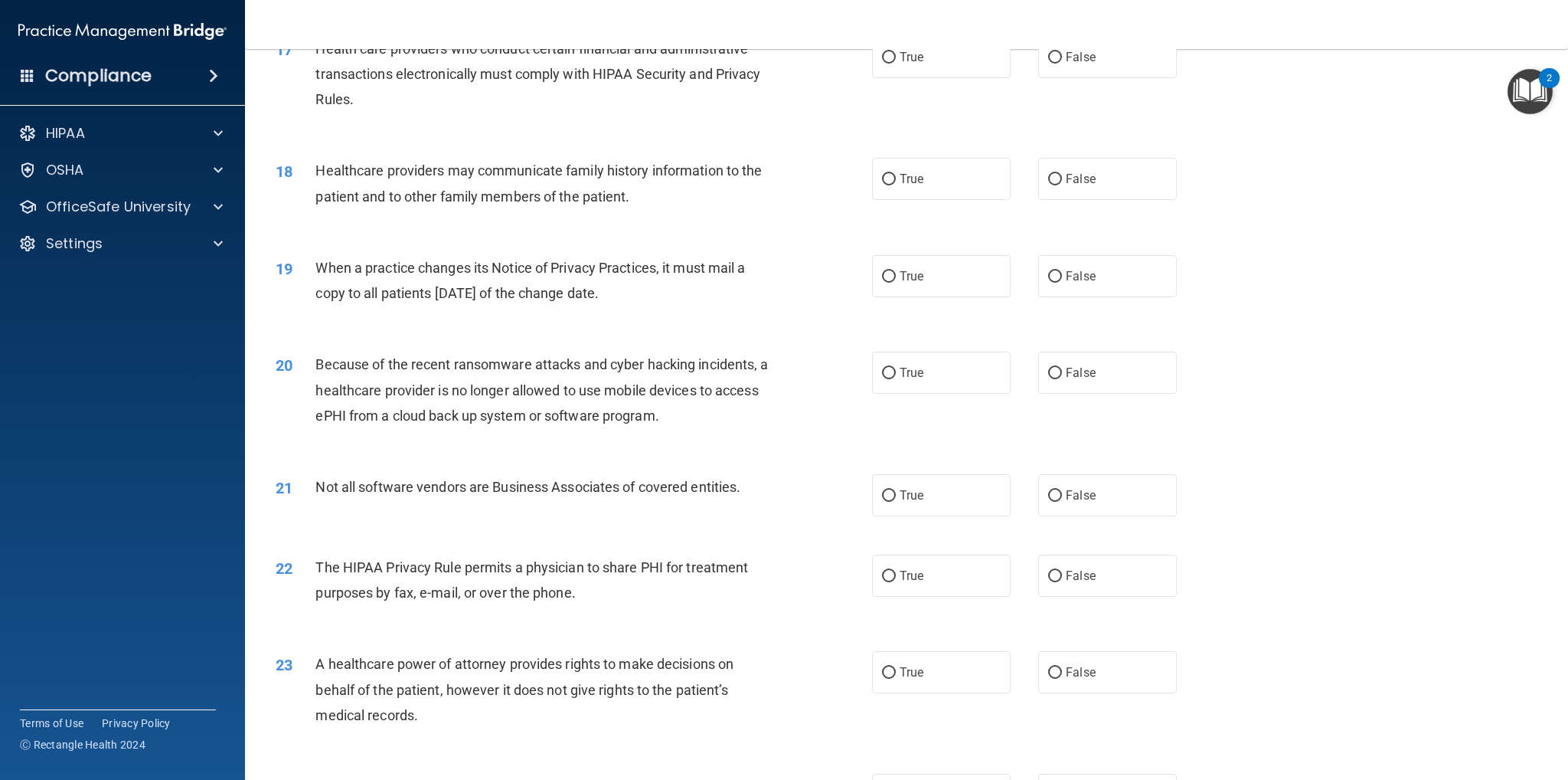
scroll to position [1839, 0]
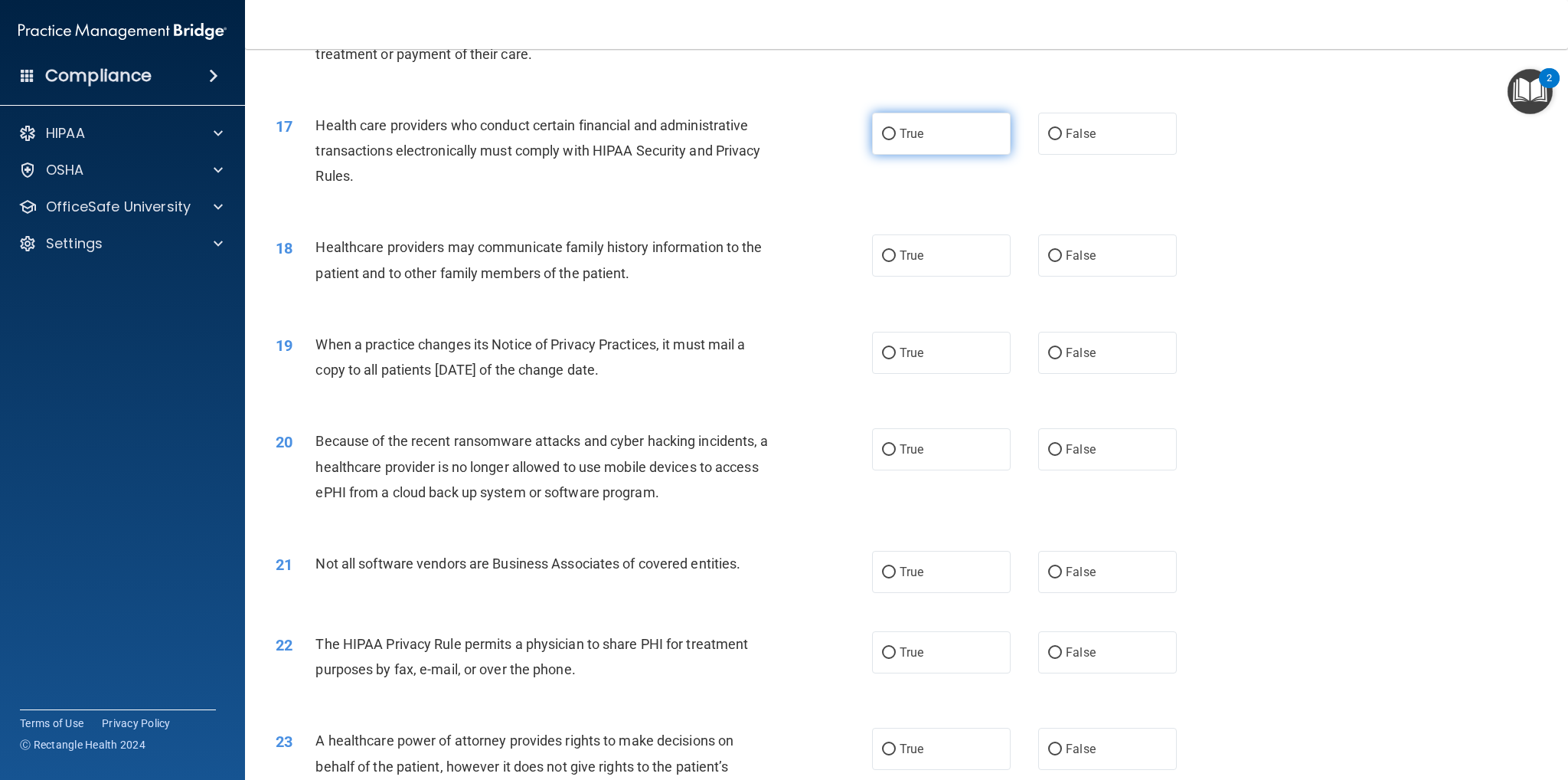
click at [969, 124] on label "True" at bounding box center [941, 134] width 139 height 42
click at [896, 129] on input "True" at bounding box center [889, 135] width 14 height 12
radio input "true"
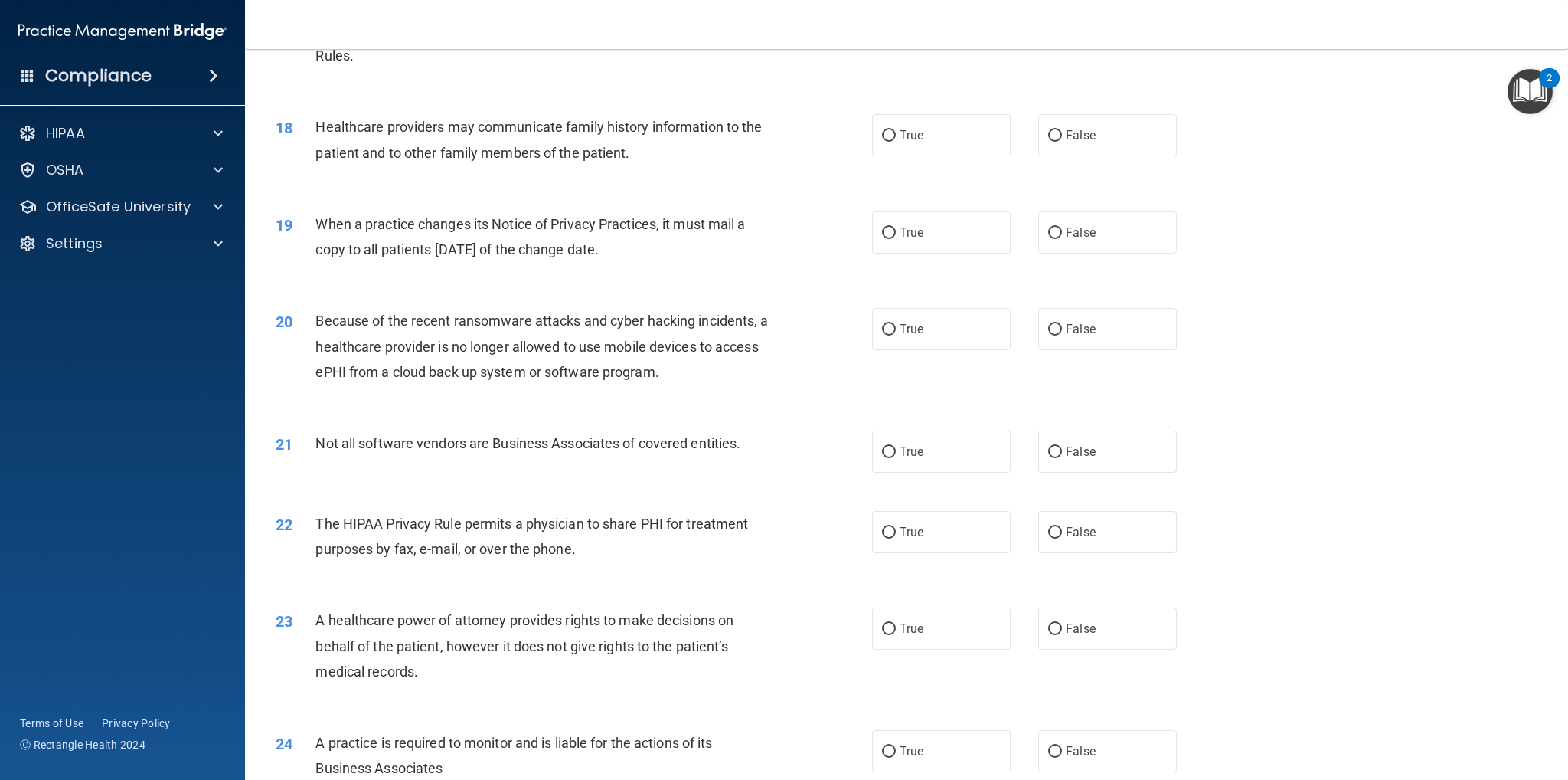
scroll to position [1992, 0]
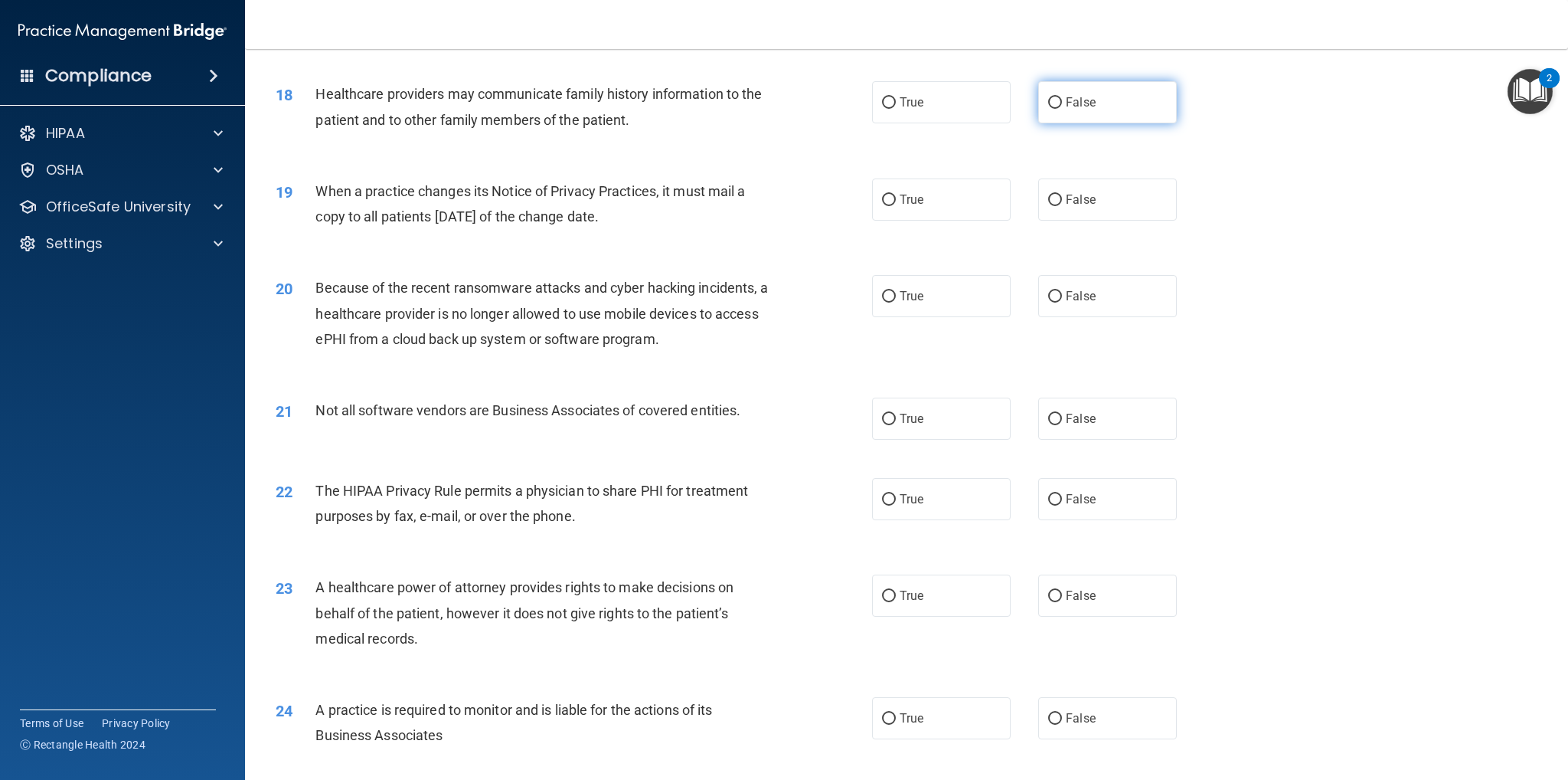
click at [1093, 115] on label "False" at bounding box center [1107, 102] width 139 height 42
click at [1062, 109] on input "False" at bounding box center [1055, 103] width 14 height 12
radio input "true"
click at [932, 203] on label "True" at bounding box center [941, 200] width 139 height 42
click at [896, 203] on input "True" at bounding box center [889, 201] width 14 height 12
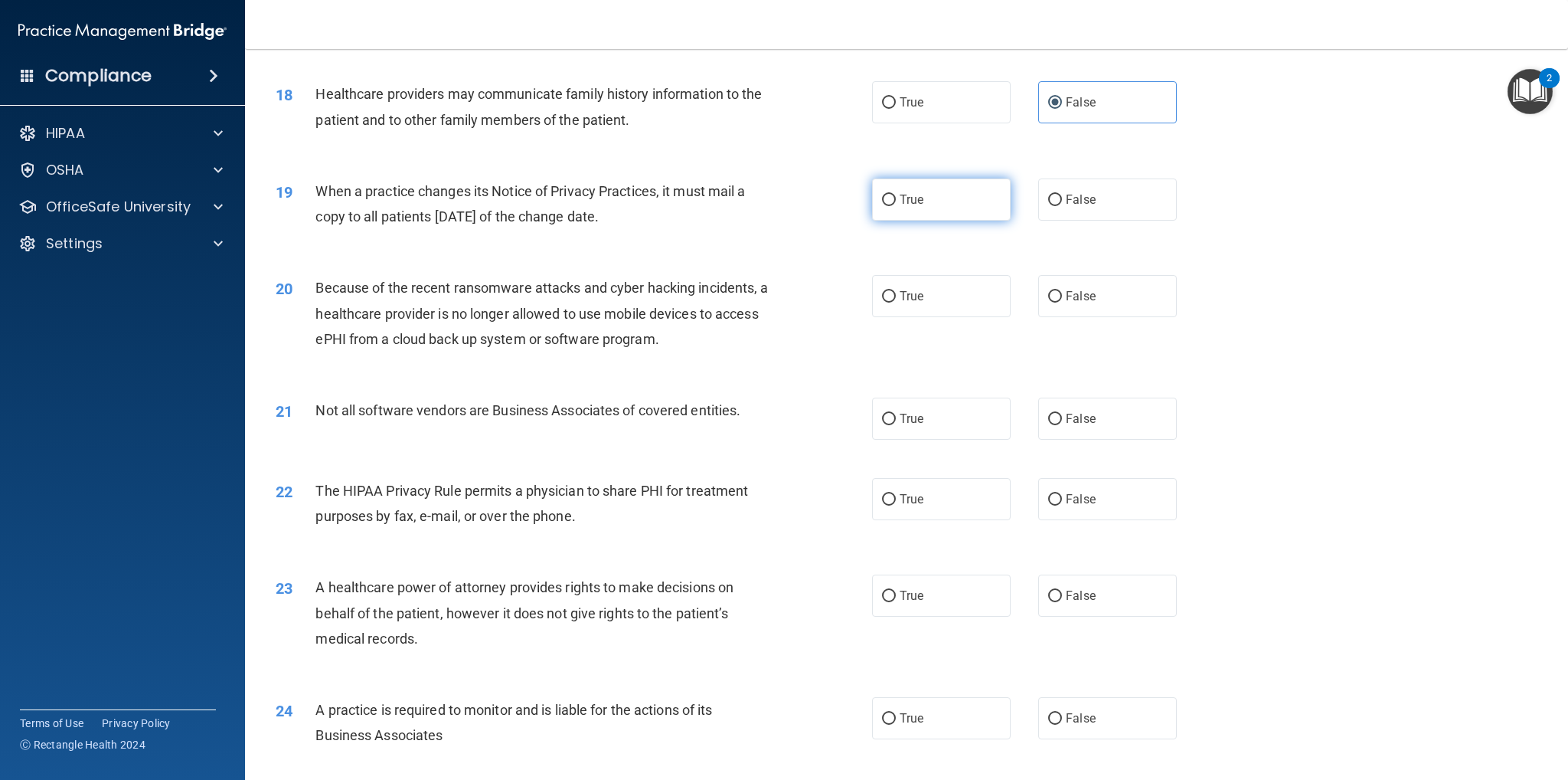
radio input "true"
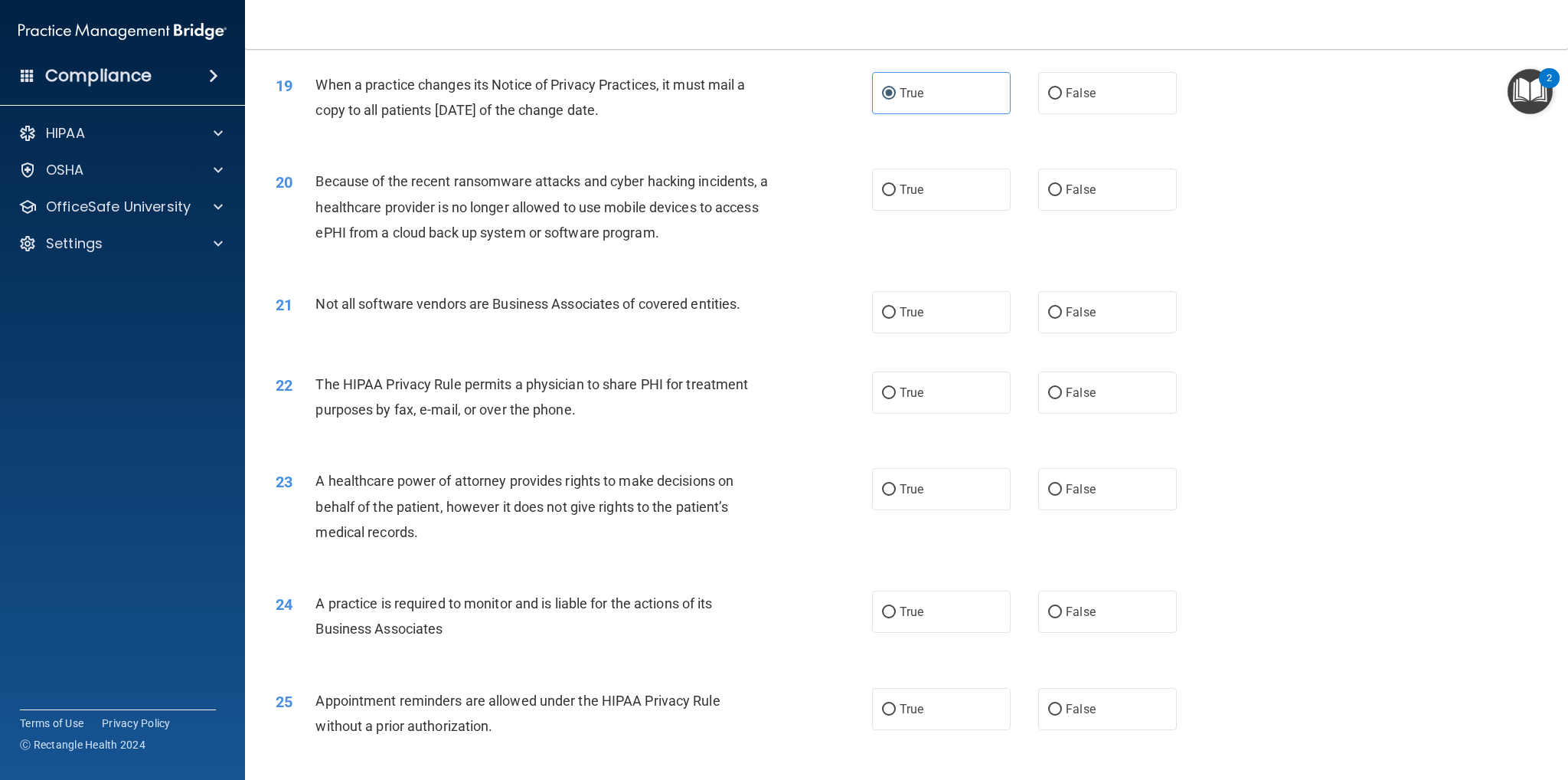
scroll to position [2145, 0]
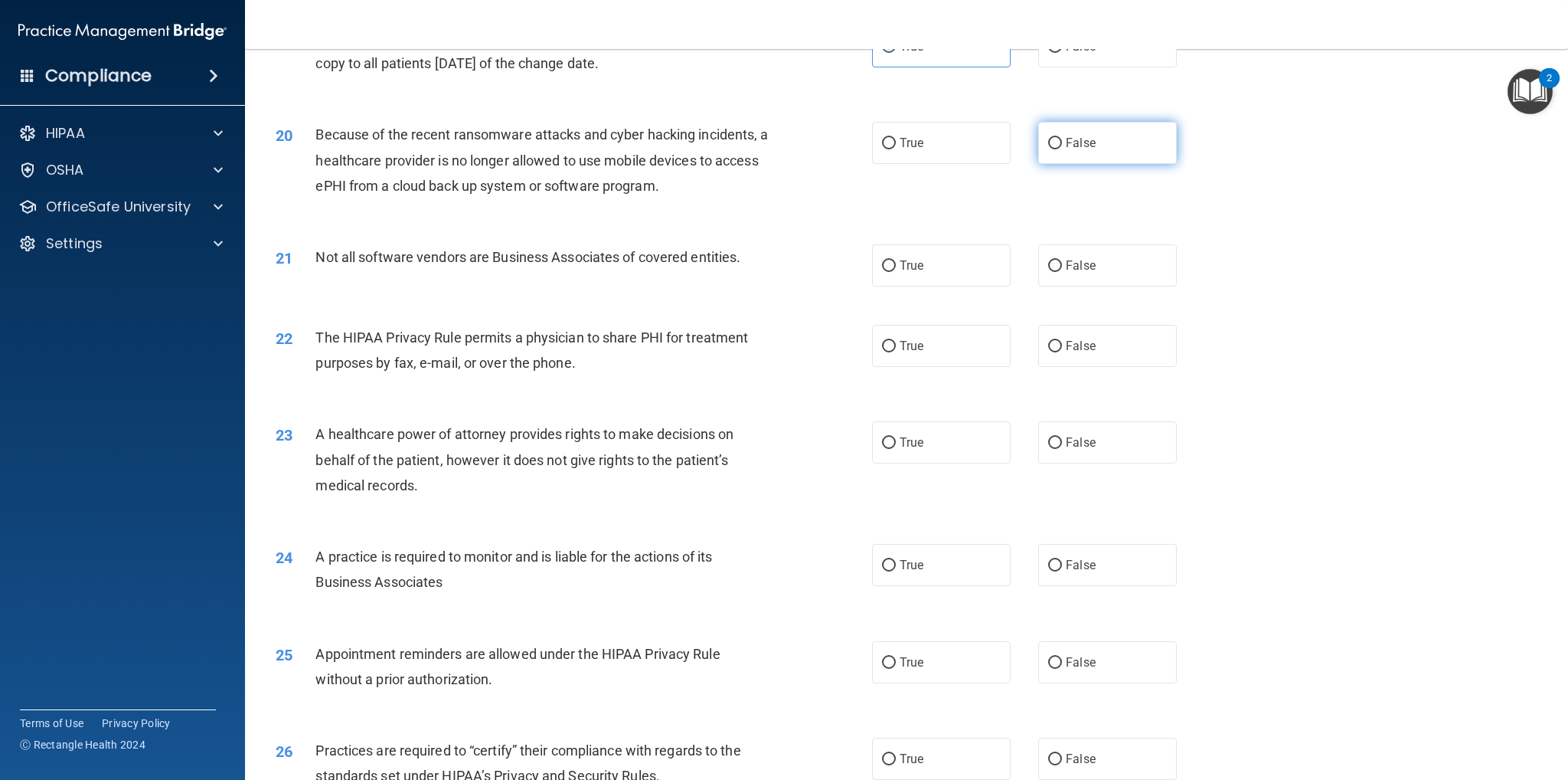
click at [1136, 149] on label "False" at bounding box center [1107, 143] width 139 height 42
click at [1062, 149] on input "False" at bounding box center [1055, 144] width 14 height 12
radio input "true"
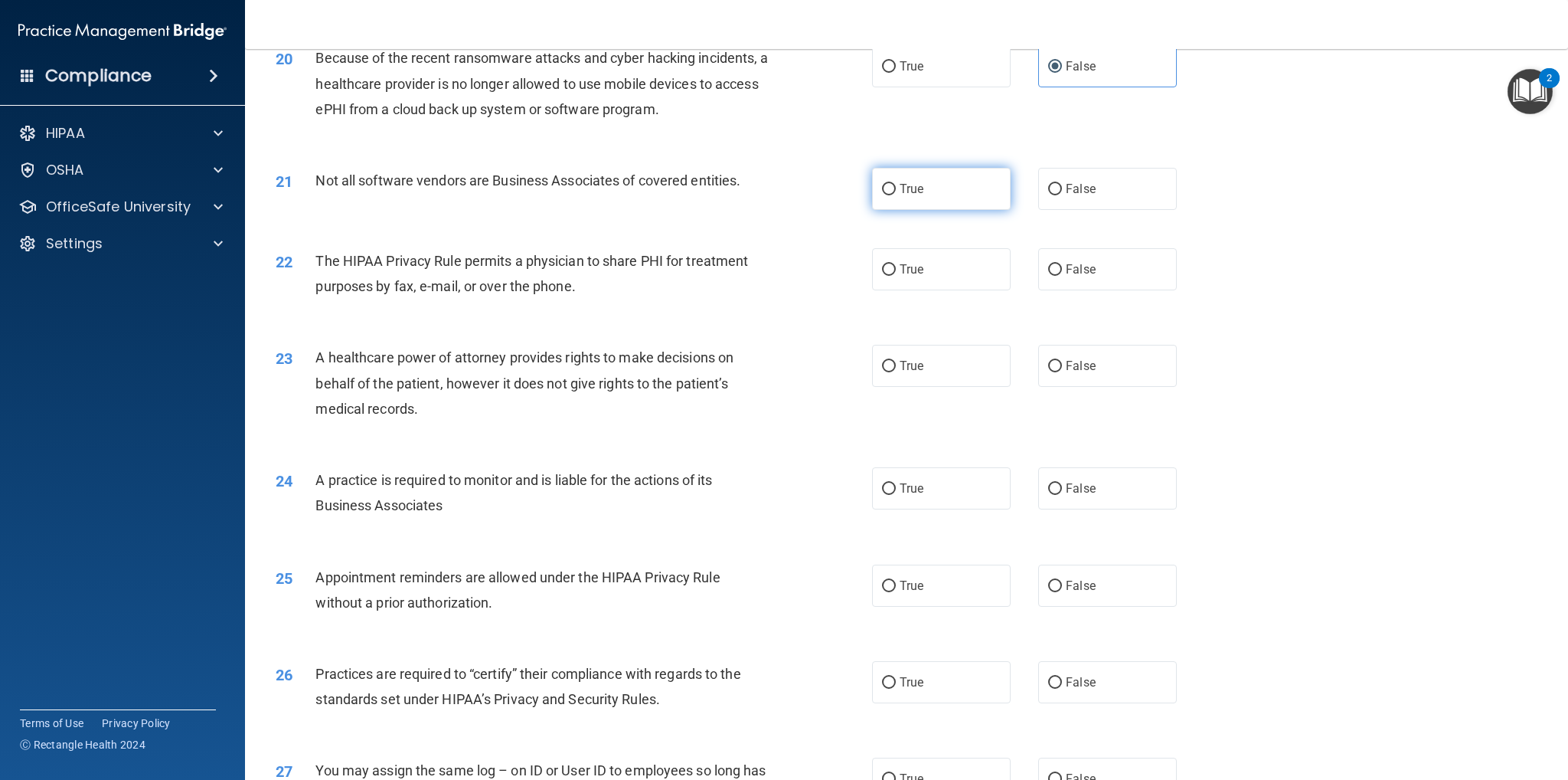
click at [946, 202] on label "True" at bounding box center [941, 189] width 139 height 42
click at [896, 196] on input "True" at bounding box center [889, 190] width 14 height 12
radio input "true"
click at [906, 267] on span "True" at bounding box center [911, 269] width 24 height 15
click at [896, 267] on input "True" at bounding box center [889, 271] width 14 height 12
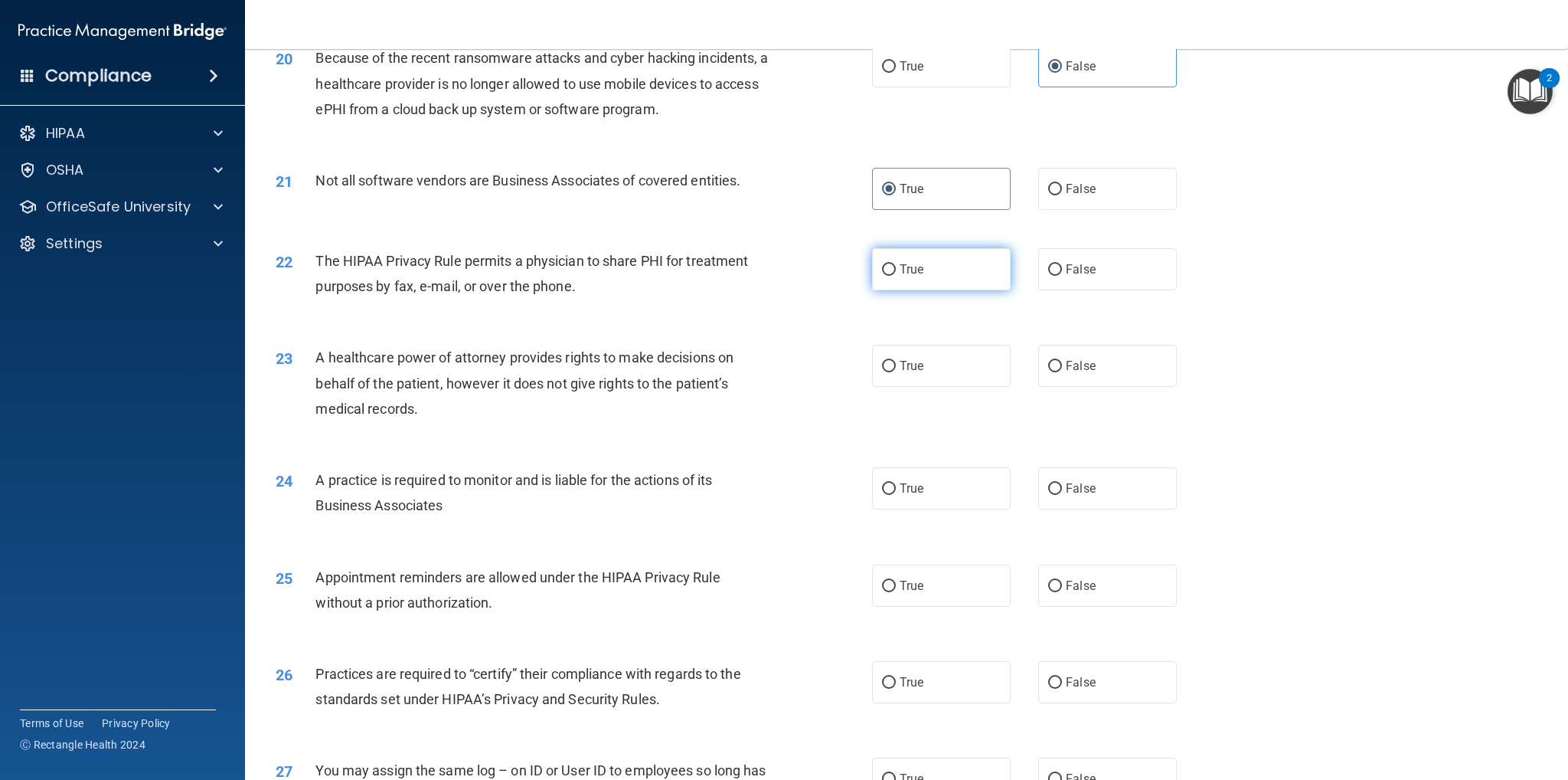
radio input "true"
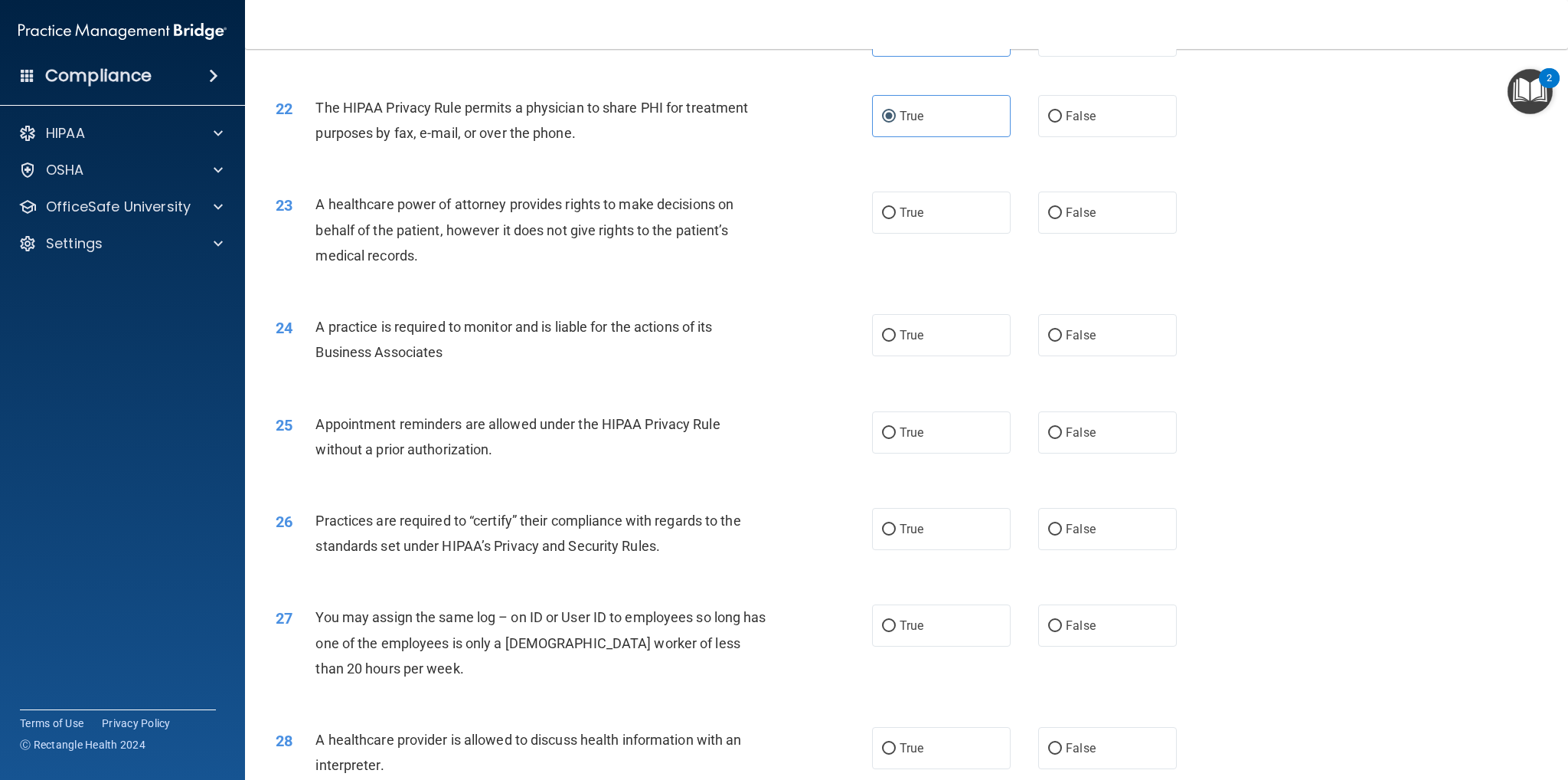
scroll to position [2452, 0]
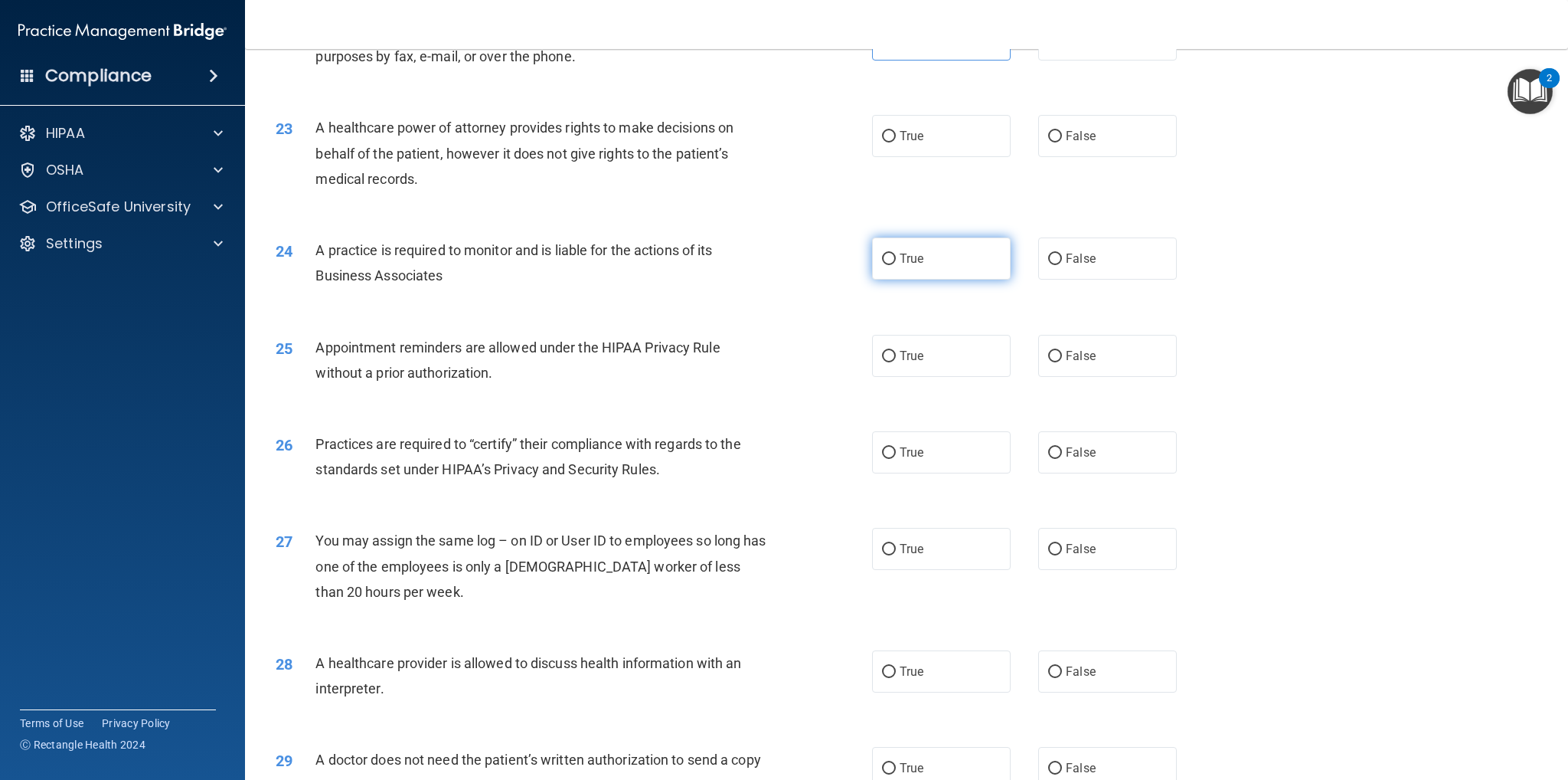
click at [938, 273] on label "True" at bounding box center [941, 259] width 139 height 42
click at [896, 265] on input "True" at bounding box center [889, 260] width 14 height 12
radio input "true"
click at [1096, 133] on label "False" at bounding box center [1107, 136] width 139 height 42
click at [1062, 133] on input "False" at bounding box center [1055, 137] width 14 height 12
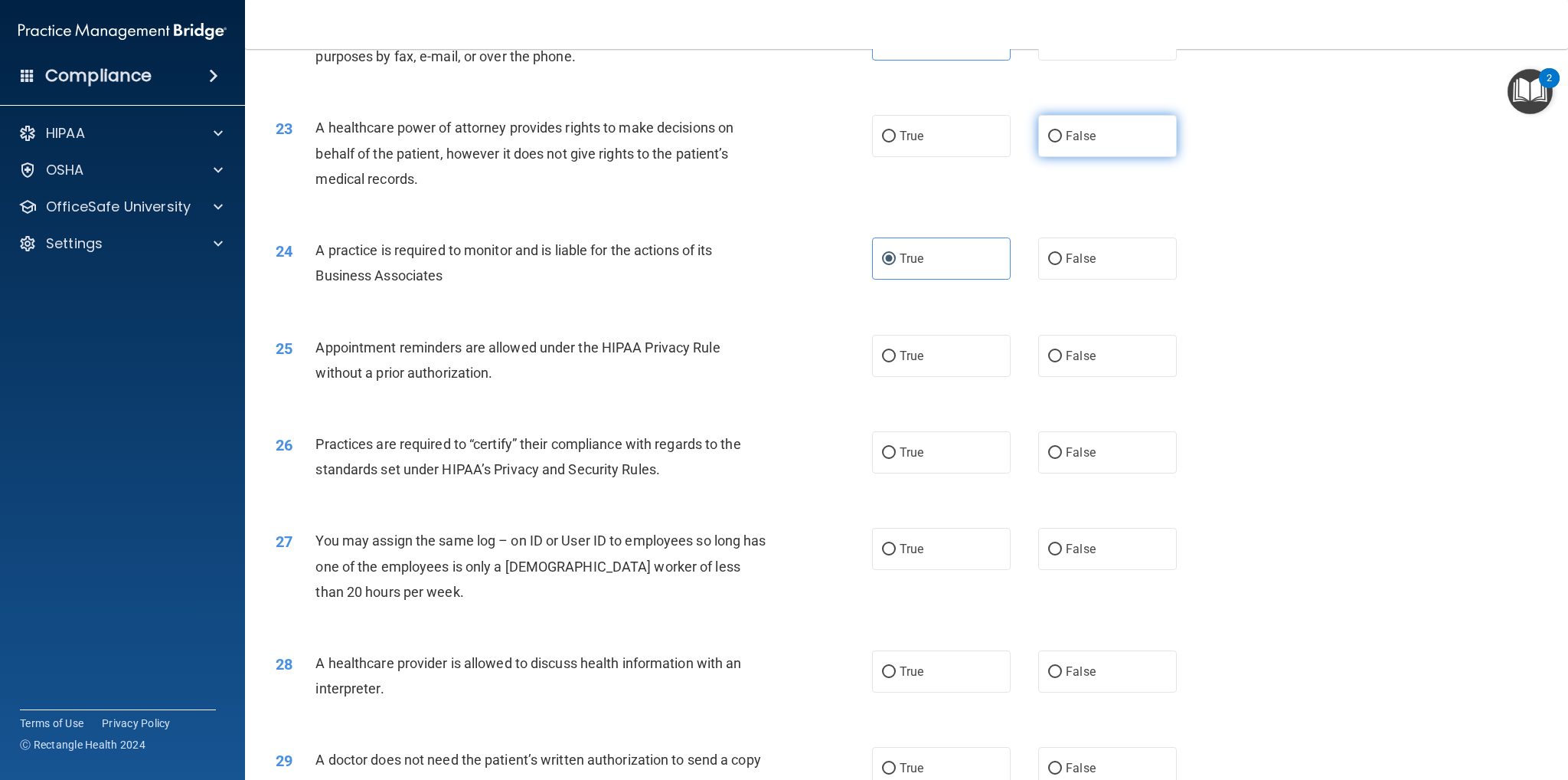
radio input "true"
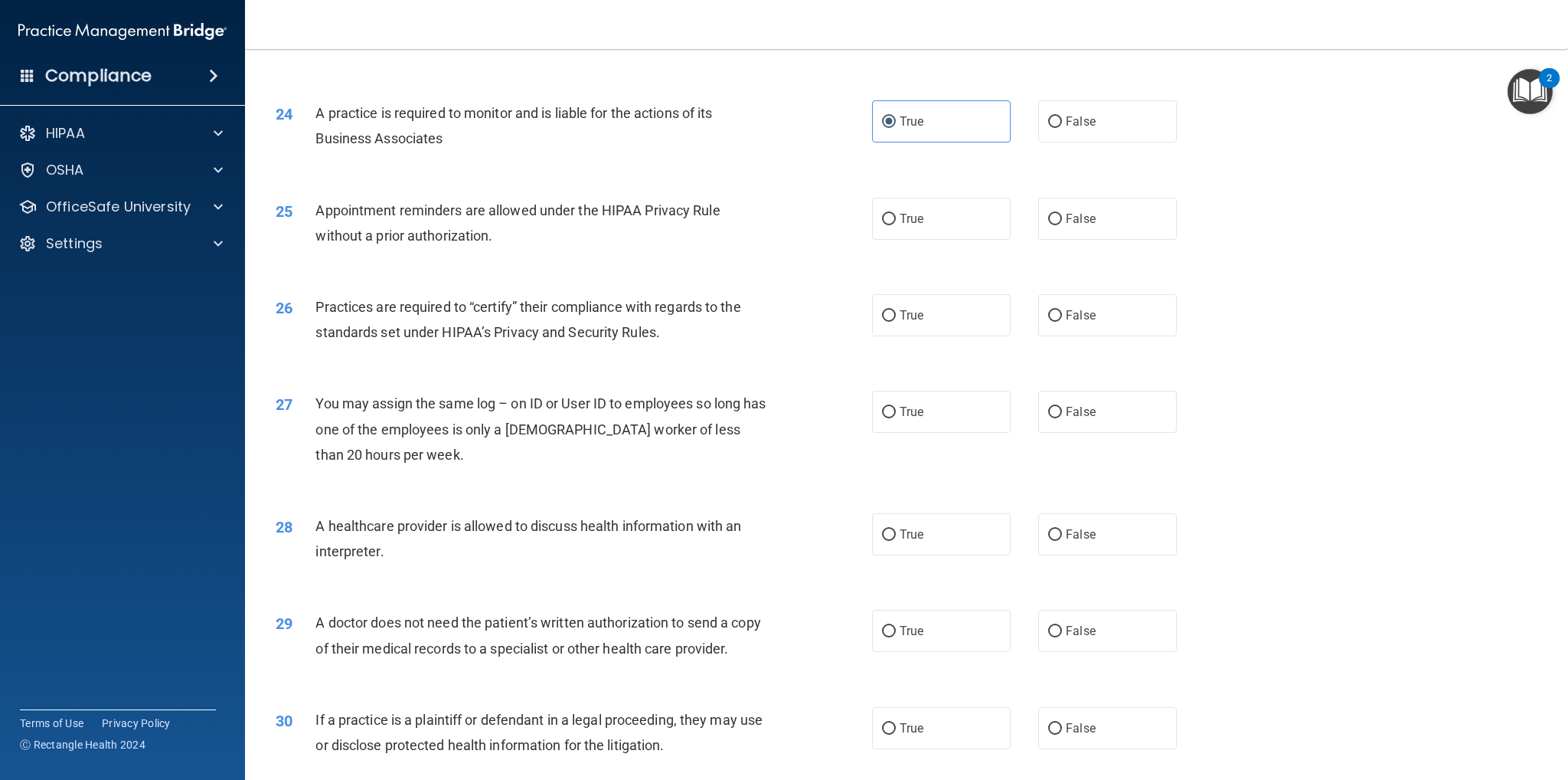
scroll to position [2606, 0]
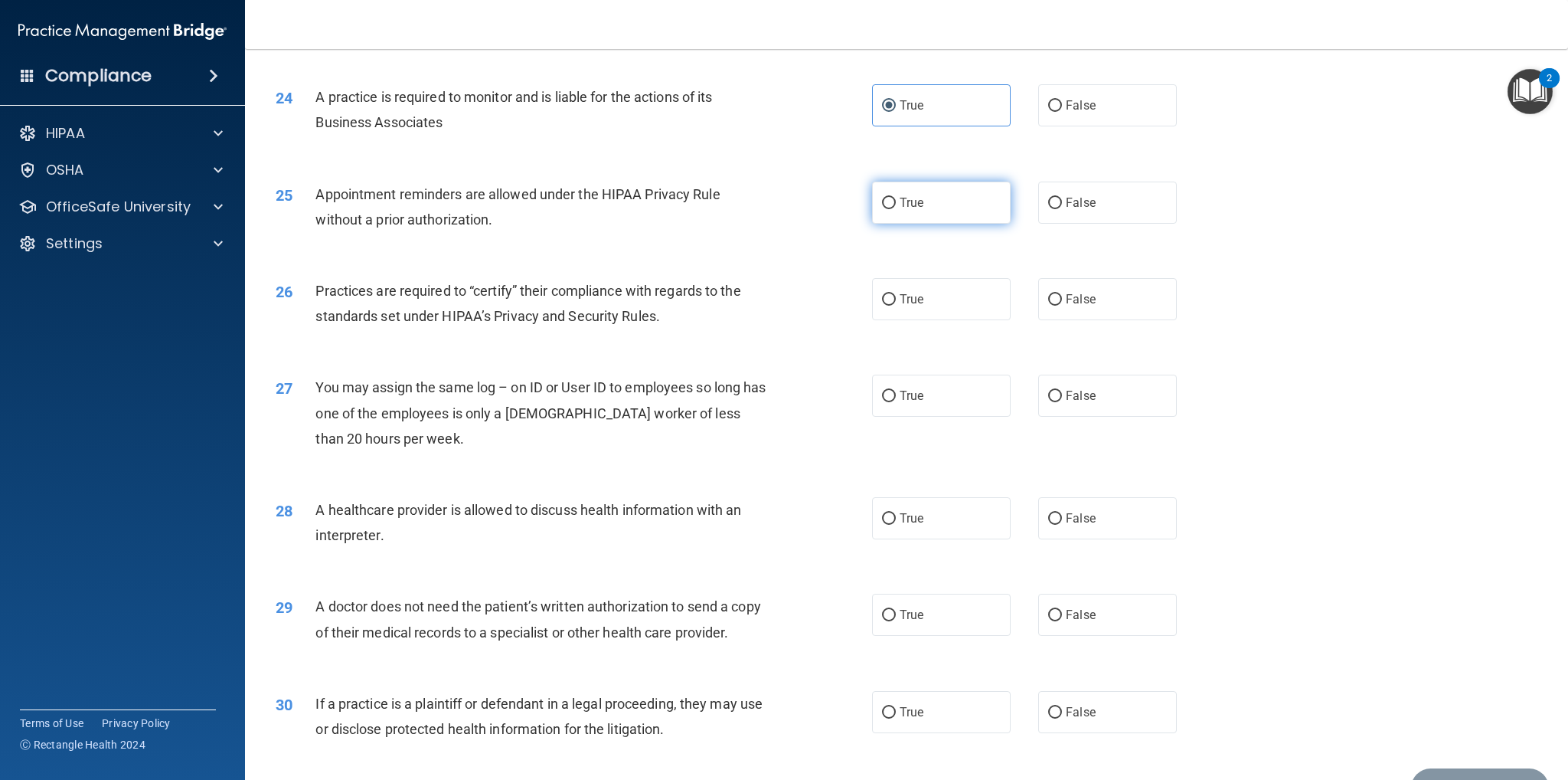
click at [940, 209] on label "True" at bounding box center [941, 203] width 139 height 42
click at [896, 209] on input "True" at bounding box center [889, 204] width 14 height 12
radio input "true"
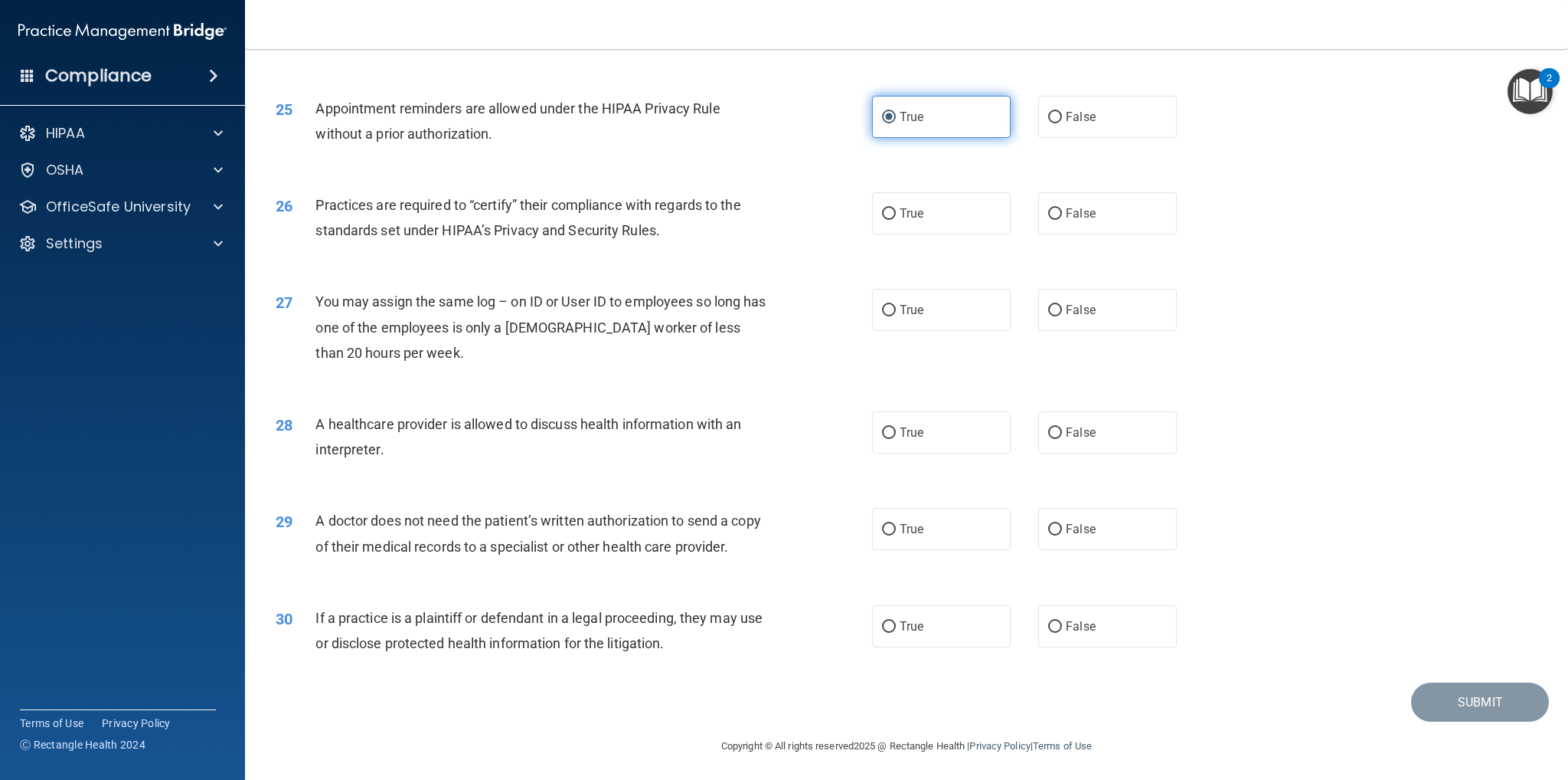
scroll to position [2695, 0]
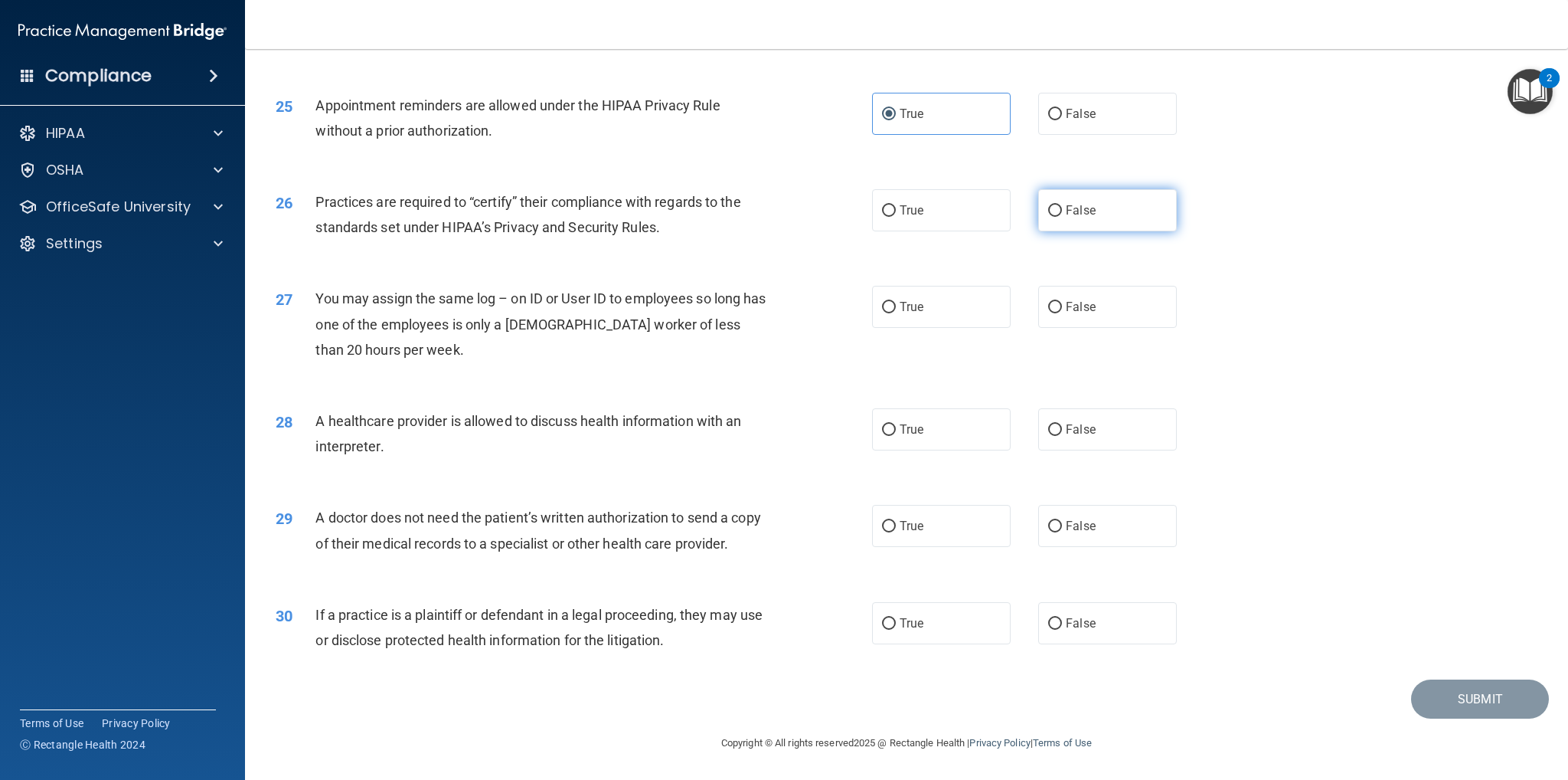
click at [1149, 196] on label "False" at bounding box center [1107, 211] width 139 height 42
click at [1062, 206] on input "False" at bounding box center [1055, 212] width 14 height 12
radio input "true"
click at [1083, 300] on span "False" at bounding box center [1081, 307] width 30 height 15
click at [1062, 302] on input "False" at bounding box center [1055, 308] width 14 height 12
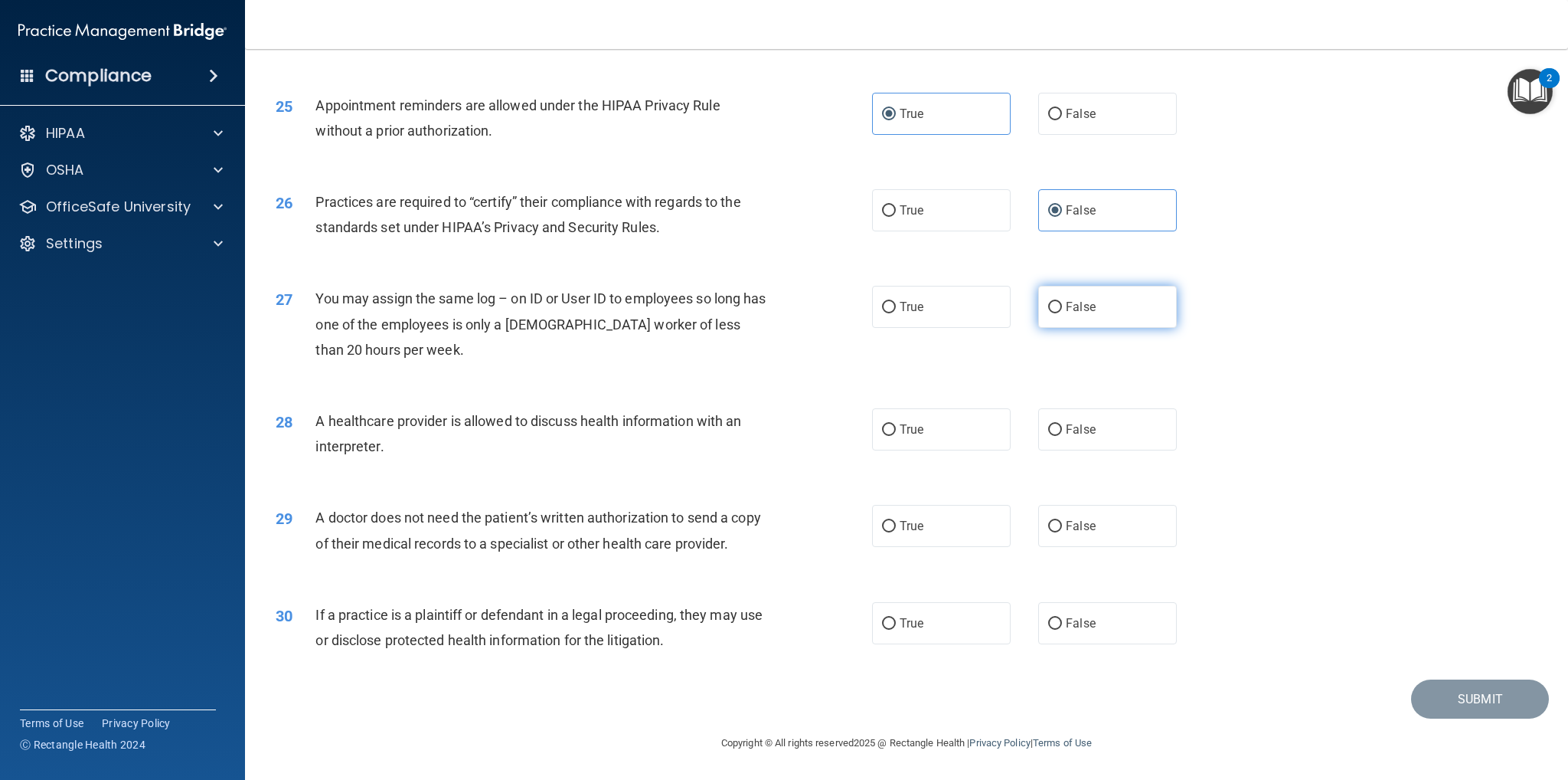
radio input "true"
click at [918, 435] on label "True" at bounding box center [941, 429] width 139 height 42
click at [896, 435] on input "True" at bounding box center [889, 430] width 14 height 12
radio input "true"
click at [1066, 521] on span "False" at bounding box center [1081, 525] width 30 height 15
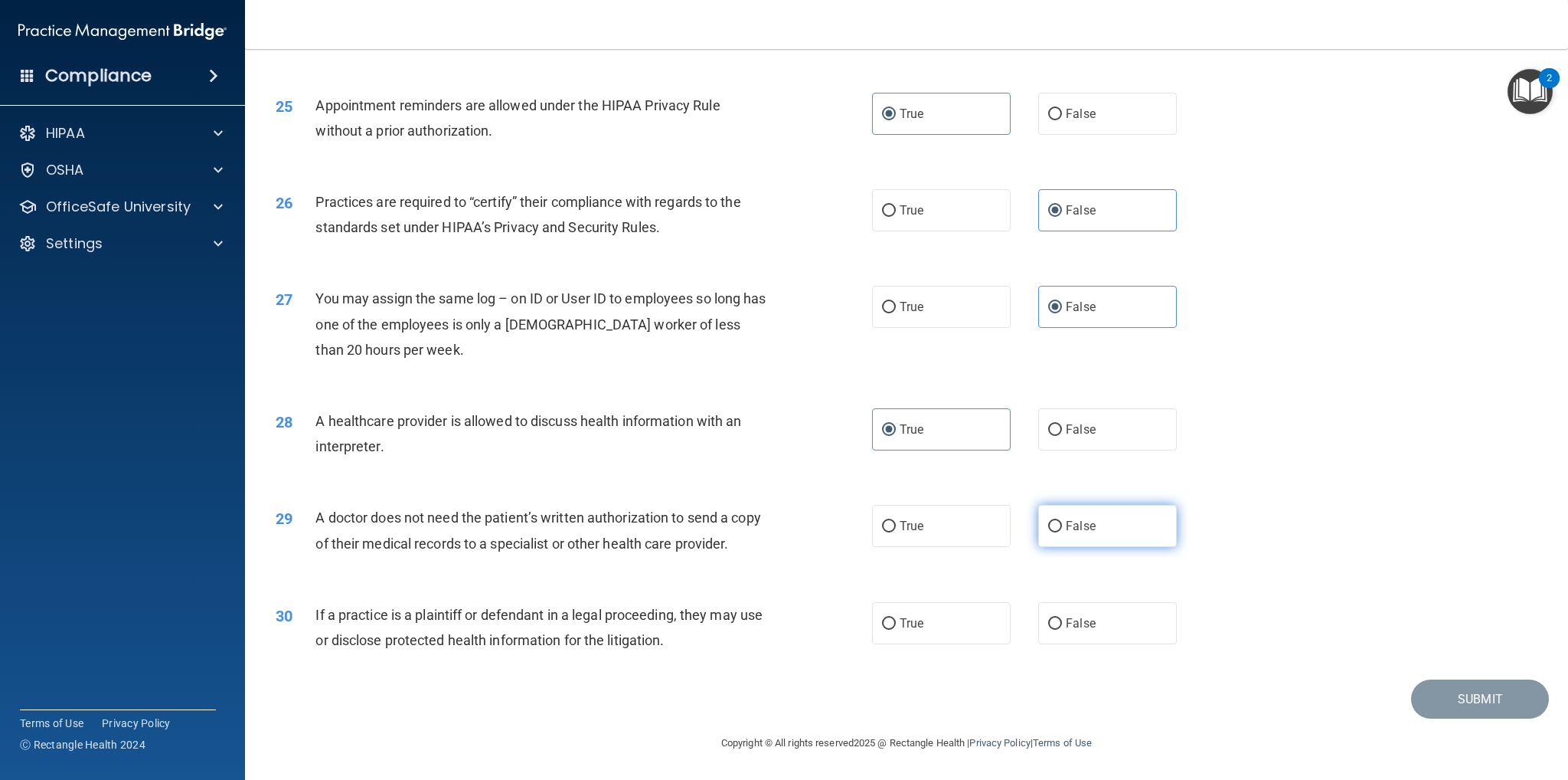
click at [1062, 521] on input "False" at bounding box center [1055, 527] width 14 height 12
radio input "true"
click at [1085, 620] on span "False" at bounding box center [1081, 623] width 30 height 15
click at [1062, 620] on input "False" at bounding box center [1055, 624] width 14 height 12
radio input "true"
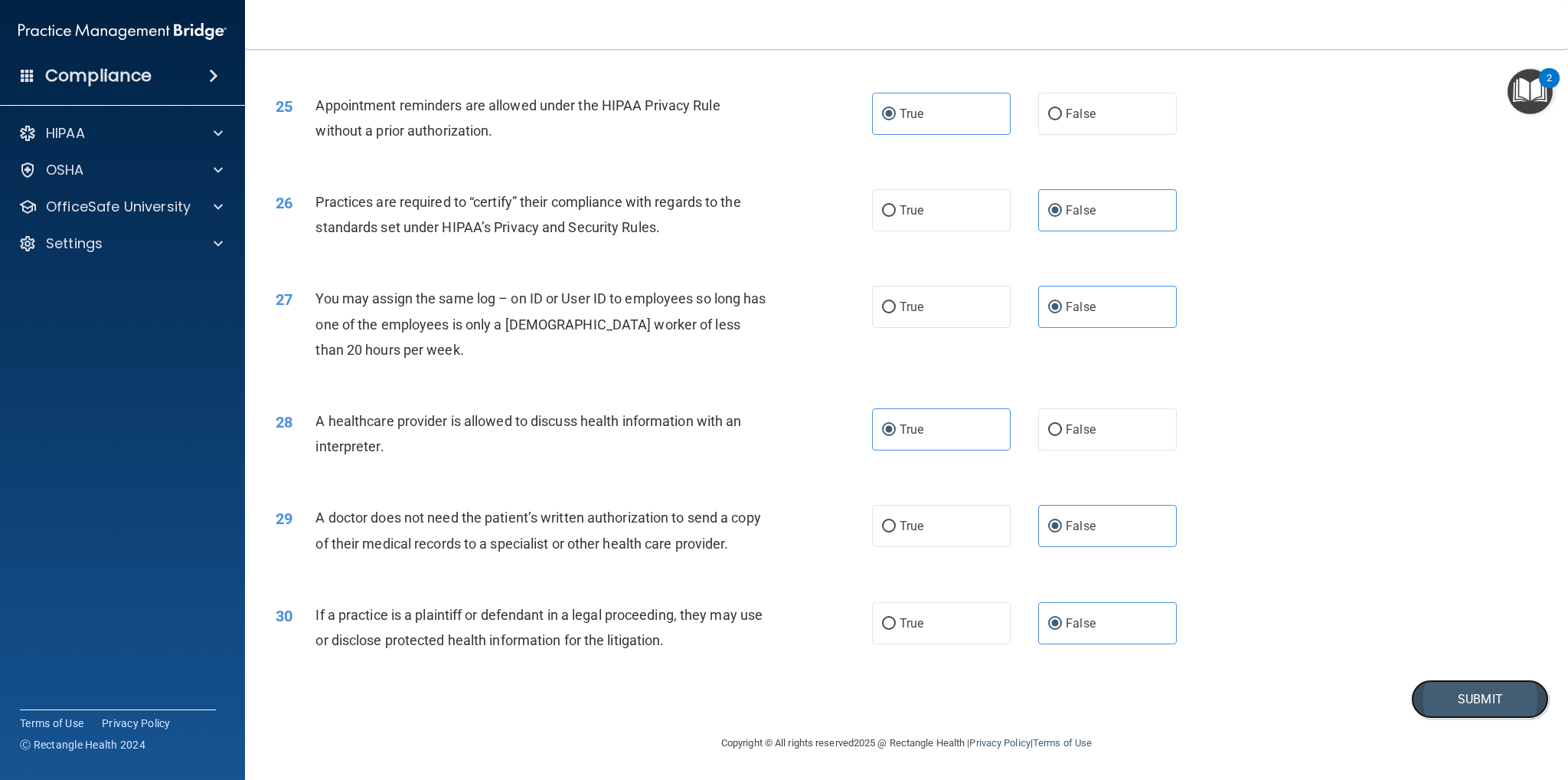
click at [1418, 686] on button "Submit" at bounding box center [1480, 699] width 138 height 39
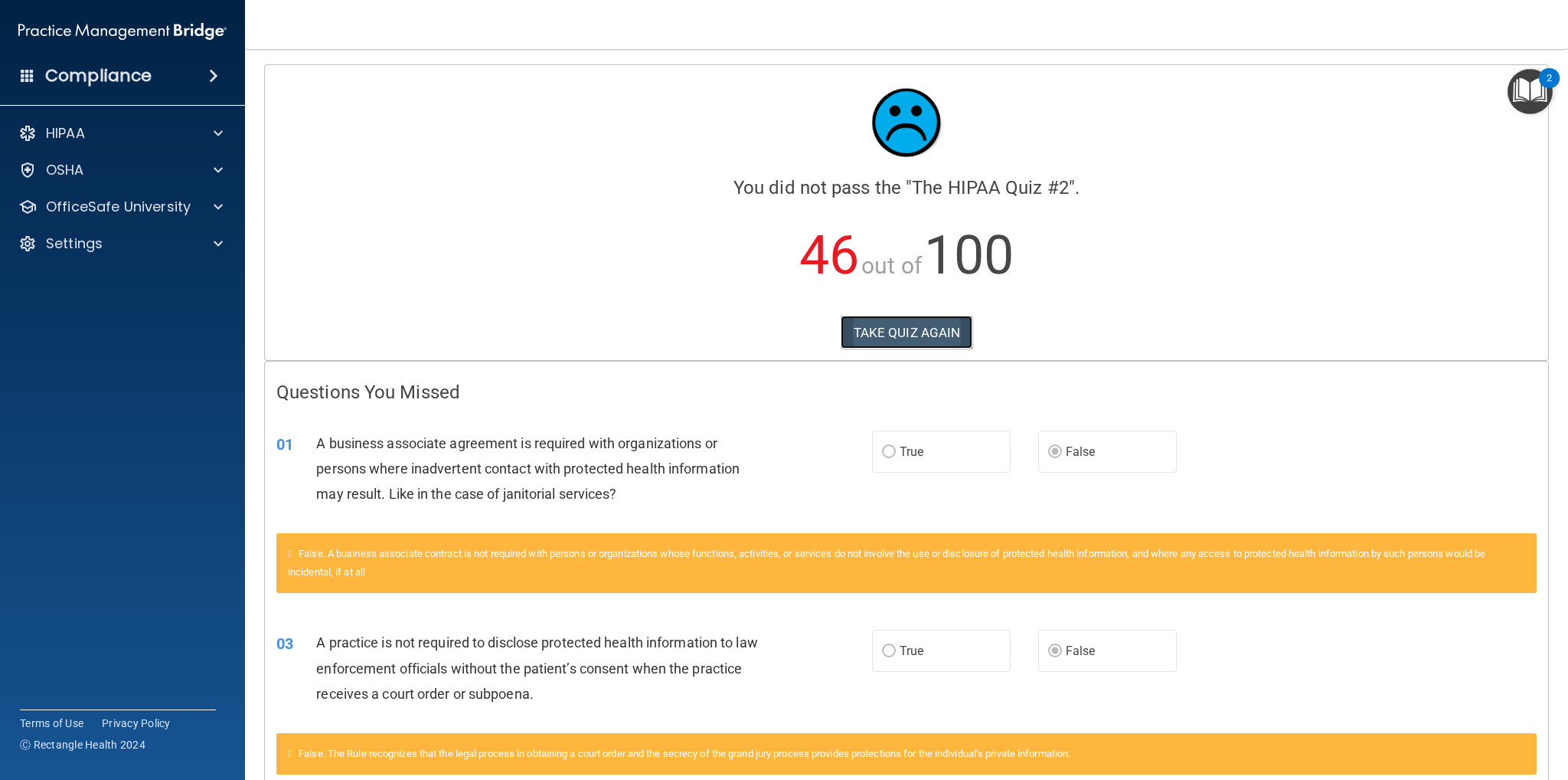
click at [909, 332] on button "TAKE QUIZ AGAIN" at bounding box center [906, 333] width 133 height 34
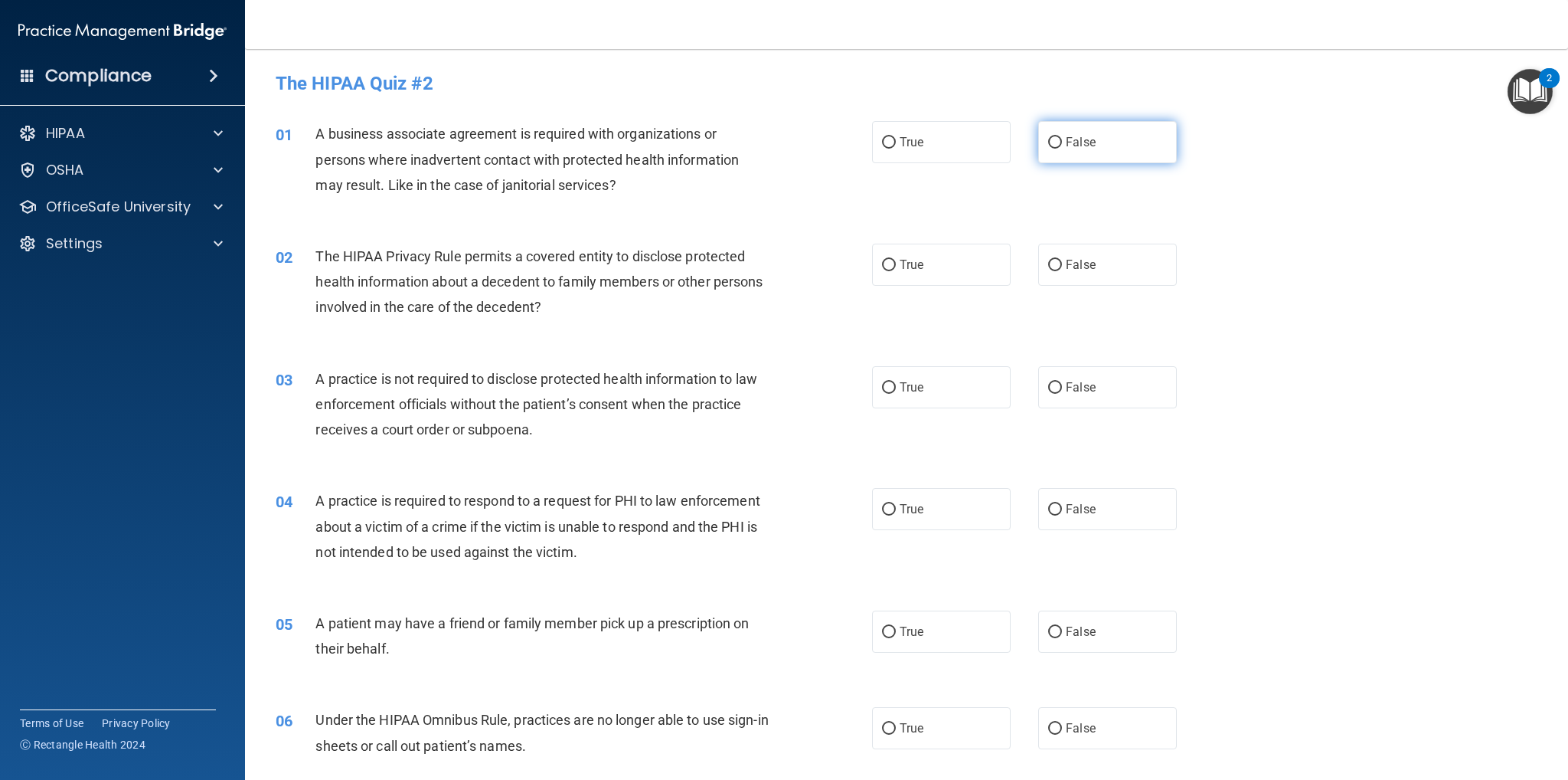
click at [1091, 143] on label "False" at bounding box center [1107, 142] width 139 height 42
click at [1062, 143] on input "False" at bounding box center [1055, 143] width 14 height 12
radio input "true"
click at [1125, 384] on label "False" at bounding box center [1107, 388] width 139 height 42
click at [1062, 384] on input "False" at bounding box center [1055, 389] width 14 height 12
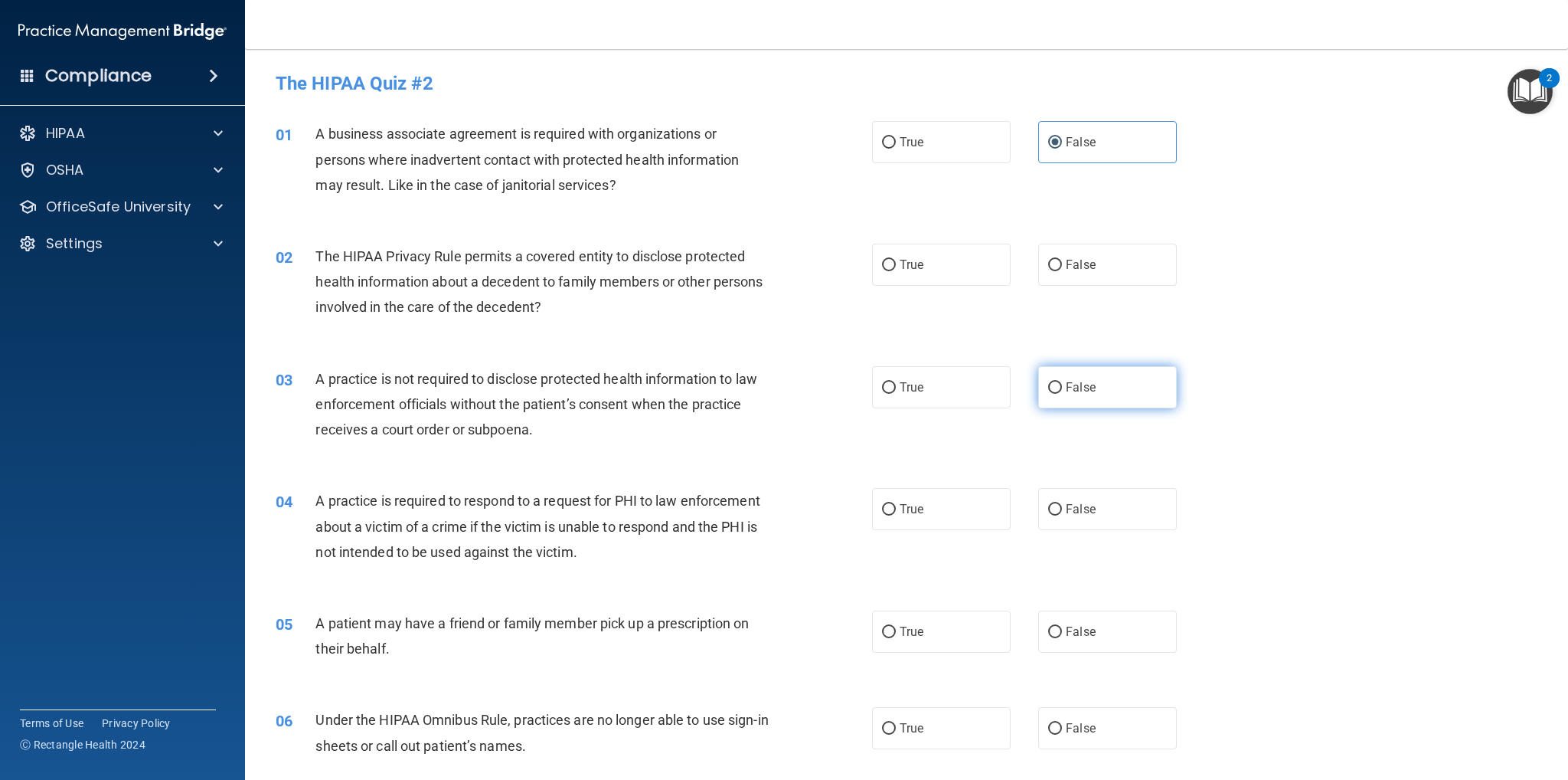
radio input "true"
click at [930, 508] on label "True" at bounding box center [941, 509] width 139 height 42
click at [896, 508] on input "True" at bounding box center [889, 510] width 14 height 12
radio input "true"
click at [930, 636] on label "True" at bounding box center [941, 631] width 139 height 42
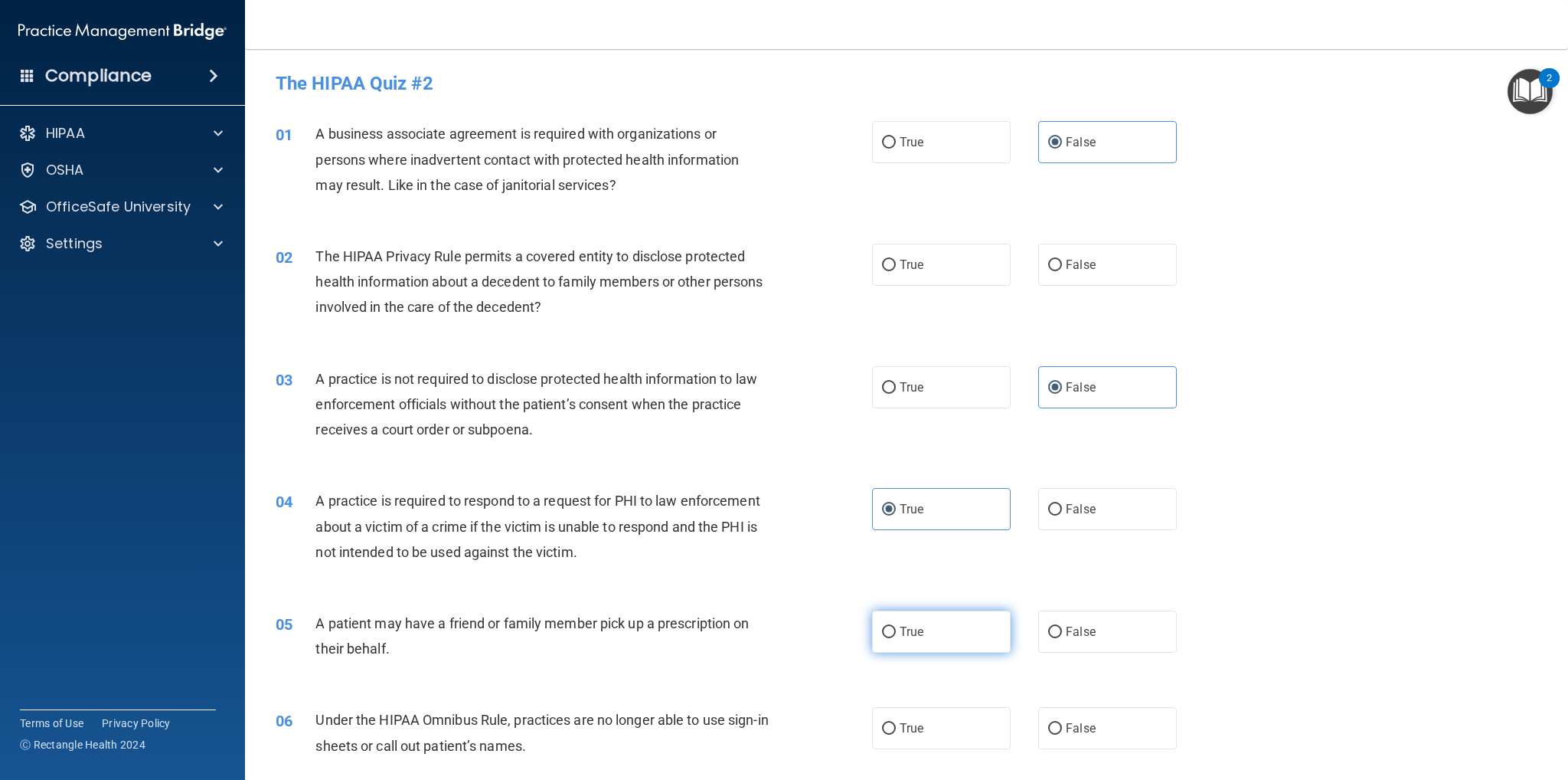
click at [896, 636] on input "True" at bounding box center [889, 633] width 14 height 12
radio input "true"
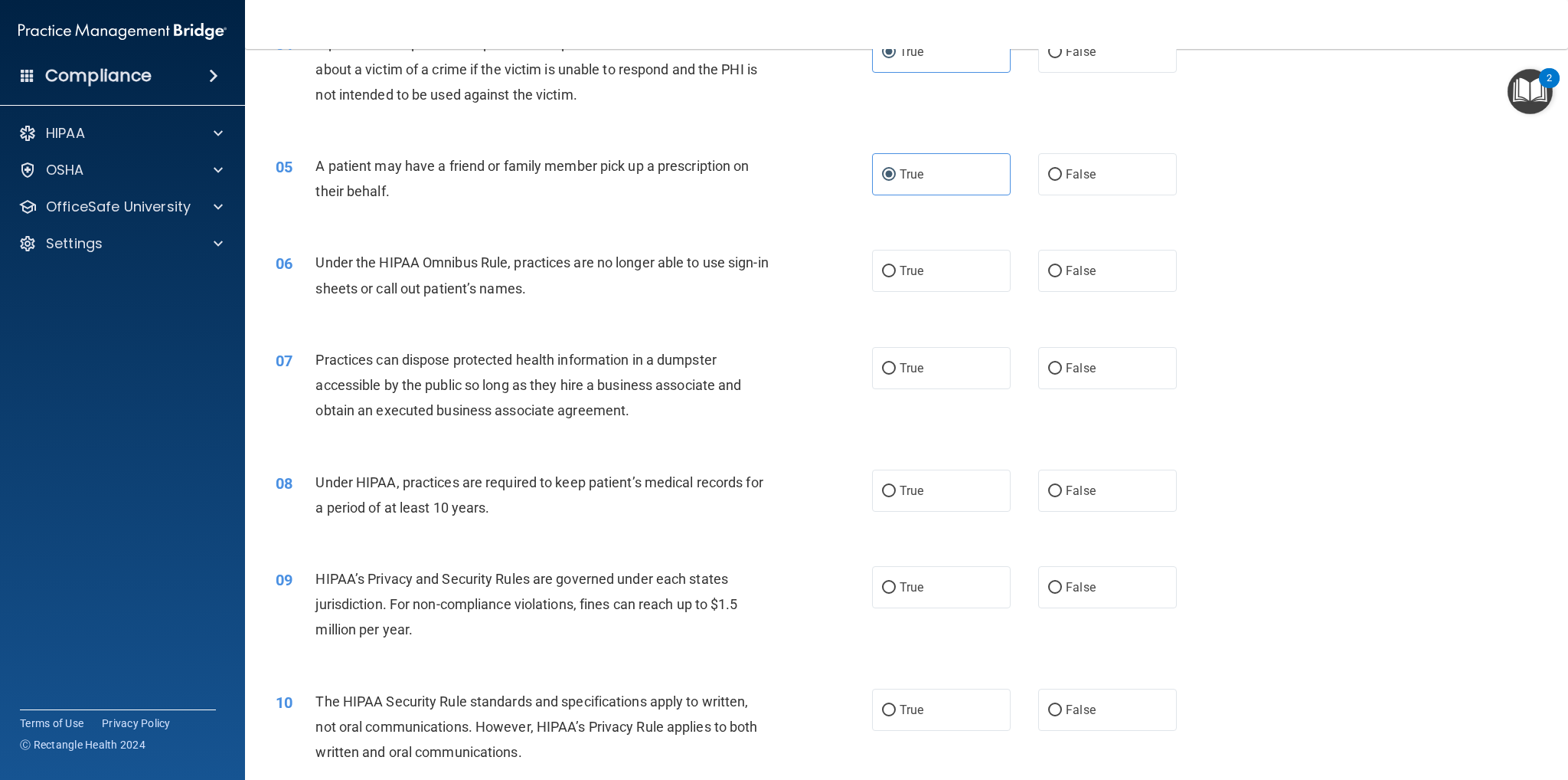
scroll to position [459, 0]
click at [1099, 488] on label "False" at bounding box center [1107, 488] width 139 height 42
click at [1062, 488] on input "False" at bounding box center [1055, 489] width 14 height 12
radio input "true"
click at [1087, 594] on label "False" at bounding box center [1107, 585] width 139 height 42
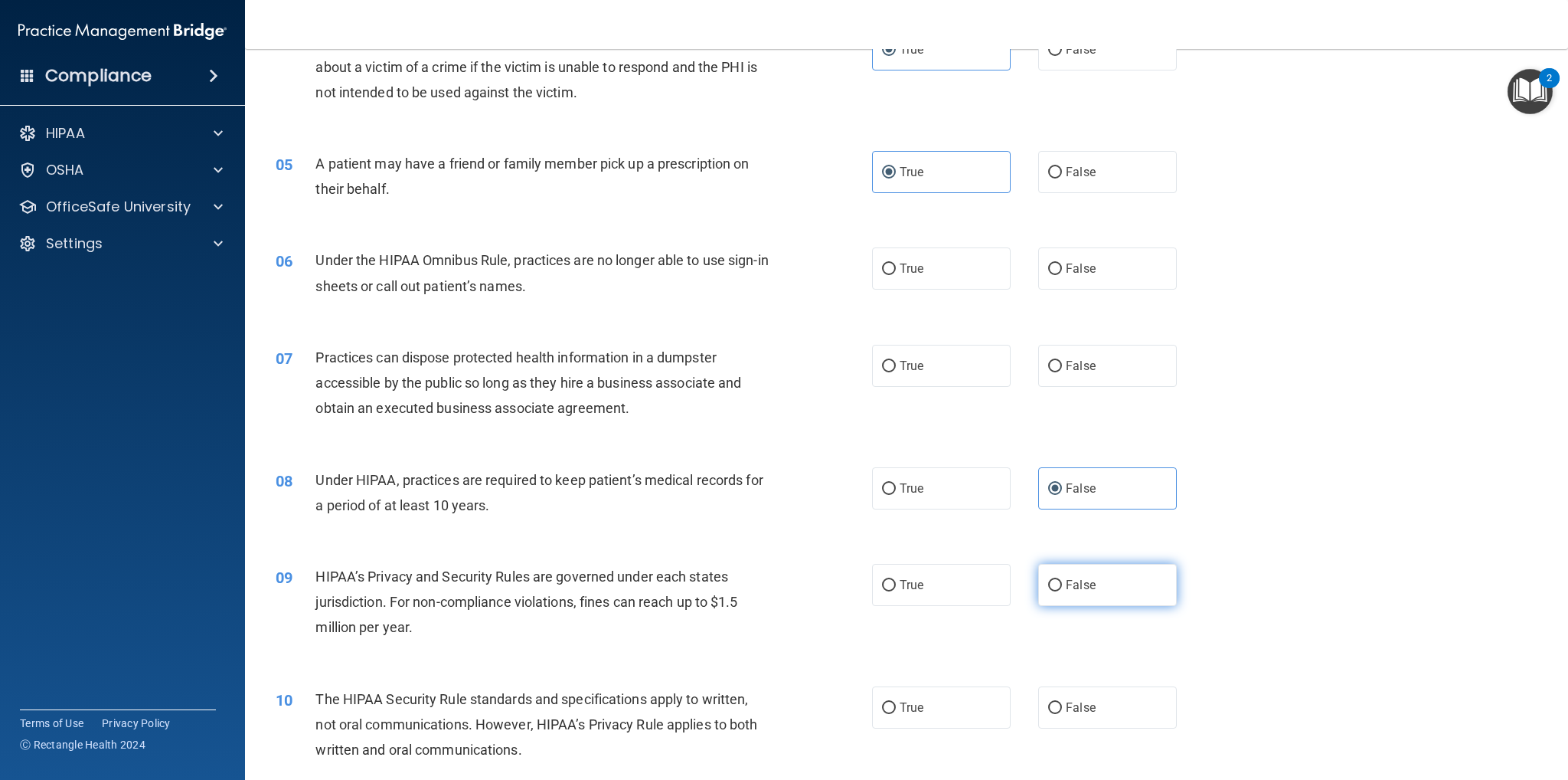
click at [1062, 591] on input "False" at bounding box center [1055, 586] width 14 height 12
radio input "true"
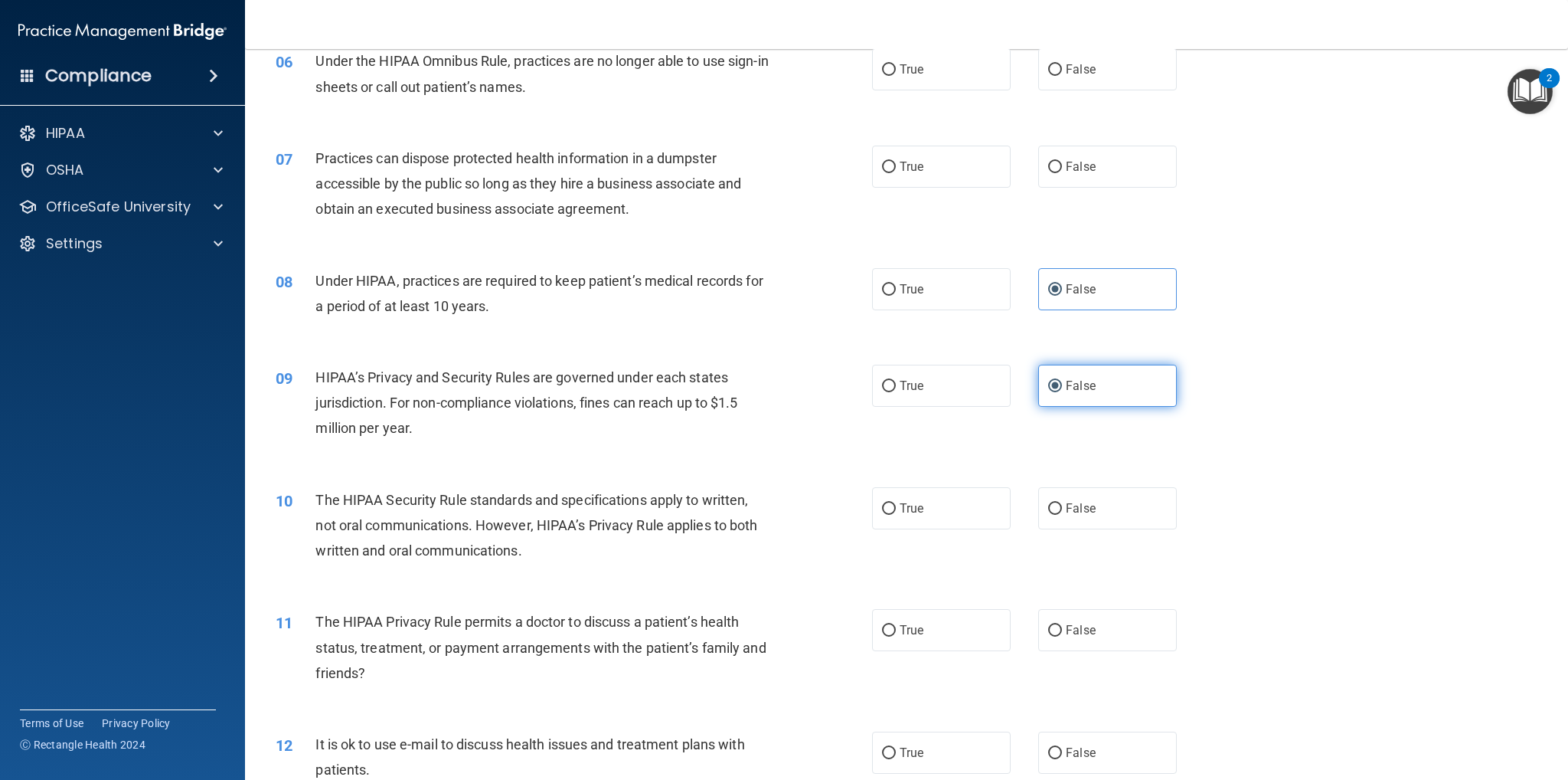
scroll to position [689, 0]
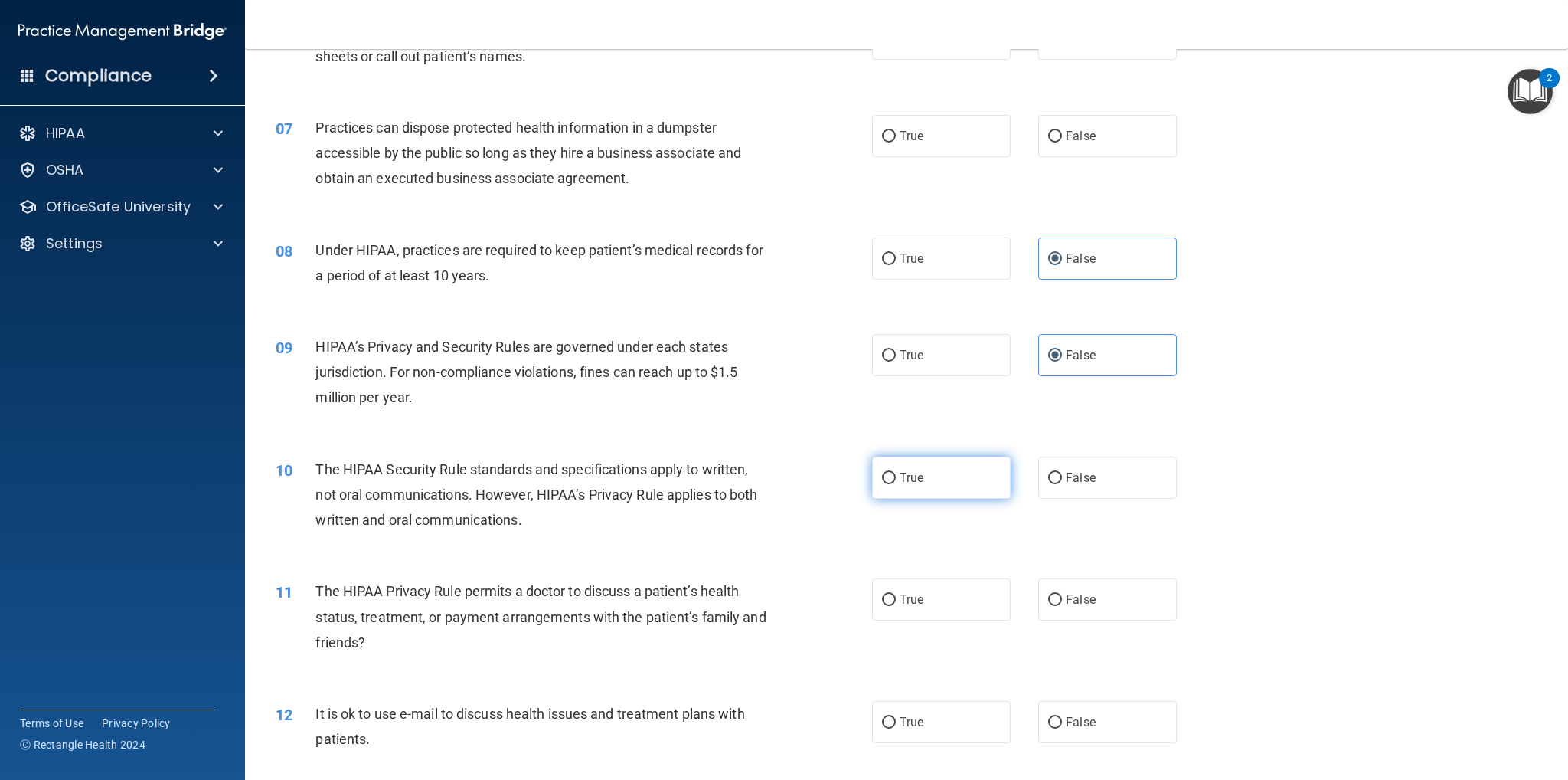
click at [959, 470] on label "True" at bounding box center [941, 477] width 139 height 42
click at [896, 472] on input "True" at bounding box center [889, 478] width 14 height 12
radio input "true"
click at [953, 607] on label "True" at bounding box center [941, 599] width 139 height 42
click at [896, 606] on input "True" at bounding box center [889, 600] width 14 height 12
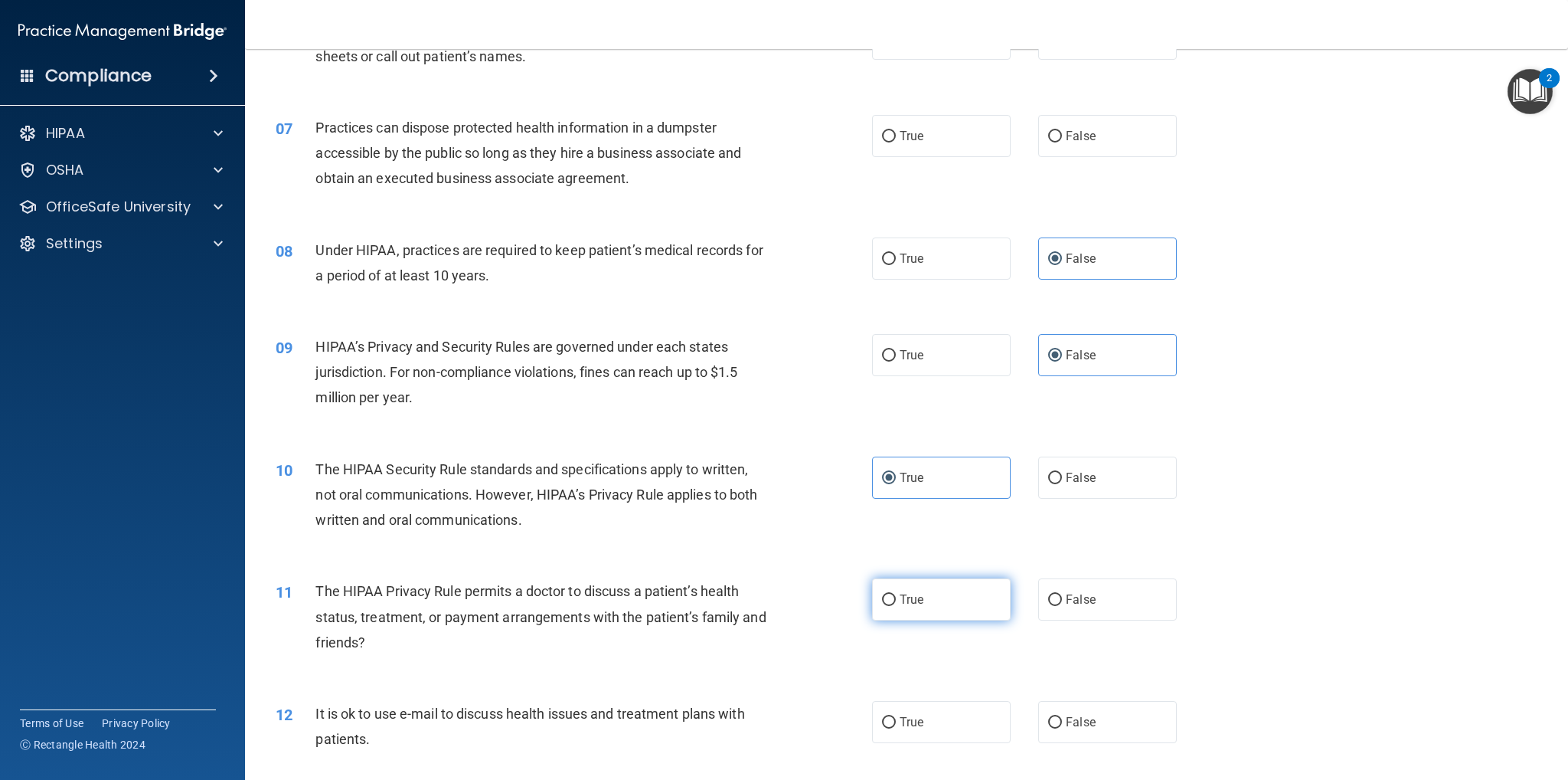
radio input "true"
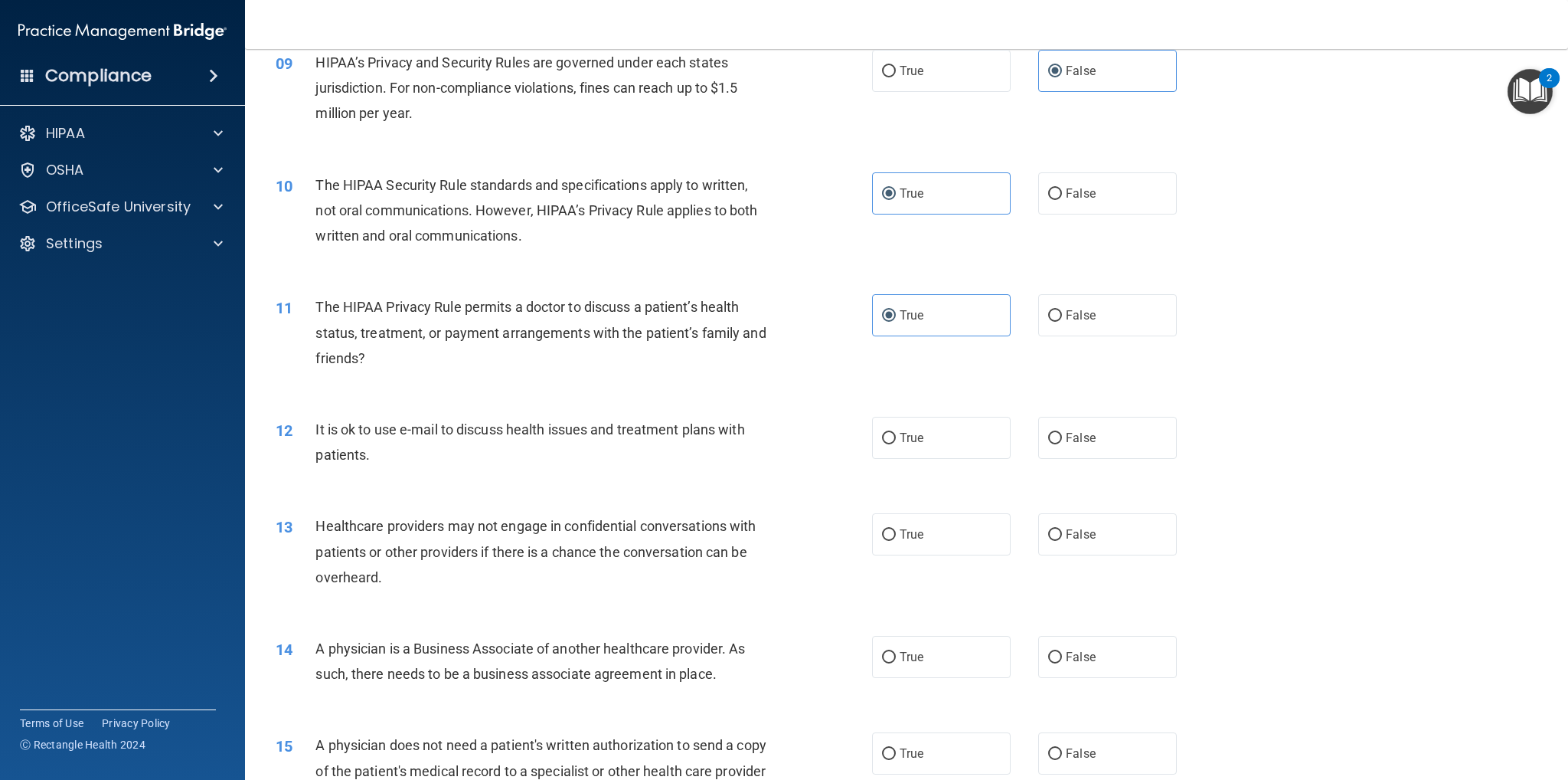
scroll to position [996, 0]
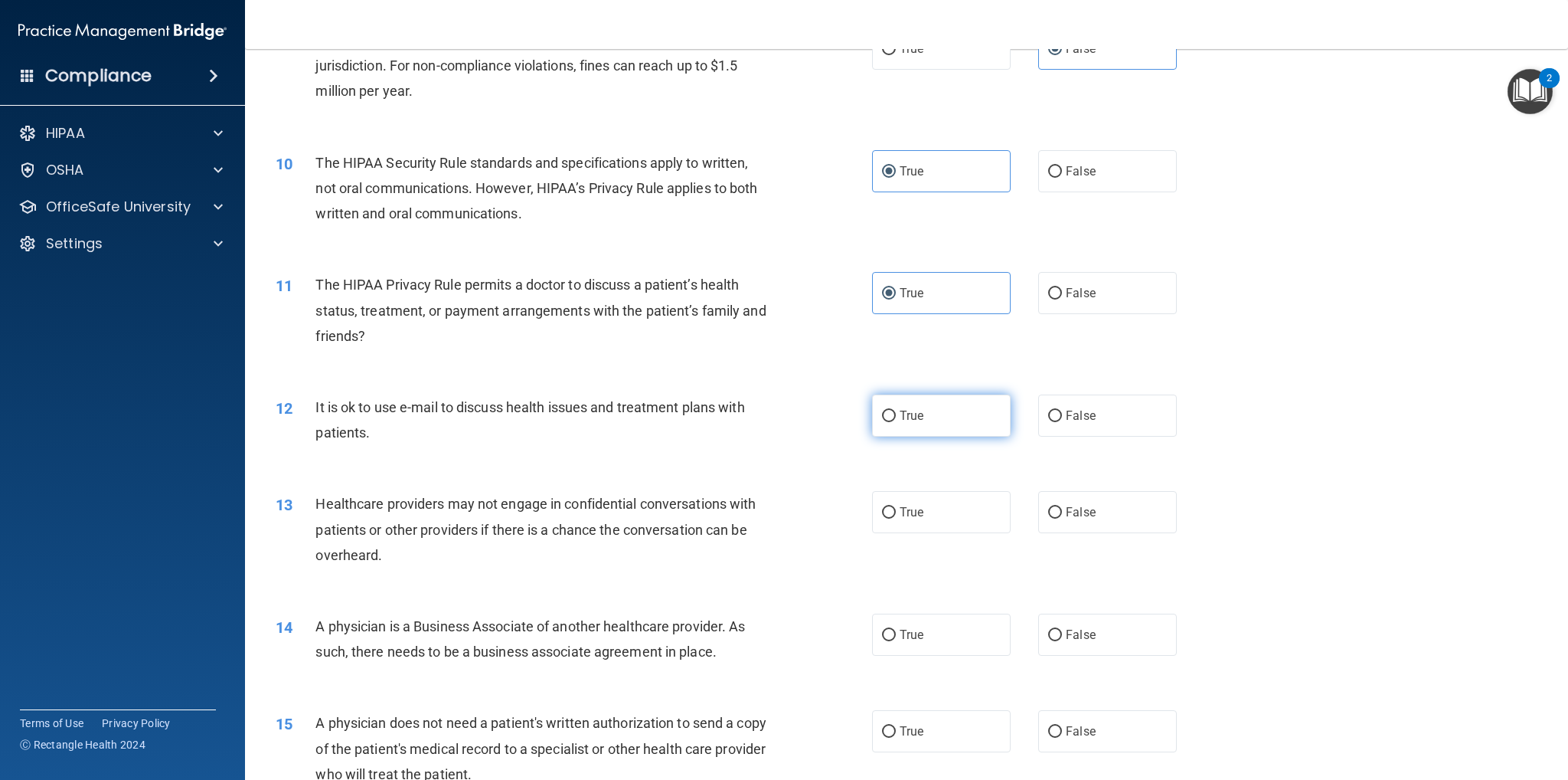
click at [931, 403] on label "True" at bounding box center [941, 415] width 139 height 42
click at [896, 410] on input "True" at bounding box center [889, 416] width 14 height 12
radio input "true"
click at [1067, 625] on label "False" at bounding box center [1107, 635] width 139 height 42
click at [1062, 630] on input "False" at bounding box center [1055, 636] width 14 height 12
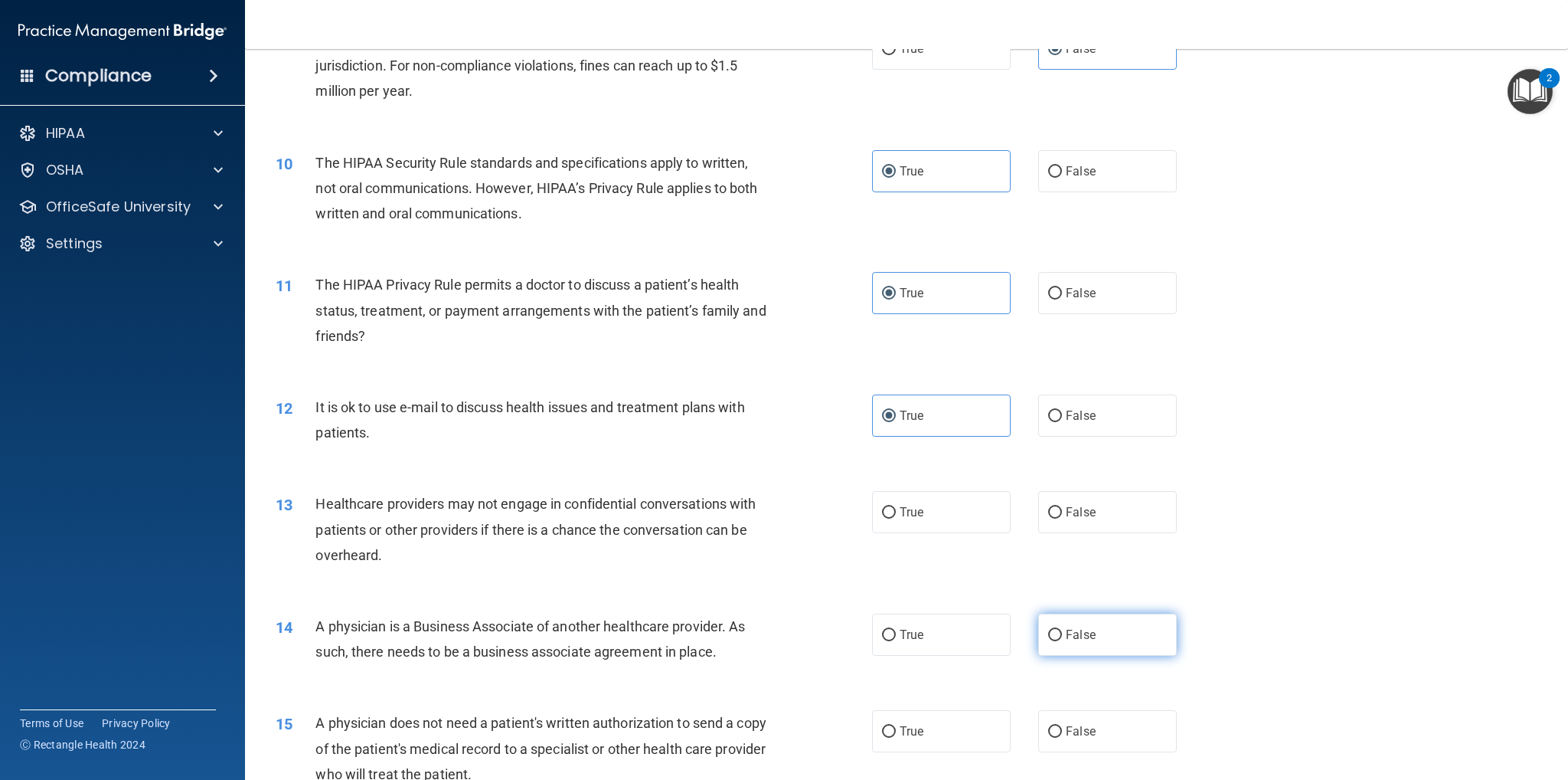
radio input "true"
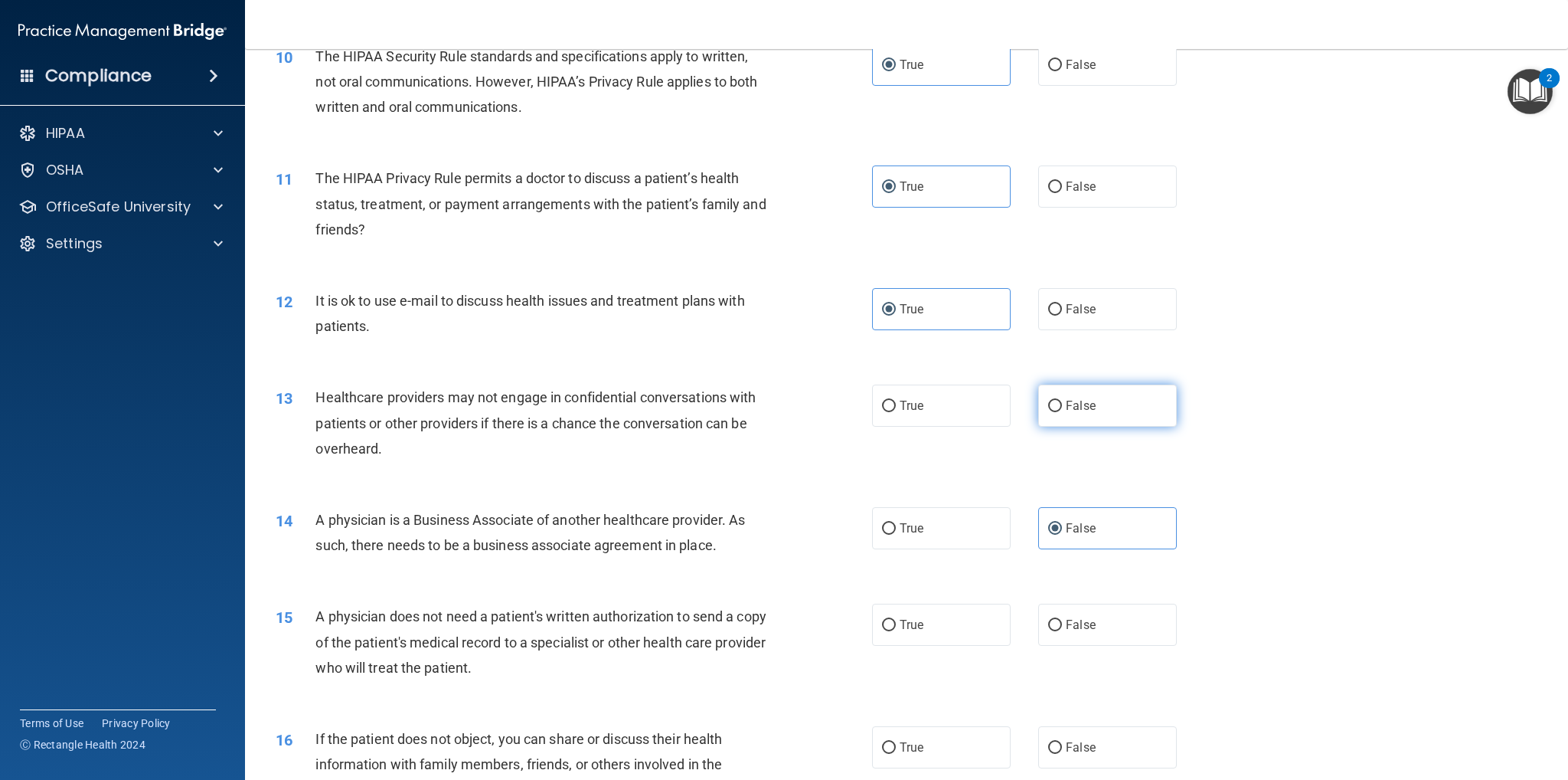
scroll to position [1150, 0]
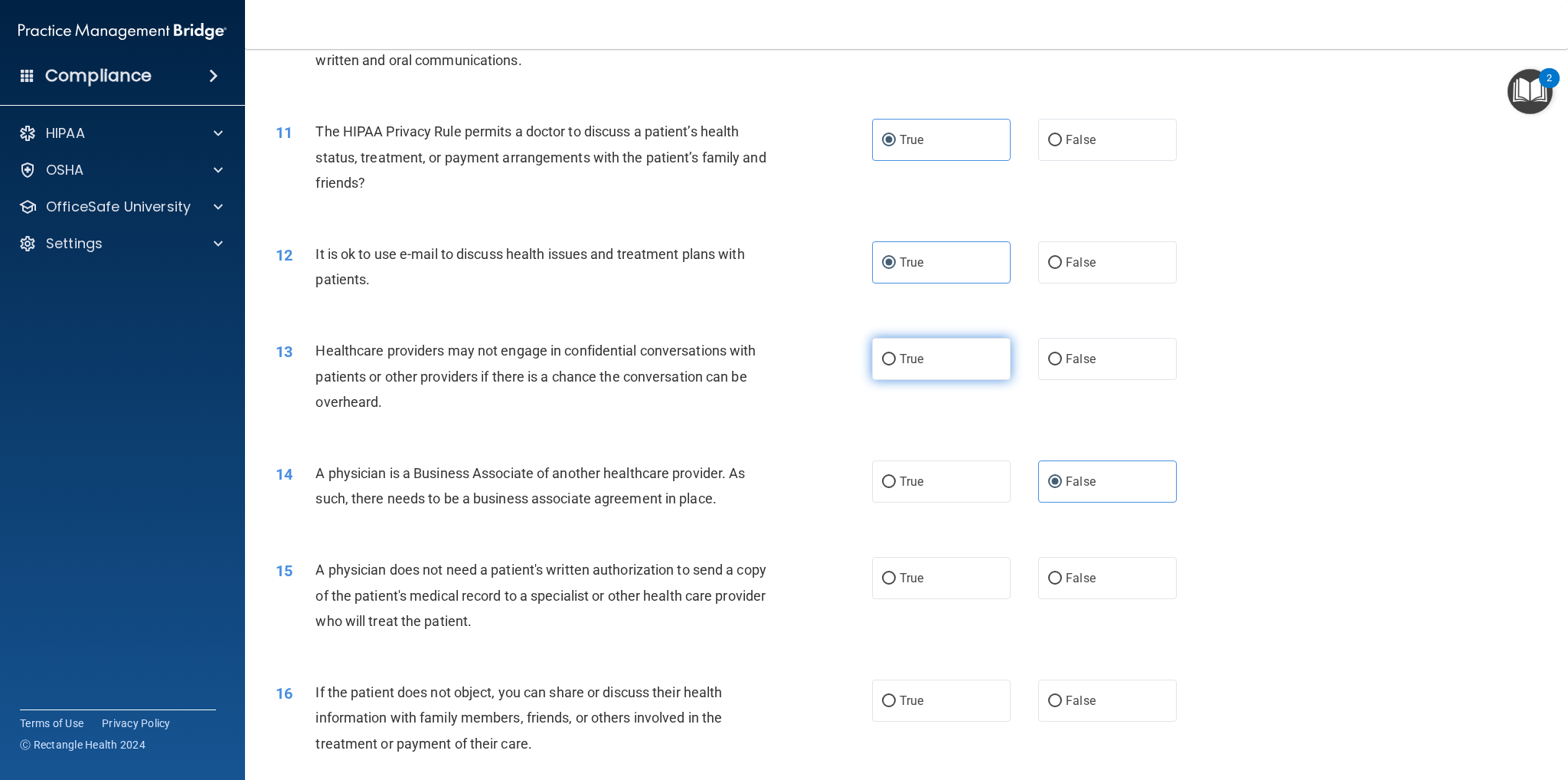
click at [960, 348] on label "True" at bounding box center [941, 359] width 139 height 42
click at [896, 354] on input "True" at bounding box center [889, 360] width 14 height 12
radio input "true"
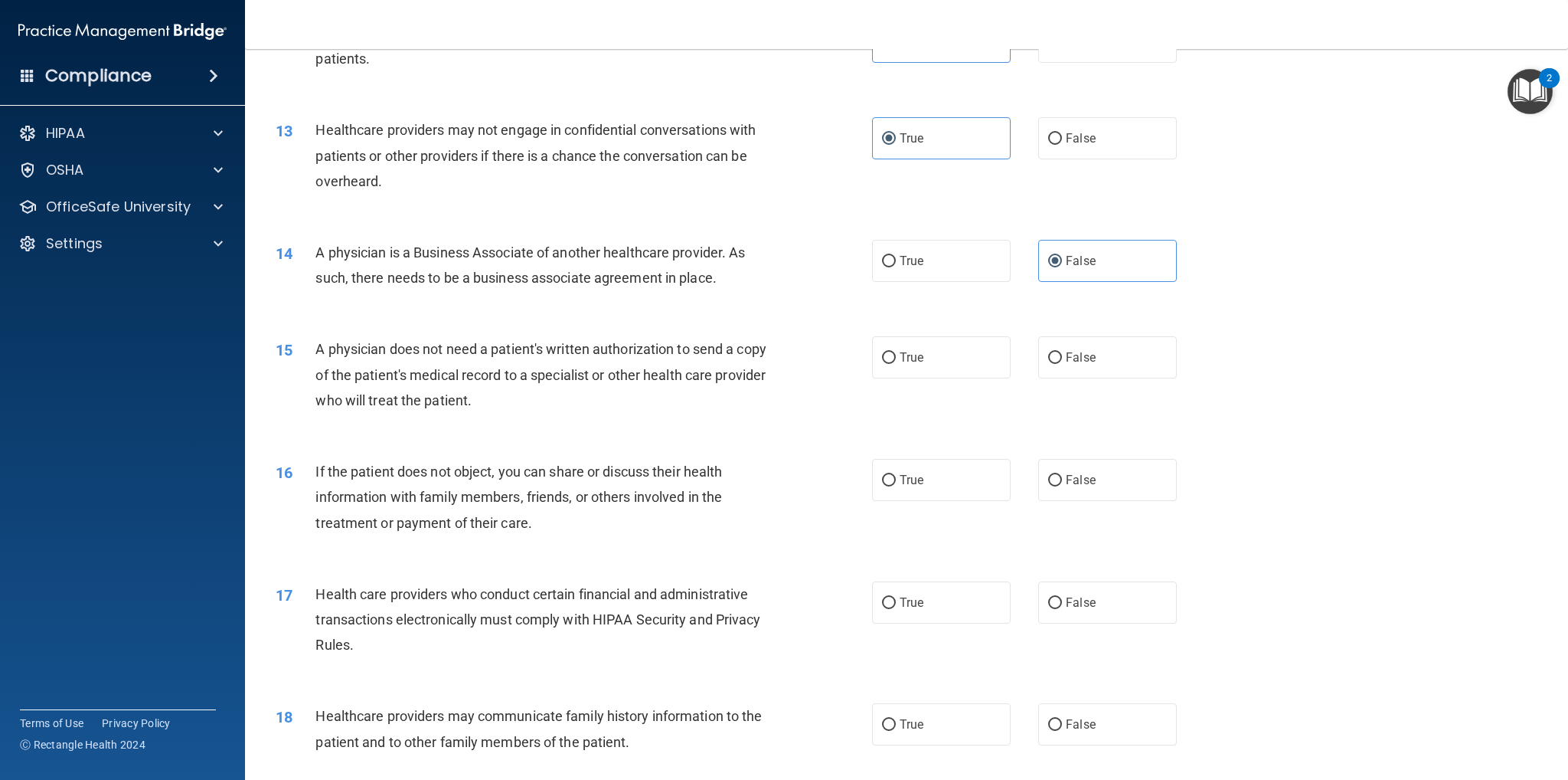
scroll to position [1379, 0]
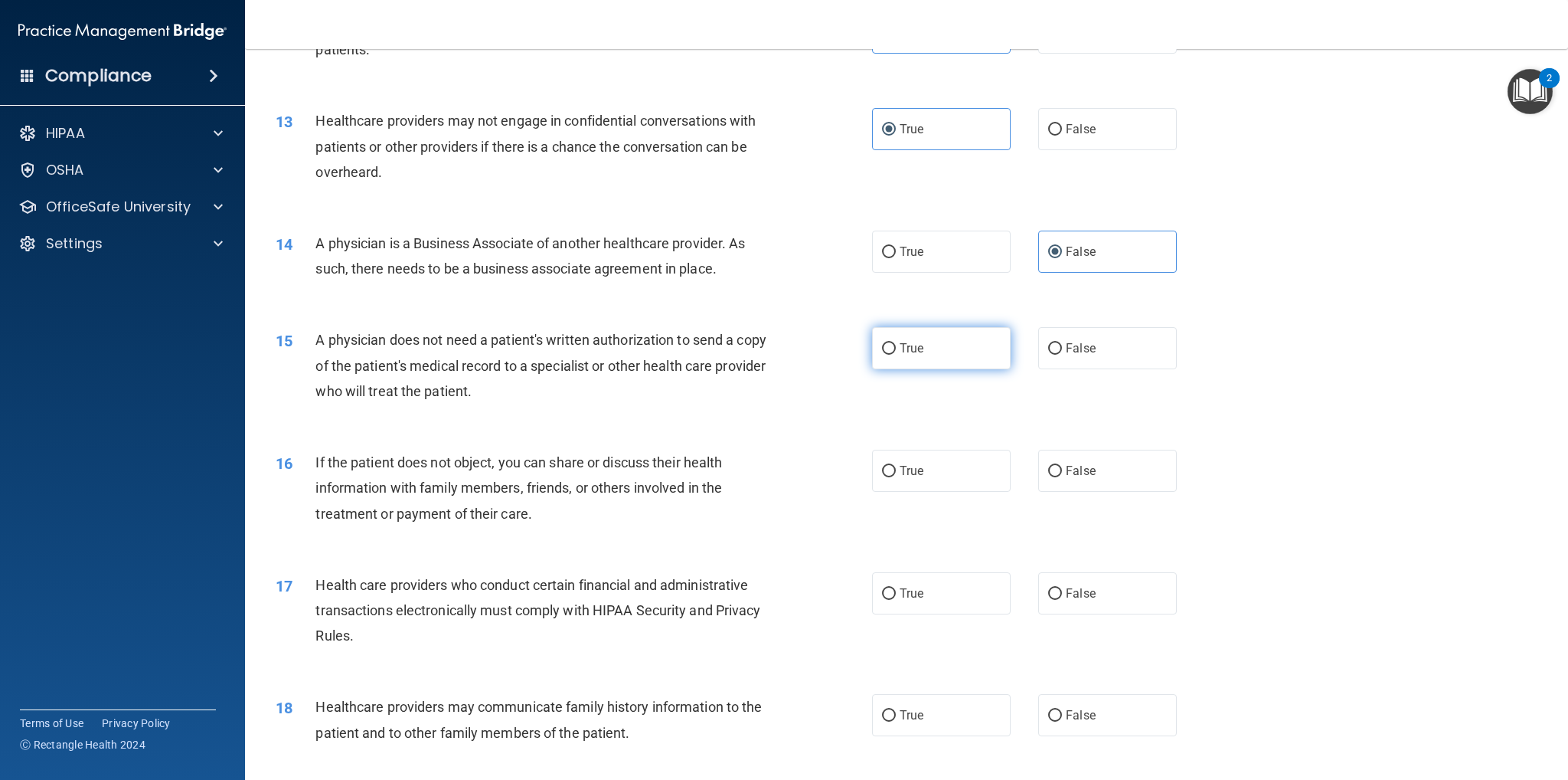
click at [937, 354] on label "True" at bounding box center [941, 349] width 139 height 42
click at [896, 354] on input "True" at bounding box center [889, 350] width 14 height 12
radio input "true"
click at [940, 471] on label "True" at bounding box center [941, 470] width 139 height 42
click at [896, 471] on input "True" at bounding box center [889, 471] width 14 height 12
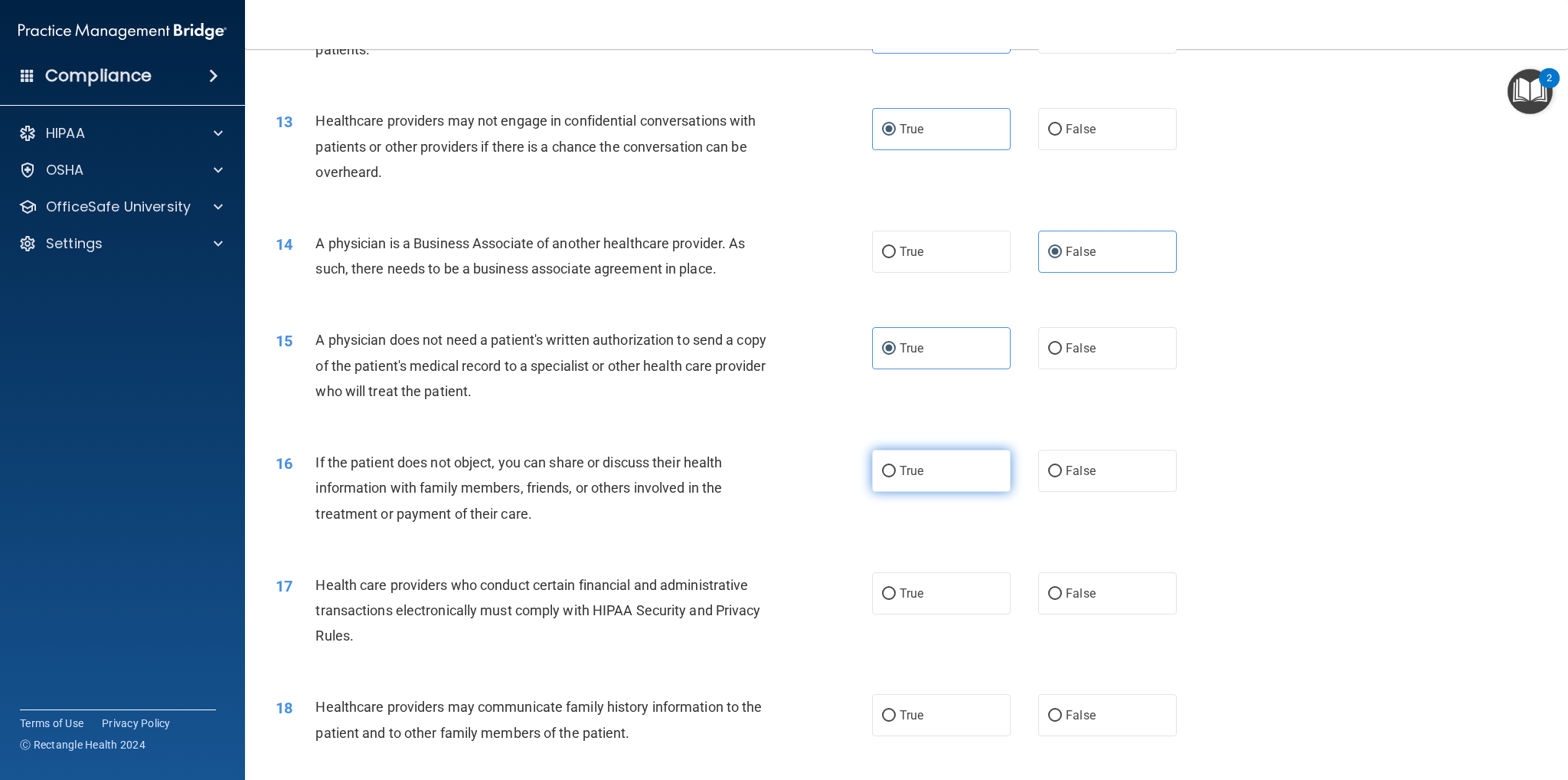
radio input "true"
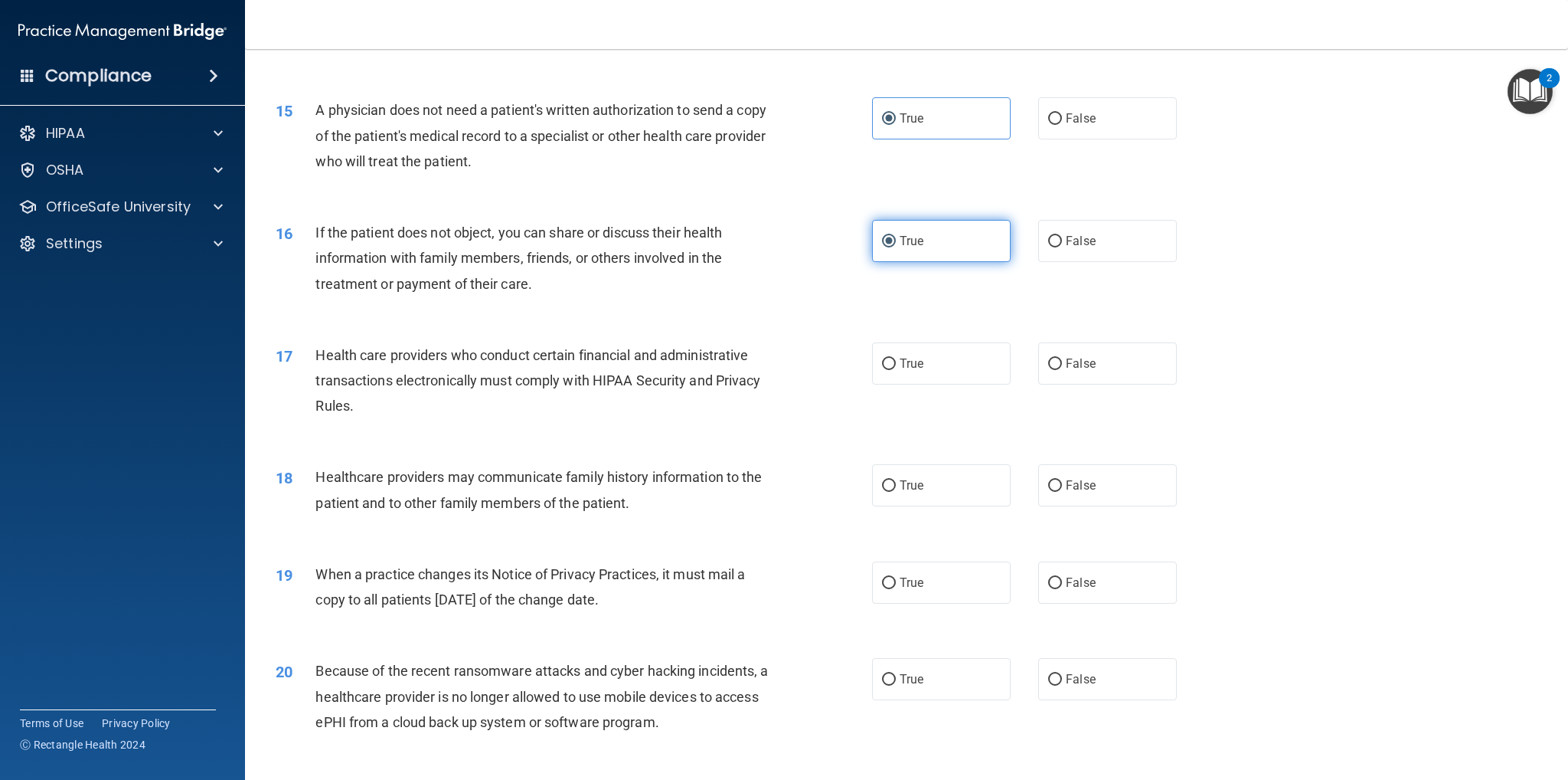
scroll to position [1686, 0]
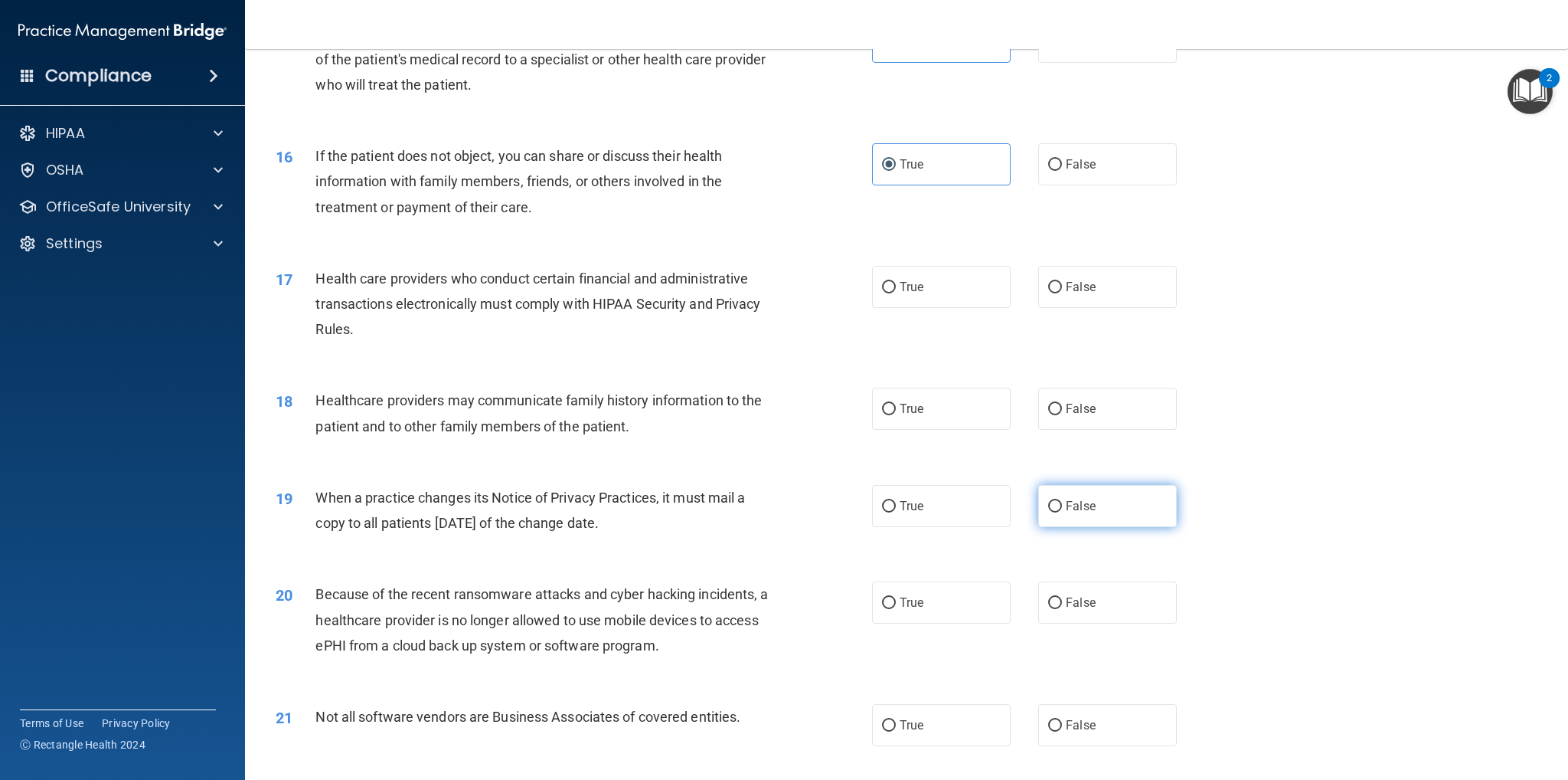
click at [1069, 502] on span "False" at bounding box center [1081, 505] width 30 height 15
click at [1062, 502] on input "False" at bounding box center [1055, 507] width 14 height 12
radio input "true"
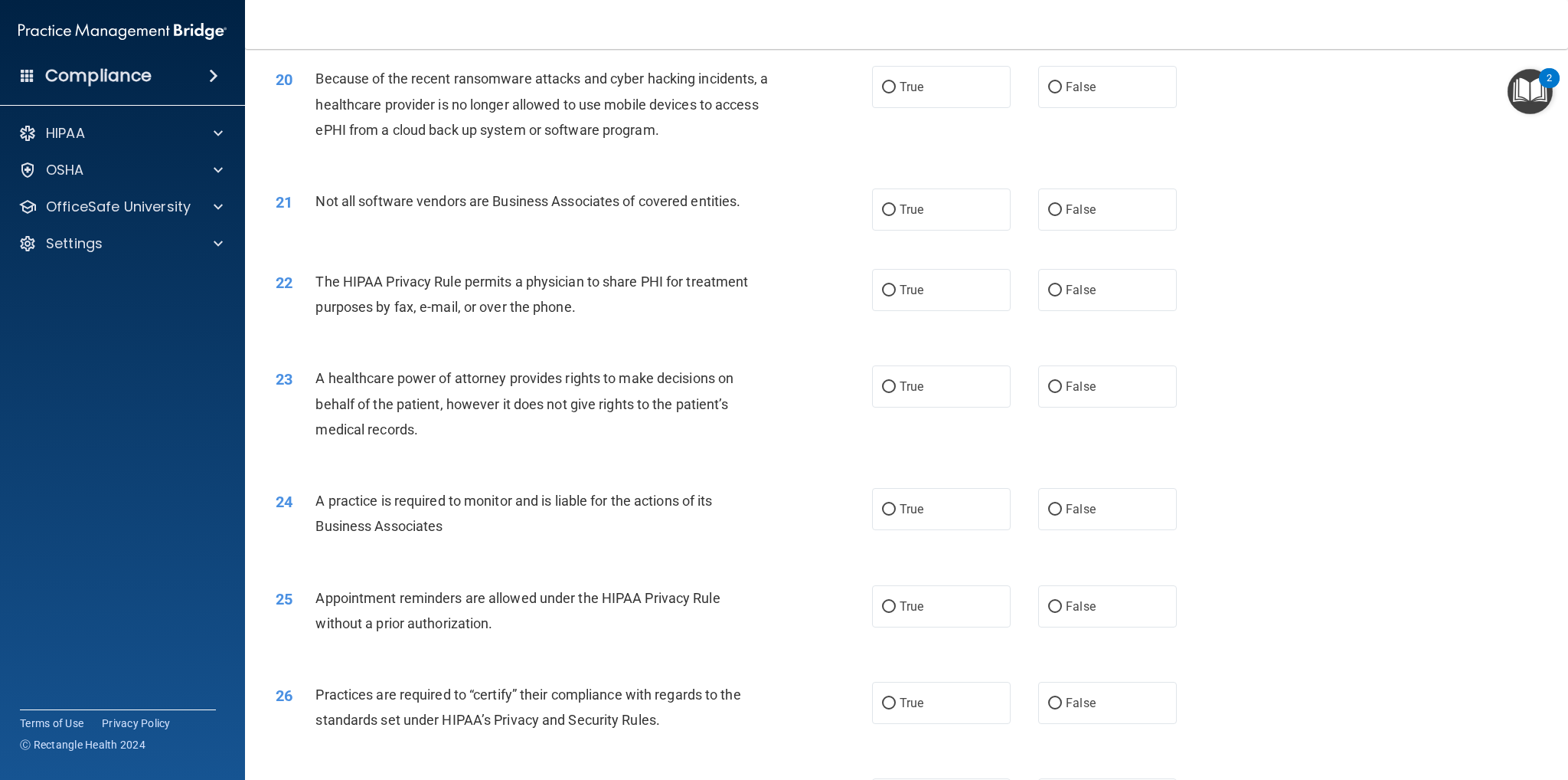
scroll to position [2222, 0]
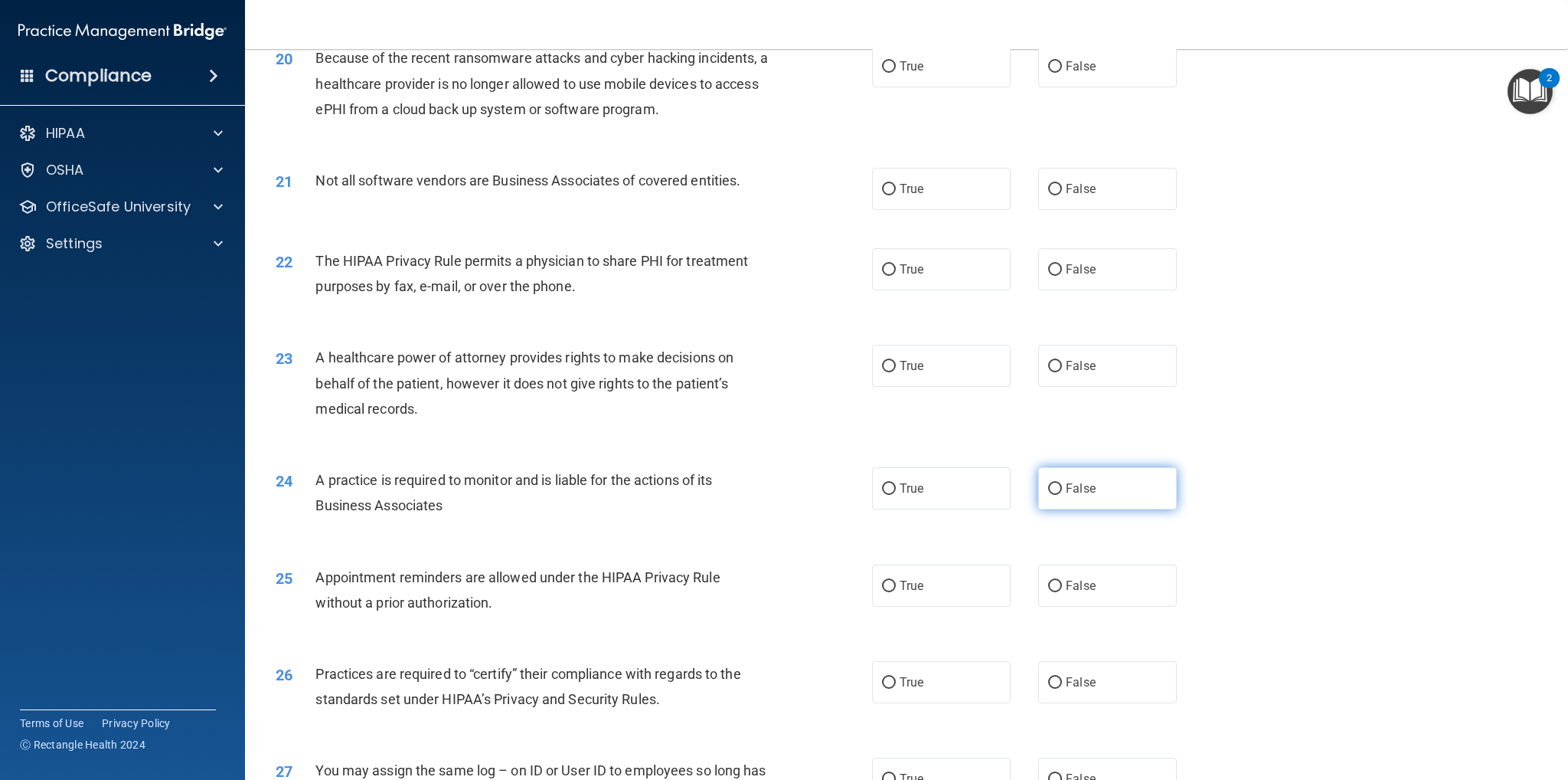
click at [1079, 498] on label "False" at bounding box center [1107, 488] width 139 height 42
click at [1062, 495] on input "False" at bounding box center [1055, 489] width 14 height 12
radio input "true"
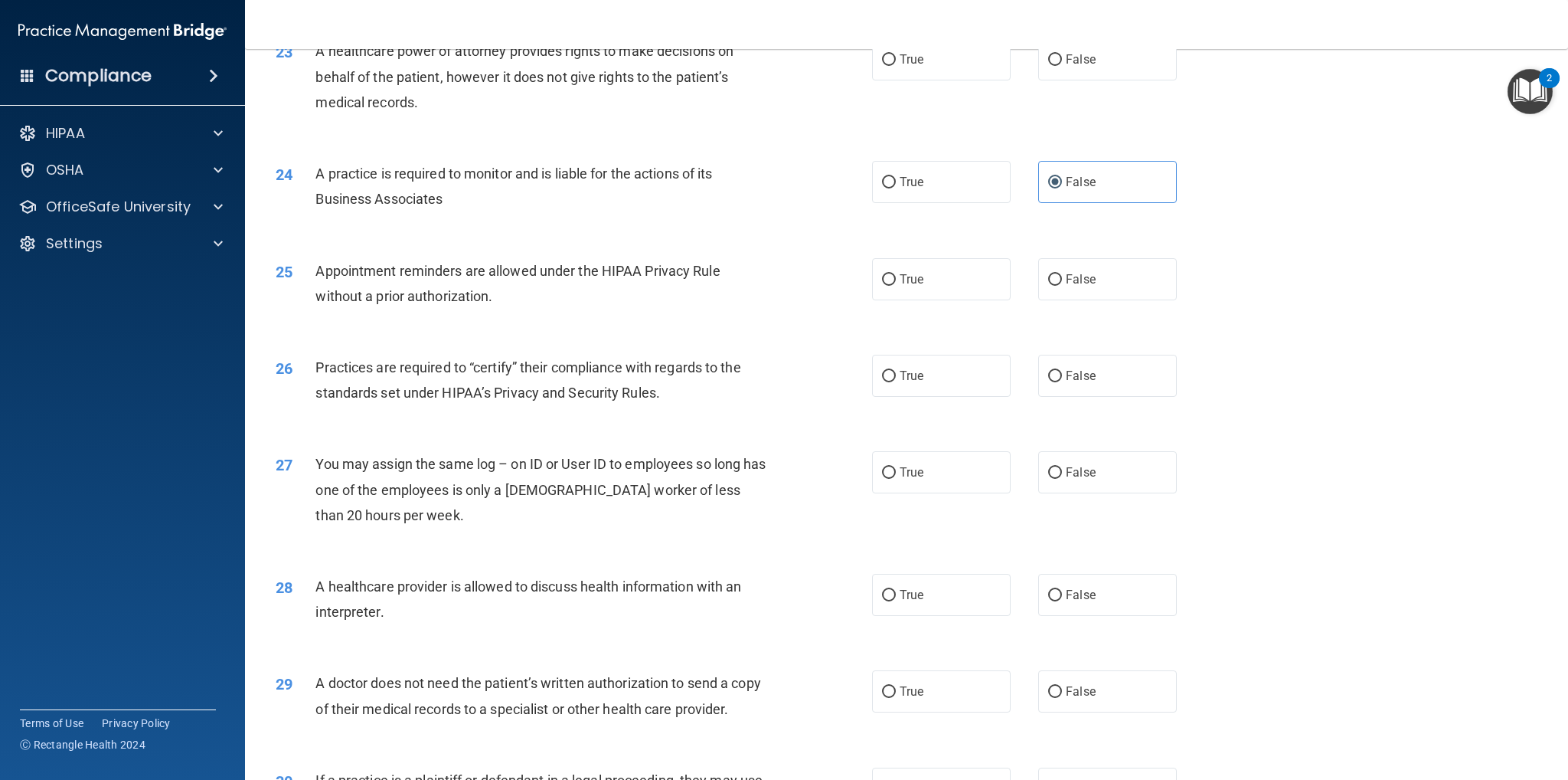
scroll to position [2695, 0]
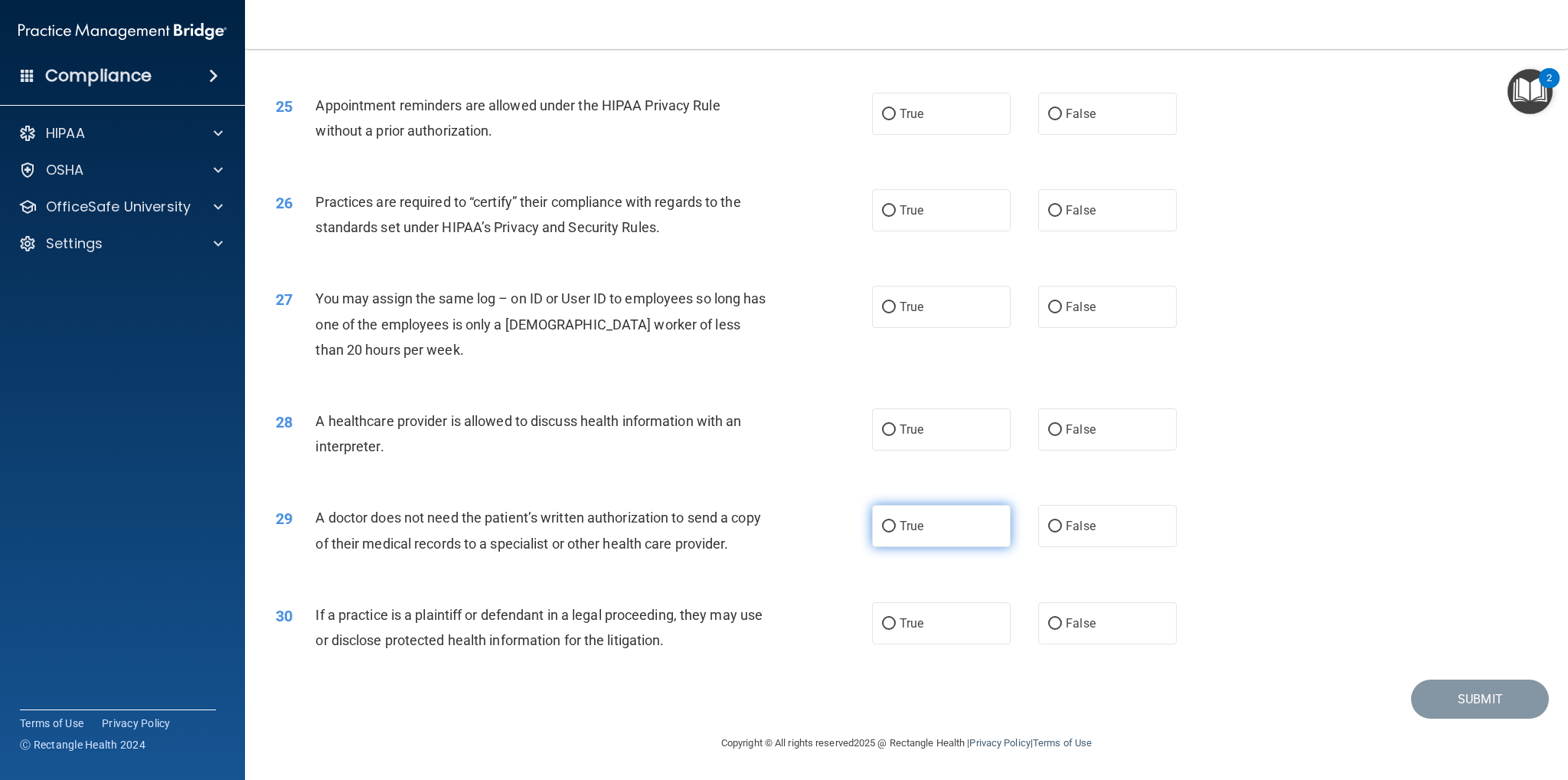
click at [959, 521] on label "True" at bounding box center [941, 526] width 139 height 42
click at [896, 521] on input "True" at bounding box center [889, 527] width 14 height 12
radio input "true"
click at [931, 619] on label "True" at bounding box center [941, 623] width 139 height 42
click at [896, 619] on input "True" at bounding box center [889, 624] width 14 height 12
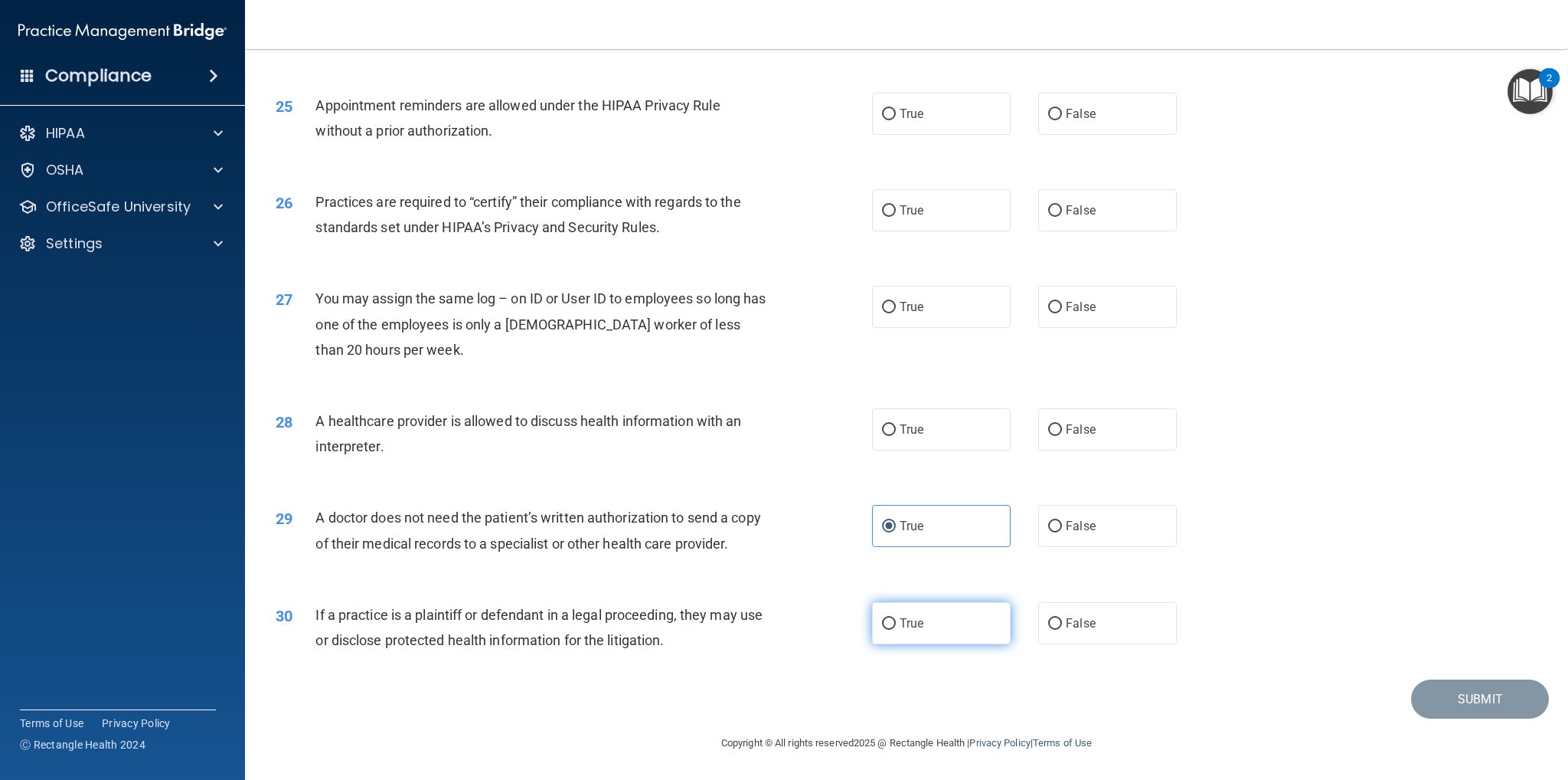
radio input "true"
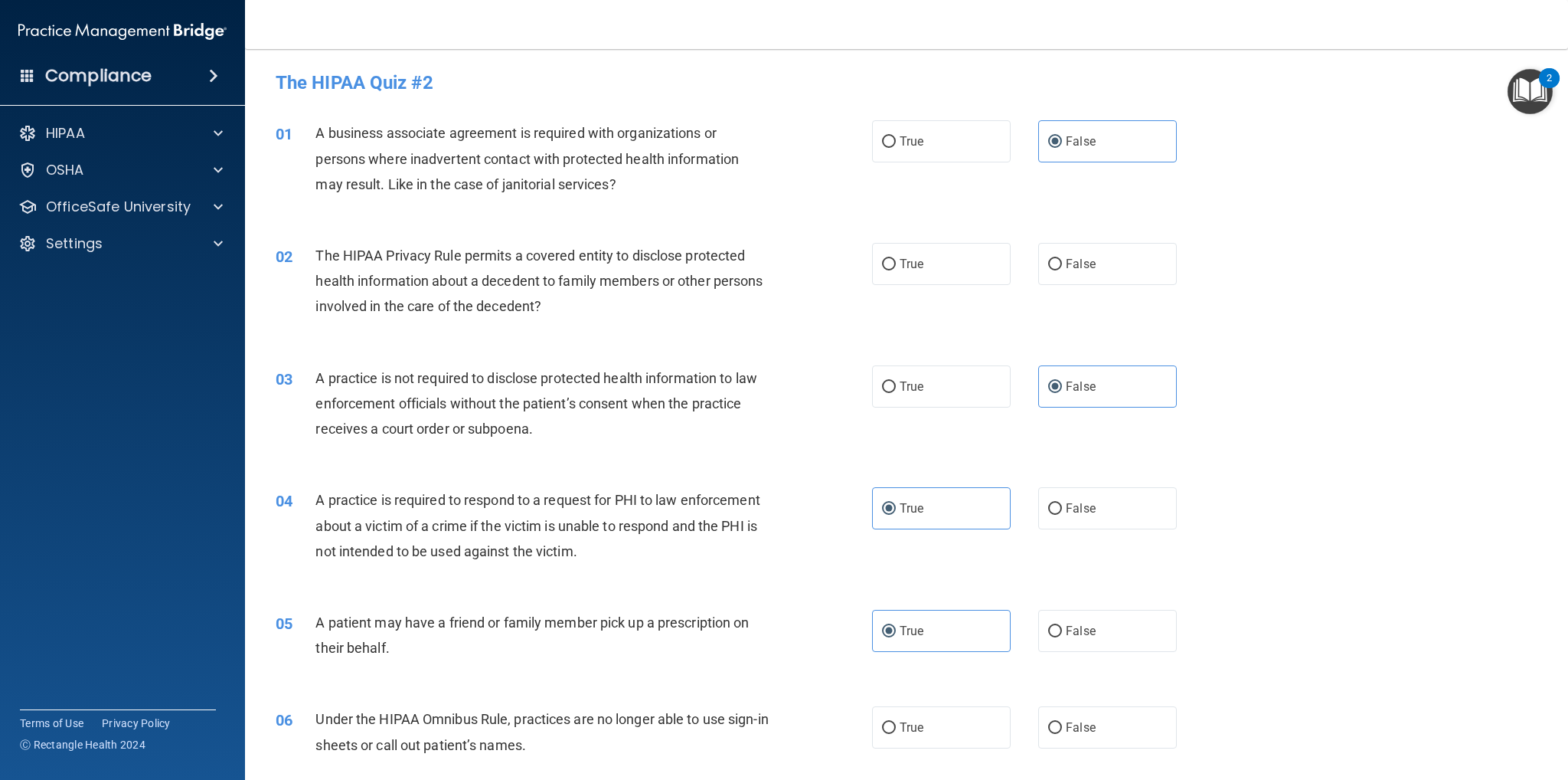
scroll to position [0, 0]
click at [962, 285] on label "True" at bounding box center [941, 265] width 139 height 42
click at [896, 272] on input "True" at bounding box center [889, 266] width 14 height 12
radio input "true"
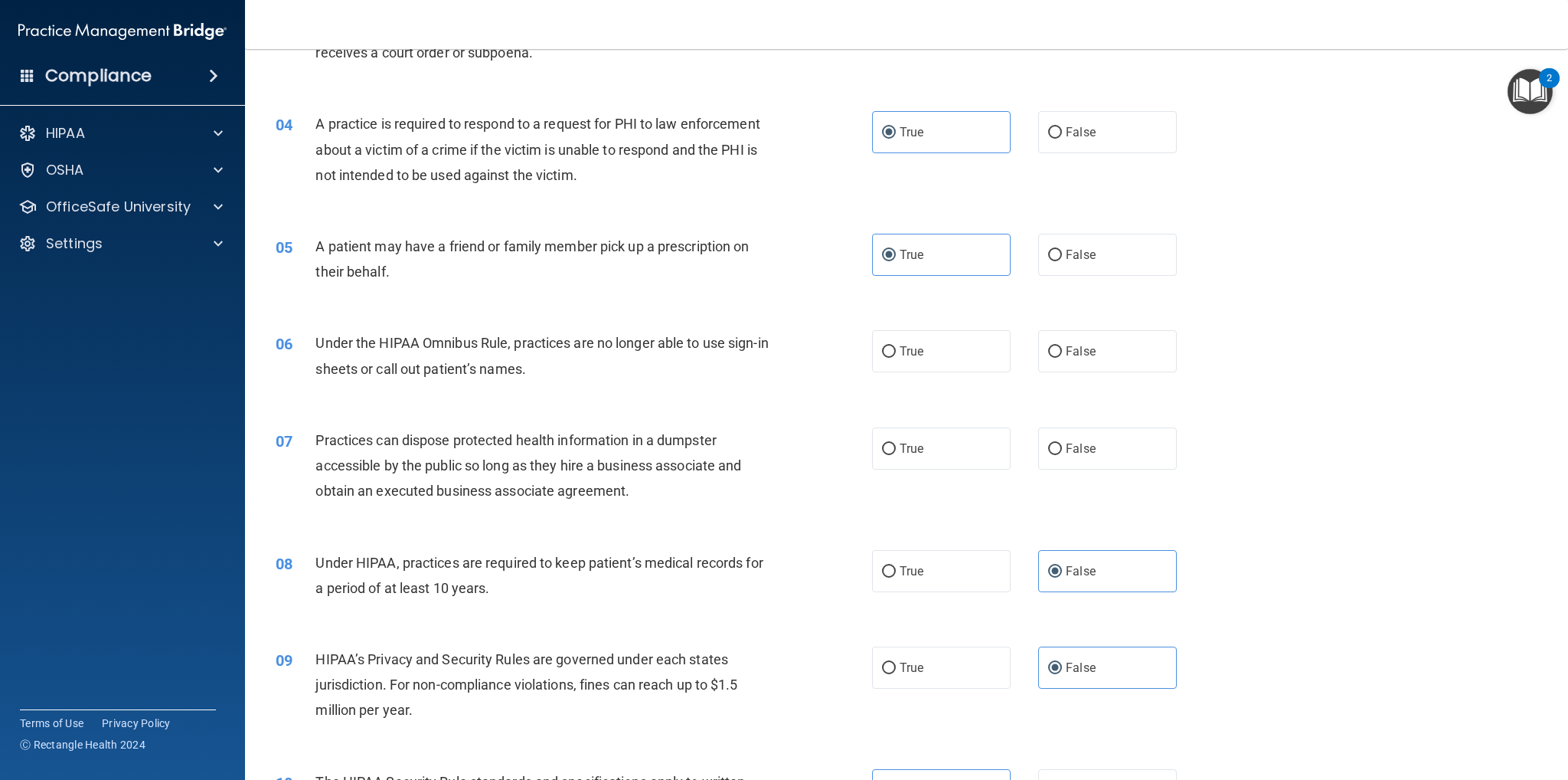
scroll to position [459, 0]
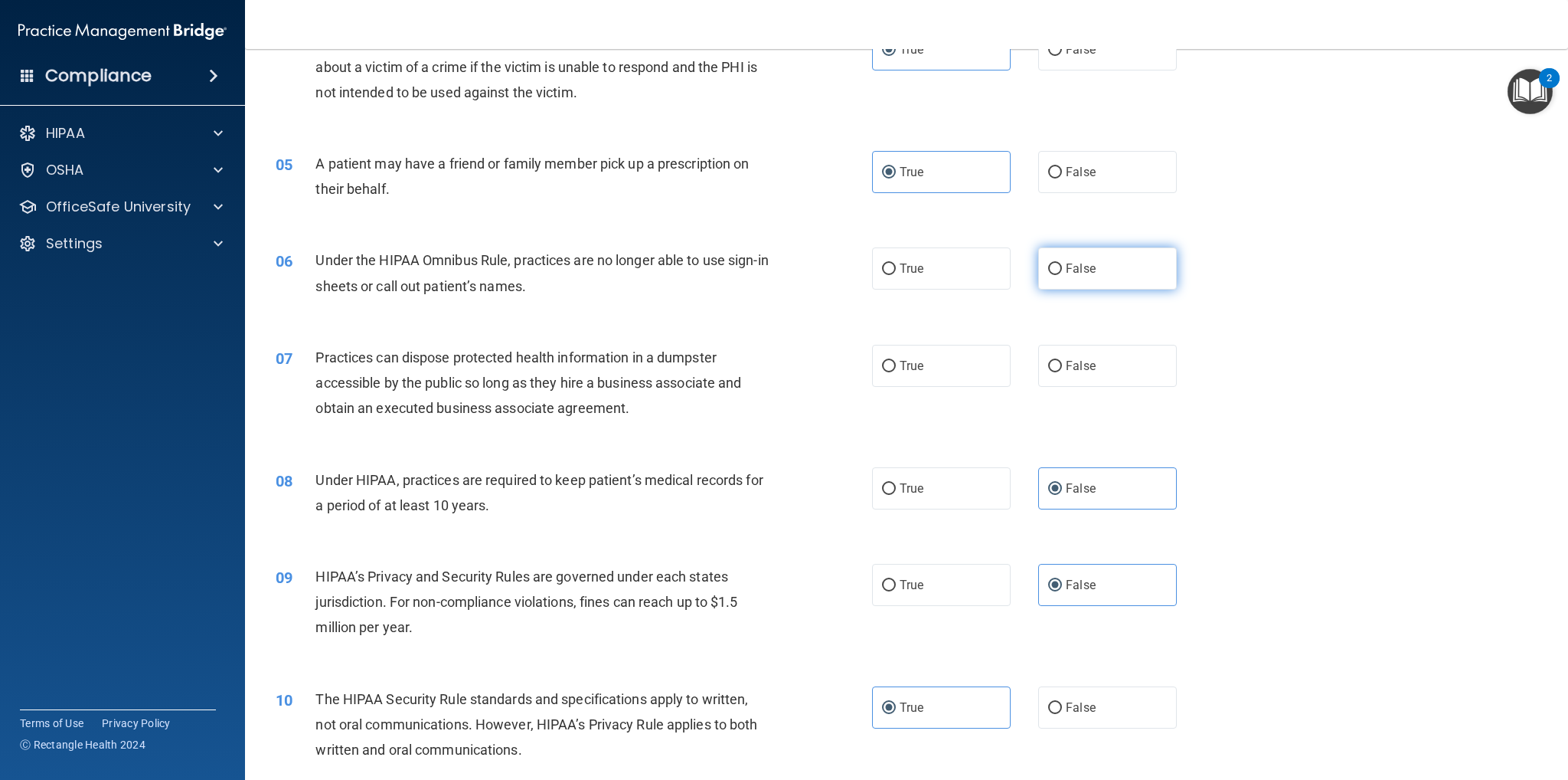
click at [1091, 284] on label "False" at bounding box center [1107, 269] width 139 height 42
click at [1062, 275] on input "False" at bounding box center [1055, 270] width 14 height 12
radio input "true"
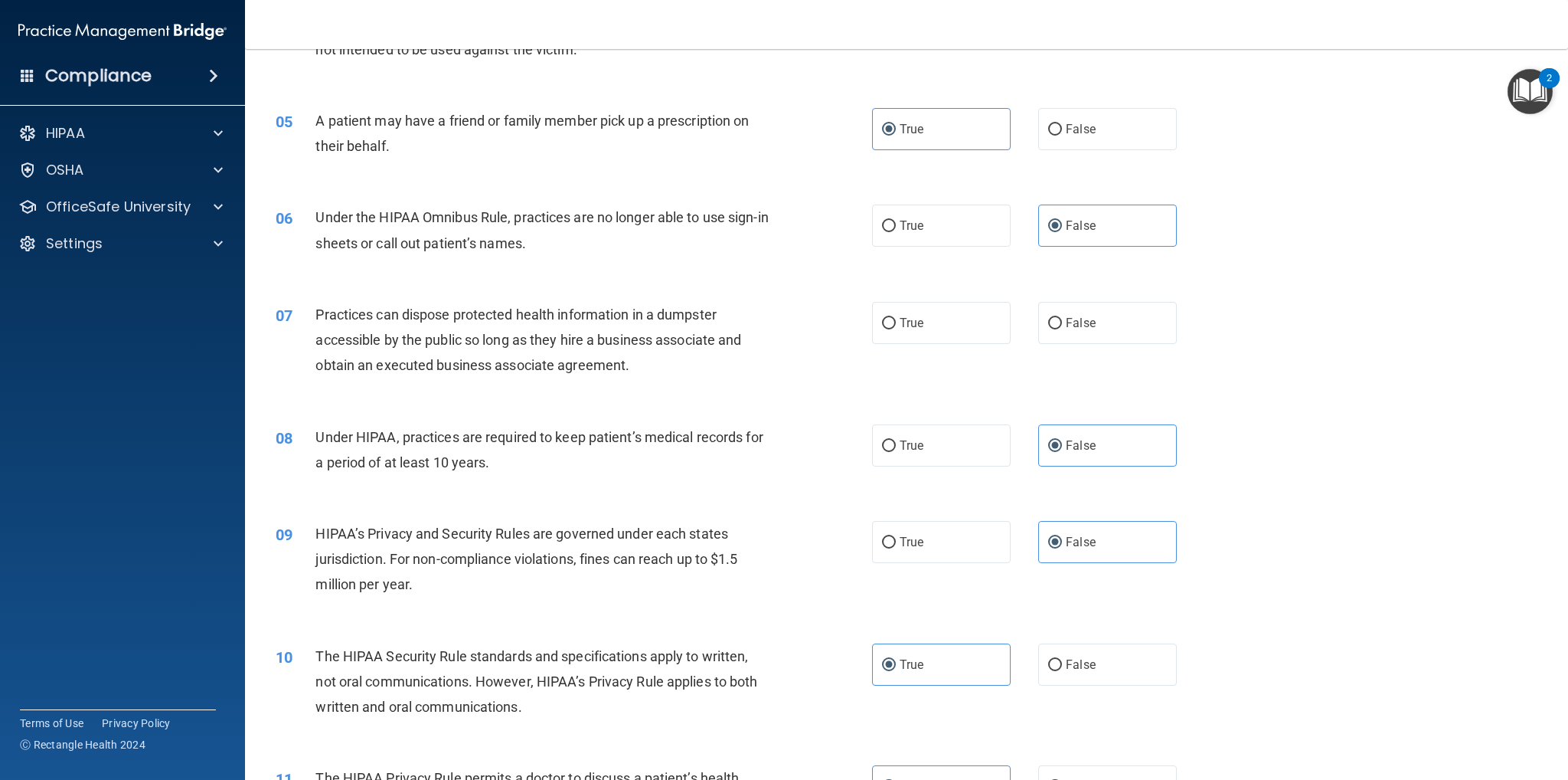
scroll to position [536, 0]
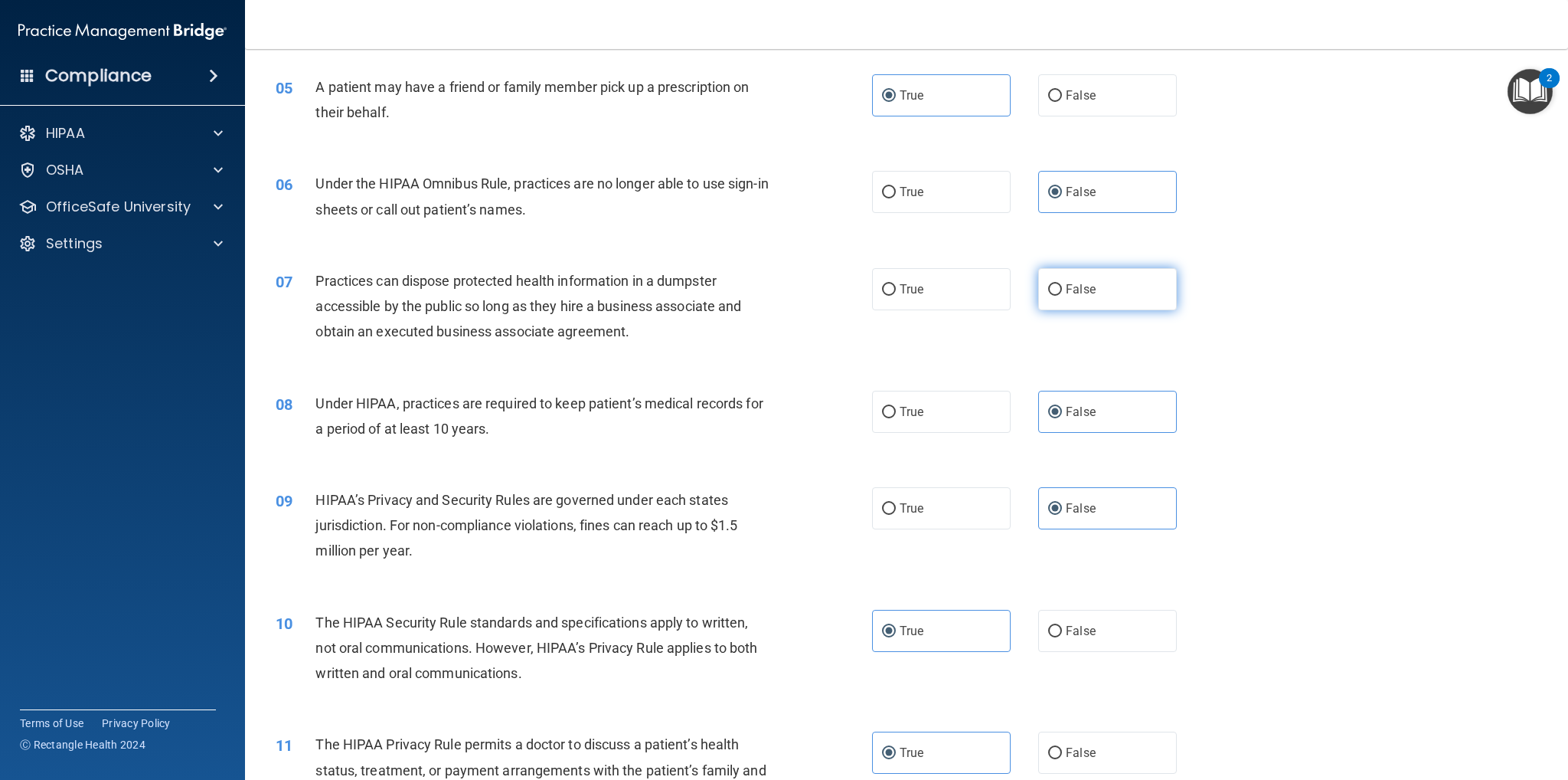
click at [1110, 295] on label "False" at bounding box center [1107, 290] width 139 height 42
click at [1062, 295] on input "False" at bounding box center [1055, 291] width 14 height 12
radio input "true"
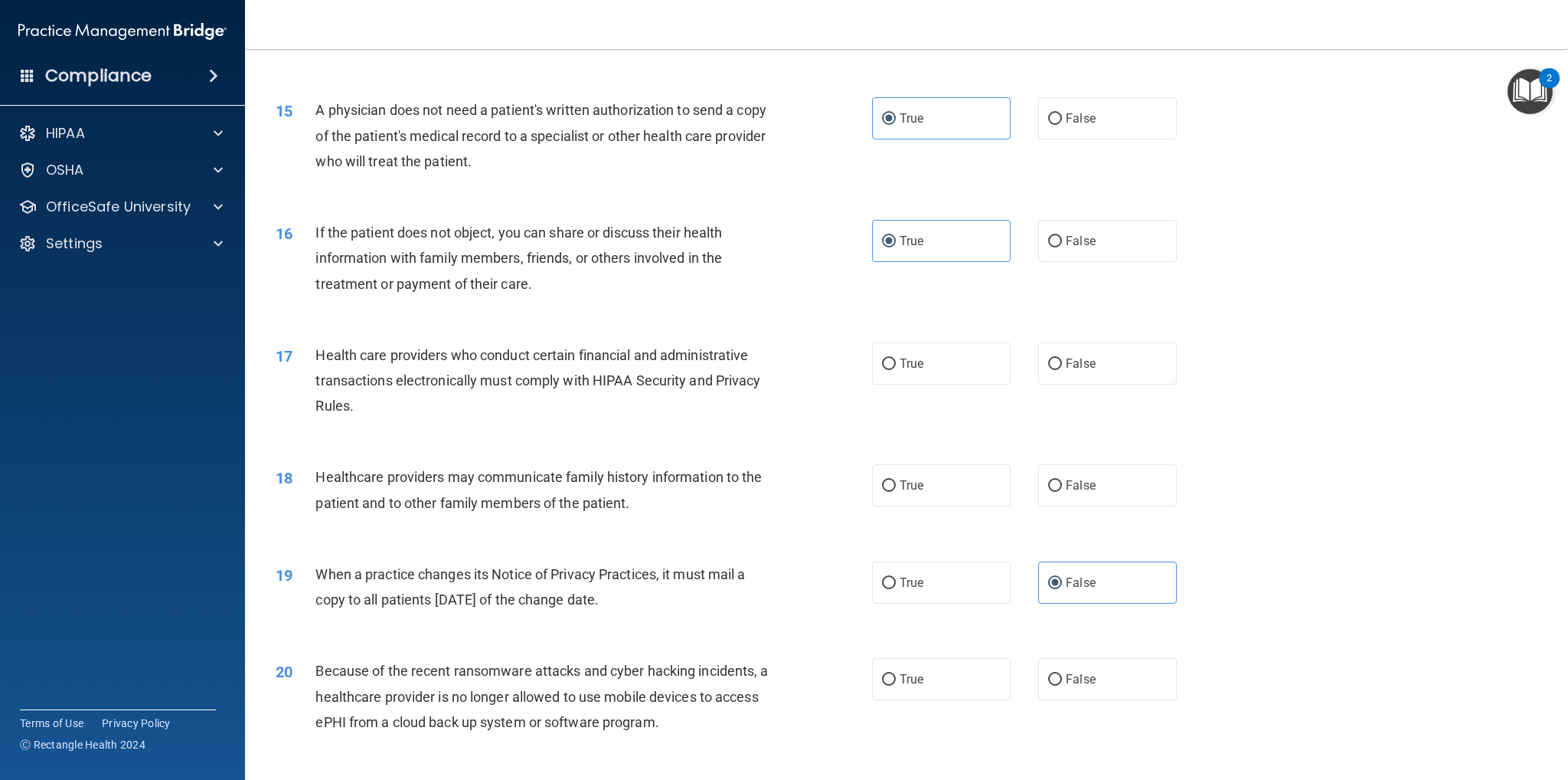
scroll to position [1686, 0]
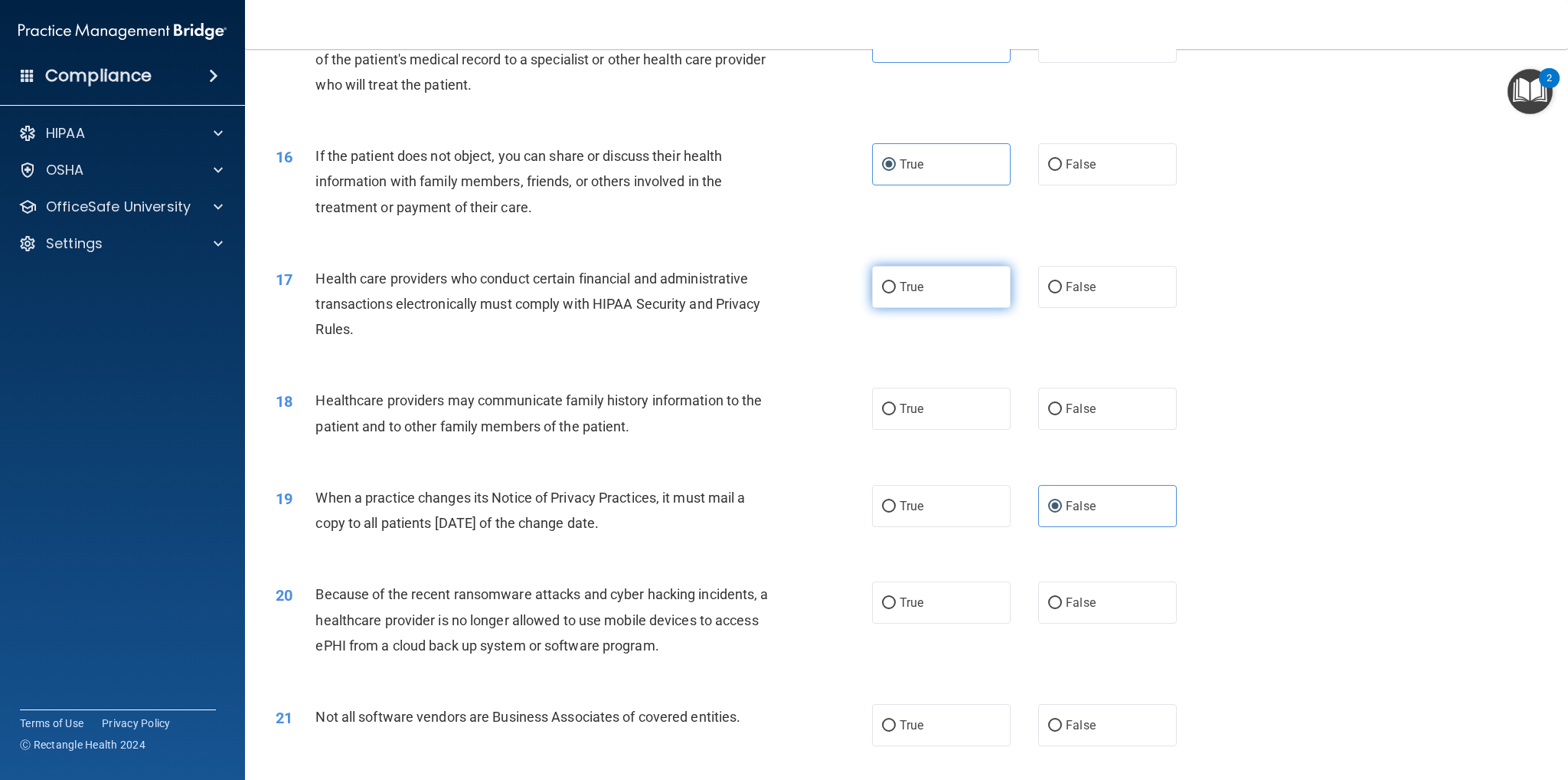
click at [937, 289] on label "True" at bounding box center [941, 287] width 139 height 42
click at [896, 289] on input "True" at bounding box center [889, 288] width 14 height 12
radio input "true"
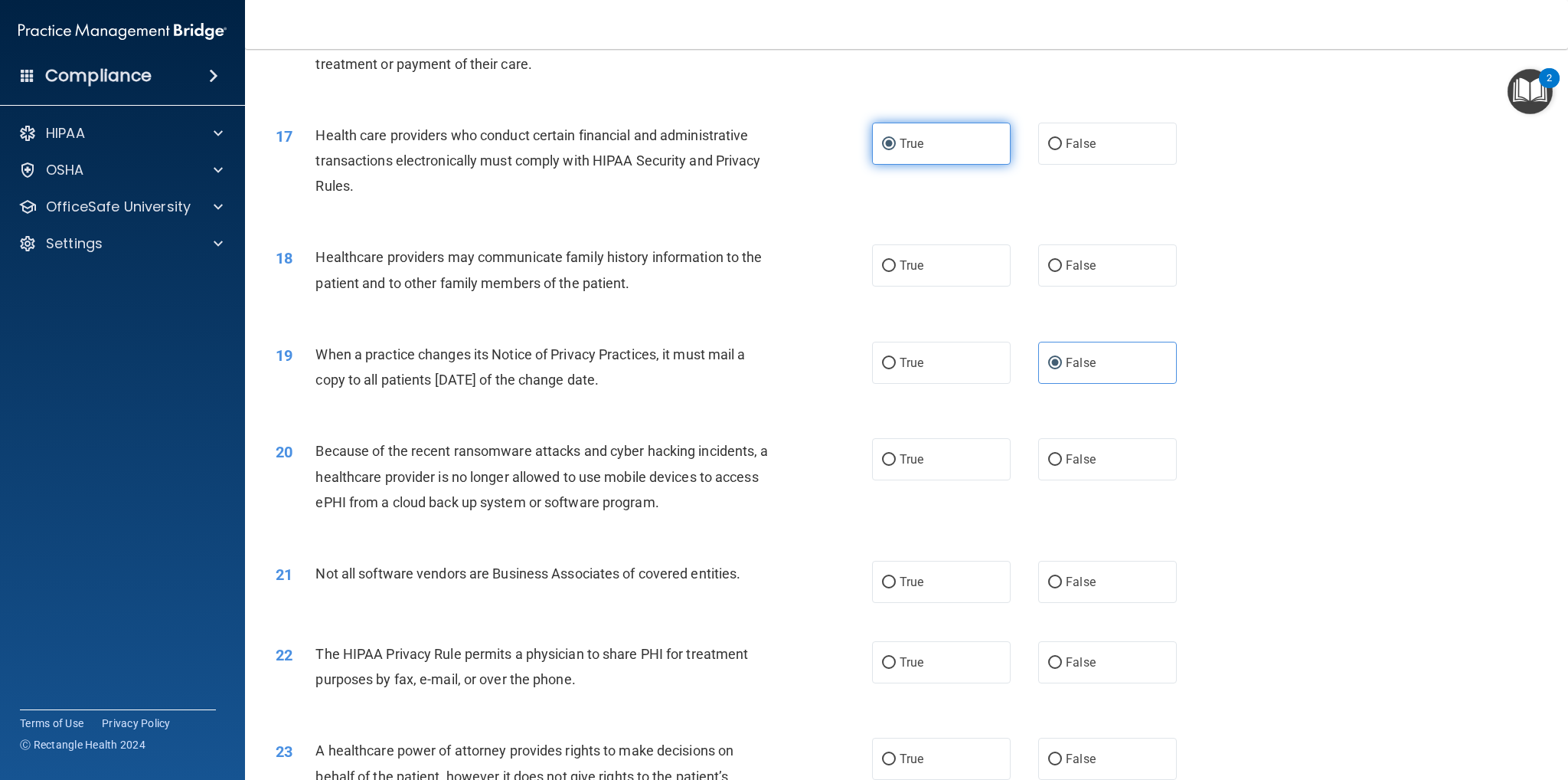
scroll to position [1839, 0]
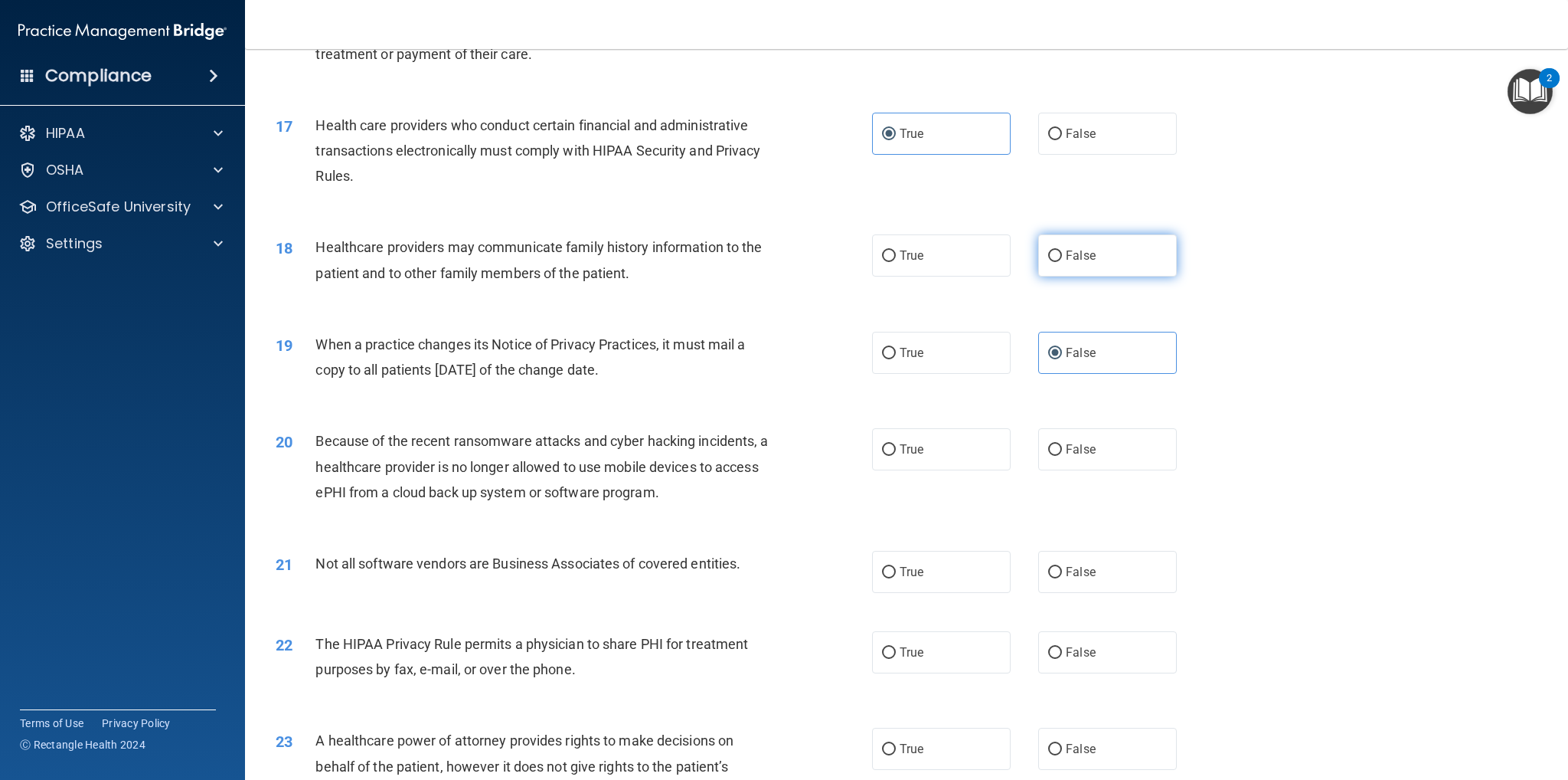
click at [1122, 265] on label "False" at bounding box center [1107, 256] width 139 height 42
click at [1062, 262] on input "False" at bounding box center [1055, 257] width 14 height 12
radio input "true"
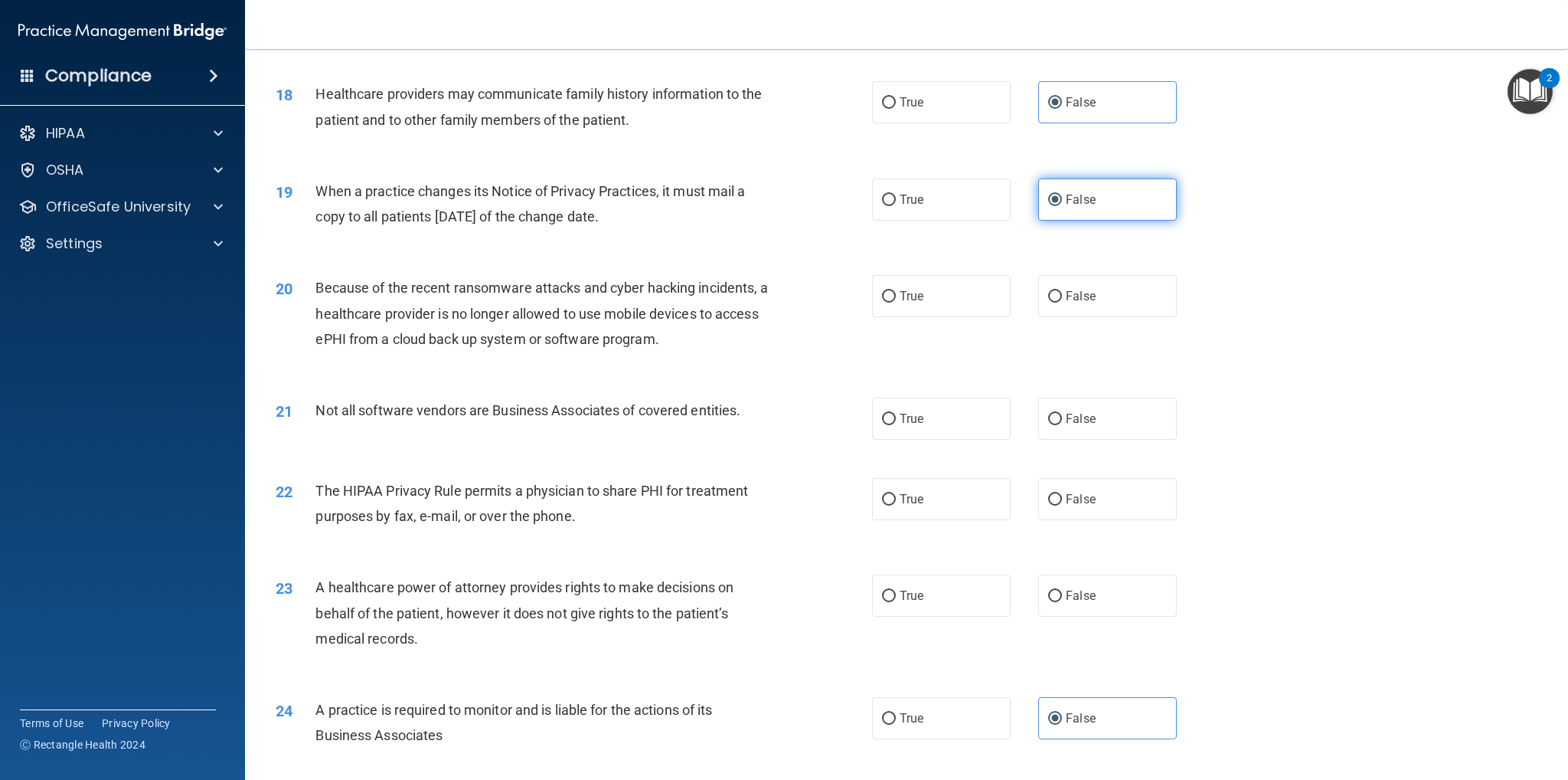
scroll to position [2068, 0]
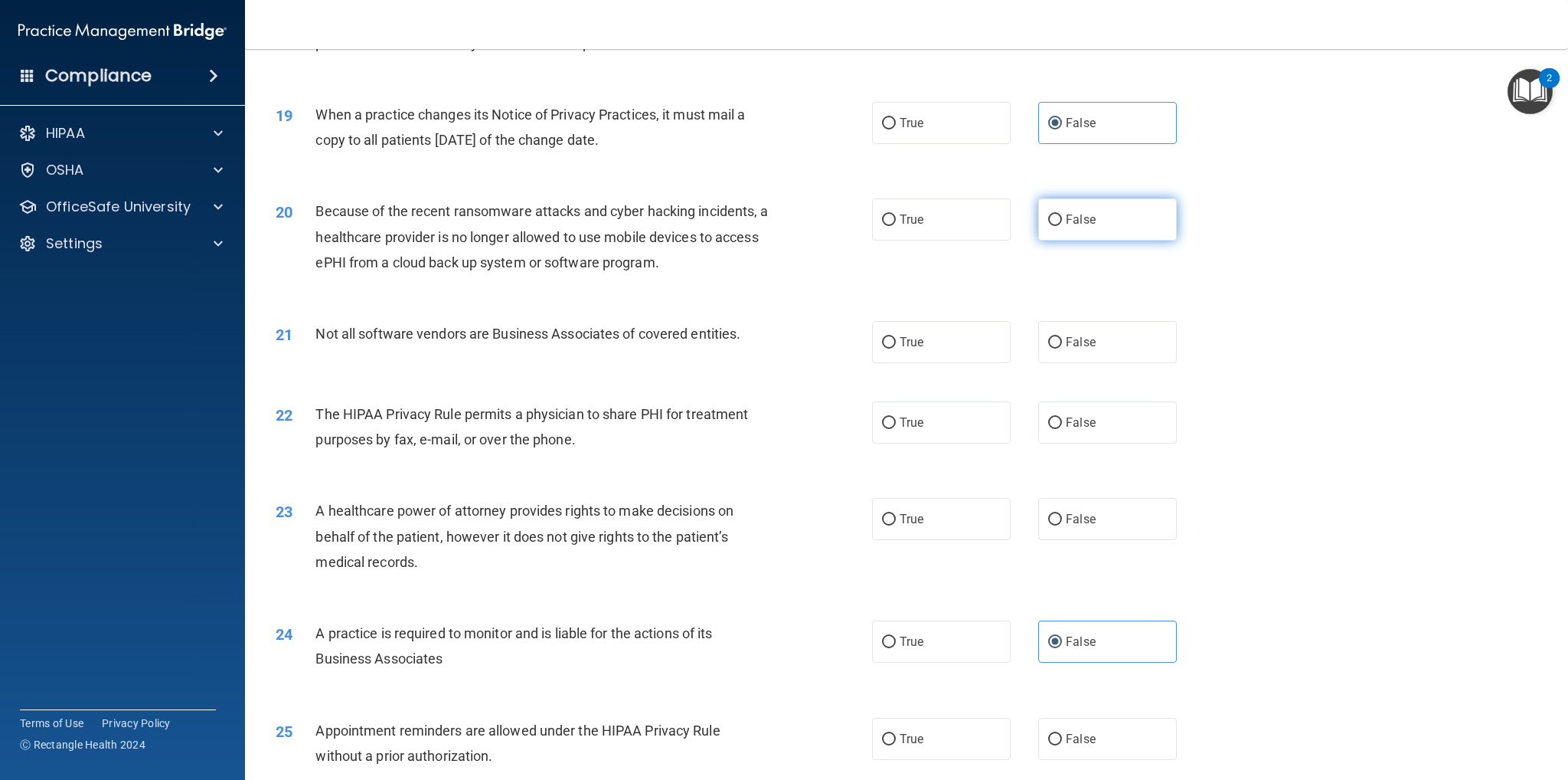
click at [1075, 225] on span "False" at bounding box center [1081, 220] width 30 height 15
click at [1062, 225] on input "False" at bounding box center [1055, 221] width 14 height 12
radio input "true"
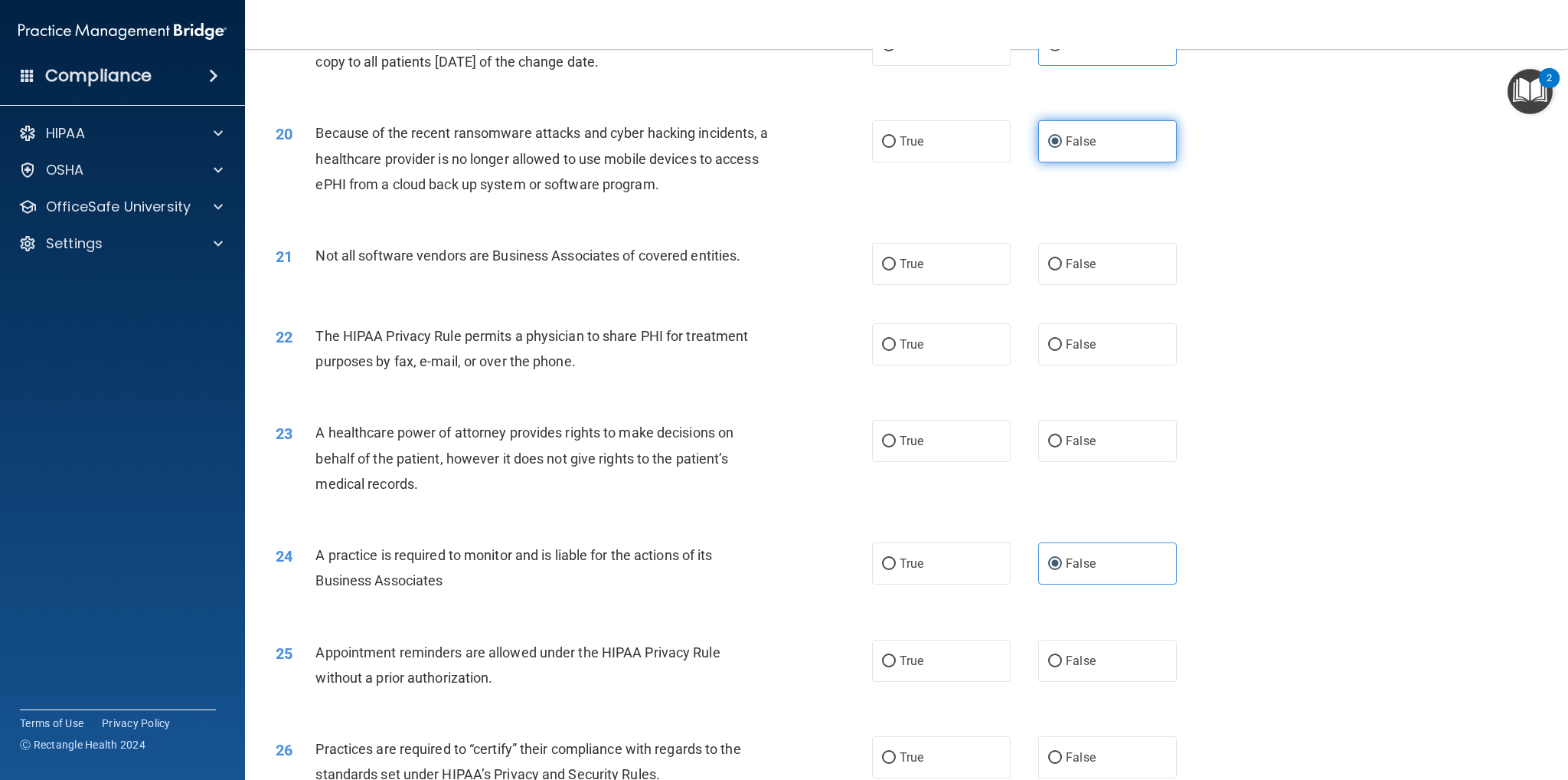
scroll to position [2222, 0]
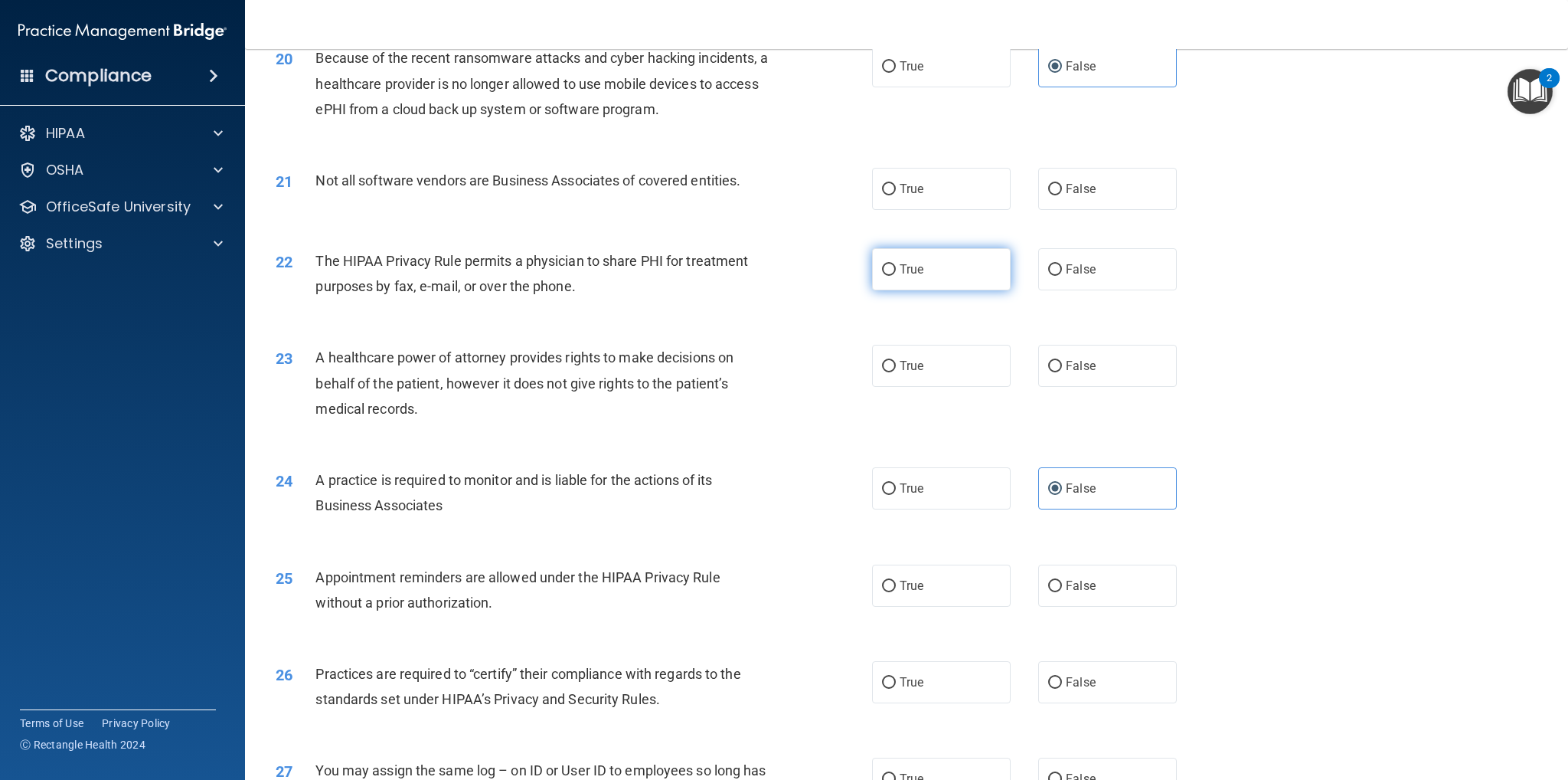
click at [899, 262] on span "True" at bounding box center [911, 269] width 24 height 15
click at [896, 265] on input "True" at bounding box center [889, 271] width 14 height 12
radio input "true"
click at [923, 193] on label "True" at bounding box center [941, 189] width 139 height 42
click at [896, 193] on input "True" at bounding box center [889, 190] width 14 height 12
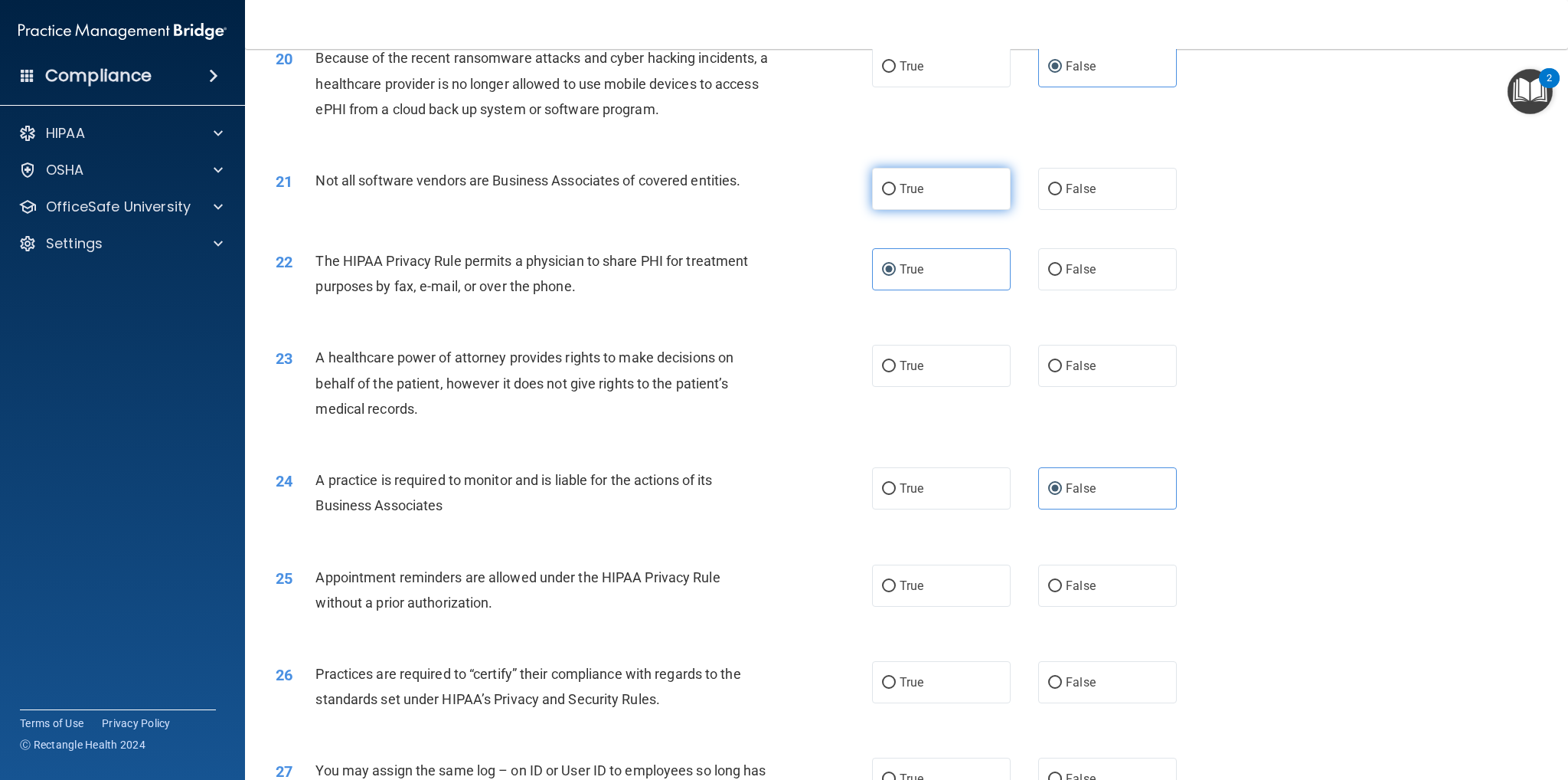
radio input "true"
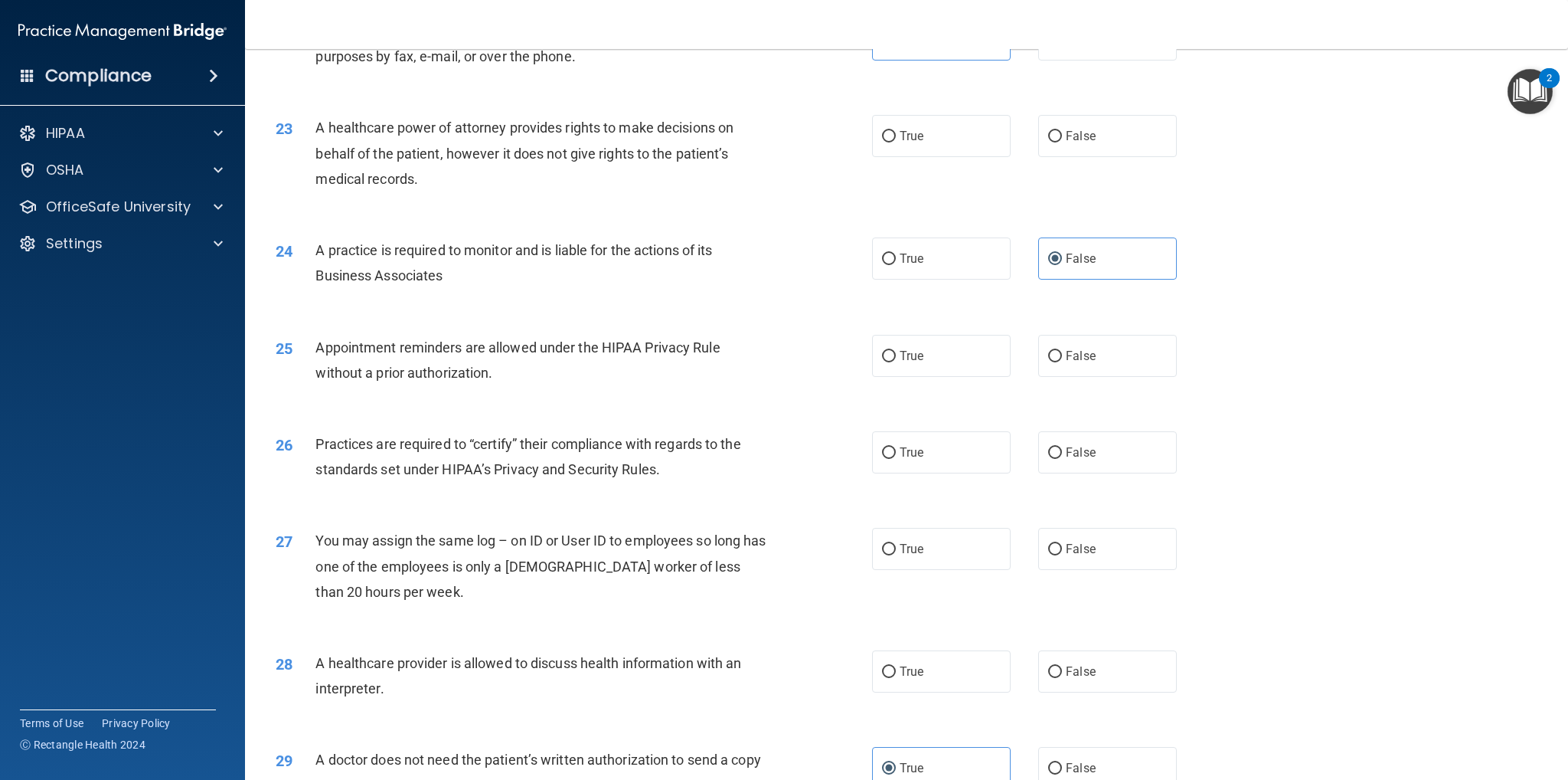
scroll to position [2375, 0]
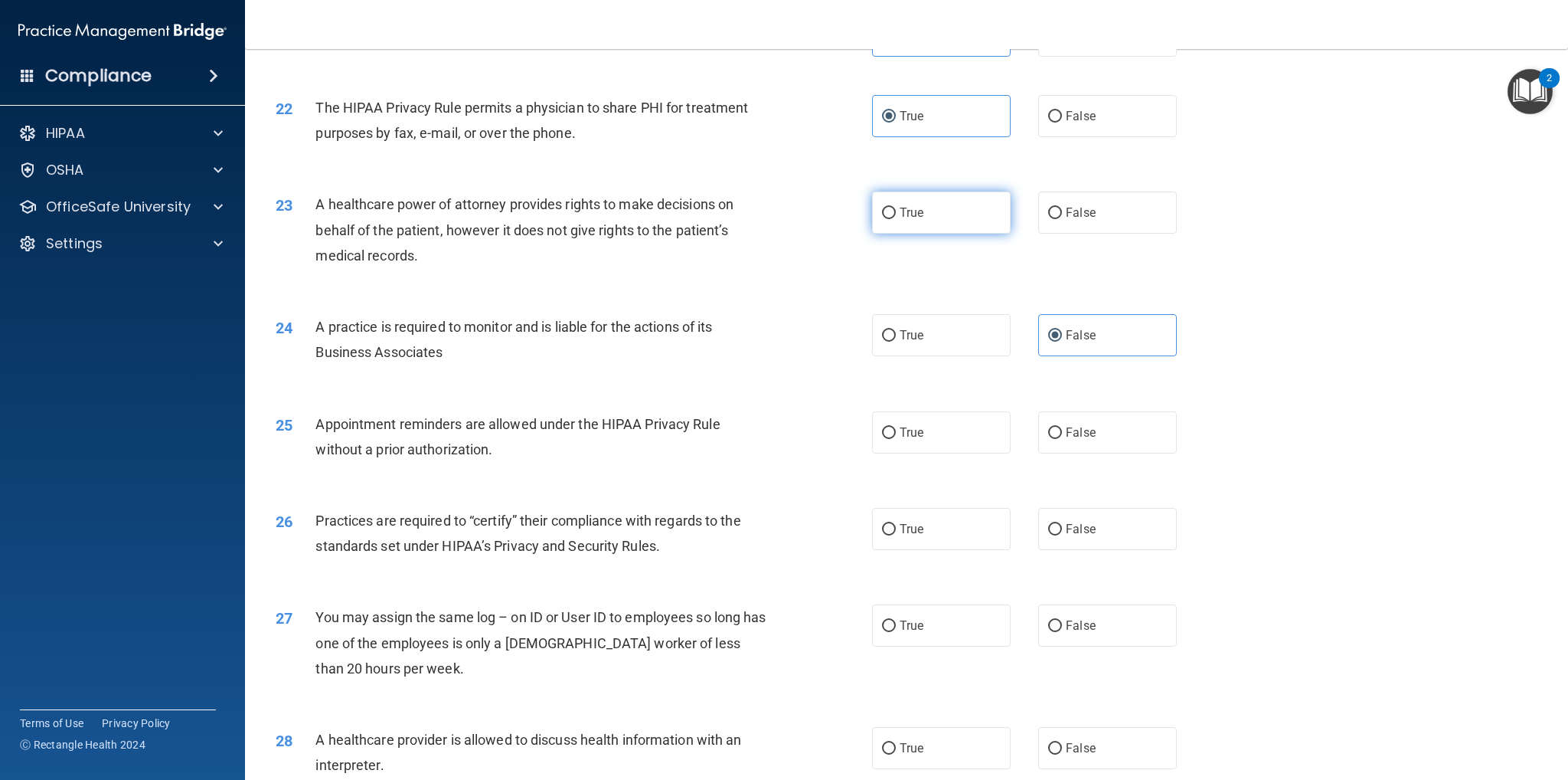
click at [959, 206] on label "True" at bounding box center [941, 213] width 139 height 42
click at [896, 208] on input "True" at bounding box center [889, 214] width 14 height 12
radio input "true"
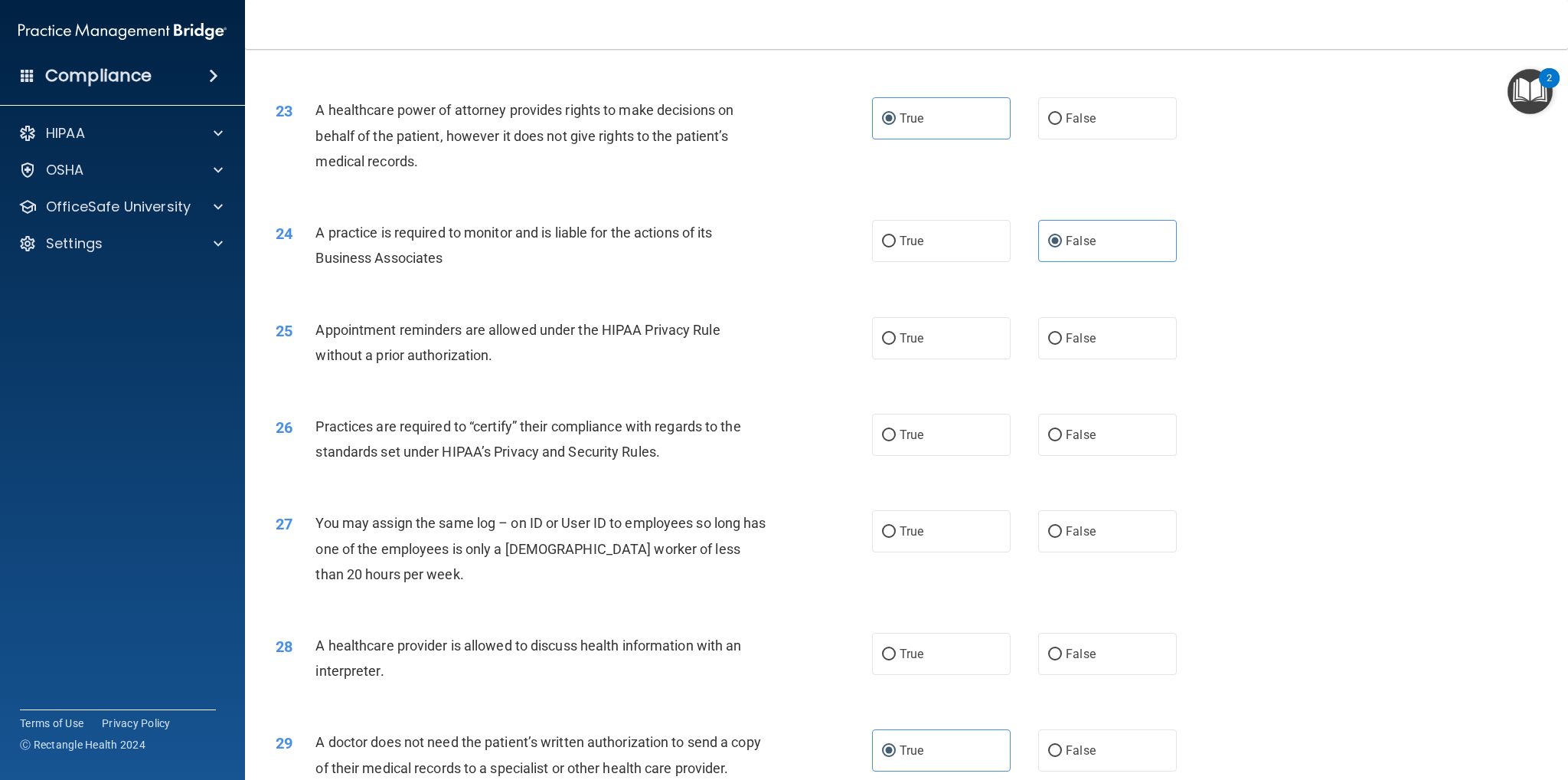
scroll to position [2606, 0]
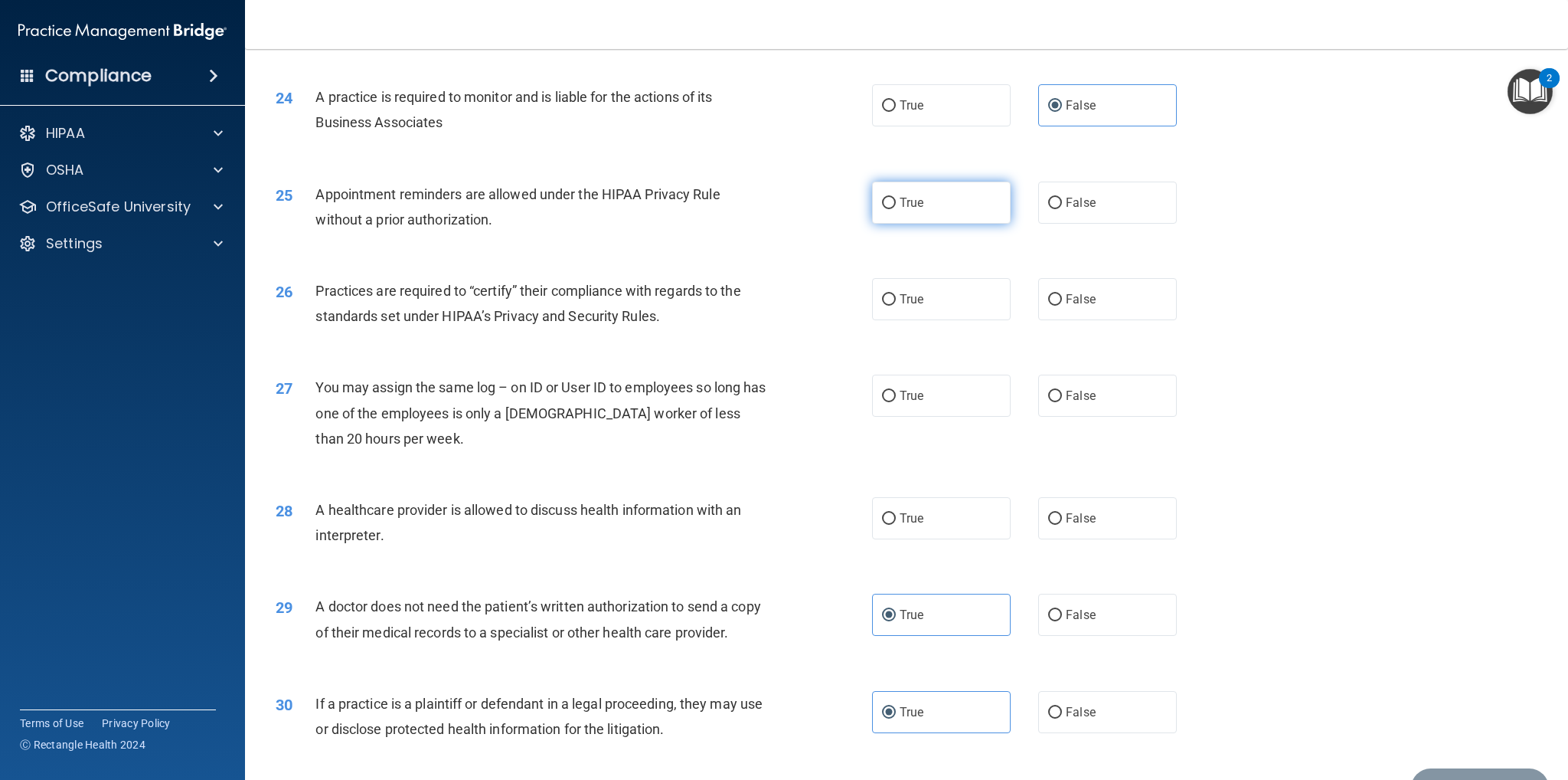
click at [913, 208] on span "True" at bounding box center [911, 203] width 24 height 15
click at [896, 208] on input "True" at bounding box center [889, 204] width 14 height 12
radio input "true"
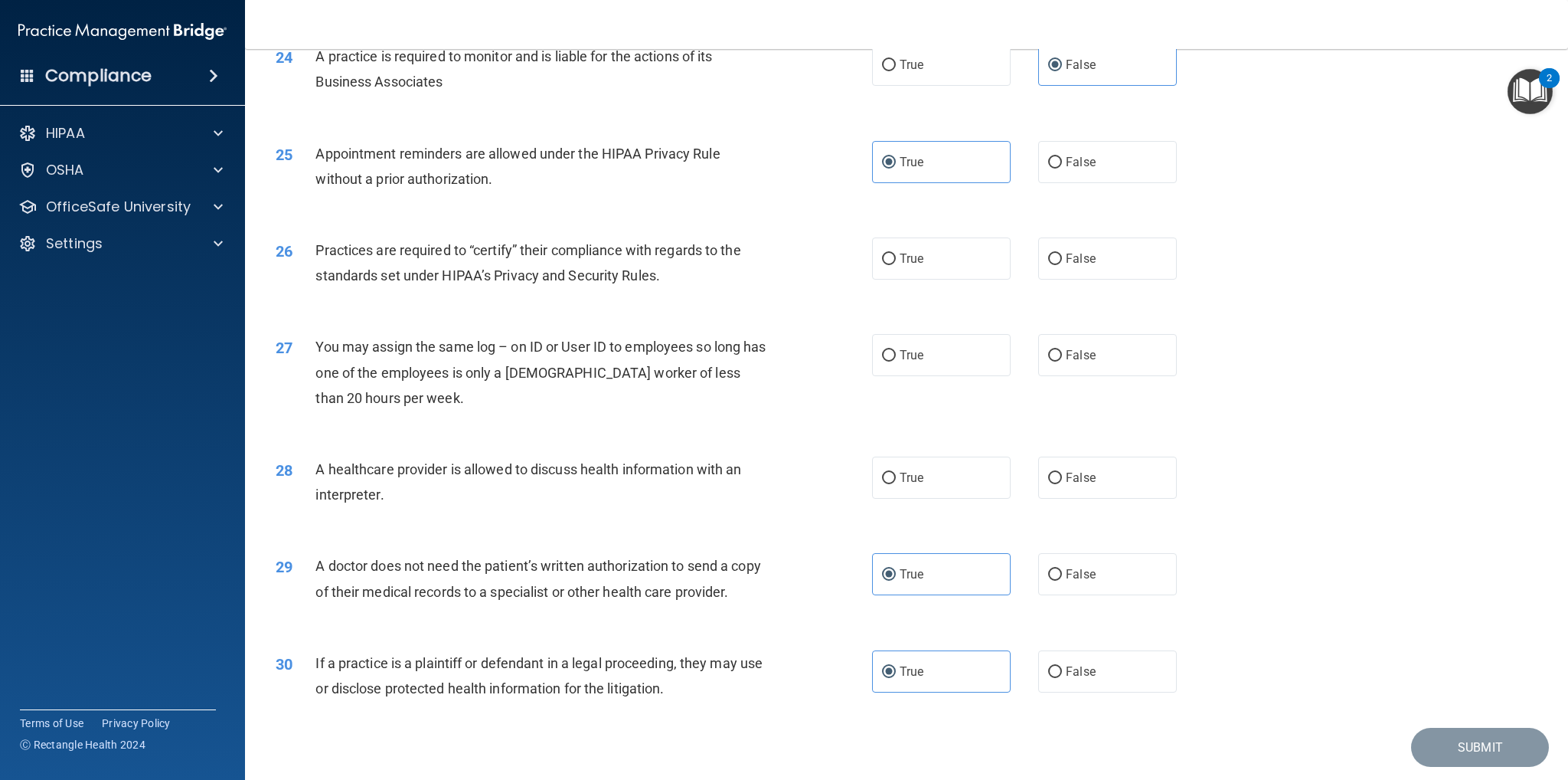
scroll to position [2682, 0]
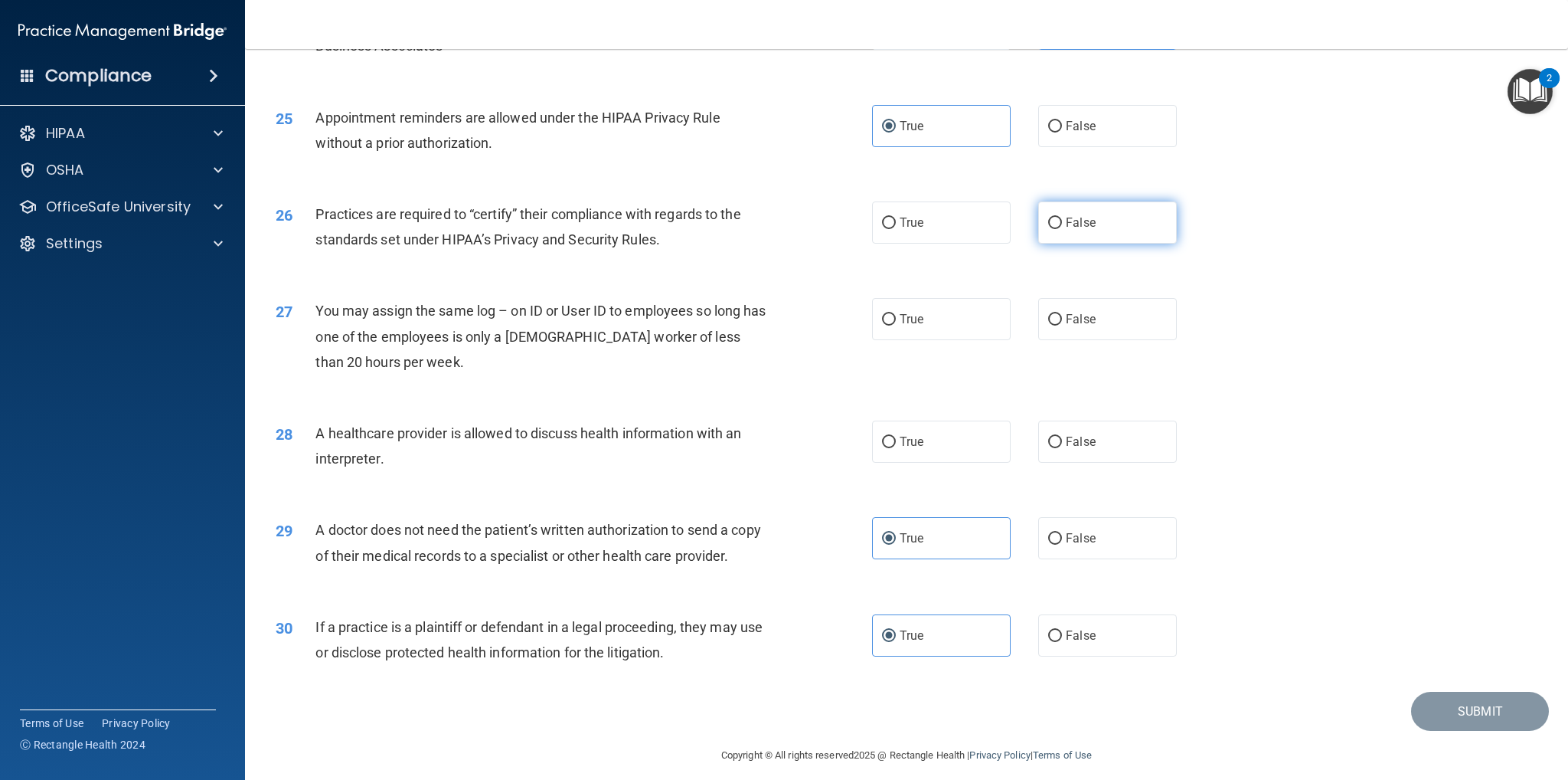
click at [1078, 229] on span "False" at bounding box center [1081, 223] width 30 height 15
click at [1062, 229] on input "False" at bounding box center [1055, 224] width 14 height 12
radio input "true"
click at [969, 223] on label "True" at bounding box center [941, 223] width 139 height 42
click at [896, 223] on input "True" at bounding box center [889, 224] width 14 height 12
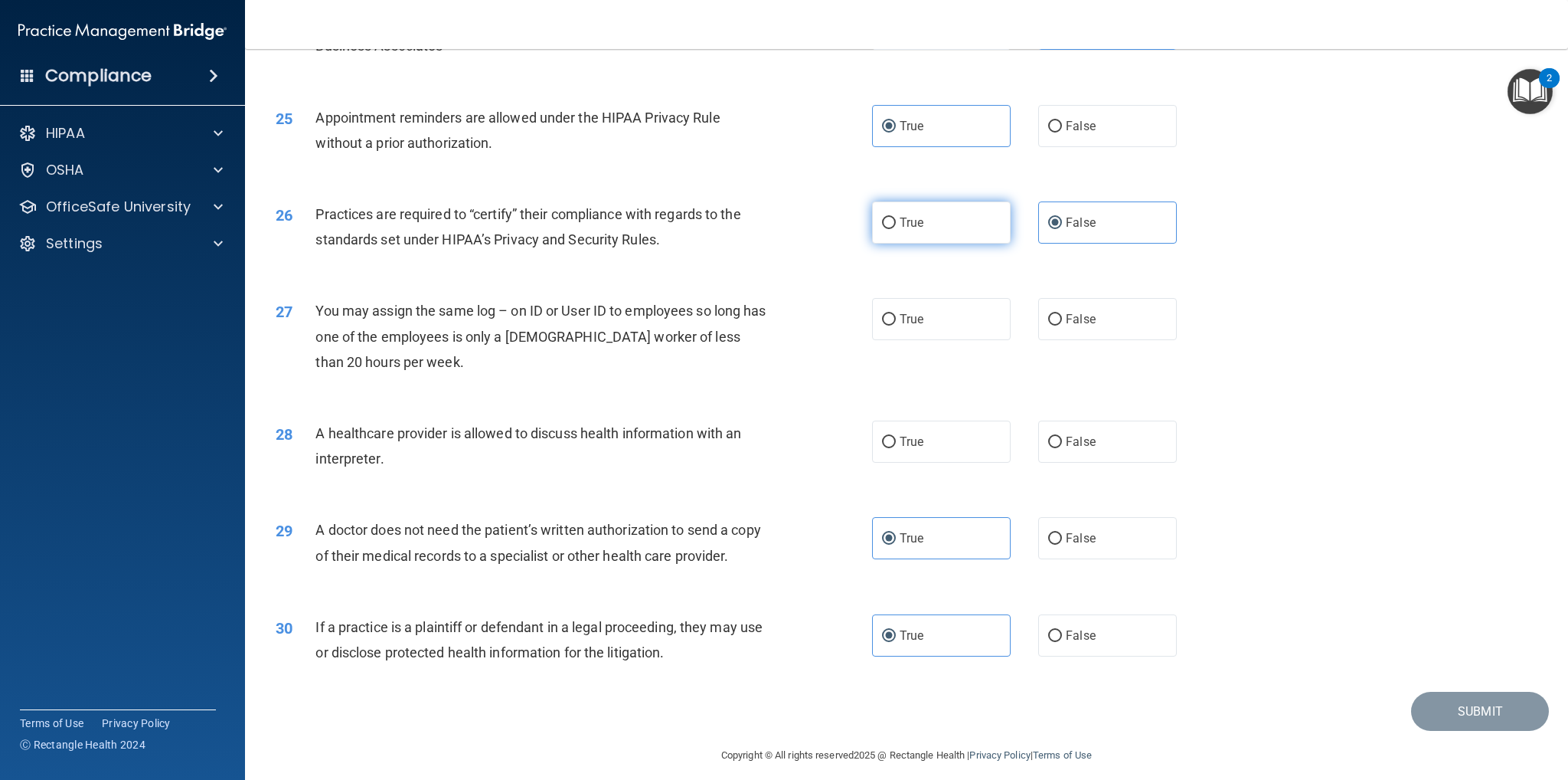
radio input "true"
radio input "false"
click at [1066, 311] on label "False" at bounding box center [1107, 319] width 139 height 42
click at [1062, 315] on input "False" at bounding box center [1055, 321] width 14 height 12
radio input "true"
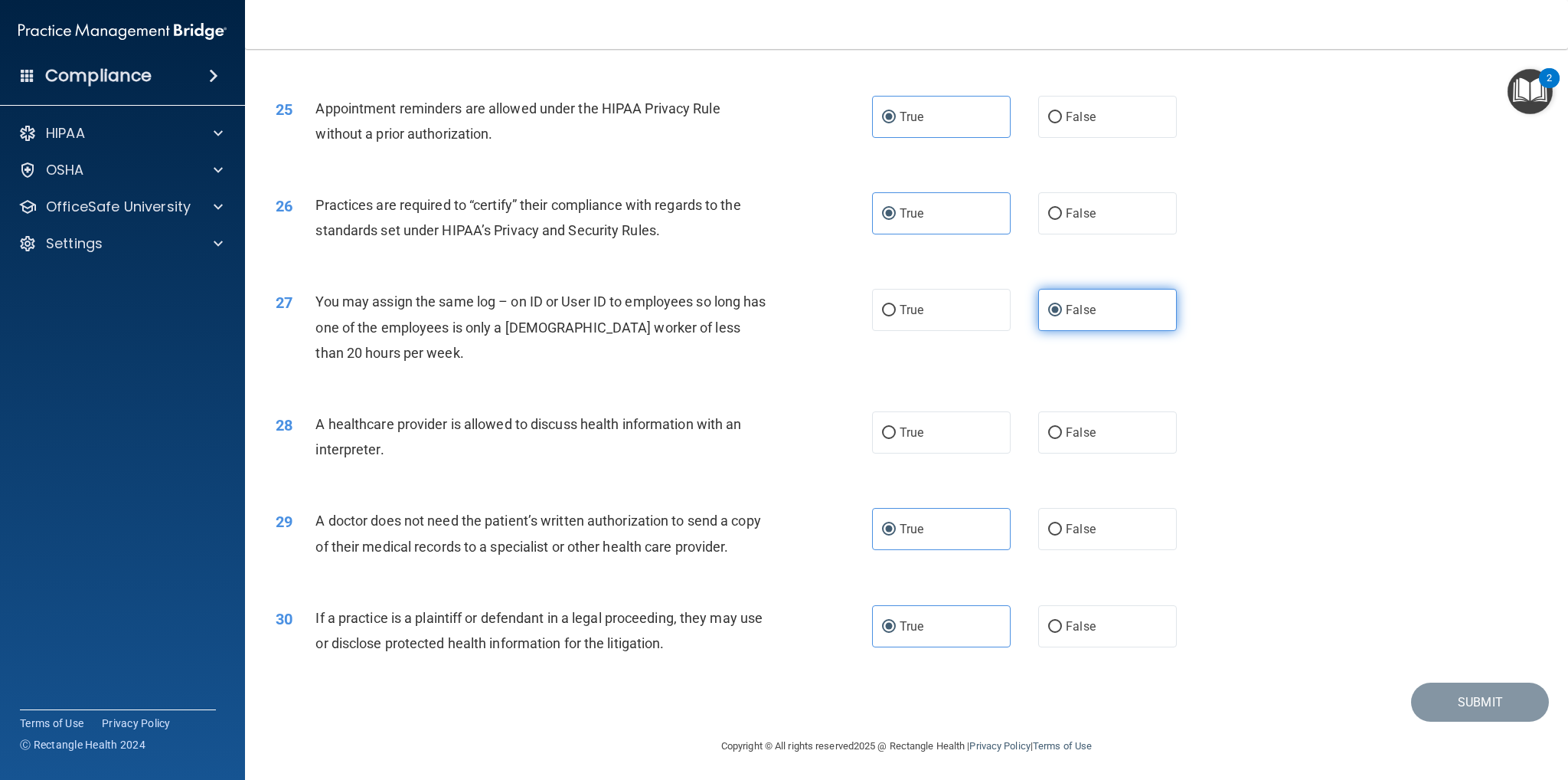
scroll to position [2695, 0]
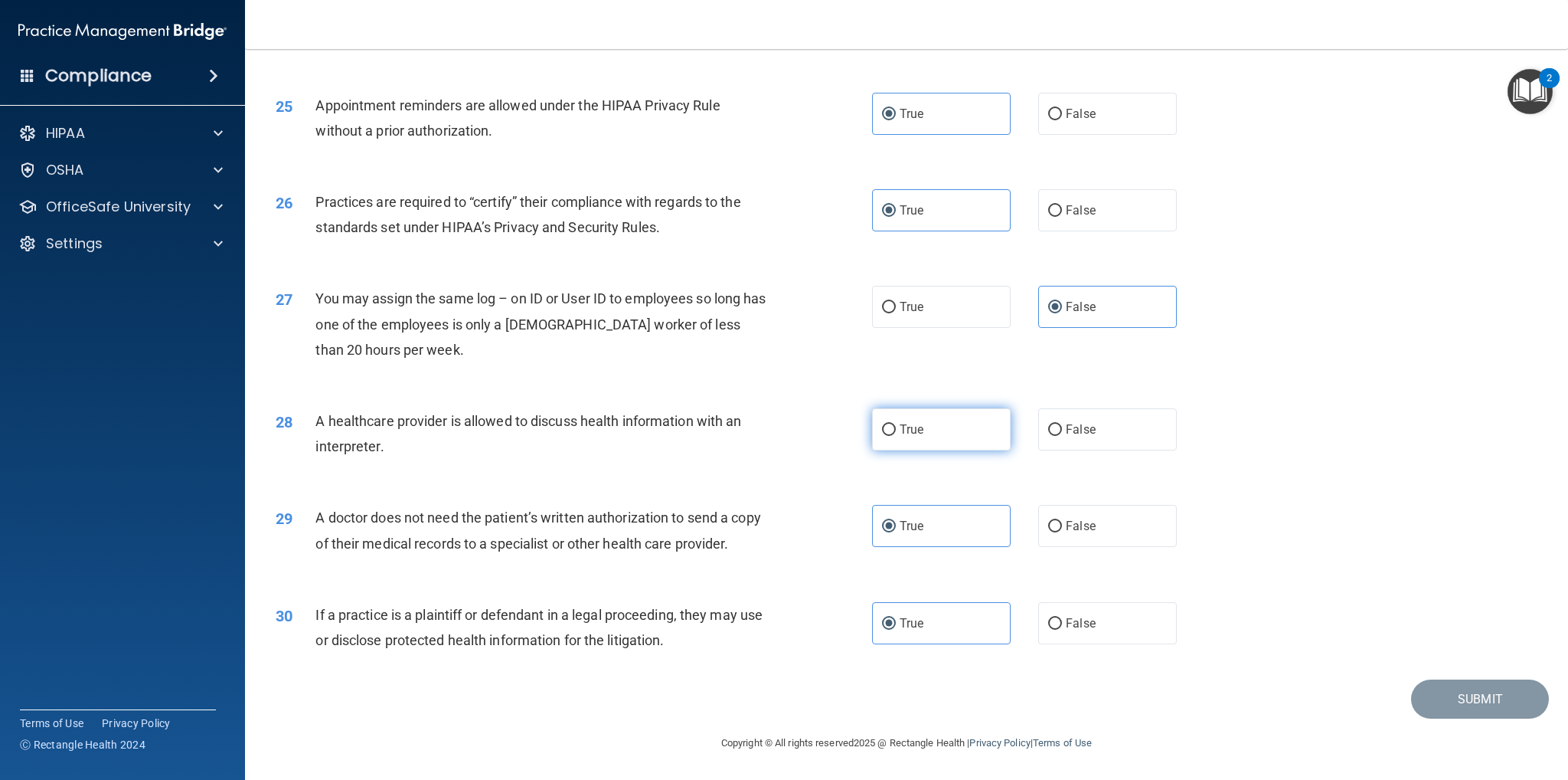
click at [978, 429] on label "True" at bounding box center [941, 429] width 139 height 42
click at [896, 429] on input "True" at bounding box center [889, 430] width 14 height 12
radio input "true"
click at [1468, 705] on button "Submit" at bounding box center [1480, 699] width 138 height 39
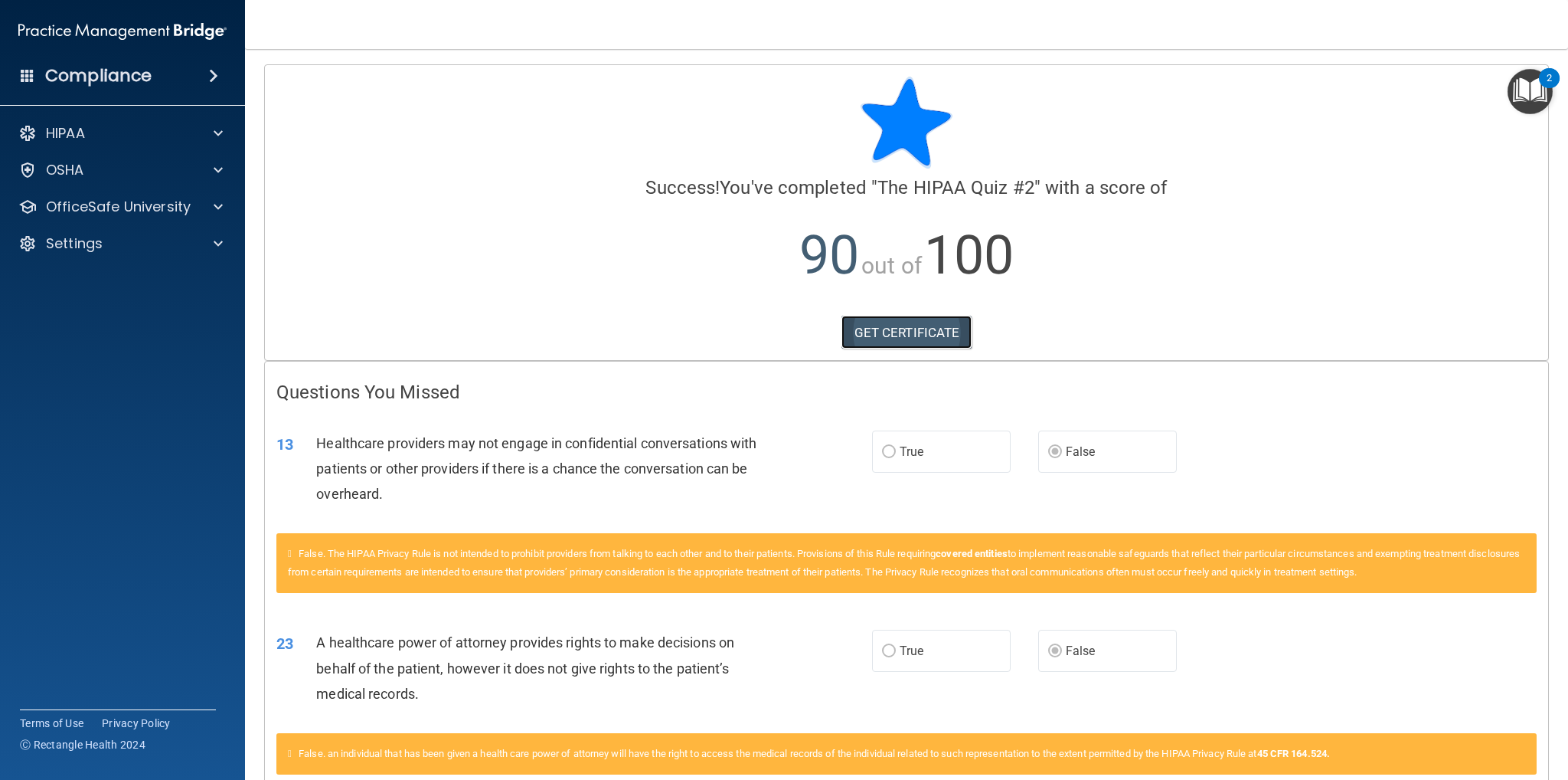
click at [916, 334] on link "GET CERTIFICATE" at bounding box center [906, 333] width 131 height 34
click at [219, 213] on span at bounding box center [218, 207] width 9 height 18
click at [184, 250] on img at bounding box center [185, 244] width 19 height 19
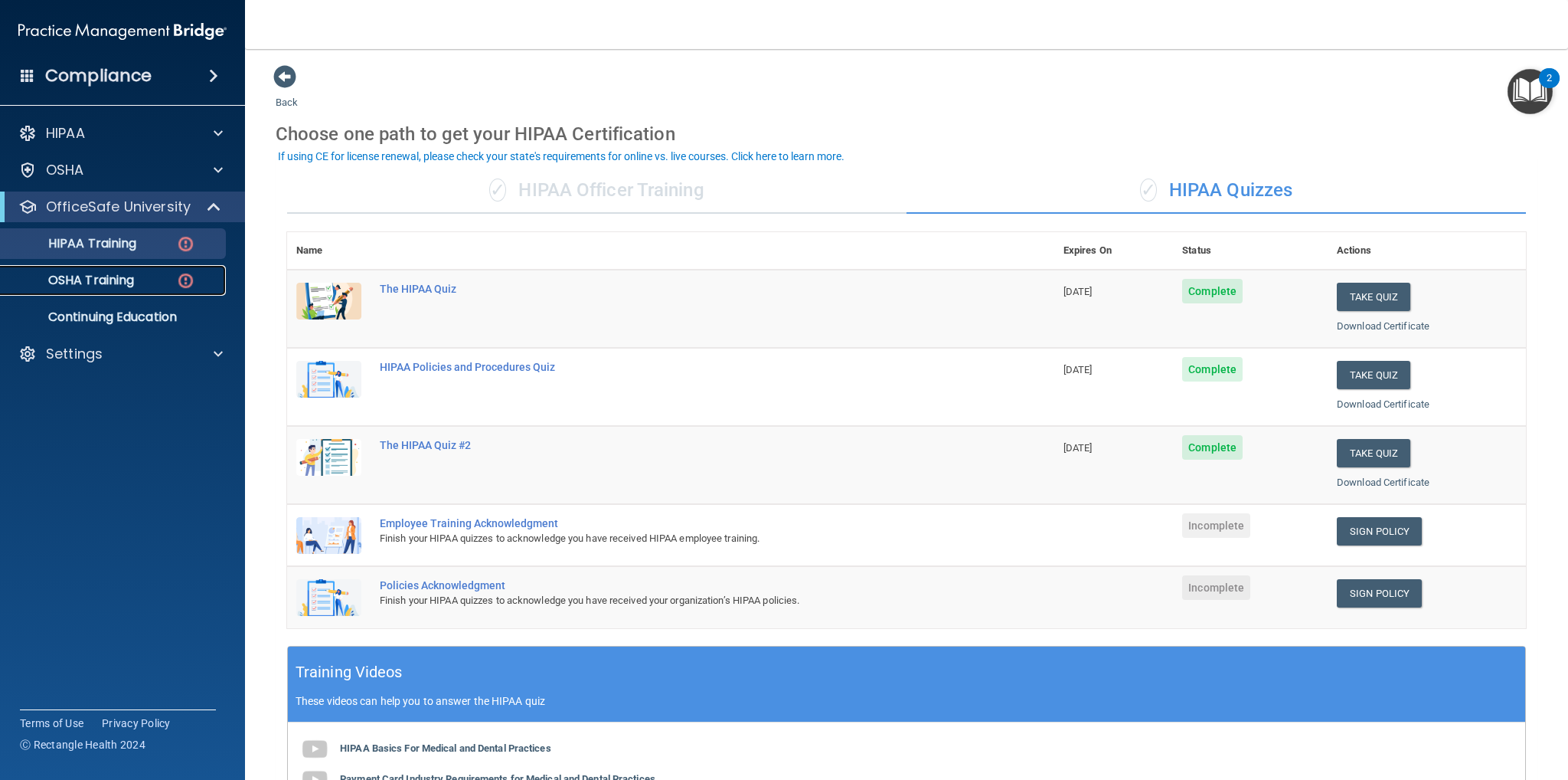
click at [108, 286] on p "OSHA Training" at bounding box center [72, 280] width 124 height 15
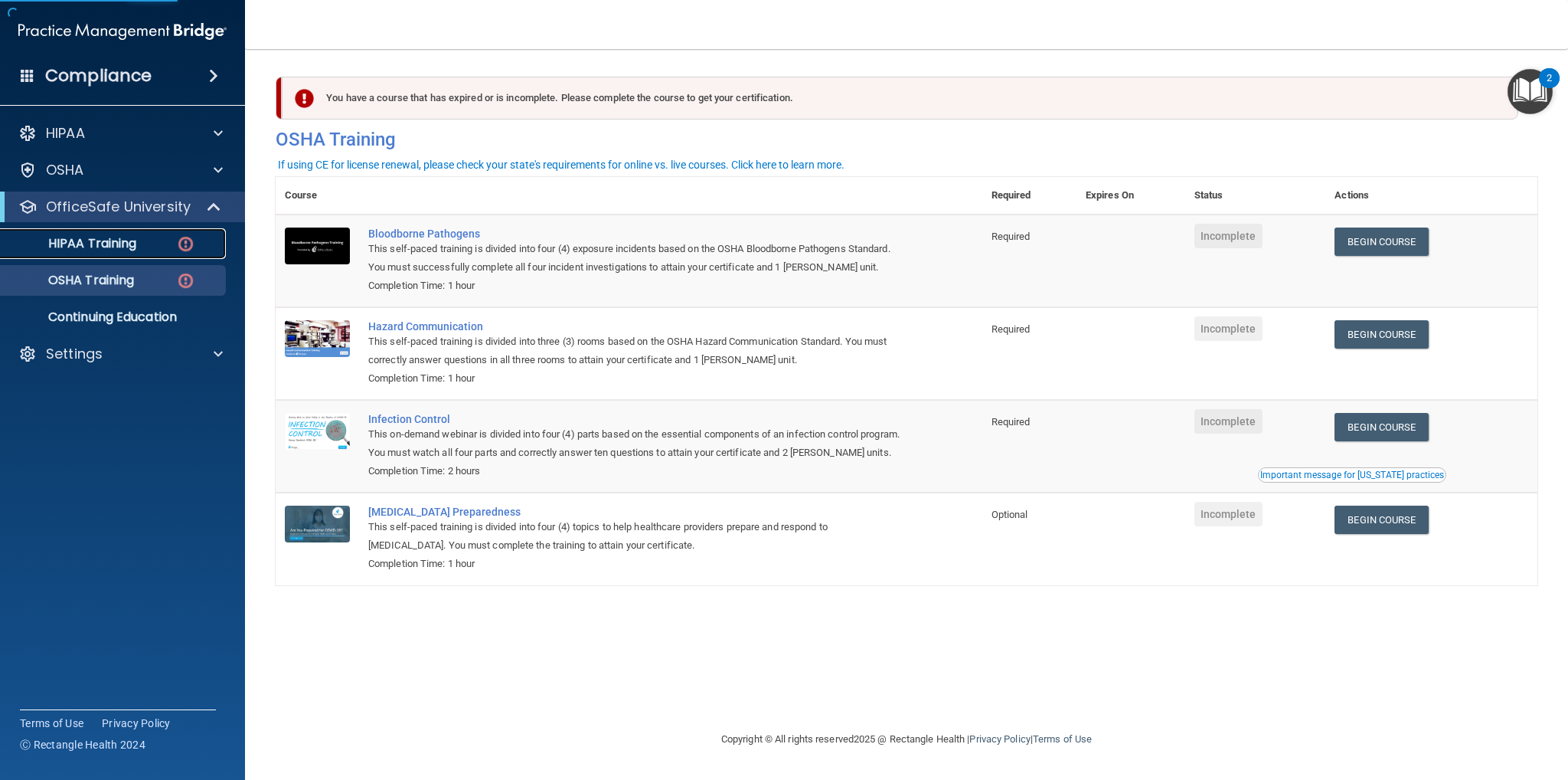
click at [117, 249] on p "HIPAA Training" at bounding box center [73, 243] width 127 height 15
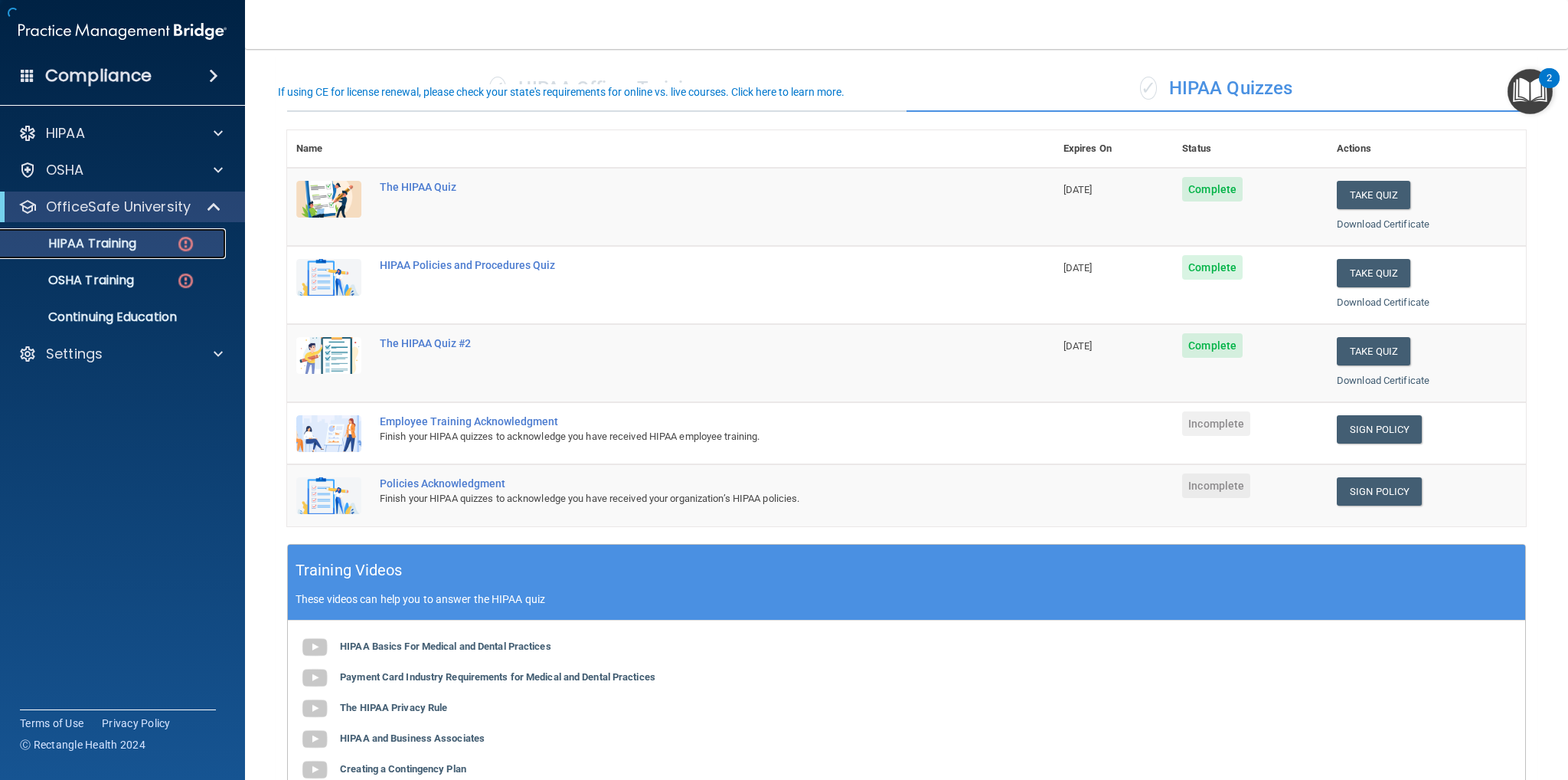
scroll to position [153, 0]
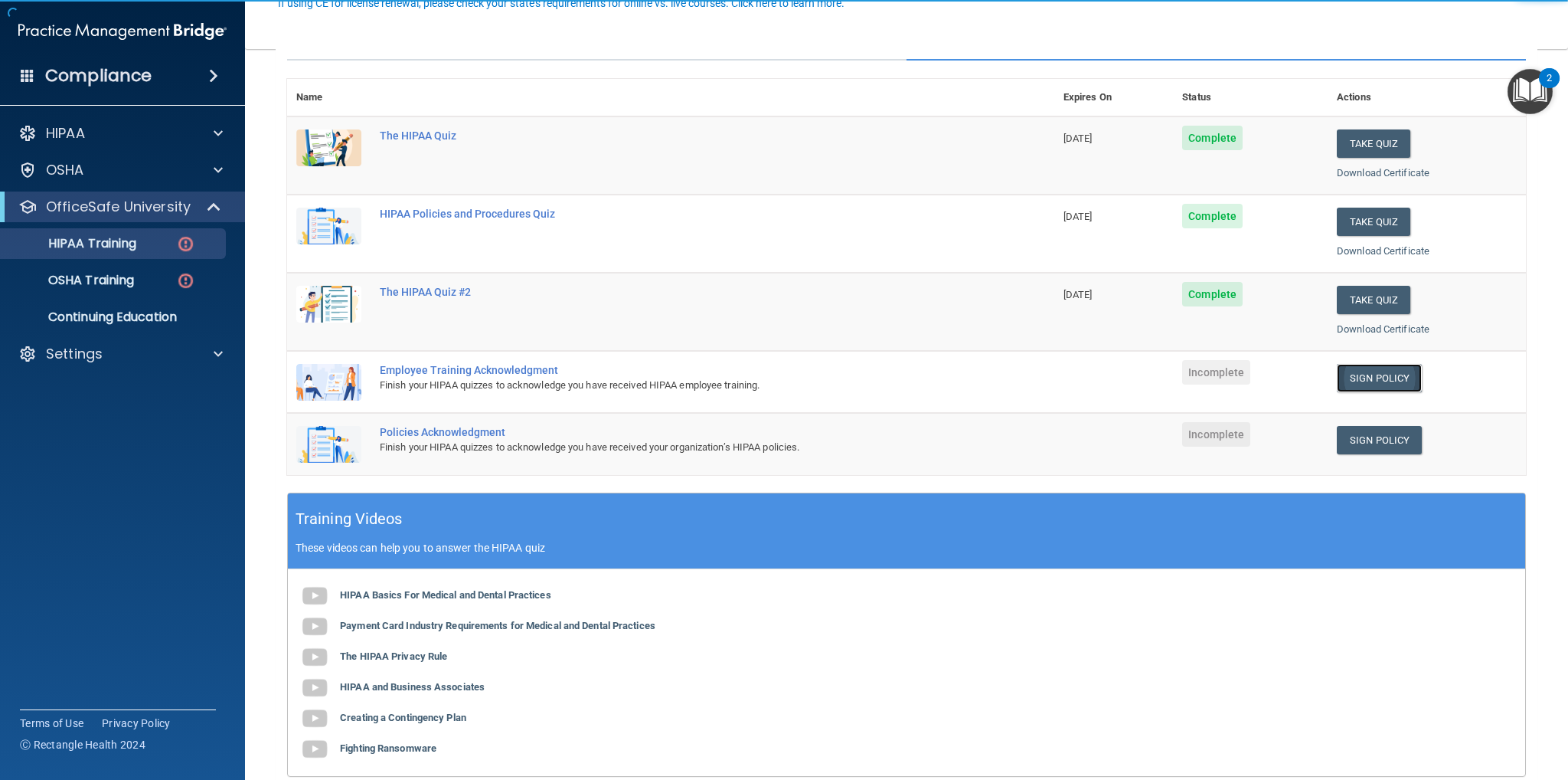
click at [1344, 379] on link "Sign Policy" at bounding box center [1379, 378] width 85 height 28
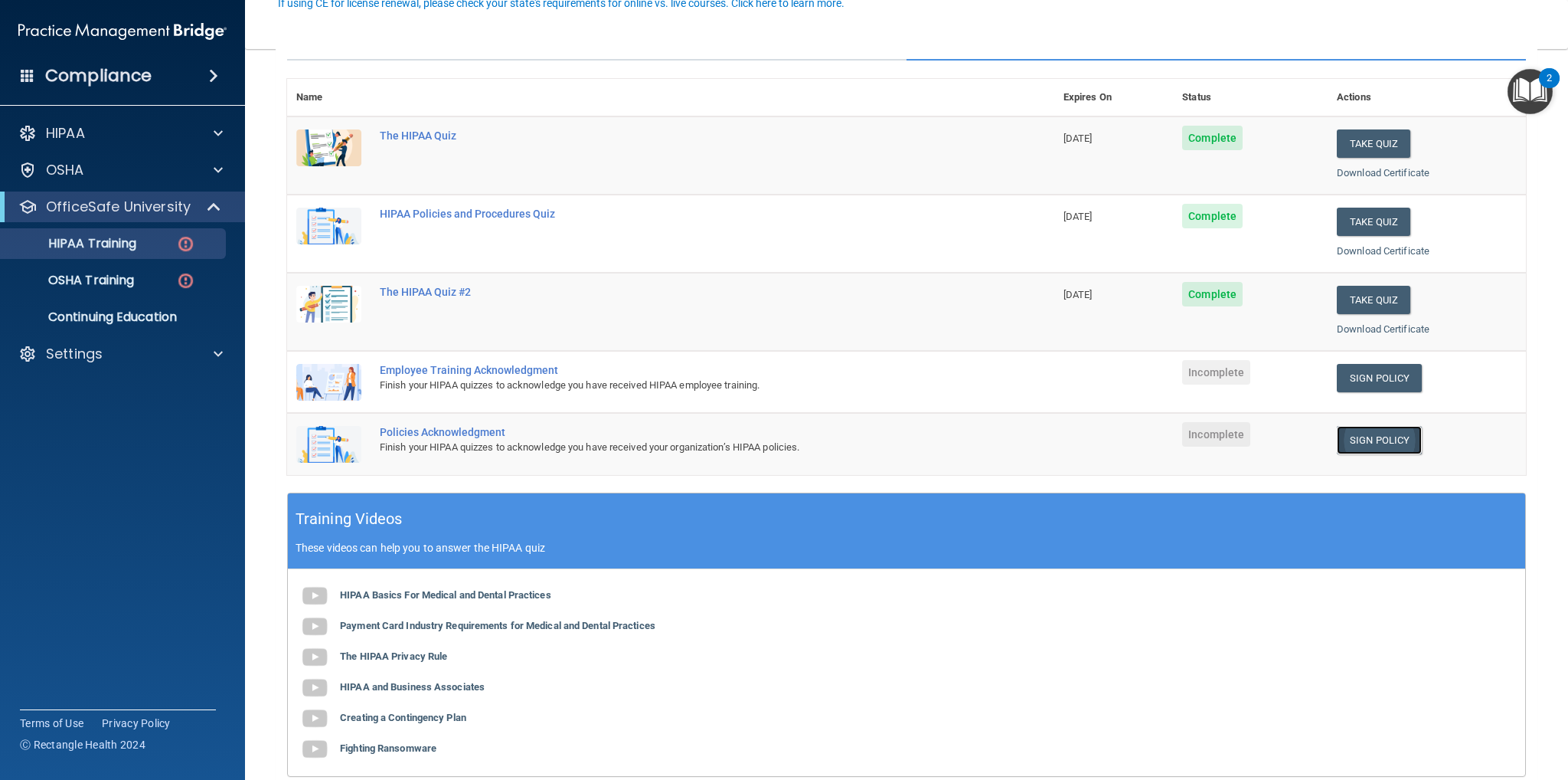
click at [1373, 436] on link "Sign Policy" at bounding box center [1379, 440] width 85 height 28
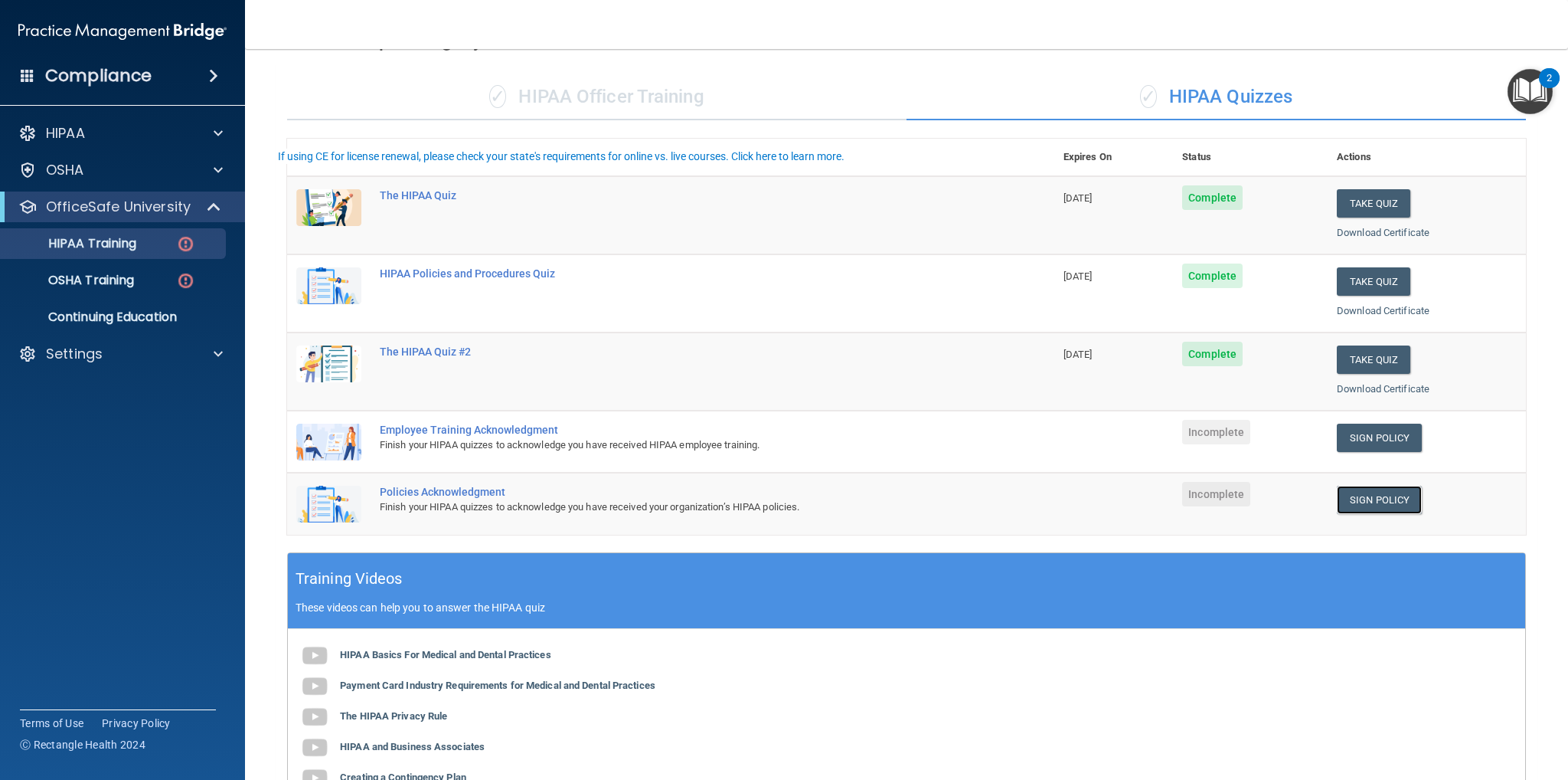
scroll to position [230, 0]
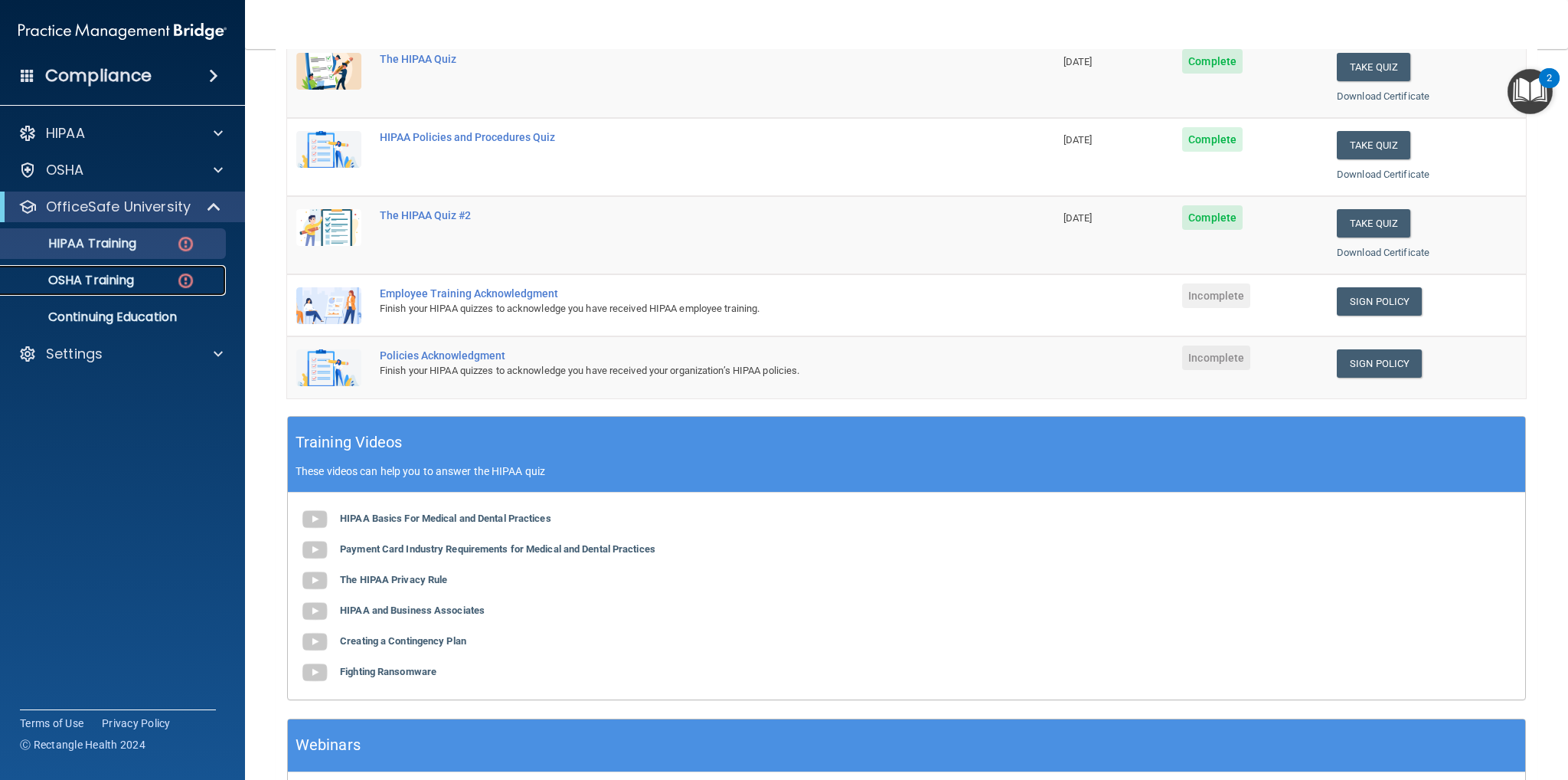
click at [95, 293] on link "OSHA Training" at bounding box center [106, 280] width 242 height 31
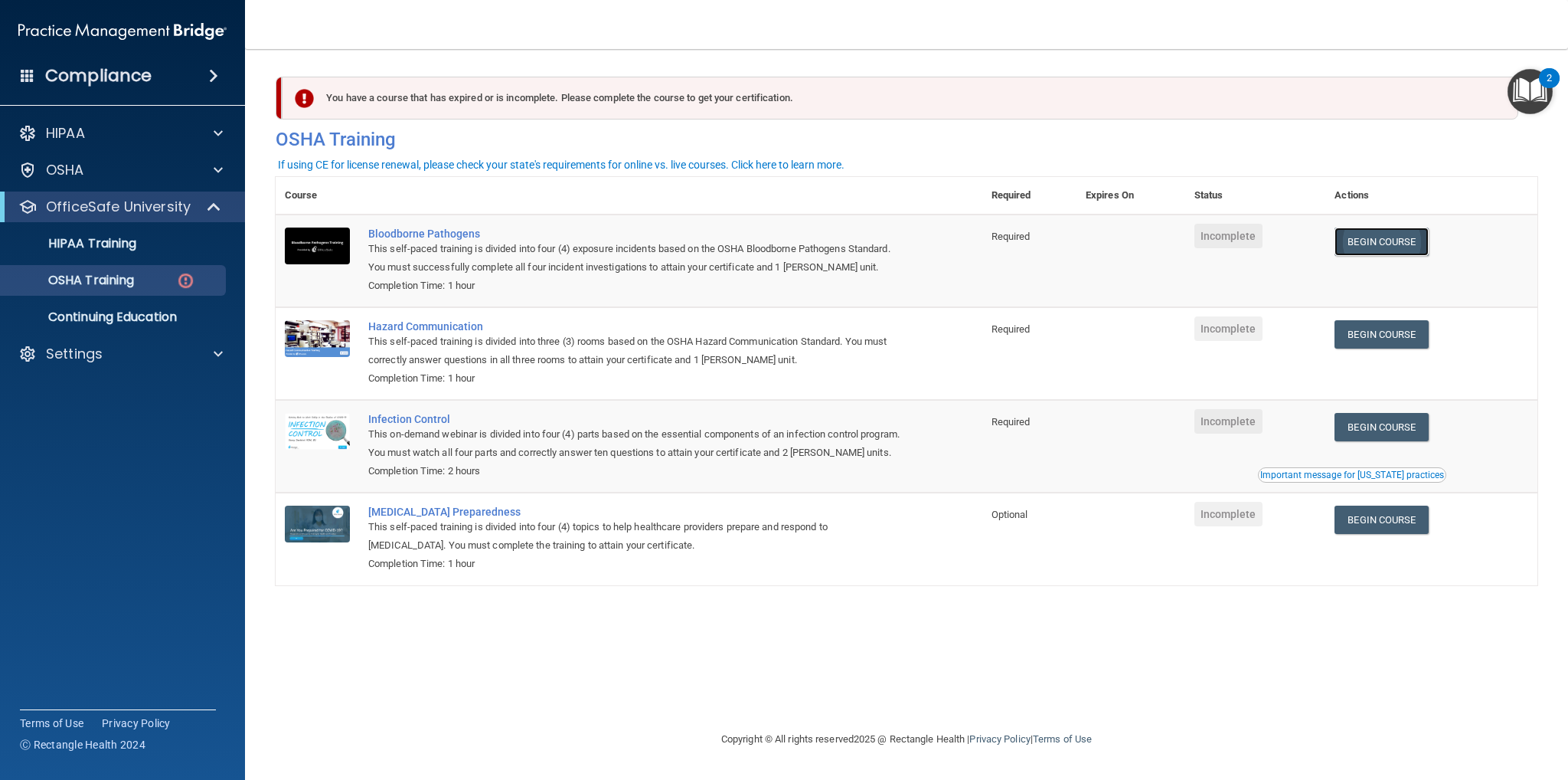
click at [1389, 242] on link "Begin Course" at bounding box center [1381, 242] width 94 height 28
click at [129, 279] on p "OSHA Training" at bounding box center [72, 280] width 124 height 15
click at [157, 216] on p "OfficeSafe University" at bounding box center [118, 207] width 145 height 18
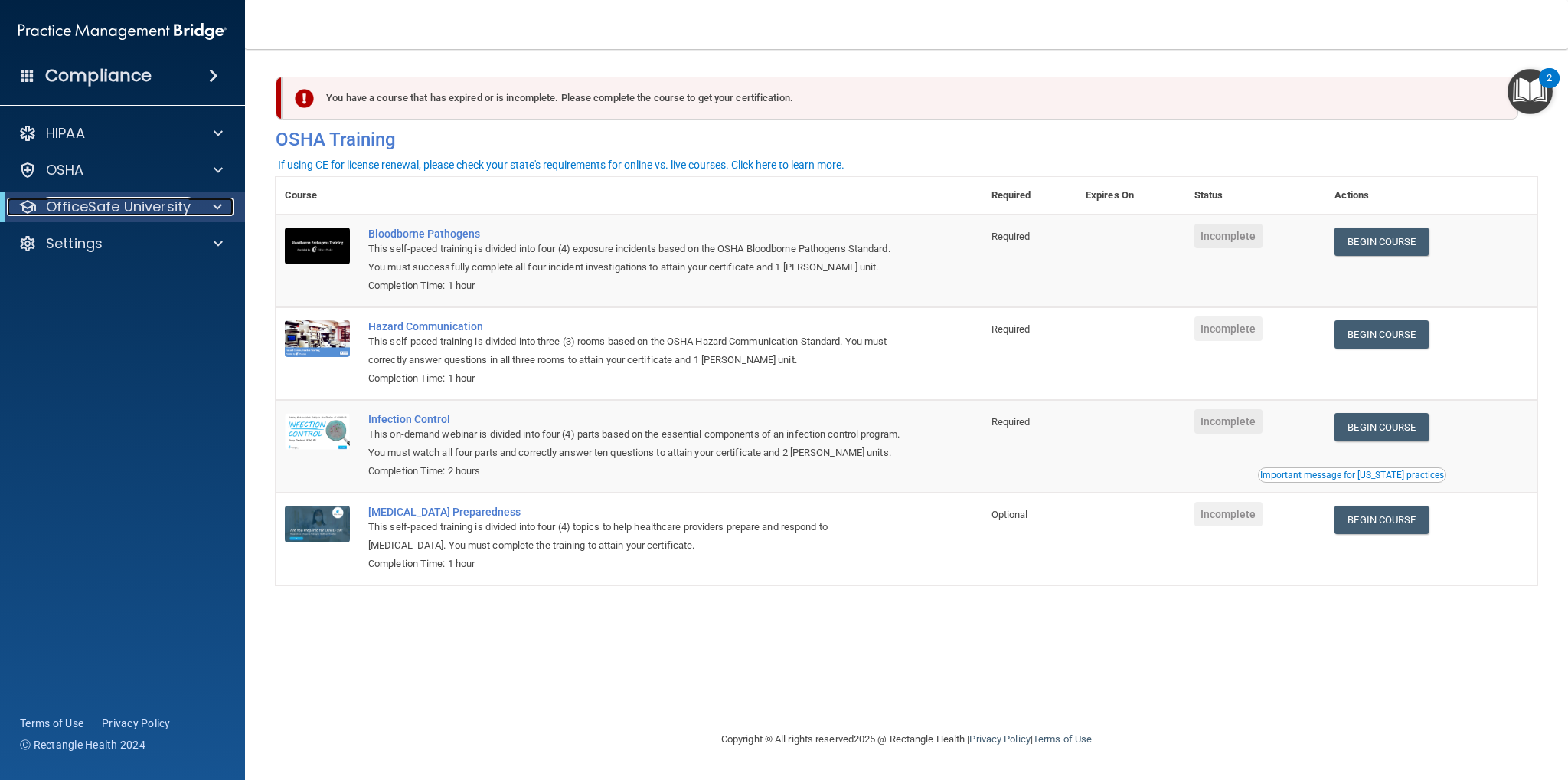
click at [160, 210] on p "OfficeSafe University" at bounding box center [118, 207] width 145 height 18
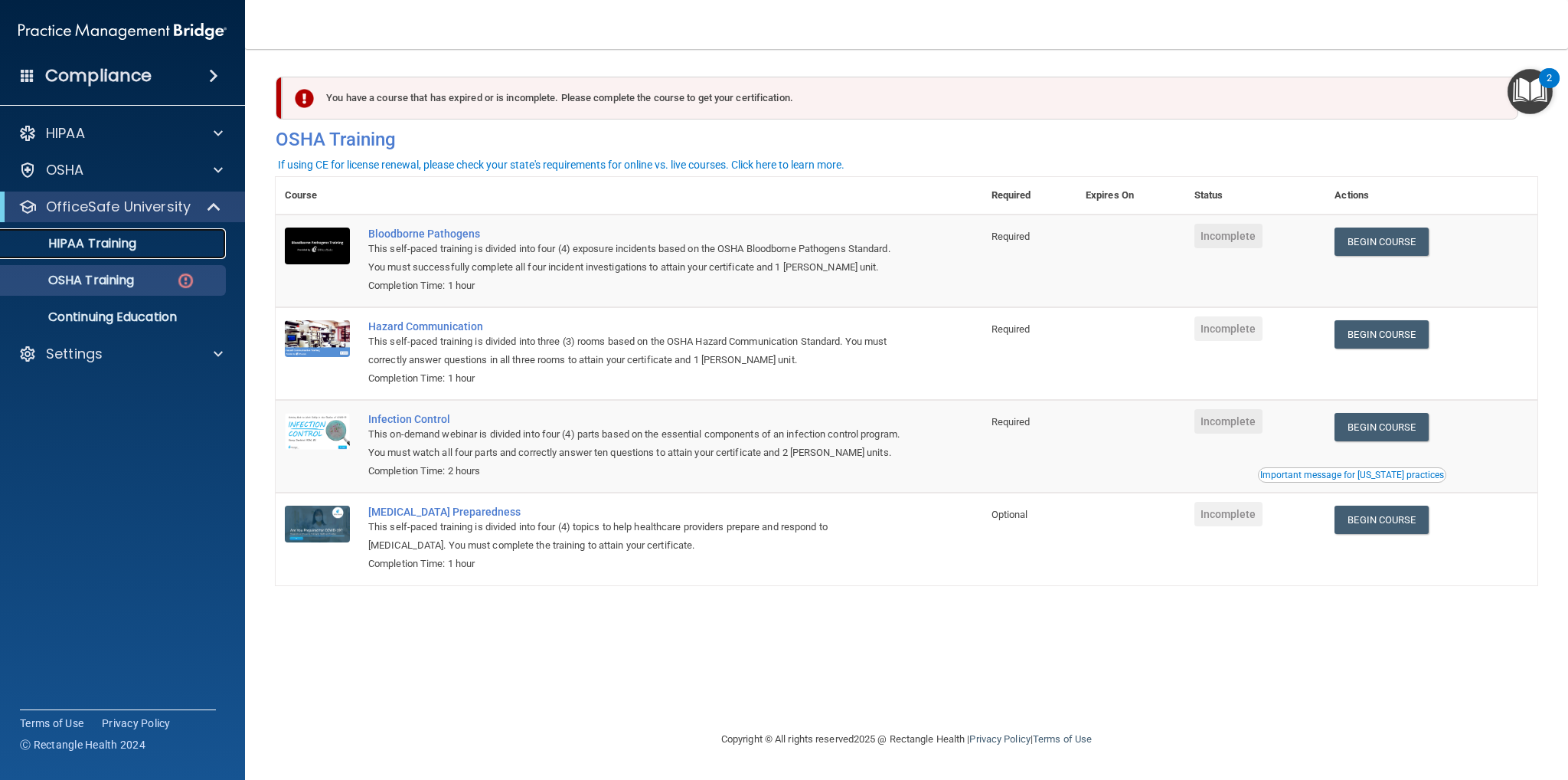
click at [99, 249] on p "HIPAA Training" at bounding box center [73, 243] width 127 height 15
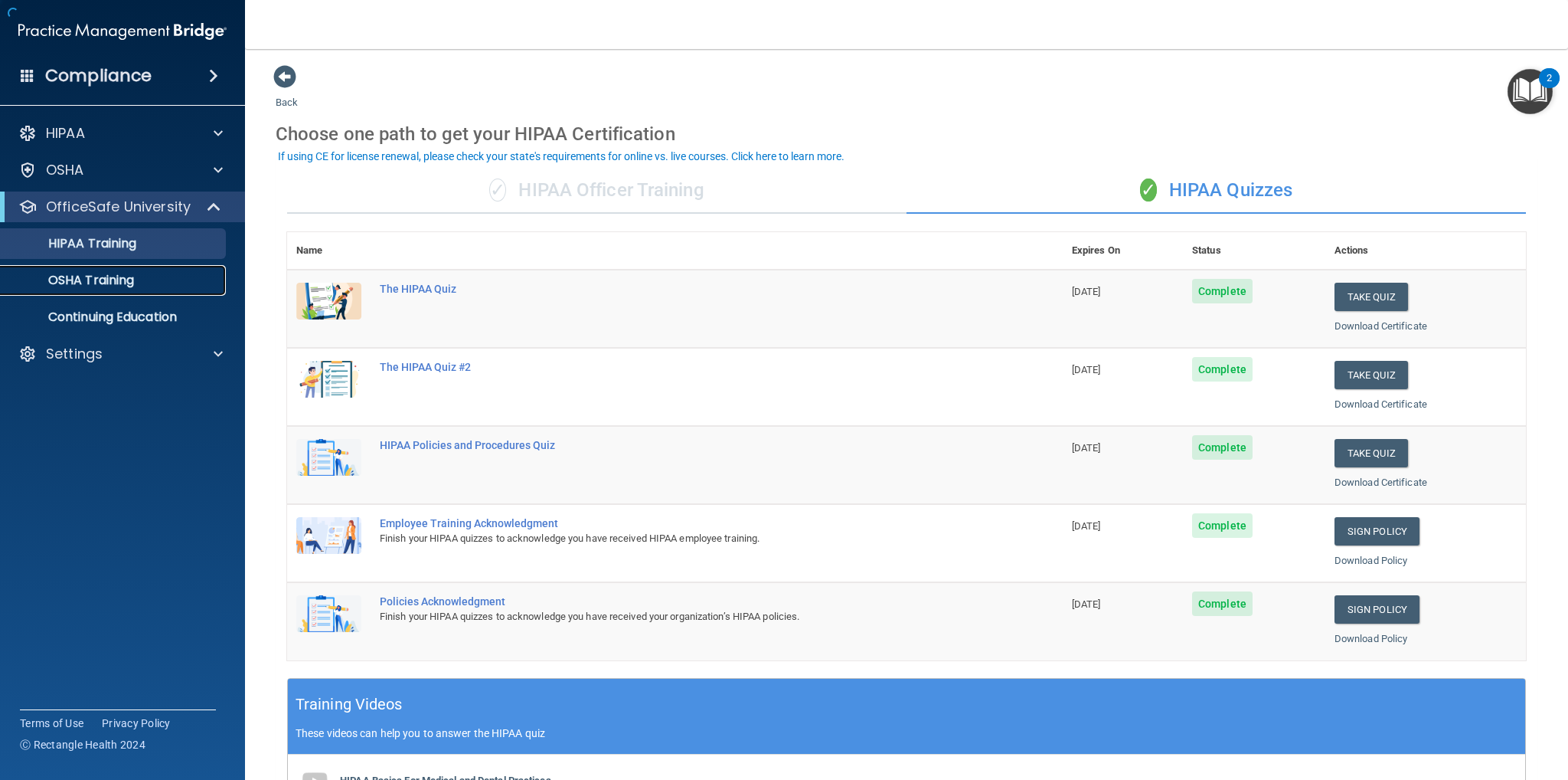
click at [97, 279] on p "OSHA Training" at bounding box center [72, 280] width 124 height 15
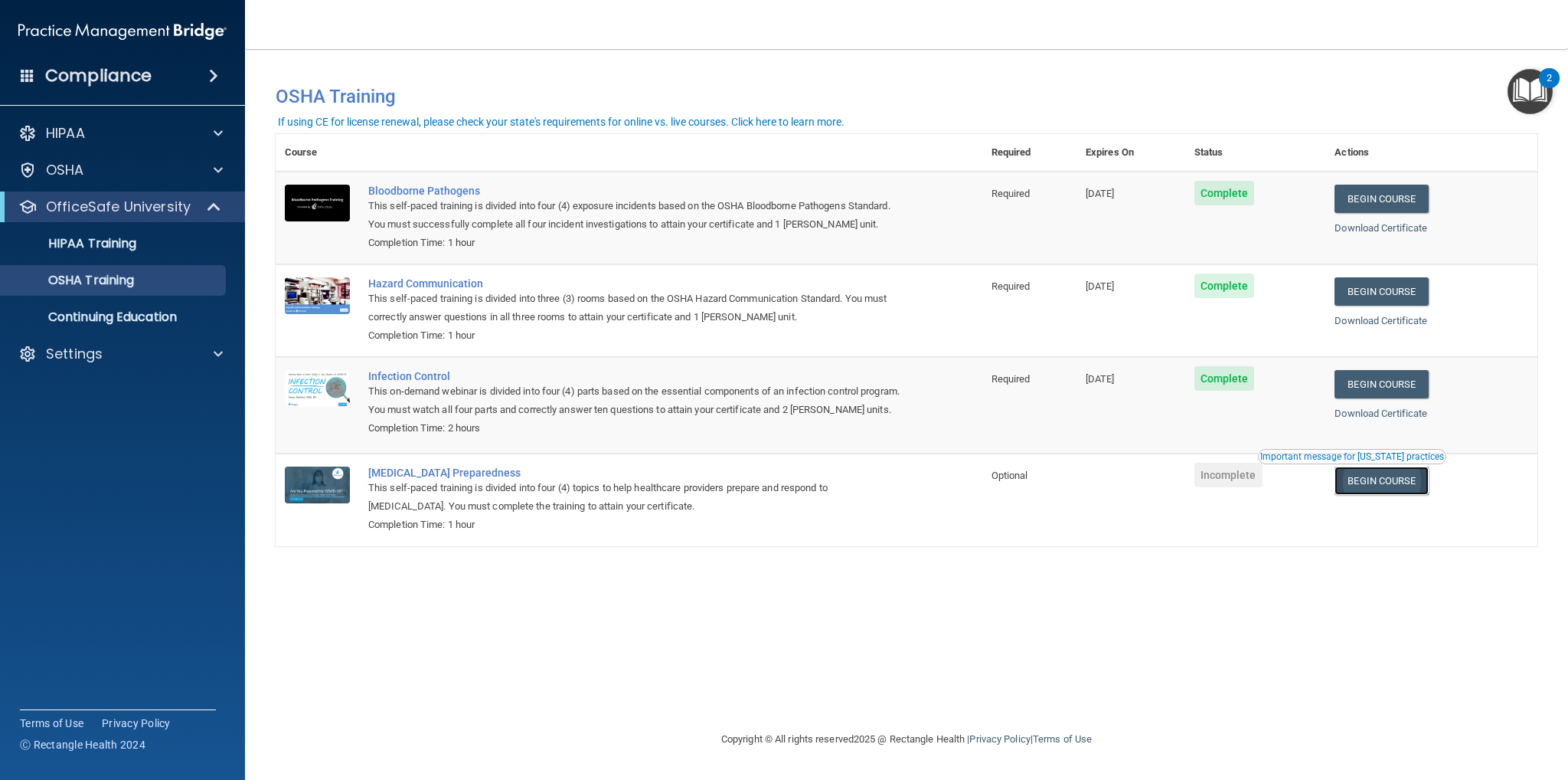
click at [1384, 495] on link "Begin Course" at bounding box center [1381, 480] width 94 height 28
click at [114, 237] on p "HIPAA Training" at bounding box center [73, 243] width 127 height 15
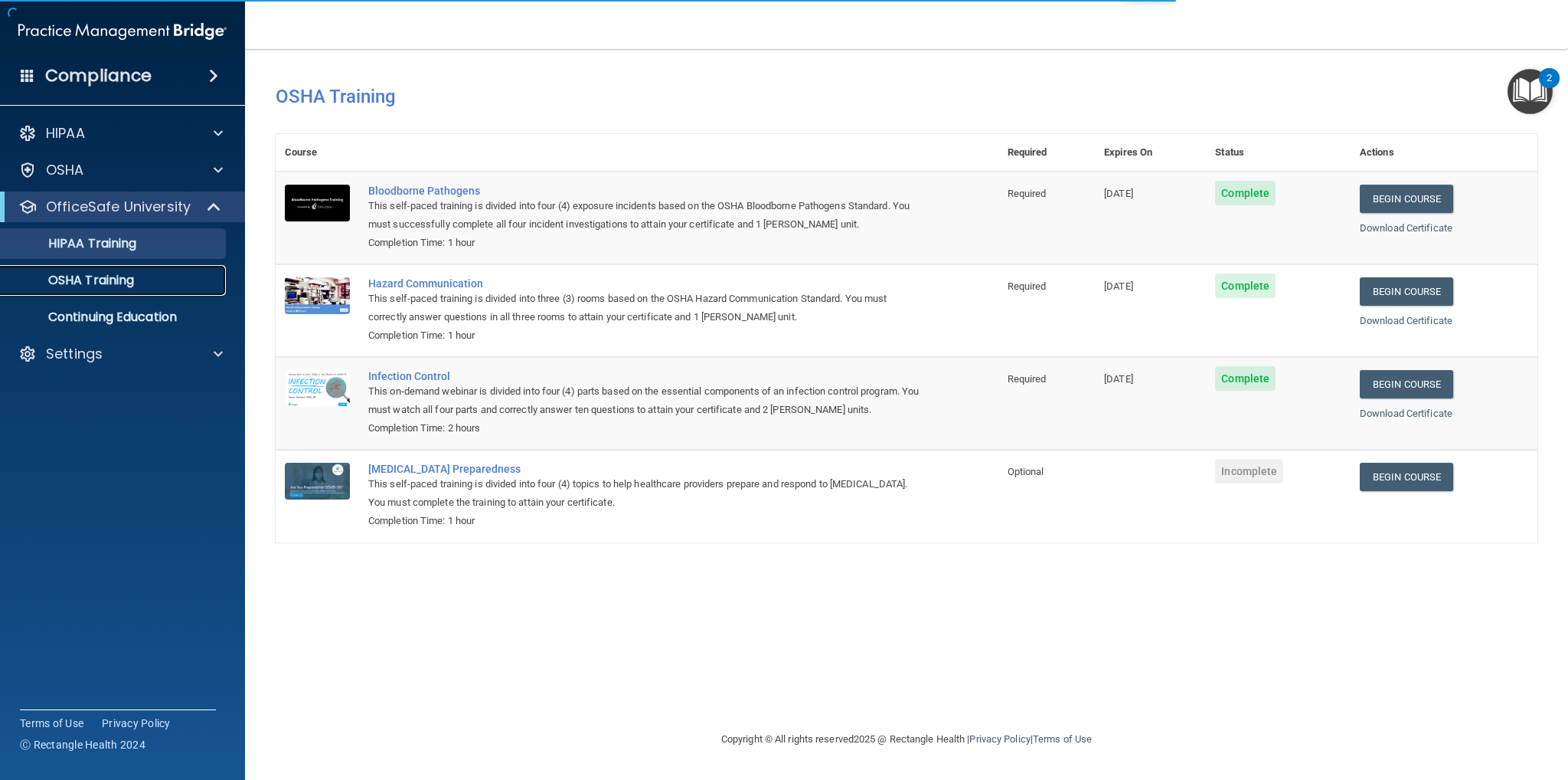
click at [120, 283] on p "OSHA Training" at bounding box center [72, 280] width 124 height 15
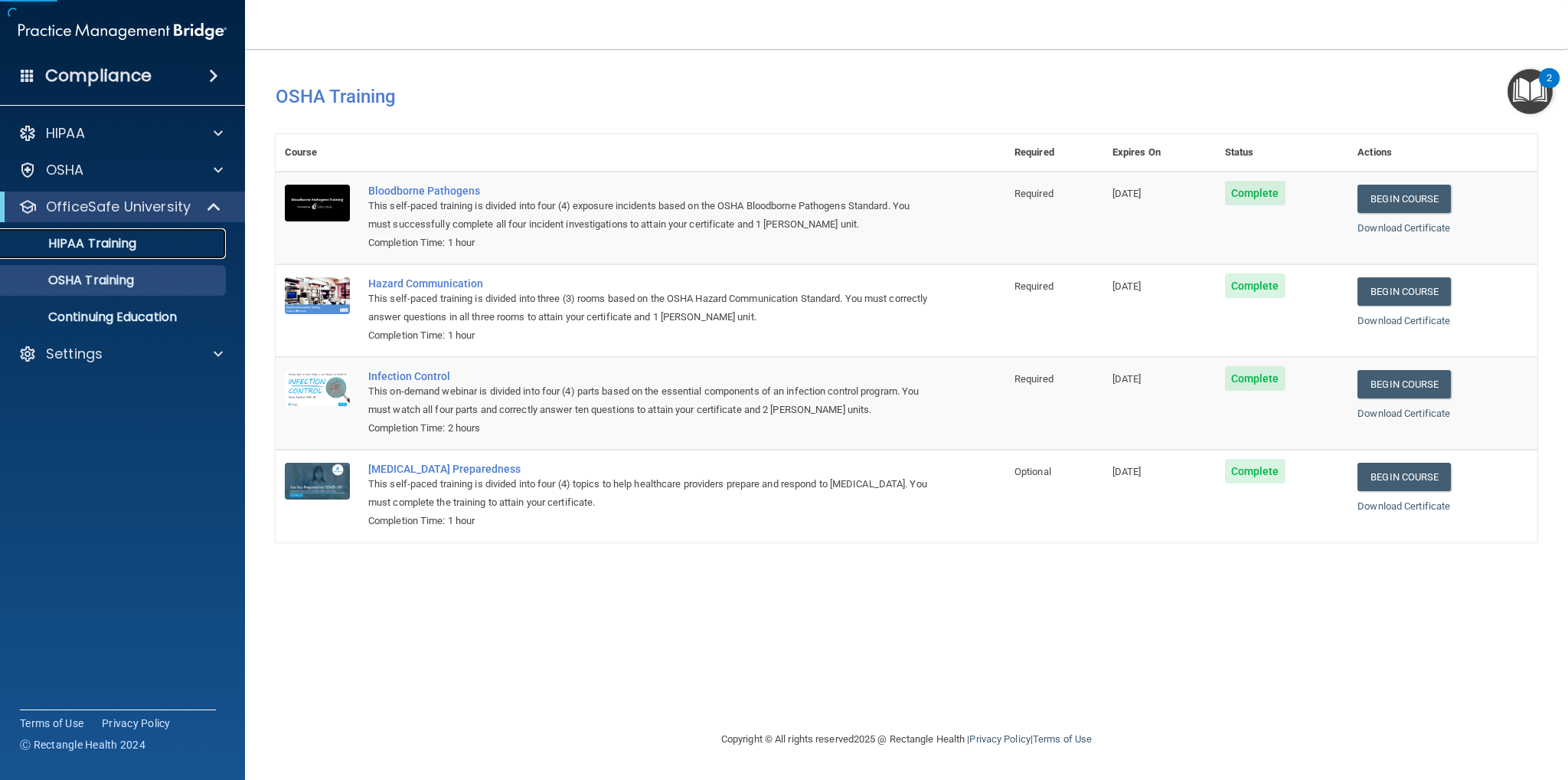
click at [131, 256] on link "HIPAA Training" at bounding box center [106, 244] width 242 height 31
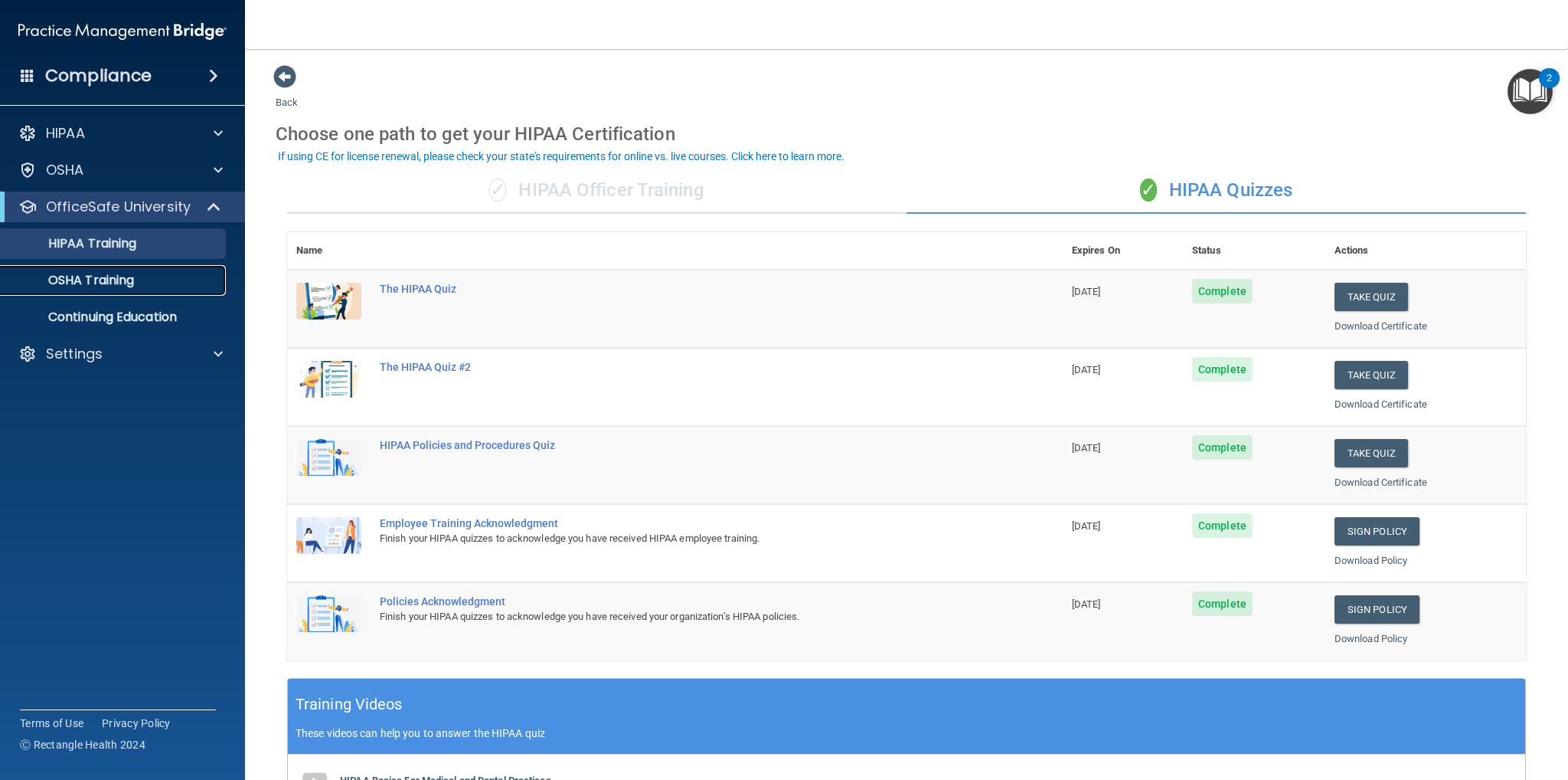
click at [91, 285] on p "OSHA Training" at bounding box center [72, 280] width 124 height 15
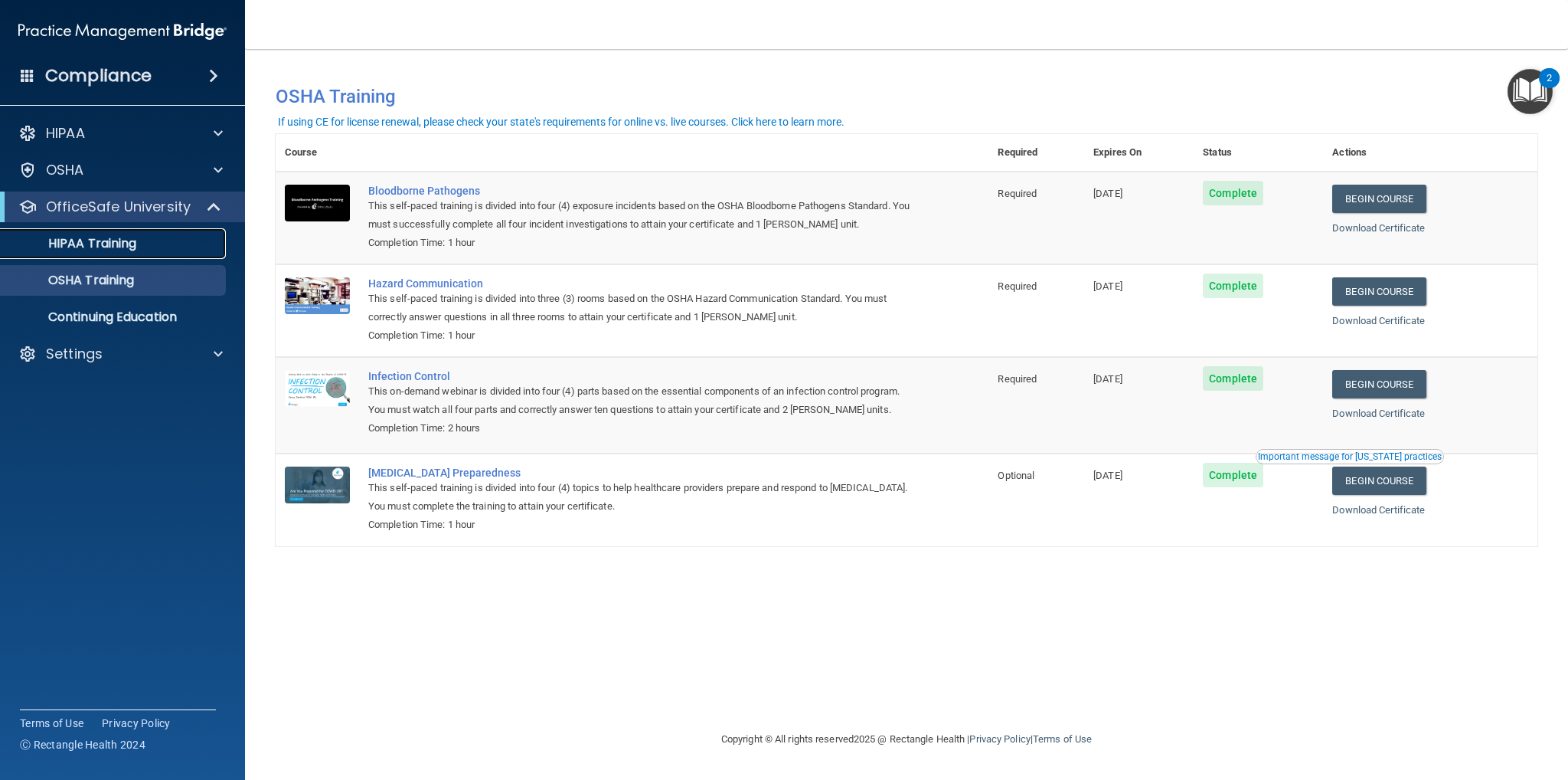
click at [120, 257] on link "HIPAA Training" at bounding box center [106, 244] width 242 height 31
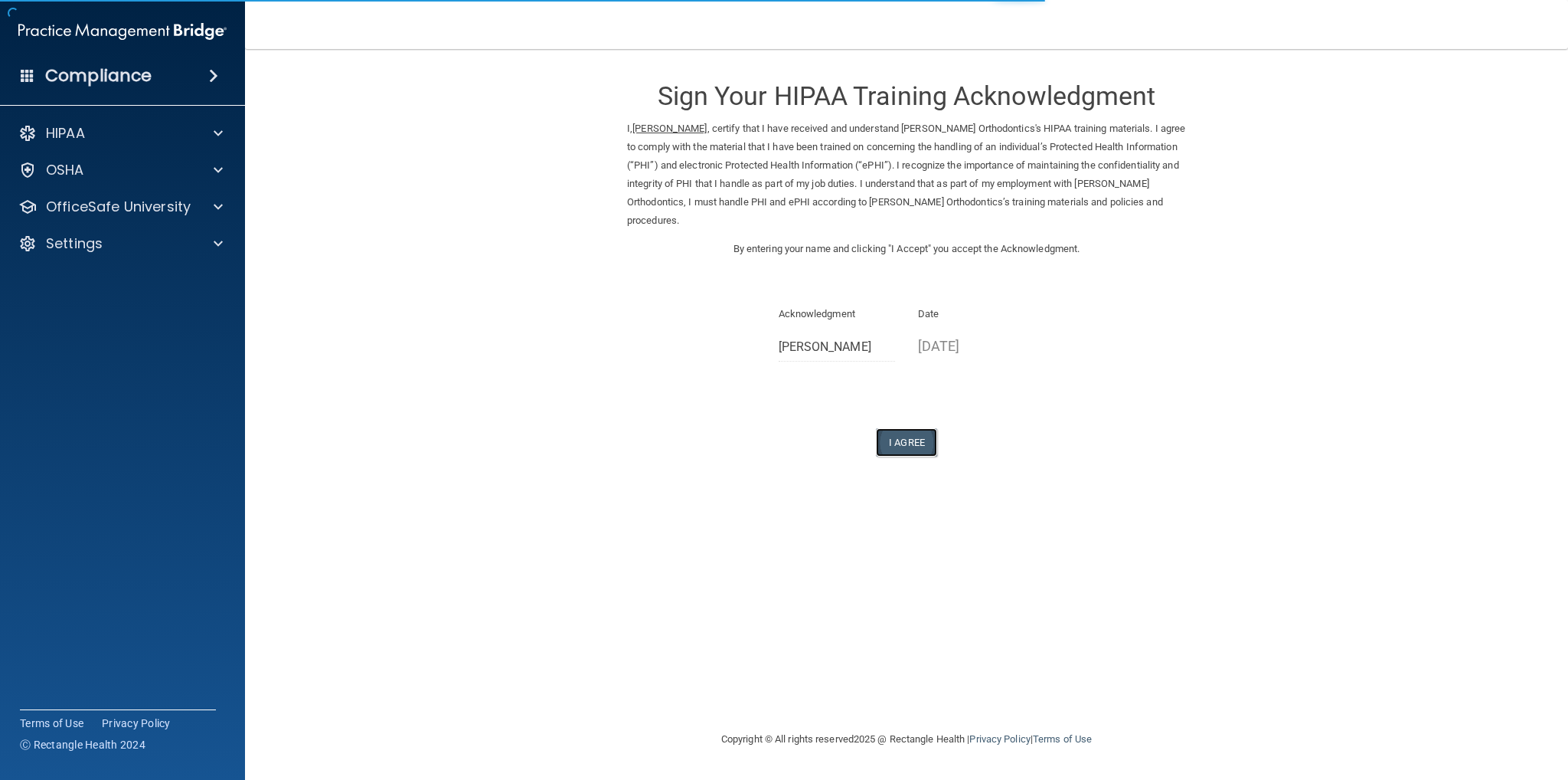
click at [922, 428] on button "I Agree" at bounding box center [906, 442] width 61 height 28
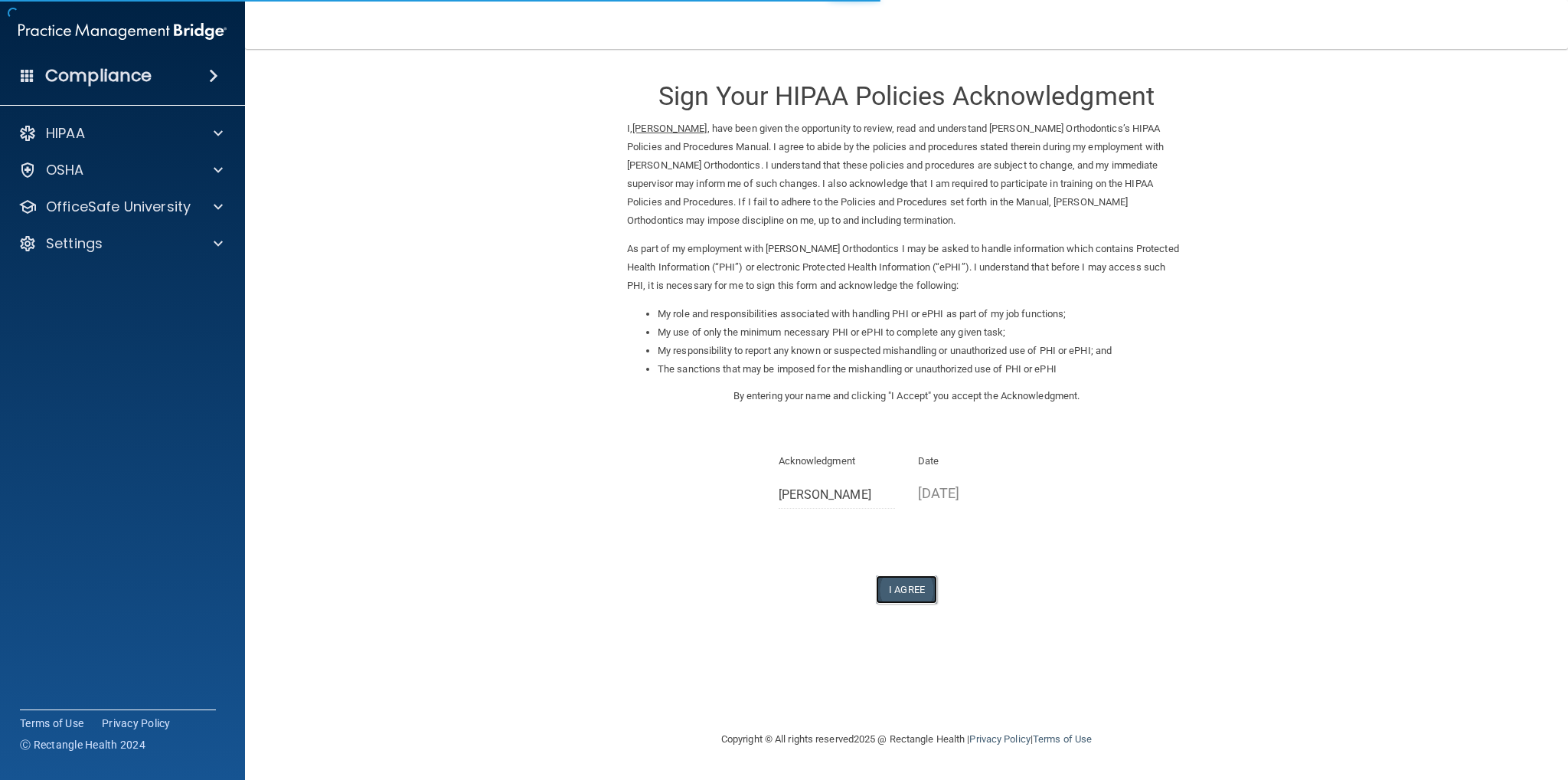
click at [891, 581] on button "I Agree" at bounding box center [906, 589] width 61 height 28
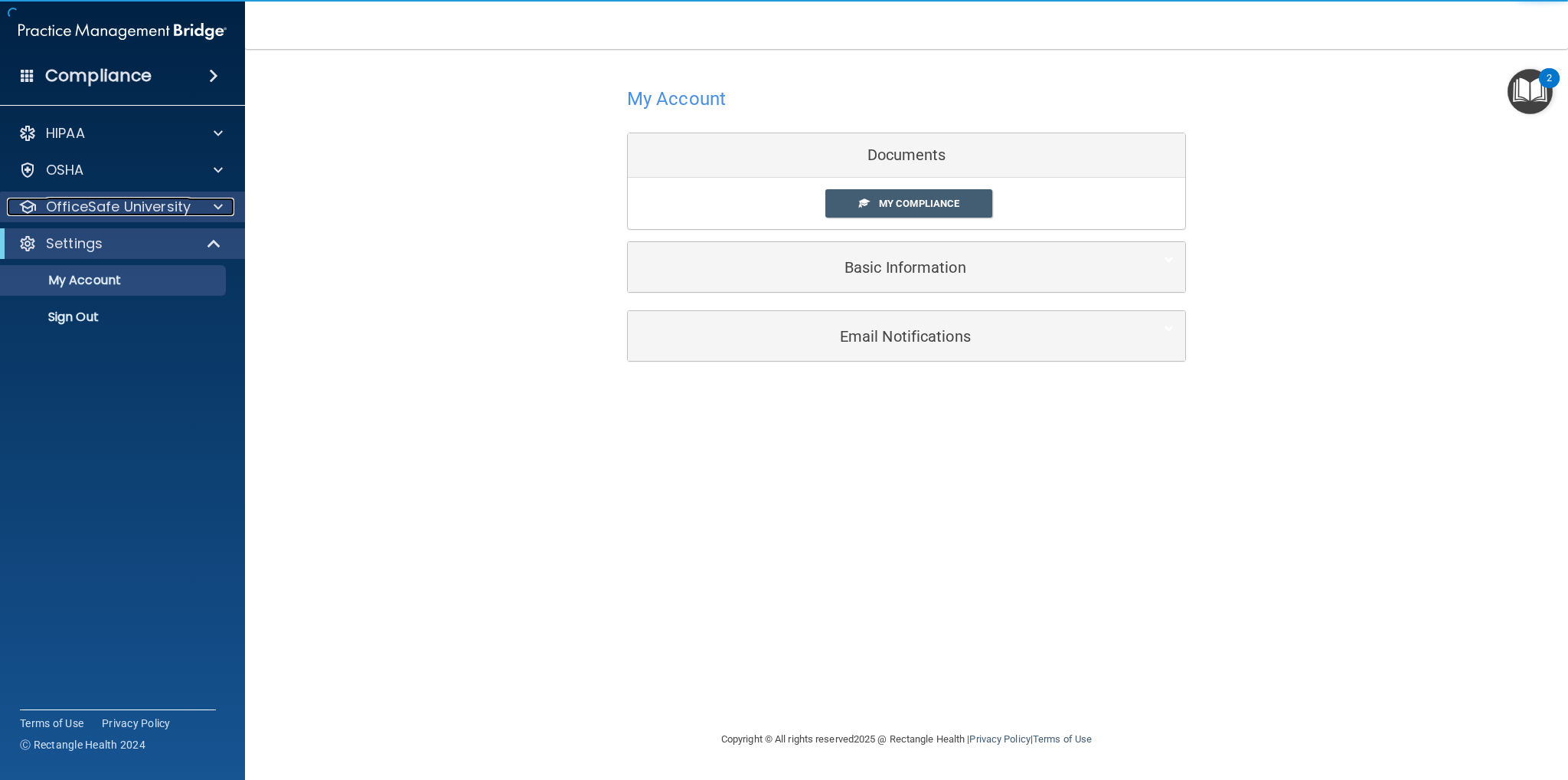
click at [125, 206] on p "OfficeSafe University" at bounding box center [118, 207] width 145 height 18
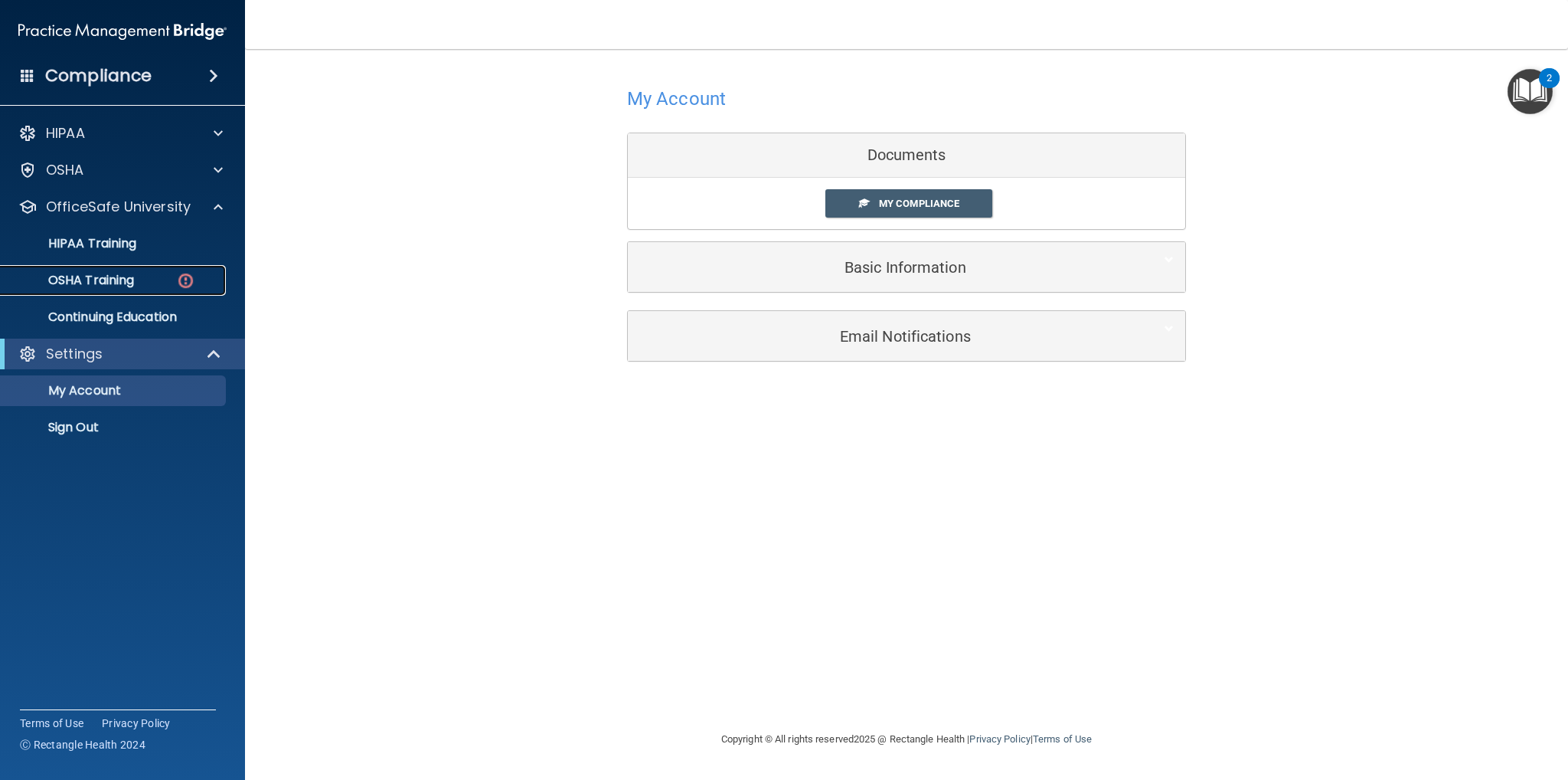
click at [88, 273] on p "OSHA Training" at bounding box center [72, 280] width 124 height 15
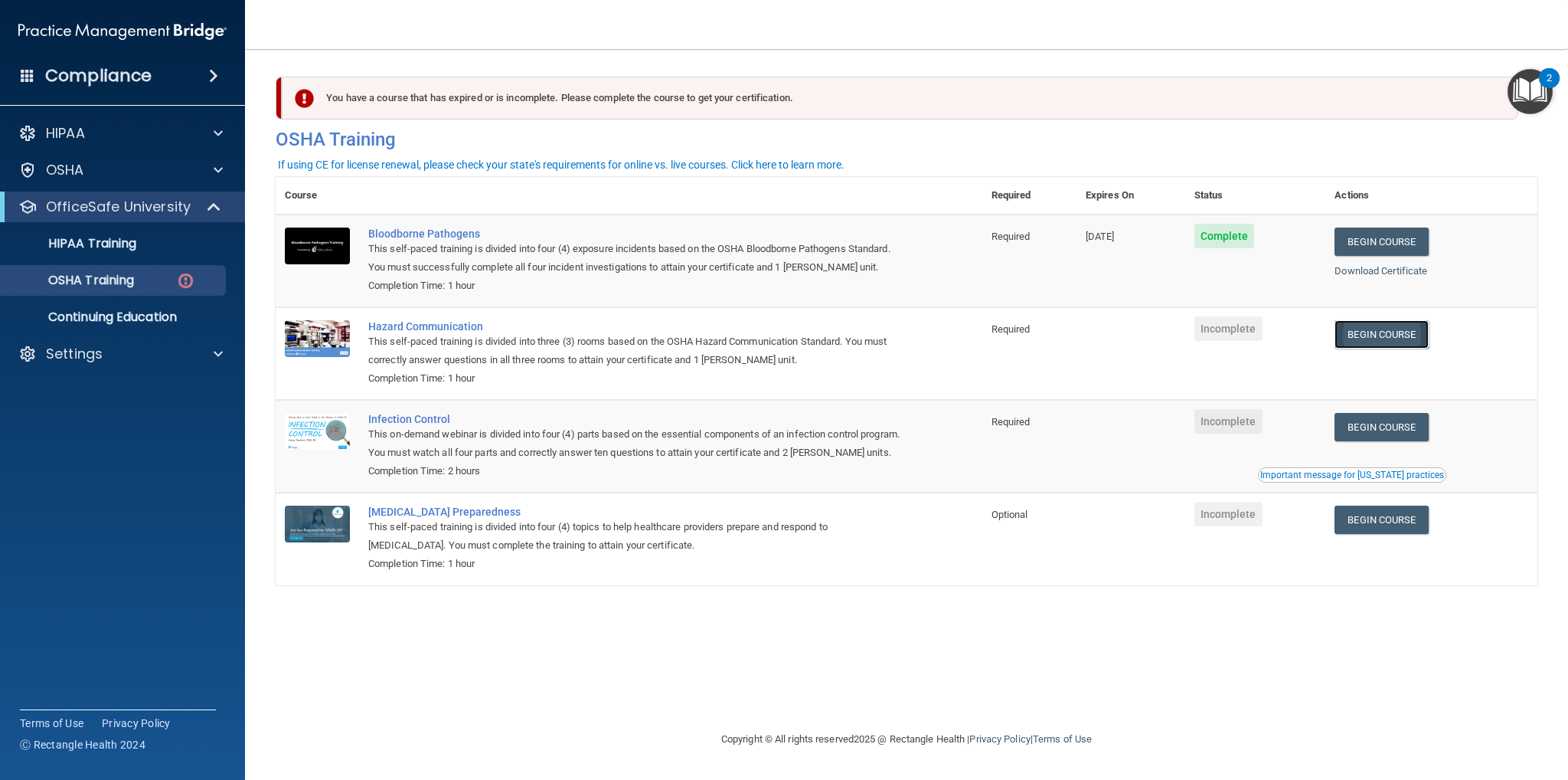
click at [1403, 332] on link "Begin Course" at bounding box center [1381, 335] width 94 height 28
click at [1386, 440] on link "Begin Course" at bounding box center [1381, 427] width 94 height 28
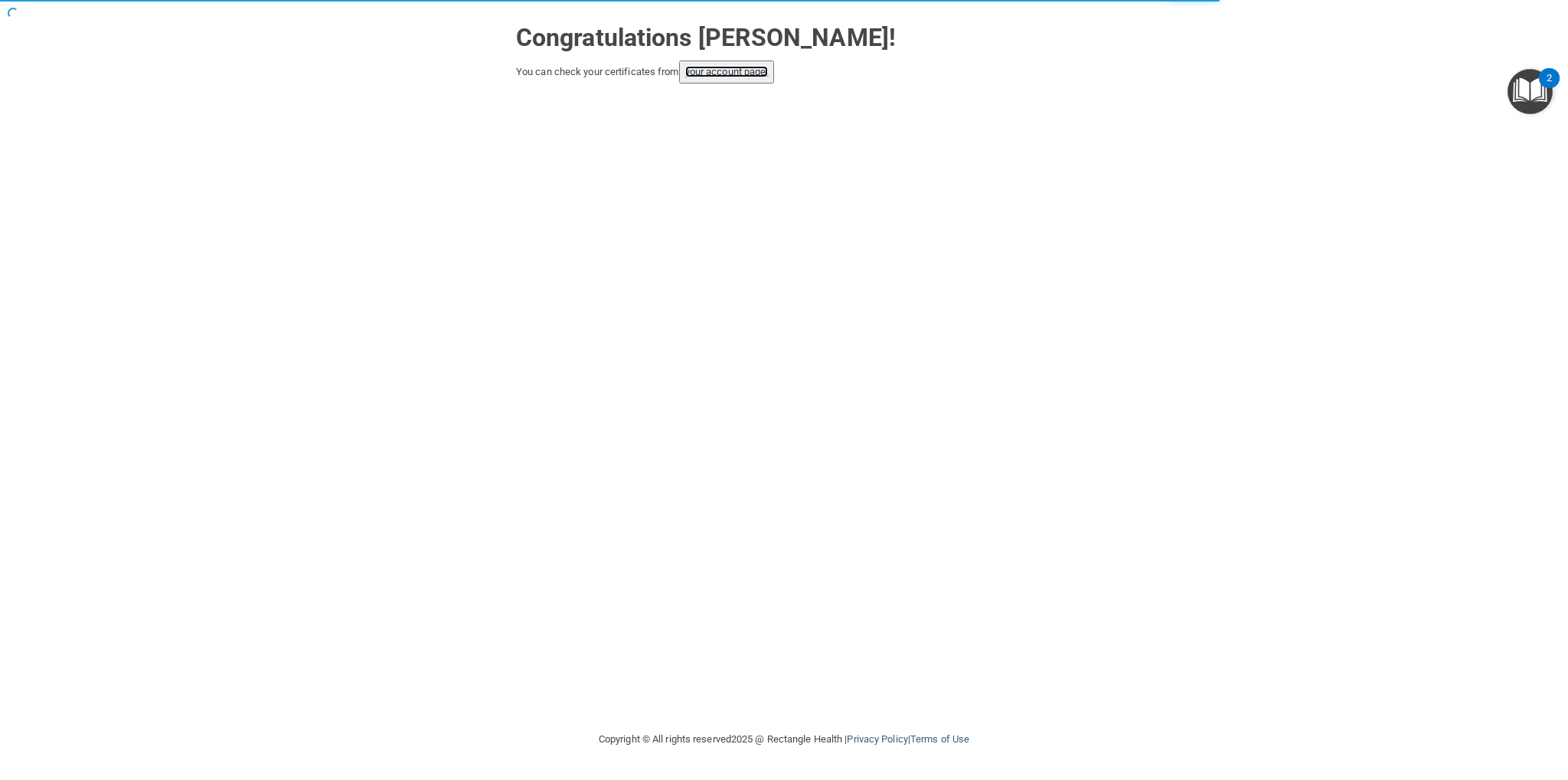
click at [755, 68] on link "your account page!" at bounding box center [728, 72] width 84 height 12
